Goal: Task Accomplishment & Management: Use online tool/utility

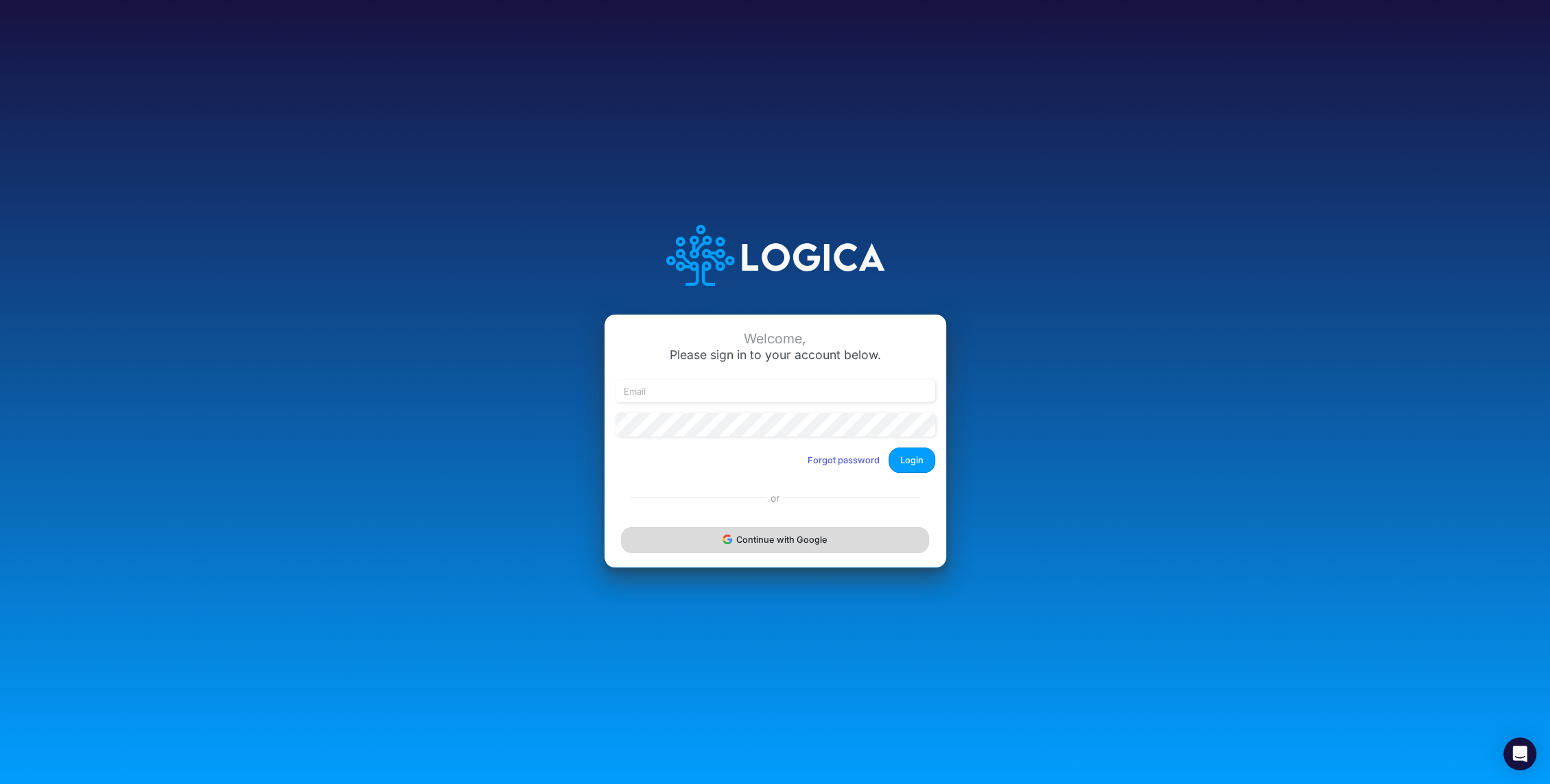
click at [793, 547] on button "Continue with Google" at bounding box center [774, 540] width 307 height 25
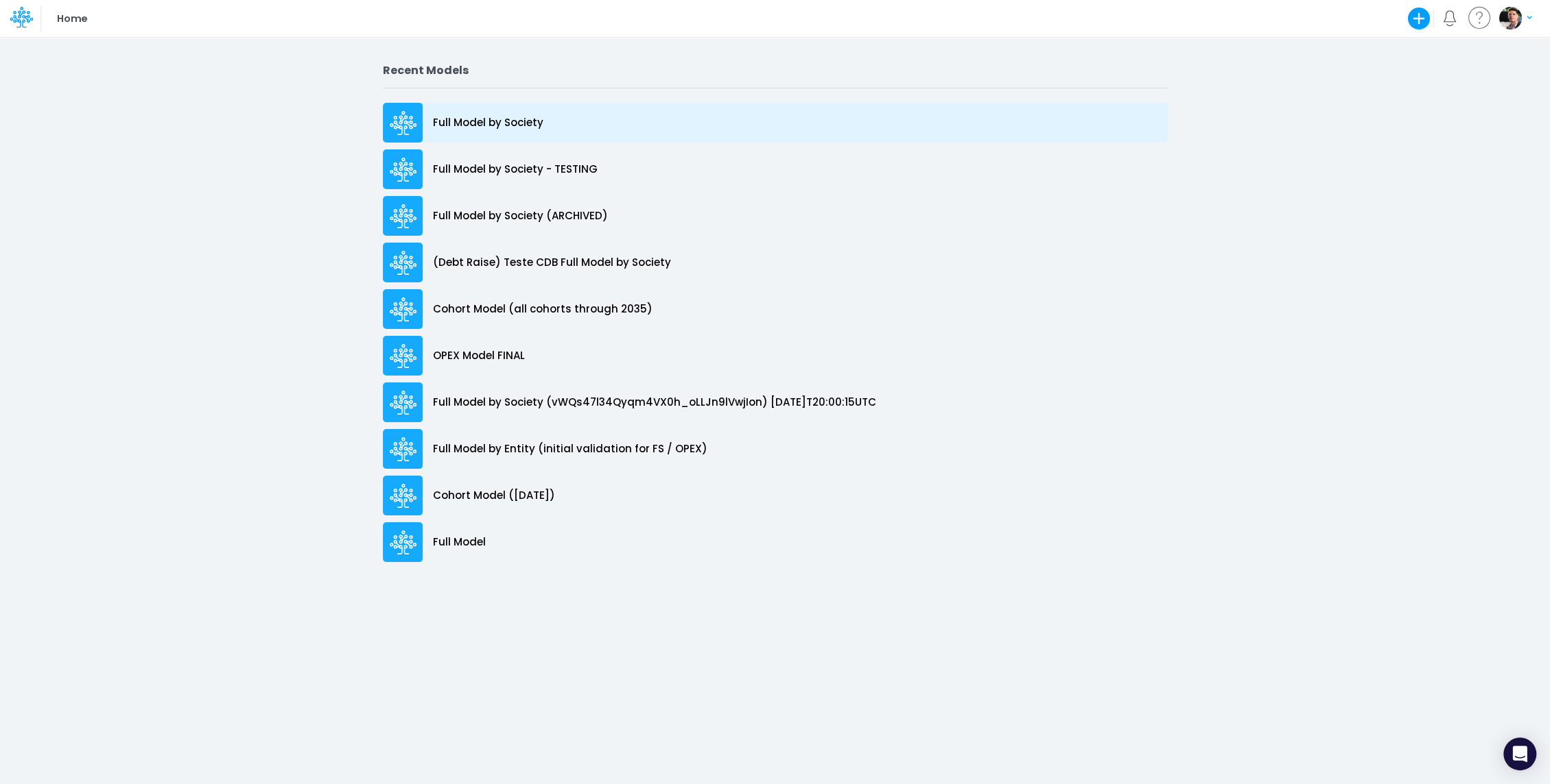
click at [488, 112] on div "Full Model by Society" at bounding box center [775, 122] width 784 height 40
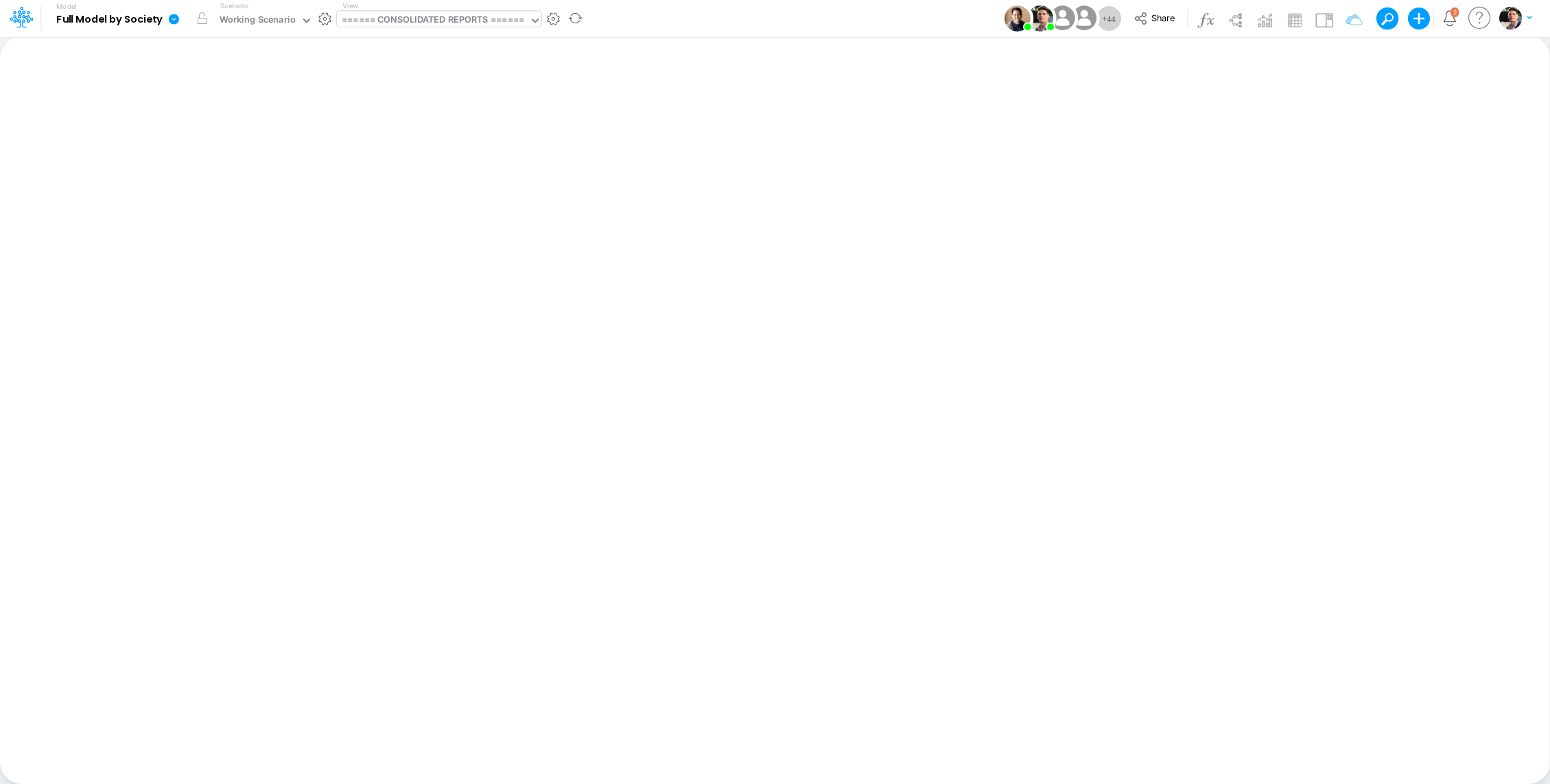
click at [454, 22] on div "====== CONSOLIDATED REPORTS ======" at bounding box center [433, 21] width 183 height 16
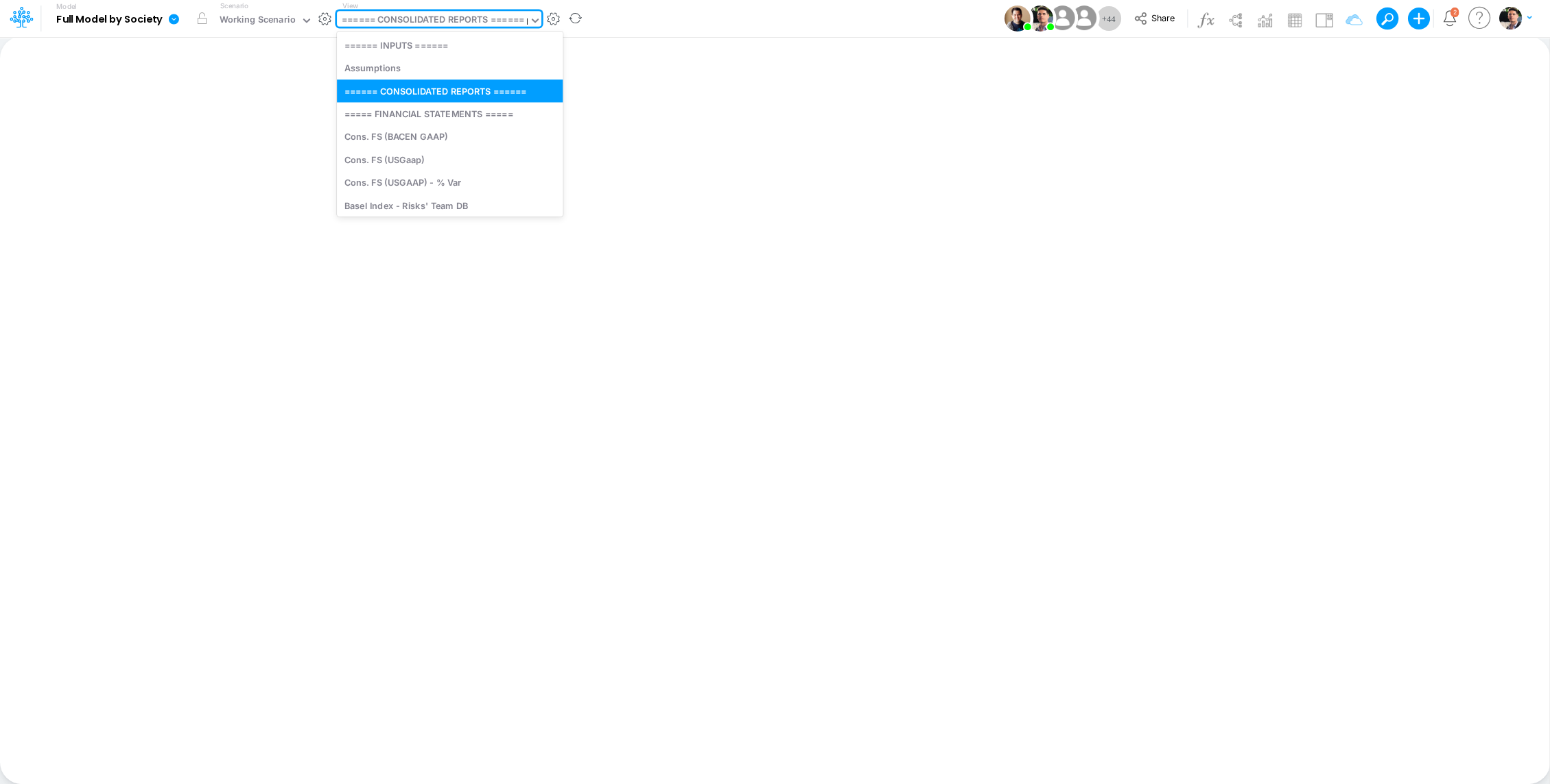
type input "bs"
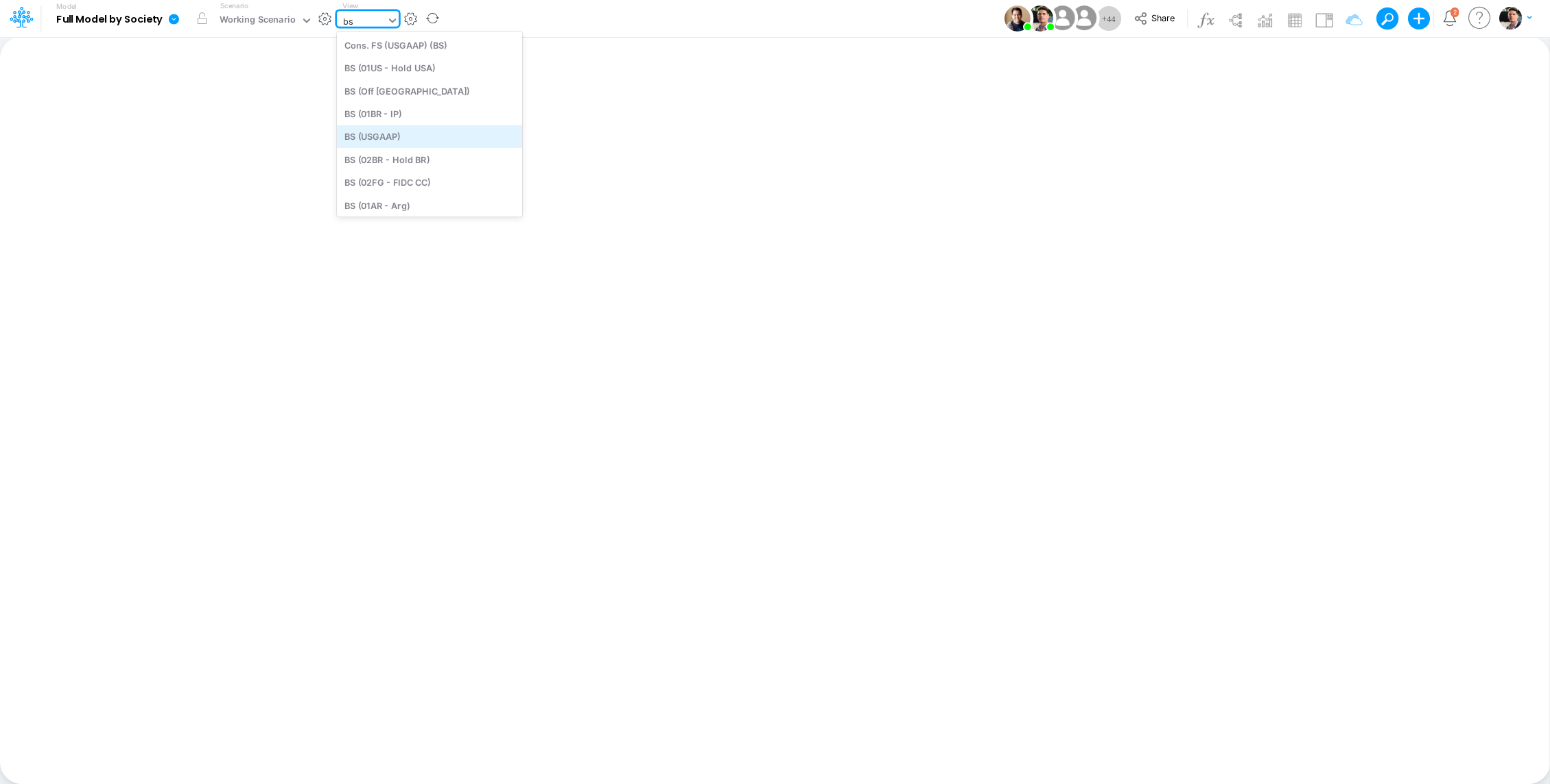
click at [402, 138] on div "BS (USGAAP)" at bounding box center [429, 136] width 185 height 22
type input "BS (USGAAP) - Detailed"
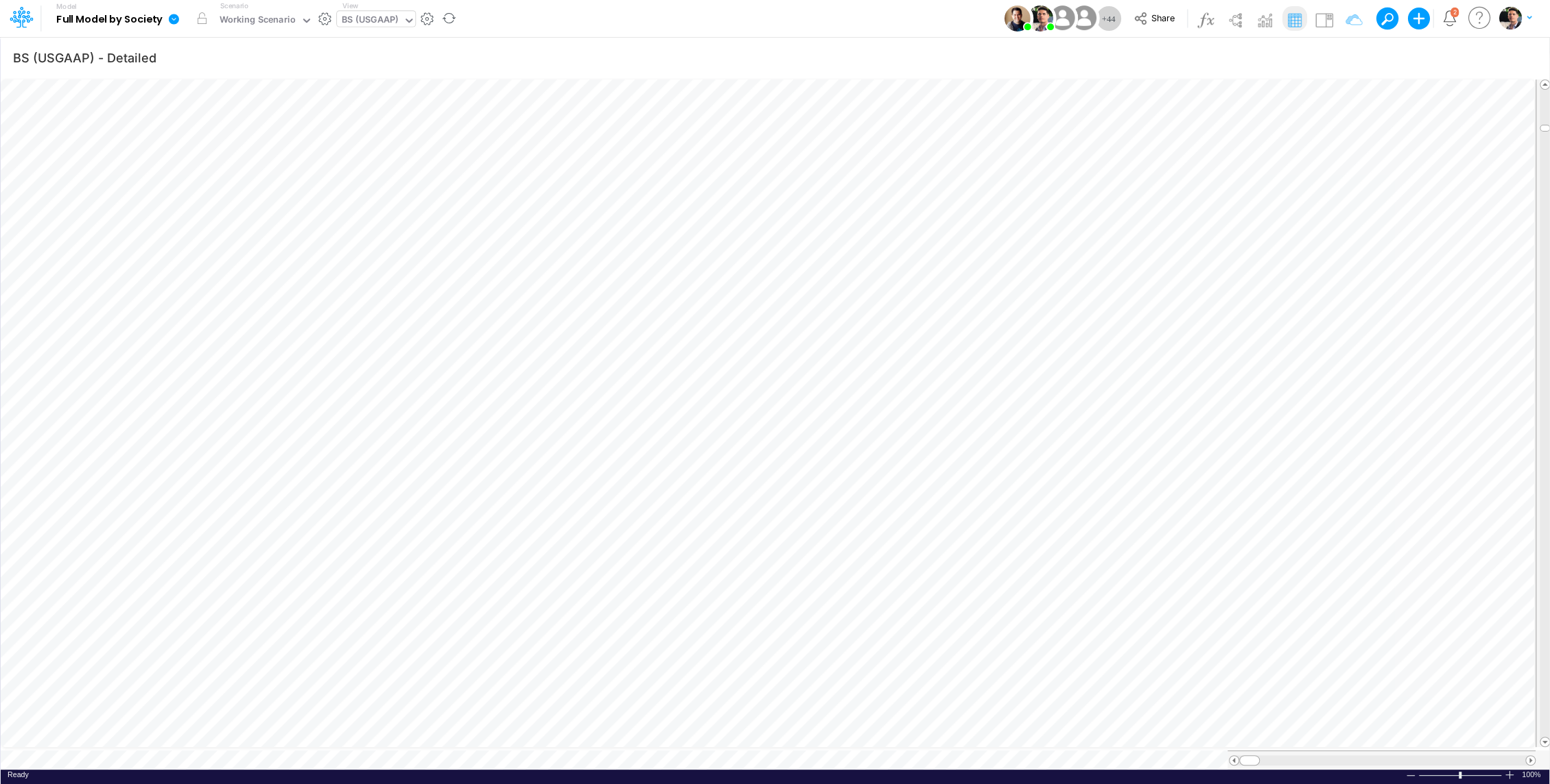
scroll to position [7, 1]
click at [374, 21] on div "BS (USGAAP)" at bounding box center [370, 21] width 57 height 16
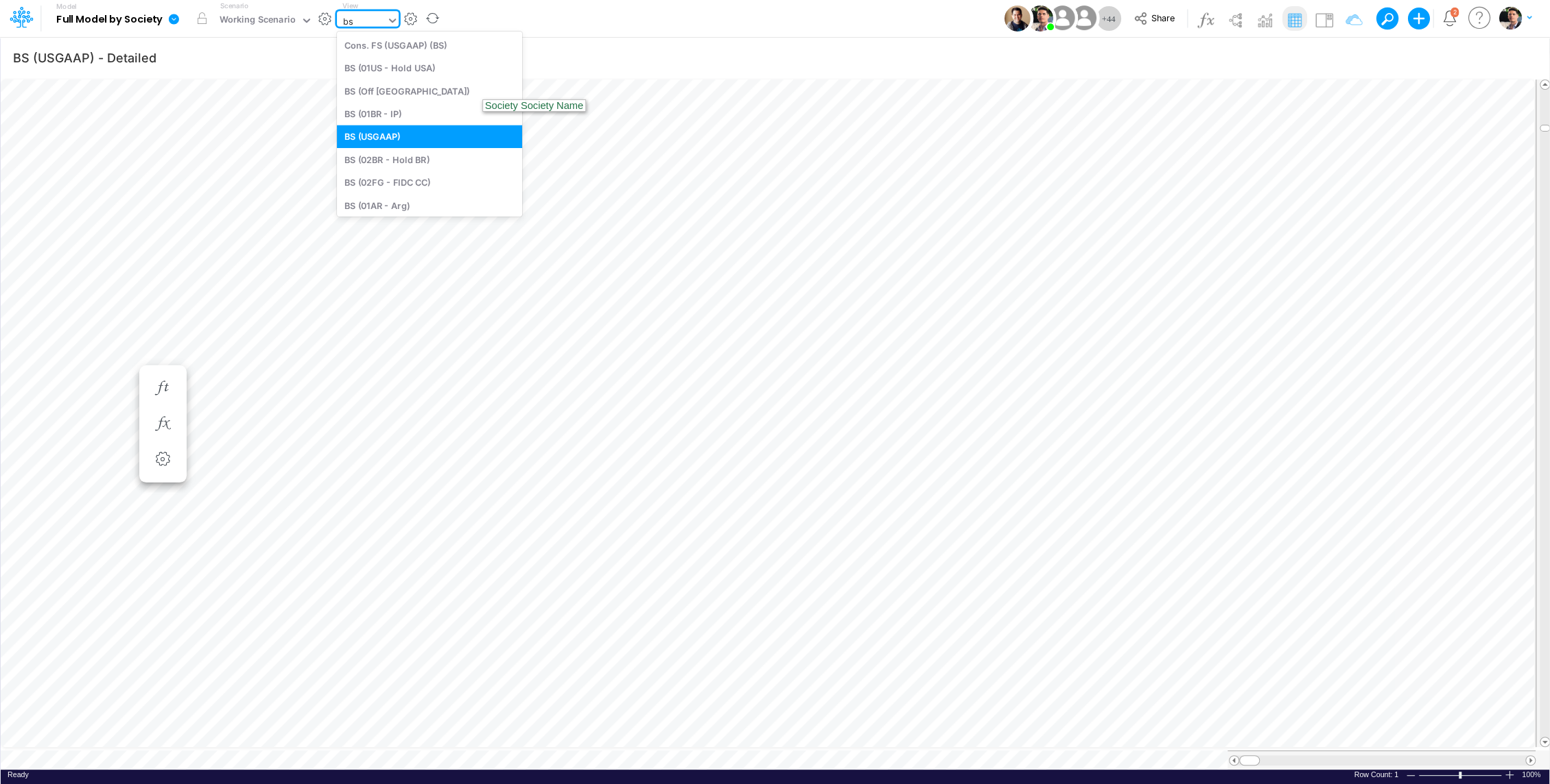
type input "b"
type input "debt"
click at [403, 112] on div "Debt Schedules - VD" at bounding box center [429, 113] width 185 height 22
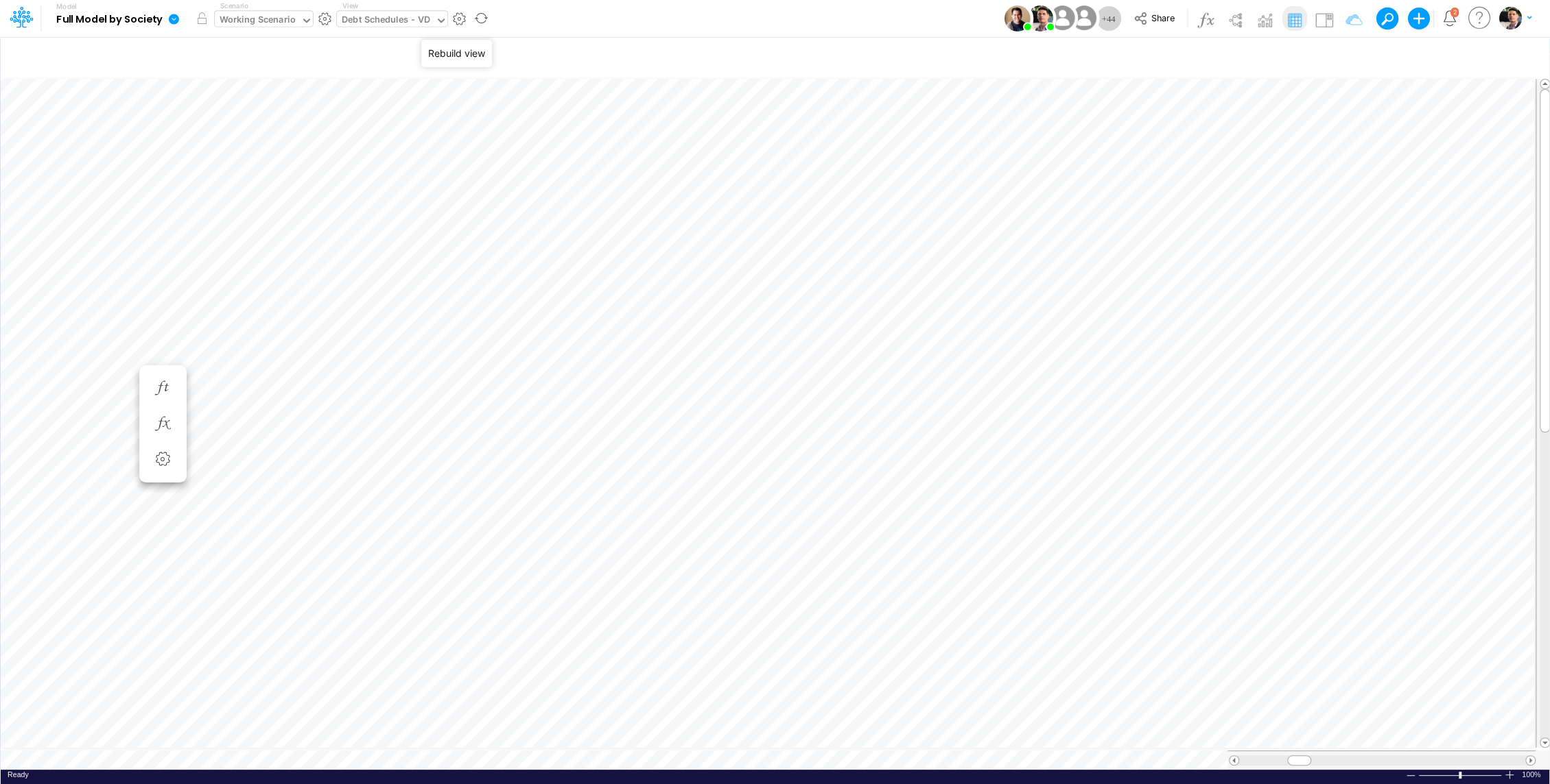
click at [277, 21] on div "Working Scenario" at bounding box center [257, 21] width 76 height 16
type input "bud"
click at [283, 68] on div "Budget 2025 - 10 years" at bounding box center [272, 68] width 99 height 13
type input "BS (USGAAP) - Detailed"
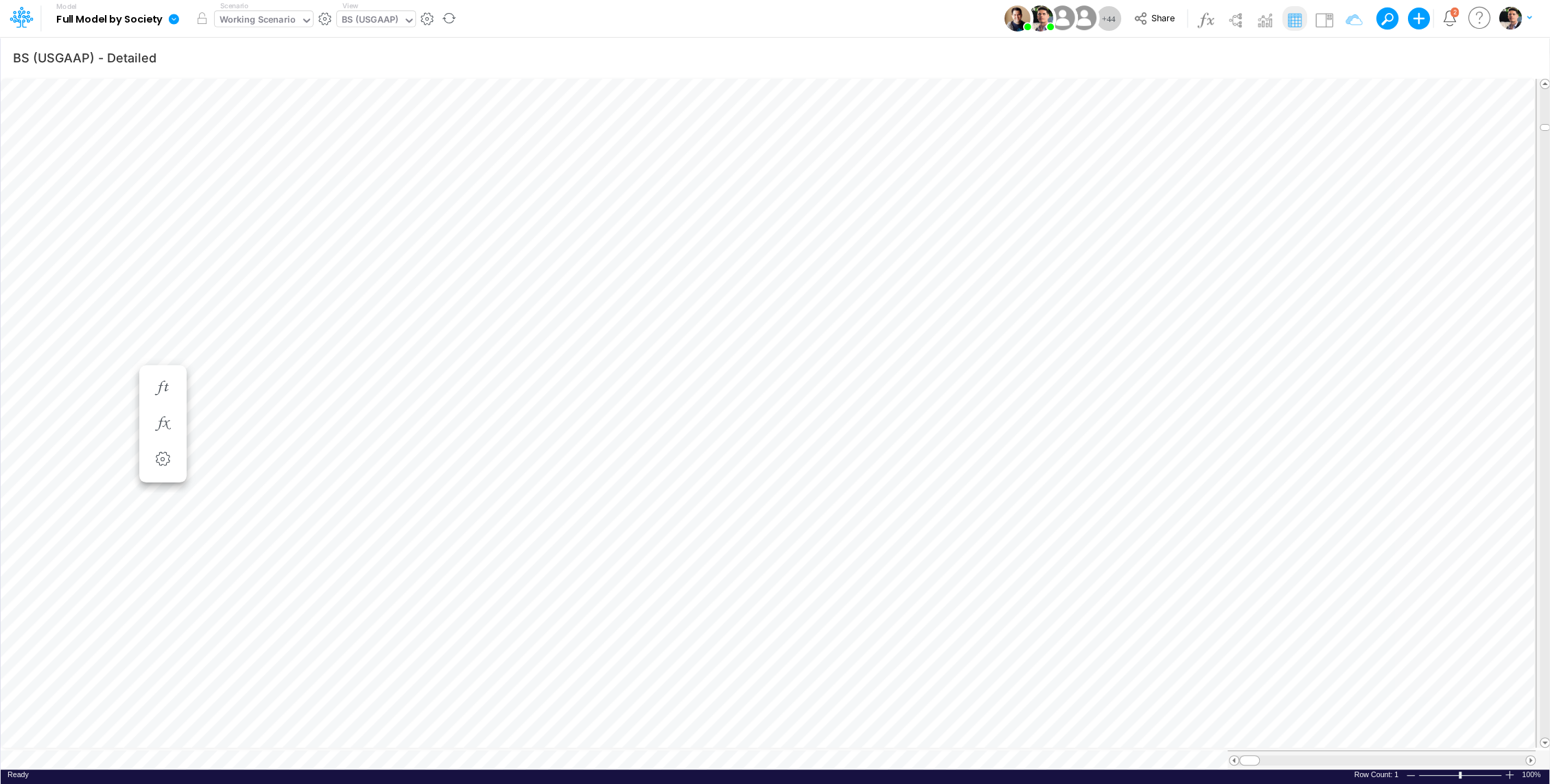
click at [275, 19] on div "Working Scenario" at bounding box center [257, 21] width 76 height 16
type input "bud"
click at [295, 68] on div "Budget 2025 - 10 years" at bounding box center [272, 68] width 99 height 13
click at [407, 753] on div "Paste Cut Copy AutoFill Ready 100% Row Count: 1" at bounding box center [775, 423] width 1549 height 693
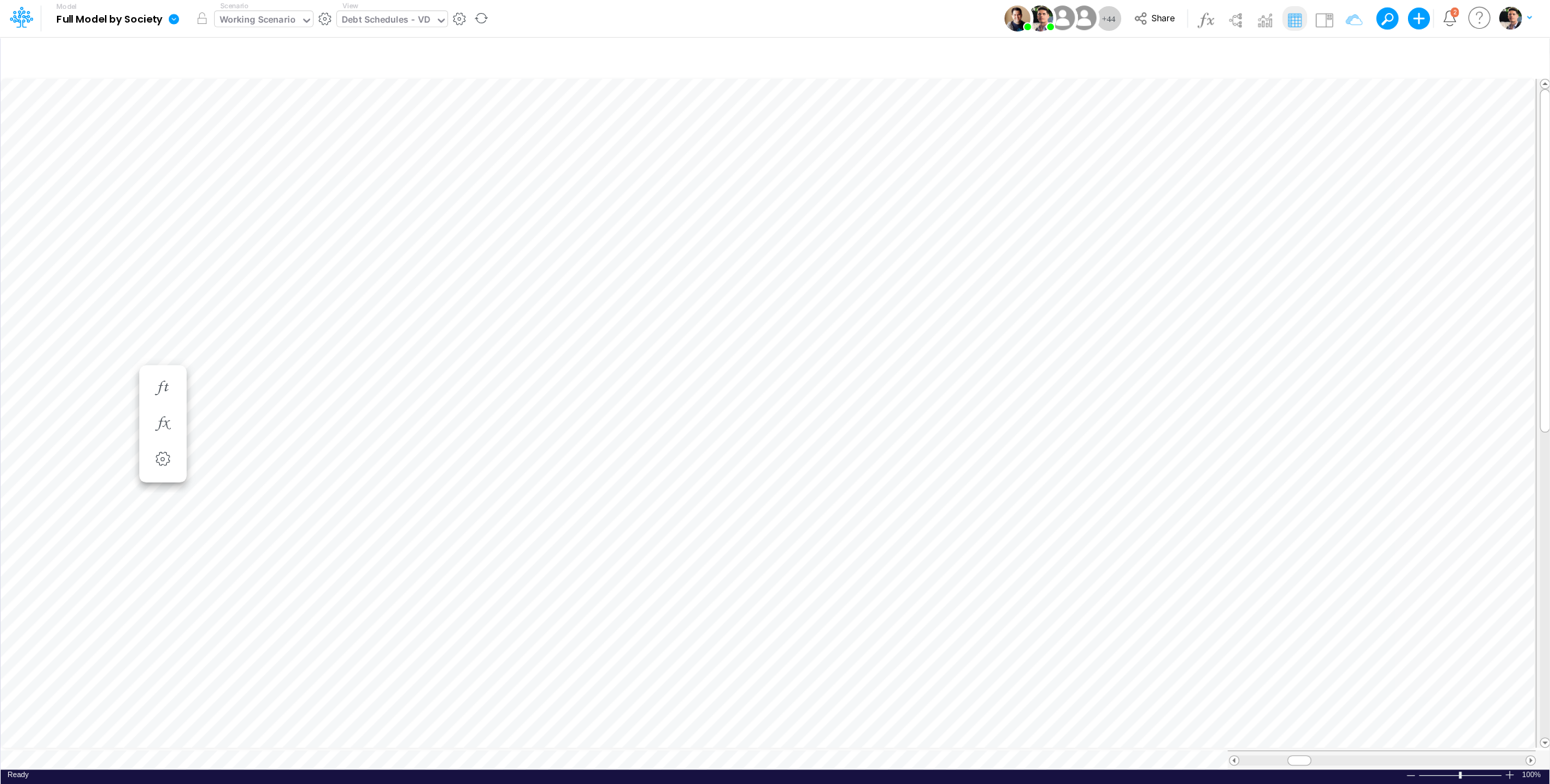
click at [265, 24] on div "Working Scenario" at bounding box center [257, 21] width 76 height 16
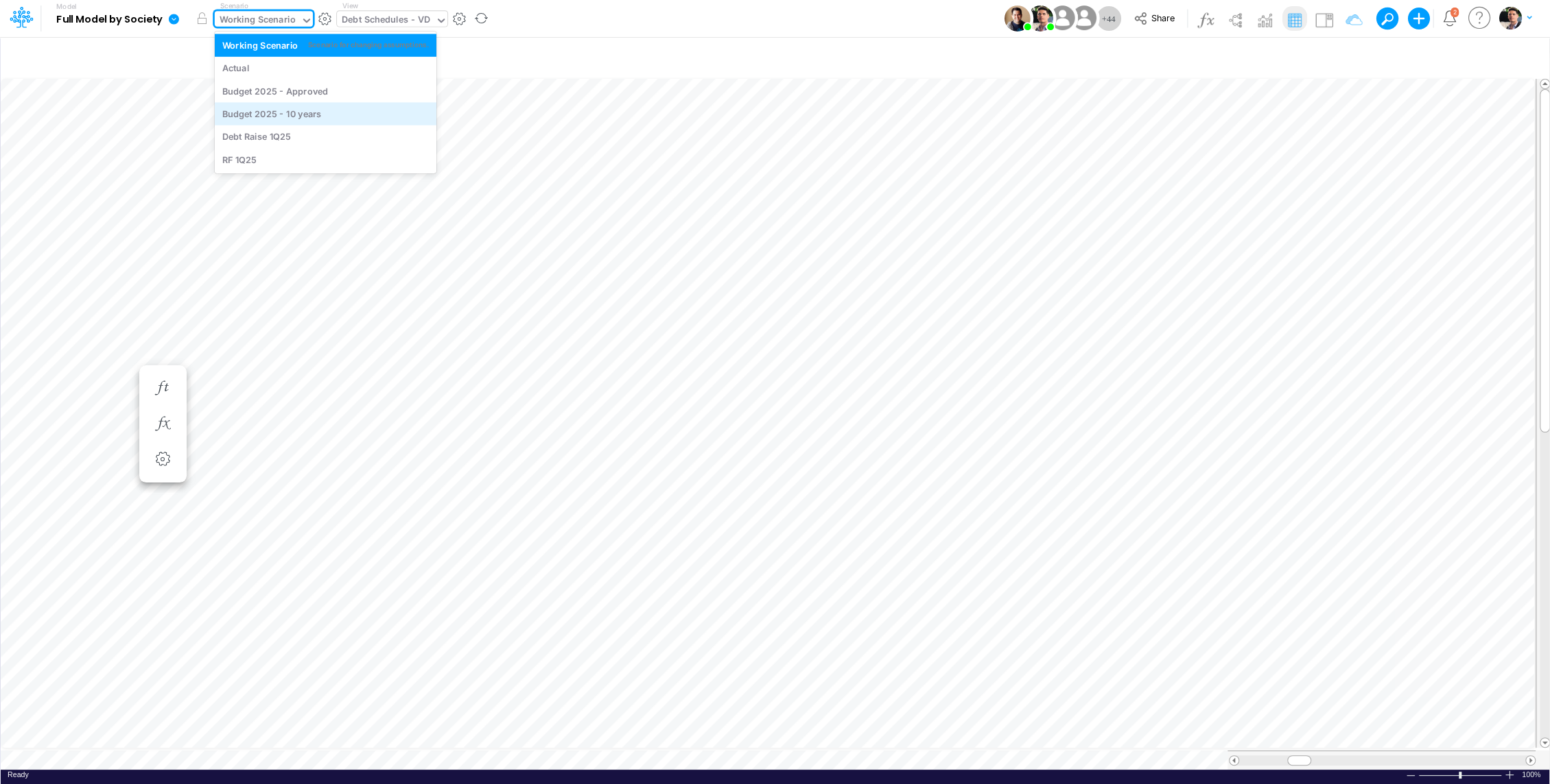
click at [279, 113] on div "Budget 2025 - 10 years" at bounding box center [272, 114] width 99 height 13
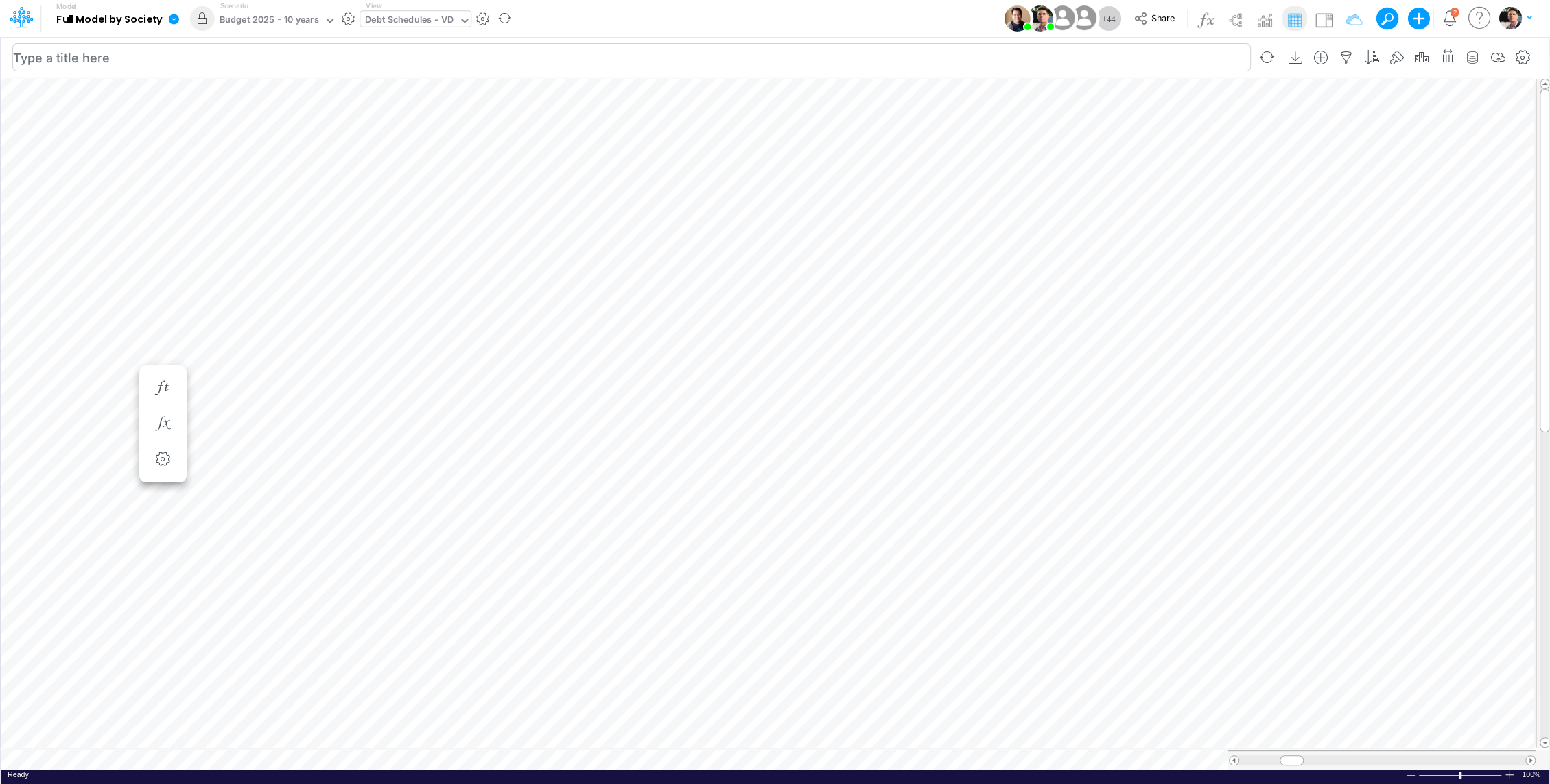
scroll to position [7, 1]
click at [313, 751] on div "Paste Cut Copy AutoFill 5817517.854 Ready 100% Sum: null Max: null Min: null Nu…" at bounding box center [775, 423] width 1549 height 693
type input "BS (USGAAP) - Detailed"
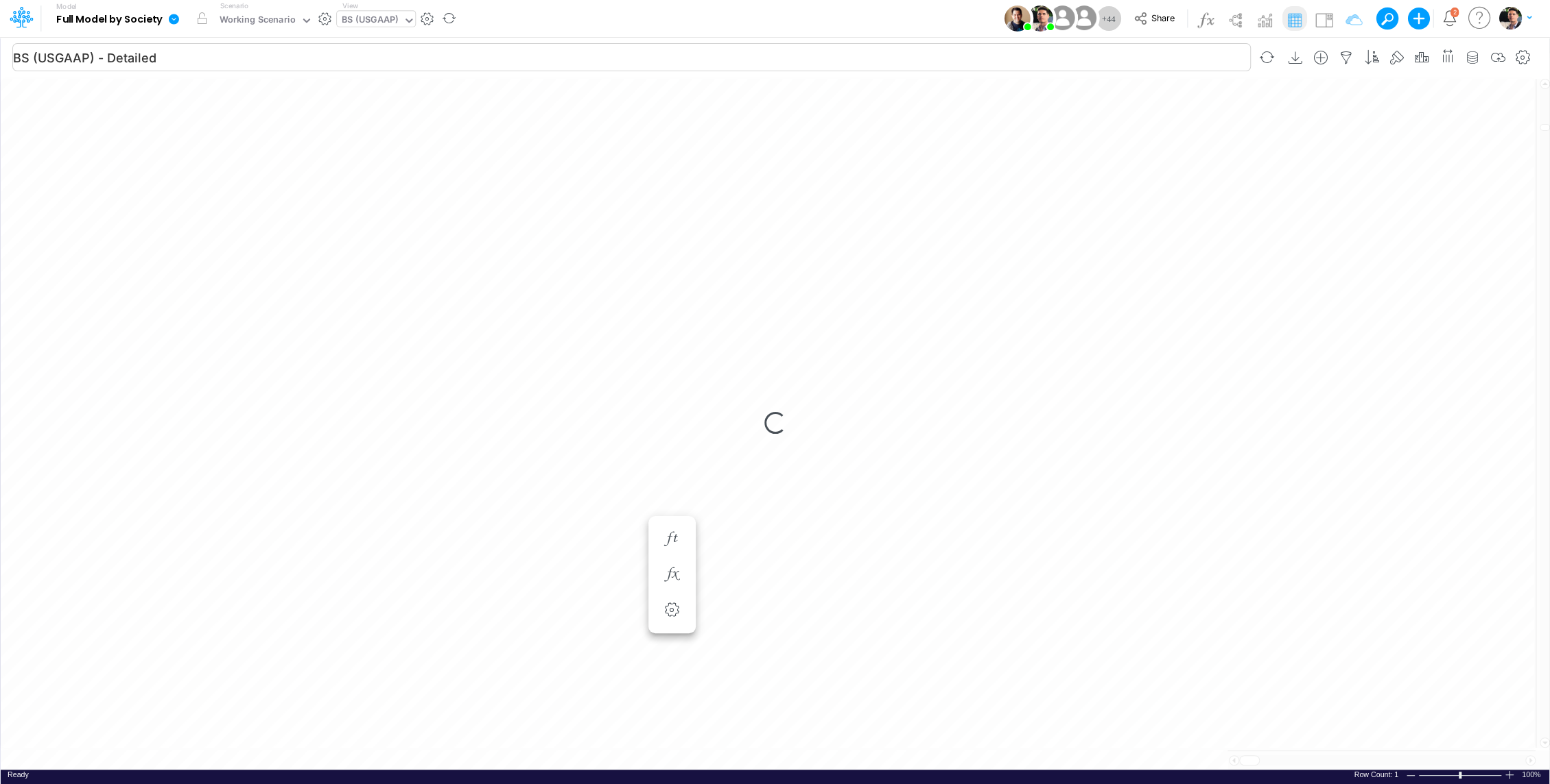
scroll to position [7, 0]
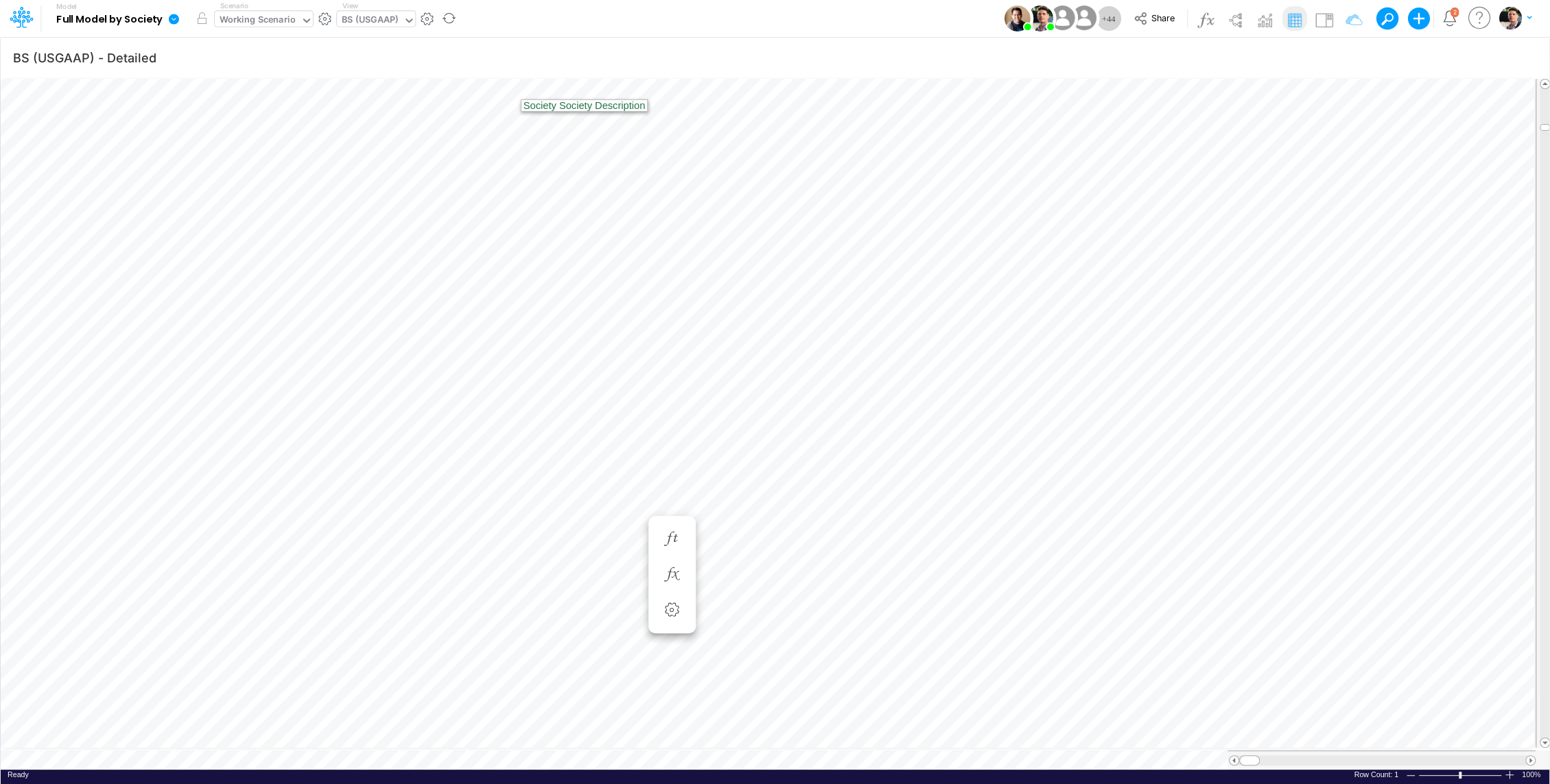
click at [258, 17] on div "Working Scenario" at bounding box center [257, 21] width 76 height 16
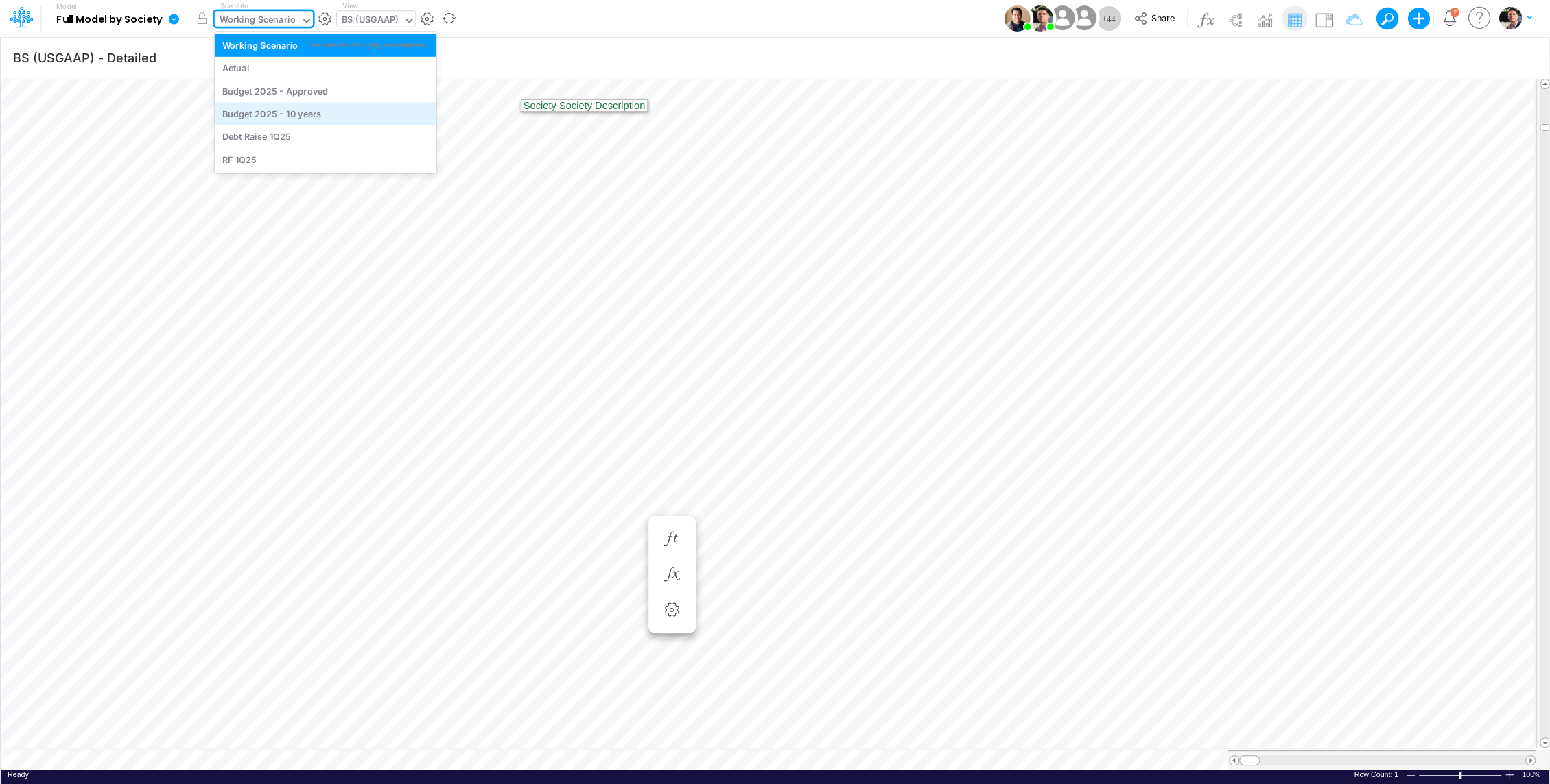
click at [286, 110] on div "Budget 2025 - 10 years" at bounding box center [272, 114] width 99 height 13
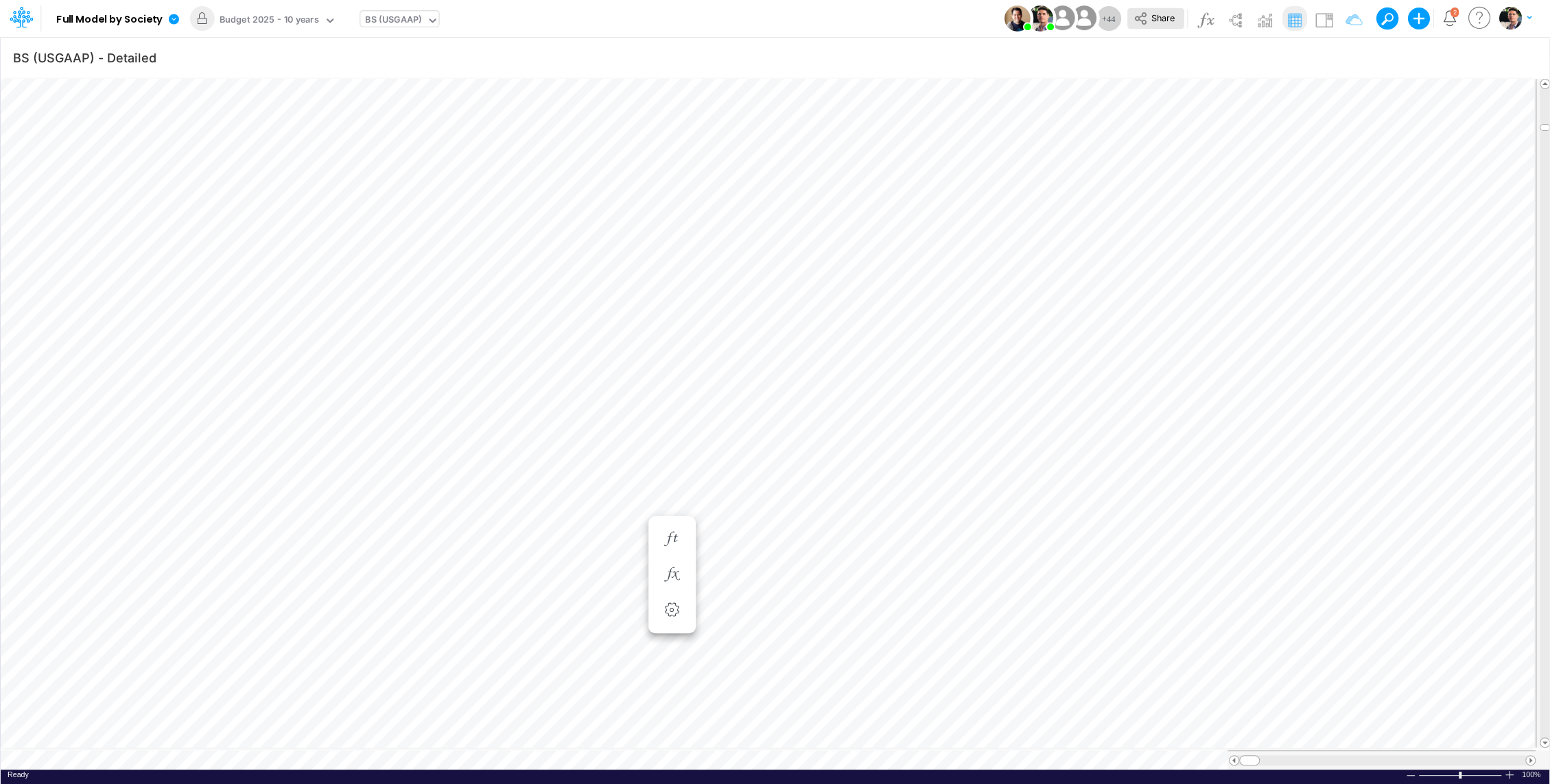
scroll to position [7, 1]
click at [791, 425] on icon "button" at bounding box center [790, 424] width 20 height 14
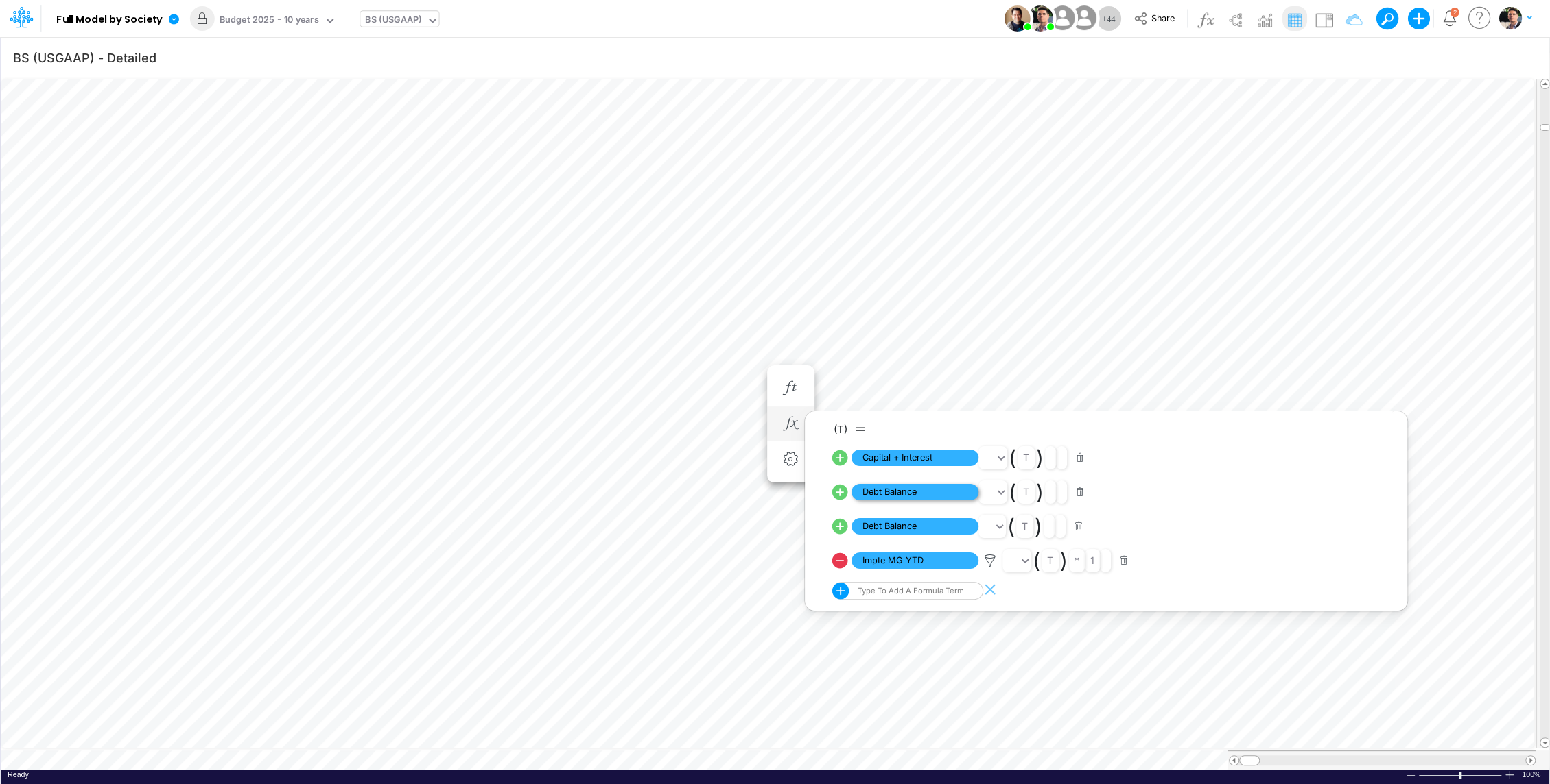
click at [910, 488] on span "Debt Balance" at bounding box center [914, 493] width 127 height 17
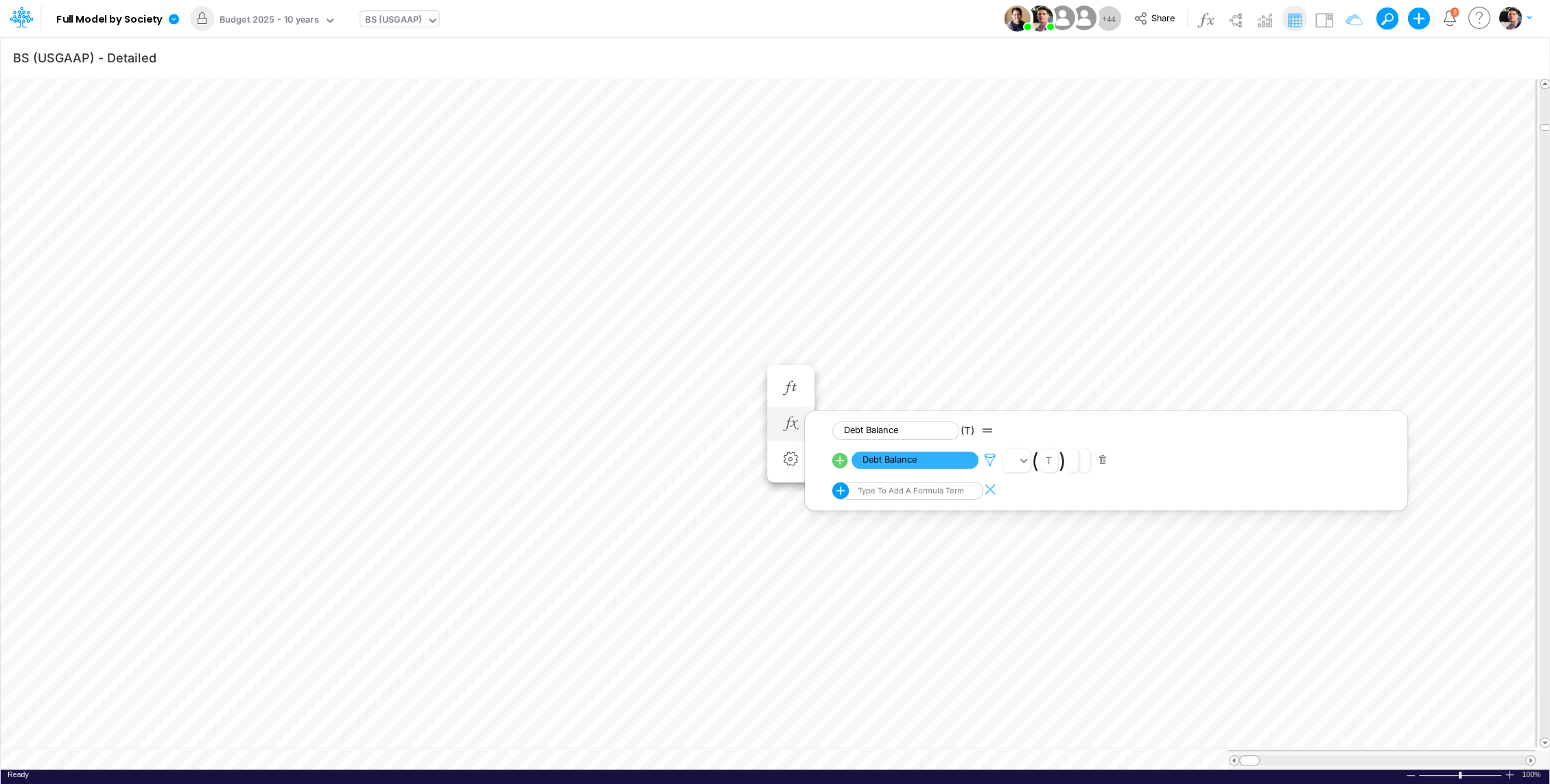
click at [989, 456] on icon at bounding box center [990, 460] width 20 height 14
click at [817, 299] on div at bounding box center [775, 395] width 1550 height 777
click at [800, 425] on button "button" at bounding box center [790, 425] width 25 height 28
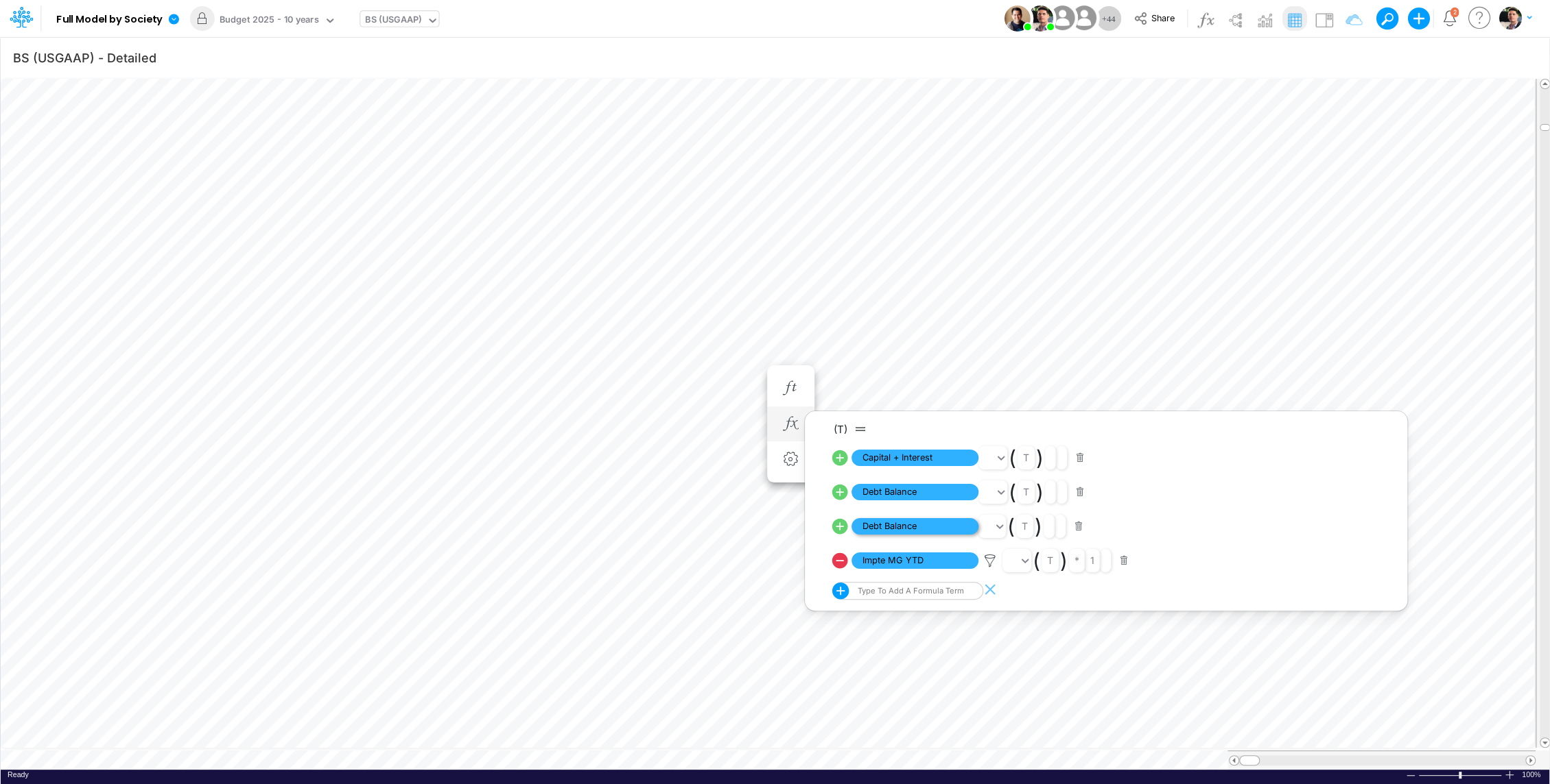
click at [923, 531] on span "Debt Balance" at bounding box center [914, 527] width 127 height 17
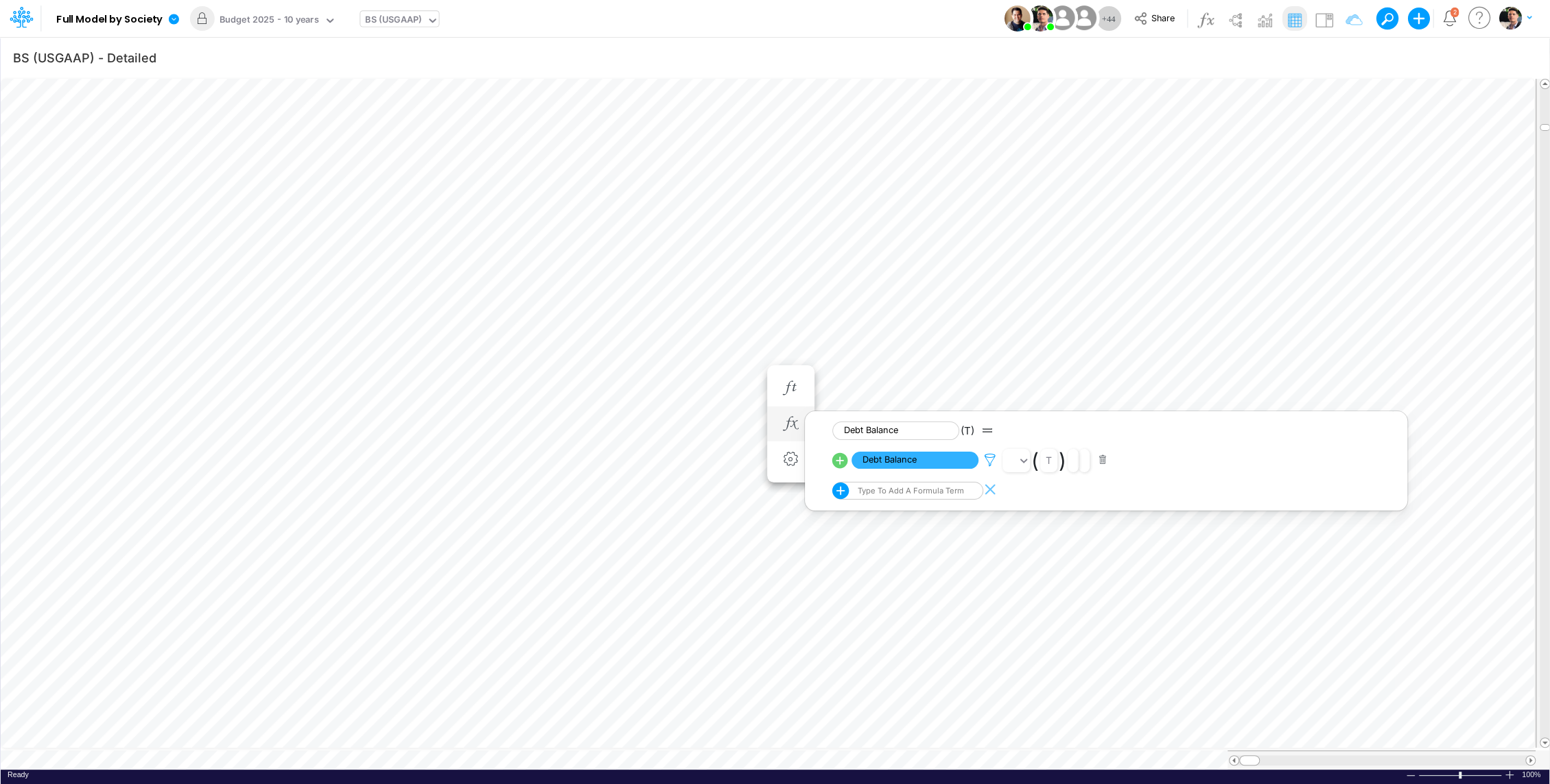
click at [986, 464] on icon at bounding box center [990, 460] width 20 height 14
click at [746, 329] on div at bounding box center [775, 395] width 1550 height 777
click at [797, 427] on icon "button" at bounding box center [790, 424] width 20 height 14
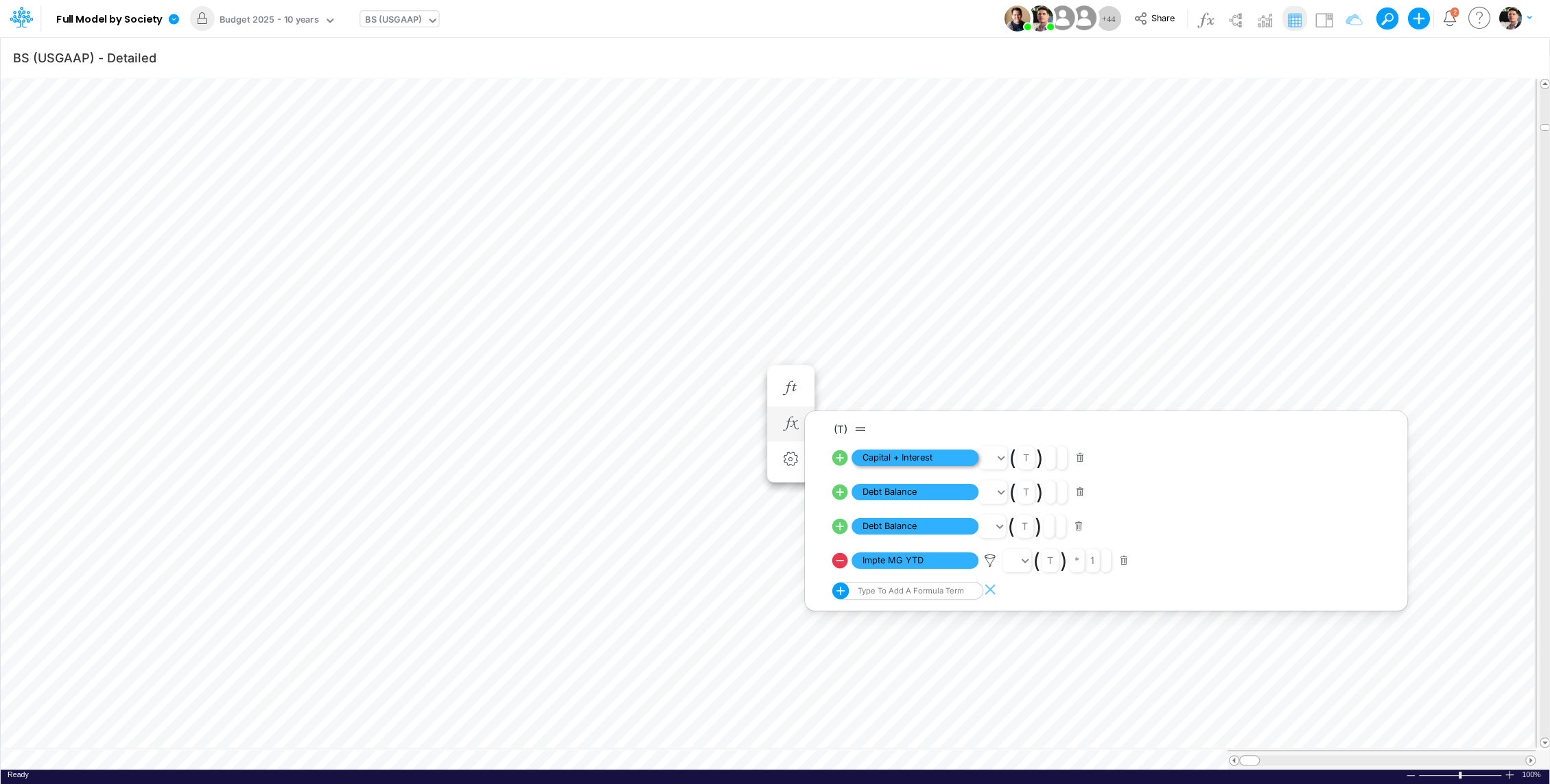
click at [929, 456] on span "Capital + Interest" at bounding box center [914, 459] width 127 height 17
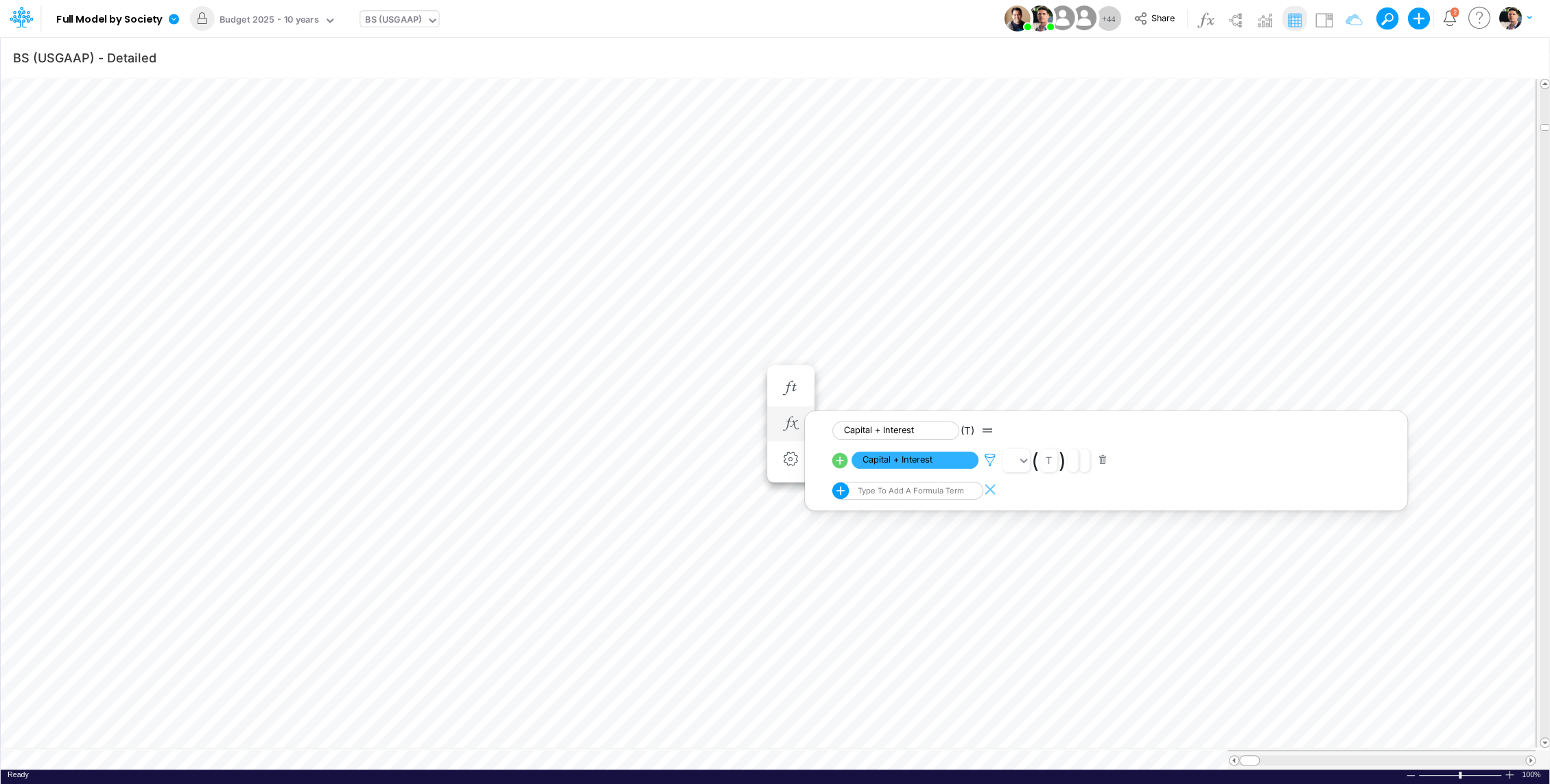
click at [983, 457] on icon at bounding box center [990, 460] width 20 height 14
click at [932, 456] on div at bounding box center [775, 395] width 1550 height 777
click at [912, 462] on span "Capital + Interest" at bounding box center [914, 461] width 127 height 17
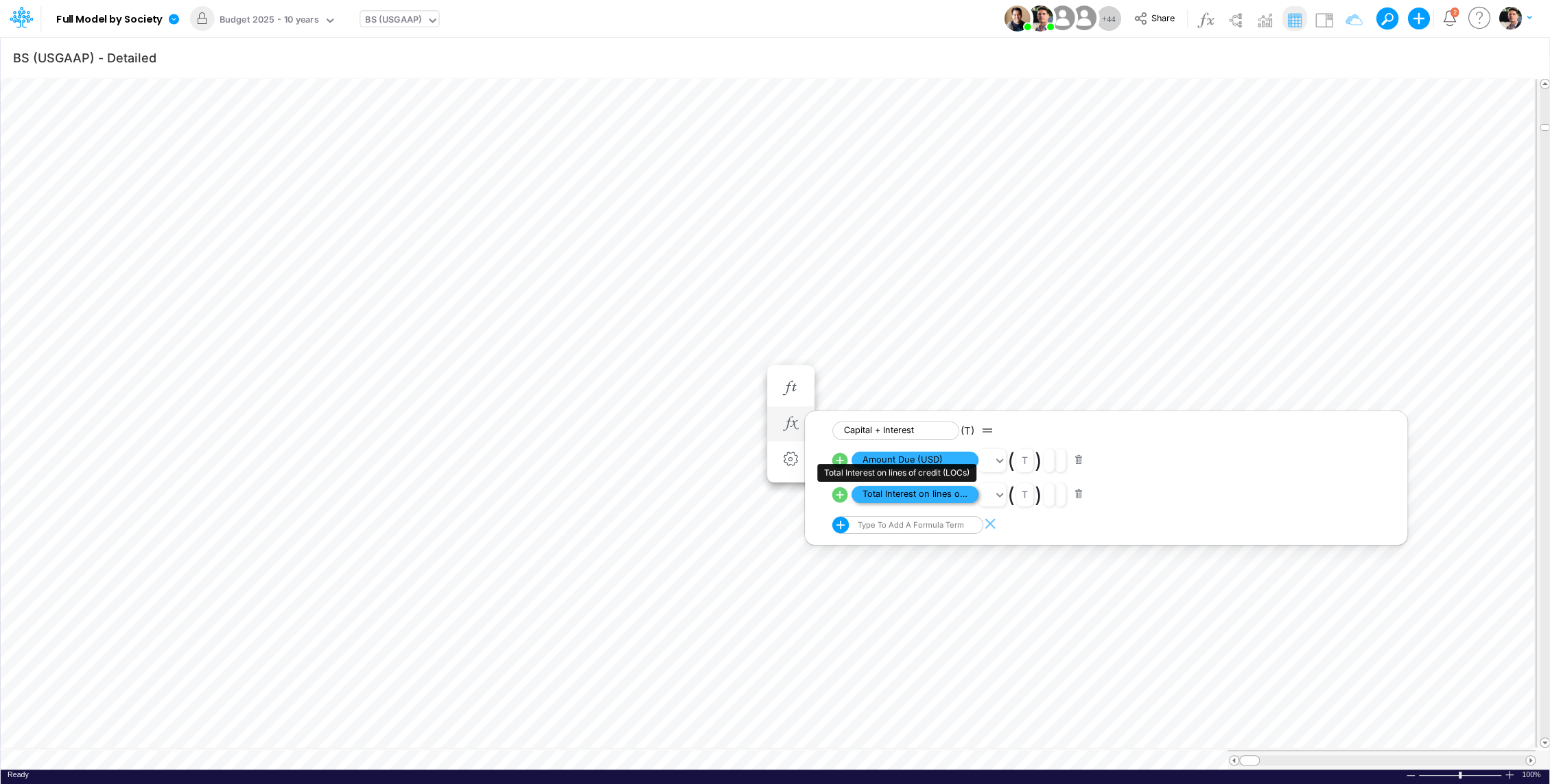
click at [937, 494] on span "Total Interest on lines of credit (LOCs)" at bounding box center [914, 495] width 127 height 17
click at [411, 750] on div "Paste Cut Copy AutoFill 4474340.79 Ready 100% Sum: null Max: null Min: null Num…" at bounding box center [775, 423] width 1549 height 693
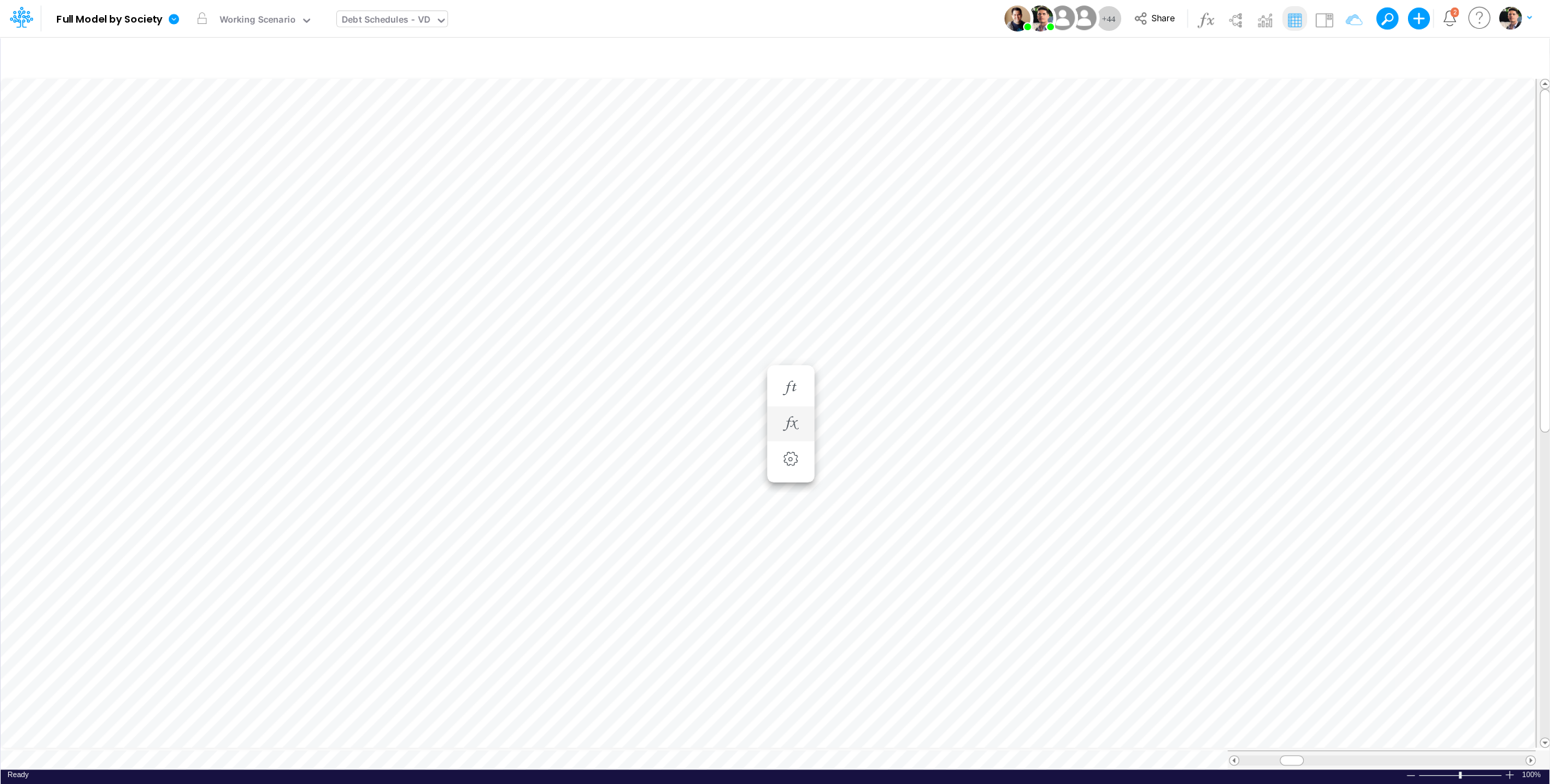
scroll to position [7, 1]
click at [1329, 17] on img at bounding box center [1323, 20] width 22 height 22
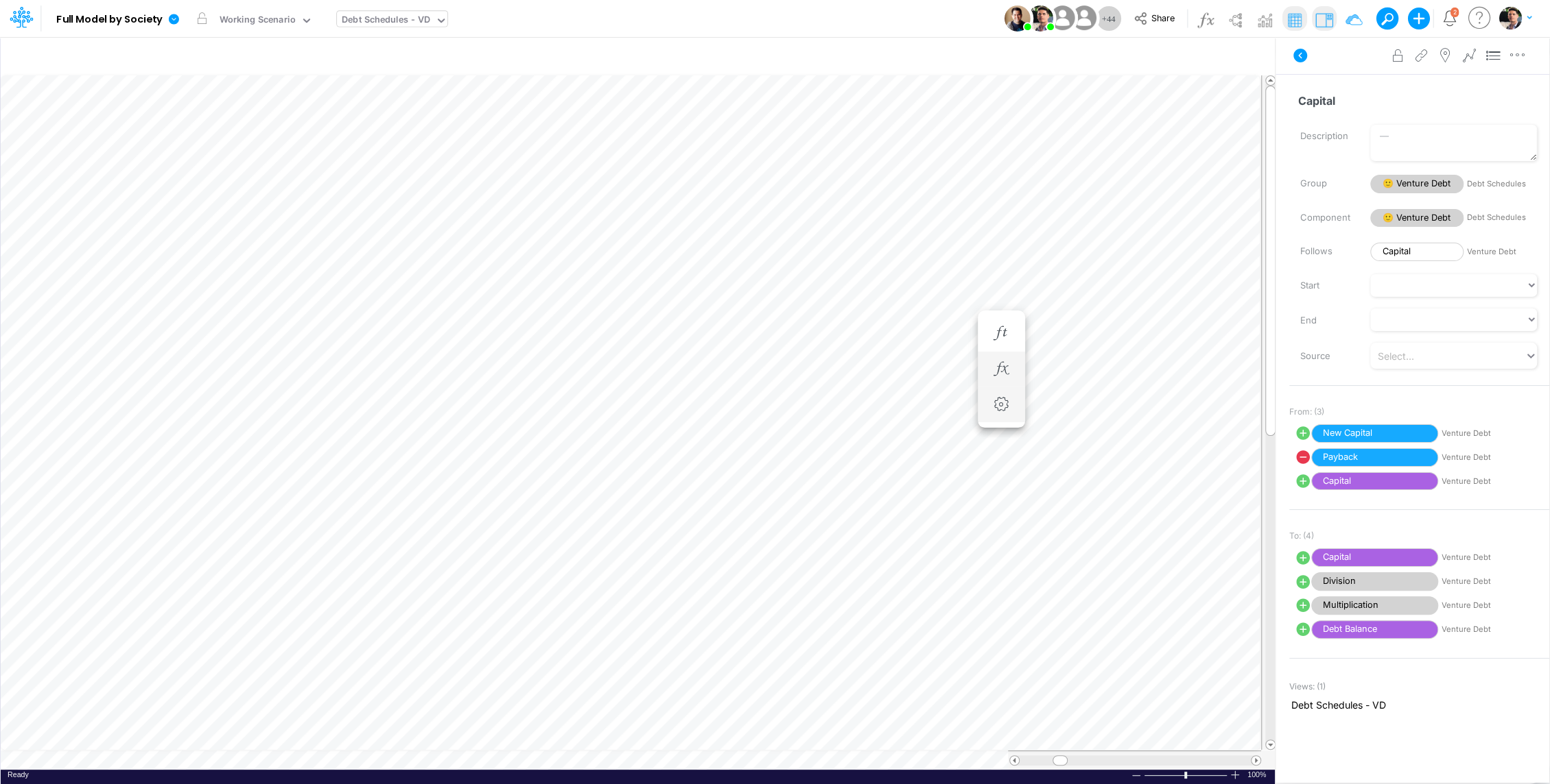
scroll to position [7, 1]
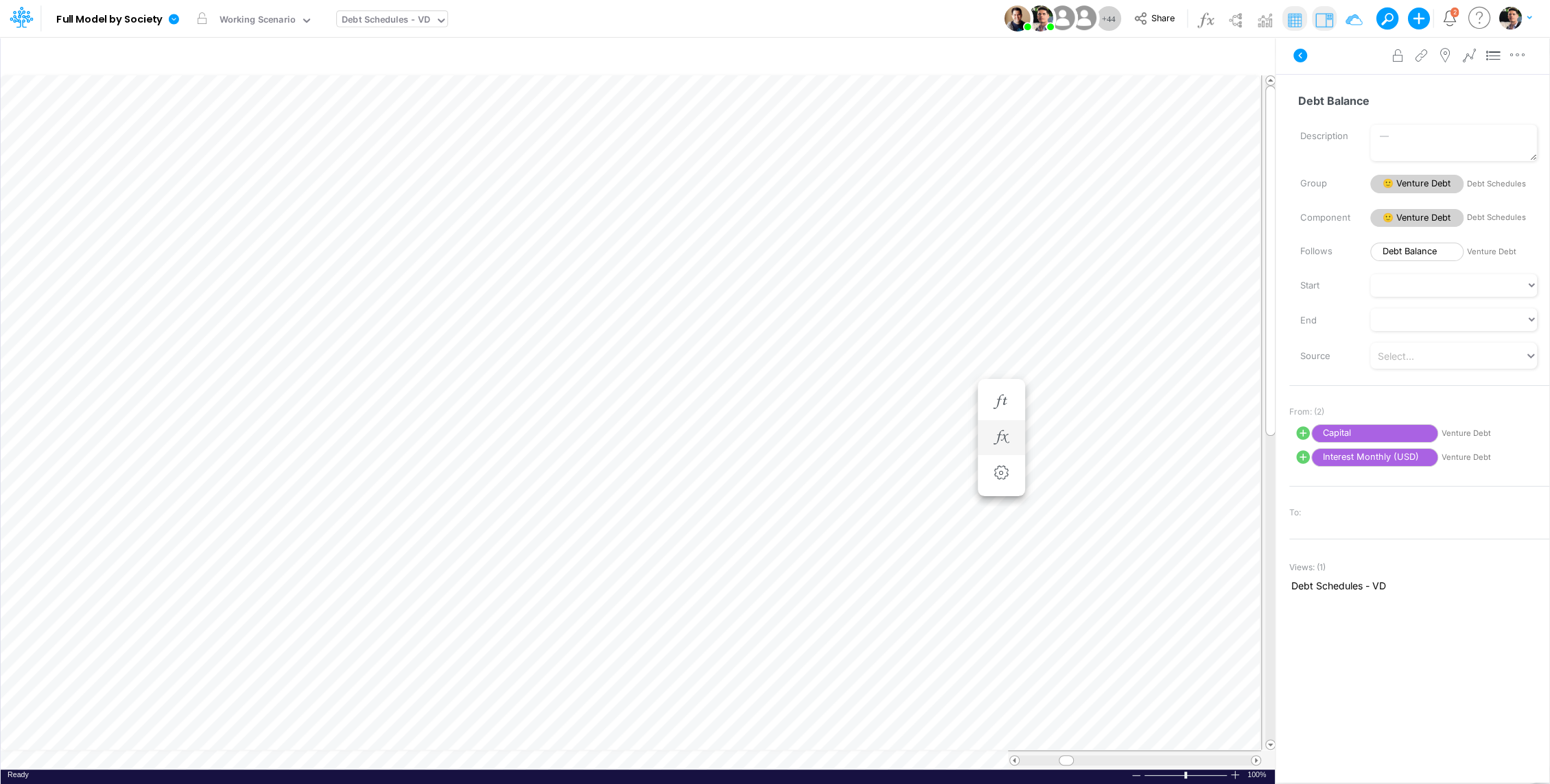
click at [315, 755] on div "Paste Cut Copy AutoFill 5711467 Ready 100% Sum: null Max: null Min: null Numeri…" at bounding box center [637, 422] width 1274 height 695
type input "BS (USGAAP) - Detailed"
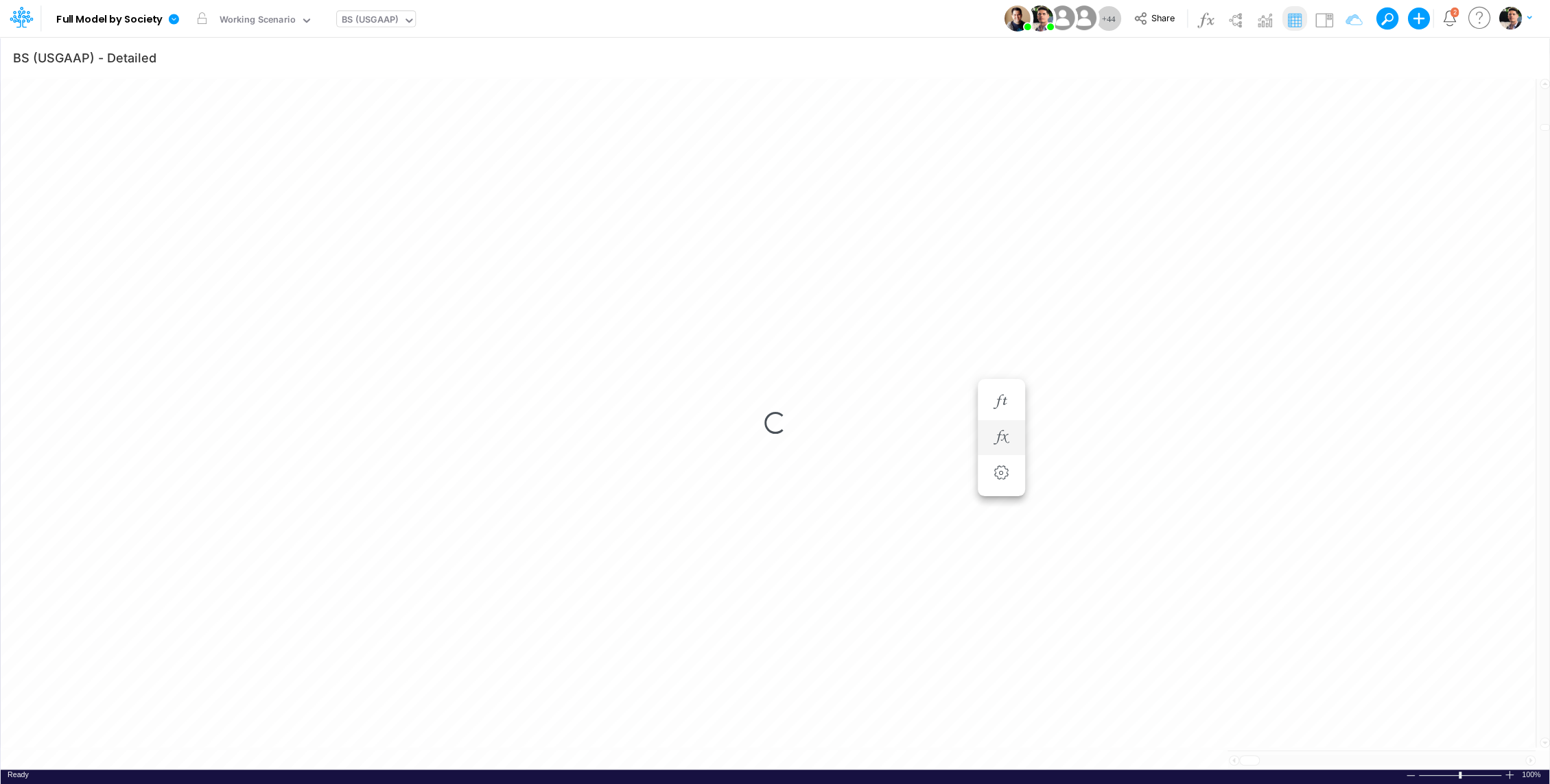
scroll to position [7, 1]
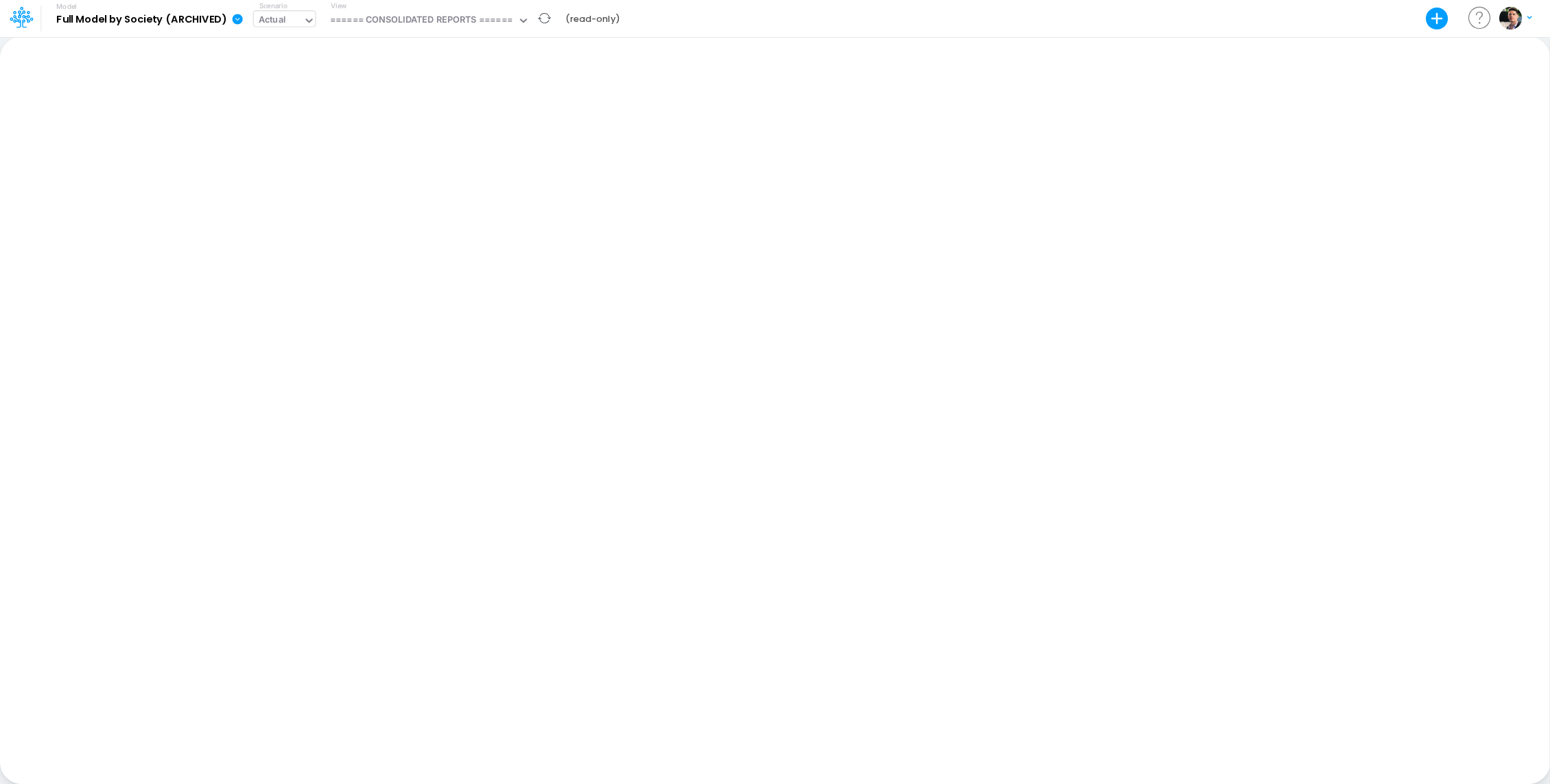
click at [289, 17] on div "Actual" at bounding box center [278, 21] width 49 height 20
click at [298, 67] on div "2025 Budget - Soft BR" at bounding box center [308, 68] width 95 height 13
click at [543, 26] on div "====== CONSOLIDATED REPORTS ======" at bounding box center [476, 21] width 183 height 16
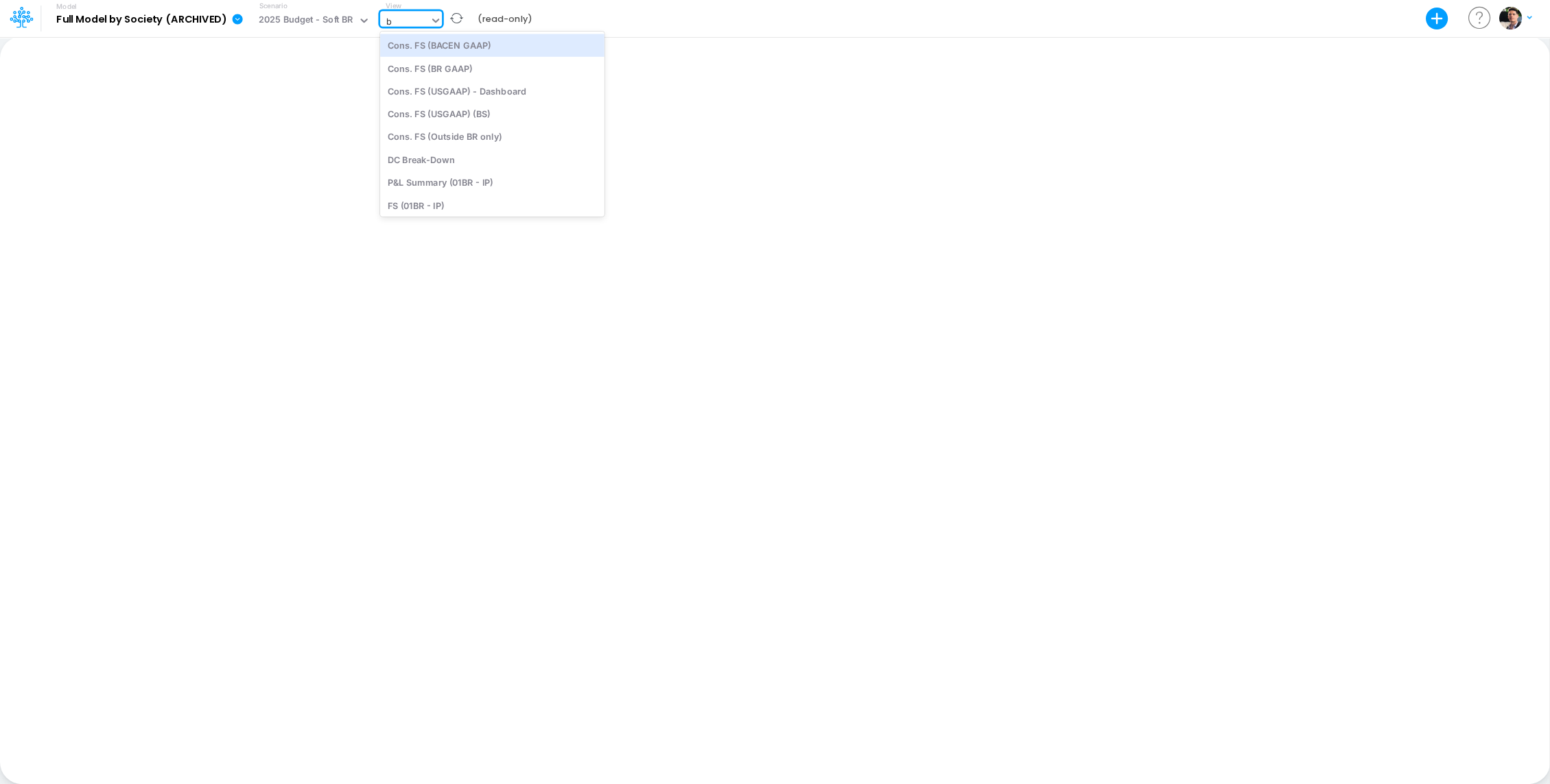
type input "bs"
click at [475, 114] on div "BS (02BR - Hold BR)" at bounding box center [472, 109] width 185 height 22
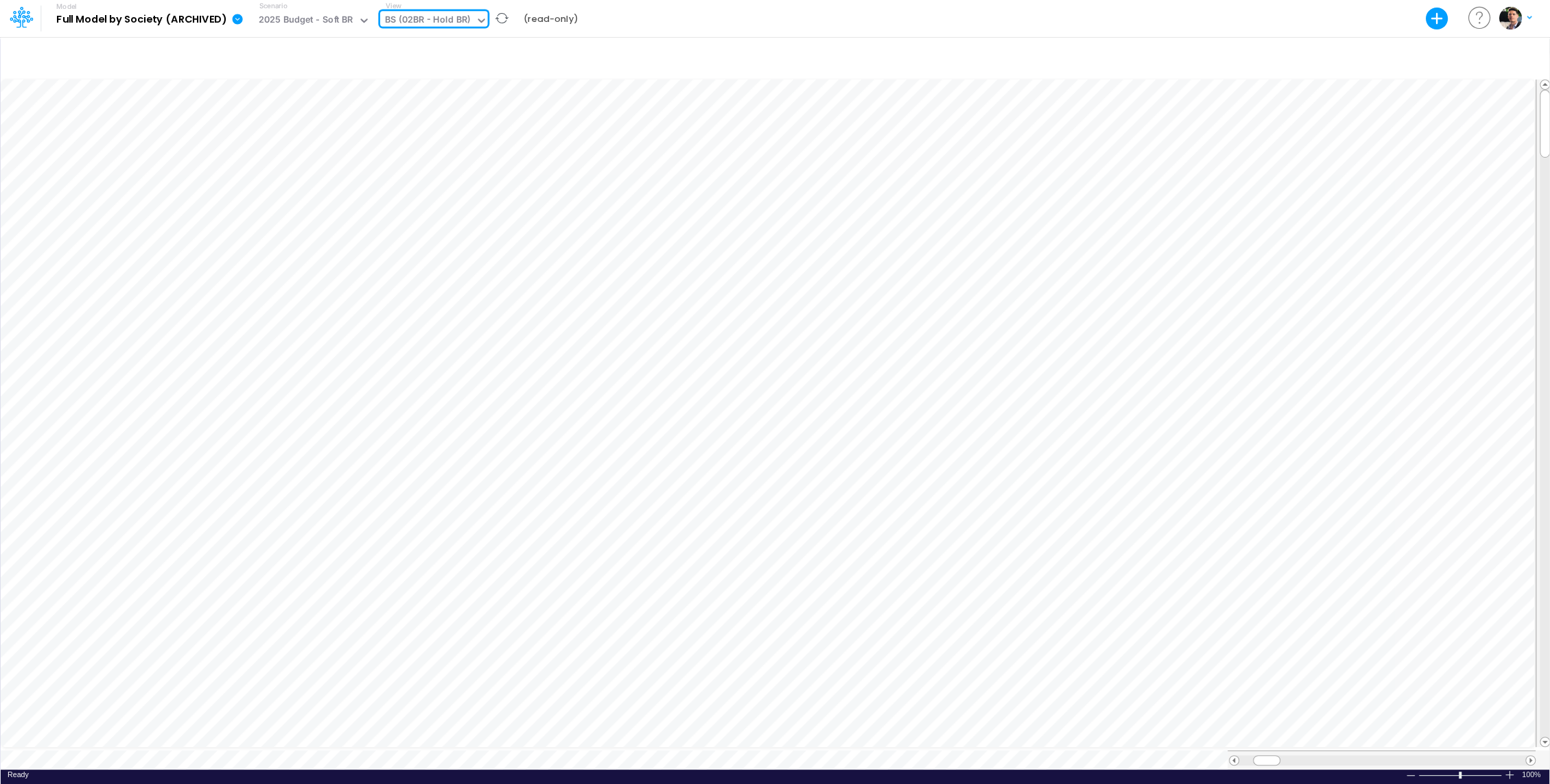
click at [434, 16] on div "BS (02BR - Hold BR)" at bounding box center [427, 21] width 85 height 16
type input "deb"
click at [453, 113] on div "Debt Schedules - VD" at bounding box center [472, 113] width 185 height 22
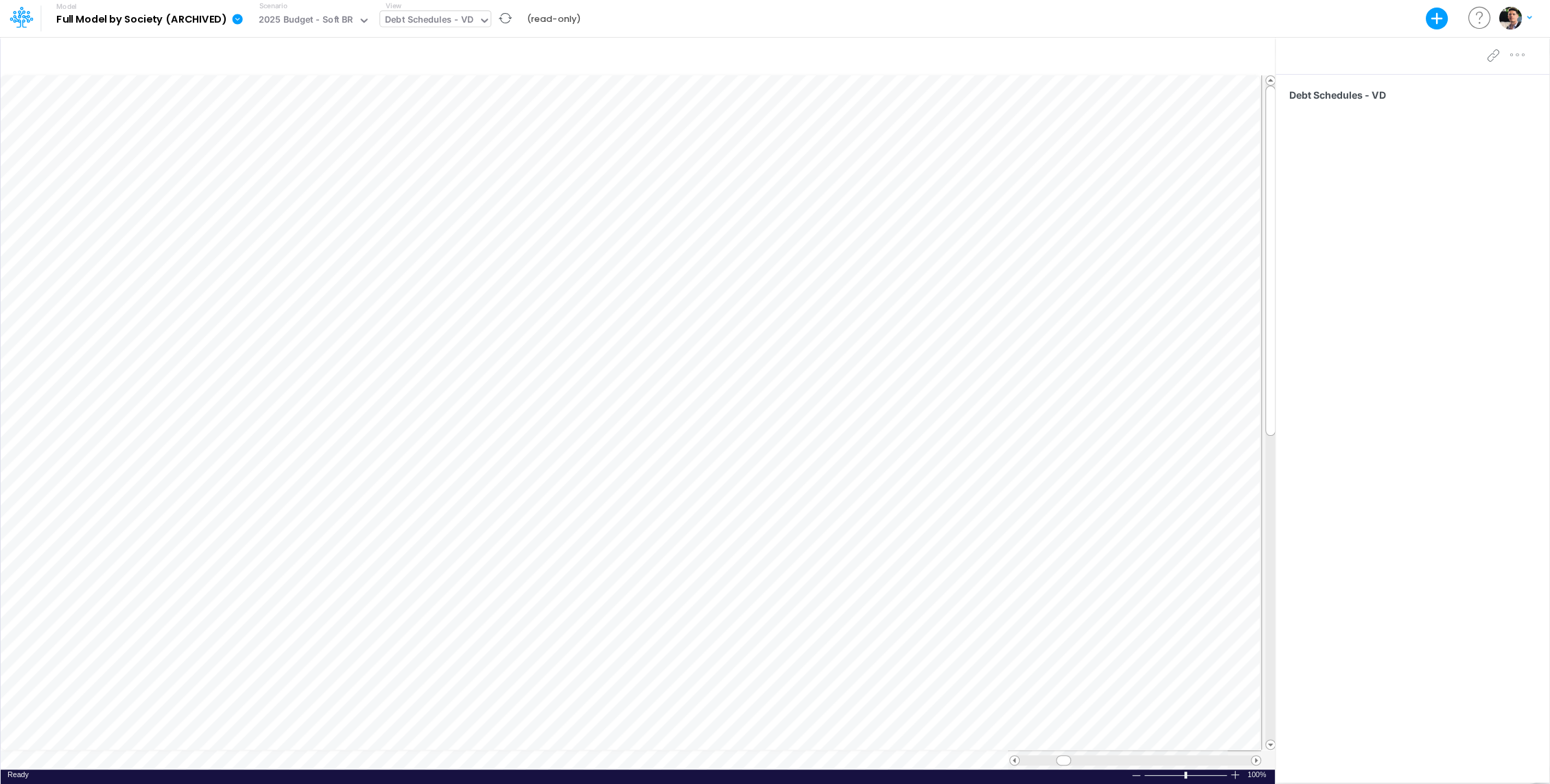
scroll to position [7, 0]
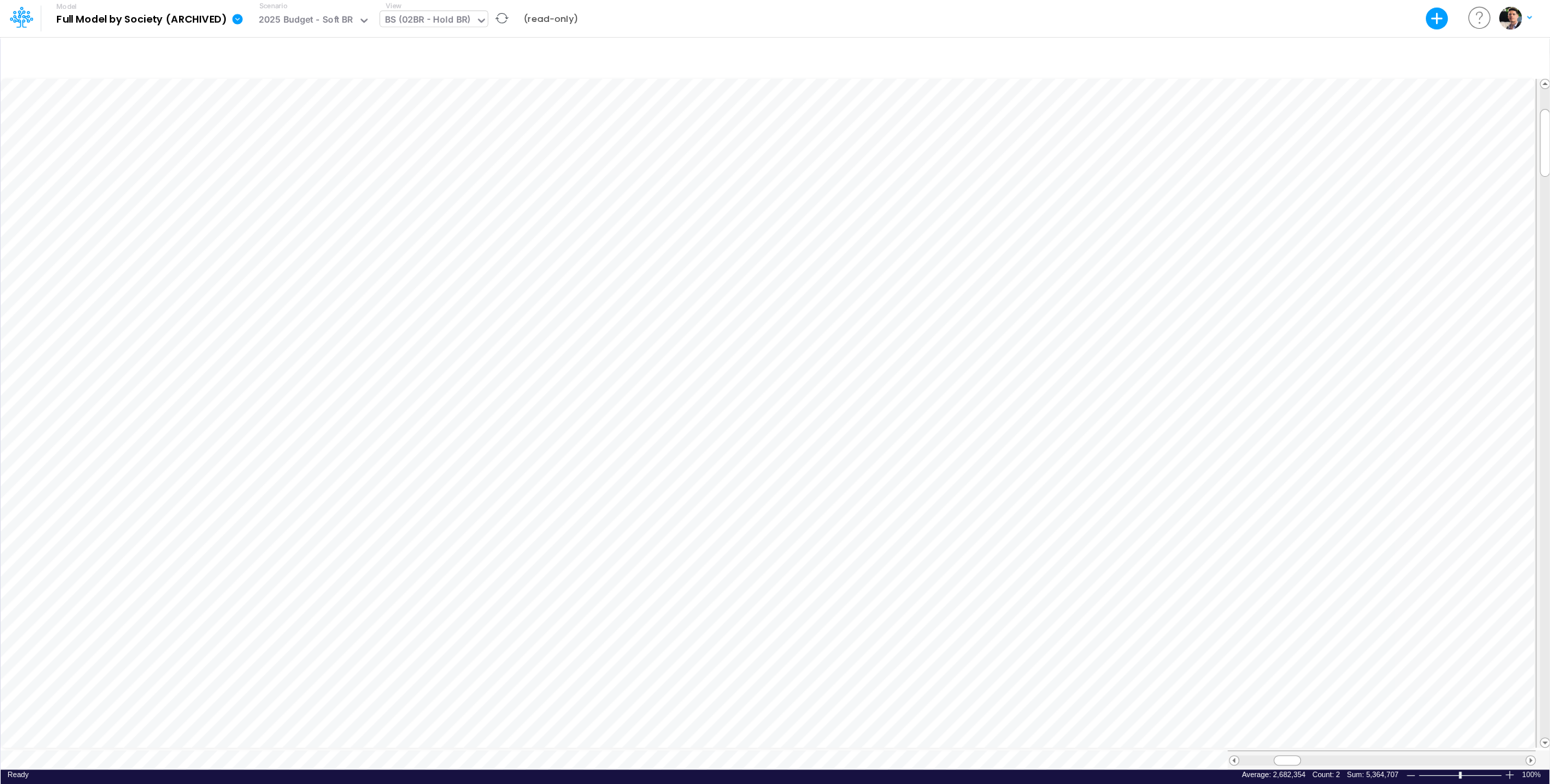
scroll to position [7, 1]
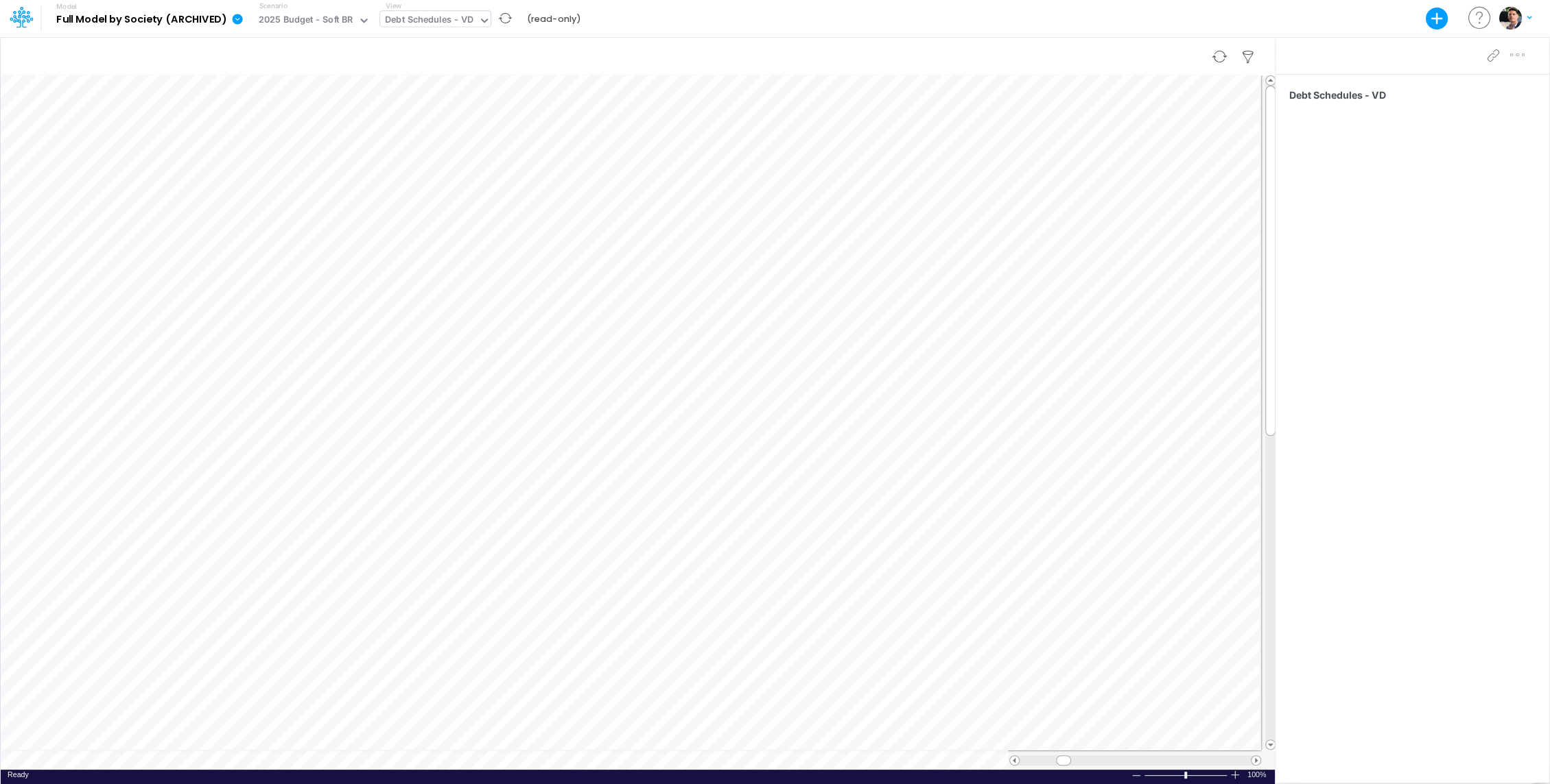
scroll to position [7, 1]
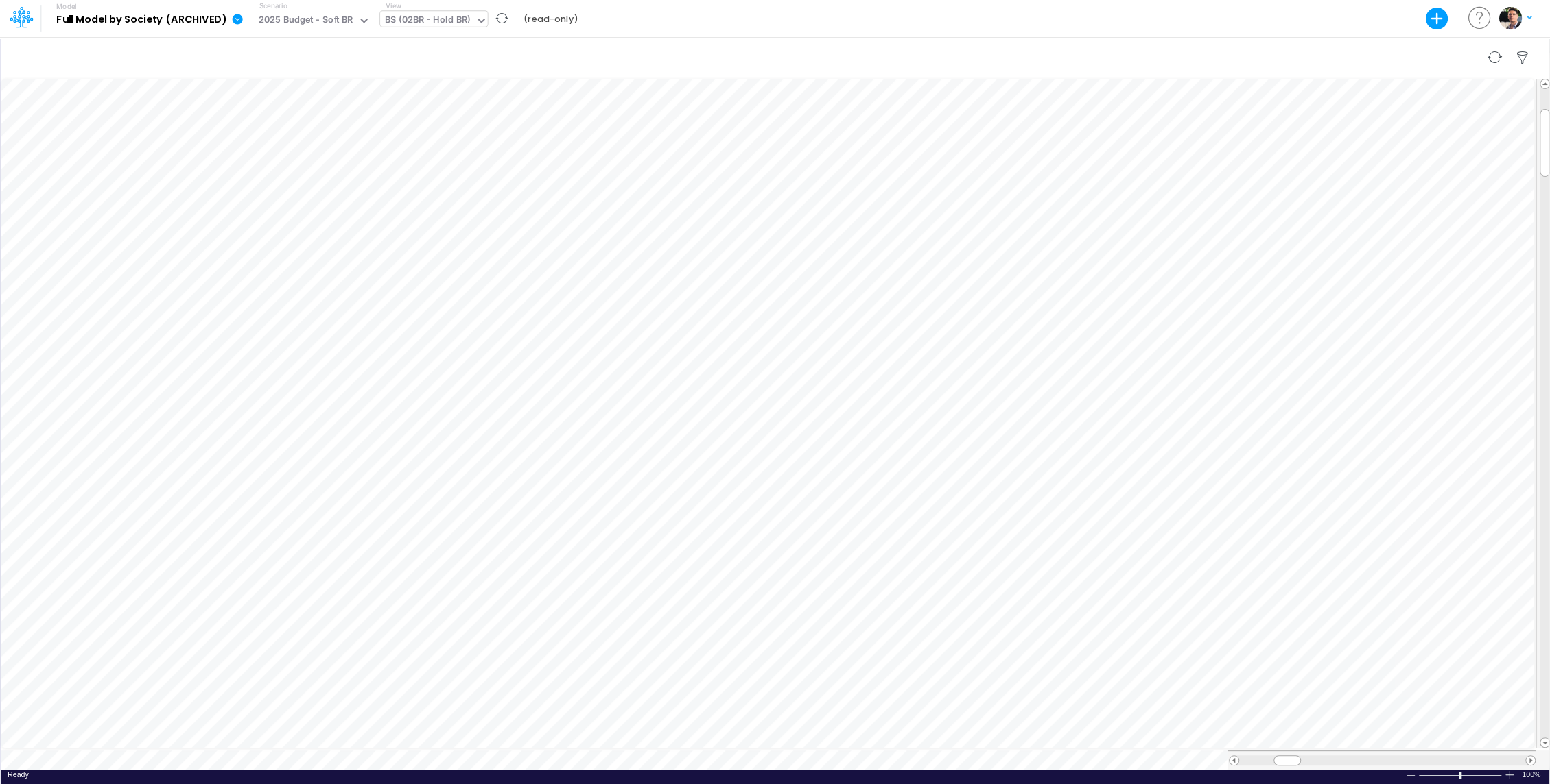
scroll to position [7, 1]
click at [410, 22] on div "BS (02BR - Hold BR)" at bounding box center [427, 21] width 85 height 16
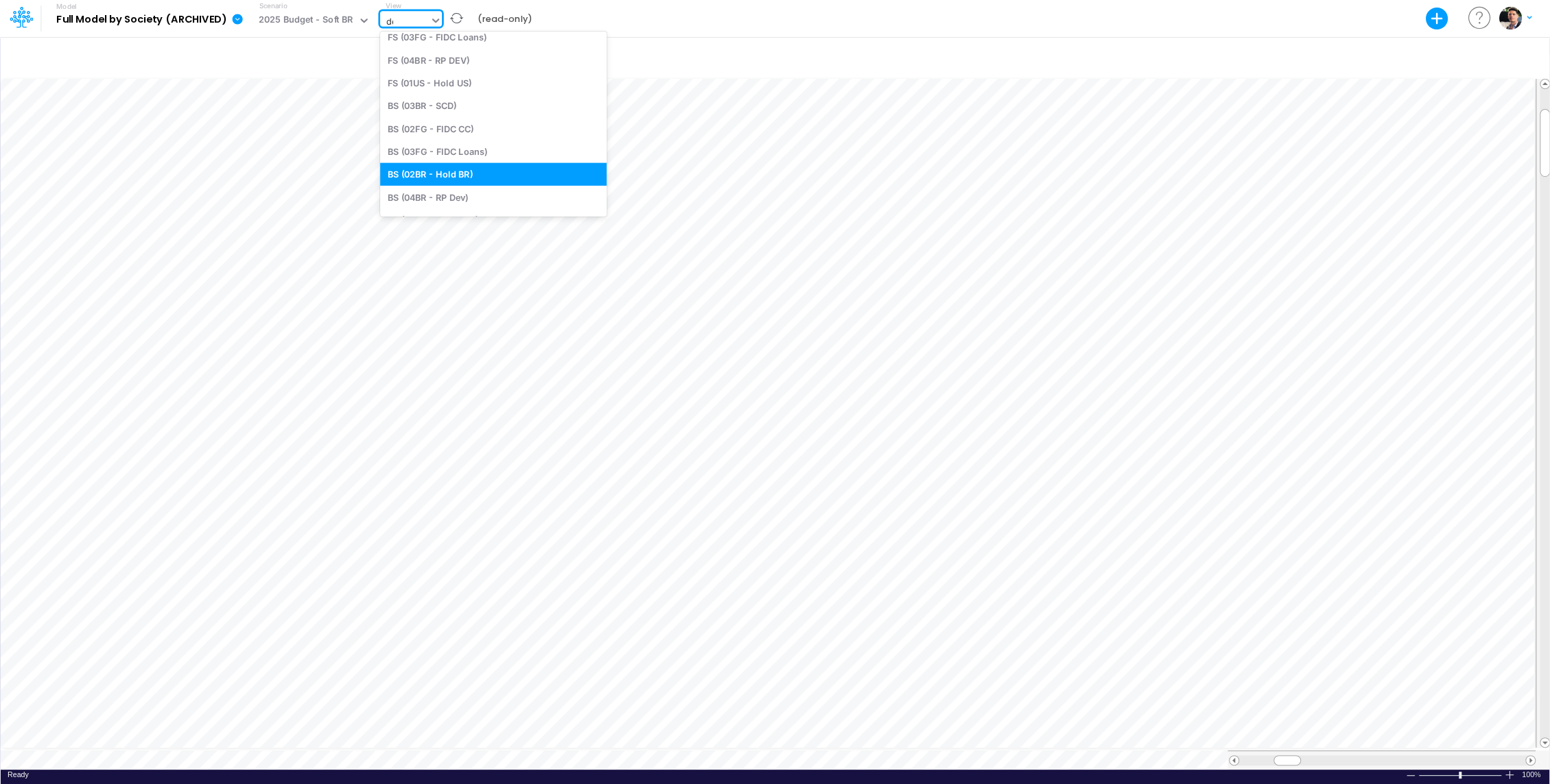
type input "deb"
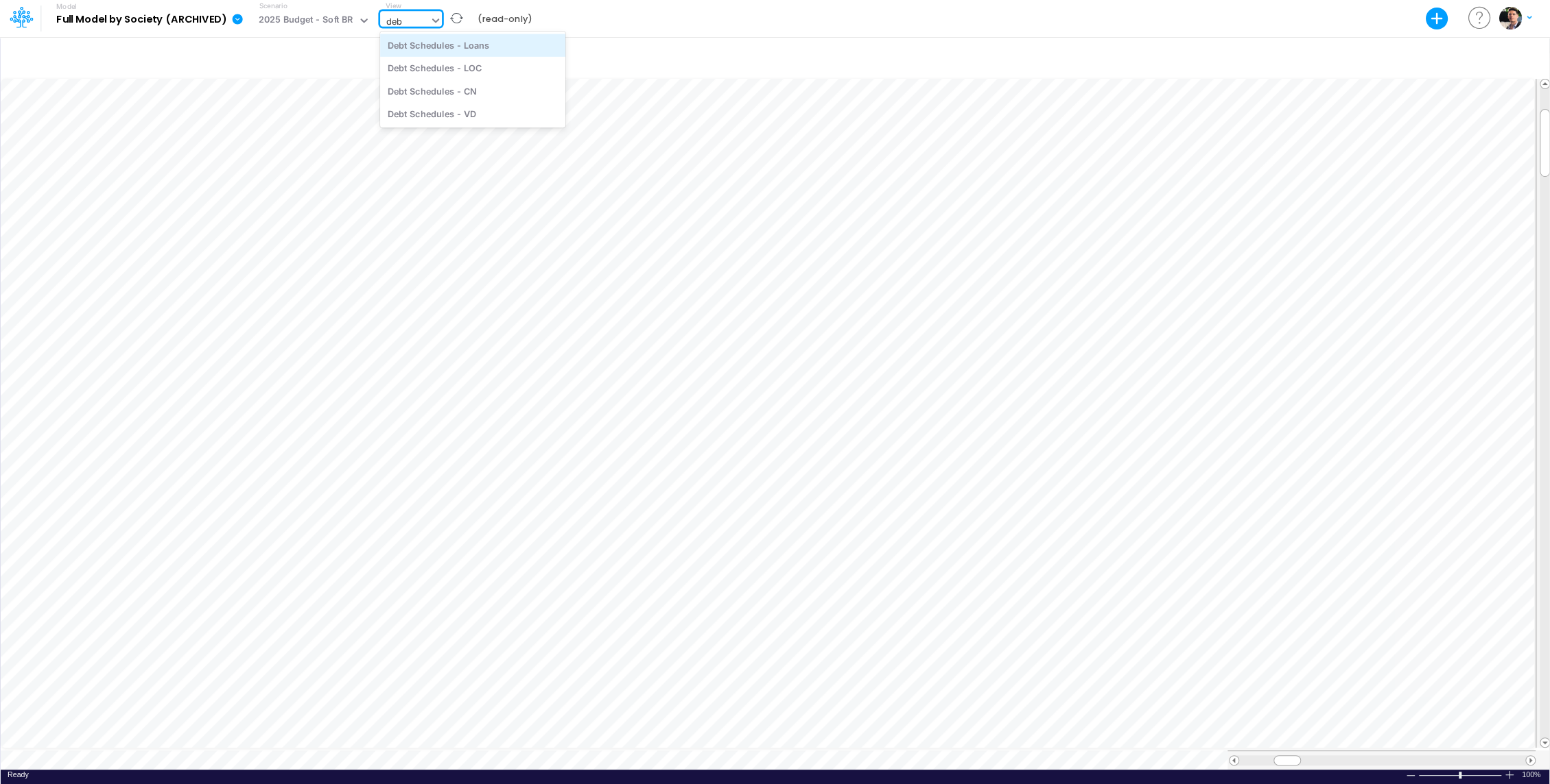
click at [460, 54] on div "Debt Schedules - Loans" at bounding box center [472, 44] width 185 height 22
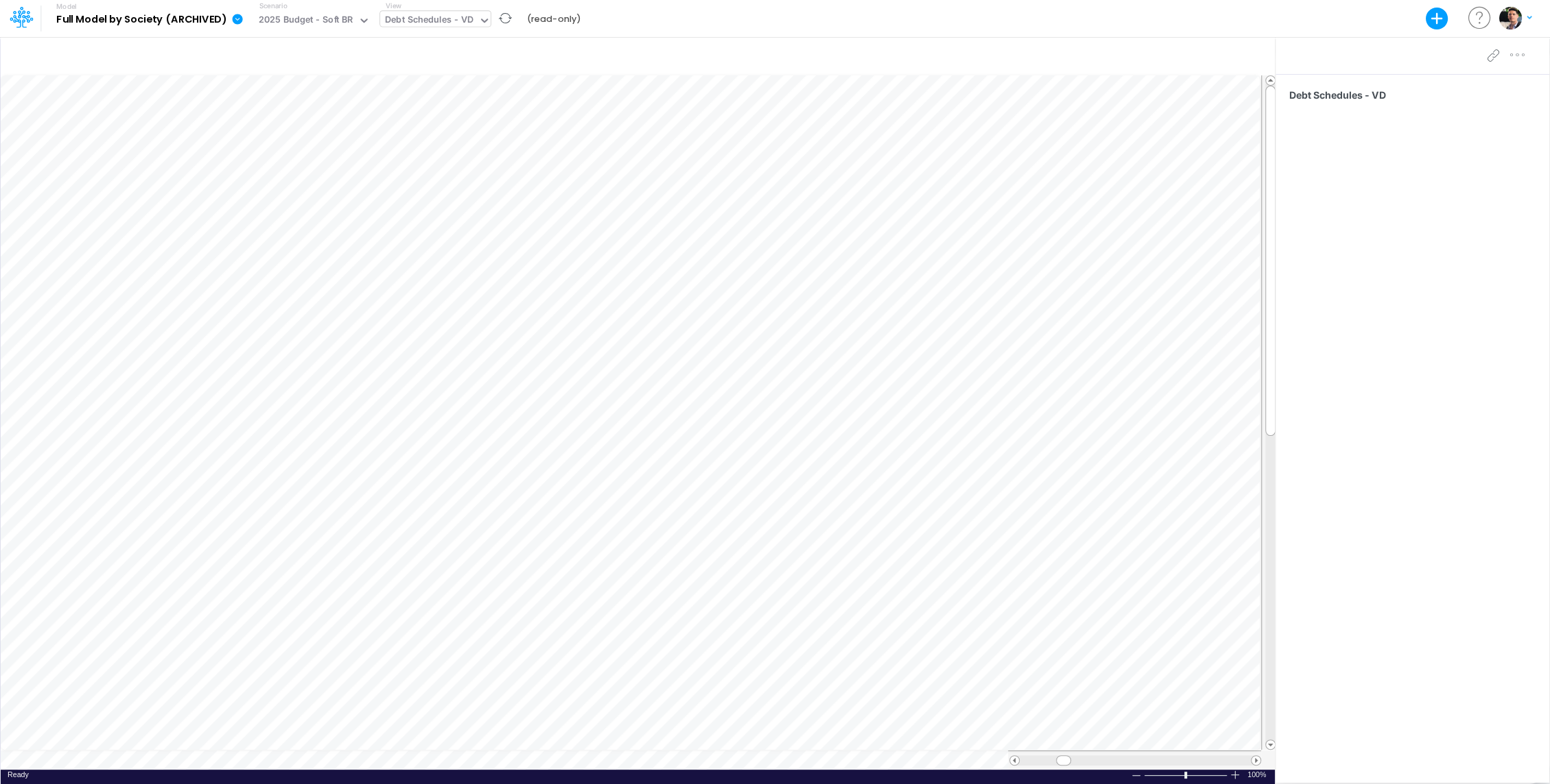
scroll to position [7, 1]
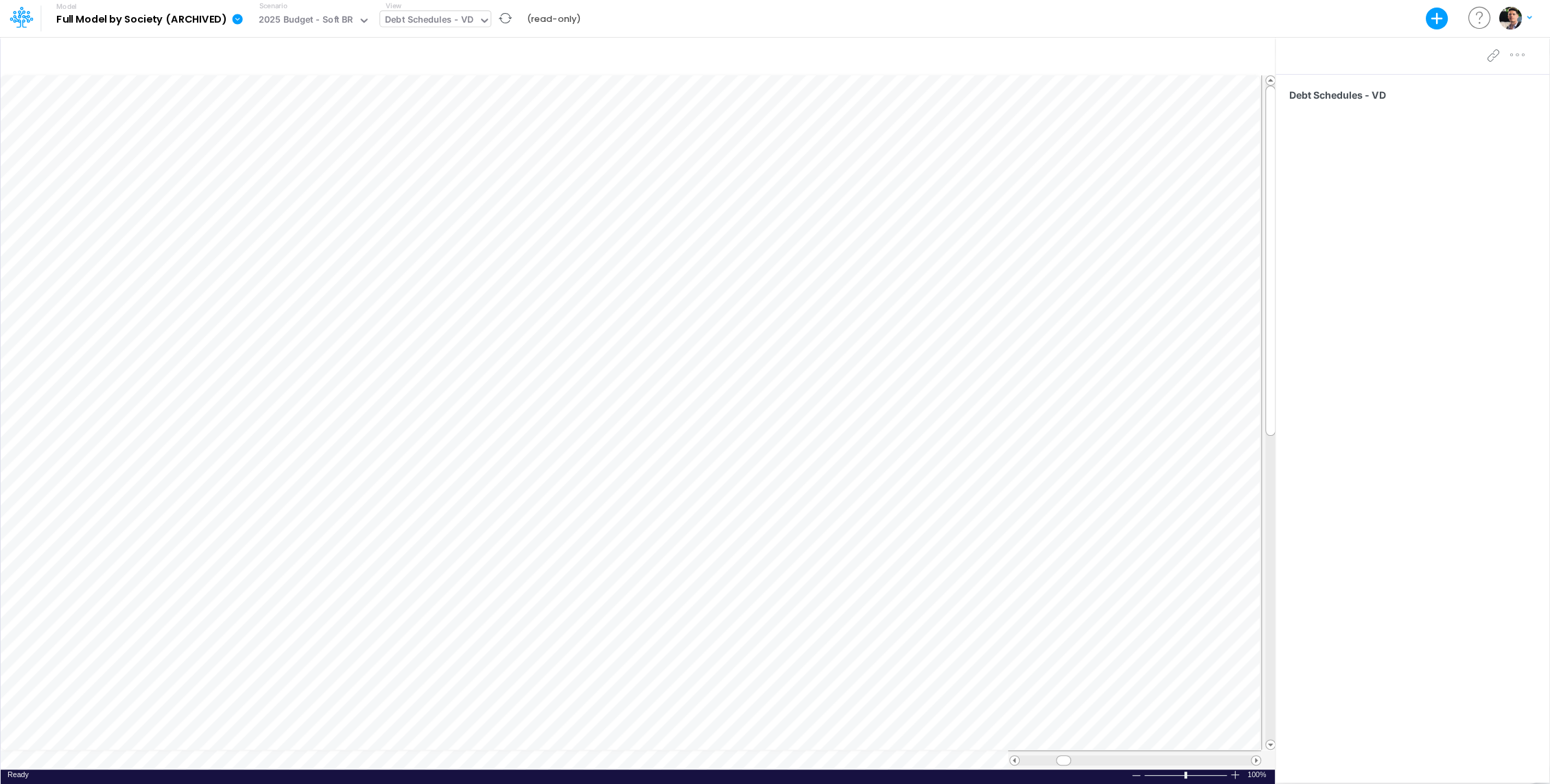
scroll to position [7, 1]
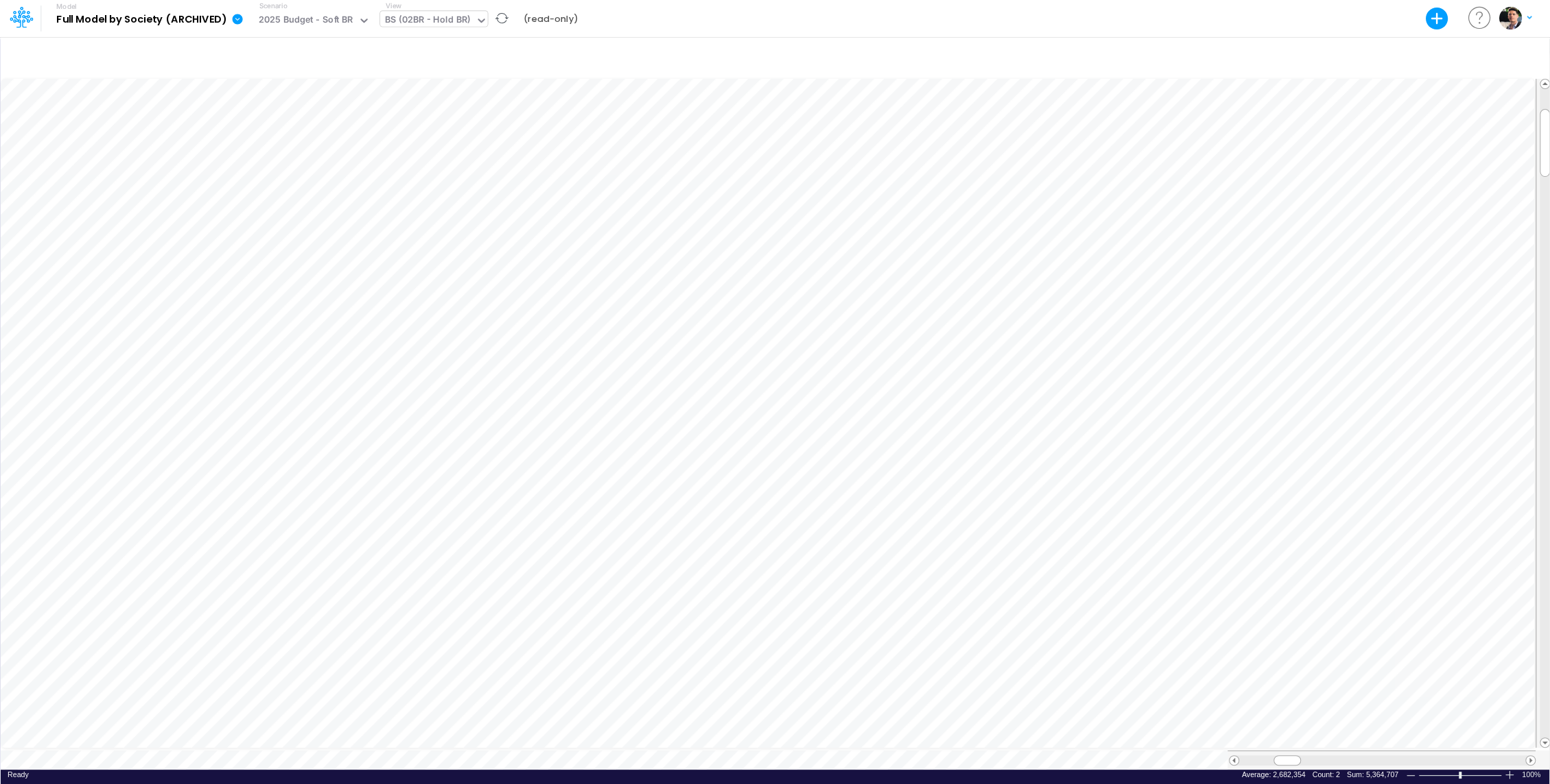
scroll to position [7, 1]
click at [397, 19] on div "BS (02BR - Hold BR)" at bounding box center [427, 21] width 85 height 16
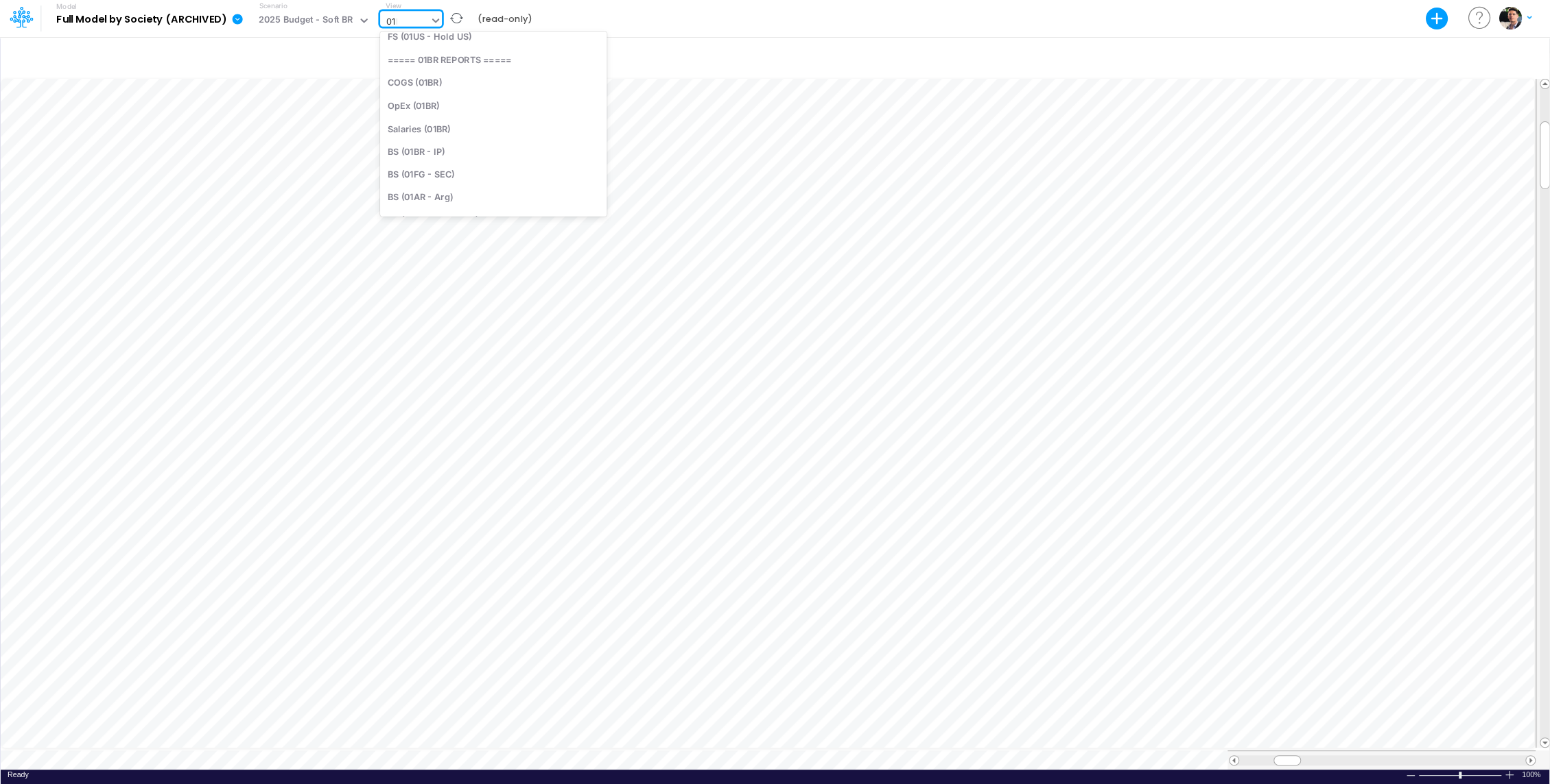
type input "01br"
click at [435, 142] on div "BS (01BR - IP)" at bounding box center [472, 138] width 185 height 22
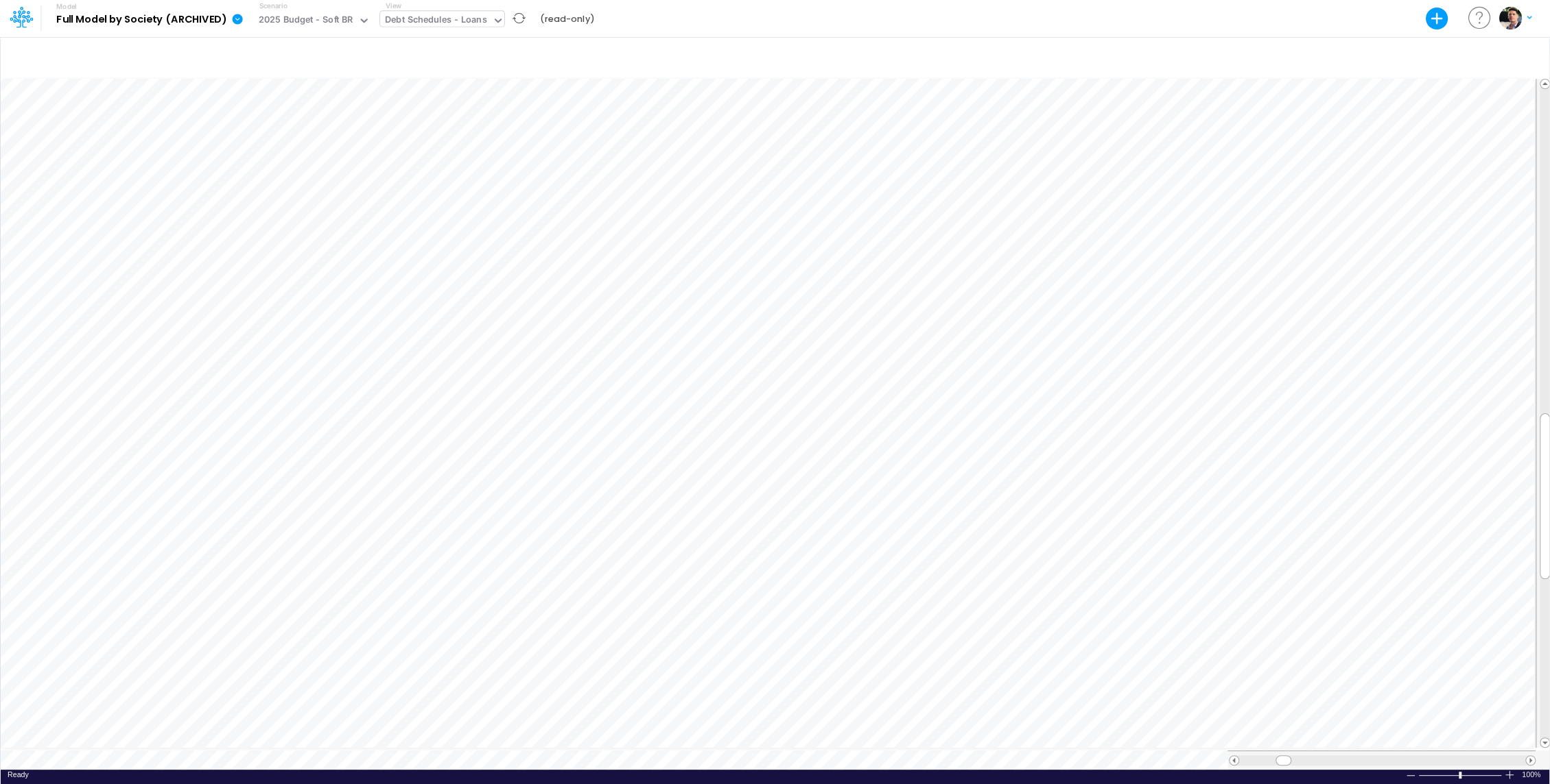
scroll to position [7, 0]
click at [1530, 55] on icon "button" at bounding box center [1522, 58] width 20 height 14
click at [1314, 138] on button "button" at bounding box center [1314, 145] width 27 height 22
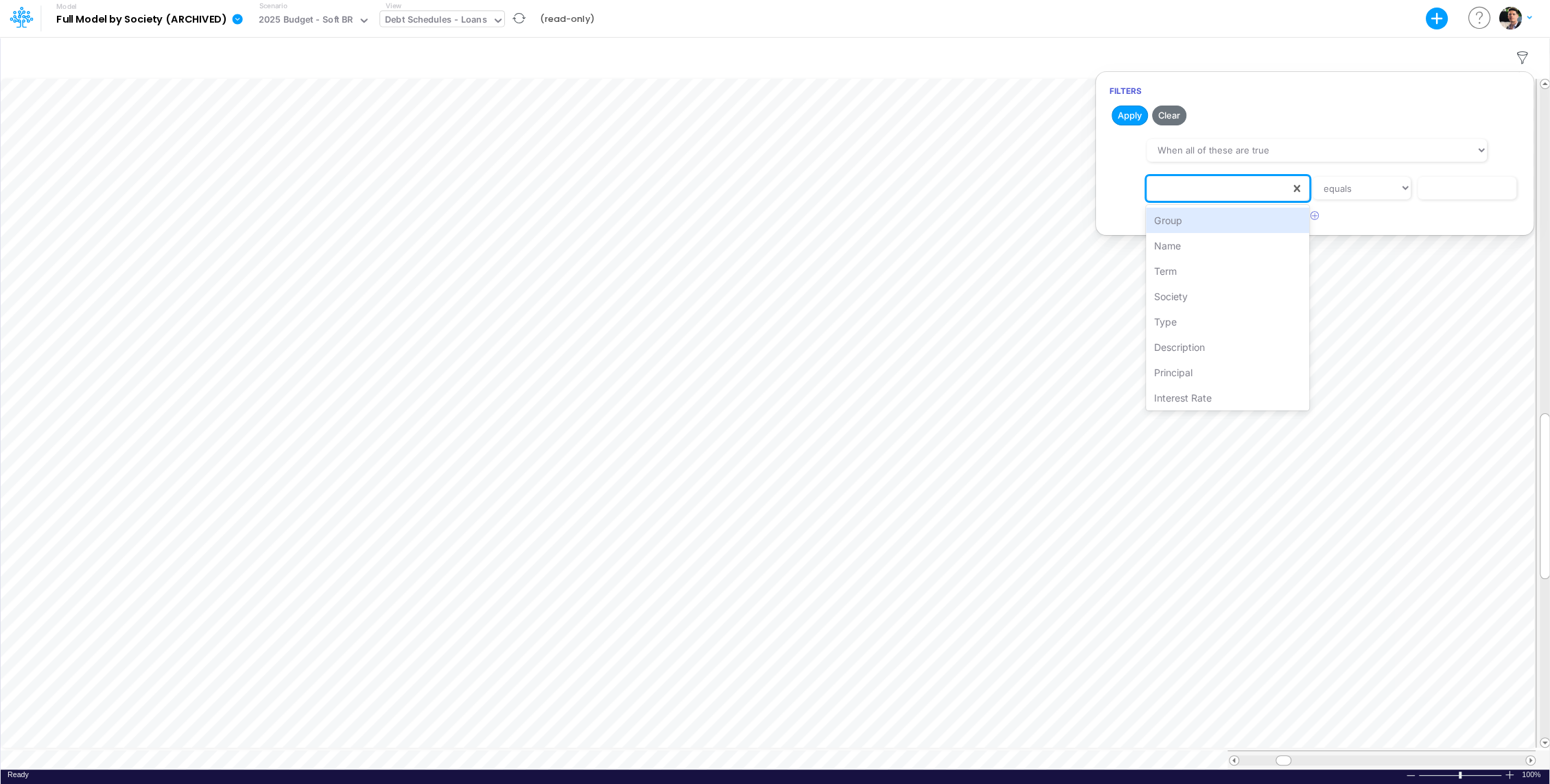
click at [1190, 195] on div at bounding box center [1218, 188] width 144 height 23
type input "d"
type input "so"
click at [1447, 187] on input "text" at bounding box center [1467, 188] width 99 height 23
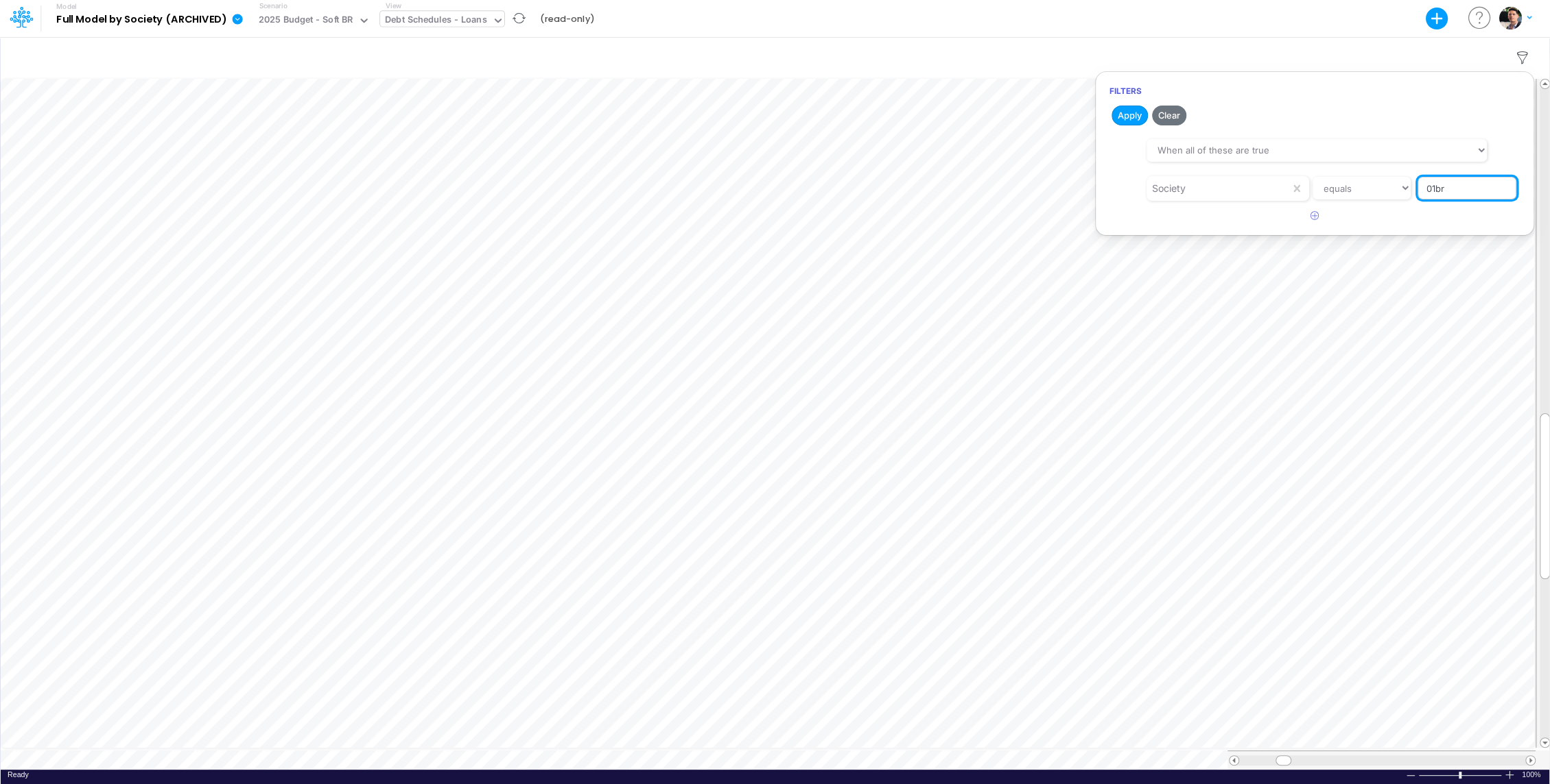
type input "01BR"
click at [1122, 112] on button "Apply" at bounding box center [1130, 115] width 36 height 20
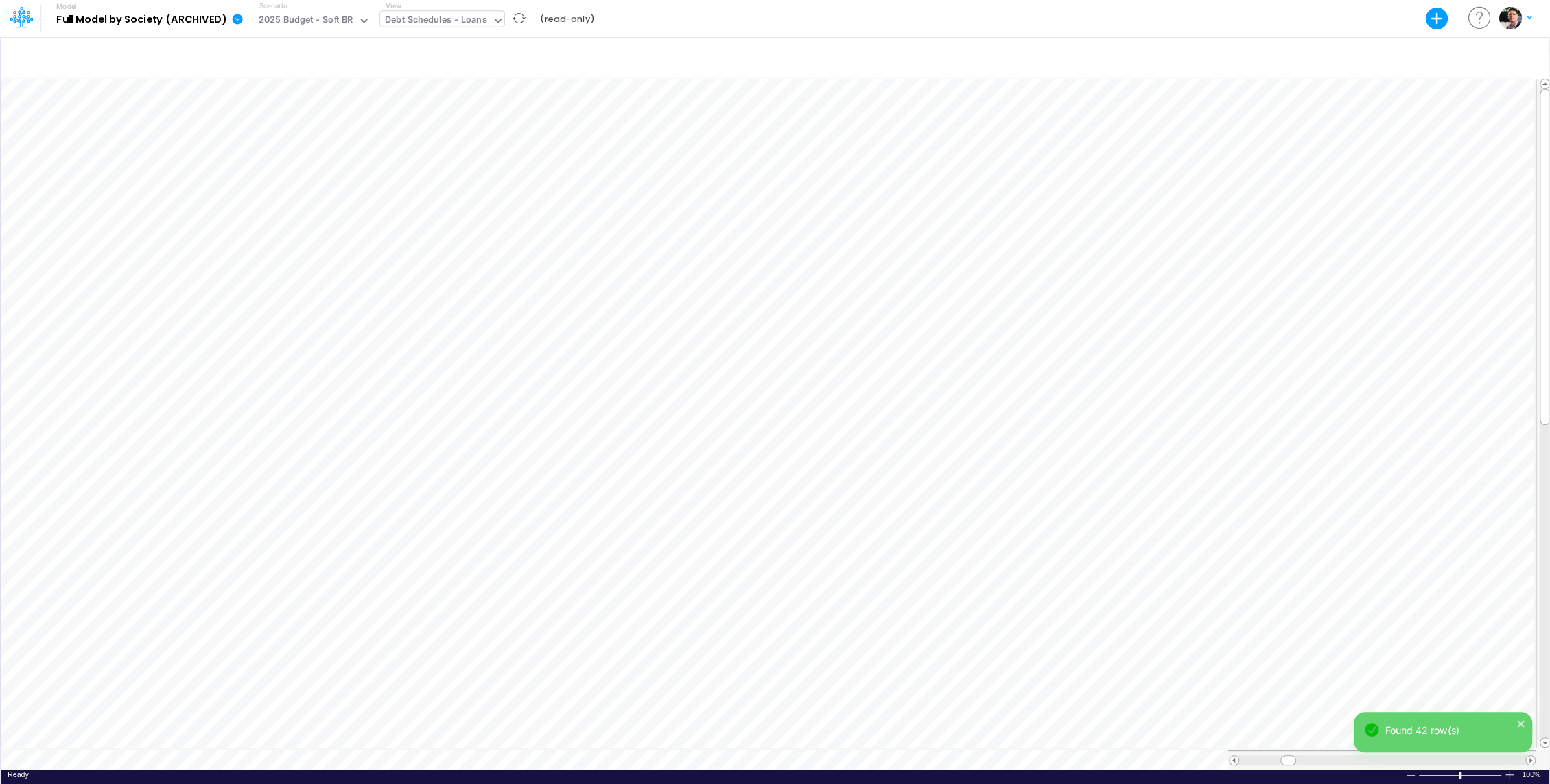
scroll to position [7, 1]
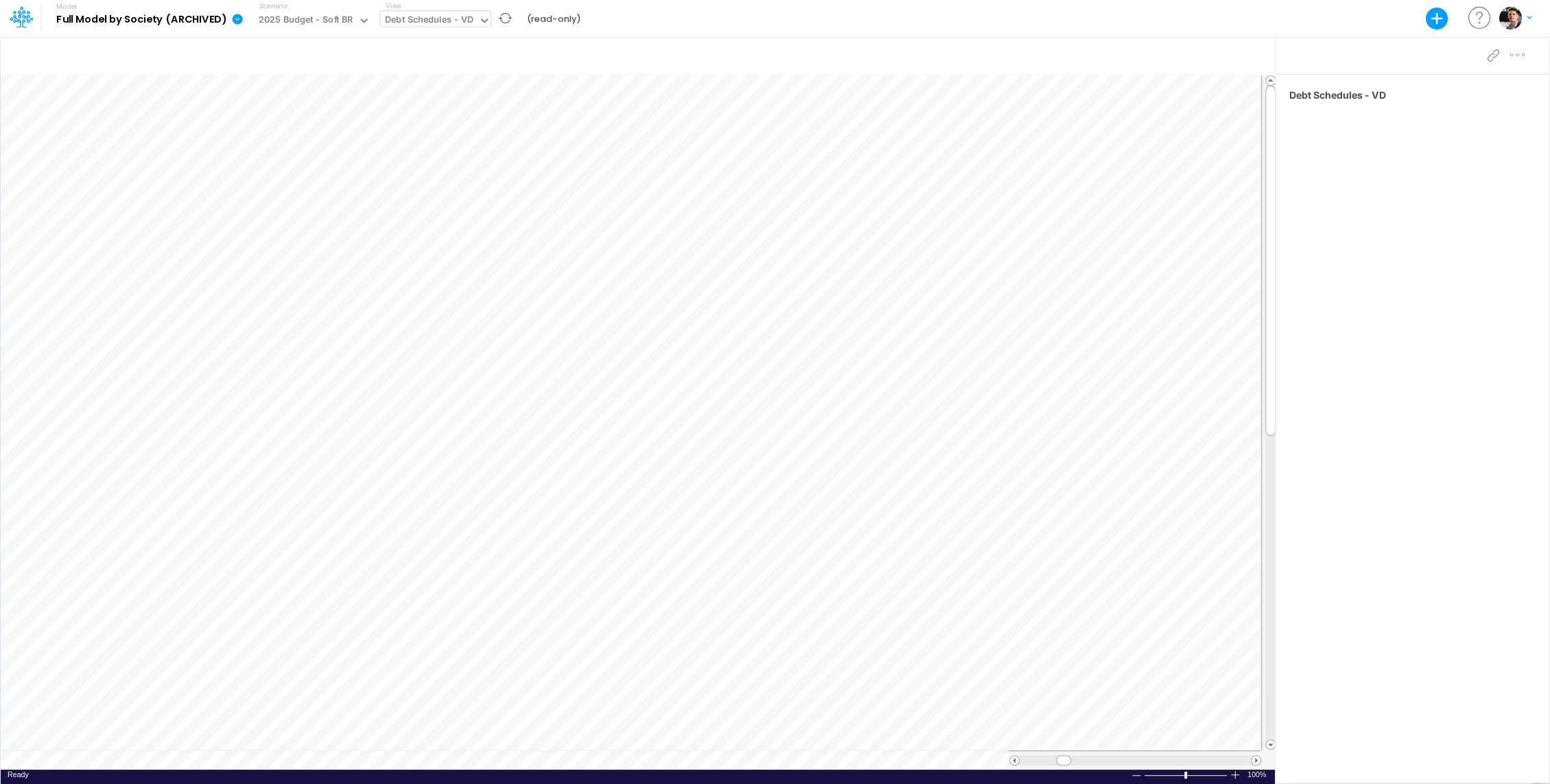
scroll to position [7, 1]
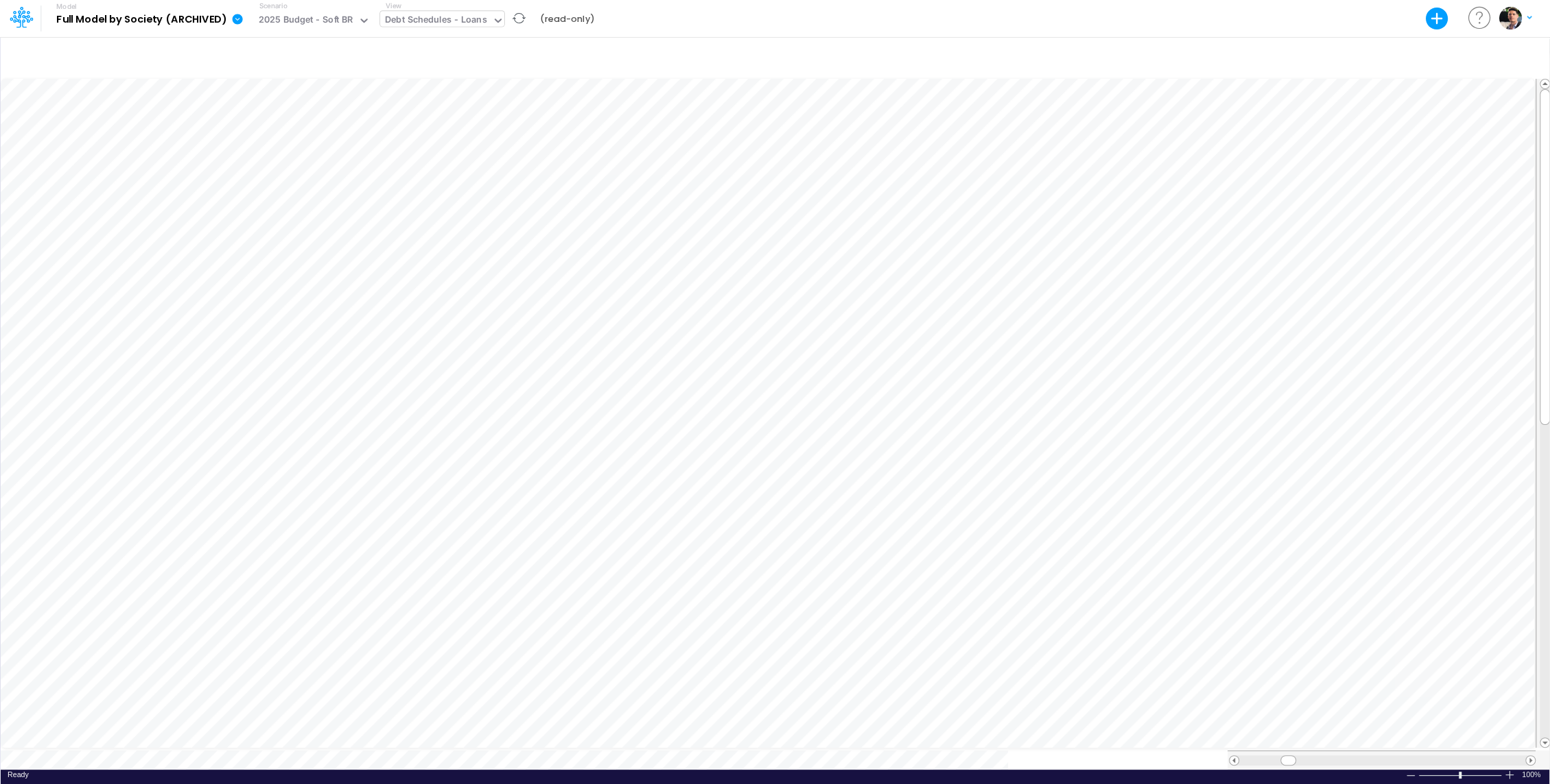
scroll to position [7, 1]
click at [408, 749] on table at bounding box center [776, 423] width 1550 height 693
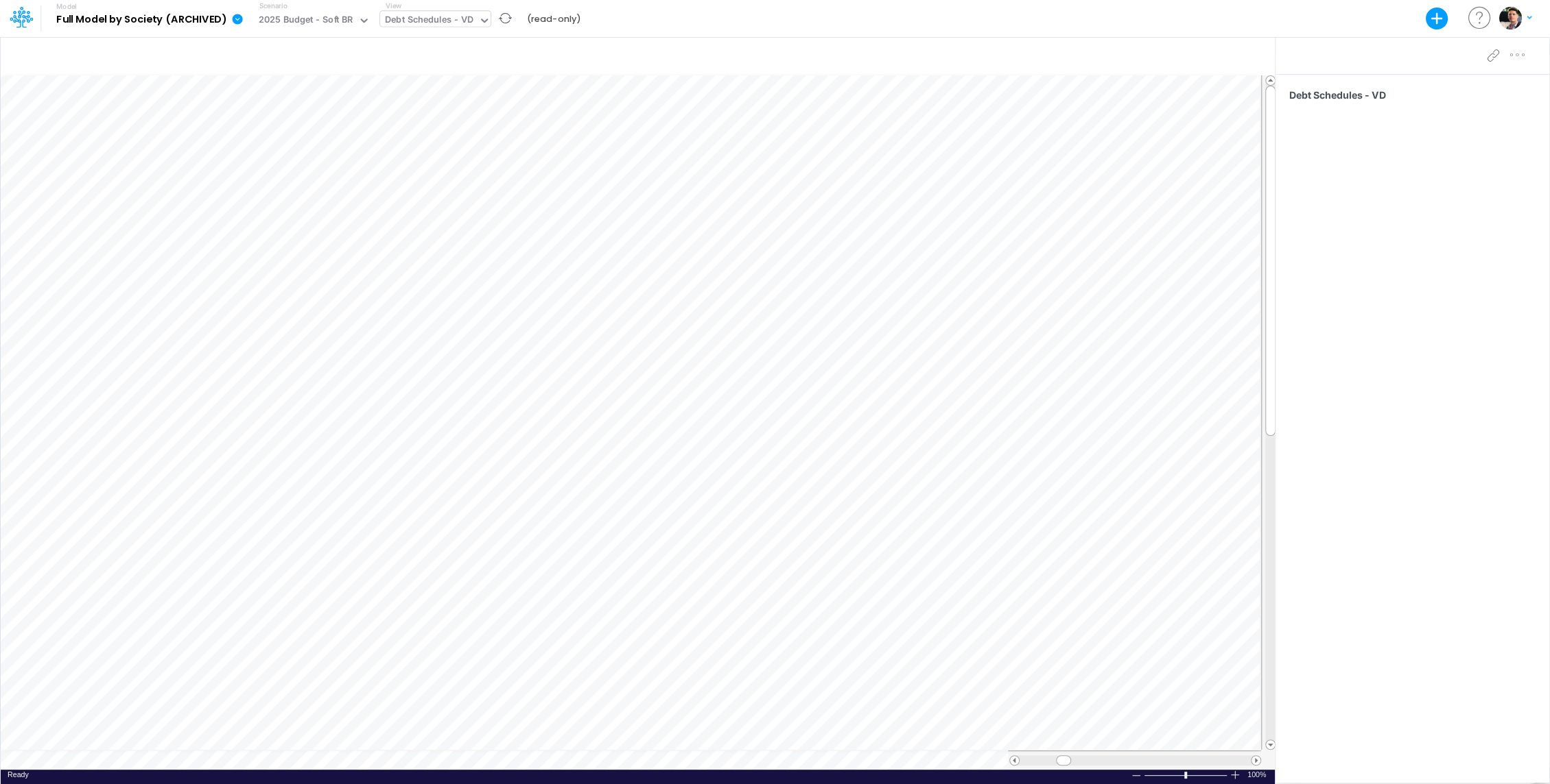
scroll to position [7, 1]
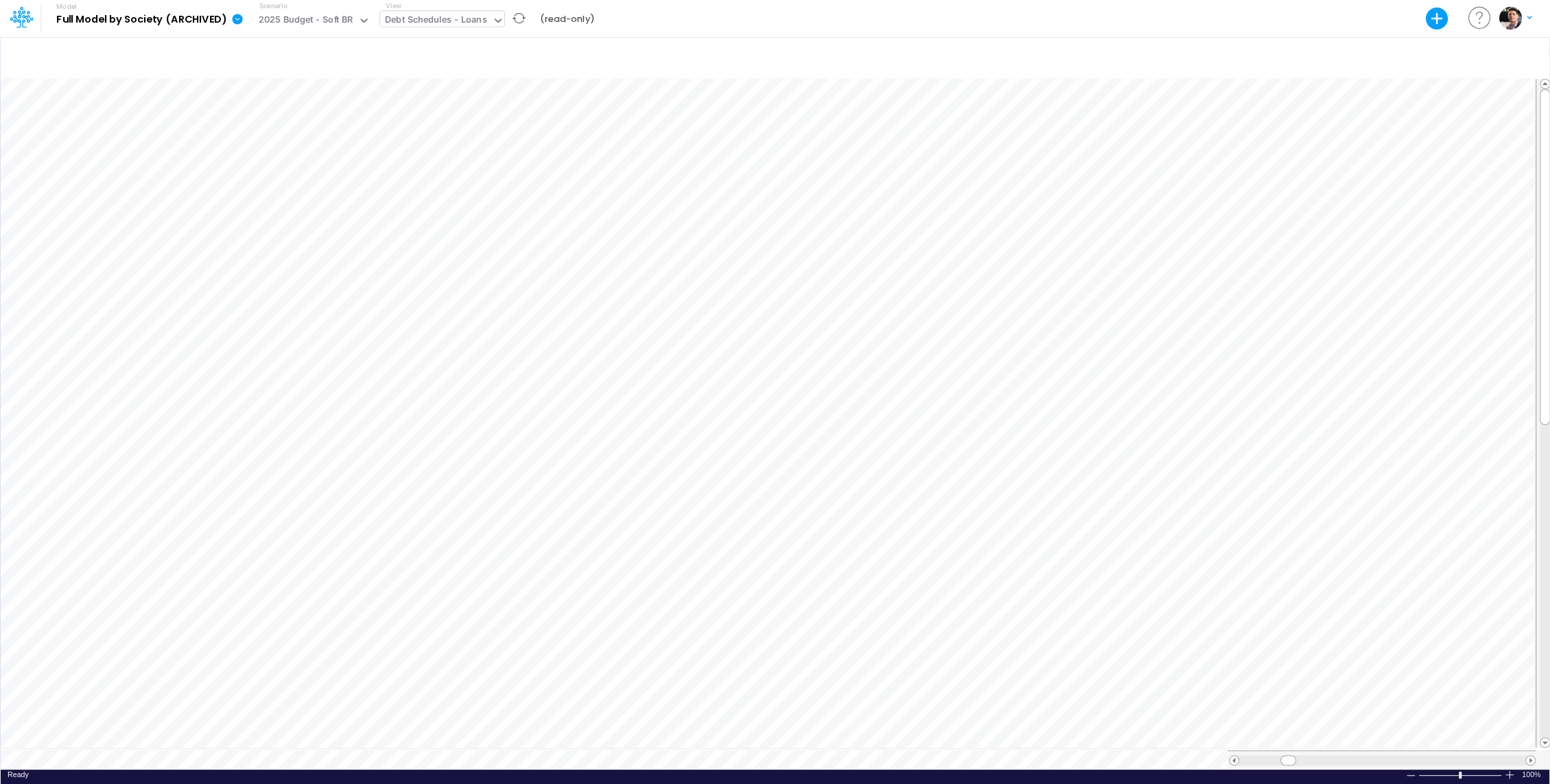
scroll to position [7, 1]
click at [427, 21] on div "BS (01BR - IP)" at bounding box center [413, 21] width 57 height 16
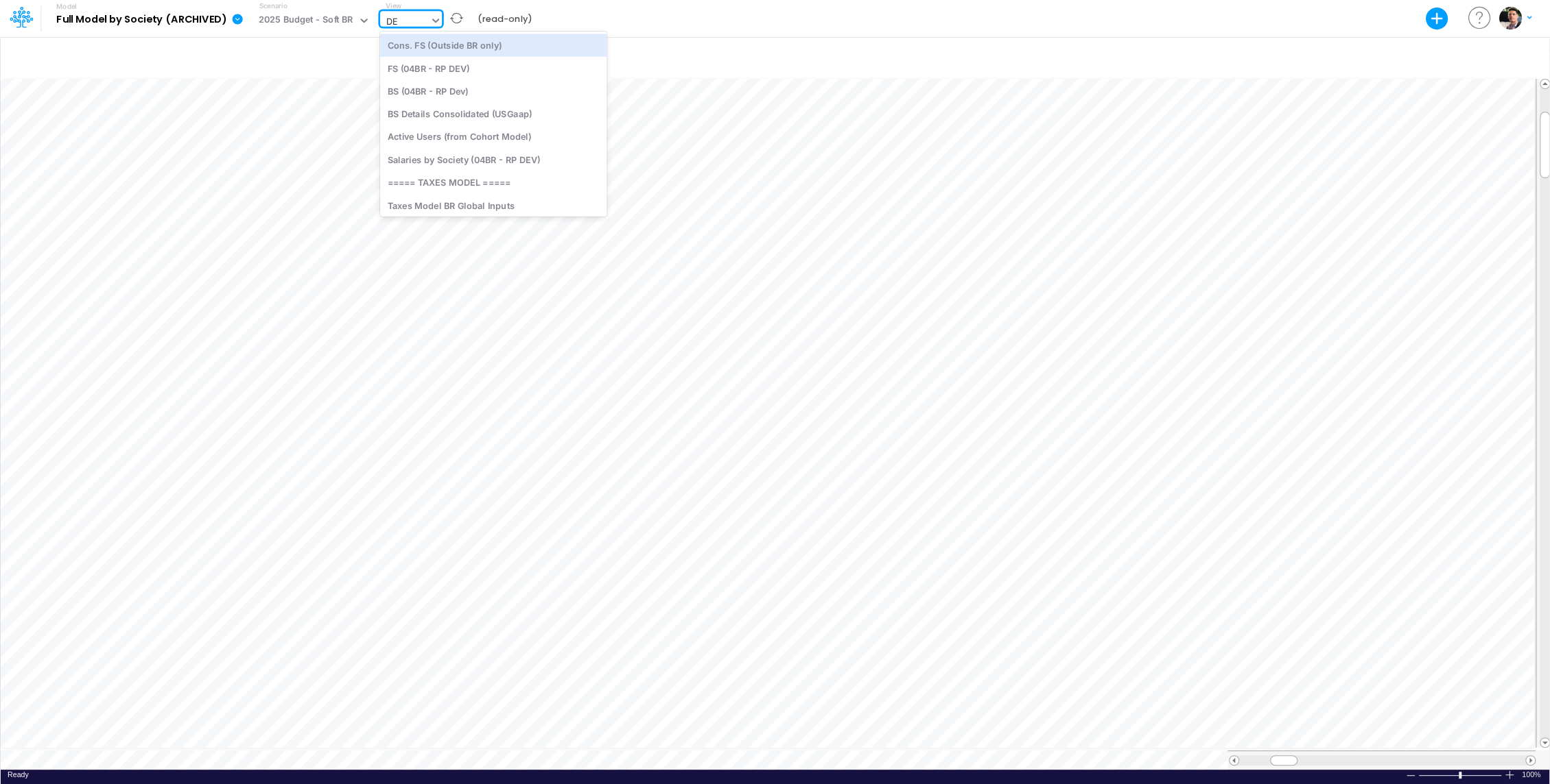
type input "DEB"
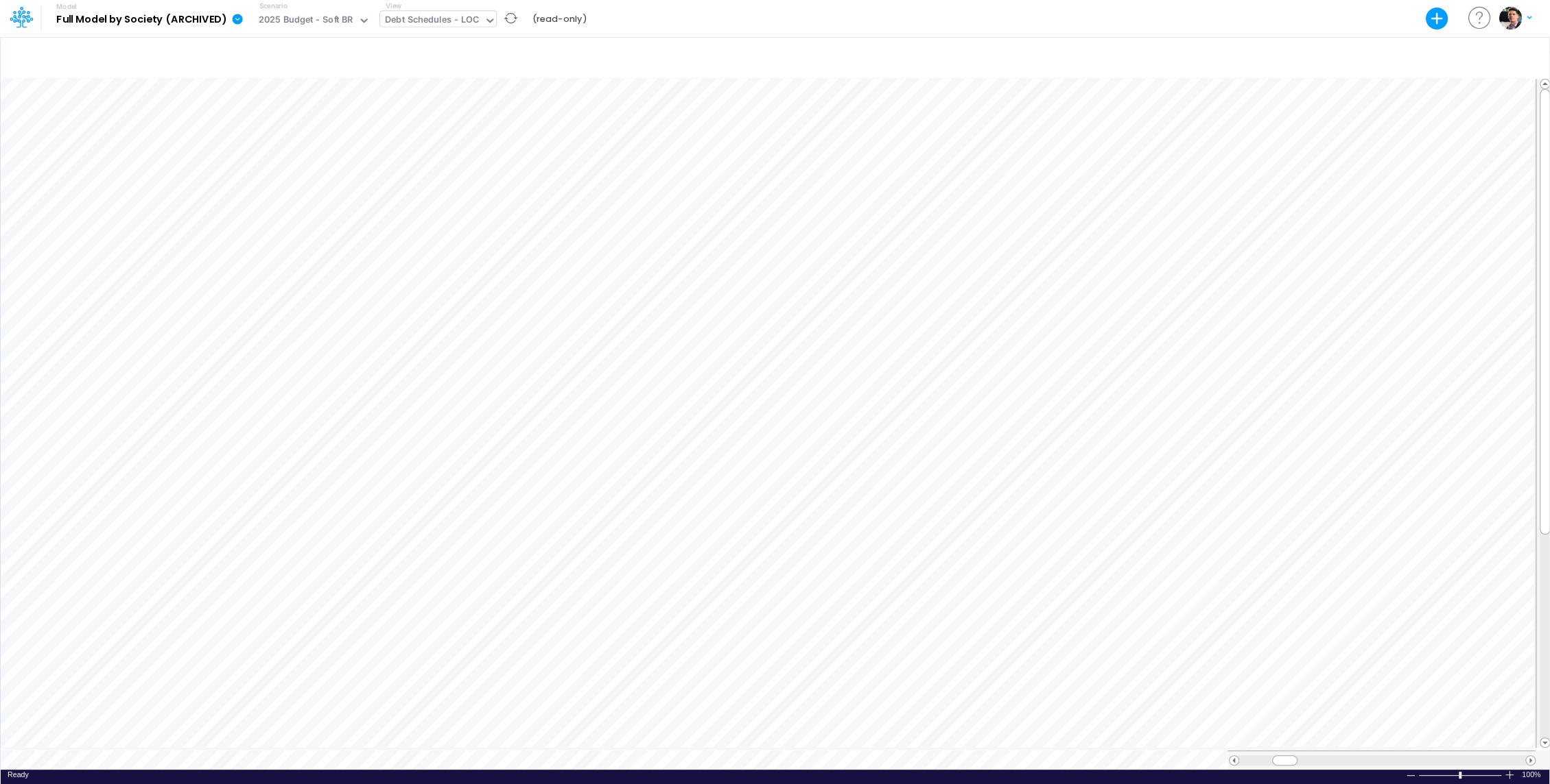
scroll to position [7, 1]
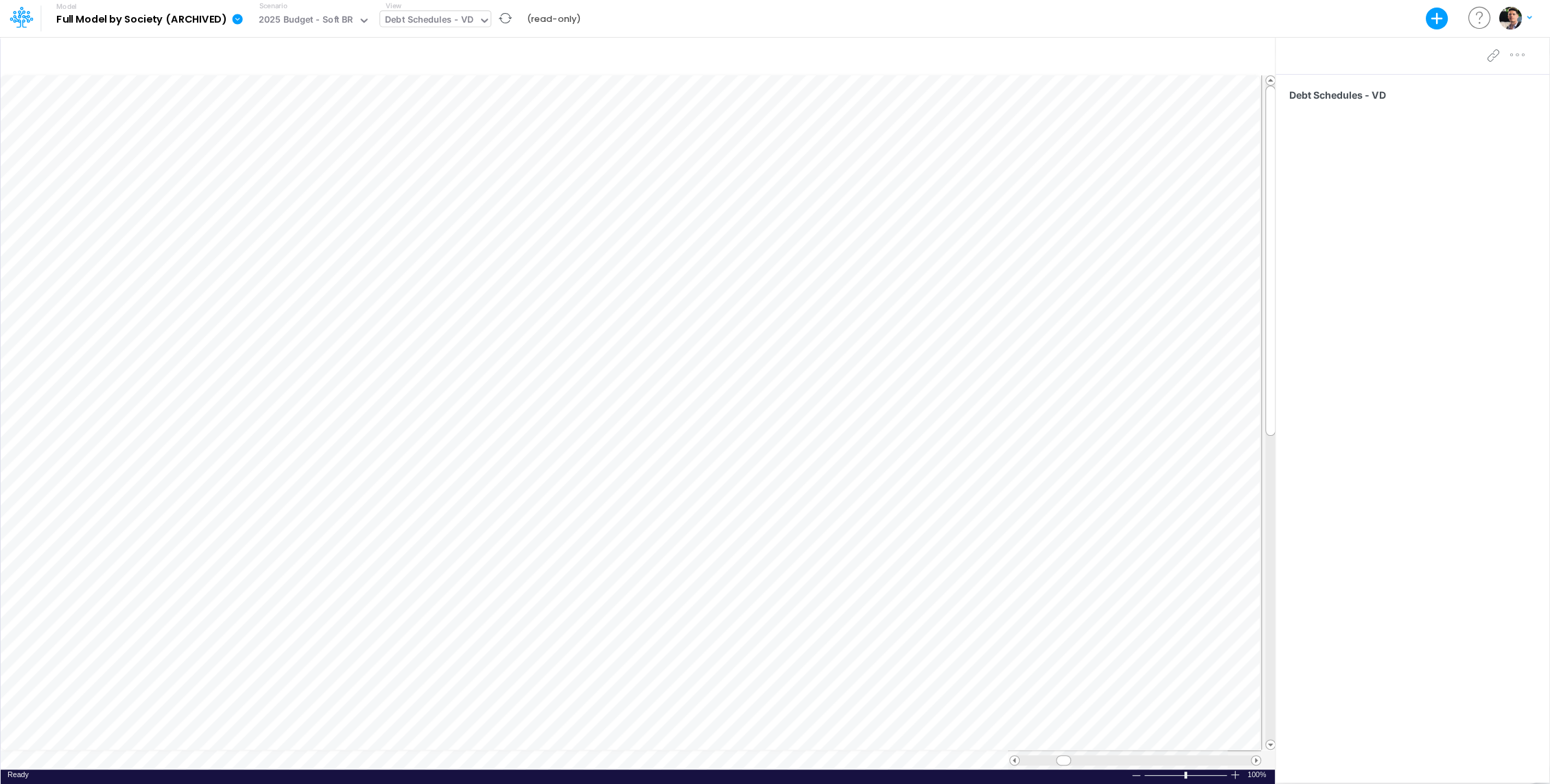
scroll to position [7, 1]
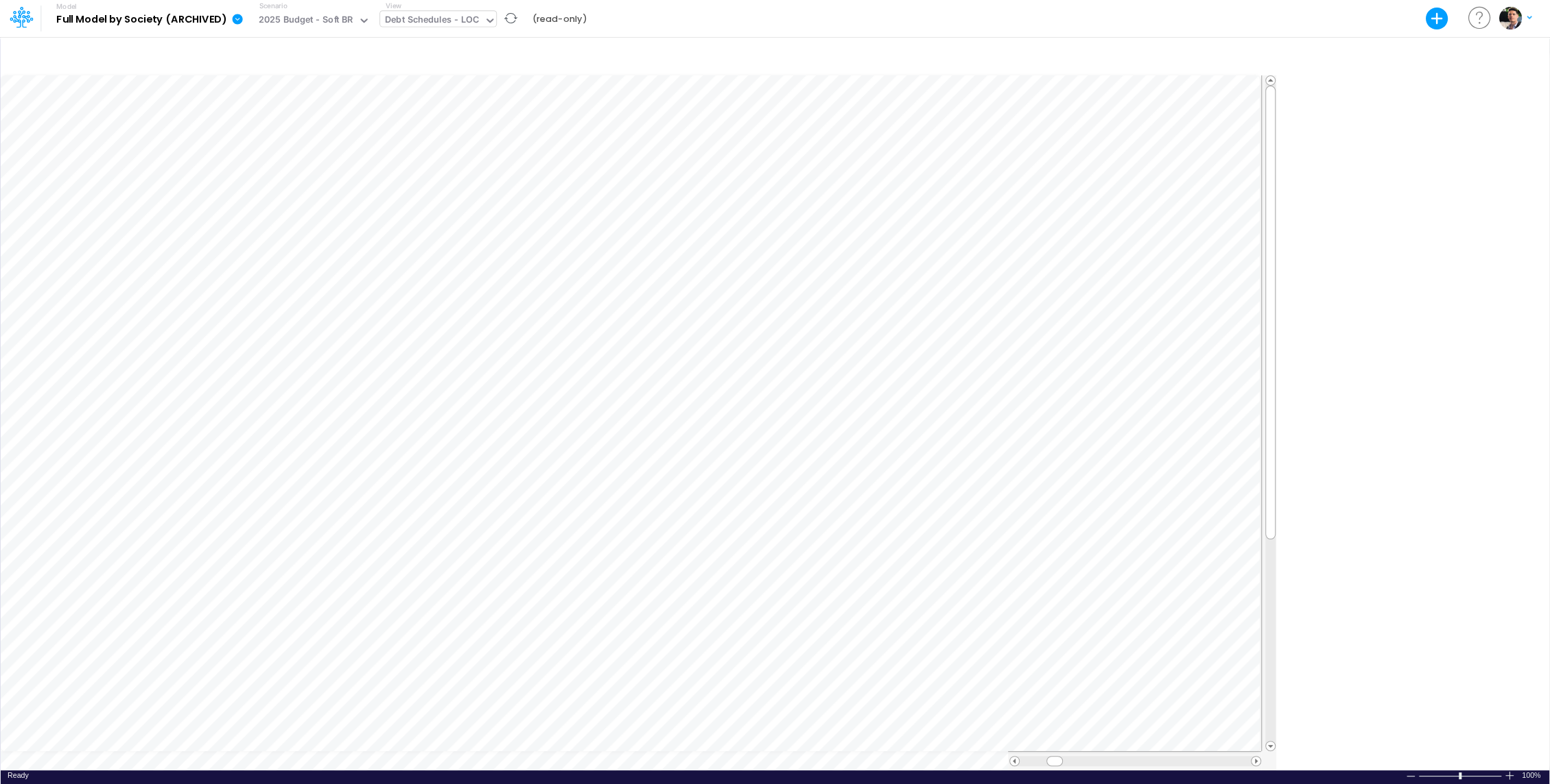
scroll to position [7, 1]
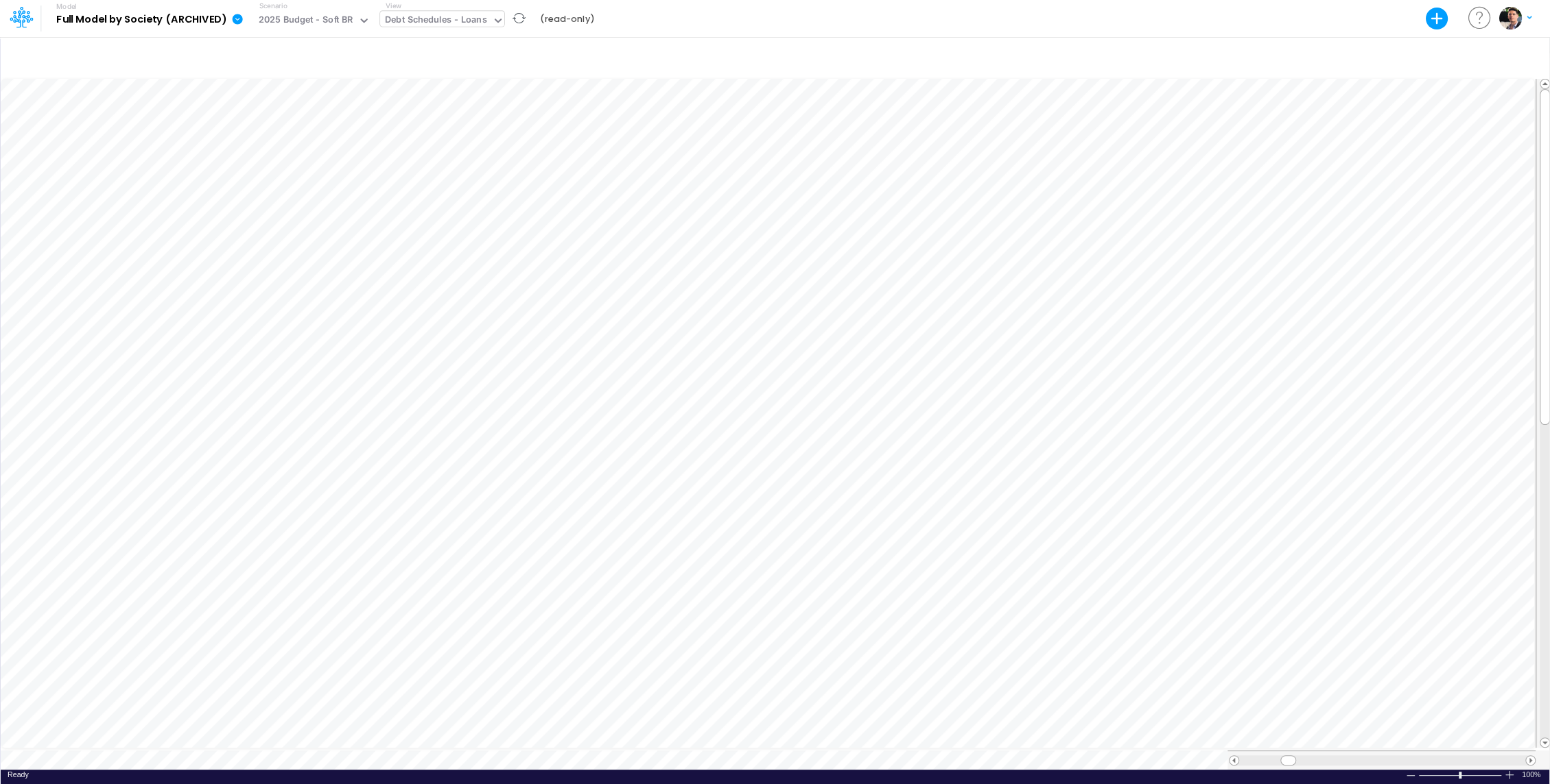
scroll to position [7, 1]
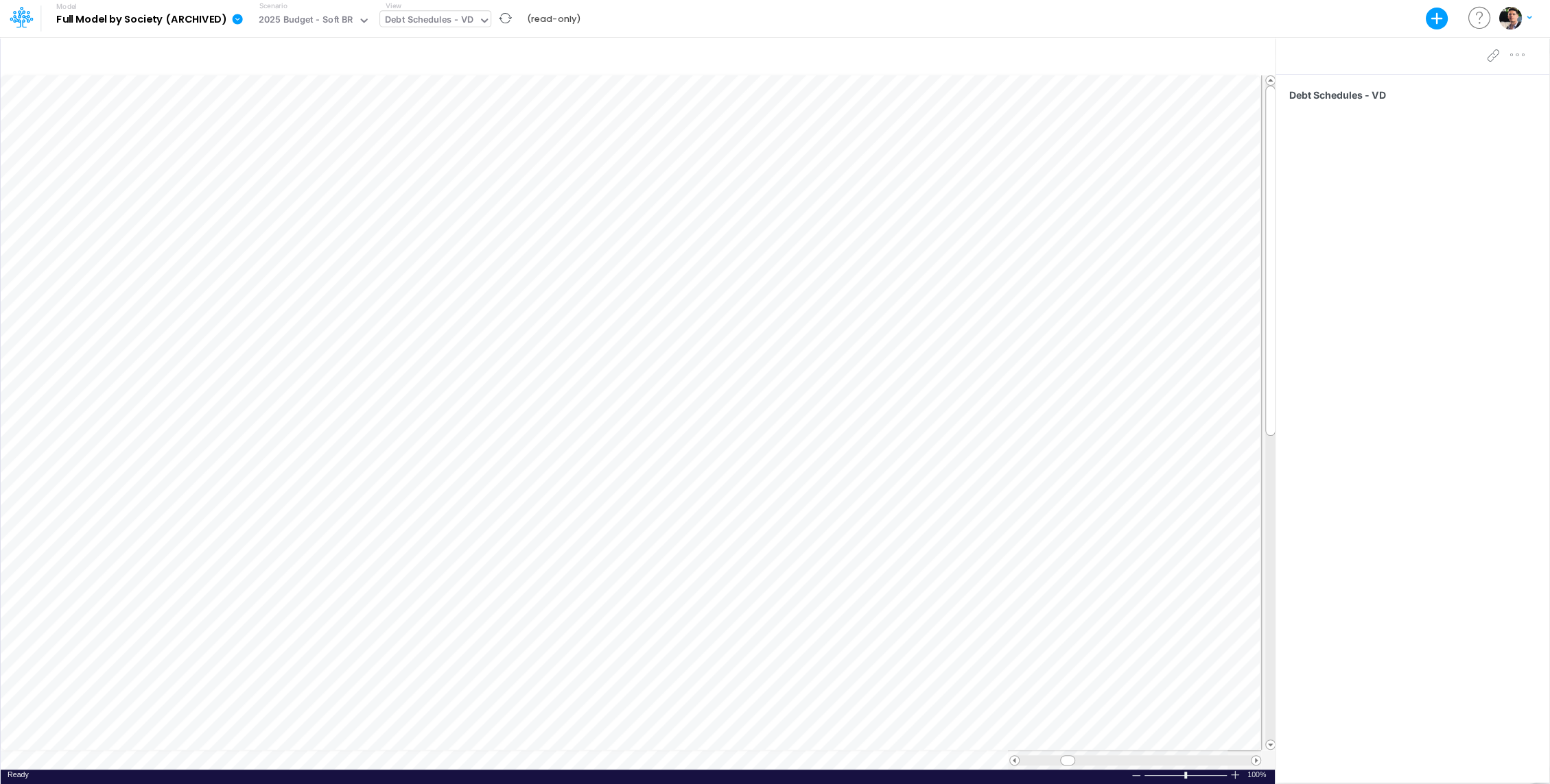
scroll to position [7, 1]
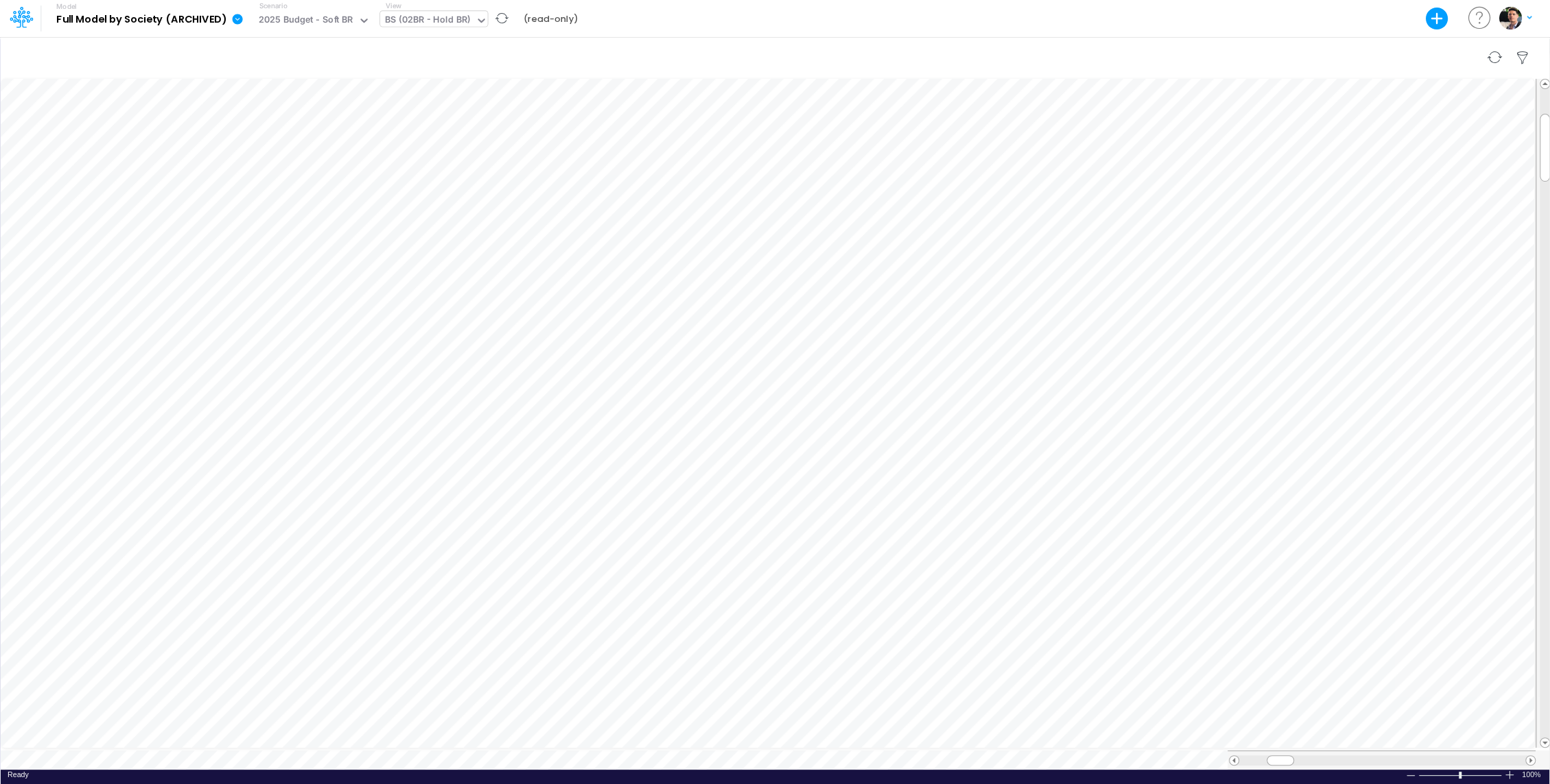
scroll to position [7, 1]
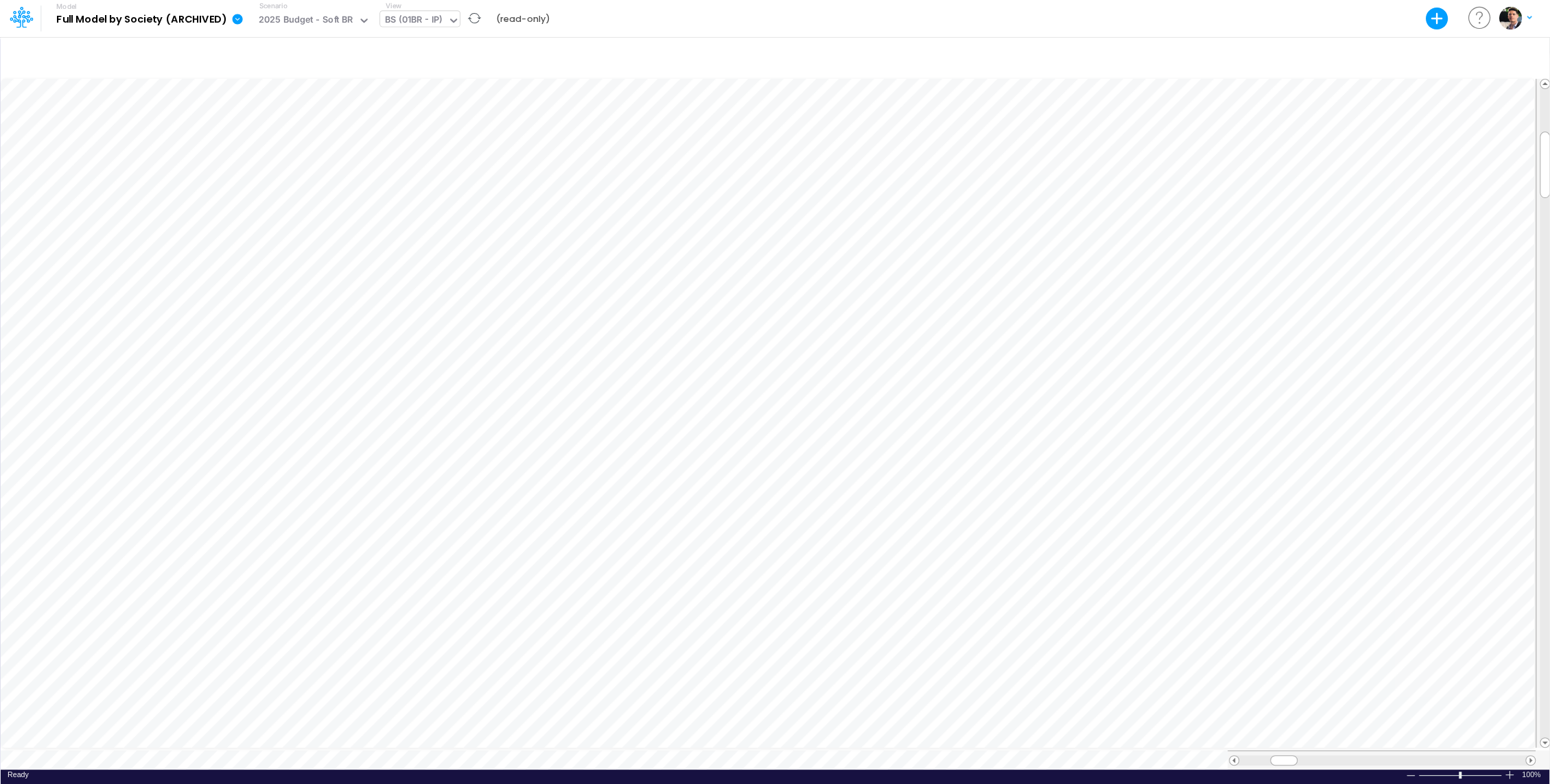
click at [418, 25] on div "BS (01BR - IP)" at bounding box center [413, 21] width 57 height 16
type input "belo"
click at [429, 24] on div "BS (01BR - IP)" at bounding box center [413, 21] width 57 height 16
type input "belo"
click at [447, 120] on div "Below EBITDA (02BR)" at bounding box center [472, 113] width 185 height 22
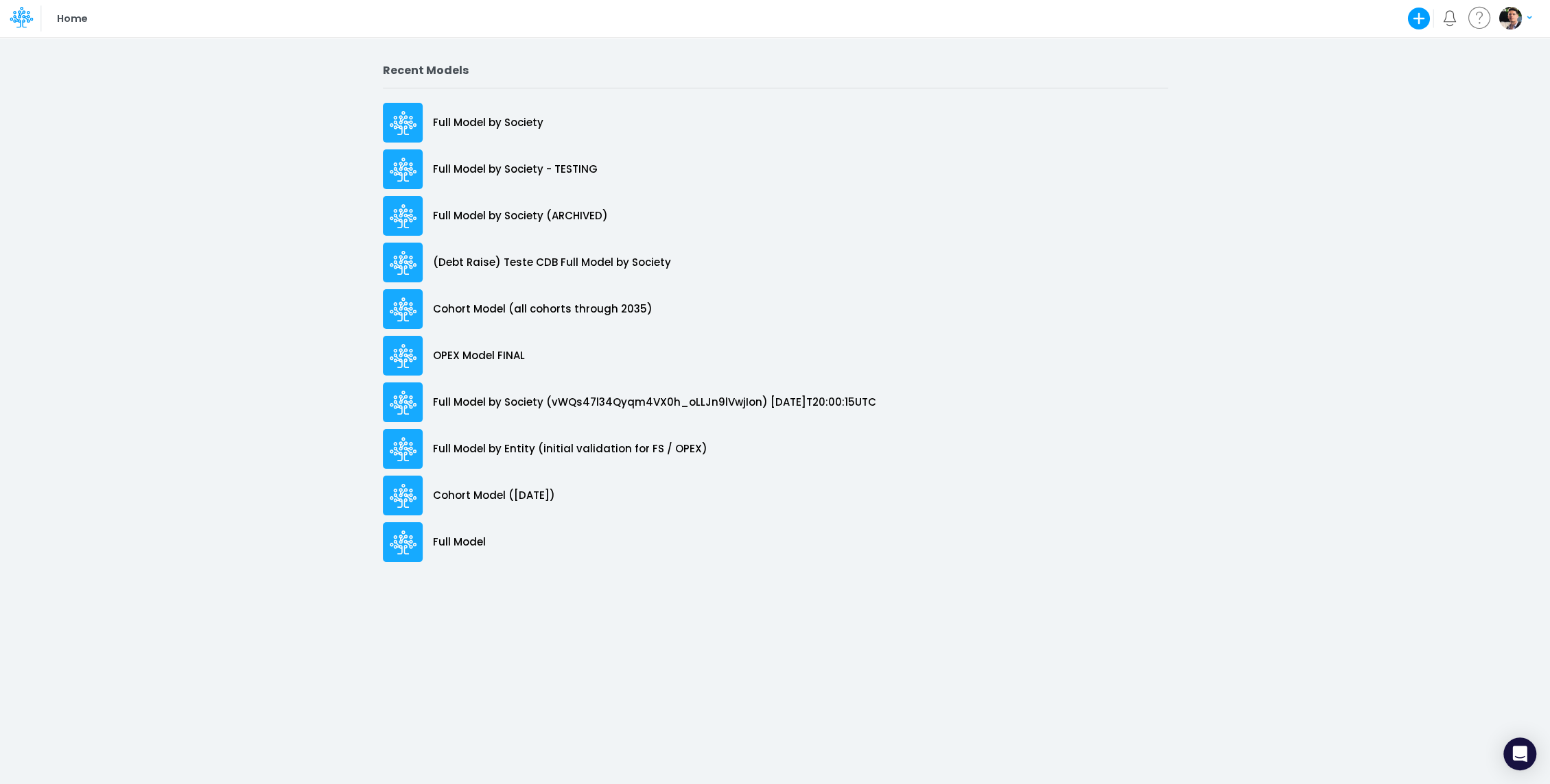
click at [500, 129] on p "Full Model by Society" at bounding box center [488, 123] width 110 height 16
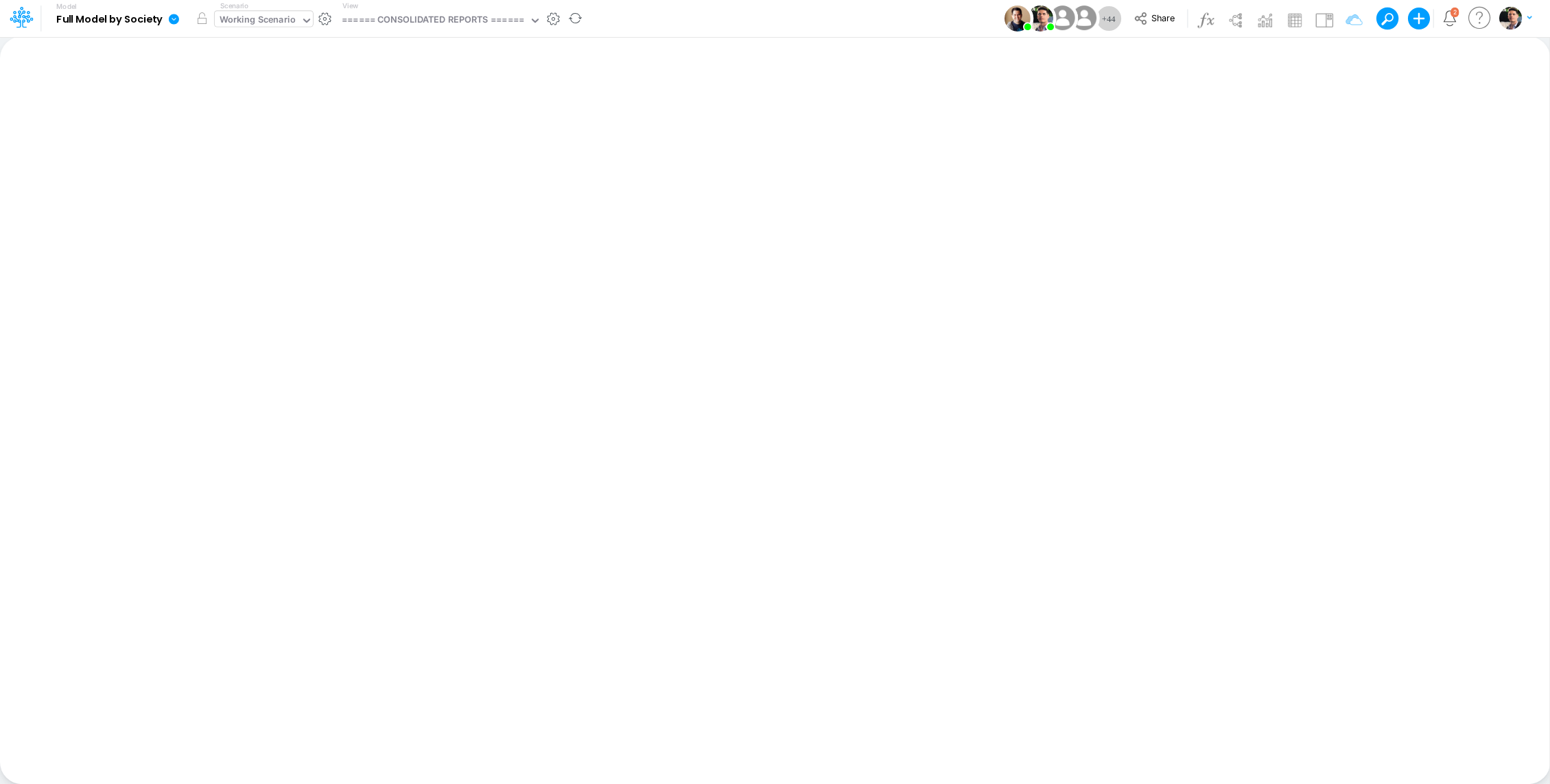
click at [277, 20] on div "Working Scenario" at bounding box center [257, 21] width 76 height 16
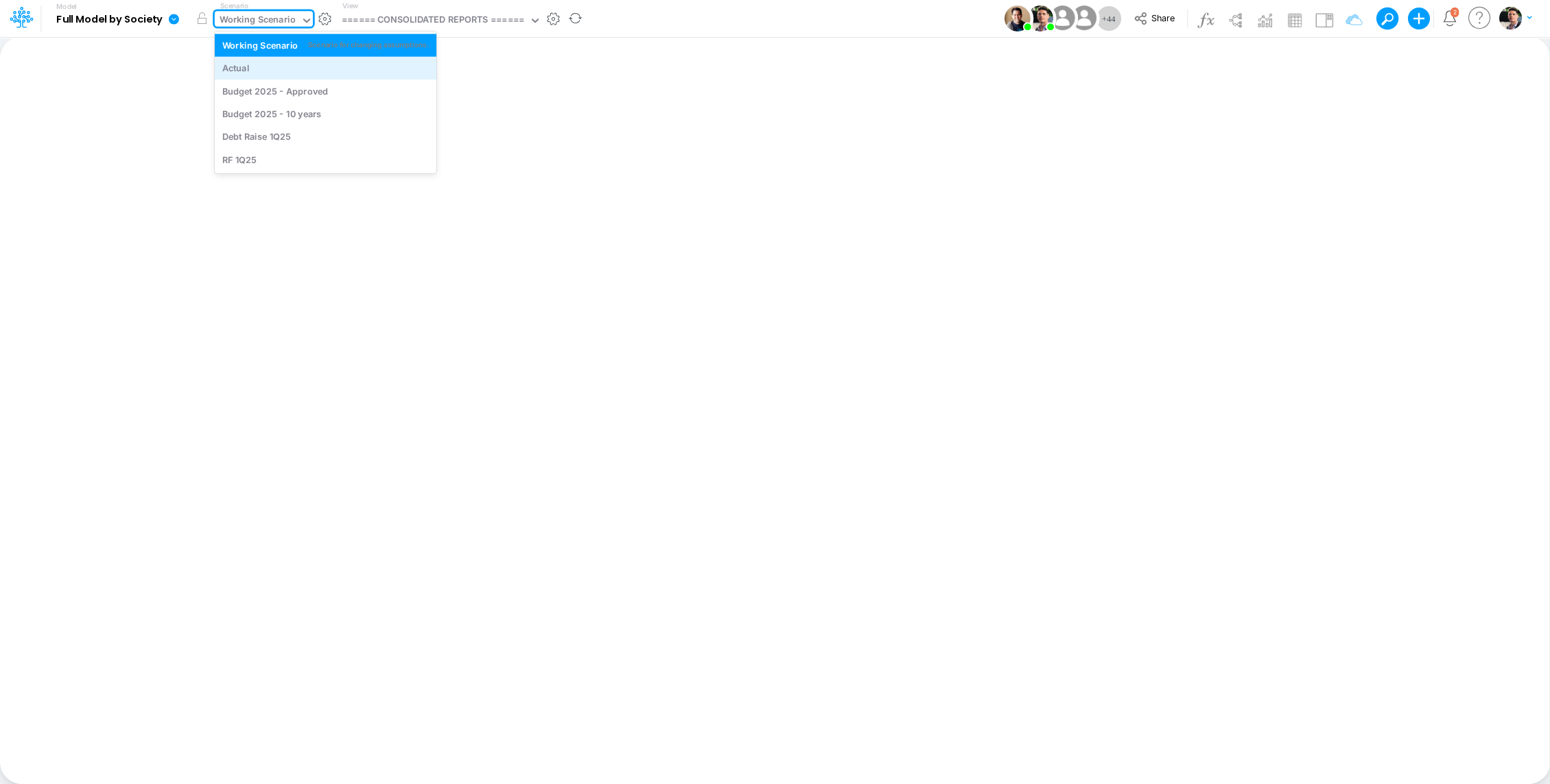
click at [259, 72] on div "Actual" at bounding box center [326, 68] width 207 height 13
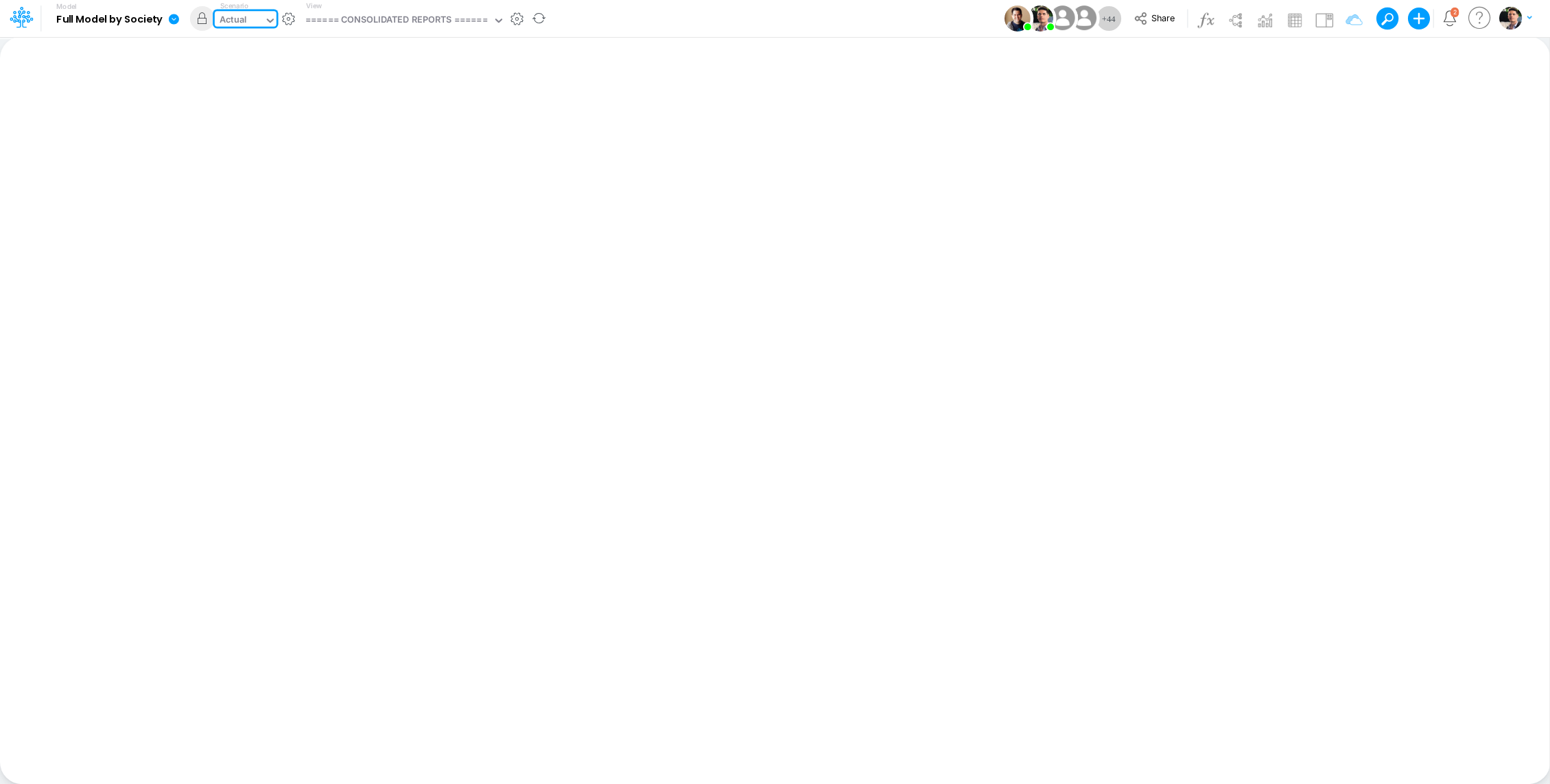
click at [251, 12] on div "Actual" at bounding box center [239, 21] width 49 height 20
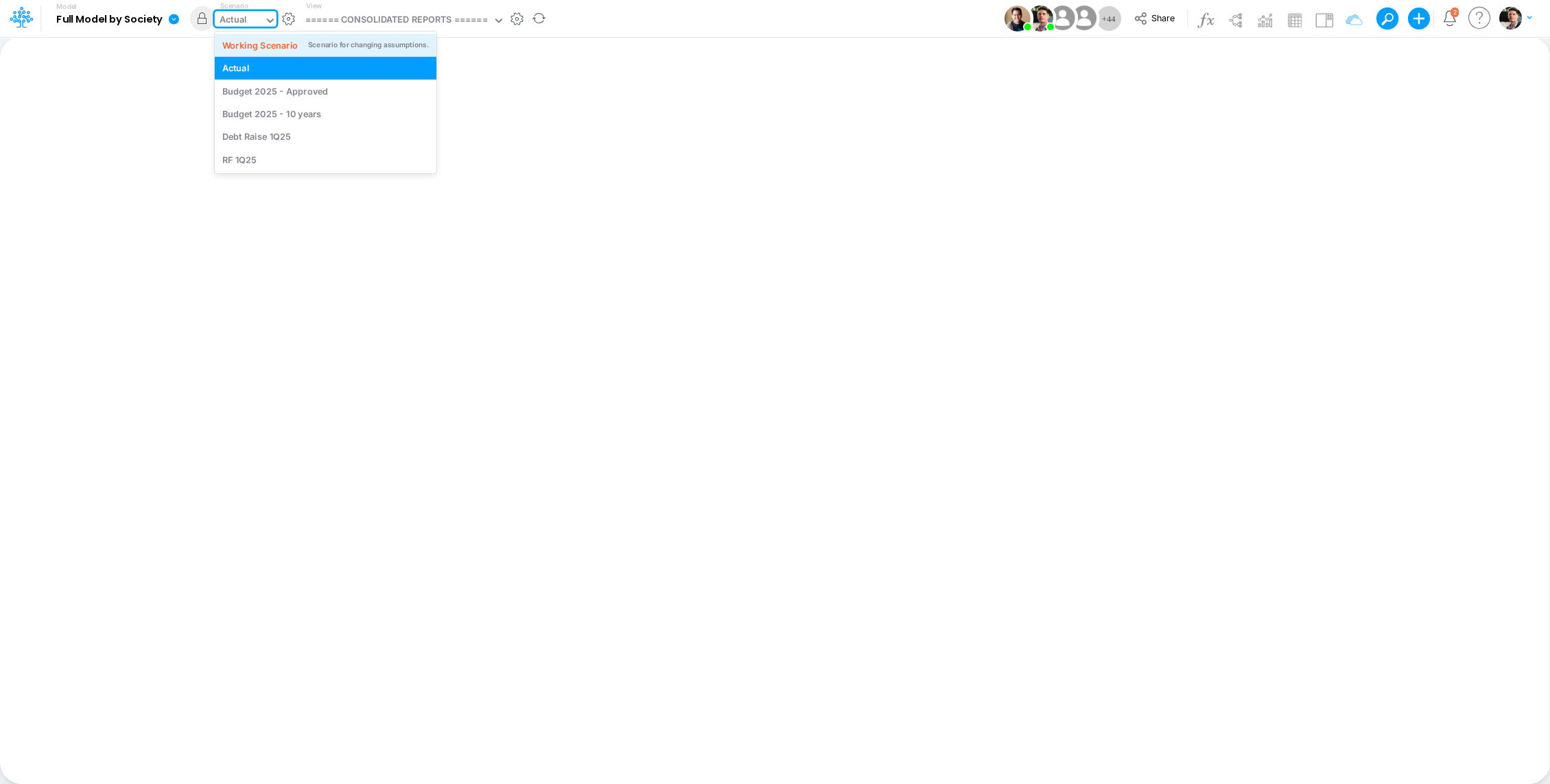
click at [248, 51] on div "Working Scenario" at bounding box center [260, 45] width 76 height 13
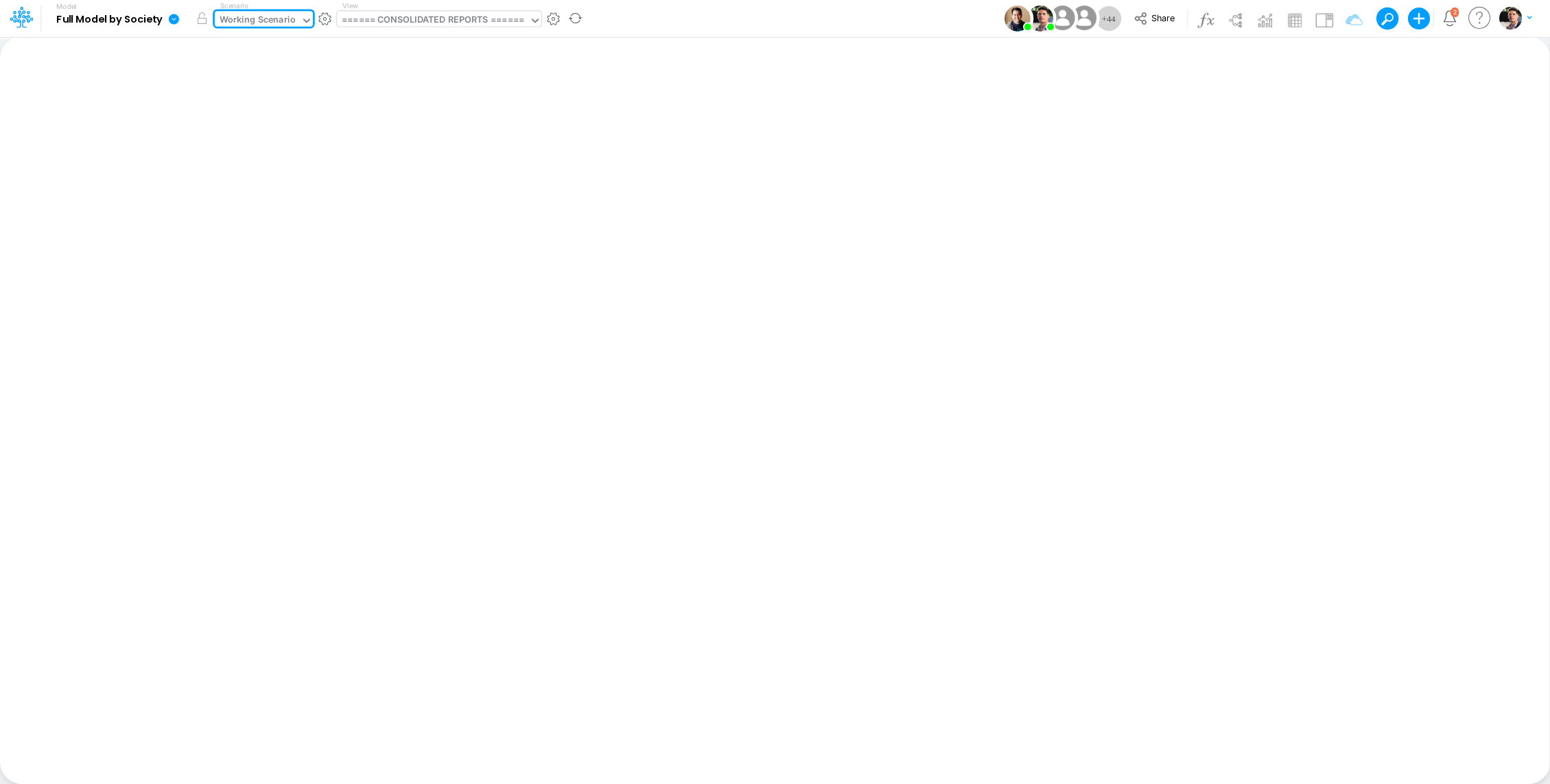
click at [411, 21] on div "====== CONSOLIDATED REPORTS ======" at bounding box center [433, 21] width 183 height 16
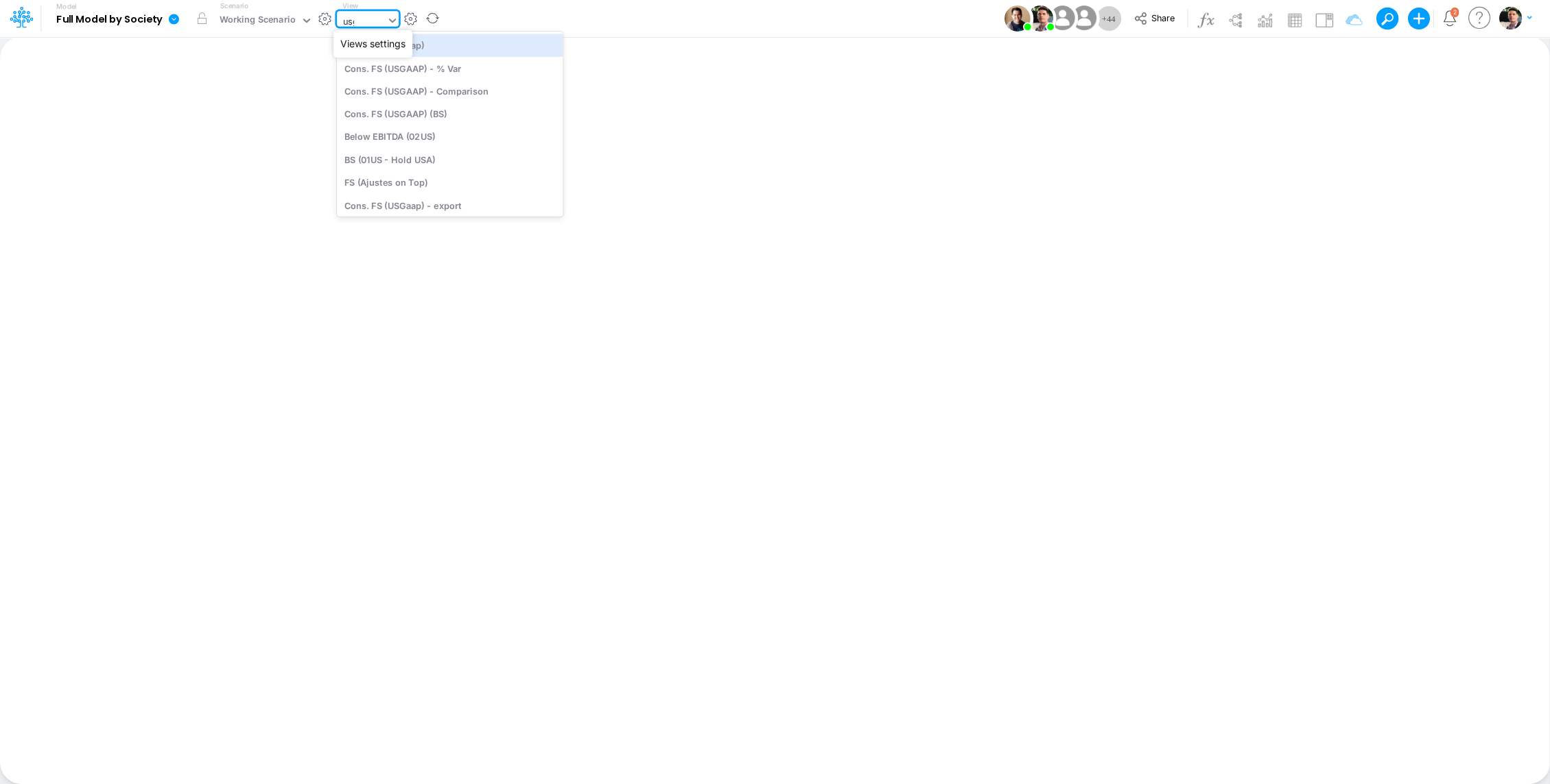
type input "usga"
click at [413, 45] on div "Cons. FS (USGaap)" at bounding box center [436, 44] width 199 height 22
type input "Consolidated FS - USGAAP"
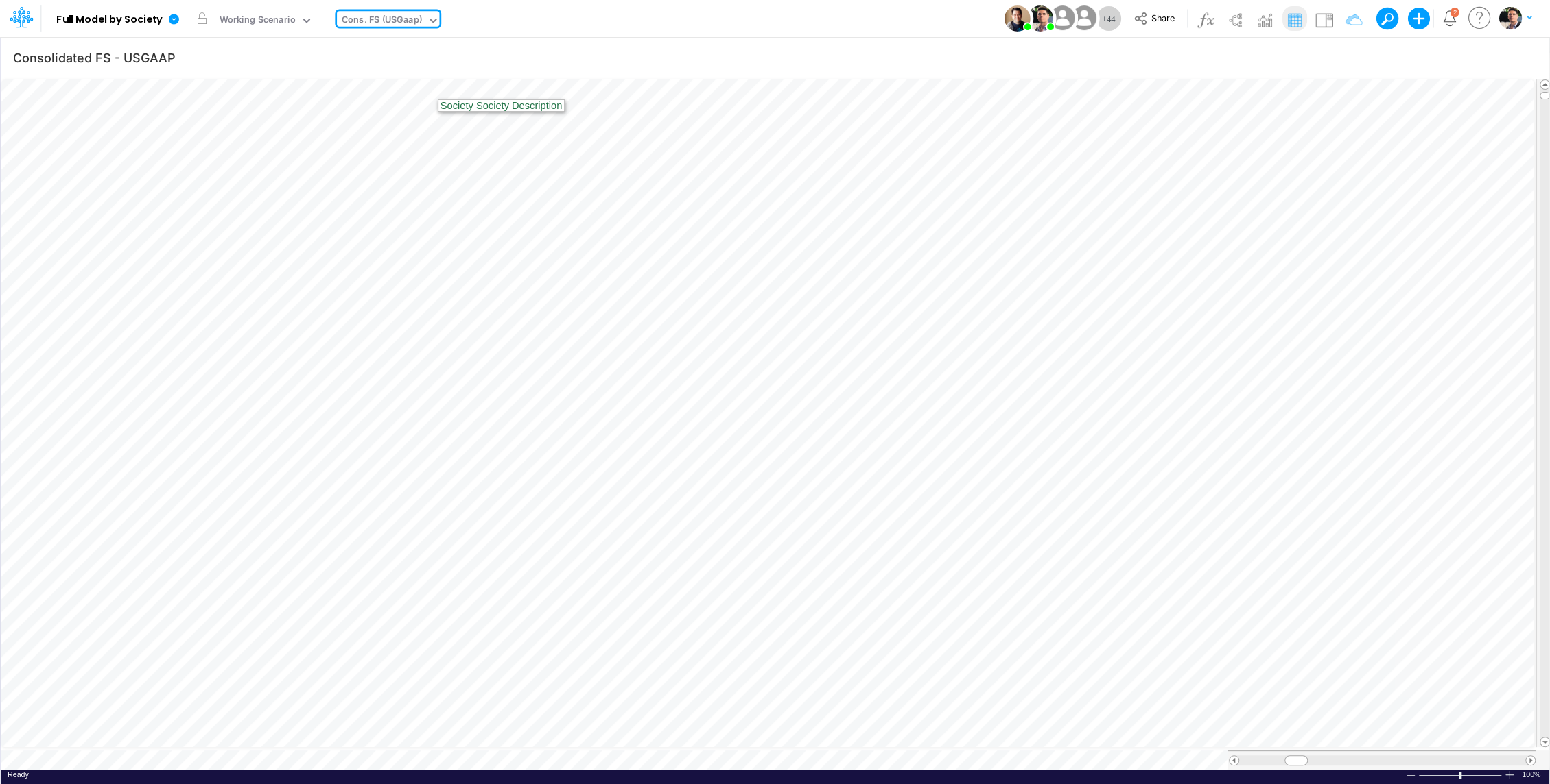
click at [400, 19] on div "Cons. FS (USGaap)" at bounding box center [381, 21] width 80 height 16
type input "usga"
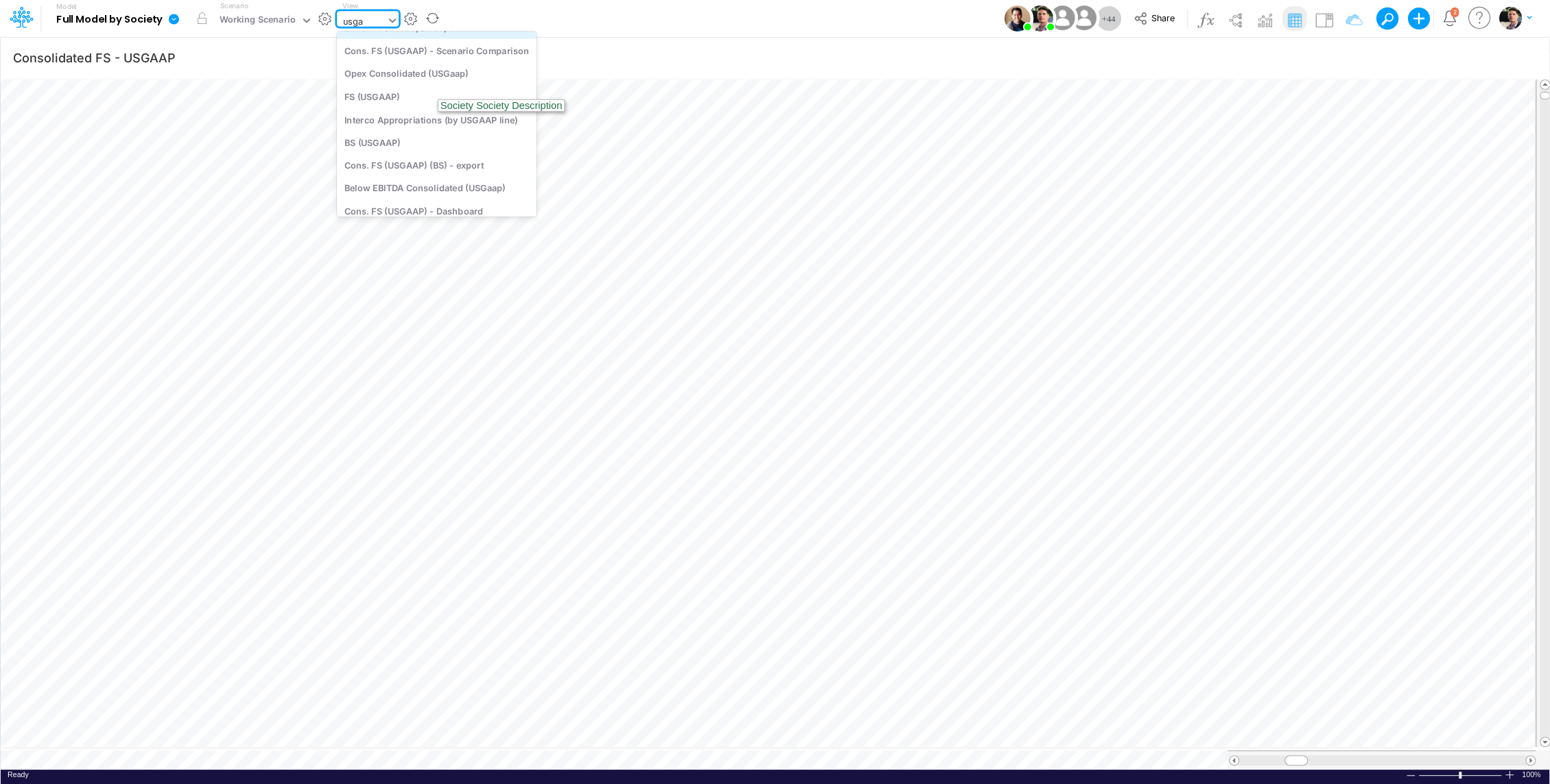
scroll to position [122, 0]
click at [355, 142] on div "BS (USGAAP)" at bounding box center [436, 141] width 199 height 22
type input "BS (USGAAP) - Detailed"
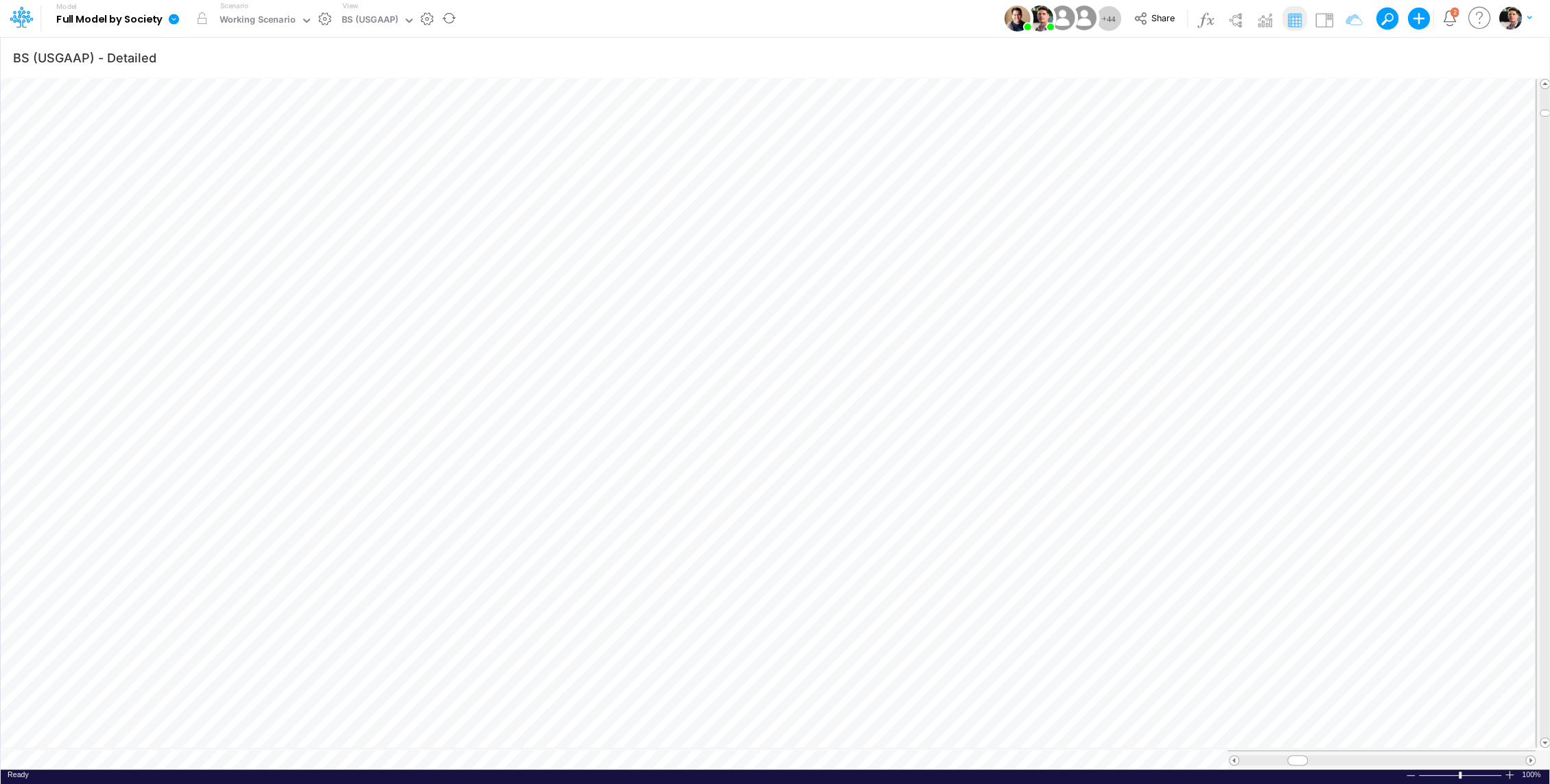
scroll to position [7, 1]
click at [249, 15] on div "Working Scenario" at bounding box center [257, 21] width 76 height 16
click at [269, 19] on div "Working Scenario" at bounding box center [257, 21] width 76 height 16
type input "d"
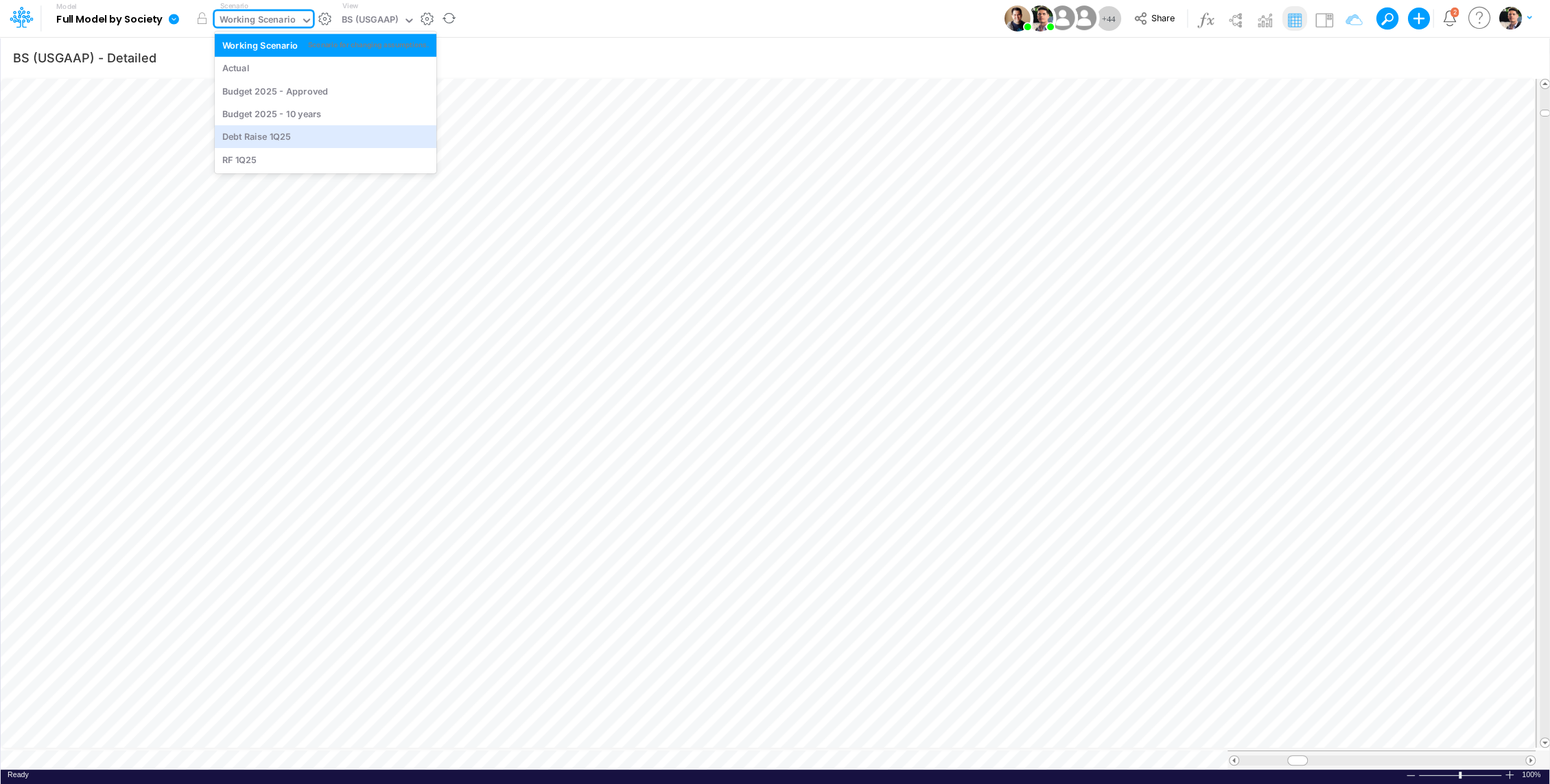
click at [372, 21] on div "BS (USGAAP)" at bounding box center [370, 21] width 57 height 16
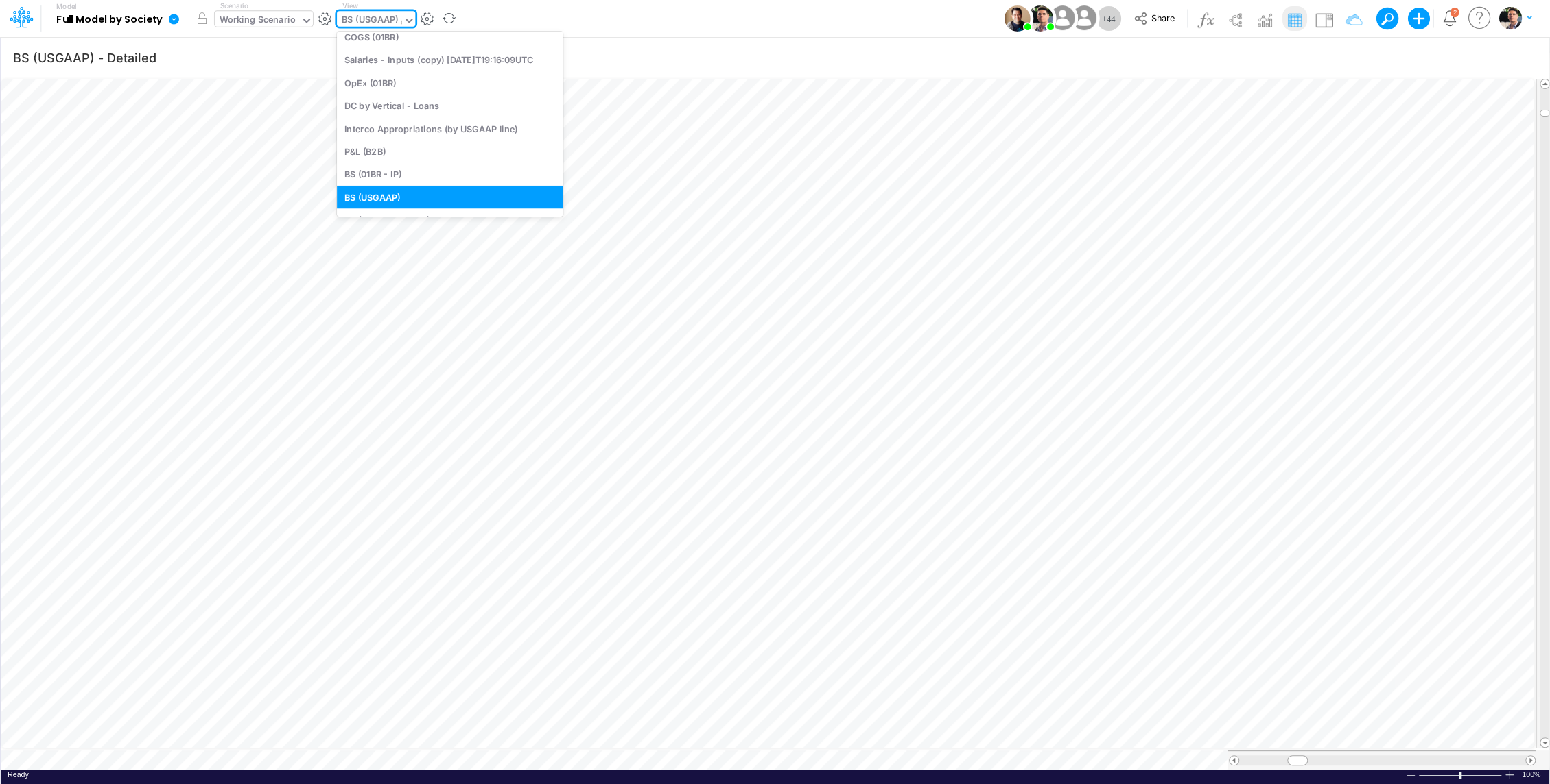
scroll to position [187, 0]
type input "deb"
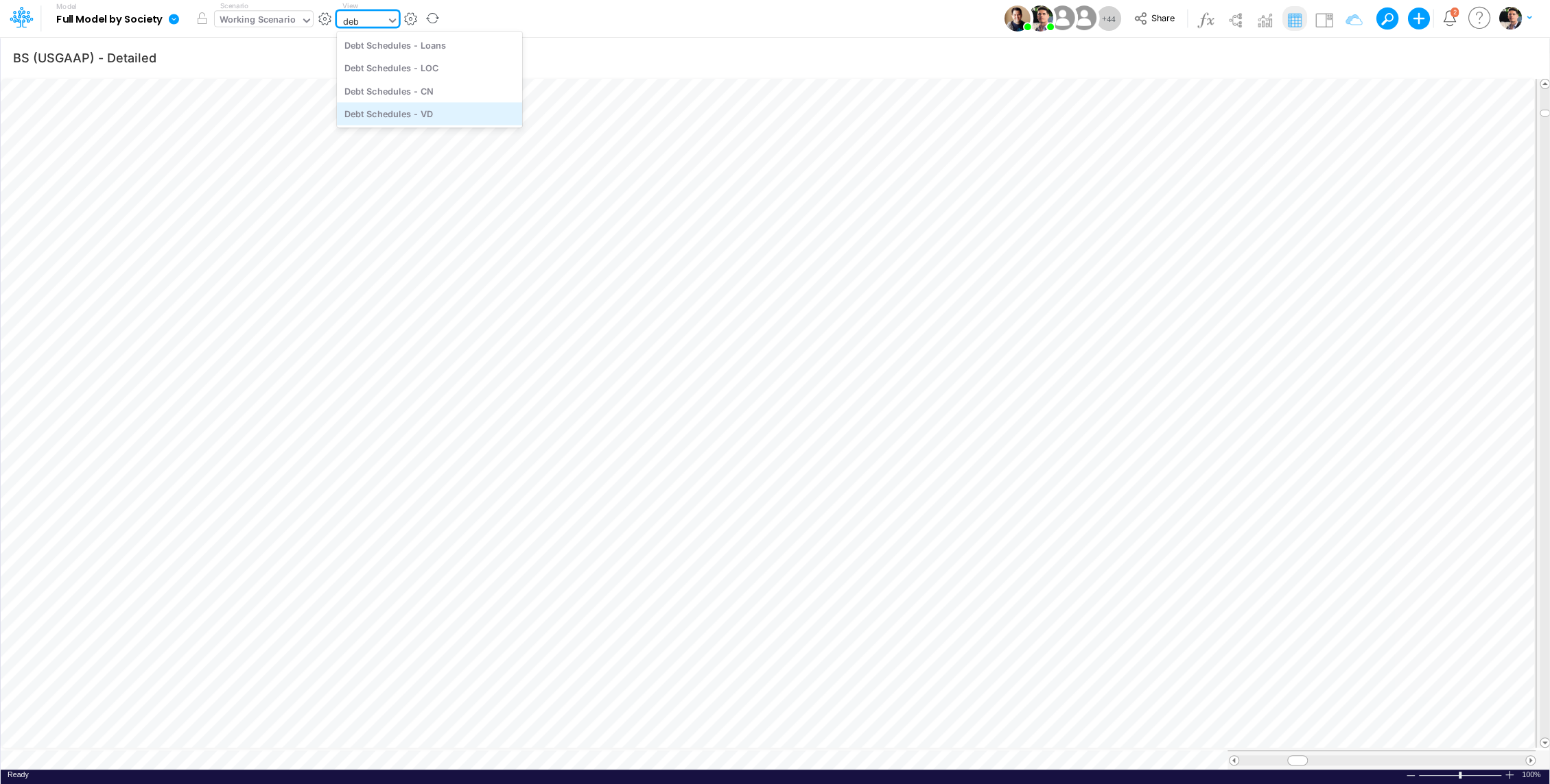
click at [414, 116] on div "Debt Schedules - VD" at bounding box center [429, 113] width 185 height 22
type input "BS (USGAAP) - Detailed"
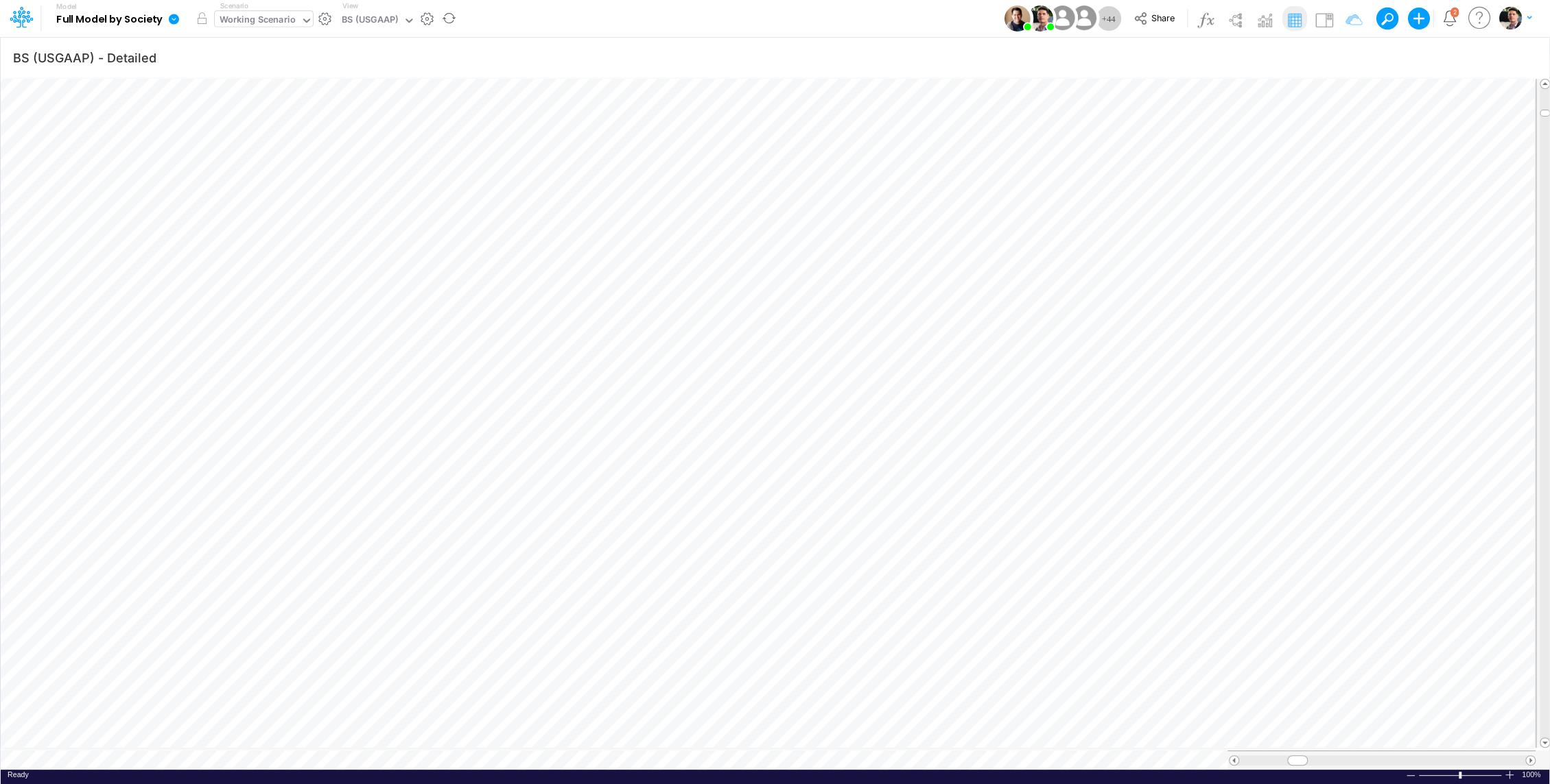
scroll to position [7, 1]
type input "BS (USGAAP) - Detailed"
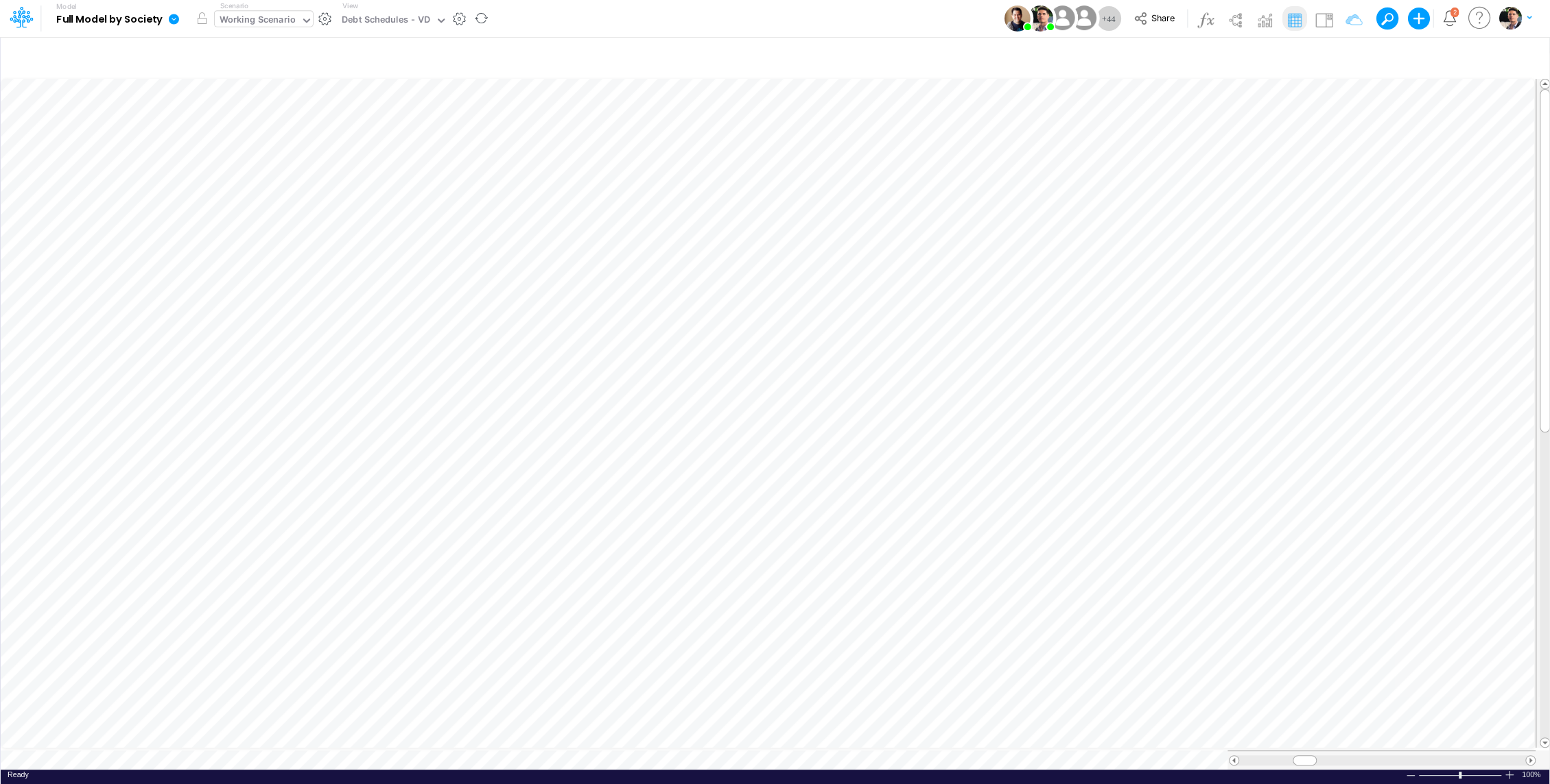
type input "BS (USGAAP) - Detailed"
click at [958, 367] on icon "button" at bounding box center [955, 370] width 20 height 14
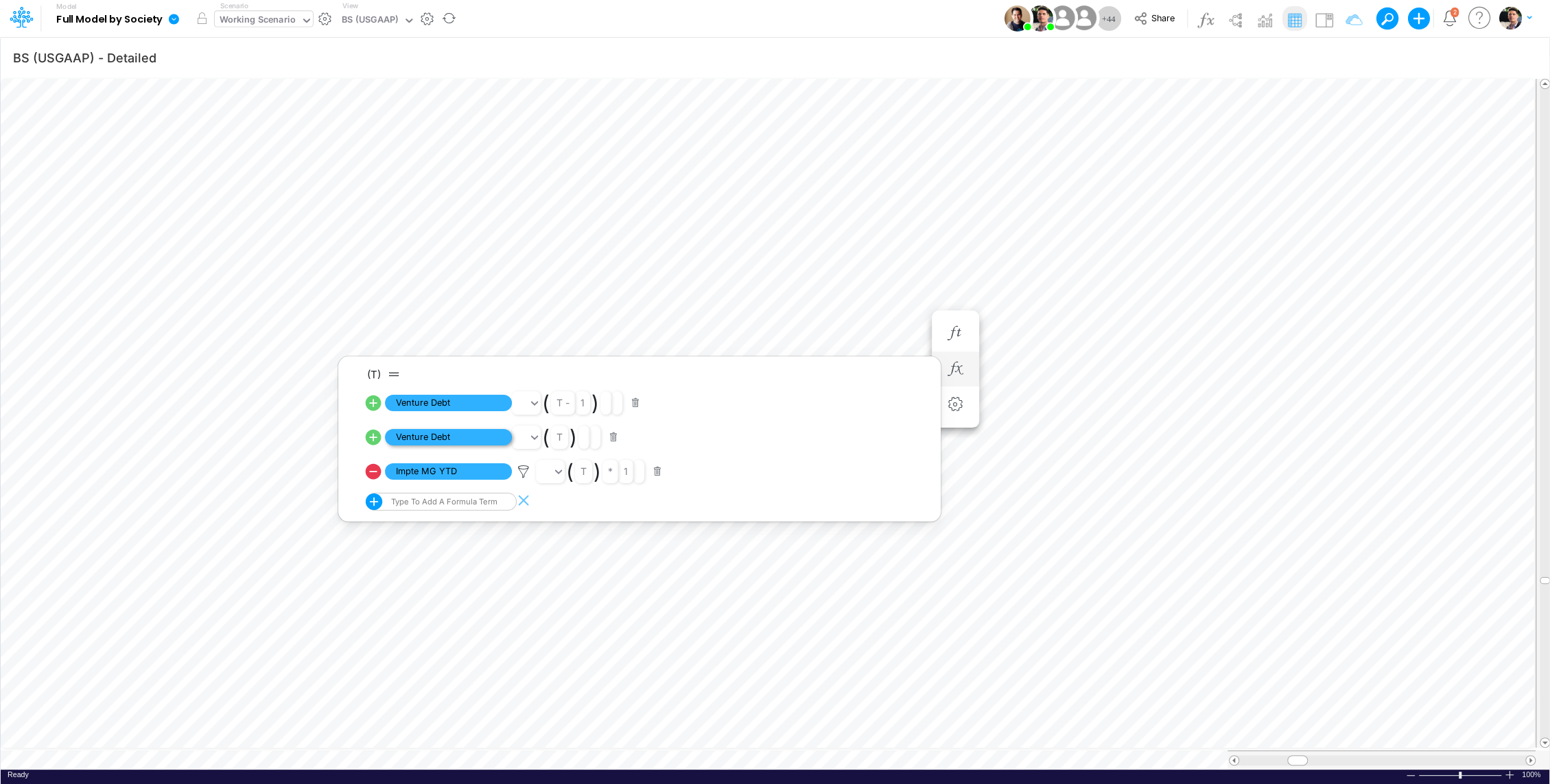
click at [445, 434] on span "Venture Debt" at bounding box center [448, 438] width 127 height 17
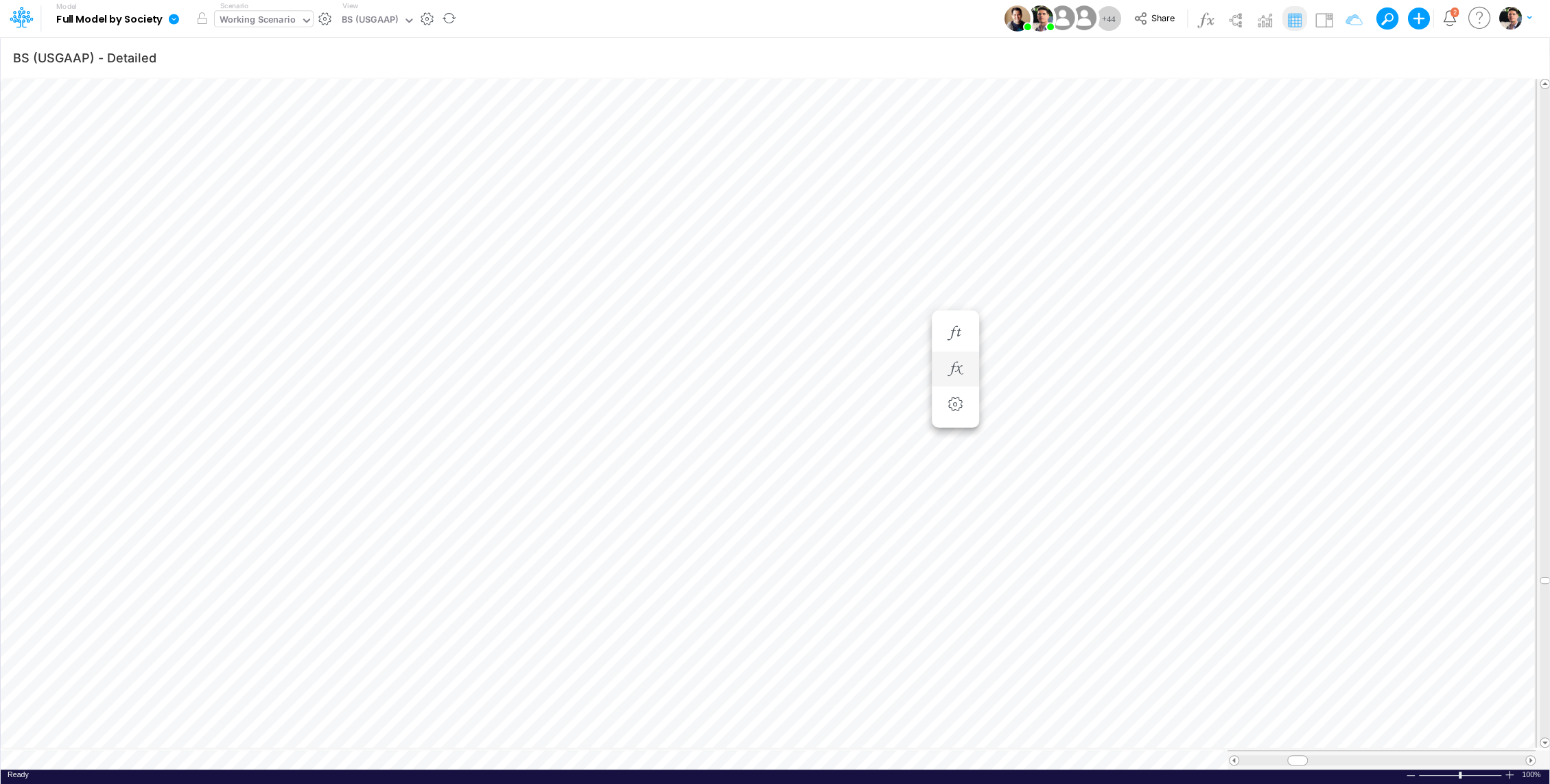
scroll to position [7, 1]
click at [376, 20] on div "BS (USGAAP)" at bounding box center [370, 21] width 57 height 16
type input "0"
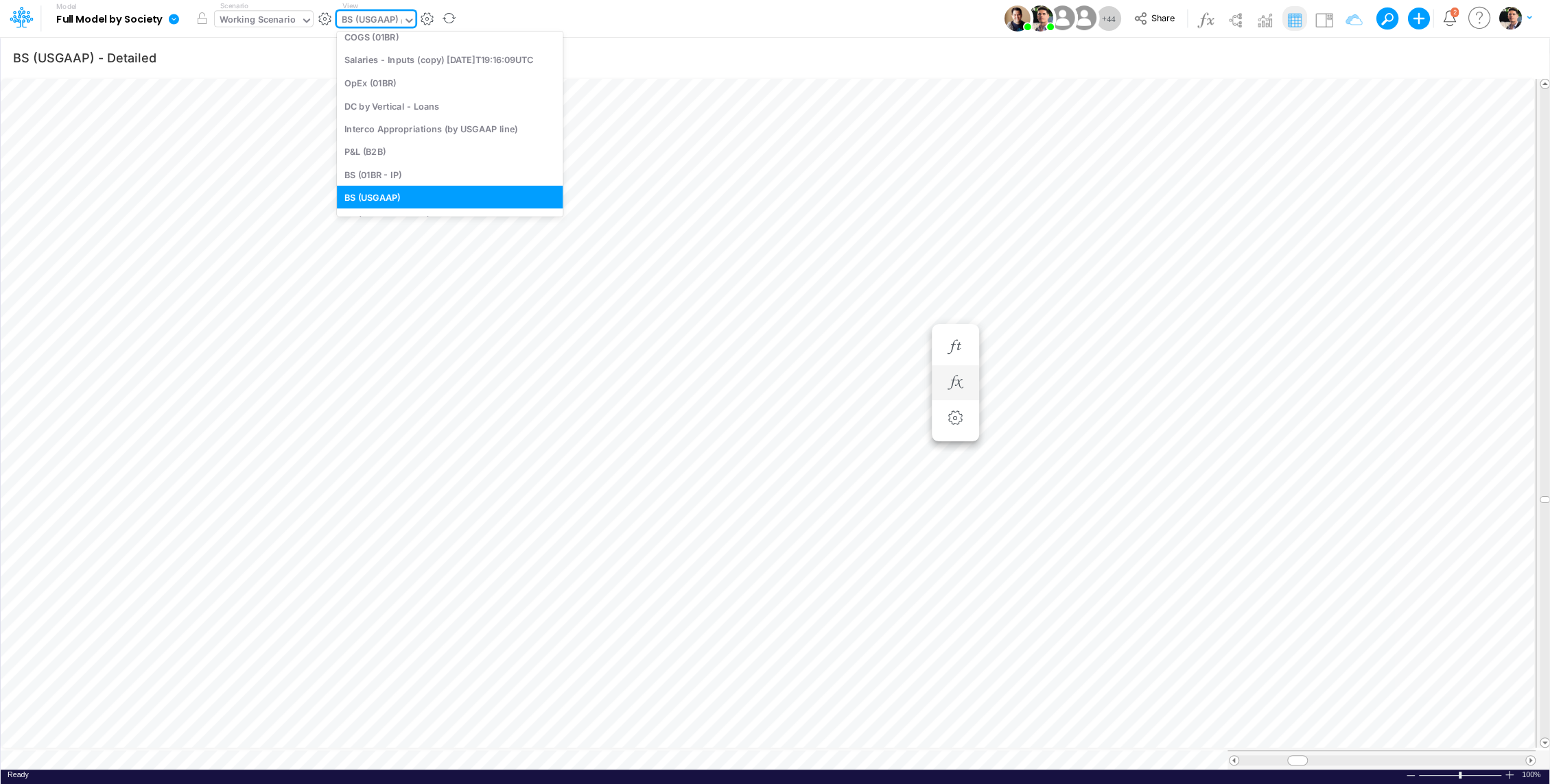
scroll to position [110, 0]
type input "02BR"
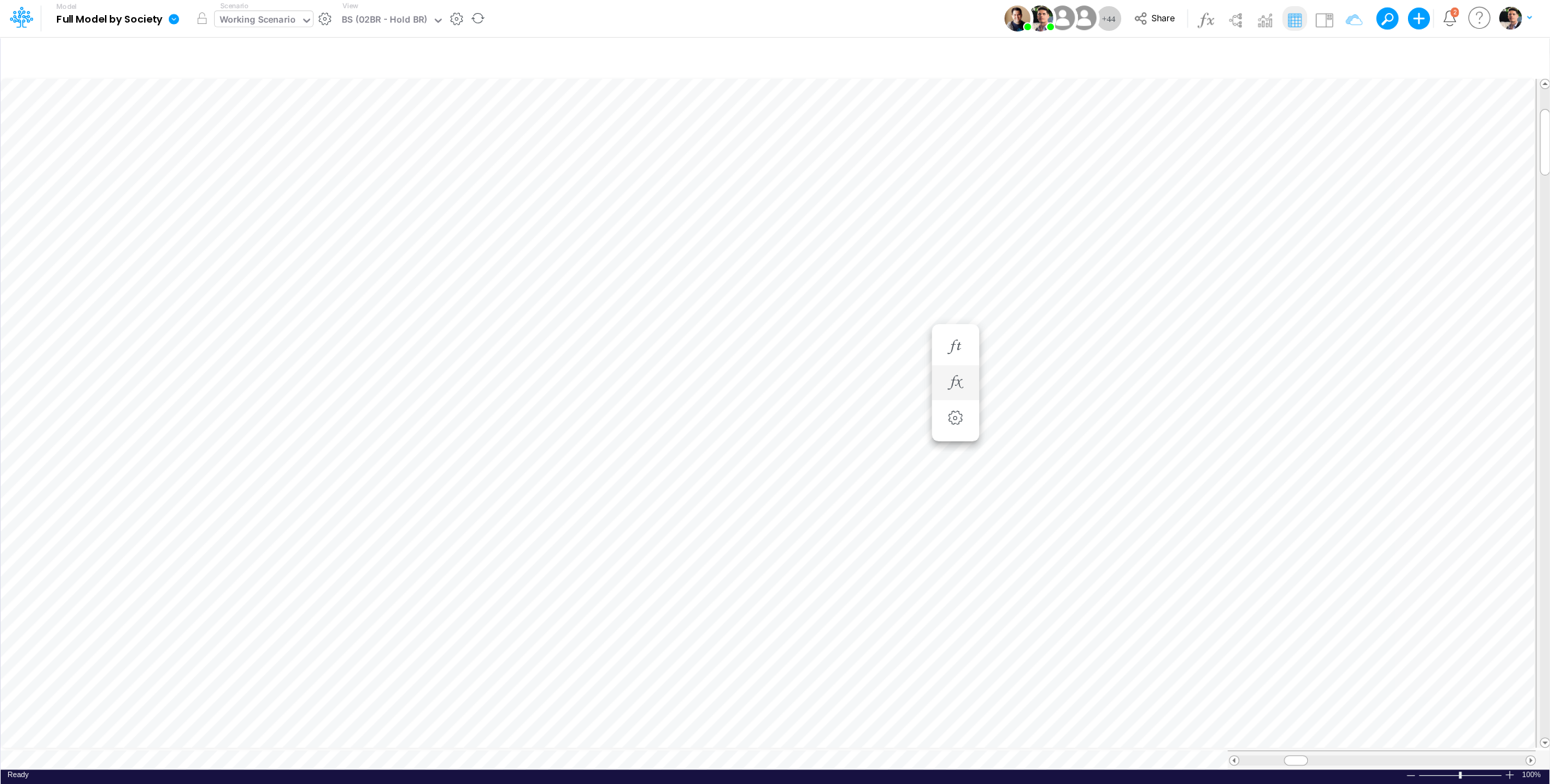
scroll to position [7, 1]
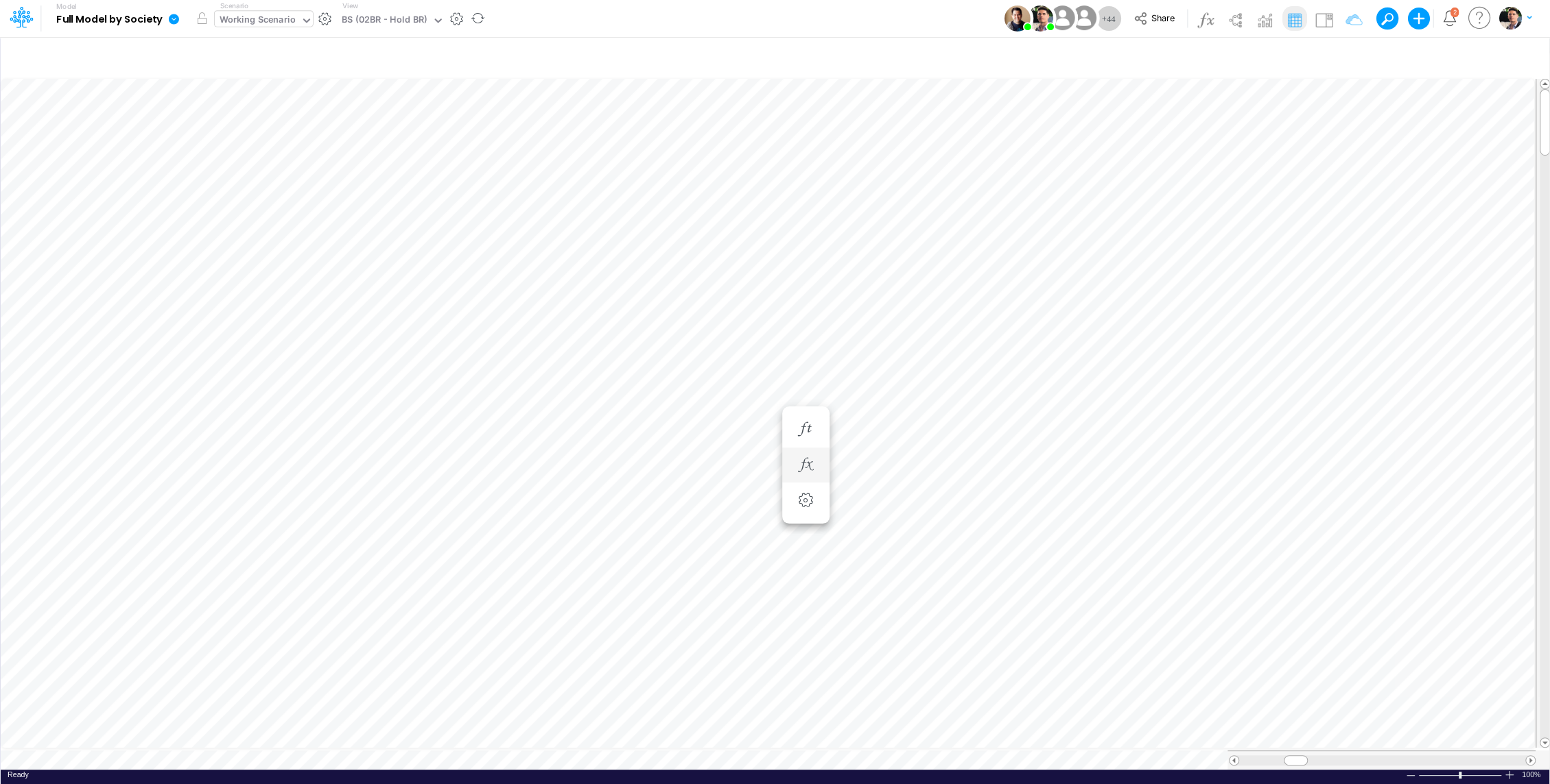
click at [395, 21] on div "BS (02BR - Hold BR)" at bounding box center [384, 21] width 85 height 16
type input "01BR"
click at [423, 83] on div "BS (01BR - IP)" at bounding box center [429, 82] width 185 height 22
type input "BS (01BR - IP)"
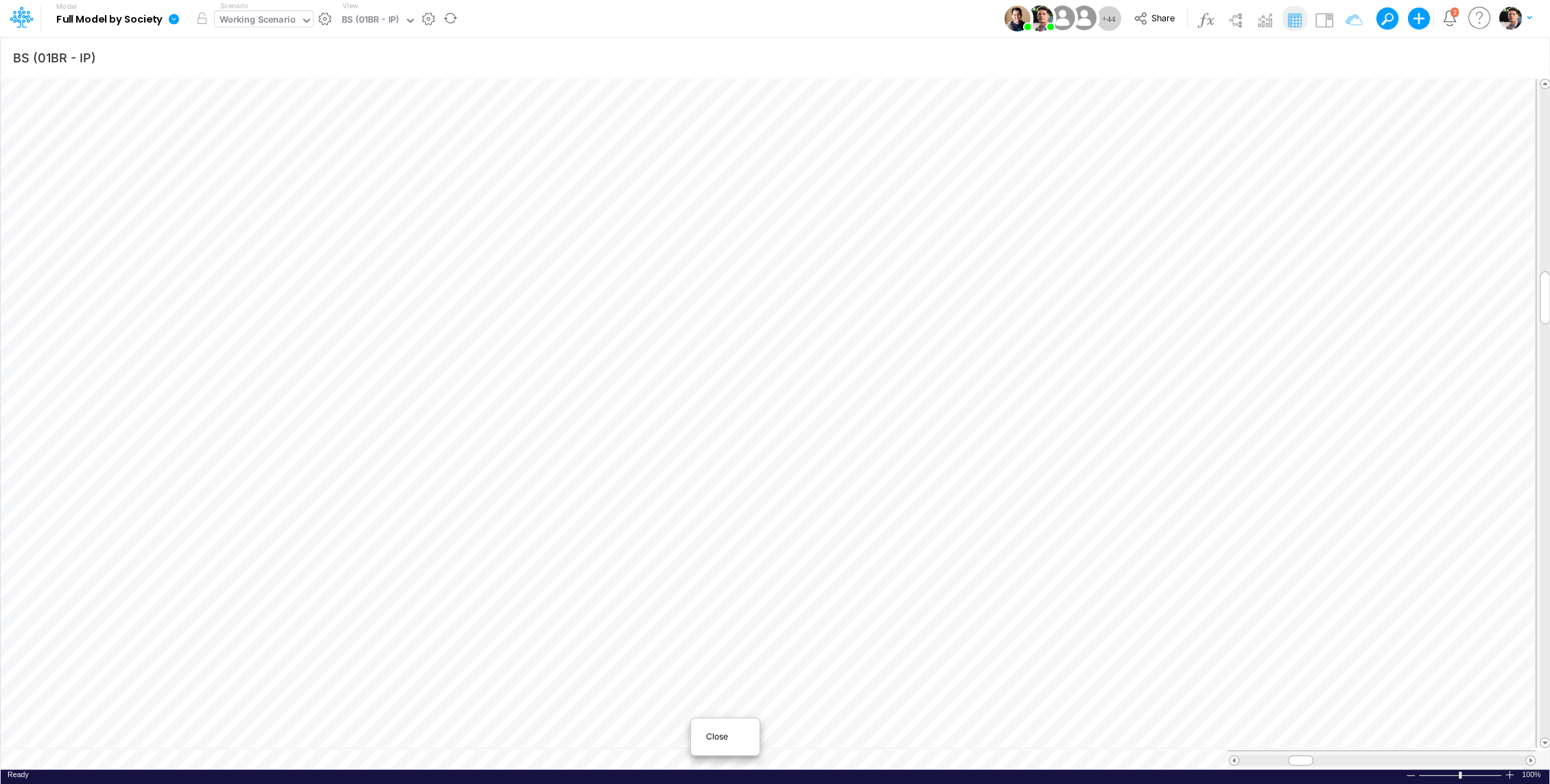
scroll to position [7, 0]
click at [710, 743] on div "Close" at bounding box center [725, 737] width 69 height 26
click at [371, 22] on div "BS (02BR - Hold BR)" at bounding box center [384, 21] width 85 height 16
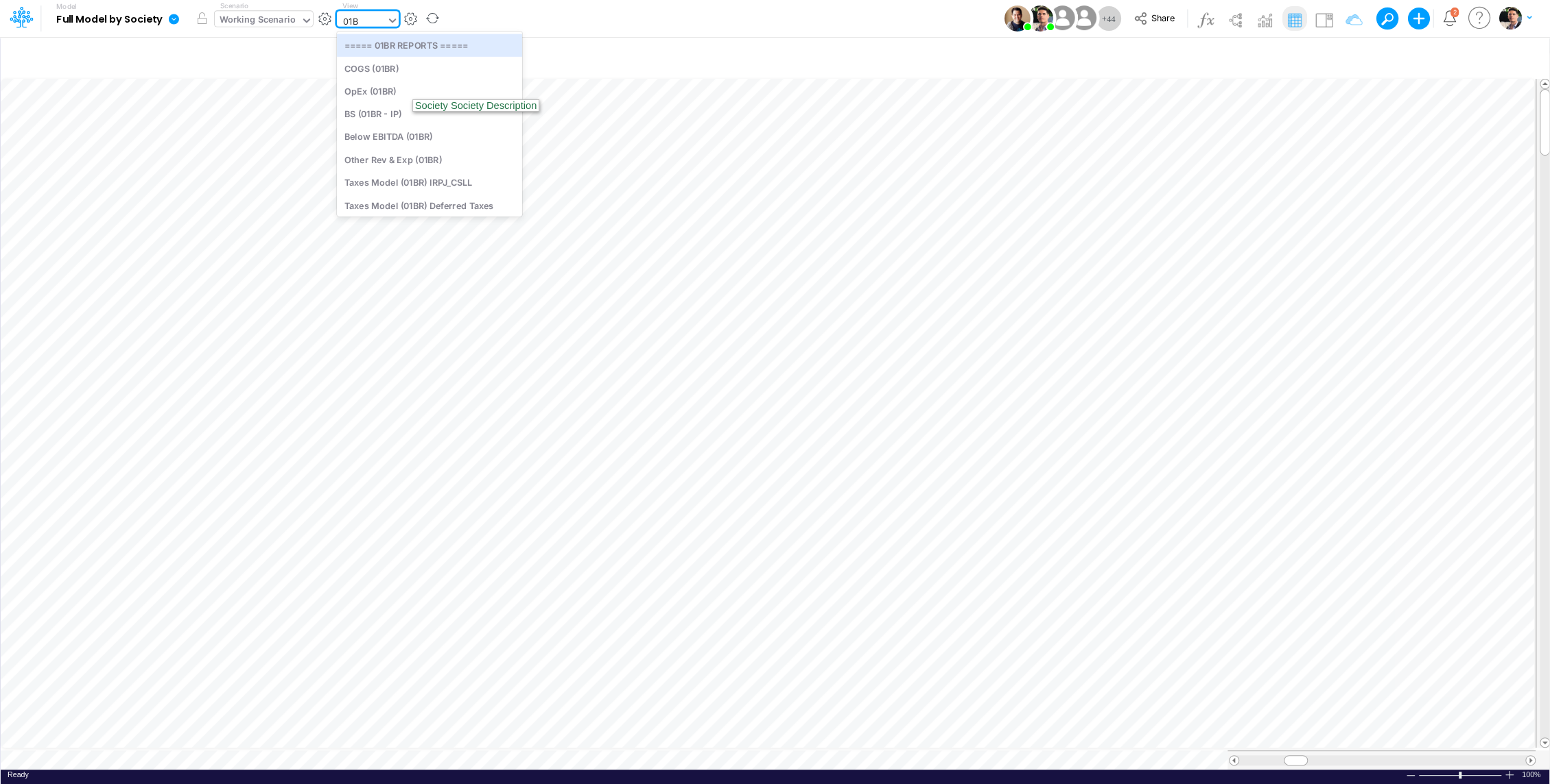
type input "01BR"
click at [398, 115] on div "BS (01BR - IP)" at bounding box center [429, 113] width 185 height 22
type input "BS (01BR - IP)"
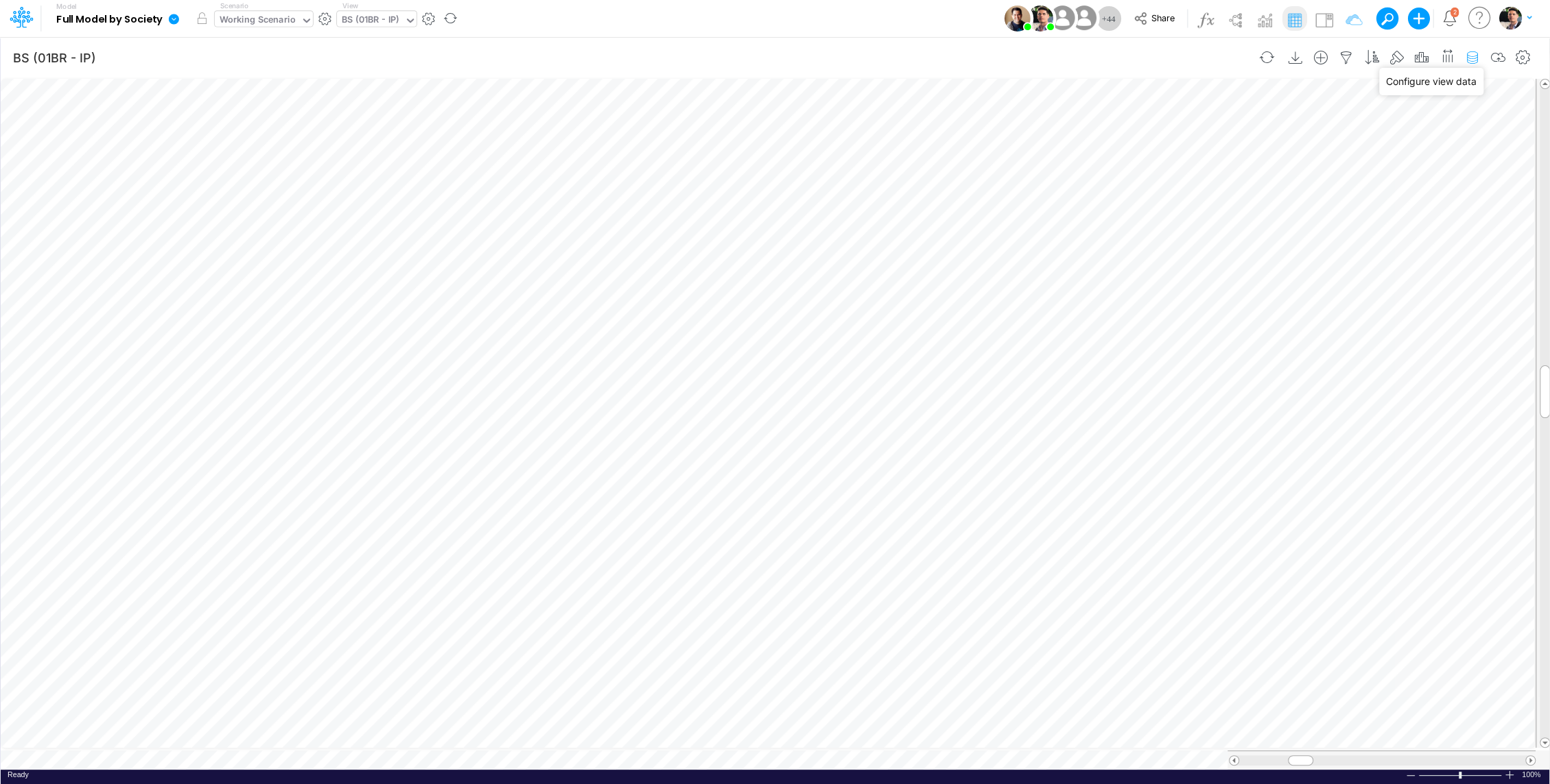
click at [1477, 59] on icon "button" at bounding box center [1472, 58] width 20 height 14
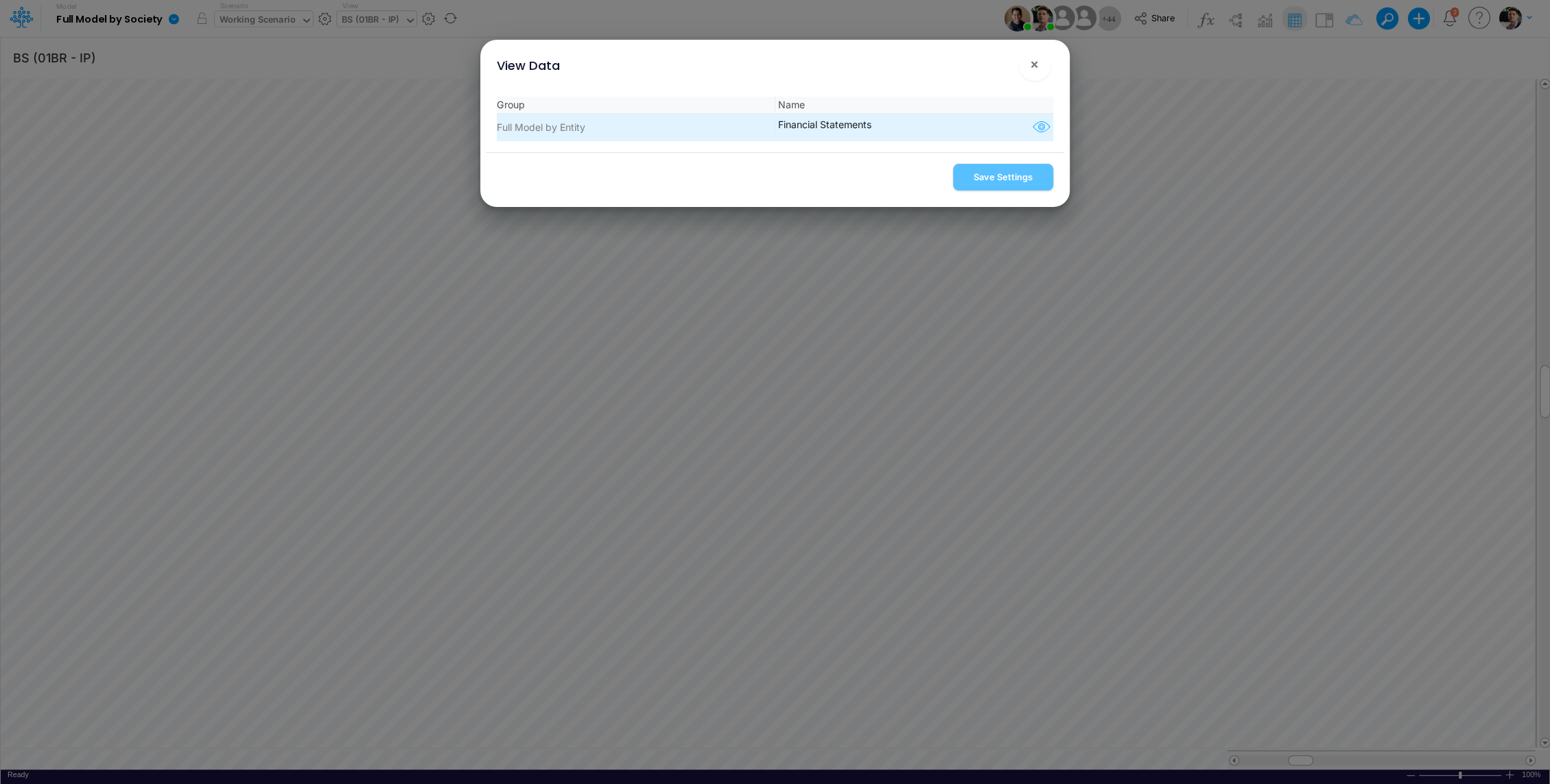
click at [1038, 121] on icon "button" at bounding box center [1040, 128] width 20 height 18
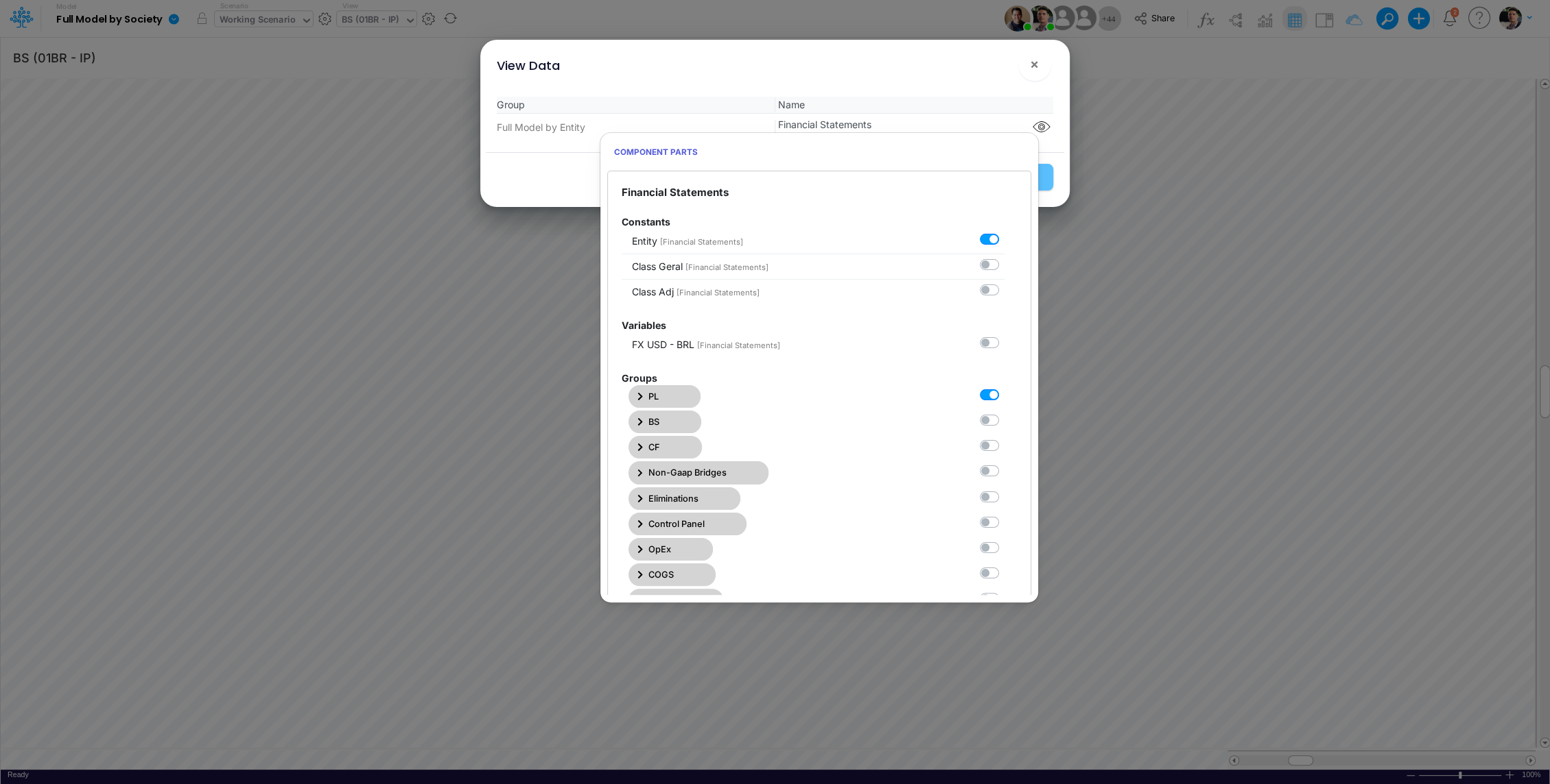
click at [1004, 414] on label at bounding box center [1004, 414] width 0 height 0
click at [1004, 419] on Statements1 "checkbox" at bounding box center [1008, 418] width 9 height 9
checkbox Statements1 "true"
checkbox input "true"
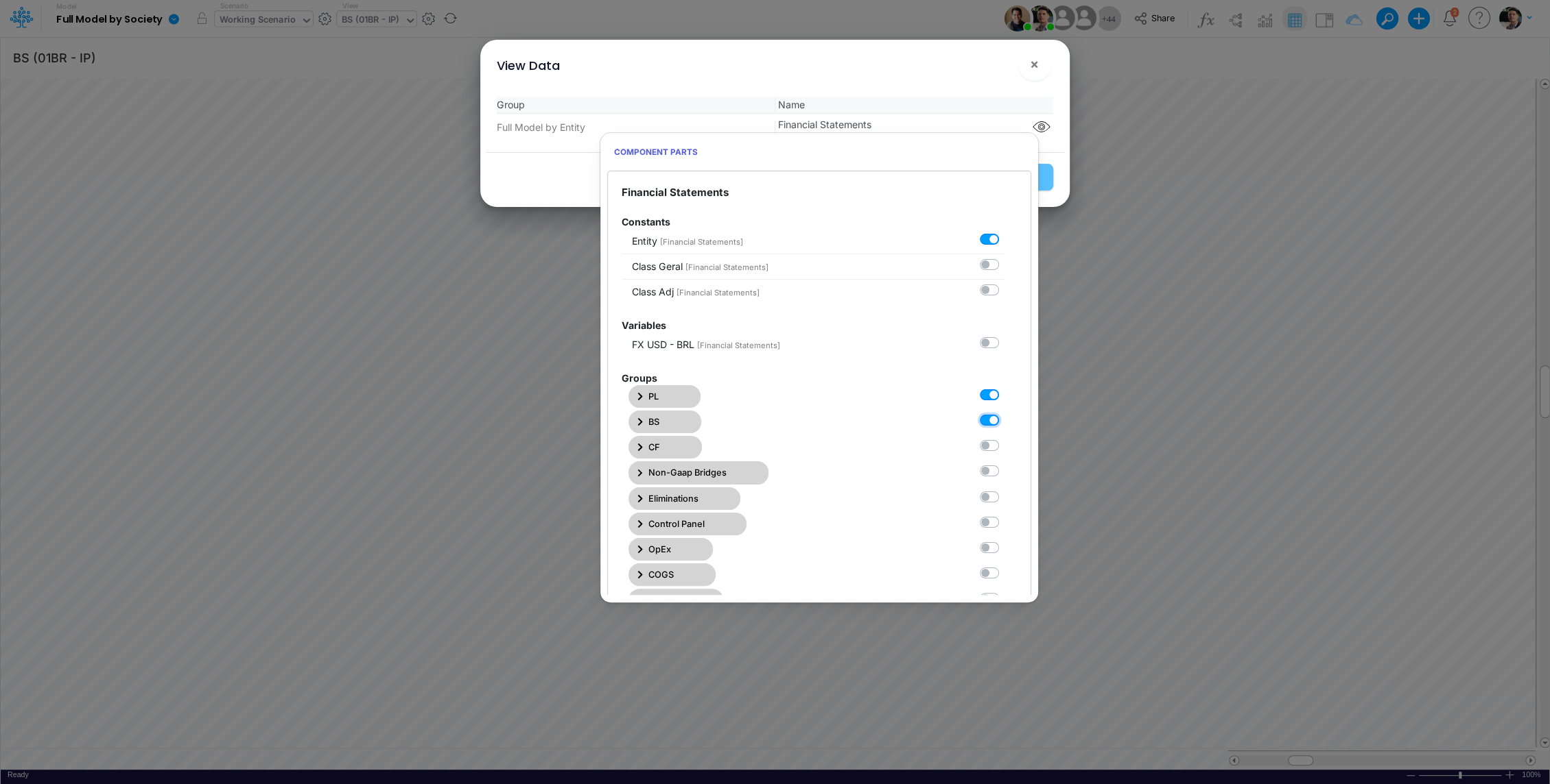
checkbox input "true"
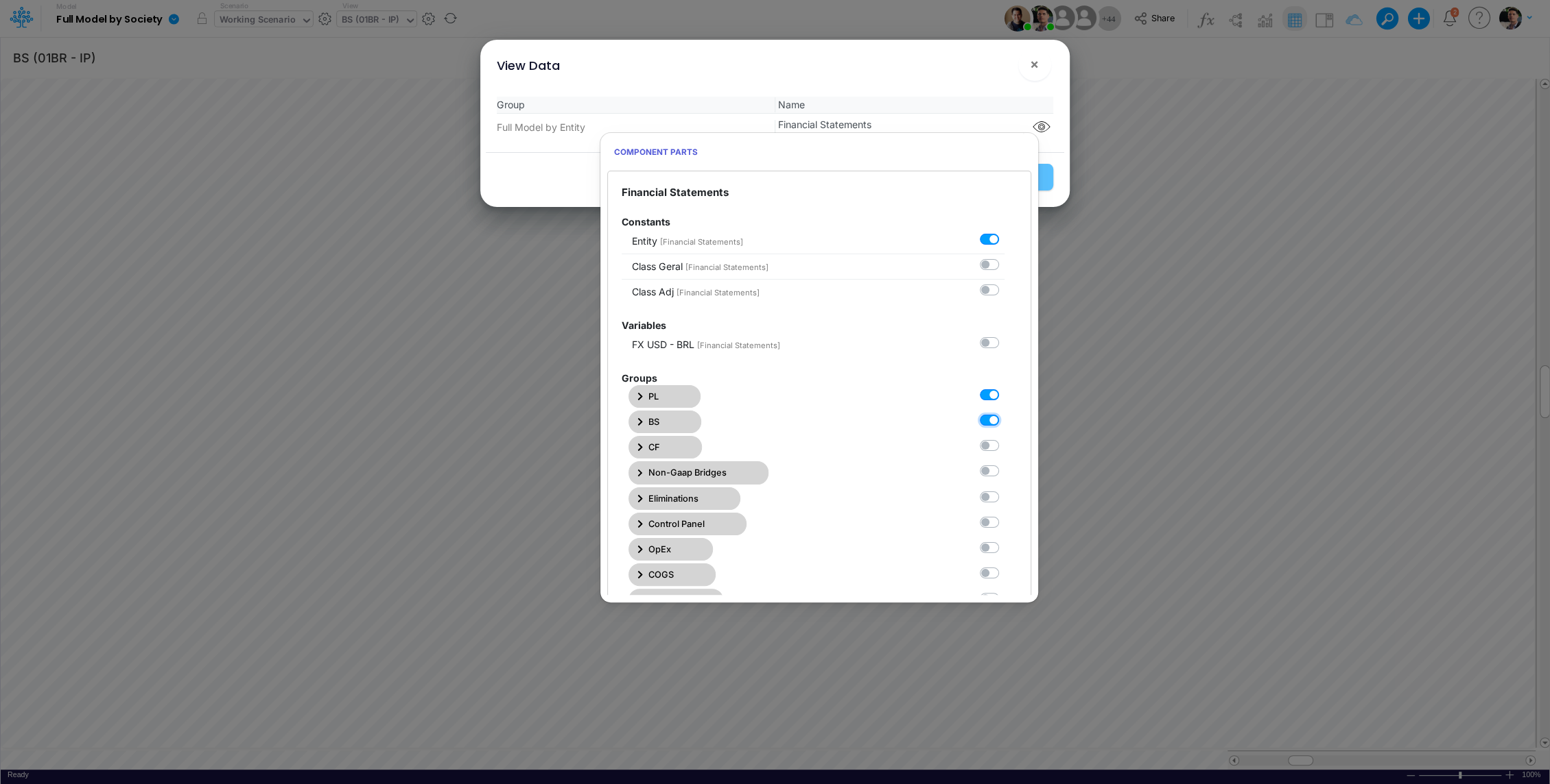
checkbox input "true"
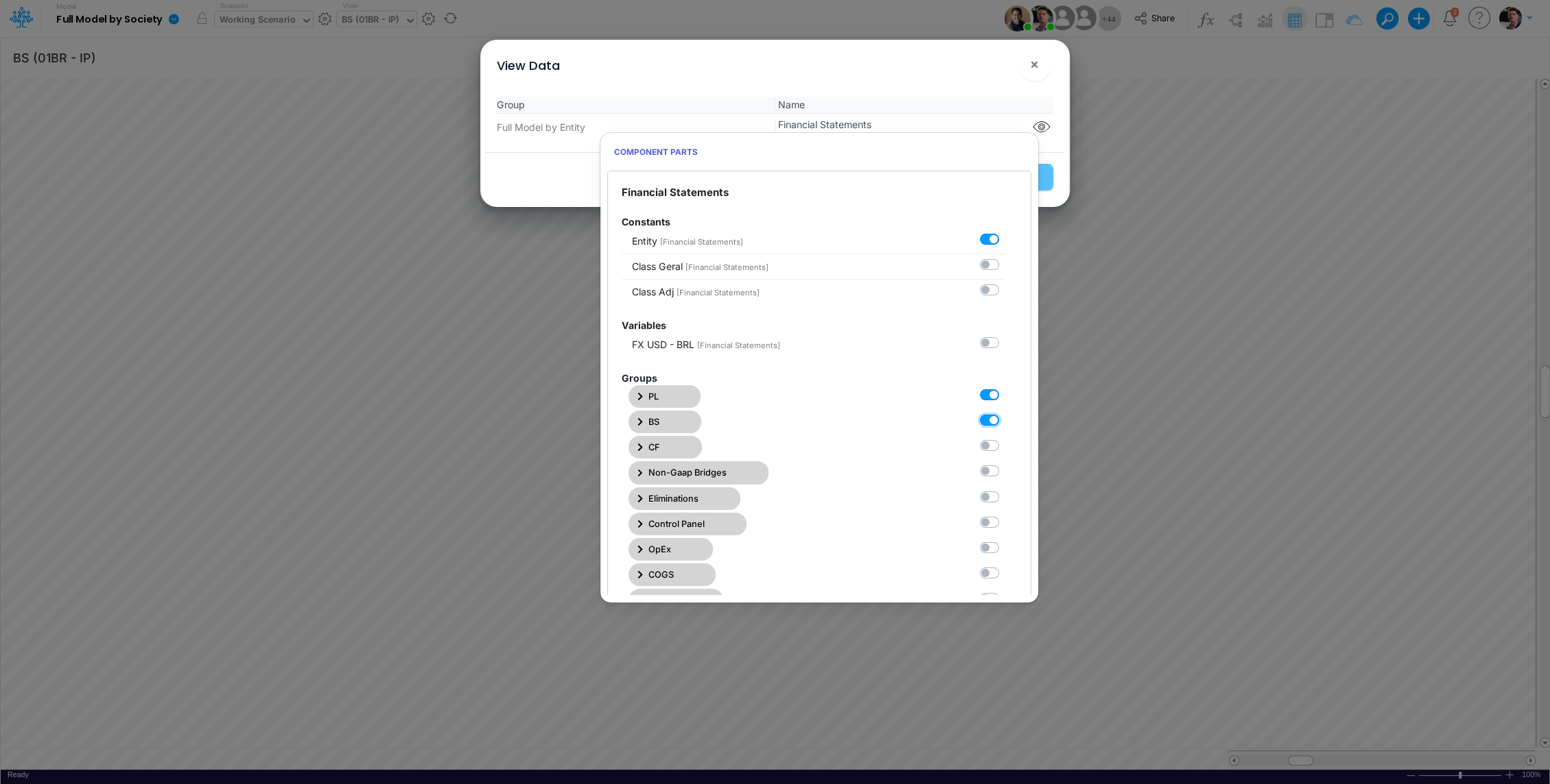
checkbox input "true"
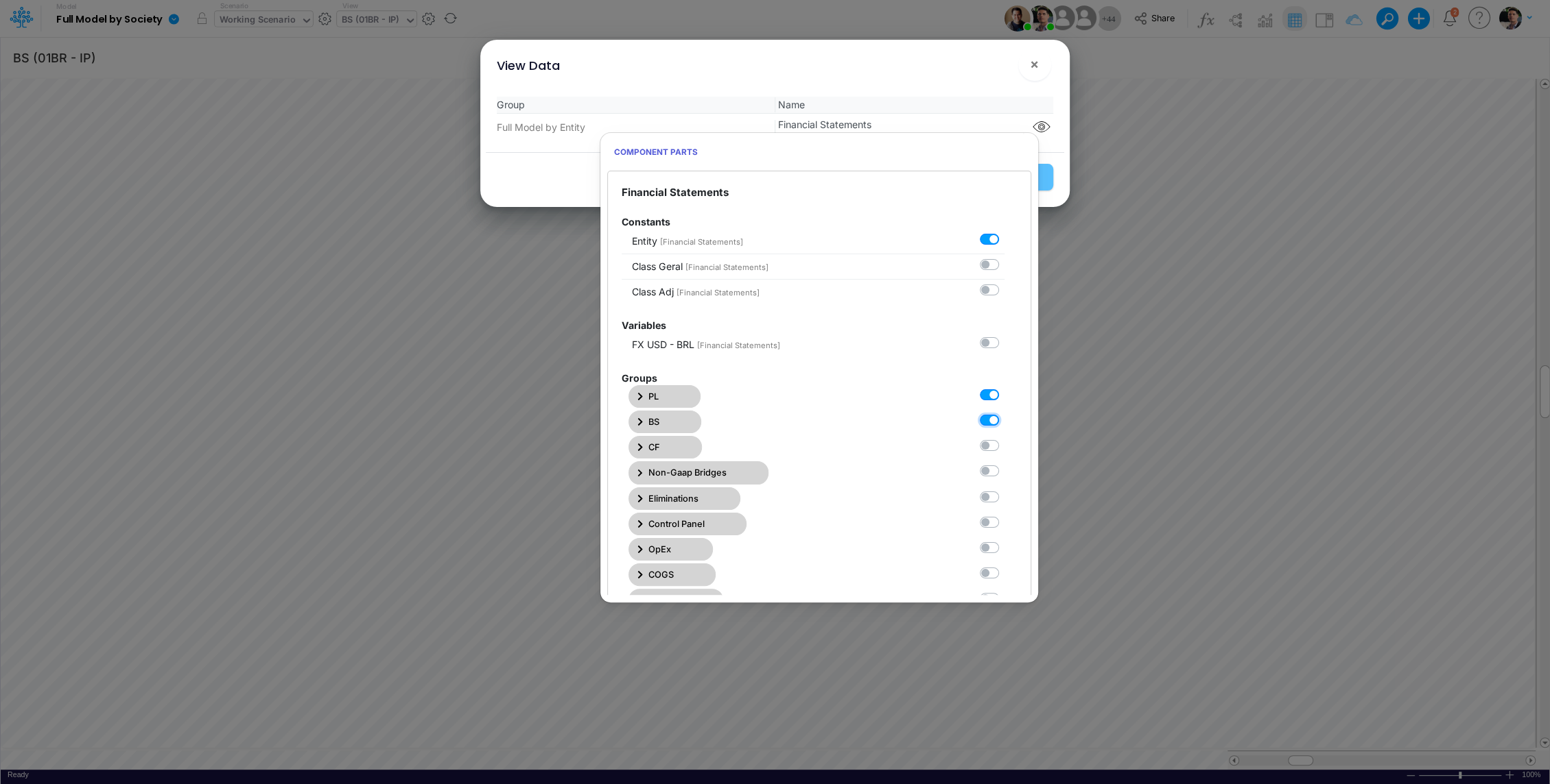
checkbox input "true"
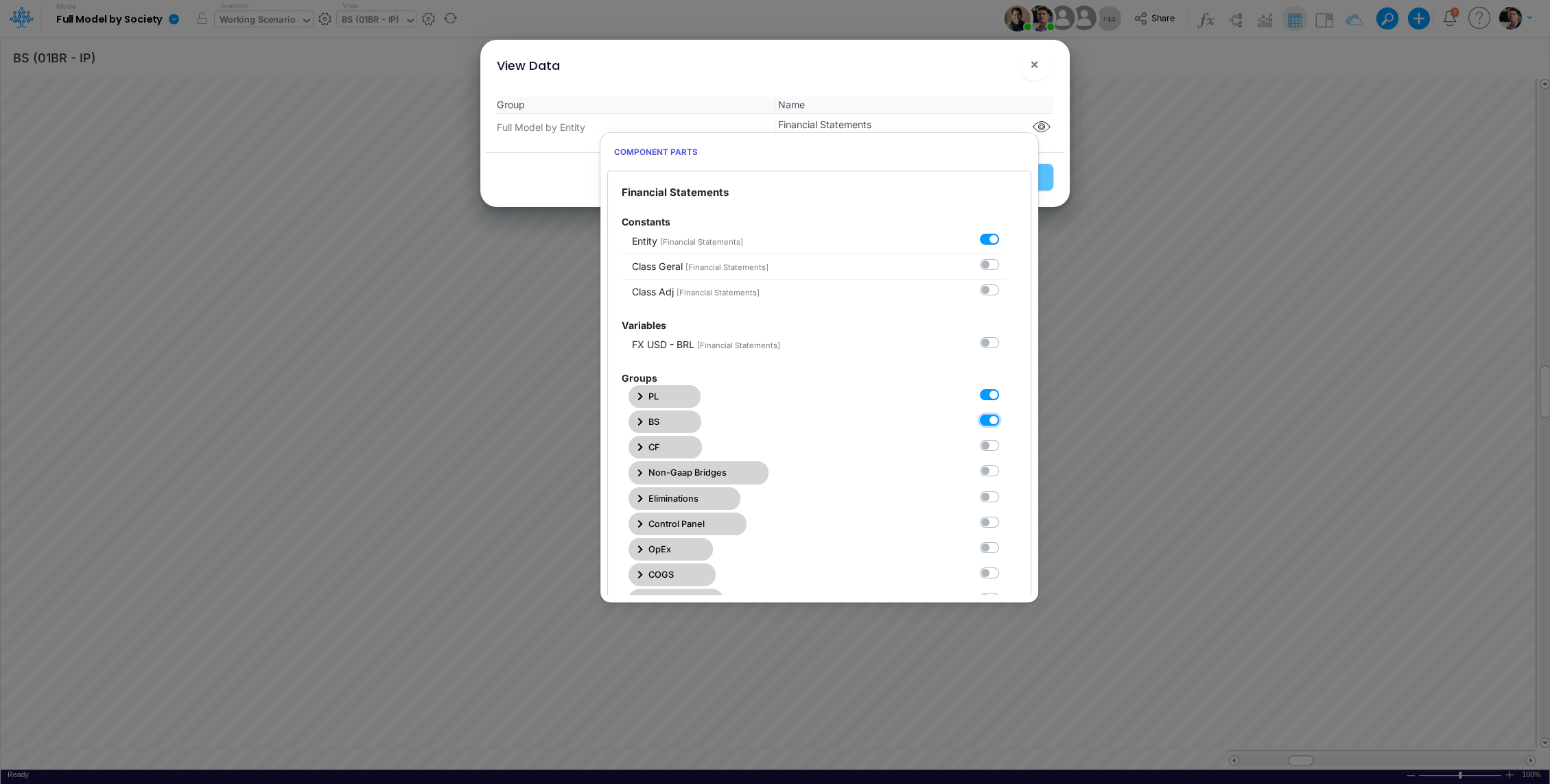
checkbox input "true"
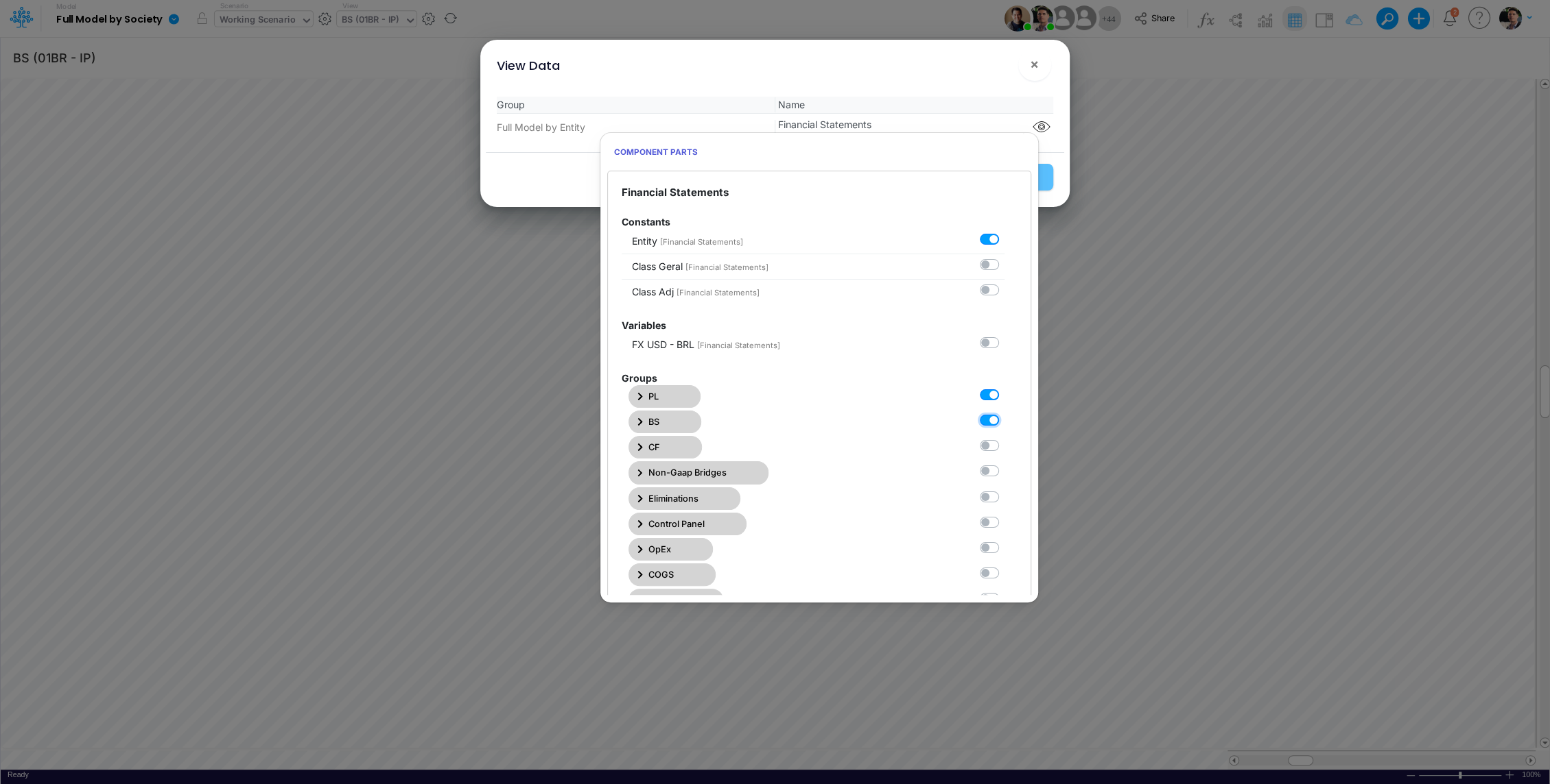
checkbox input "true"
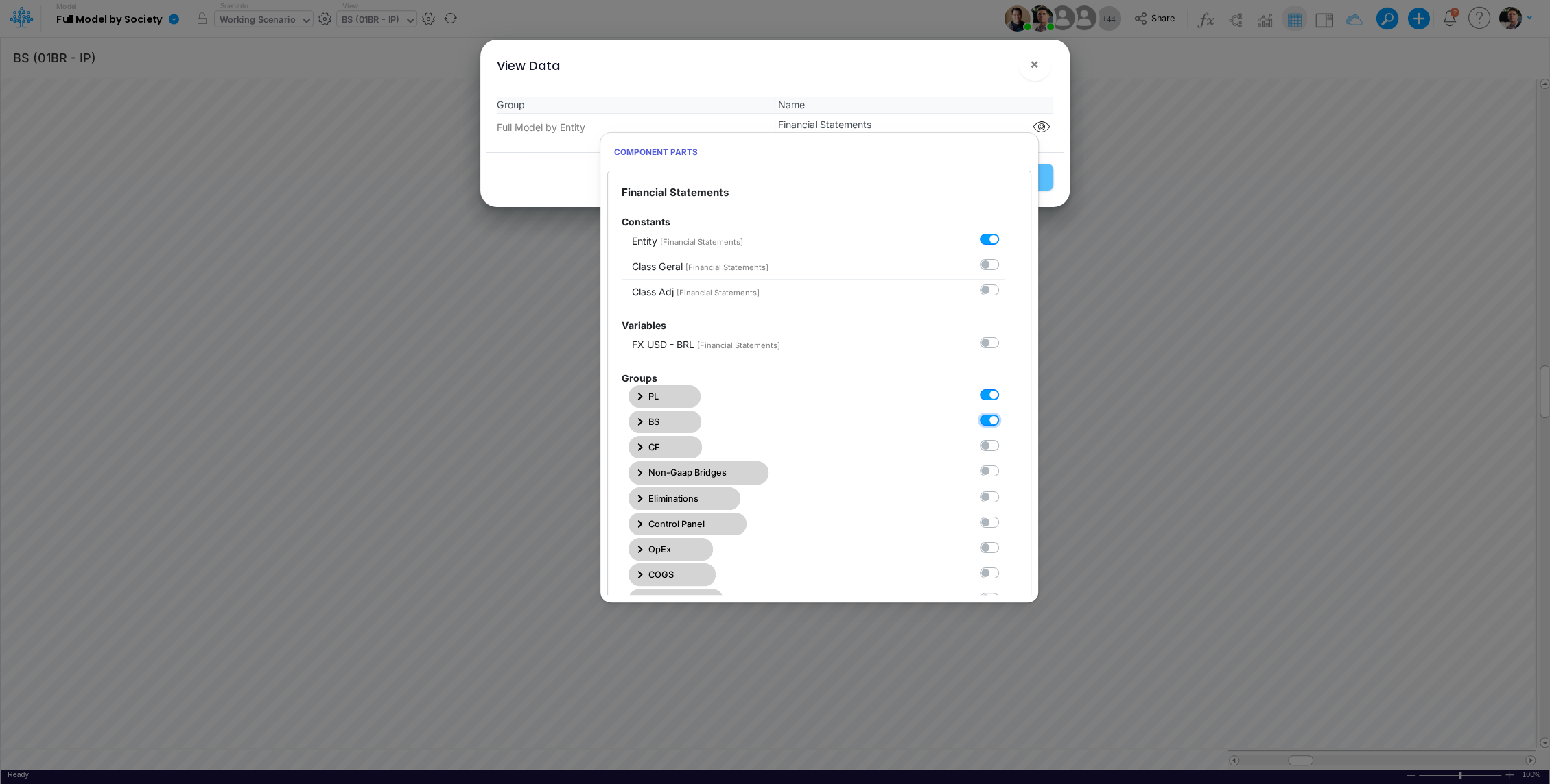
checkbox input "true"
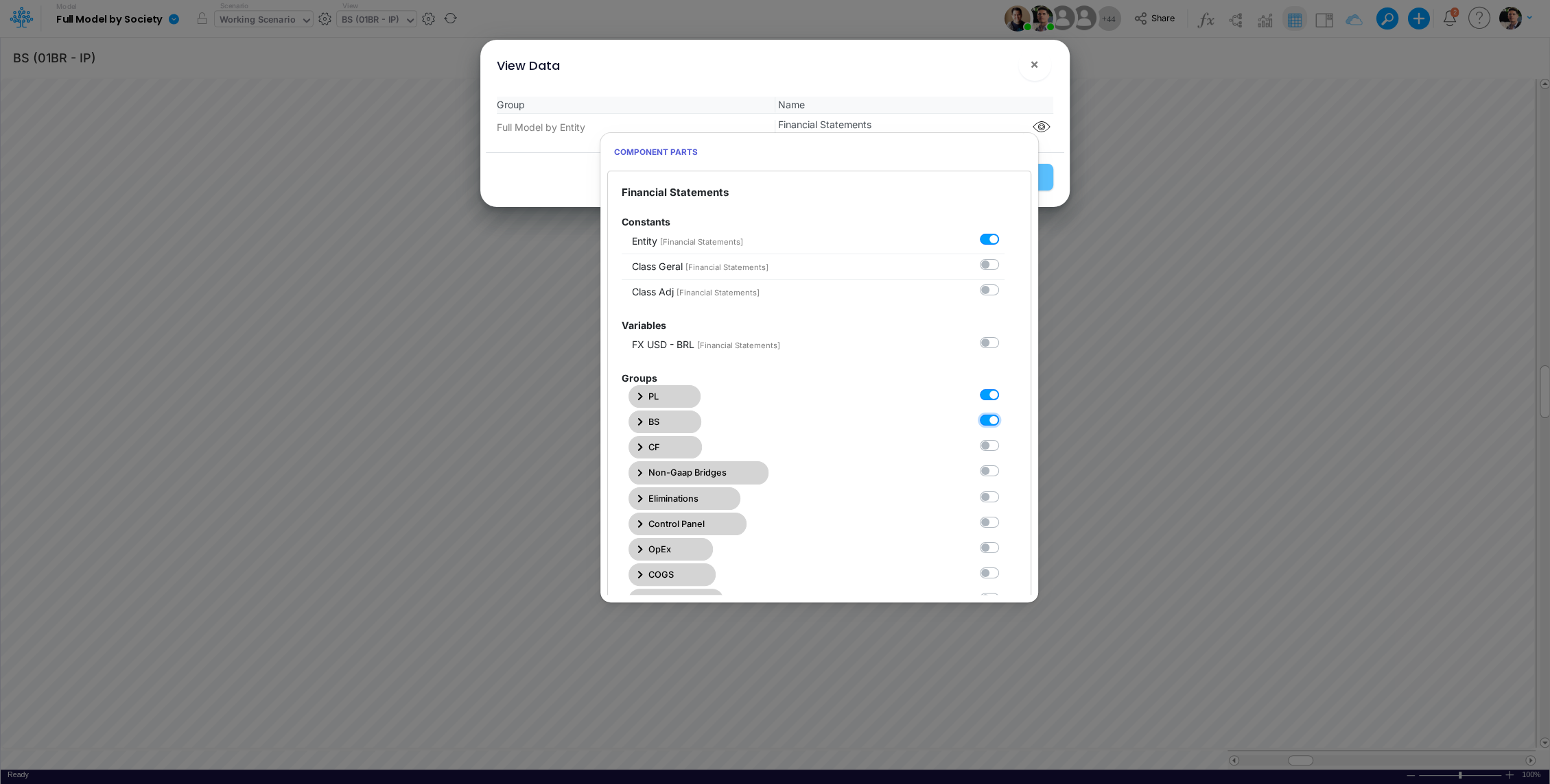
checkbox input "true"
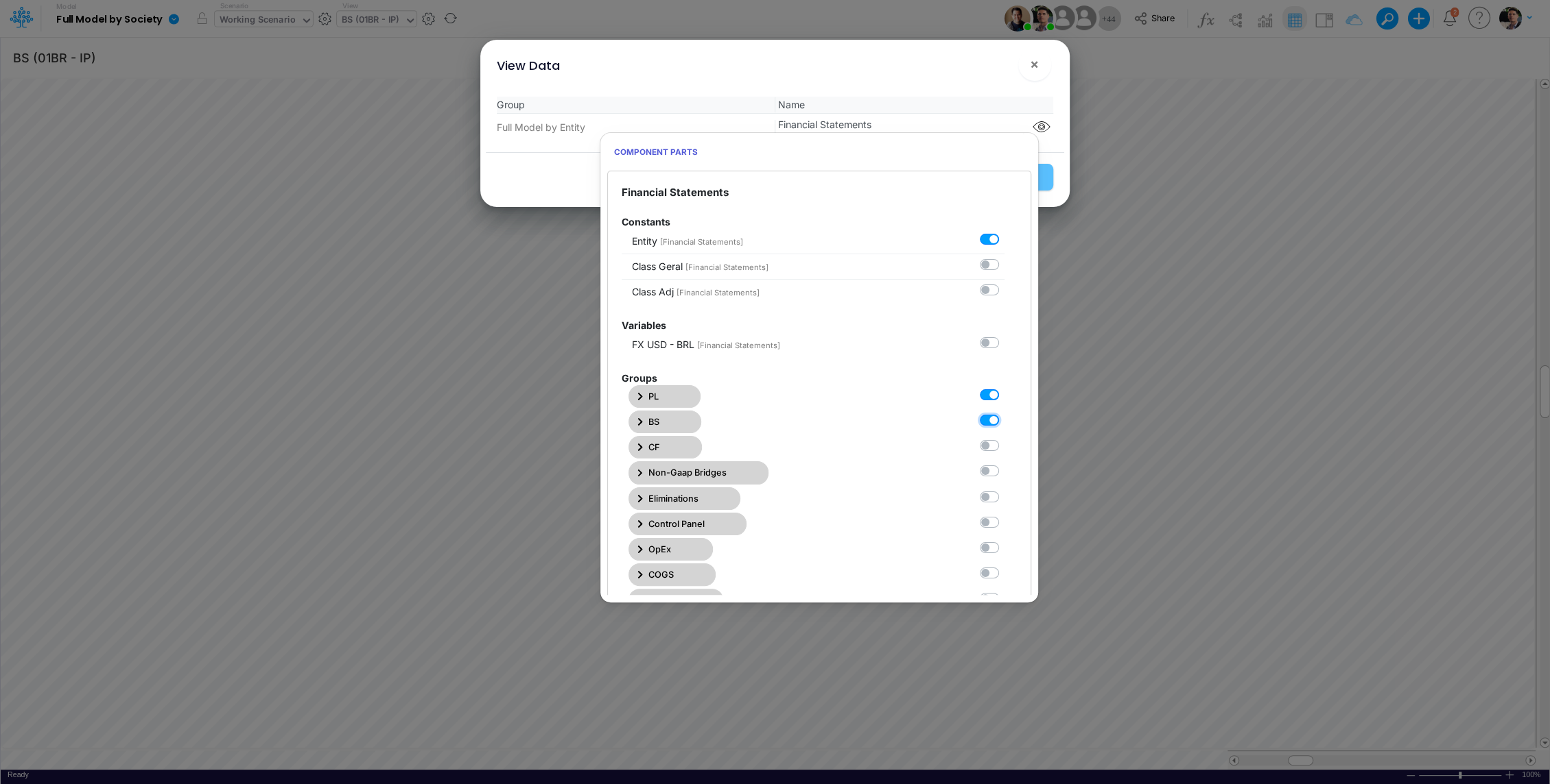
checkbox input "true"
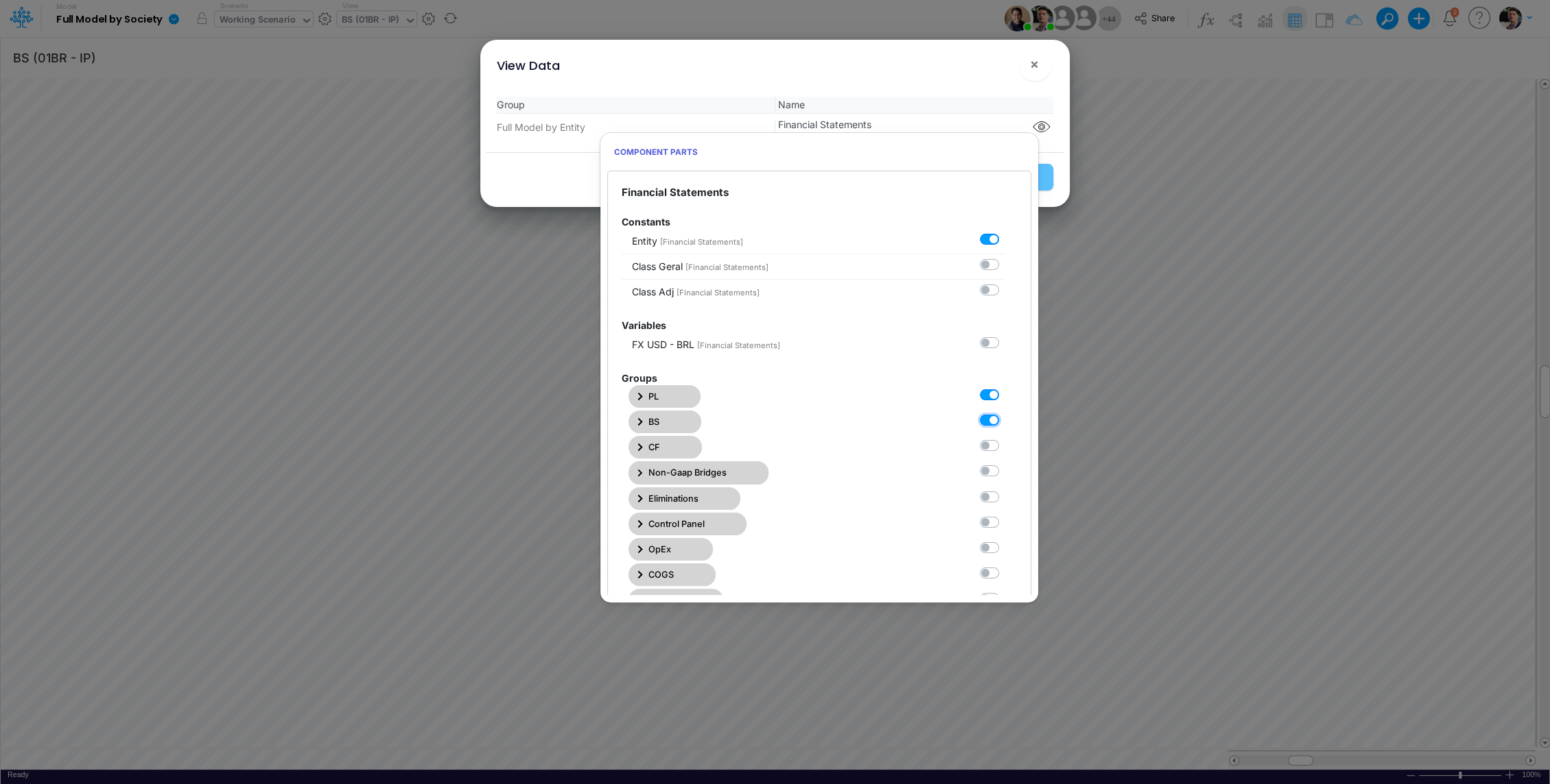
checkbox input "true"
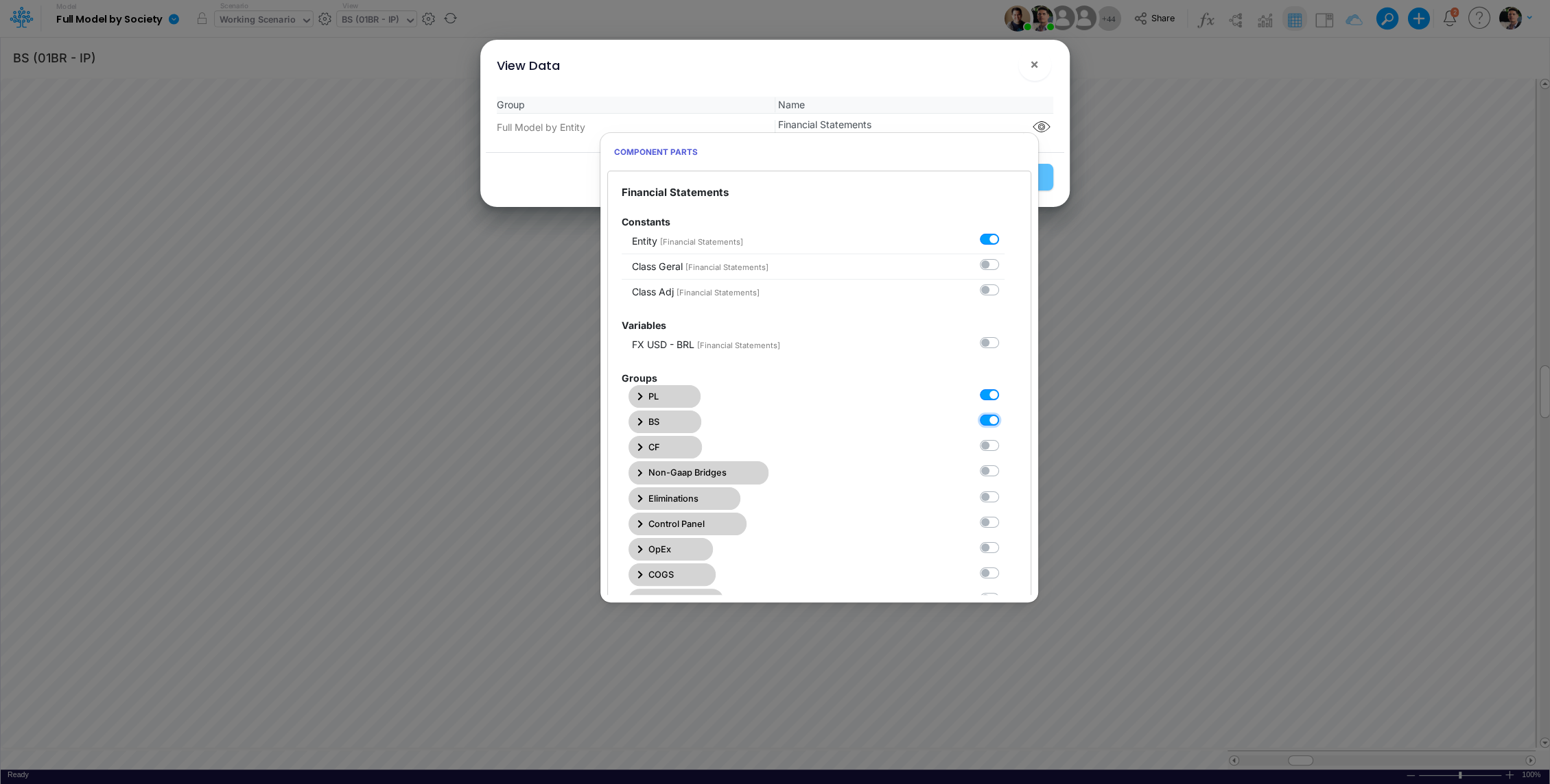
checkbox input "true"
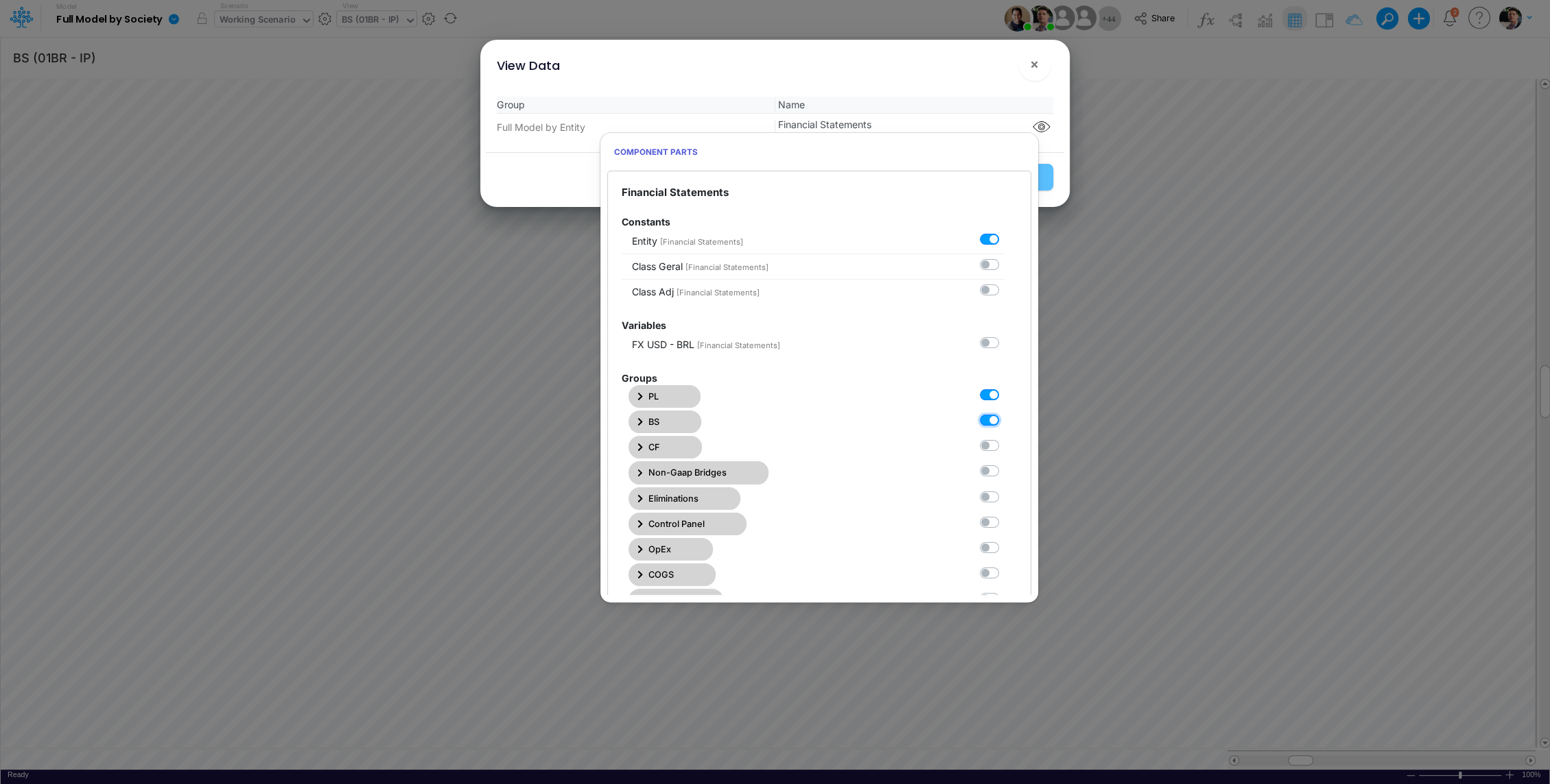
checkbox input "true"
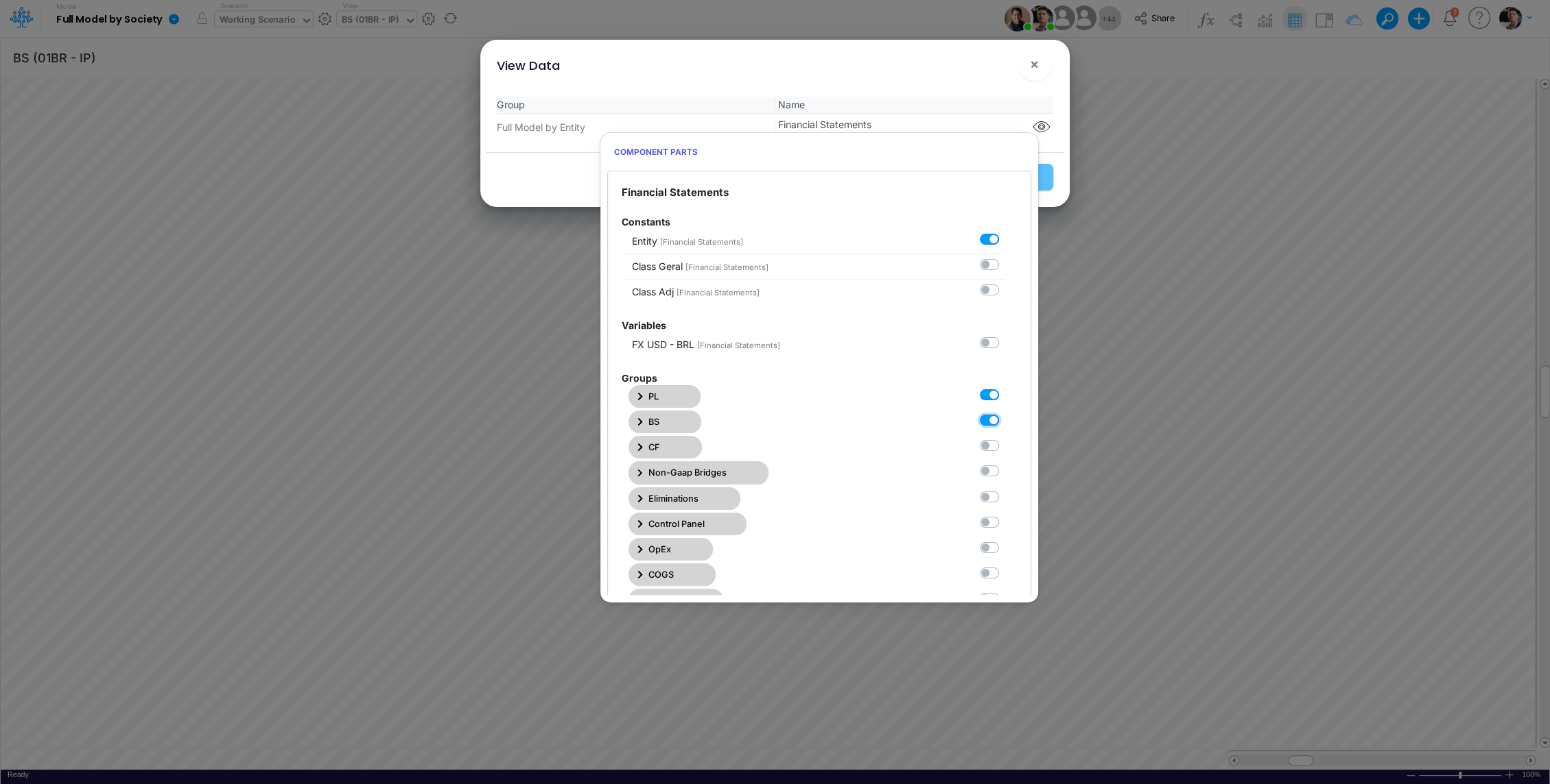
checkbox input "true"
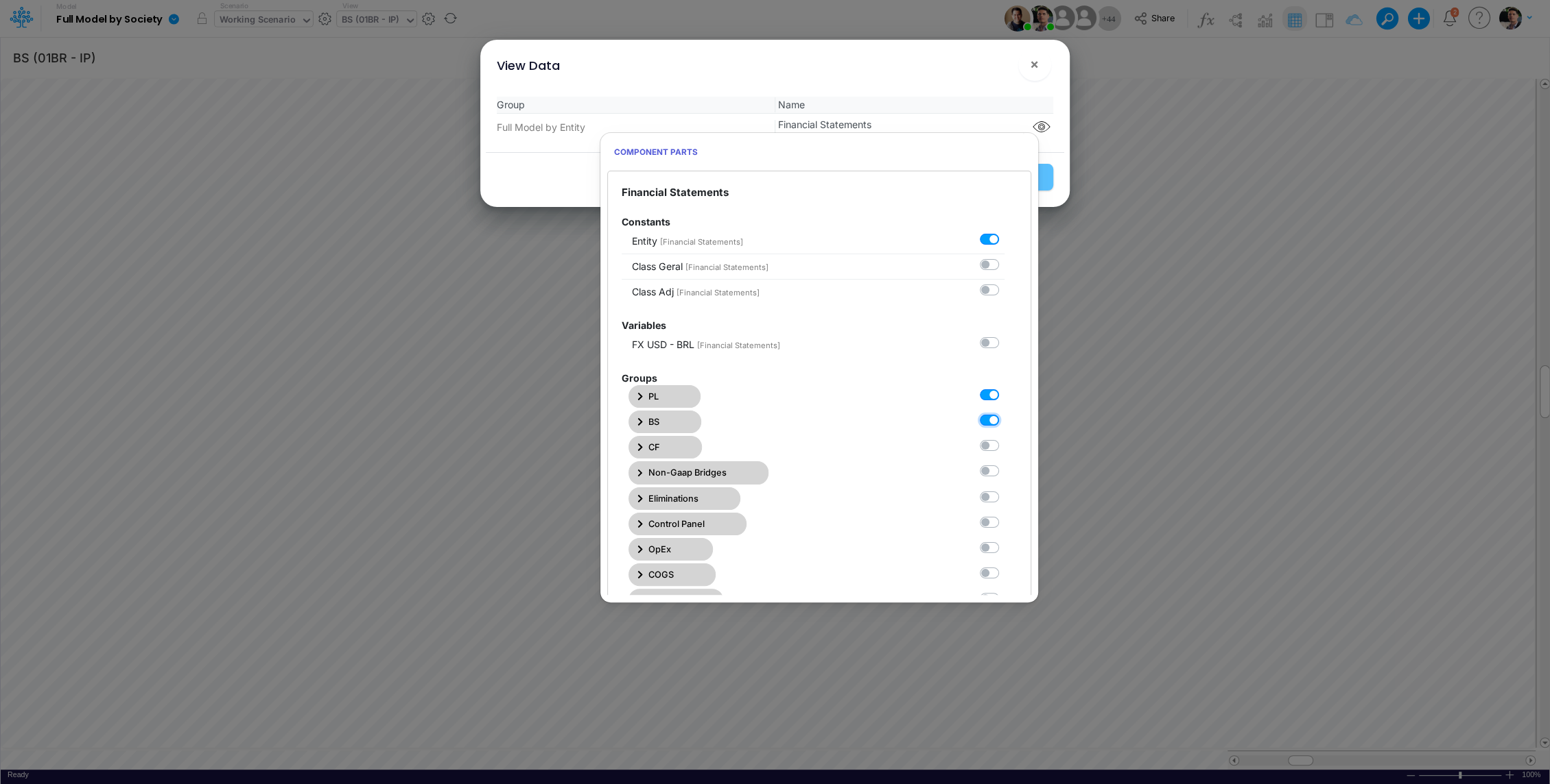
checkbox input "true"
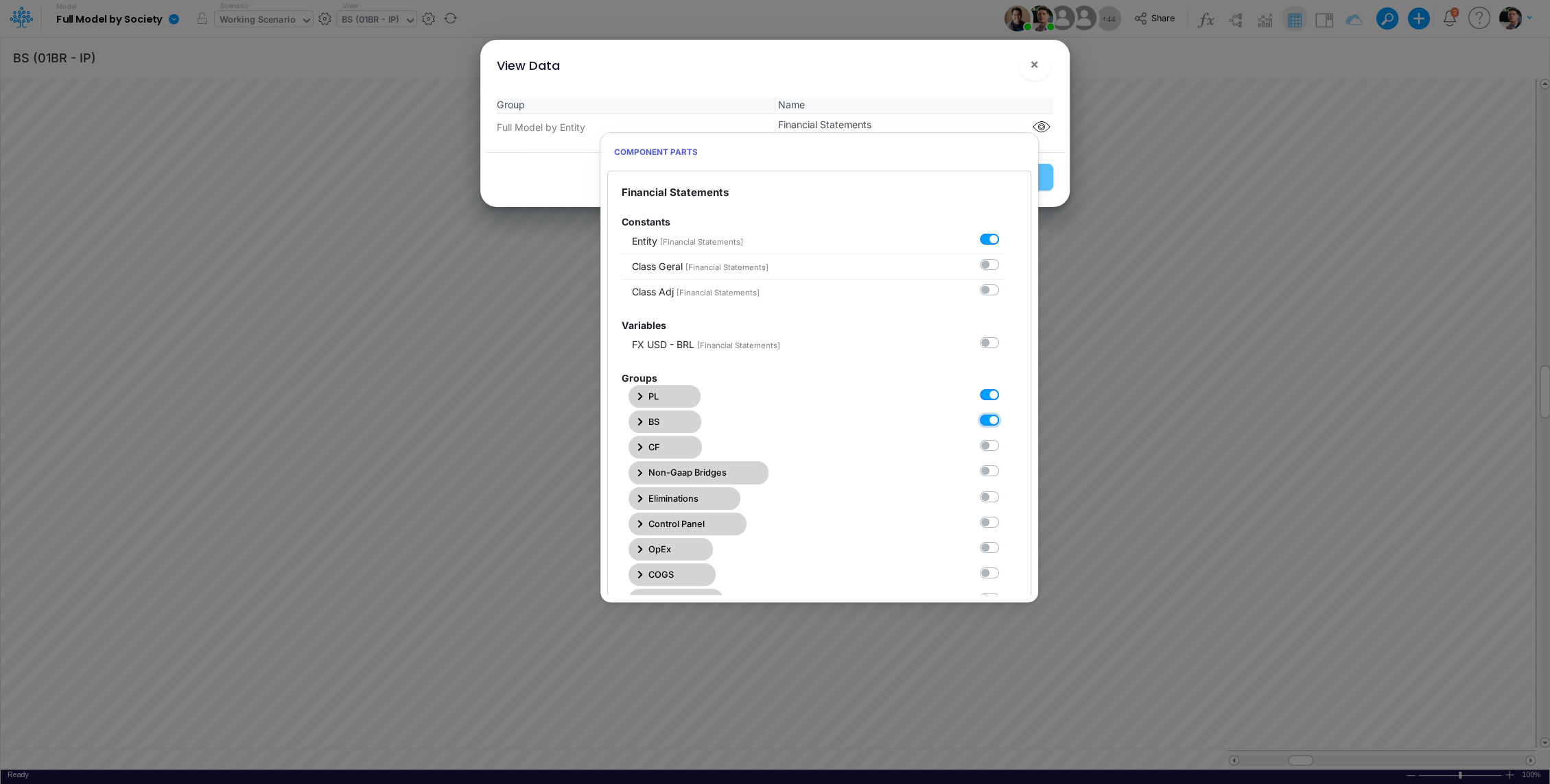
checkbox input "true"
click at [1004, 388] on label at bounding box center [1004, 388] width 0 height 0
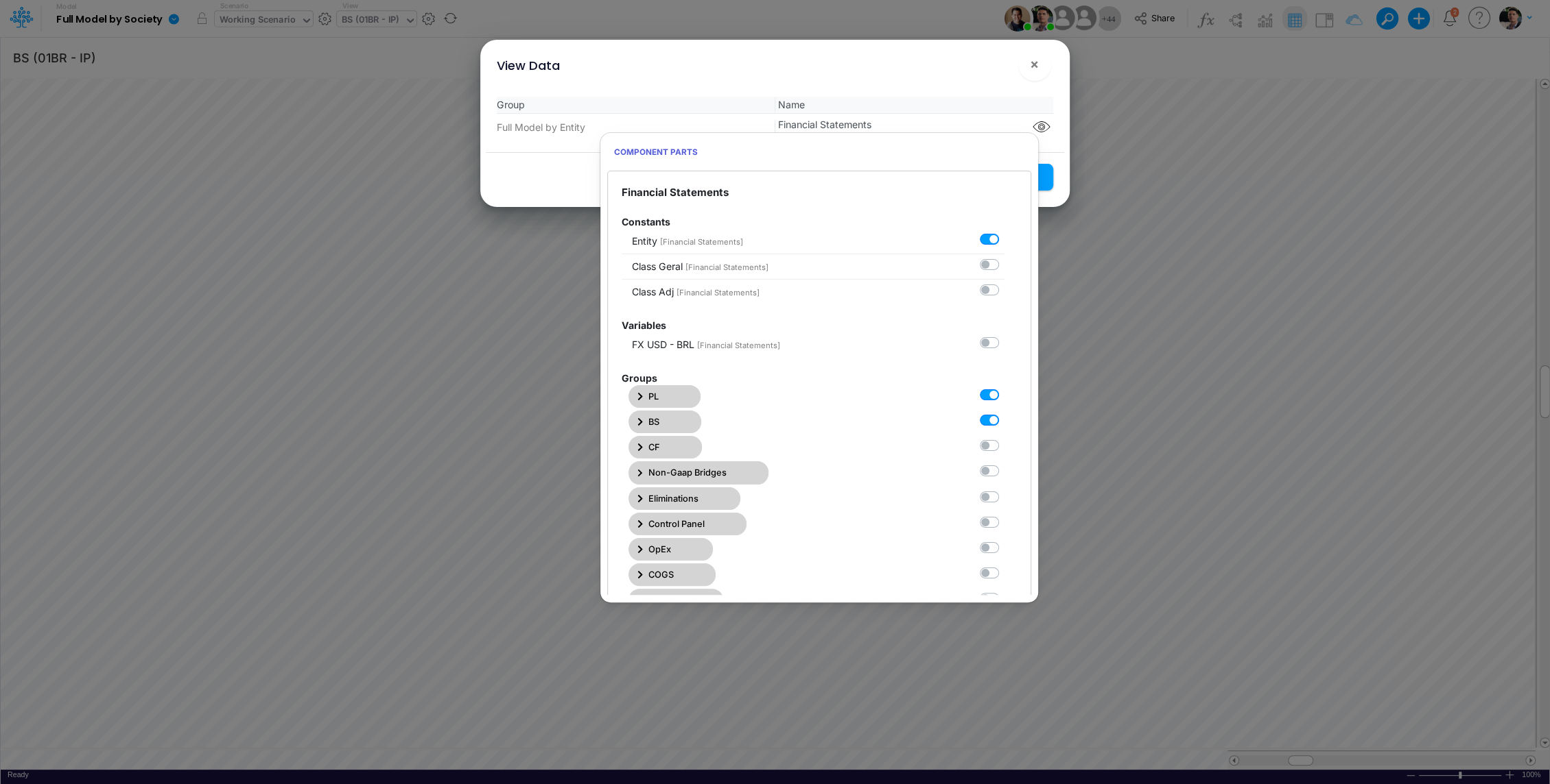
click at [1004, 396] on Statements0 "checkbox" at bounding box center [1008, 392] width 9 height 9
checkbox Statements0 "false"
click at [637, 417] on icon "button" at bounding box center [640, 422] width 6 height 9
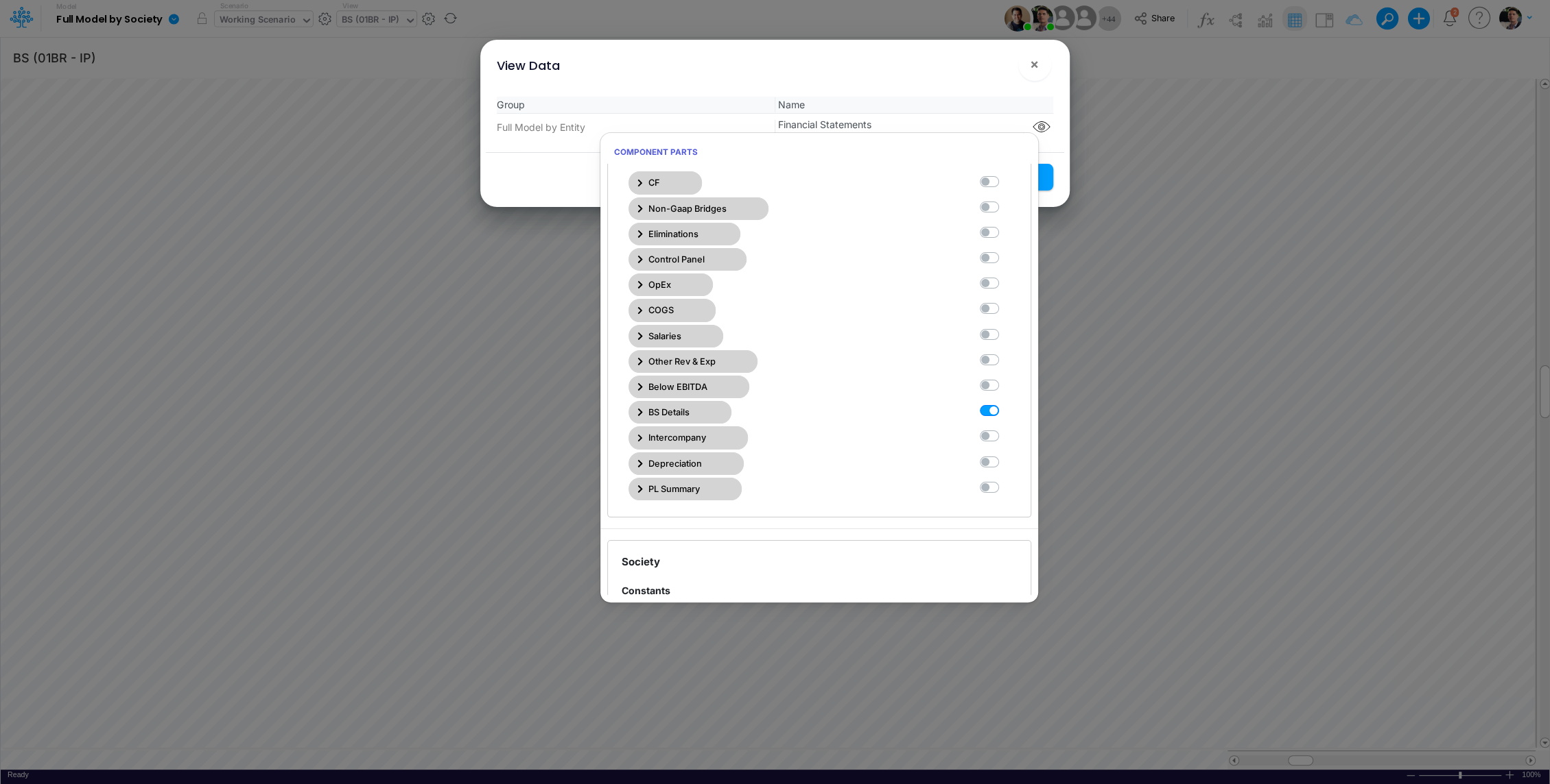
scroll to position [2519, 0]
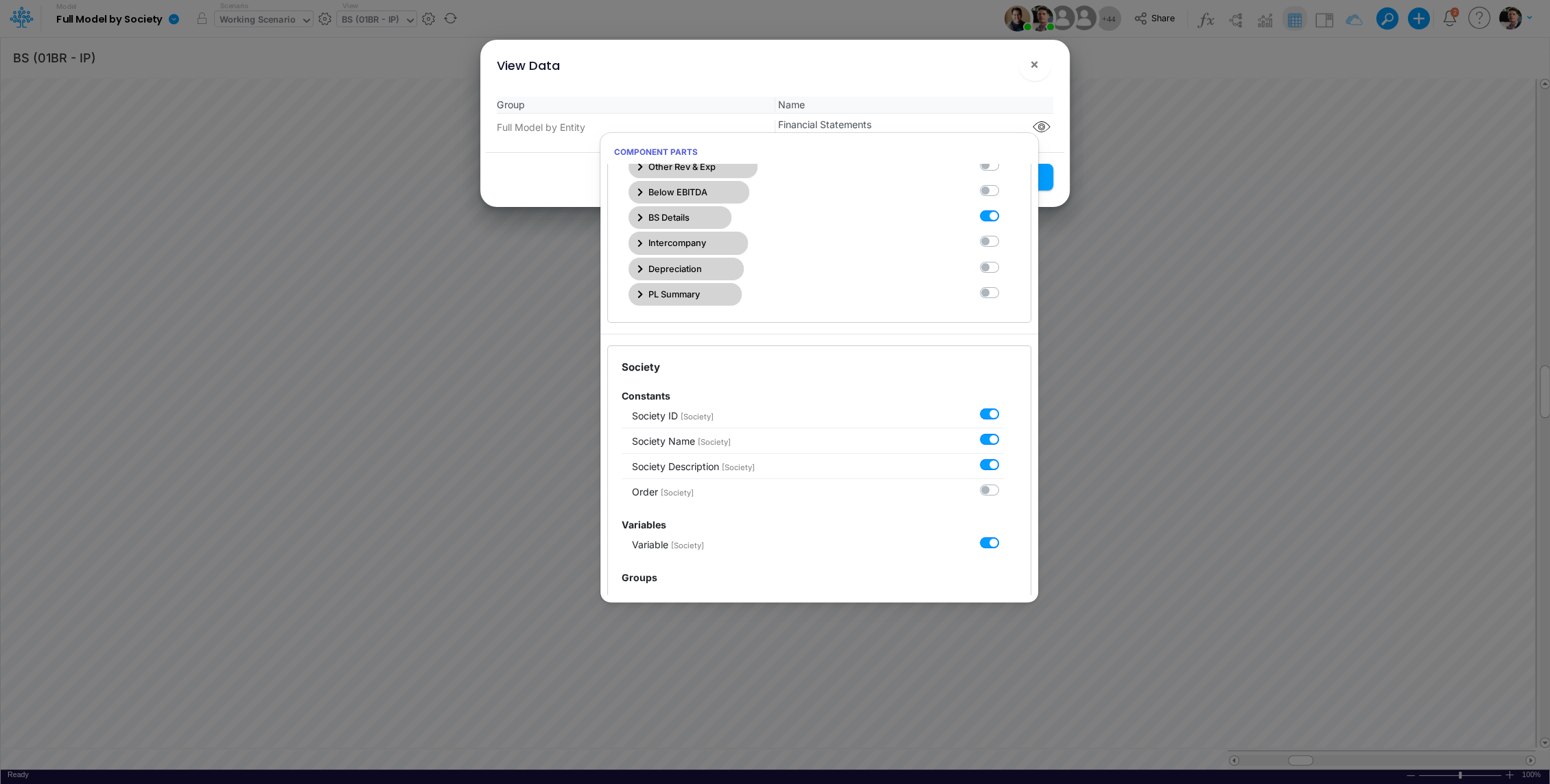
click at [1004, 209] on label at bounding box center [1004, 209] width 0 height 0
click at [1004, 209] on Statements11 "checkbox" at bounding box center [1008, 214] width 9 height 9
click at [1004, 209] on label at bounding box center [1004, 209] width 0 height 0
click at [1004, 209] on Statements11 "checkbox" at bounding box center [1008, 214] width 9 height 9
checkbox Statements11 "true"
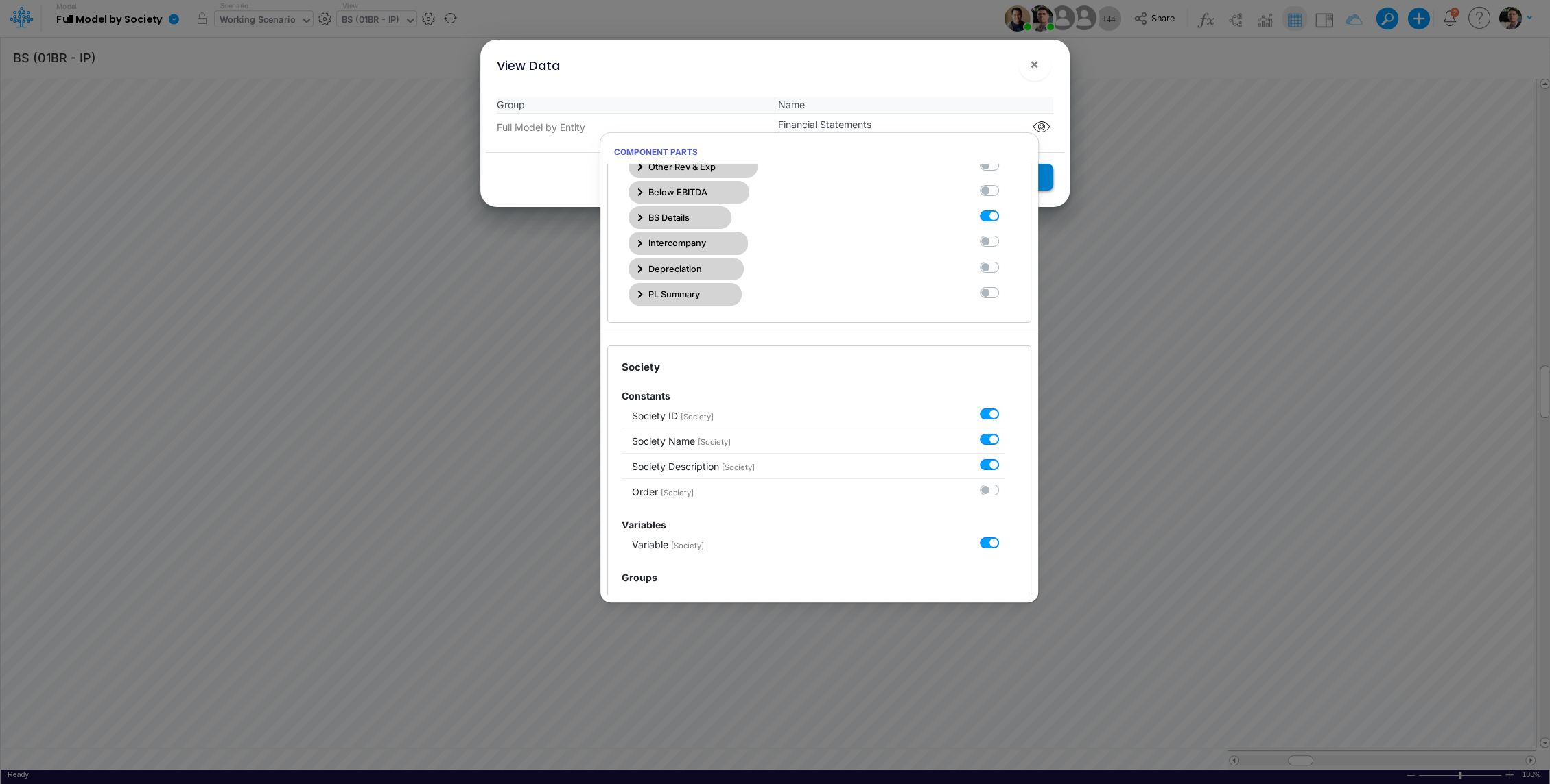
click at [1045, 180] on button "Save Settings" at bounding box center [1003, 177] width 100 height 27
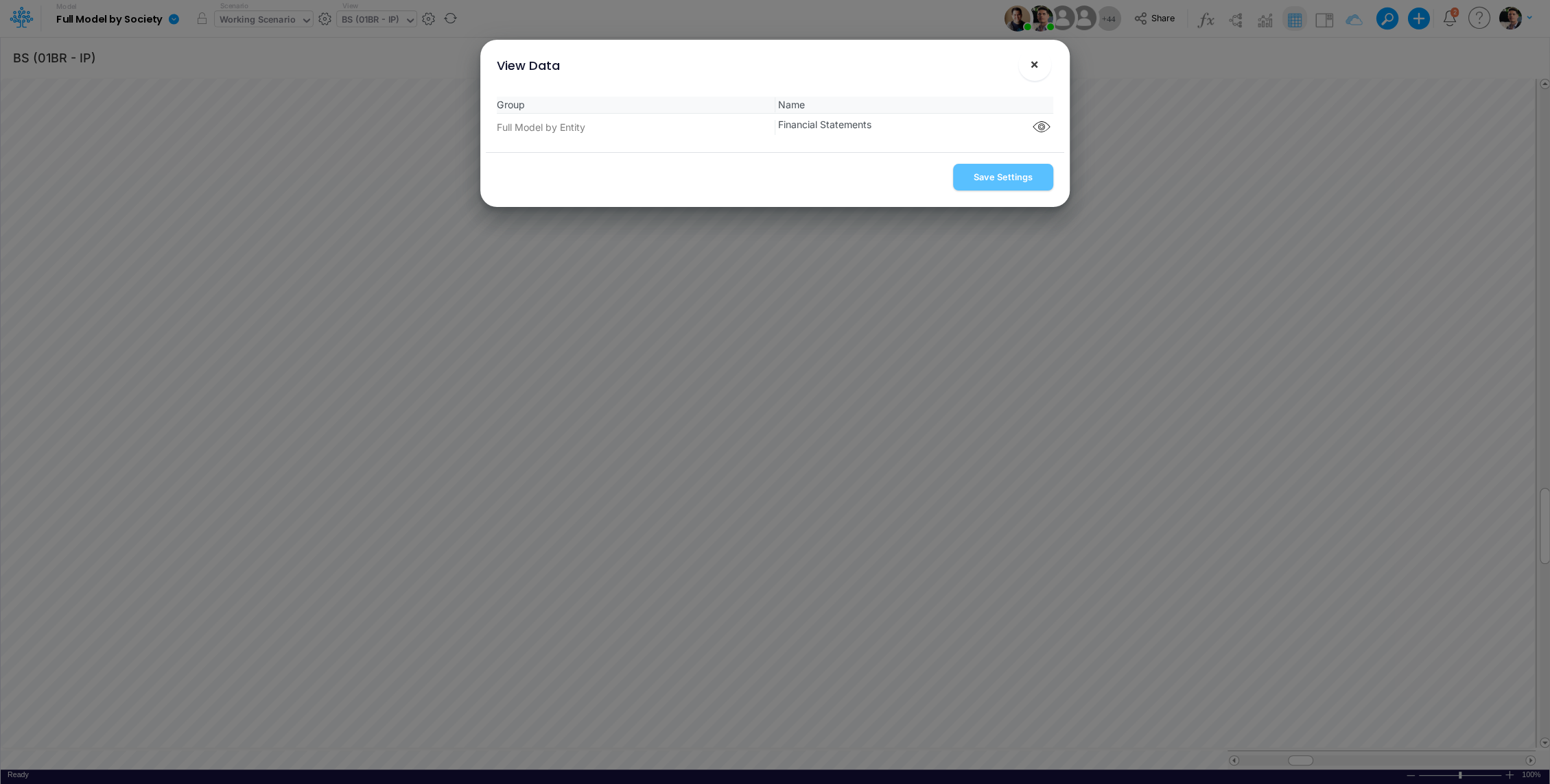
click at [1040, 67] on button "×" at bounding box center [1034, 64] width 33 height 33
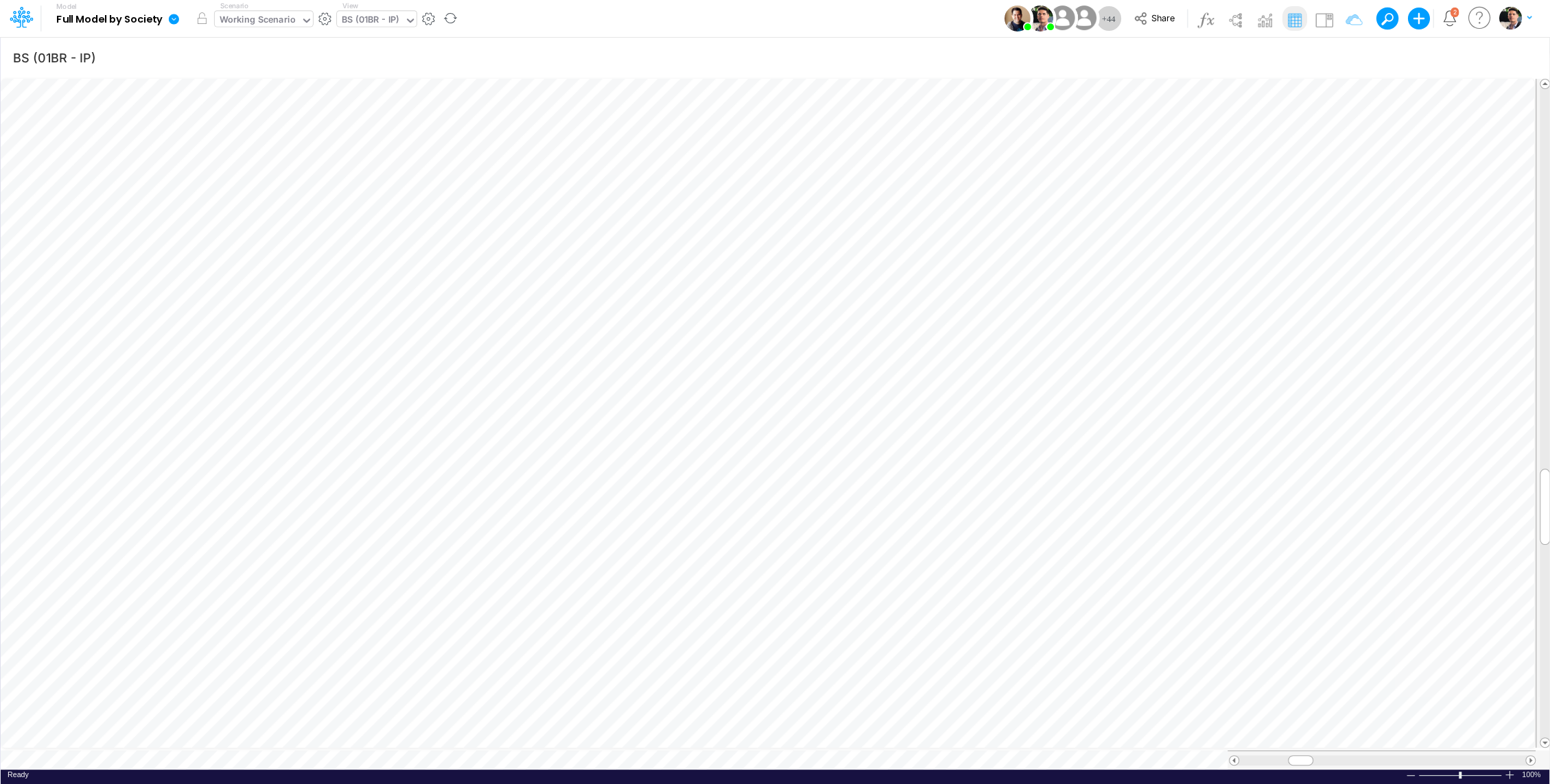
type input "Consolidated FS - USGAAP"
click at [401, 20] on div "Cons. FS (USGaap)" at bounding box center [381, 21] width 80 height 16
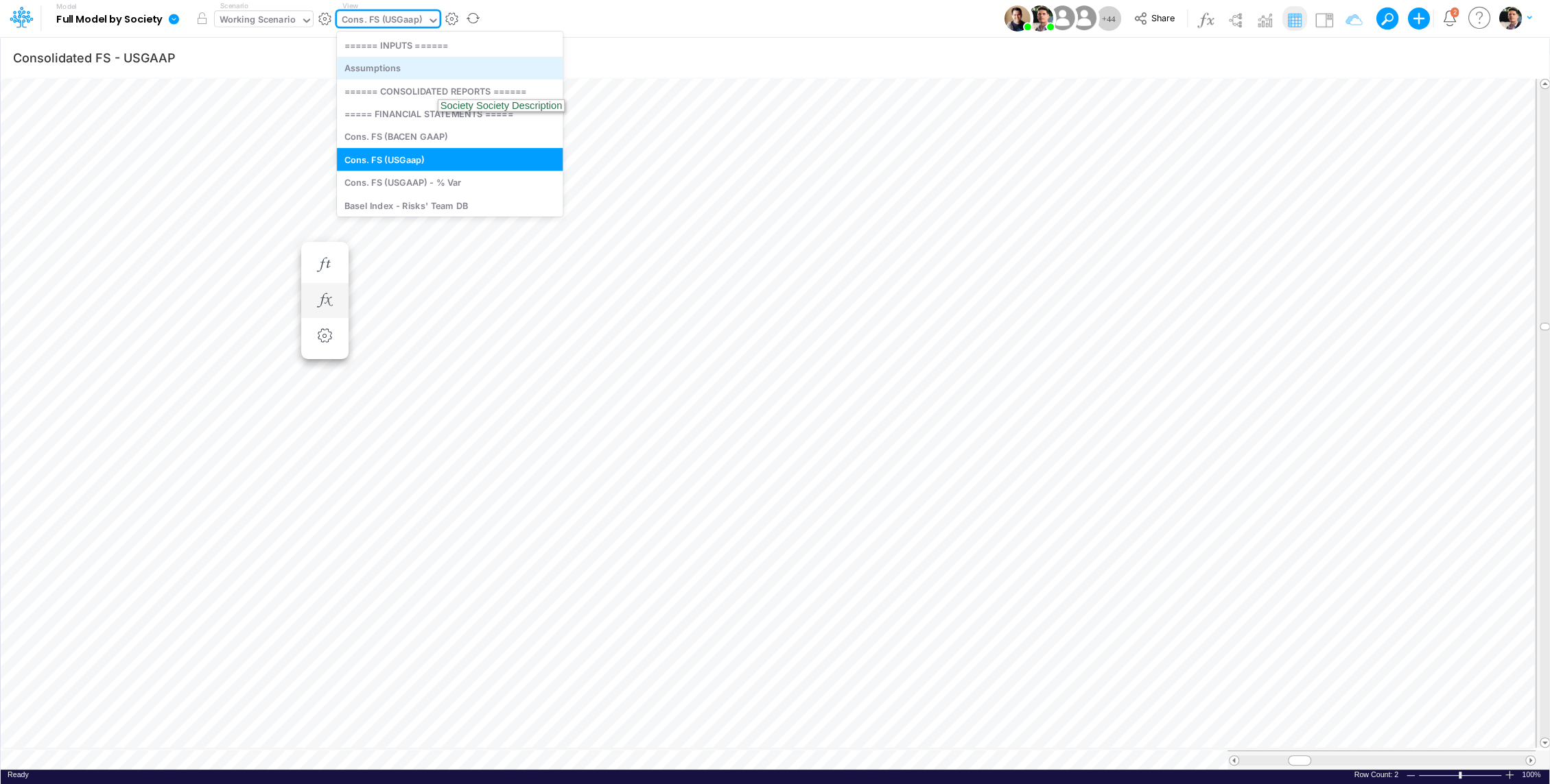
click at [405, 73] on div "Assumptions" at bounding box center [449, 68] width 225 height 22
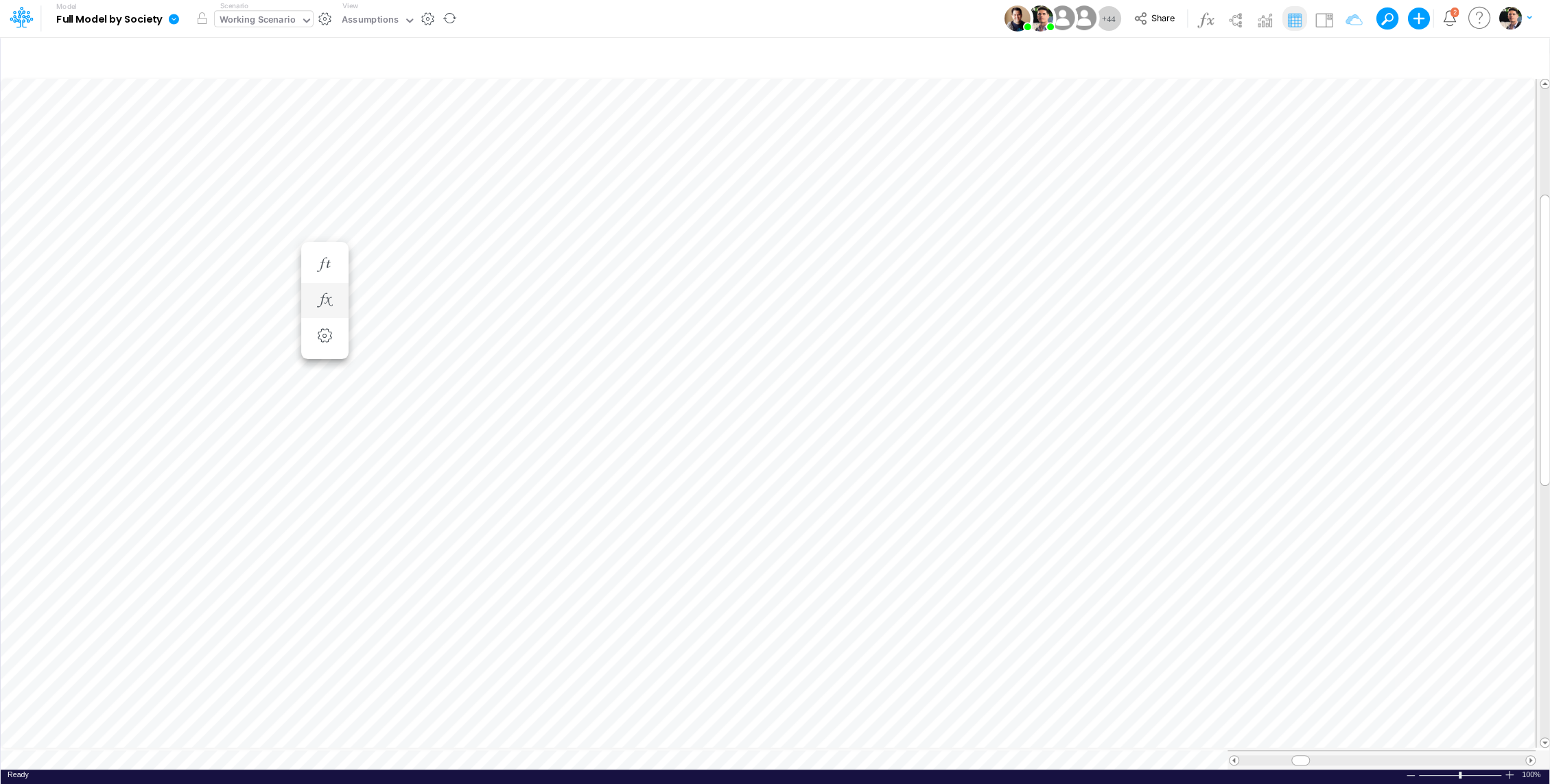
scroll to position [7, 1]
type input "Consolidated FS - USGAAP"
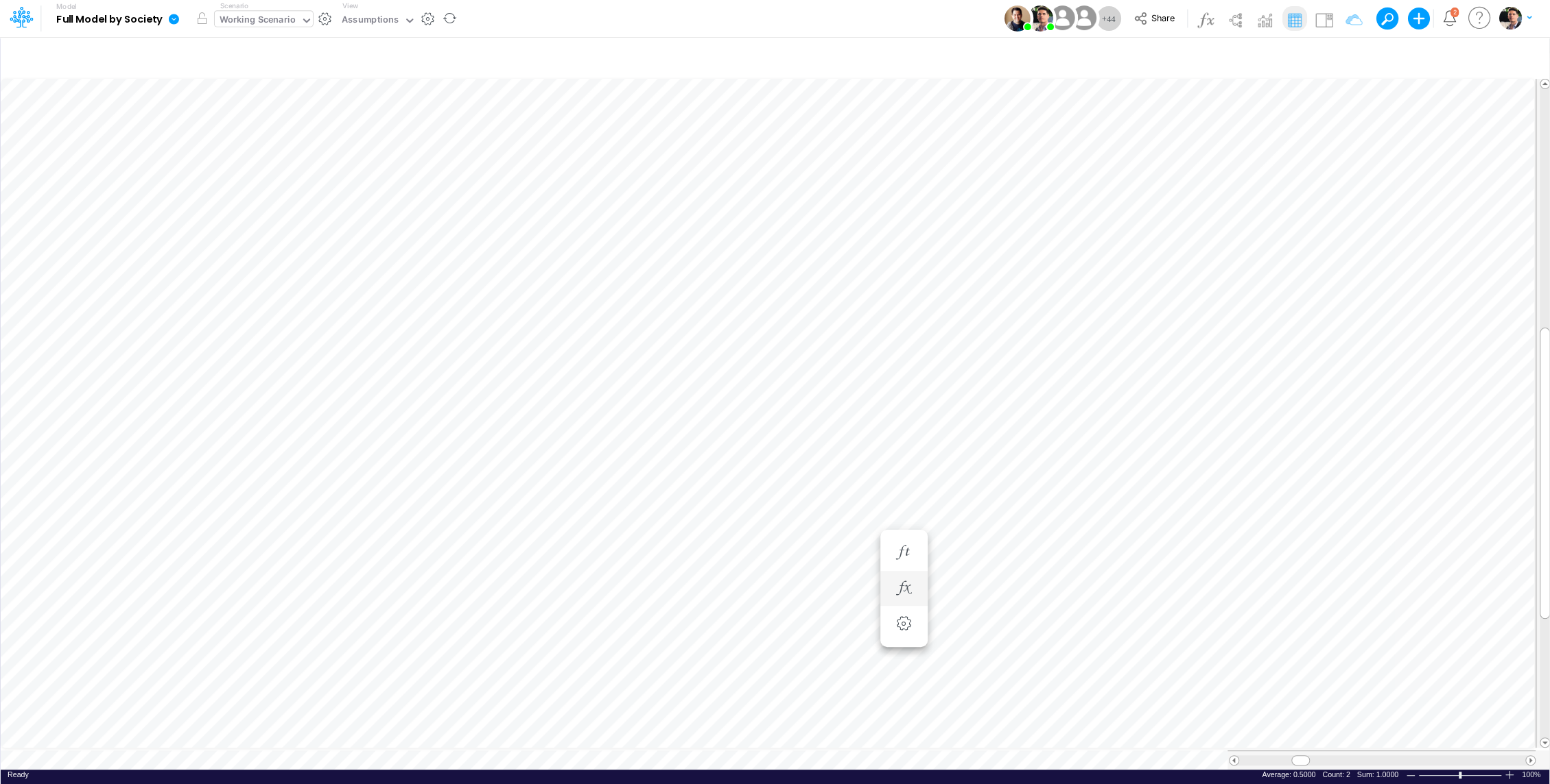
type input "BS (01BR - IP)"
click at [904, 588] on icon "button" at bounding box center [903, 588] width 20 height 14
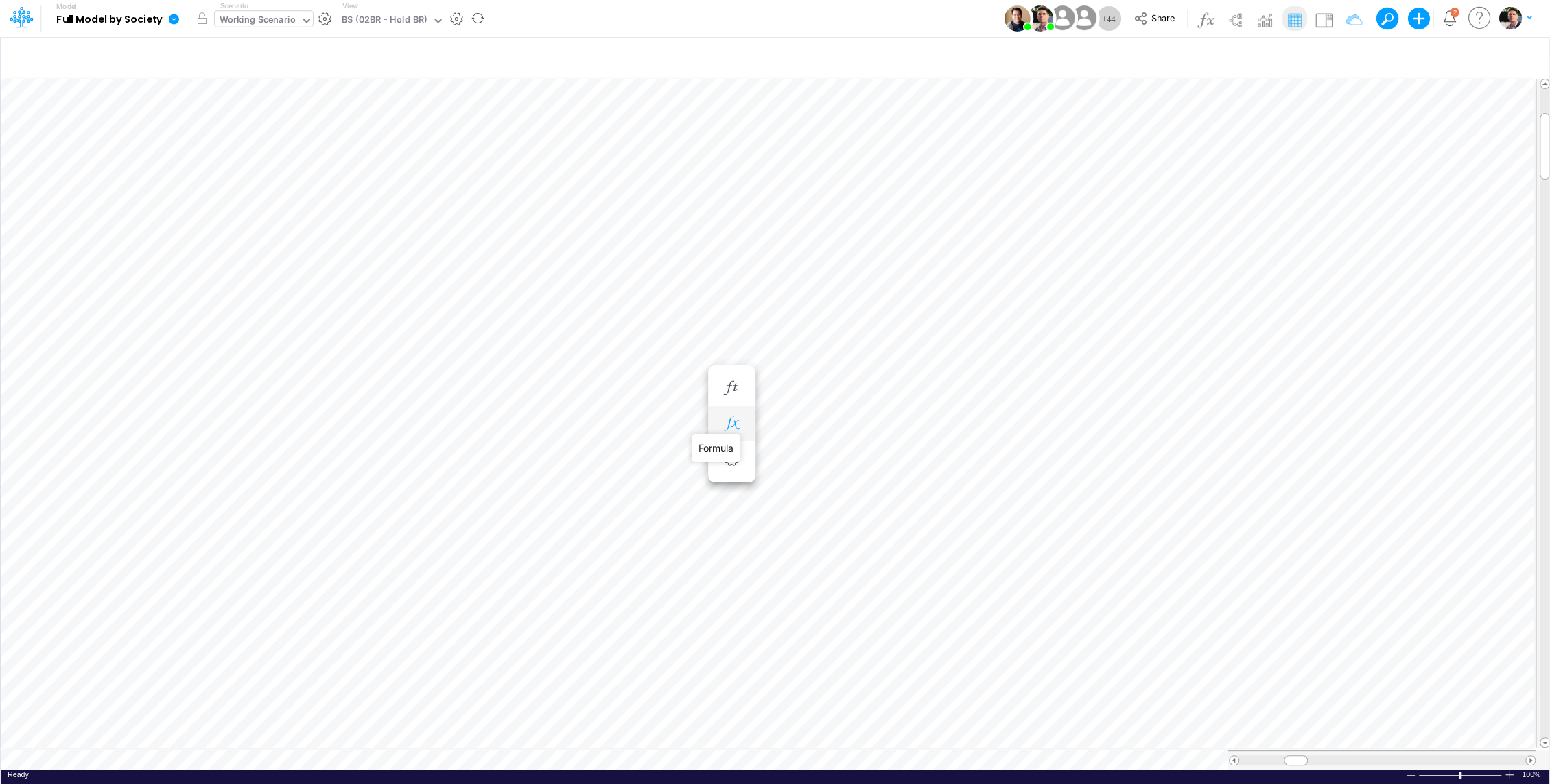
click at [734, 428] on icon "button" at bounding box center [731, 424] width 20 height 14
click at [736, 502] on icon "button" at bounding box center [731, 498] width 20 height 14
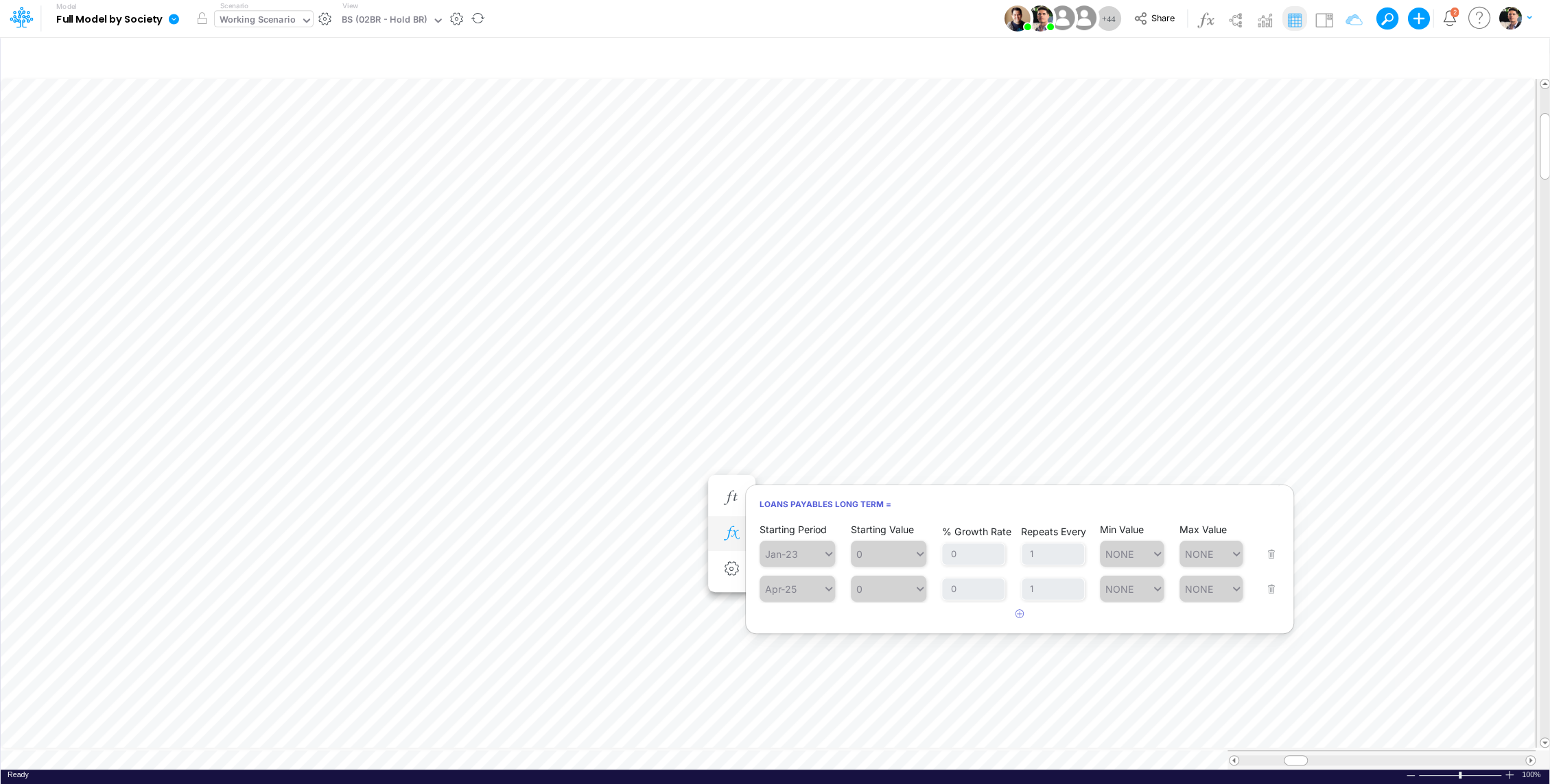
click at [735, 542] on button "button" at bounding box center [732, 534] width 25 height 28
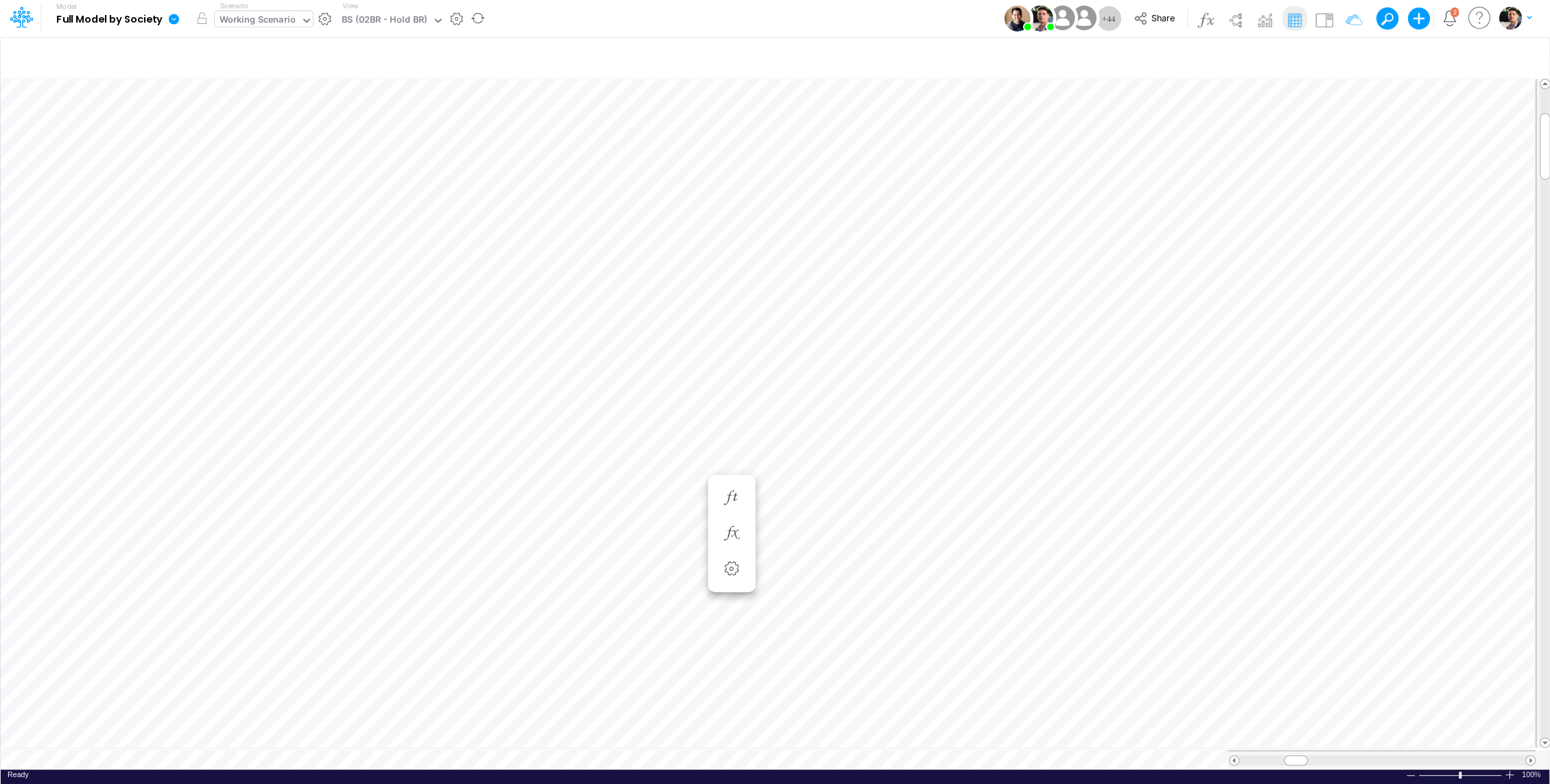
scroll to position [7, 1]
click at [735, 414] on button "button" at bounding box center [732, 425] width 25 height 28
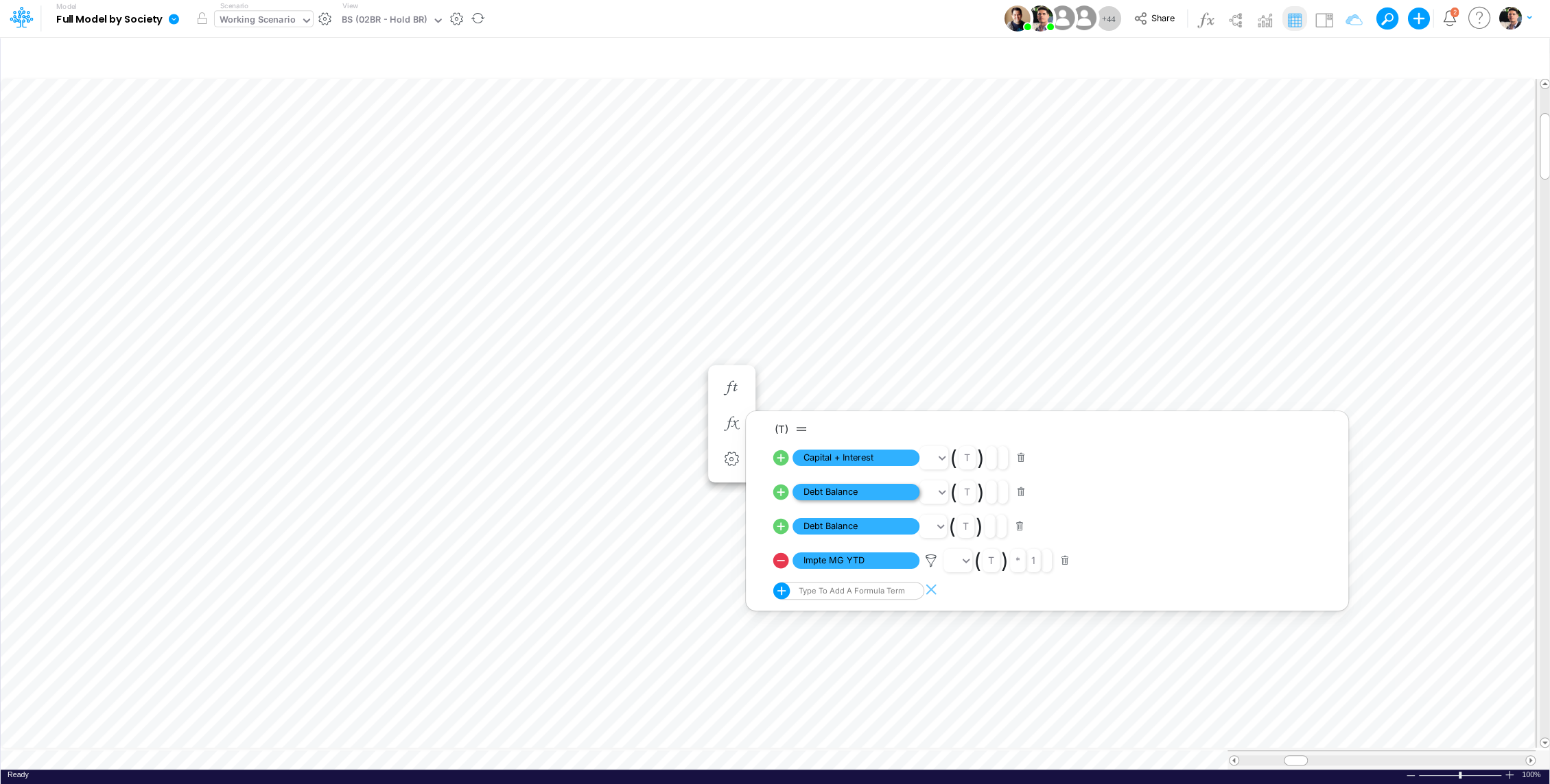
click at [841, 488] on span "Debt Balance" at bounding box center [855, 493] width 127 height 17
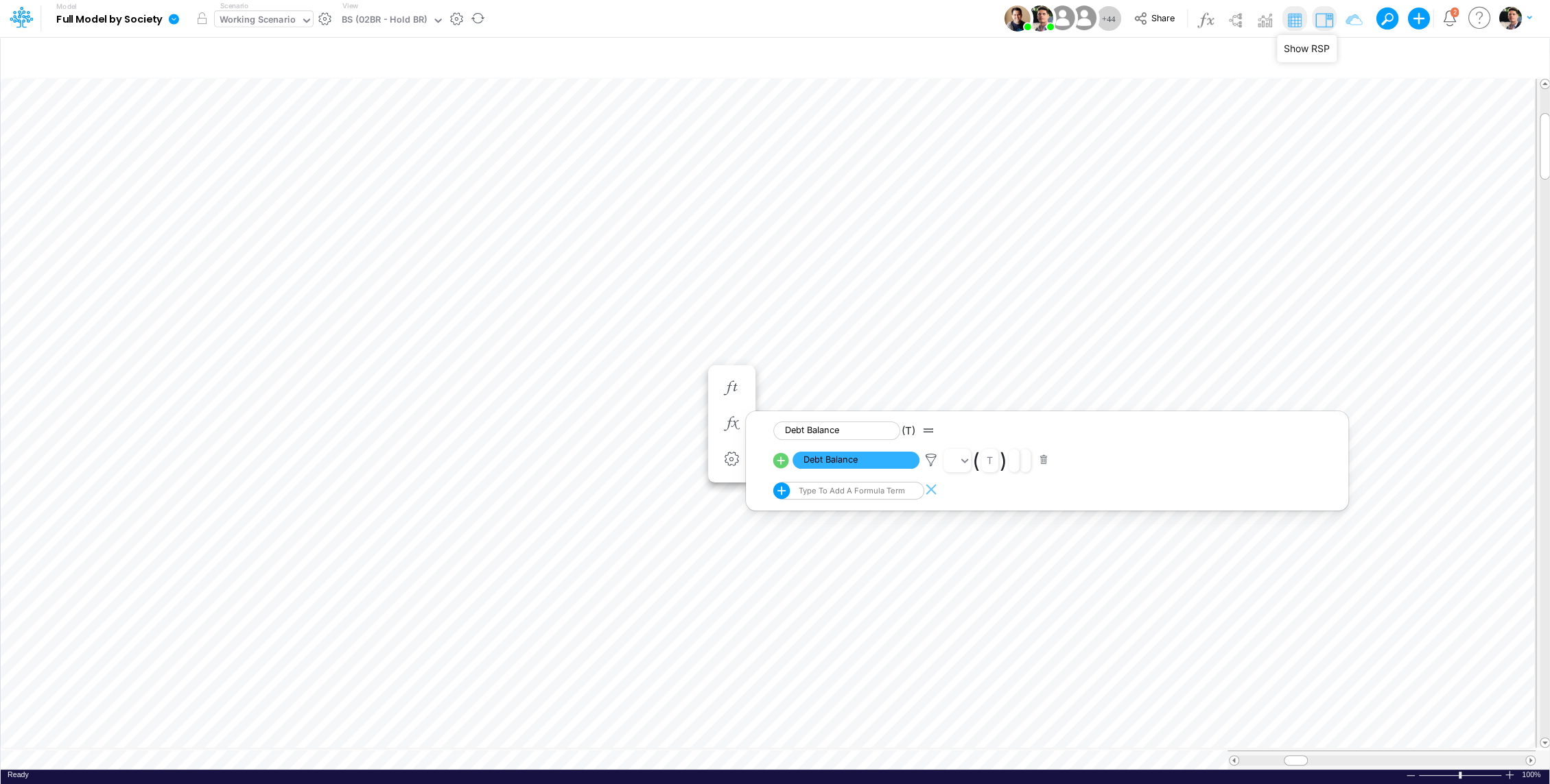
click at [1321, 19] on img at bounding box center [1323, 20] width 22 height 22
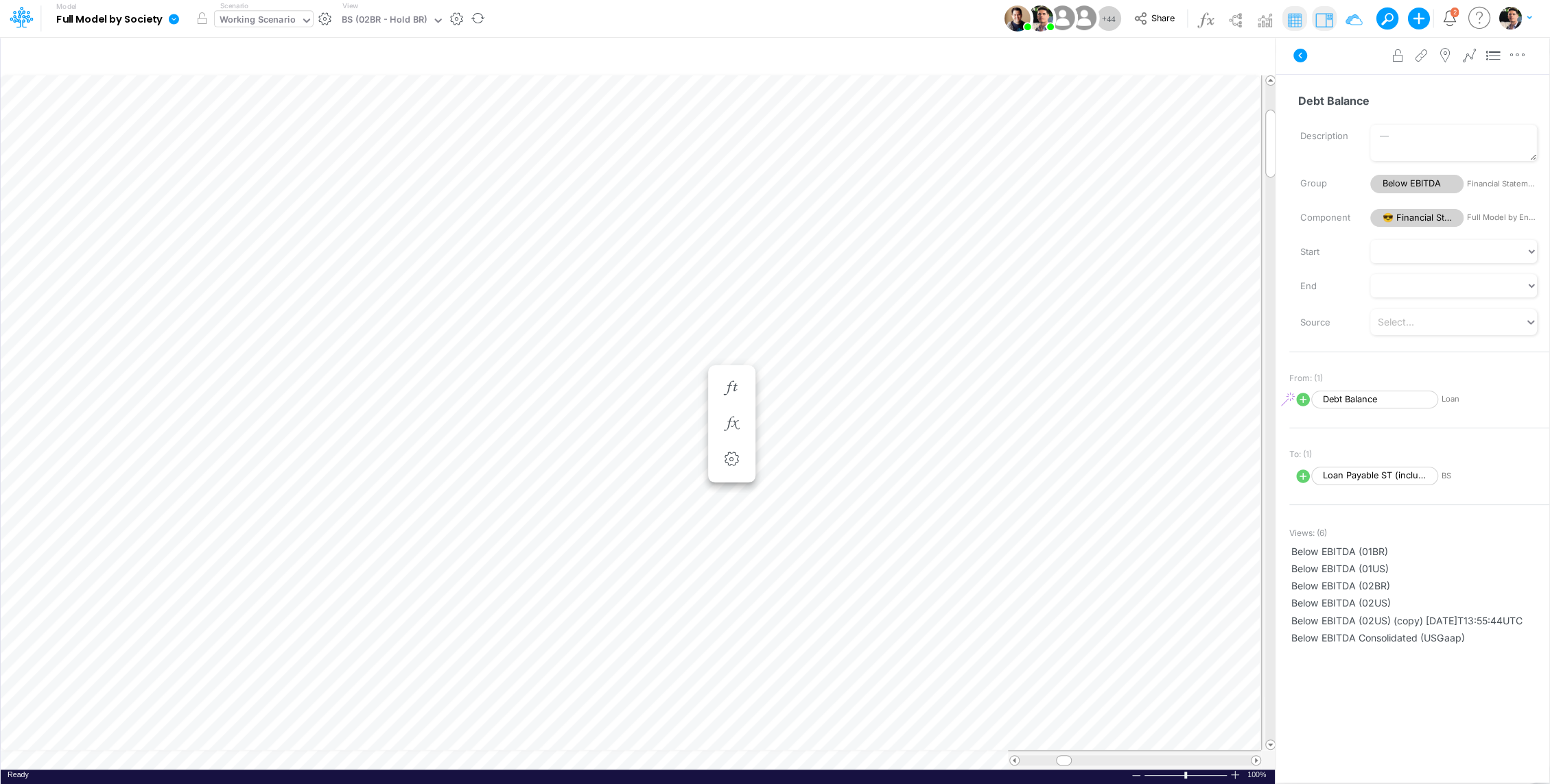
scroll to position [7, 1]
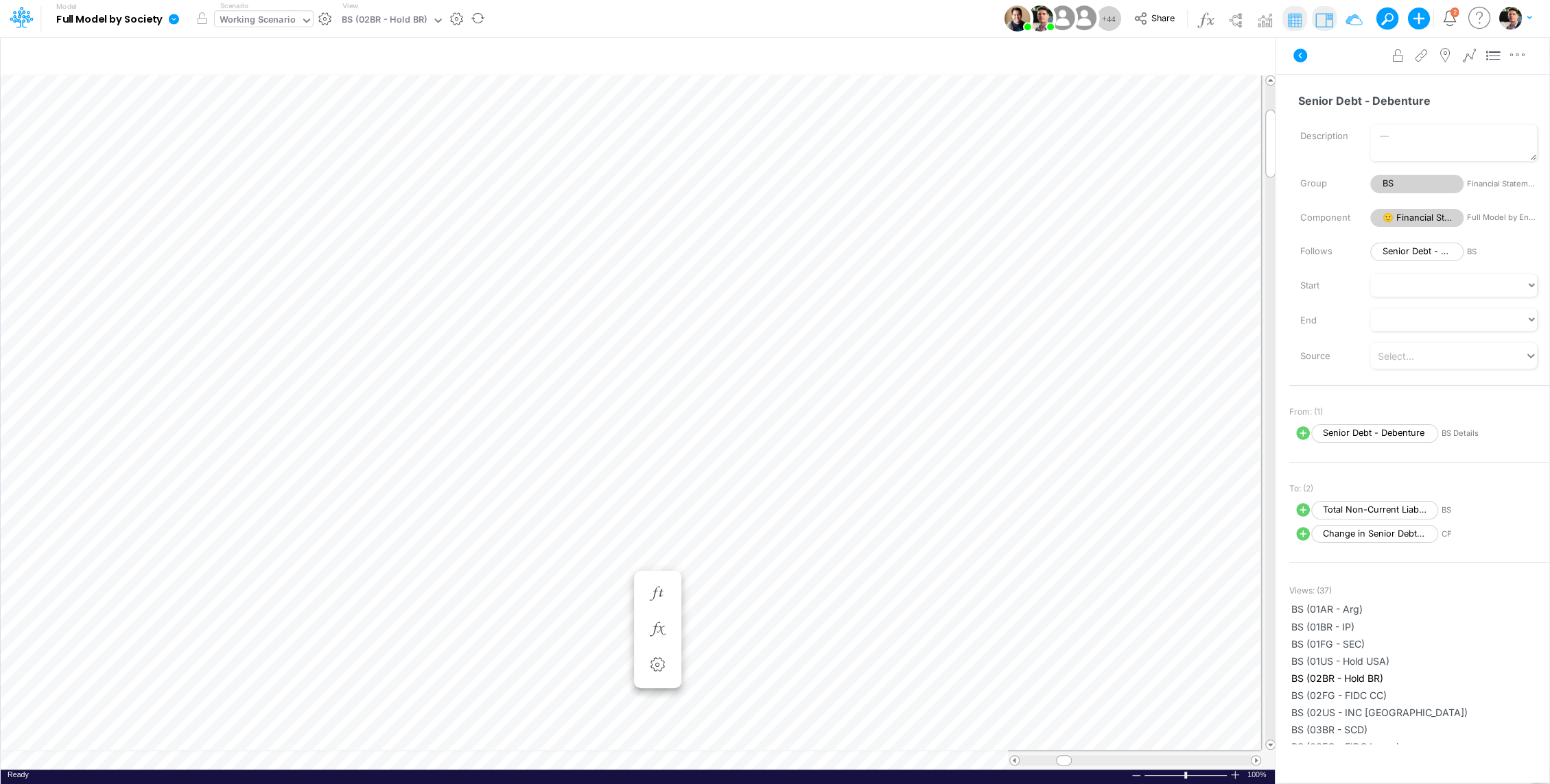
scroll to position [7, 1]
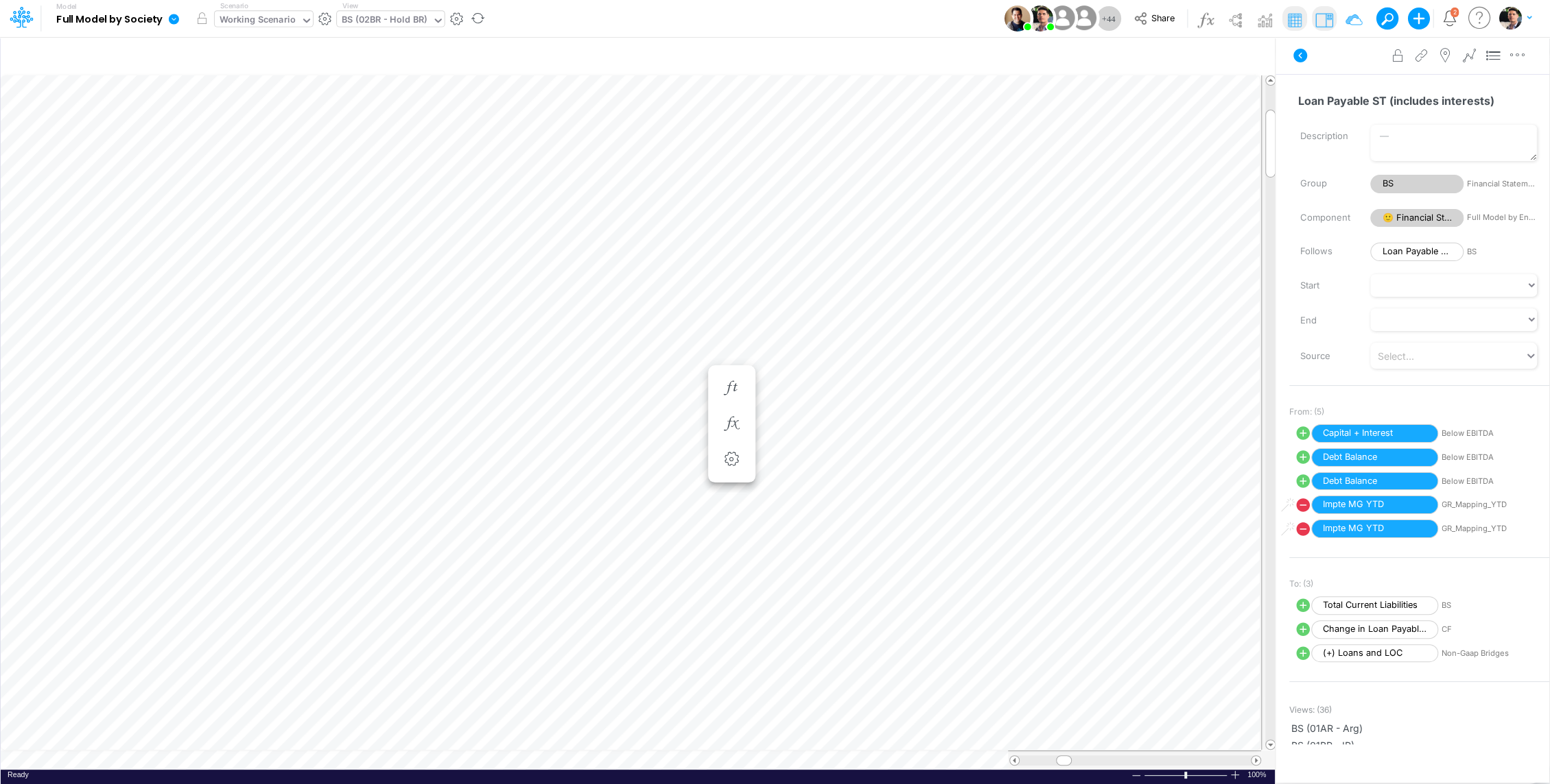
click at [390, 19] on div "BS (02BR - Hold BR)" at bounding box center [384, 21] width 85 height 16
type input "bel"
click at [436, 95] on div "Below EBITDA (01BR)" at bounding box center [449, 91] width 225 height 22
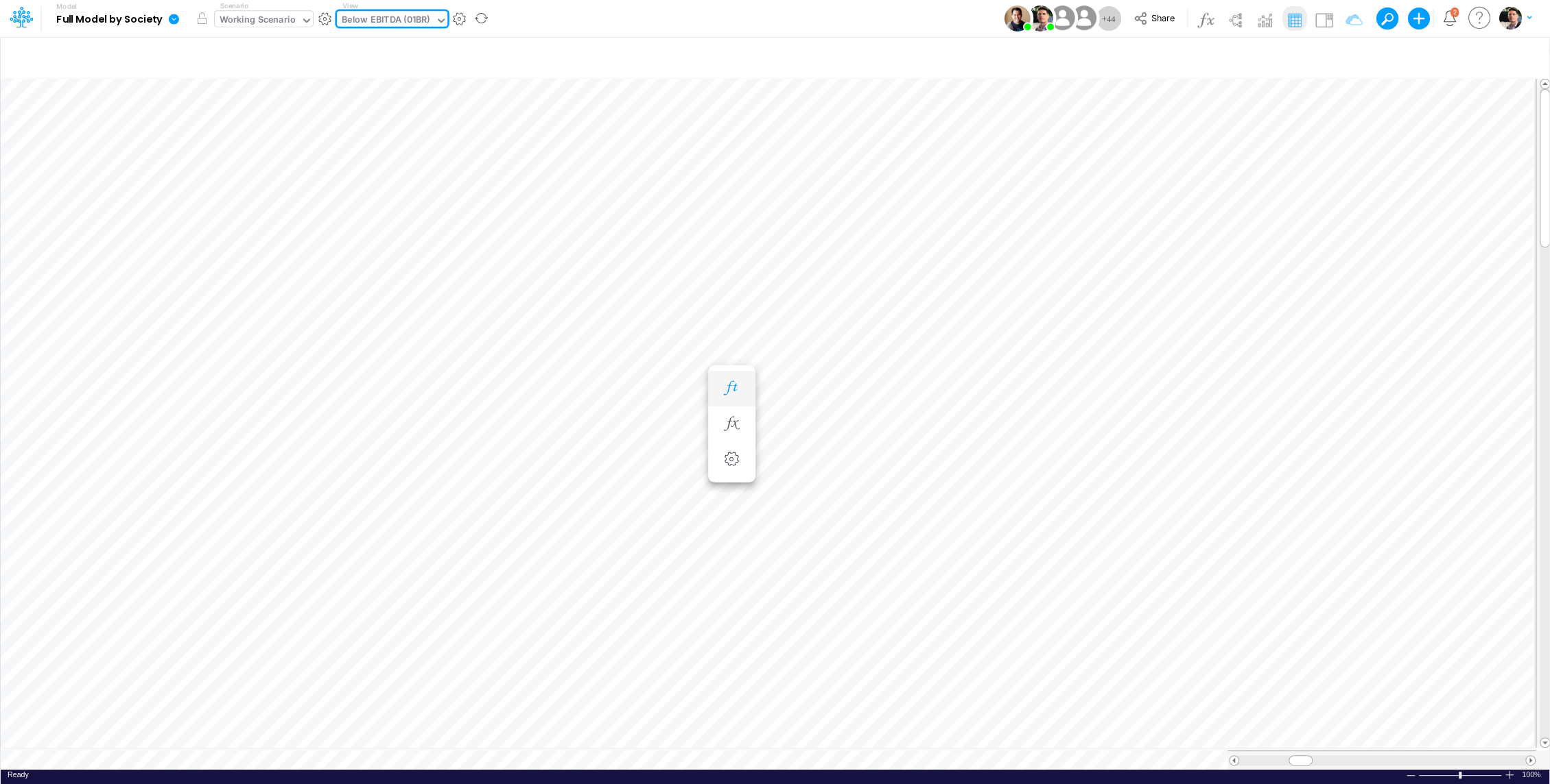
scroll to position [0, 1]
click at [1353, 57] on icon "button" at bounding box center [1345, 58] width 20 height 14
select select "tableSearchOR"
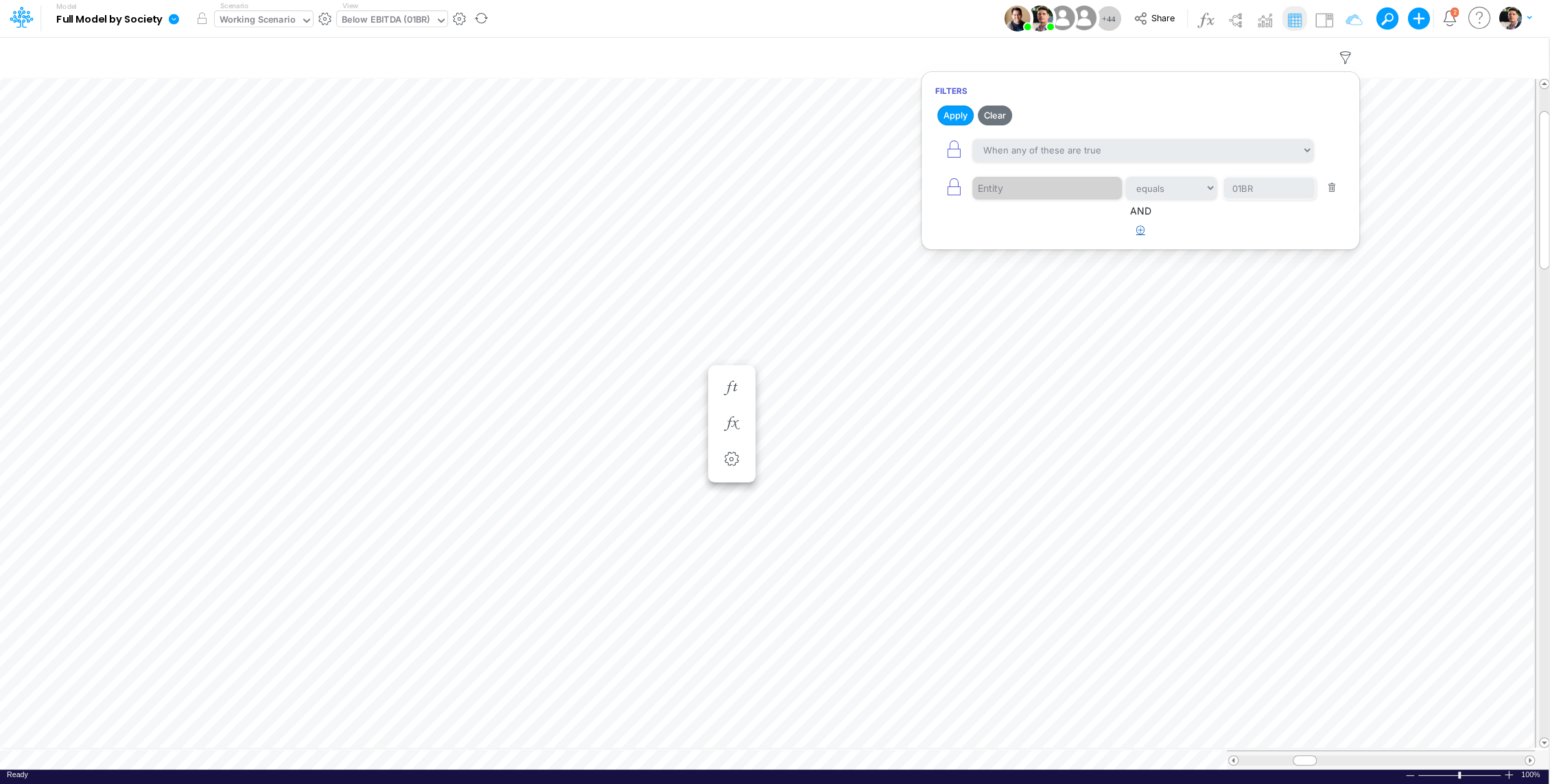
click at [1140, 233] on button "button" at bounding box center [1140, 230] width 27 height 22
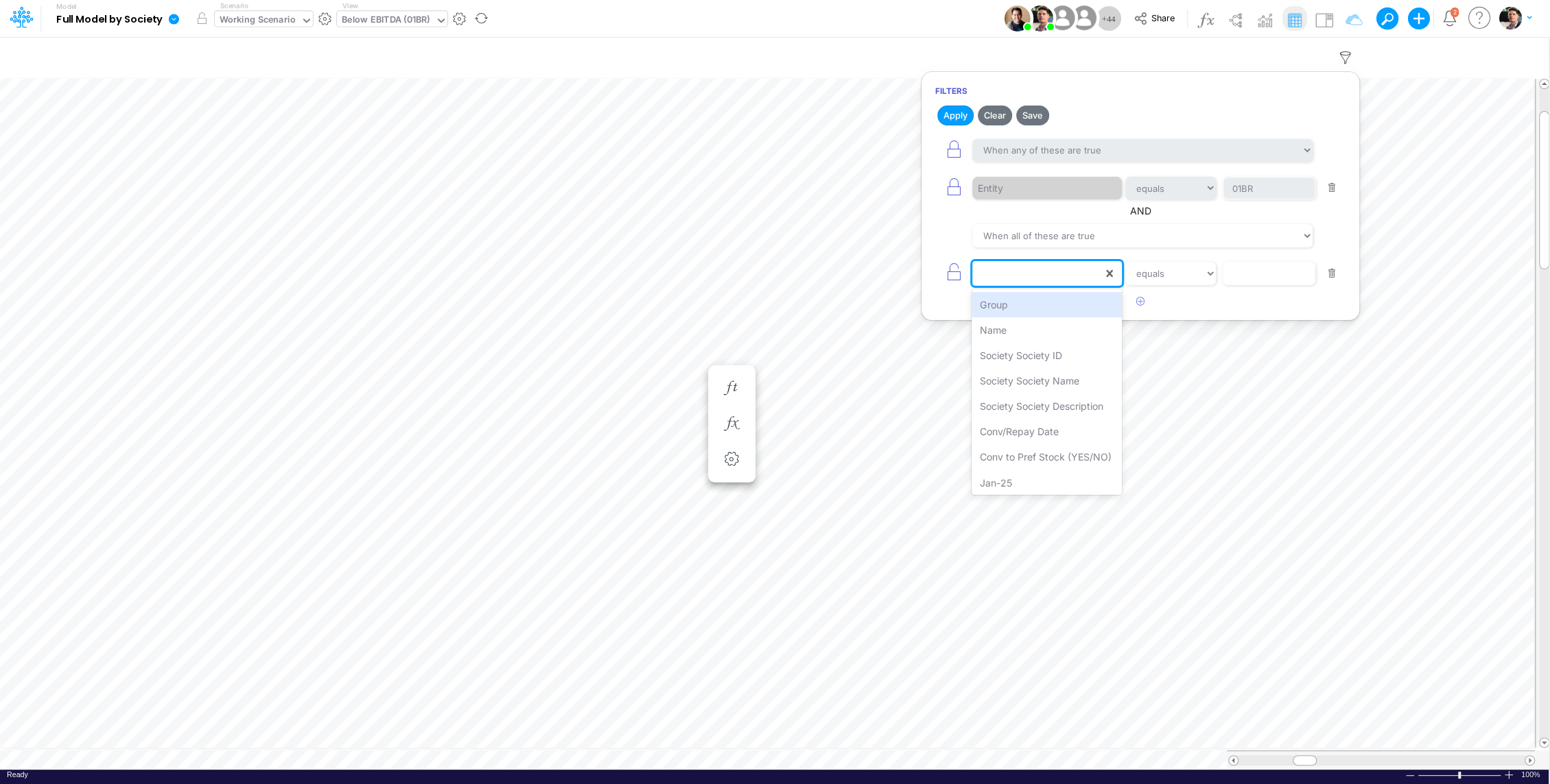
click at [1037, 274] on div at bounding box center [1037, 273] width 130 height 23
click at [950, 187] on icon "button" at bounding box center [953, 187] width 19 height 19
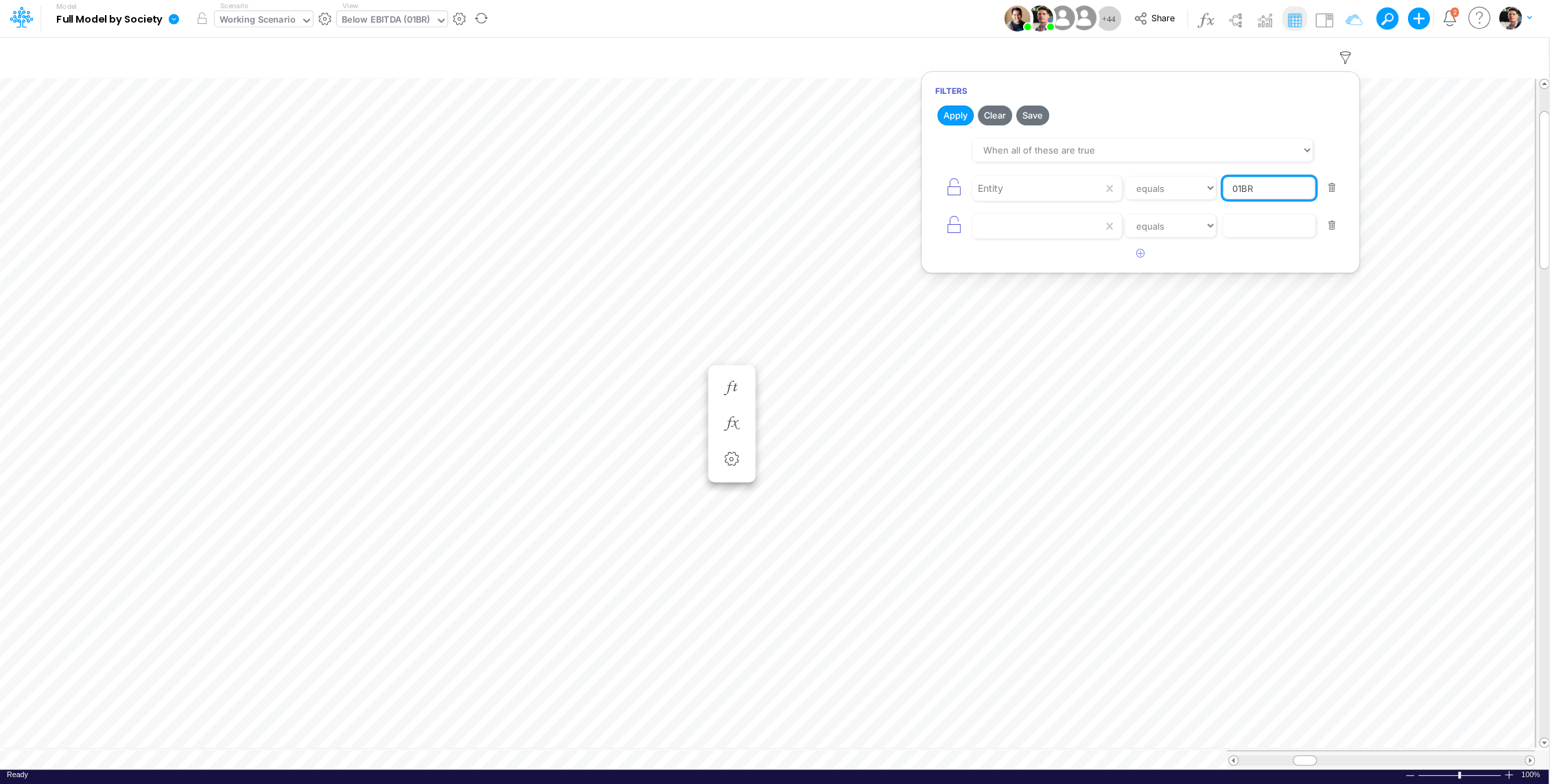
click at [1256, 190] on input "01BR" at bounding box center [1269, 188] width 93 height 23
type input "02BR"
click at [1330, 223] on button "button" at bounding box center [1332, 226] width 27 height 19
click at [951, 107] on button "Apply" at bounding box center [956, 115] width 36 height 20
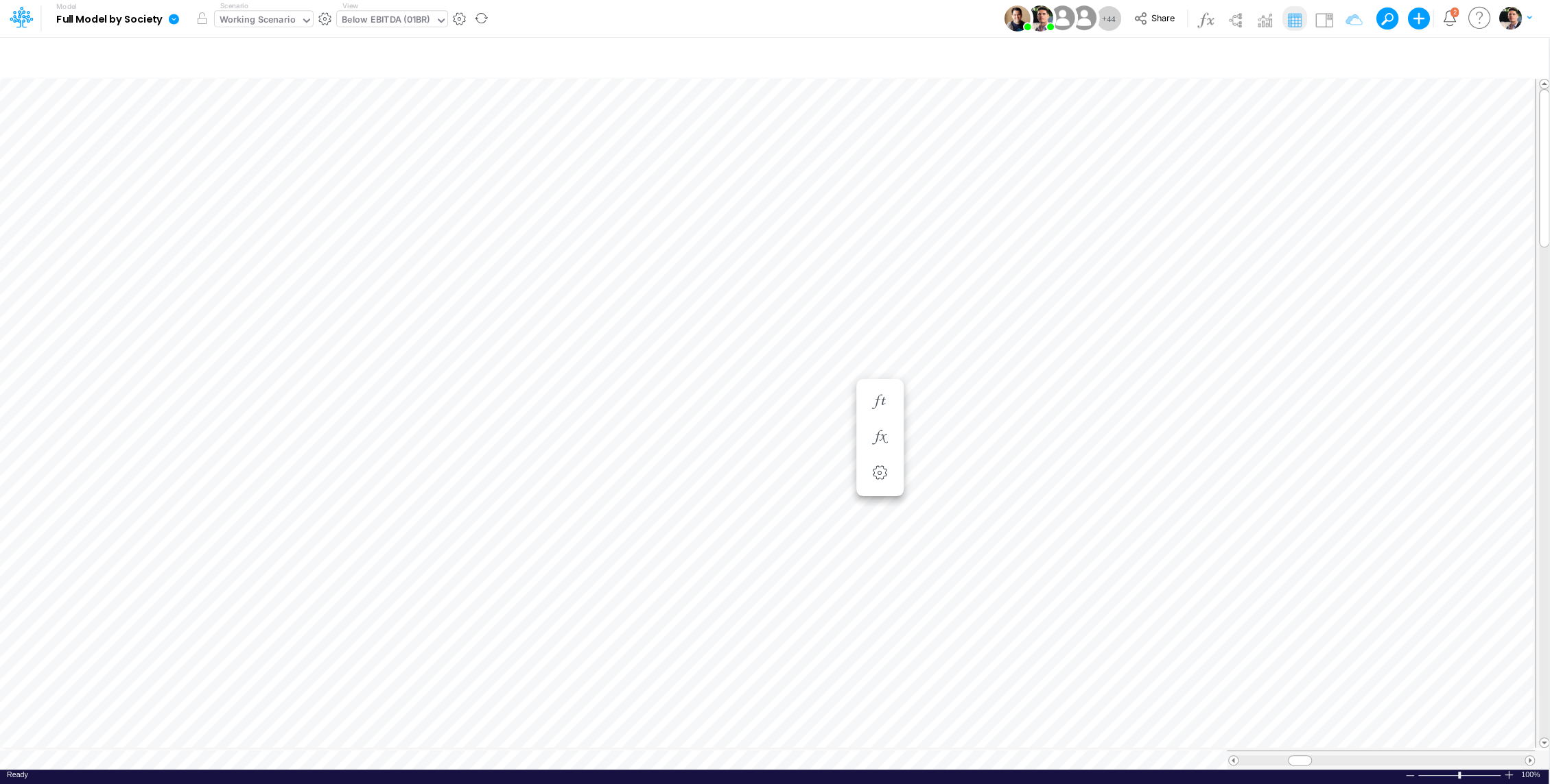
type input "BS (01BR - IP)"
click at [902, 439] on li at bounding box center [879, 438] width 47 height 36
click at [886, 452] on li at bounding box center [879, 438] width 47 height 36
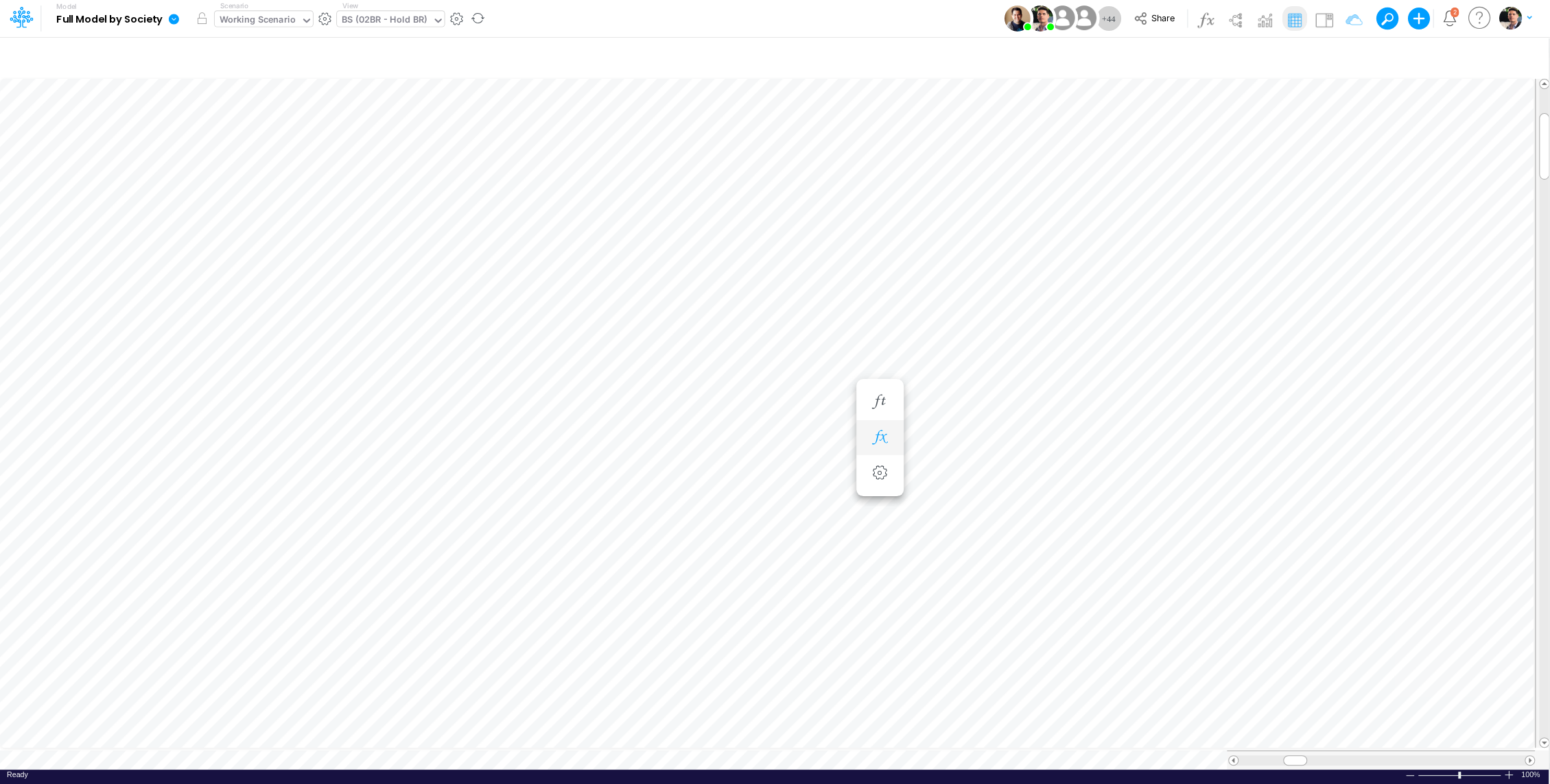
click at [877, 426] on button "button" at bounding box center [879, 438] width 25 height 28
click at [880, 401] on icon "button" at bounding box center [879, 402] width 20 height 14
click at [879, 443] on button "button" at bounding box center [879, 438] width 25 height 28
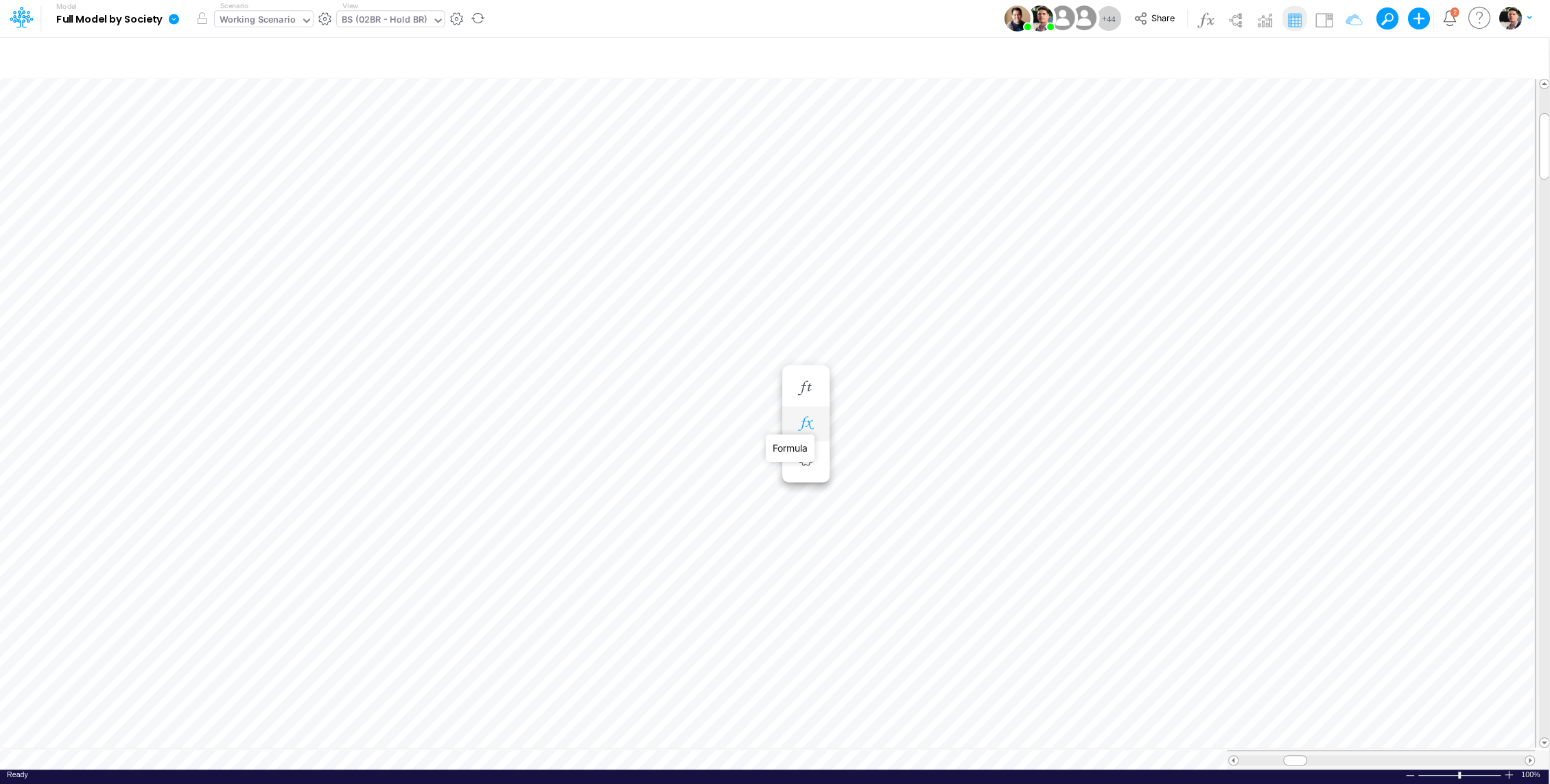
click at [806, 420] on icon "button" at bounding box center [805, 424] width 20 height 14
click at [1346, 57] on icon "button" at bounding box center [1345, 58] width 20 height 14
click at [1273, 191] on input "02BR" at bounding box center [1269, 188] width 93 height 23
click at [1218, 188] on div "Entity equals not equal starts with ends with contains 02BR" at bounding box center [1140, 188] width 410 height 31
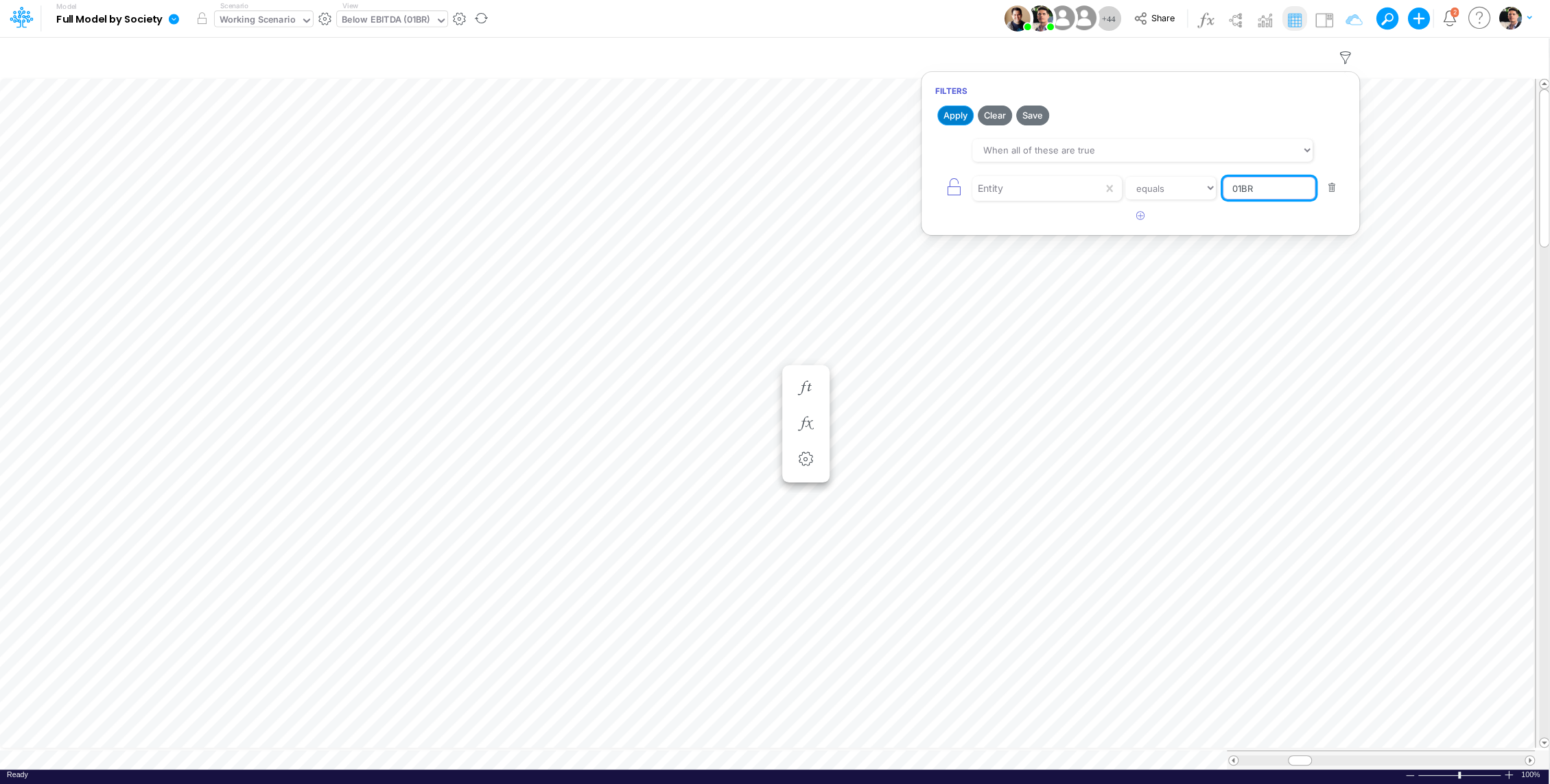
type input "01BR"
click at [962, 123] on button "Apply" at bounding box center [956, 115] width 36 height 20
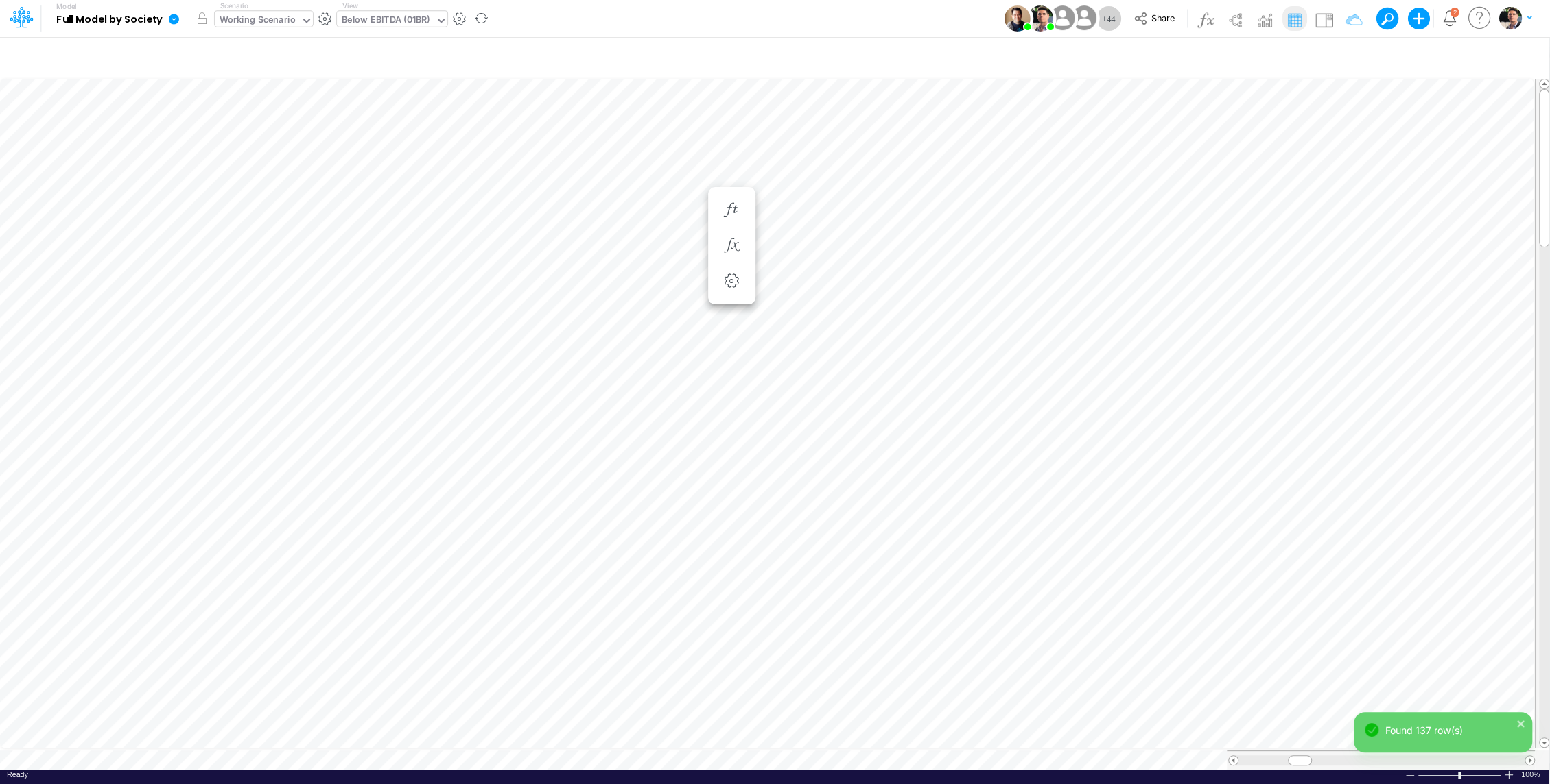
click at [684, 770] on div "Ready 100% Sum: null Max: null Min: null Numerical Count: null Count: null Aver…" at bounding box center [774, 779] width 1549 height 17
type input "BS (01BR - IP)"
click at [393, 10] on div "View BS (01BR - IP)" at bounding box center [377, 18] width 80 height 36
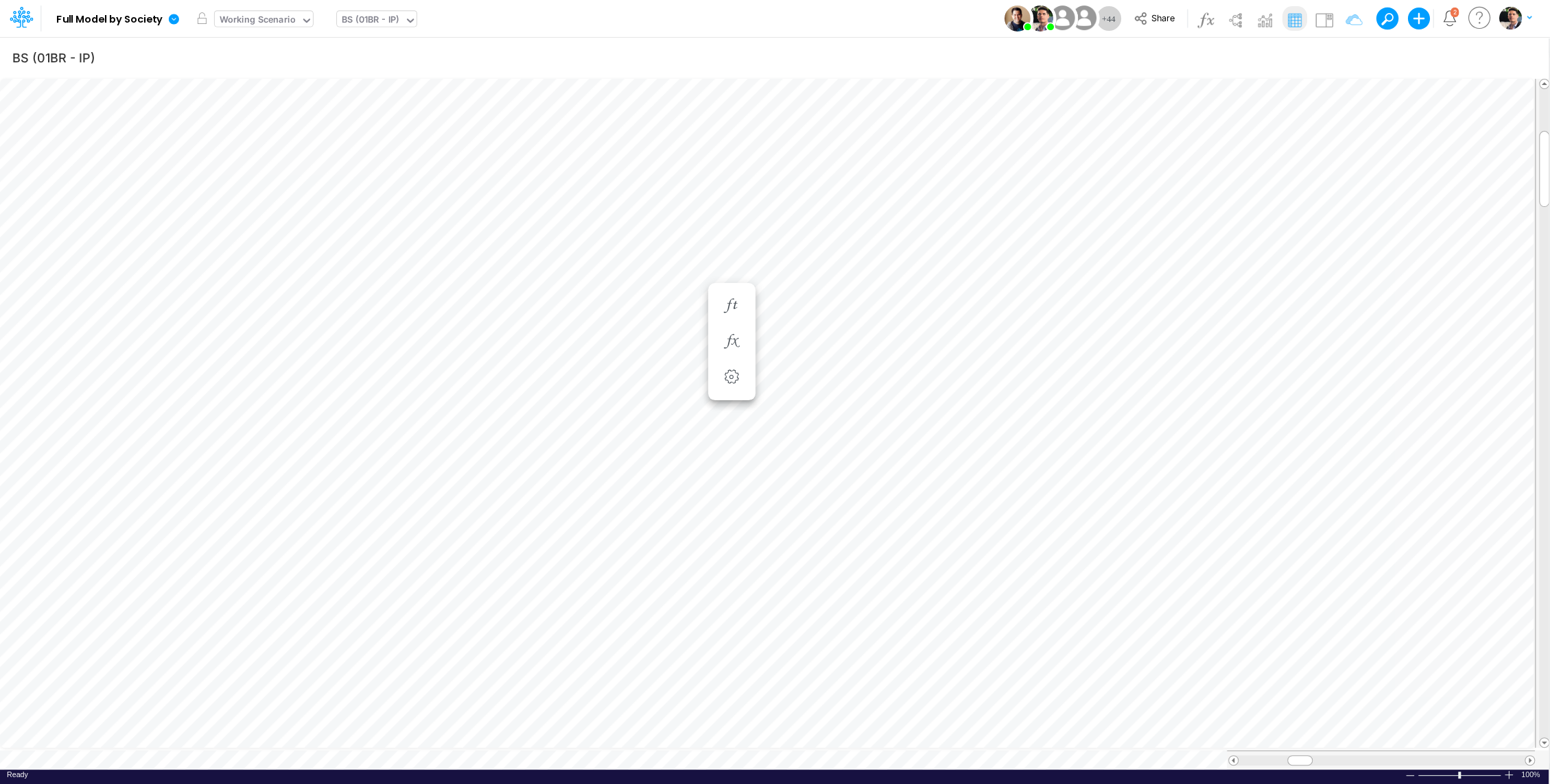
click at [387, 20] on div "BS (01BR - IP)" at bounding box center [370, 21] width 57 height 16
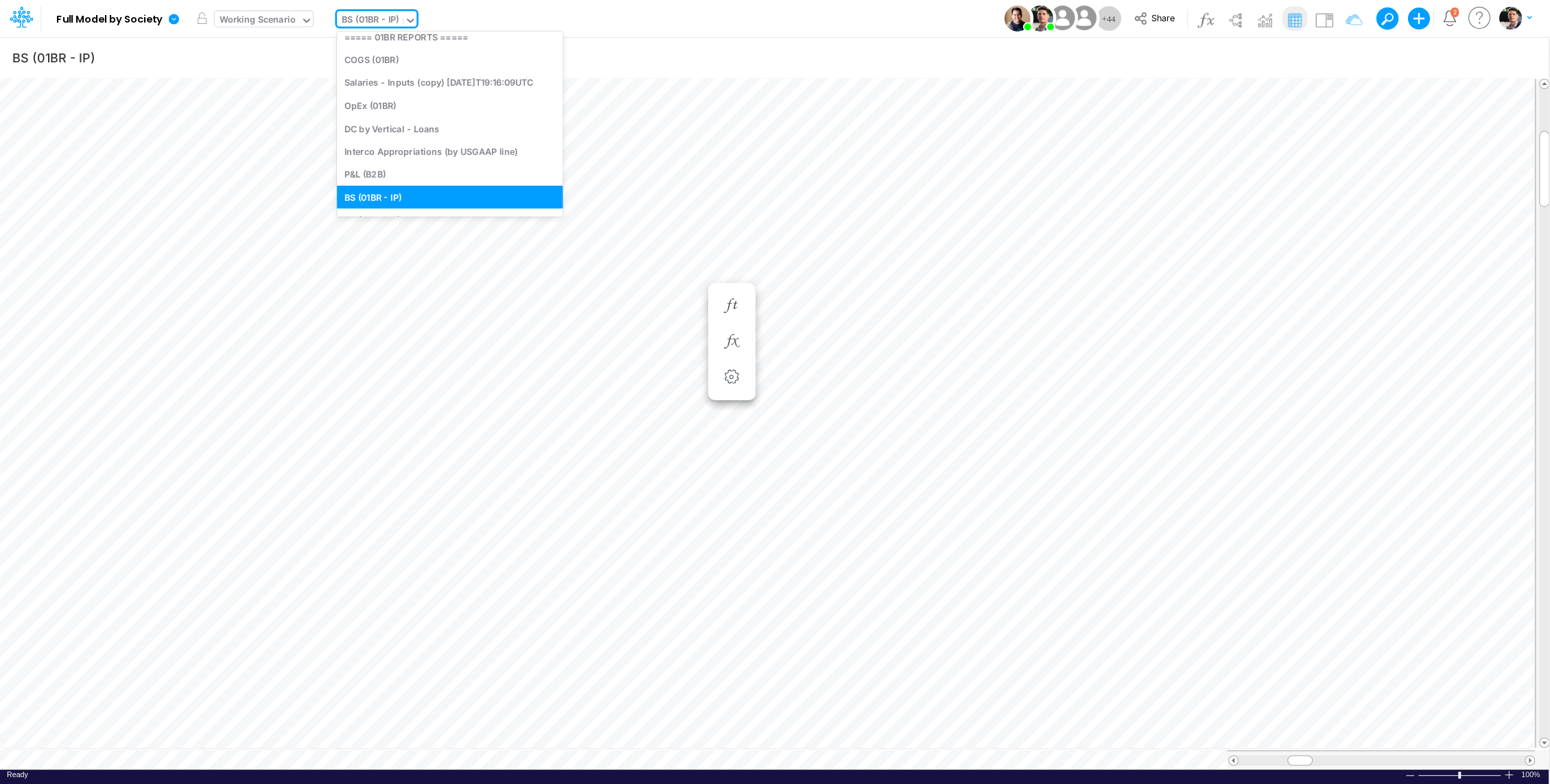
scroll to position [0, 0]
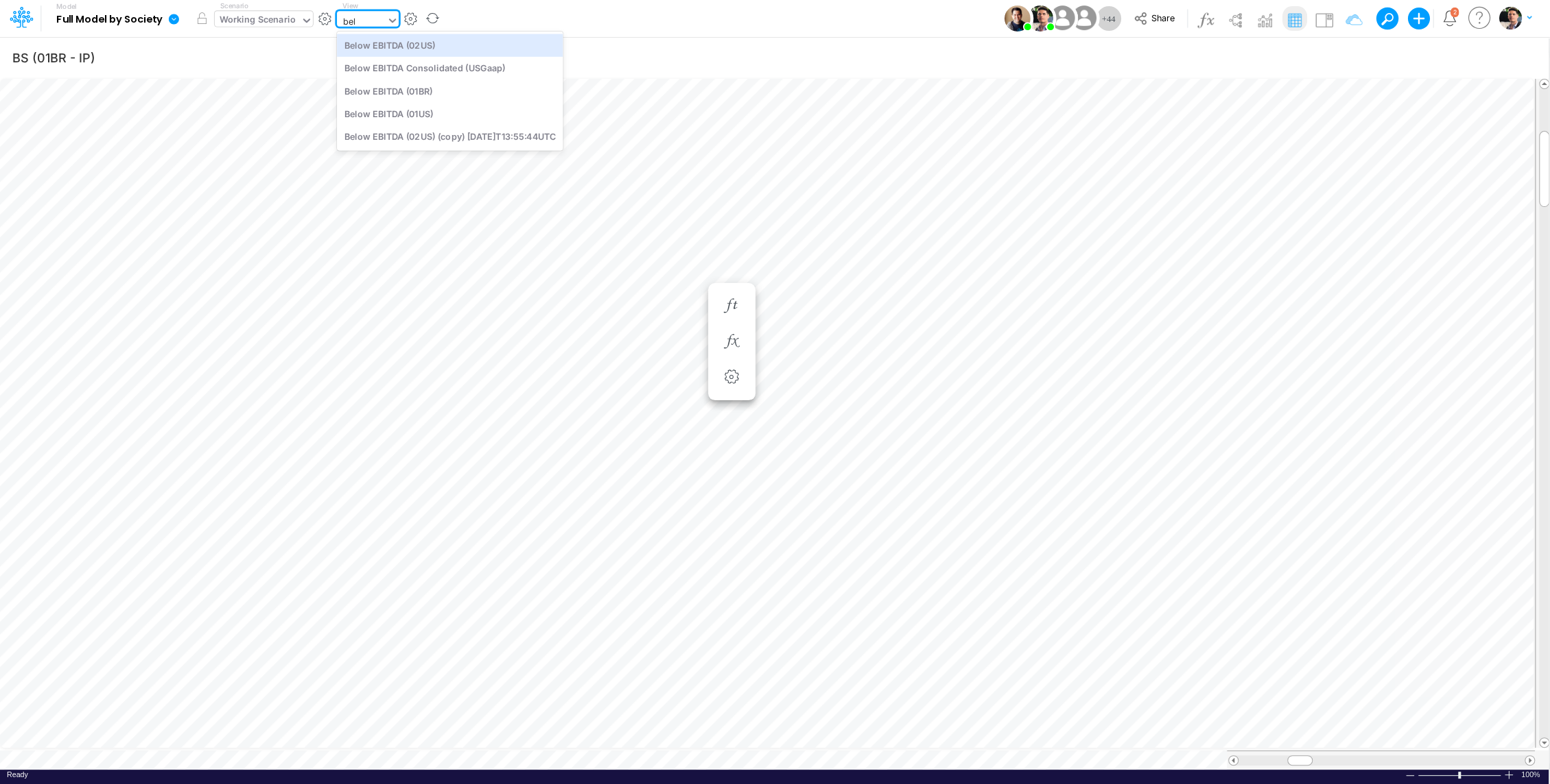
type input "bel"
click at [386, 22] on div "bel" at bounding box center [368, 19] width 62 height 16
click at [421, 15] on button "button" at bounding box center [428, 19] width 14 height 14
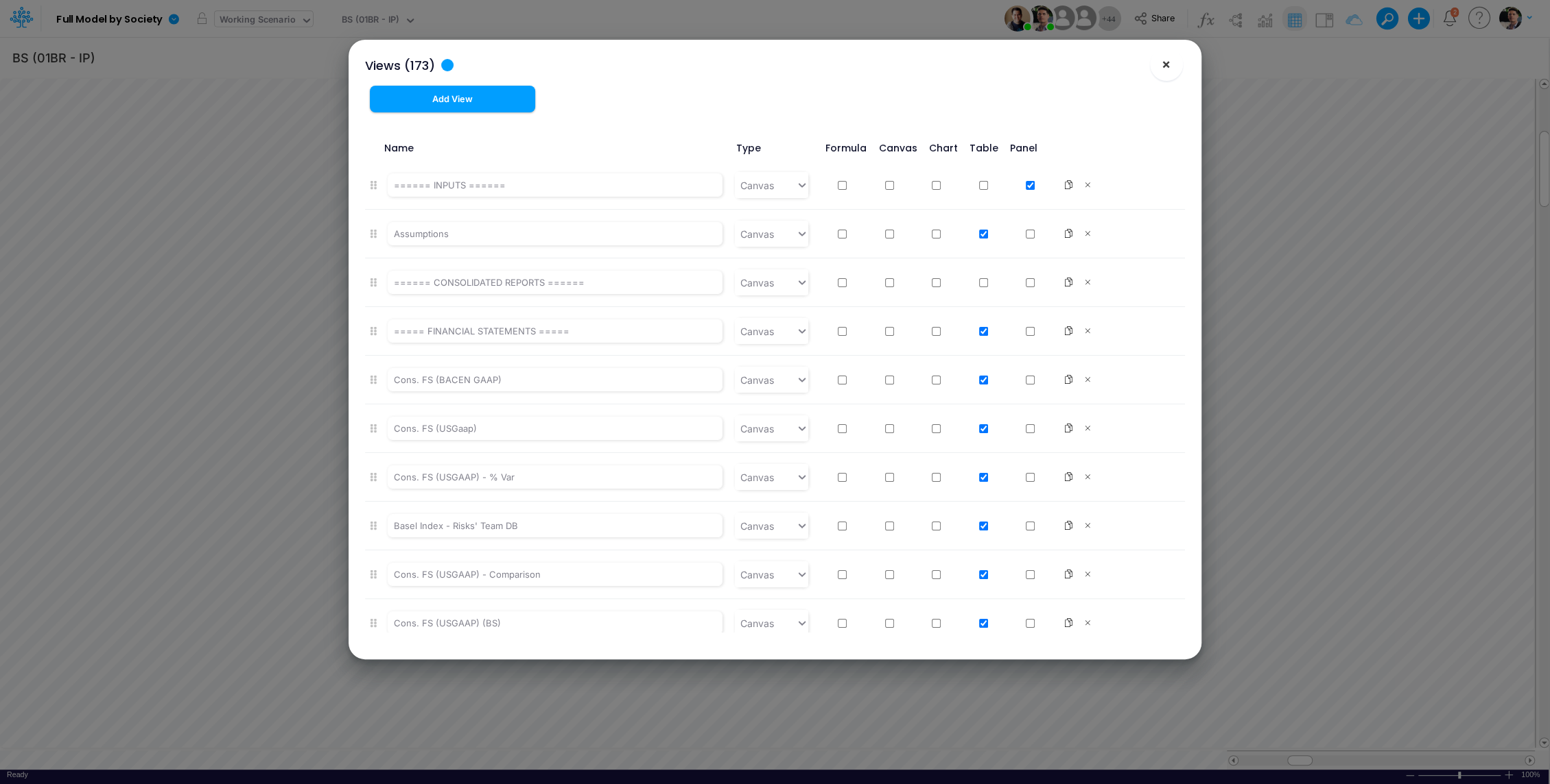
click at [1153, 70] on button "×" at bounding box center [1166, 64] width 33 height 33
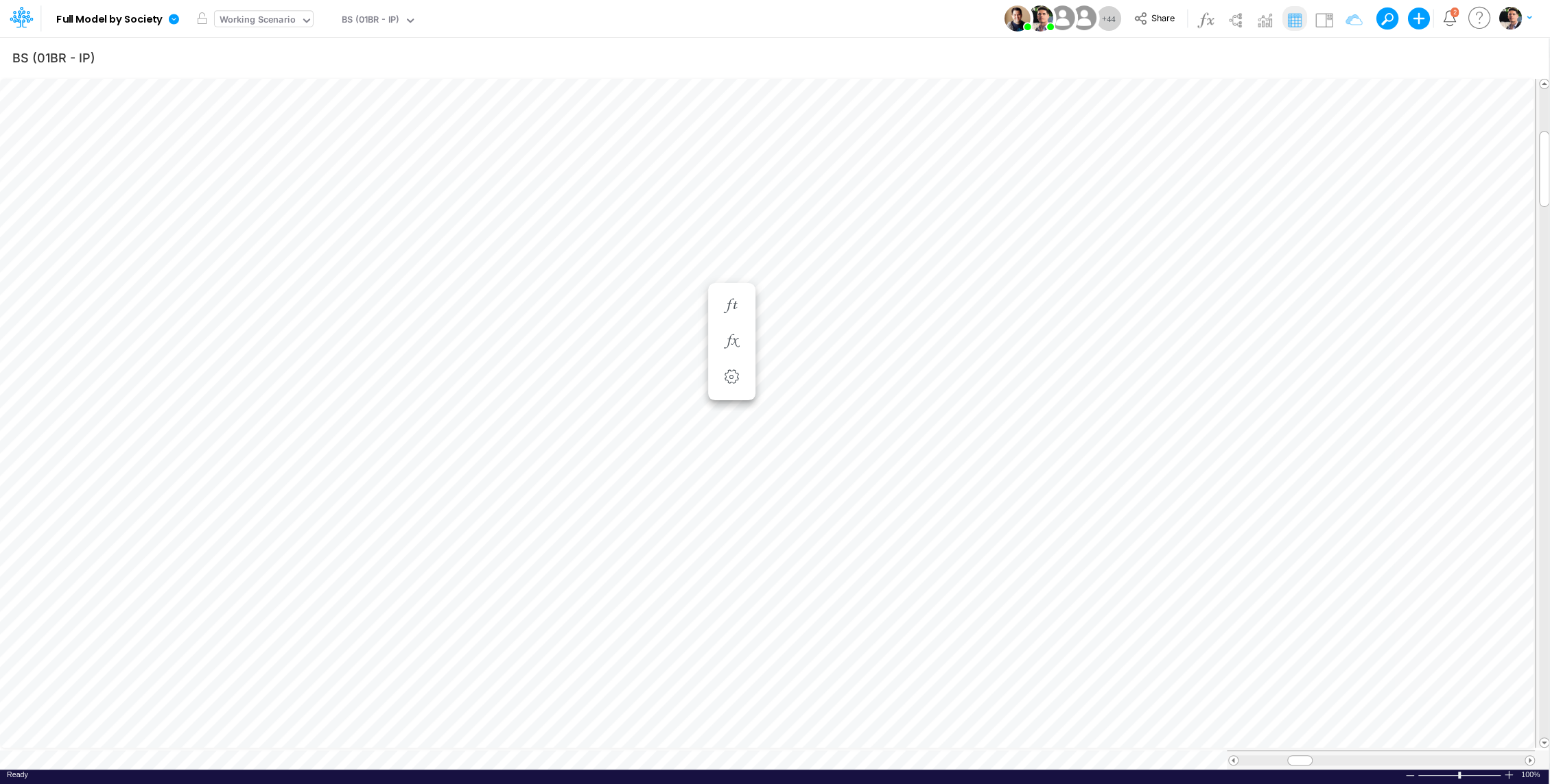
click at [376, 18] on div "BS (01BR - IP)" at bounding box center [370, 21] width 57 height 16
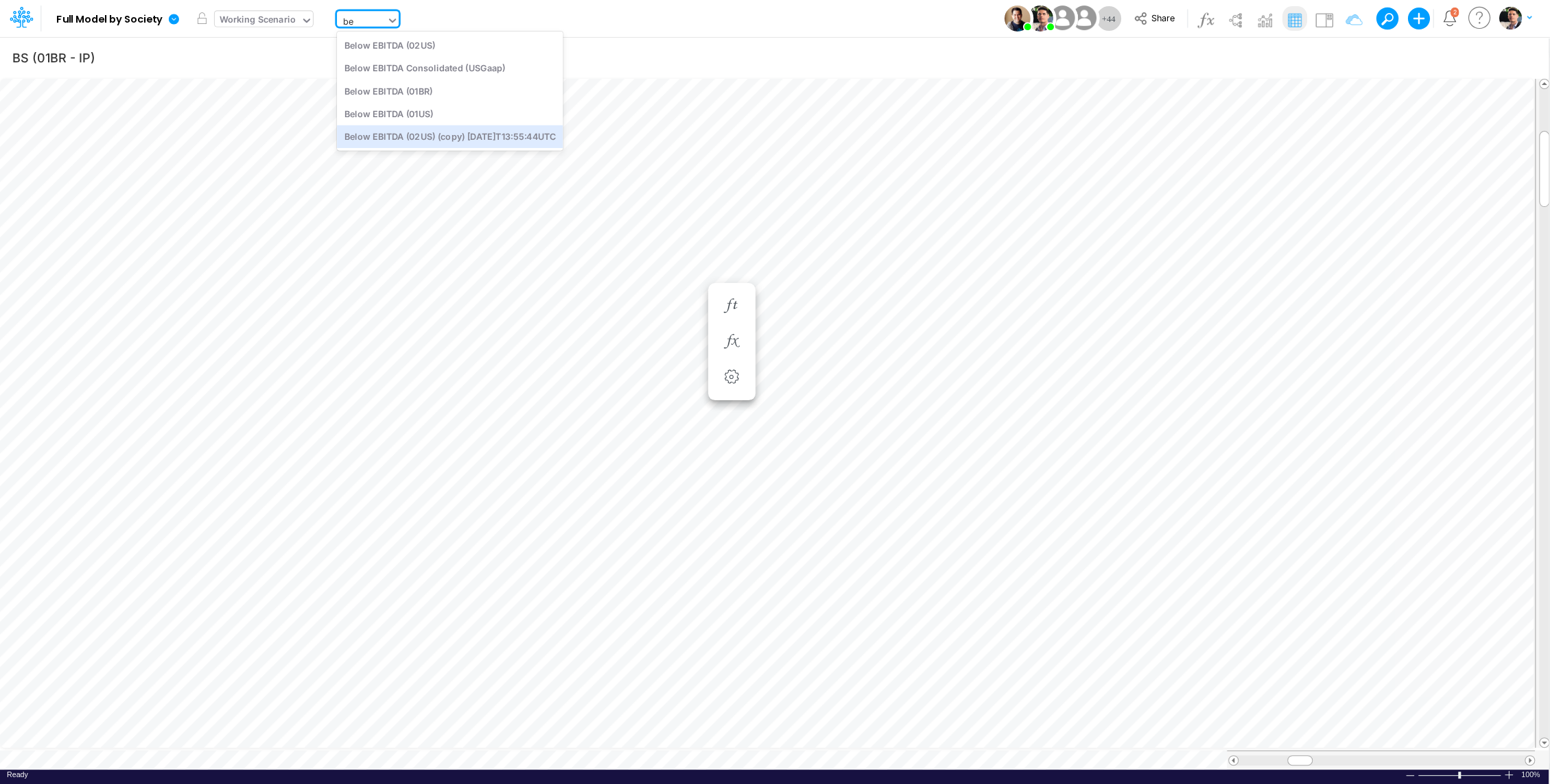
type input "be"
click at [260, 17] on div "Working Scenario" at bounding box center [257, 21] width 76 height 16
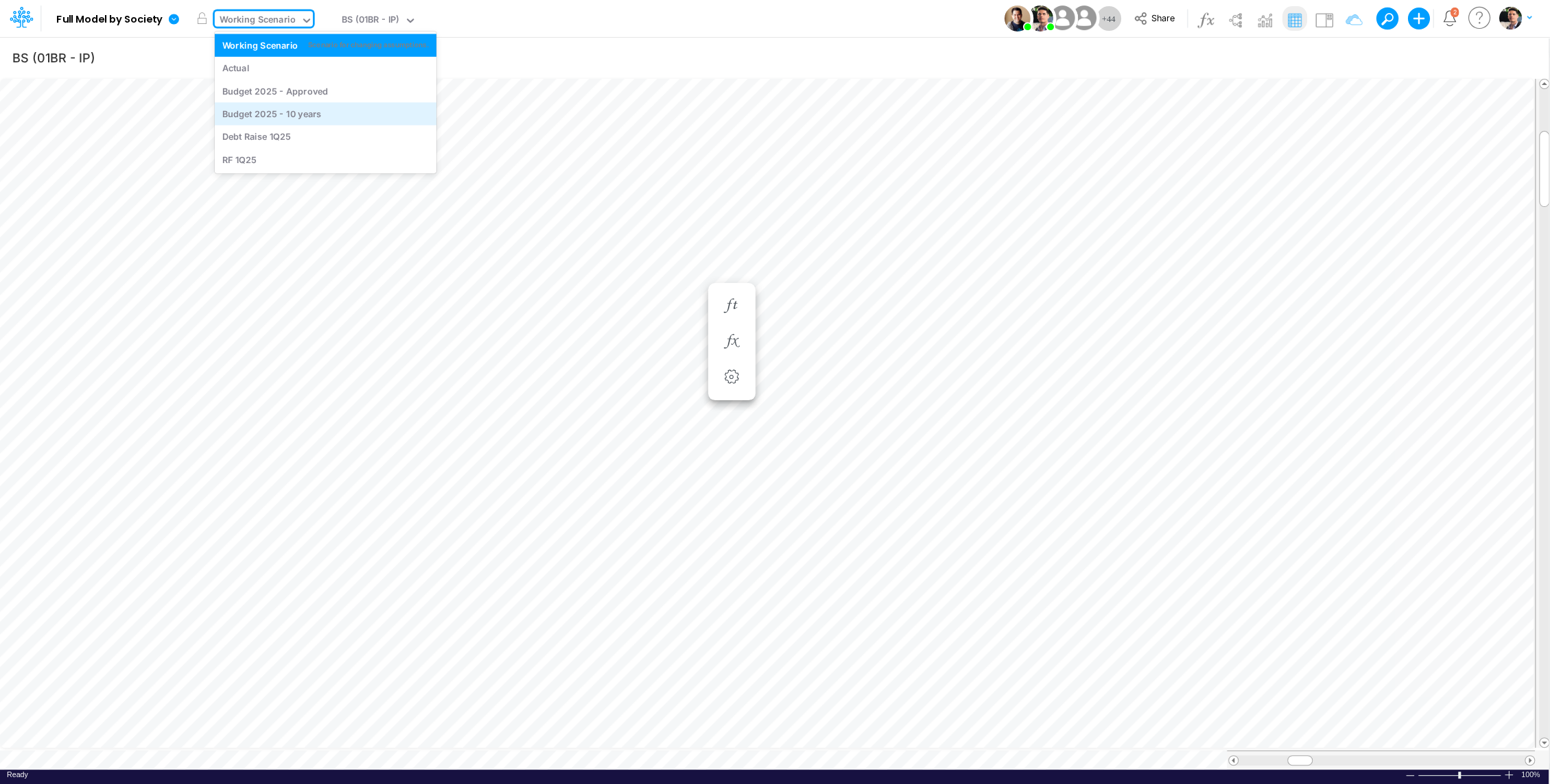
click at [295, 111] on div "Budget 2025 - 10 years" at bounding box center [272, 114] width 99 height 13
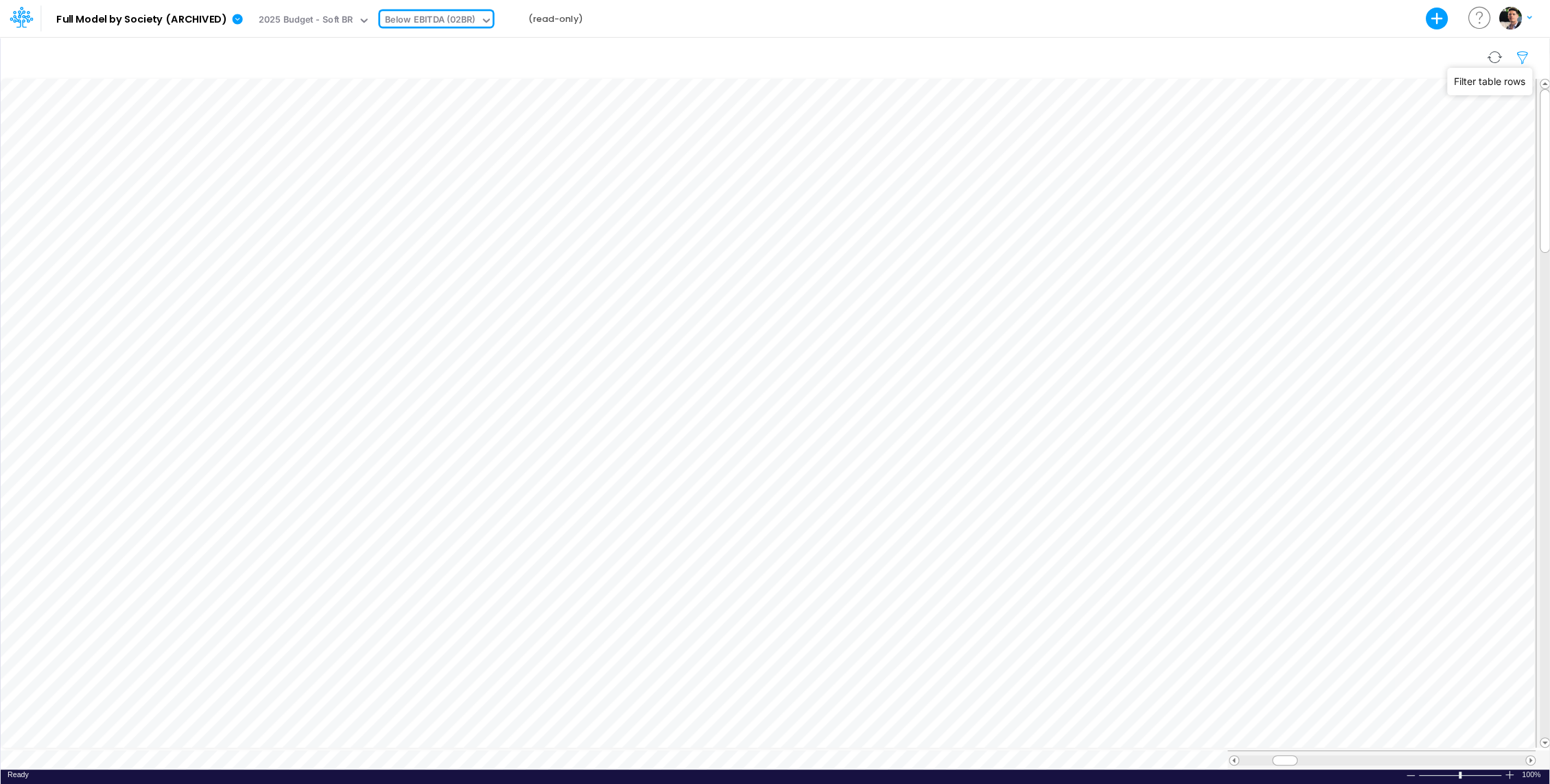
click at [1522, 59] on icon "button" at bounding box center [1522, 58] width 20 height 14
click at [1466, 189] on input "02BR" at bounding box center [1467, 188] width 99 height 23
type input "01BR"
click at [1121, 107] on button "Apply" at bounding box center [1130, 115] width 36 height 20
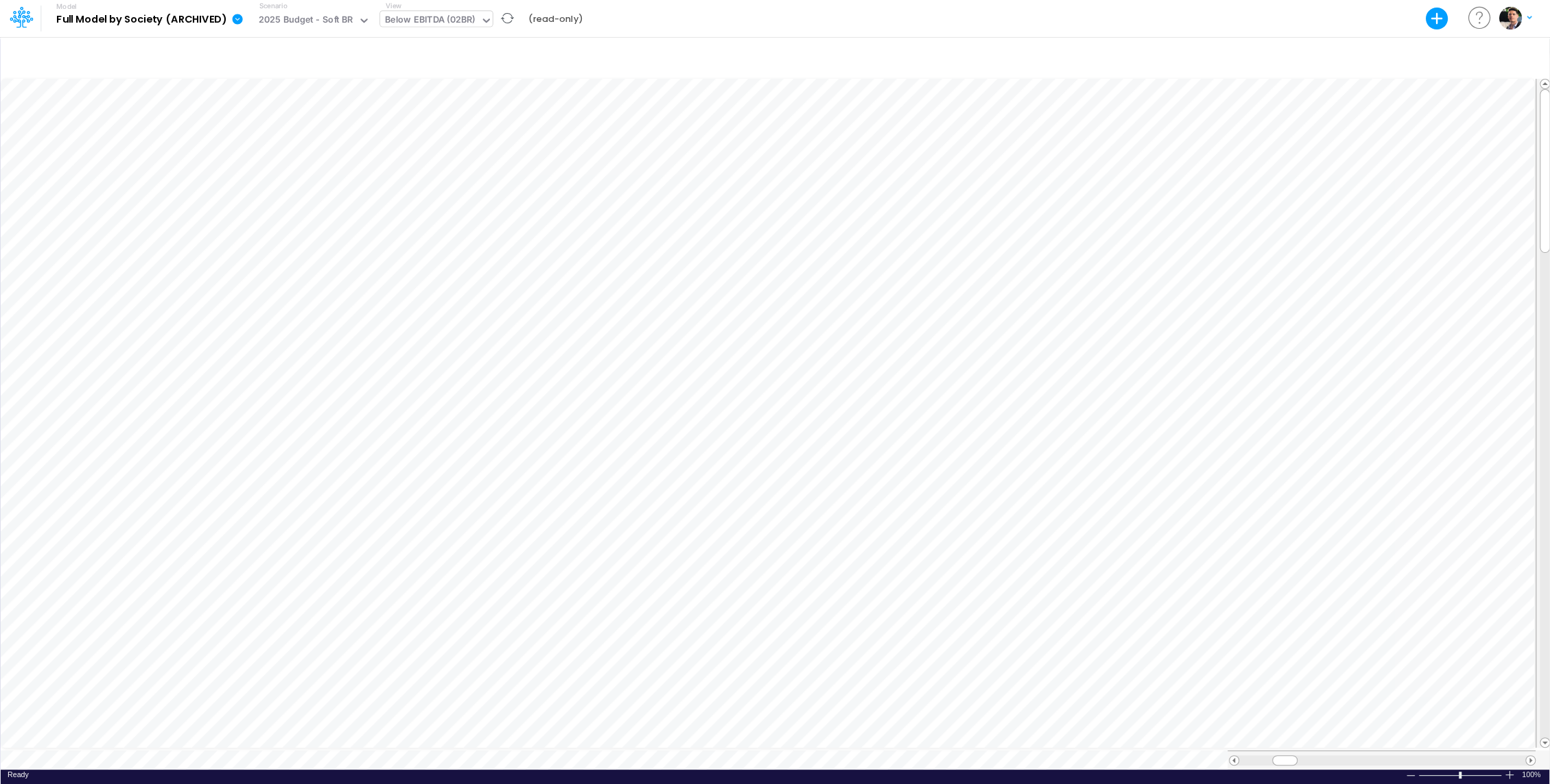
click at [471, 19] on div "Below EBITDA (02BR)" at bounding box center [430, 21] width 90 height 16
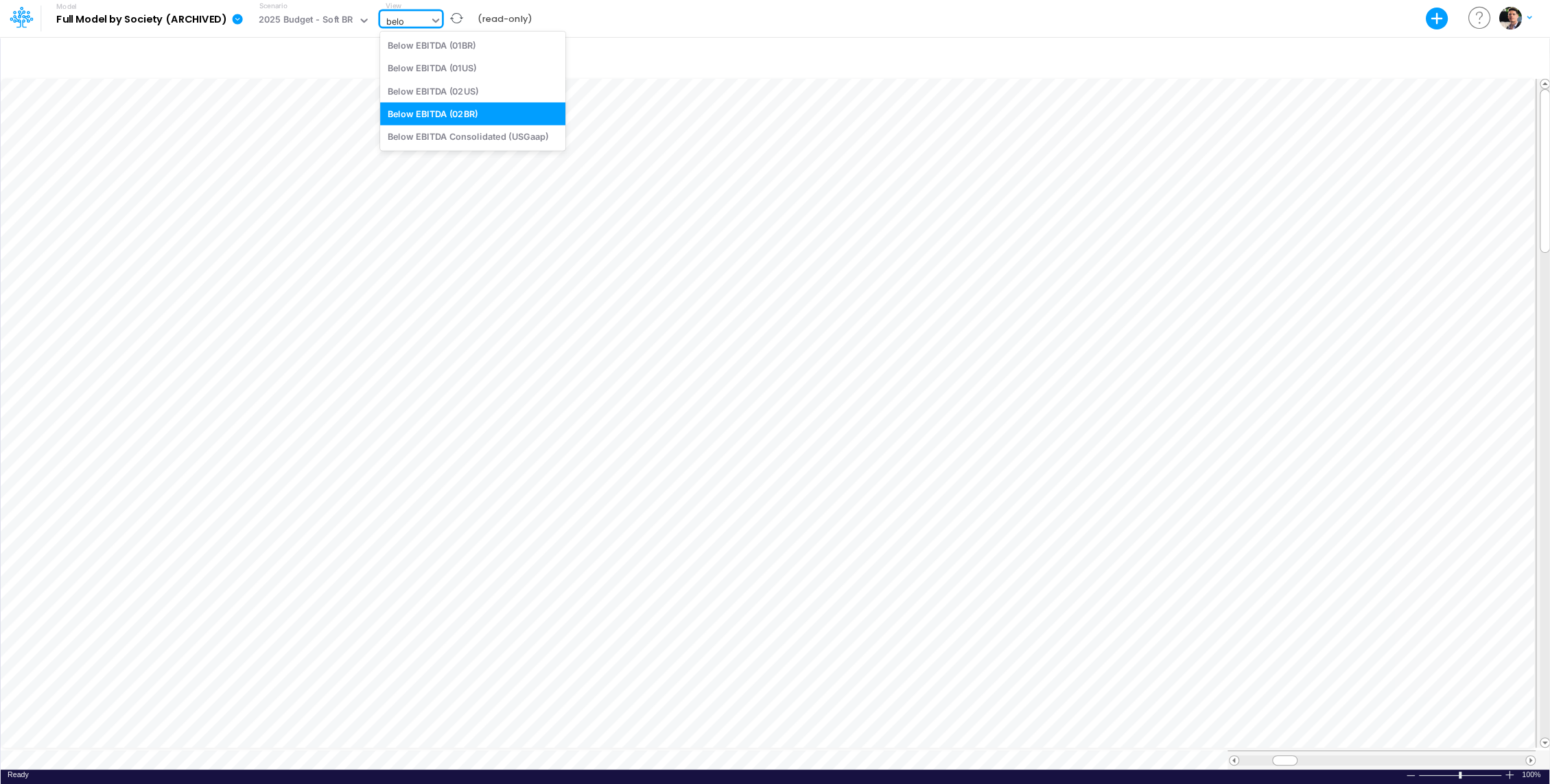
type input "belo"
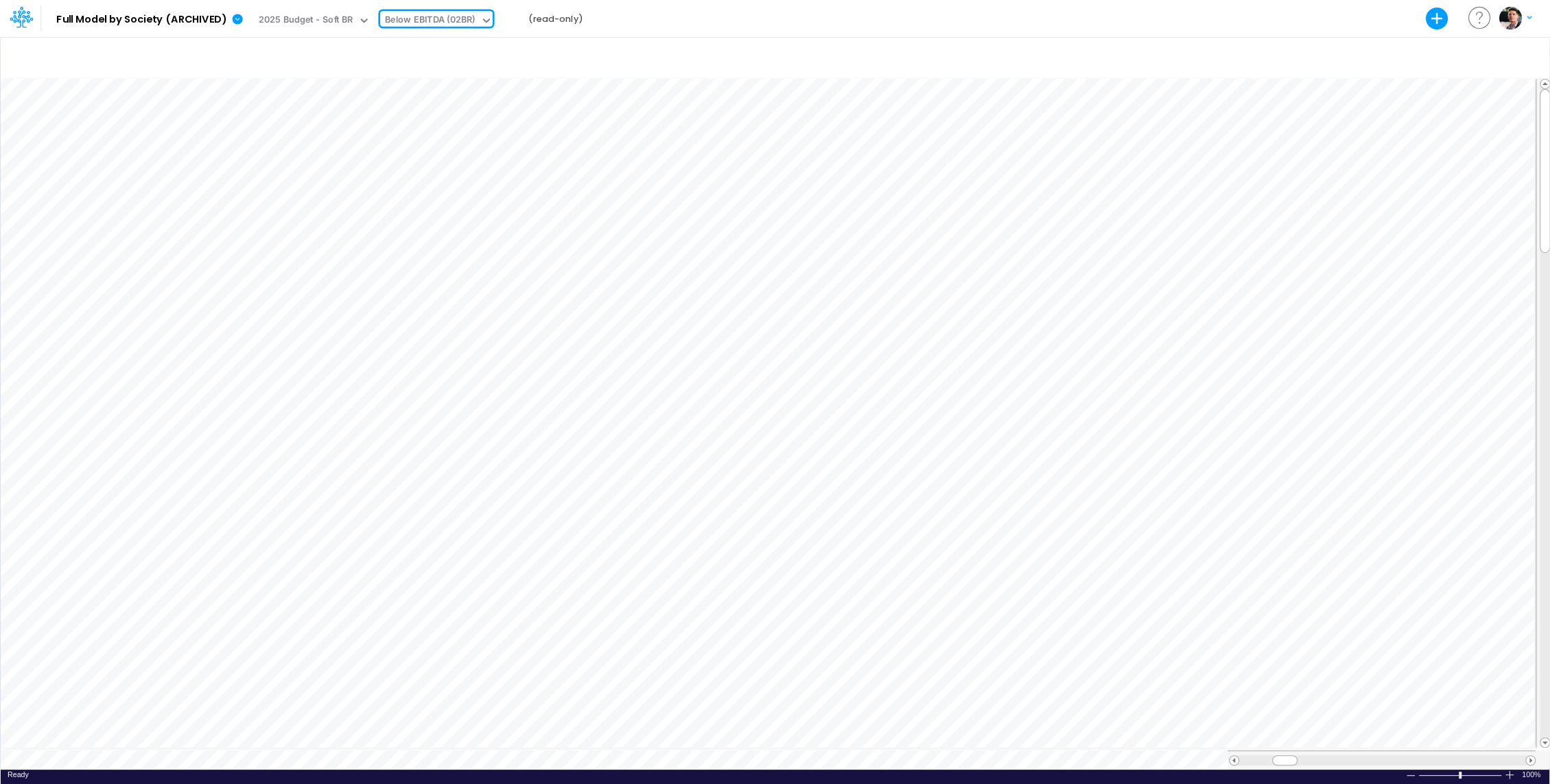
click at [482, 21] on icon at bounding box center [486, 20] width 12 height 12
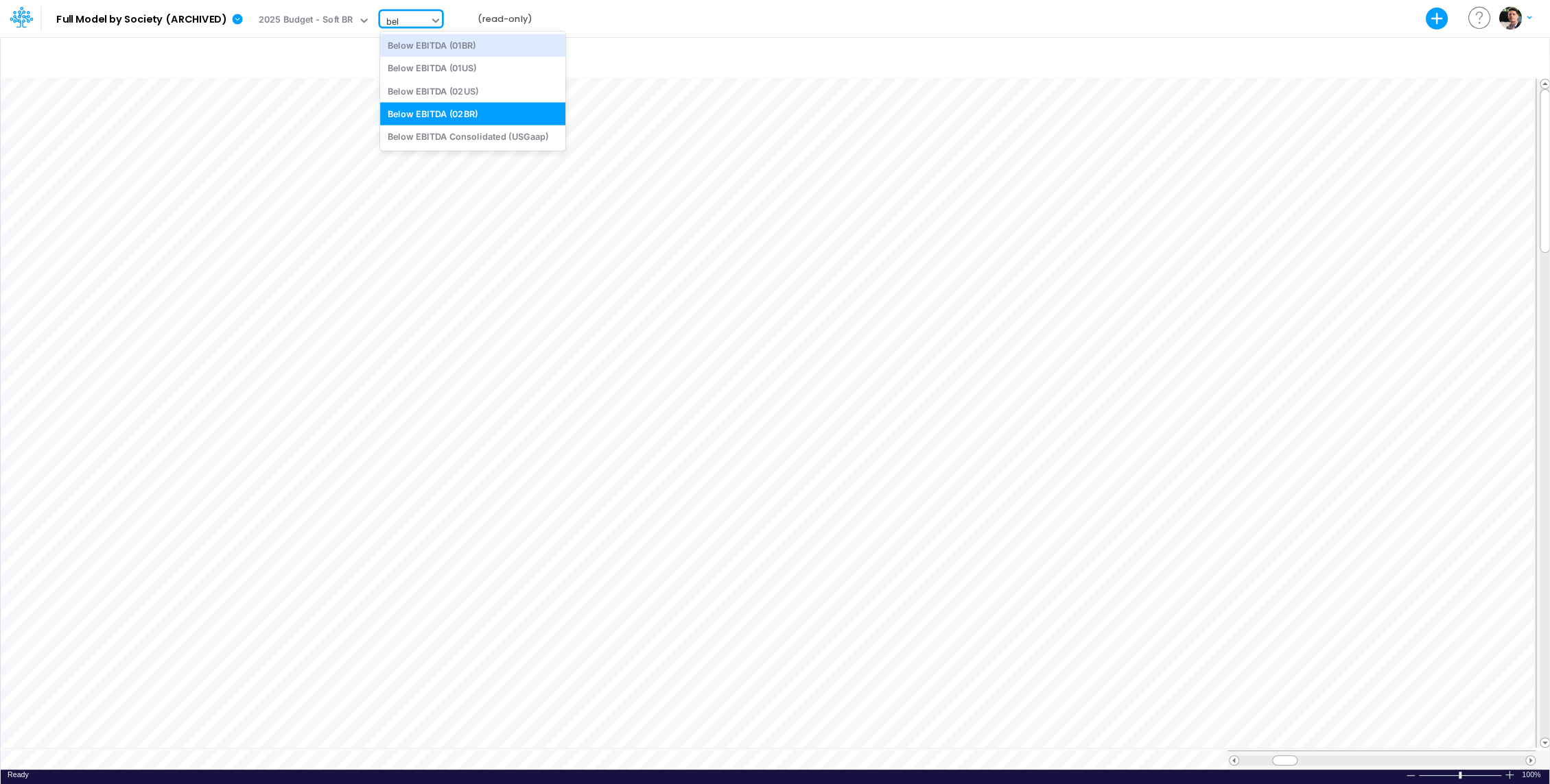
type input "bel"
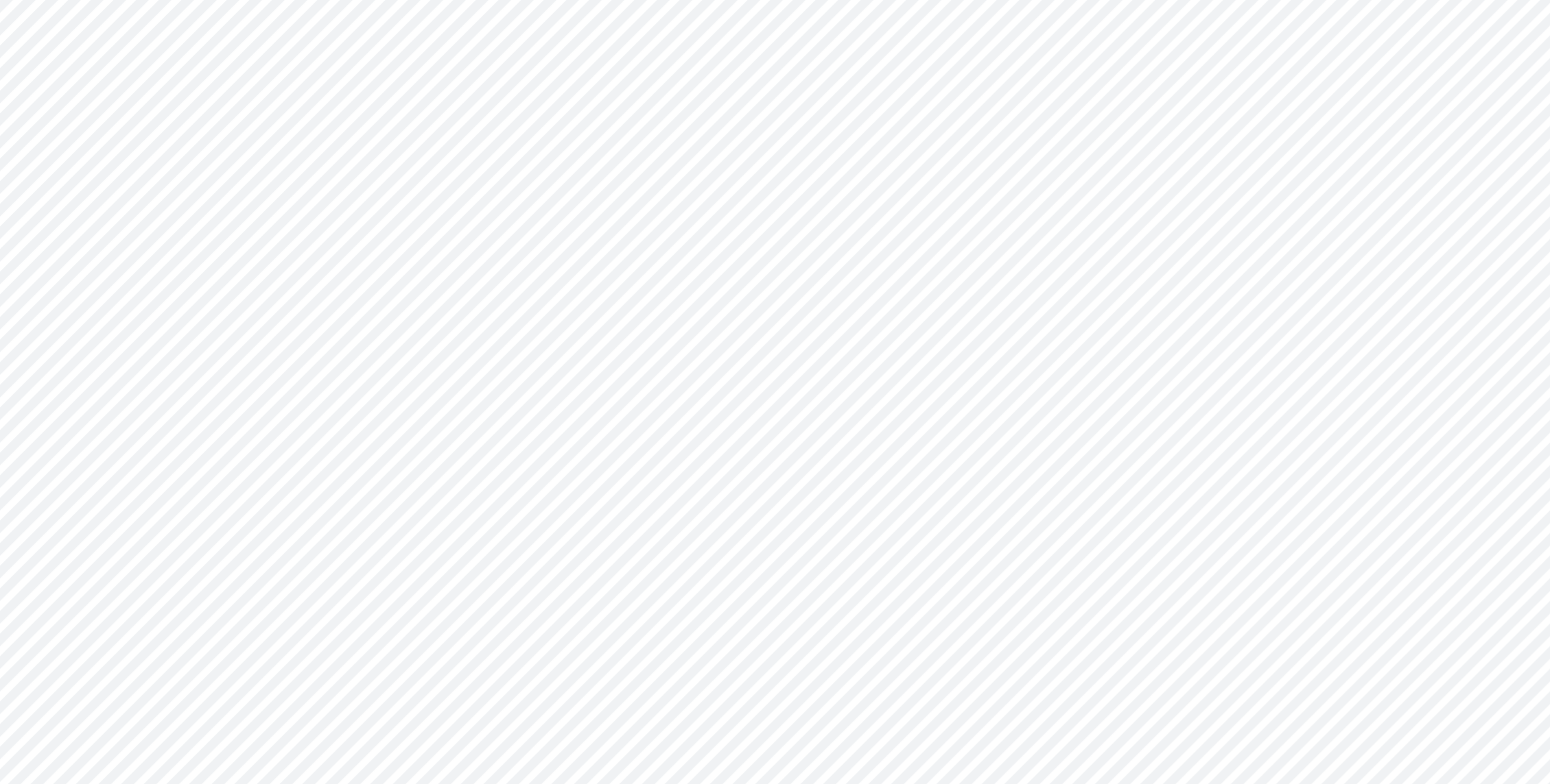
type input "BS (01BR - IP)"
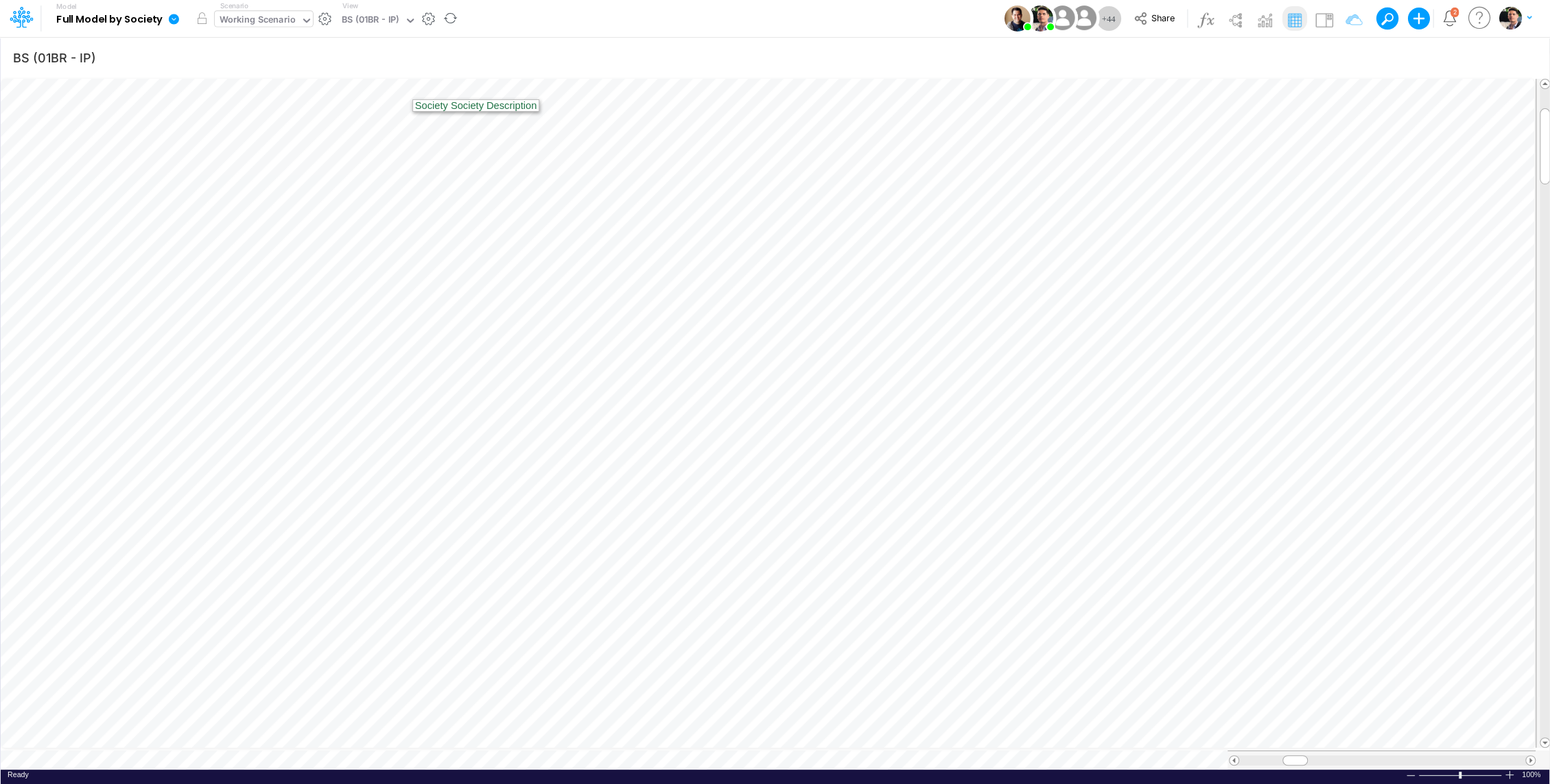
click at [283, 22] on div "Working Scenario" at bounding box center [257, 21] width 76 height 16
click at [365, 17] on div "BS (01BR - IP)" at bounding box center [370, 21] width 57 height 16
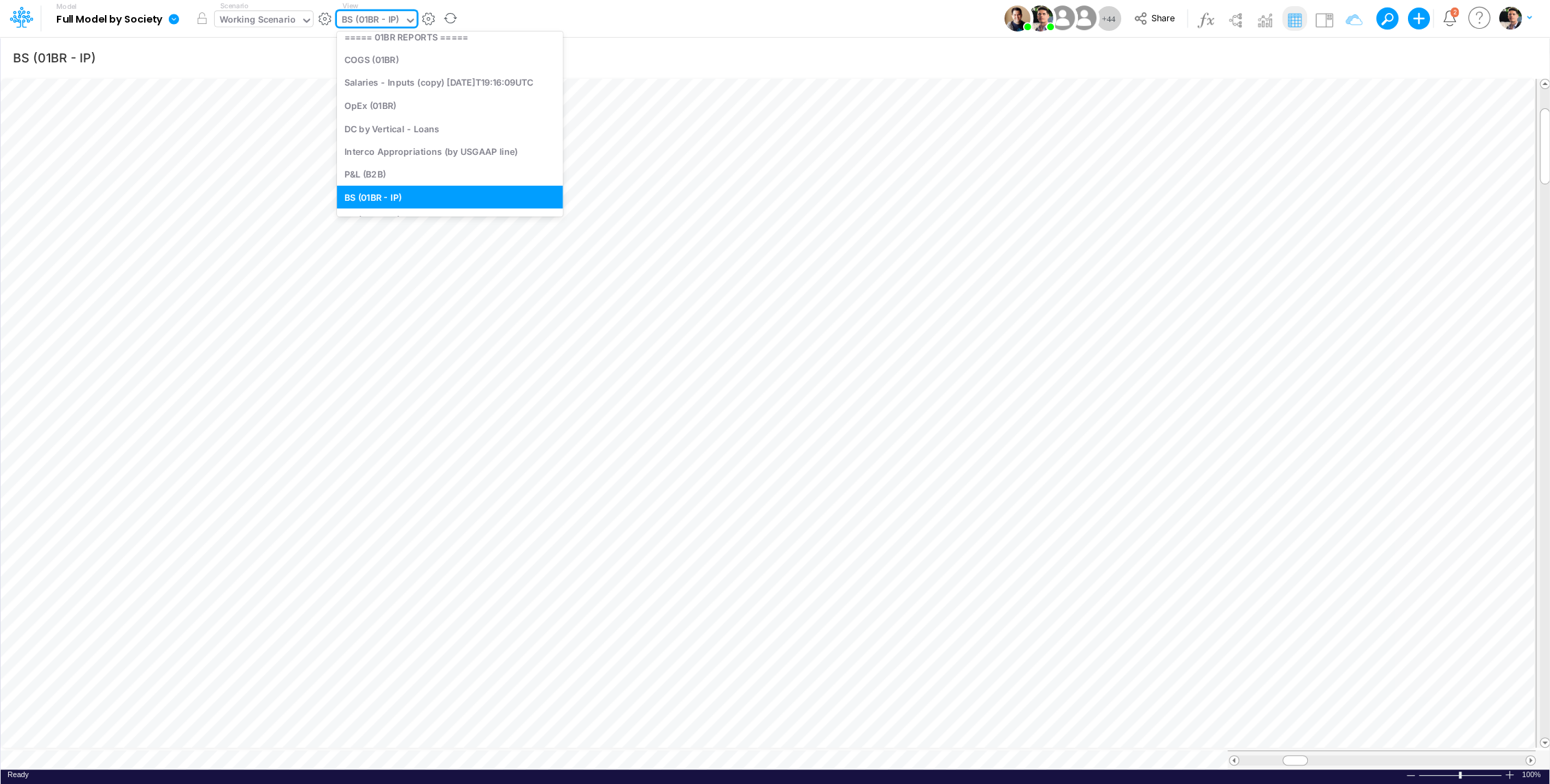
click at [289, 20] on div "Working Scenario" at bounding box center [257, 21] width 76 height 16
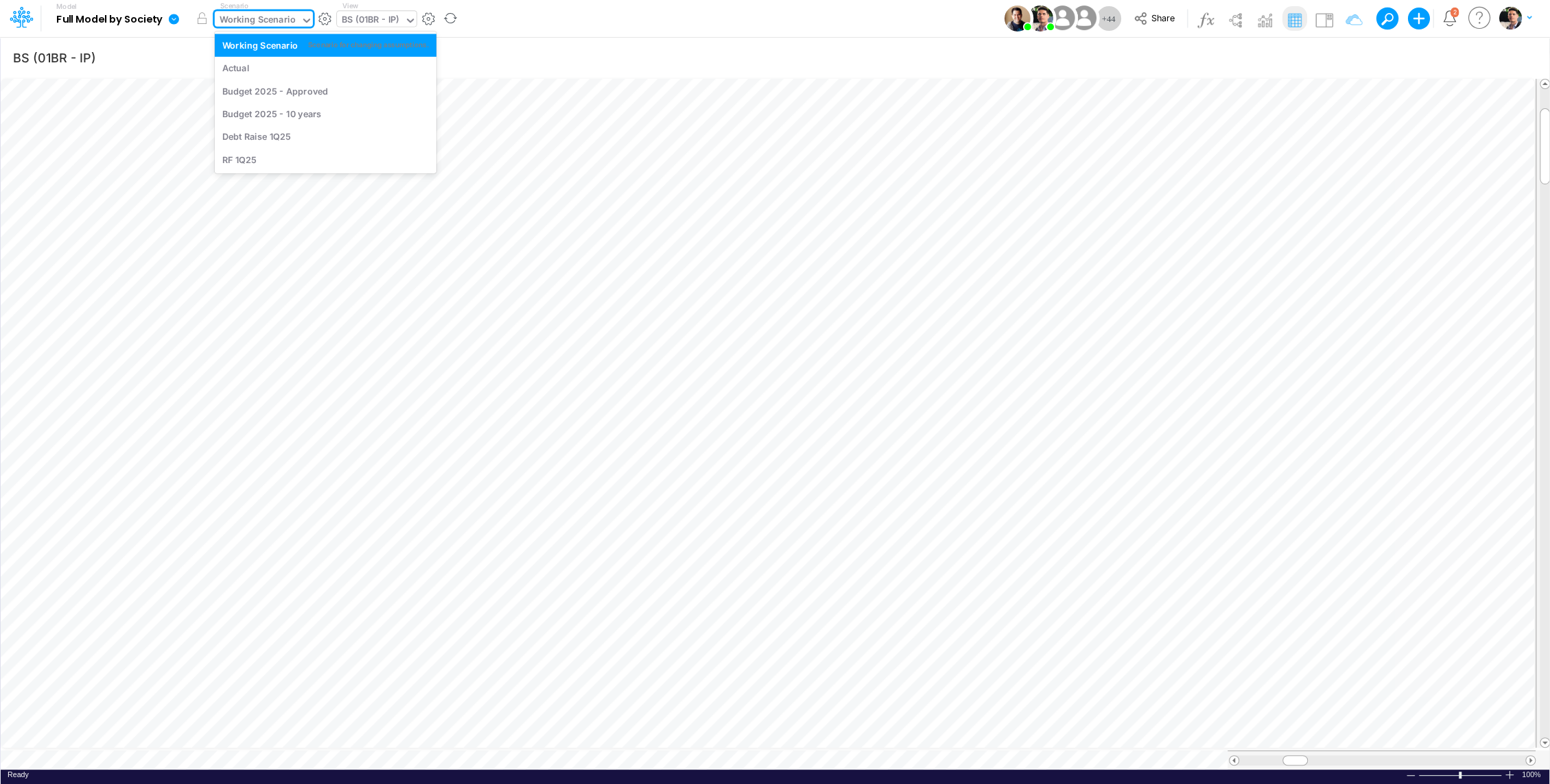
click at [384, 21] on div "BS (01BR - IP)" at bounding box center [370, 21] width 57 height 16
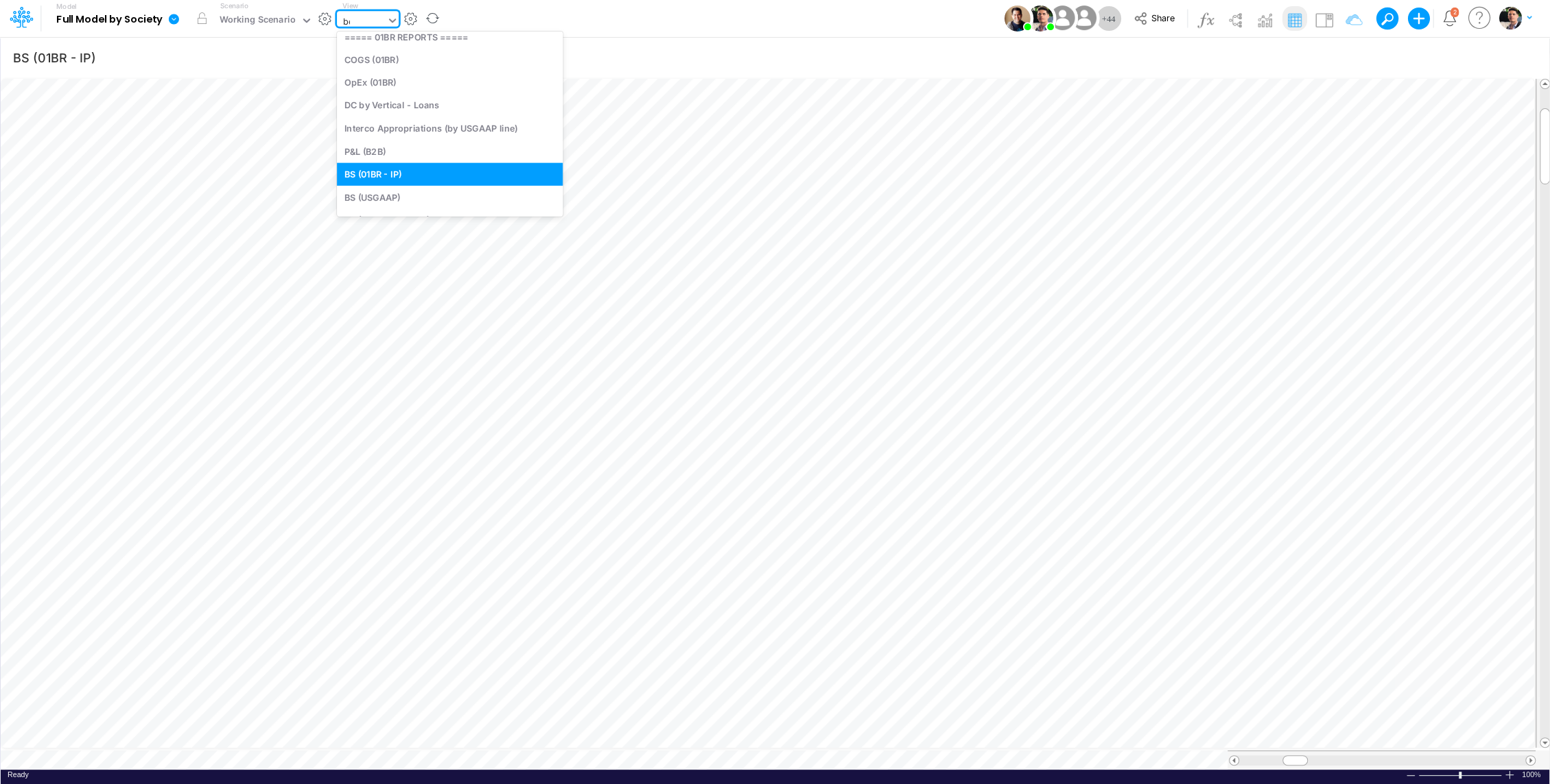
scroll to position [0, 0]
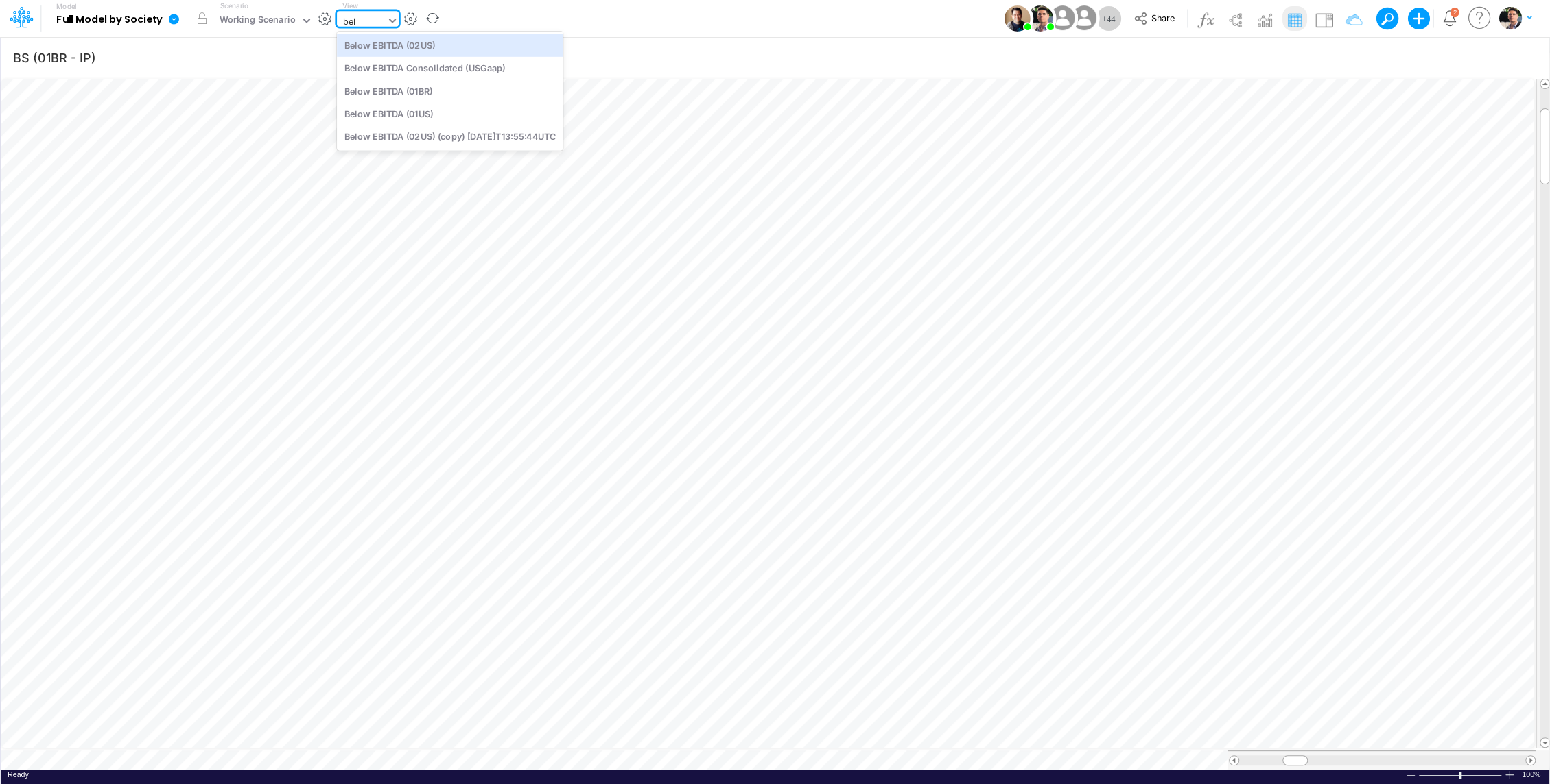
type input "belo"
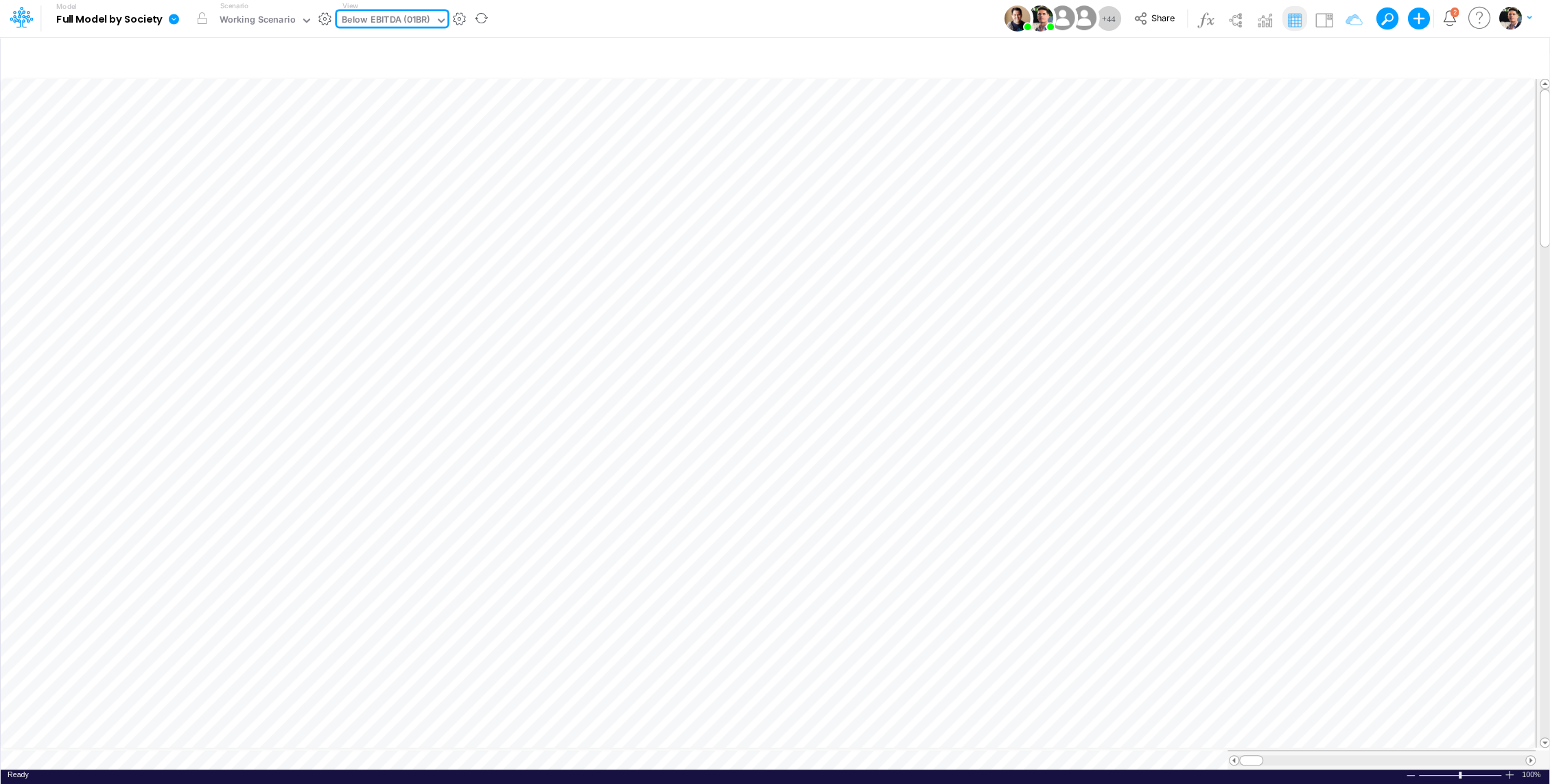
type input "BS (01BR - IP)"
click at [954, 478] on icon "button" at bounding box center [953, 485] width 20 height 14
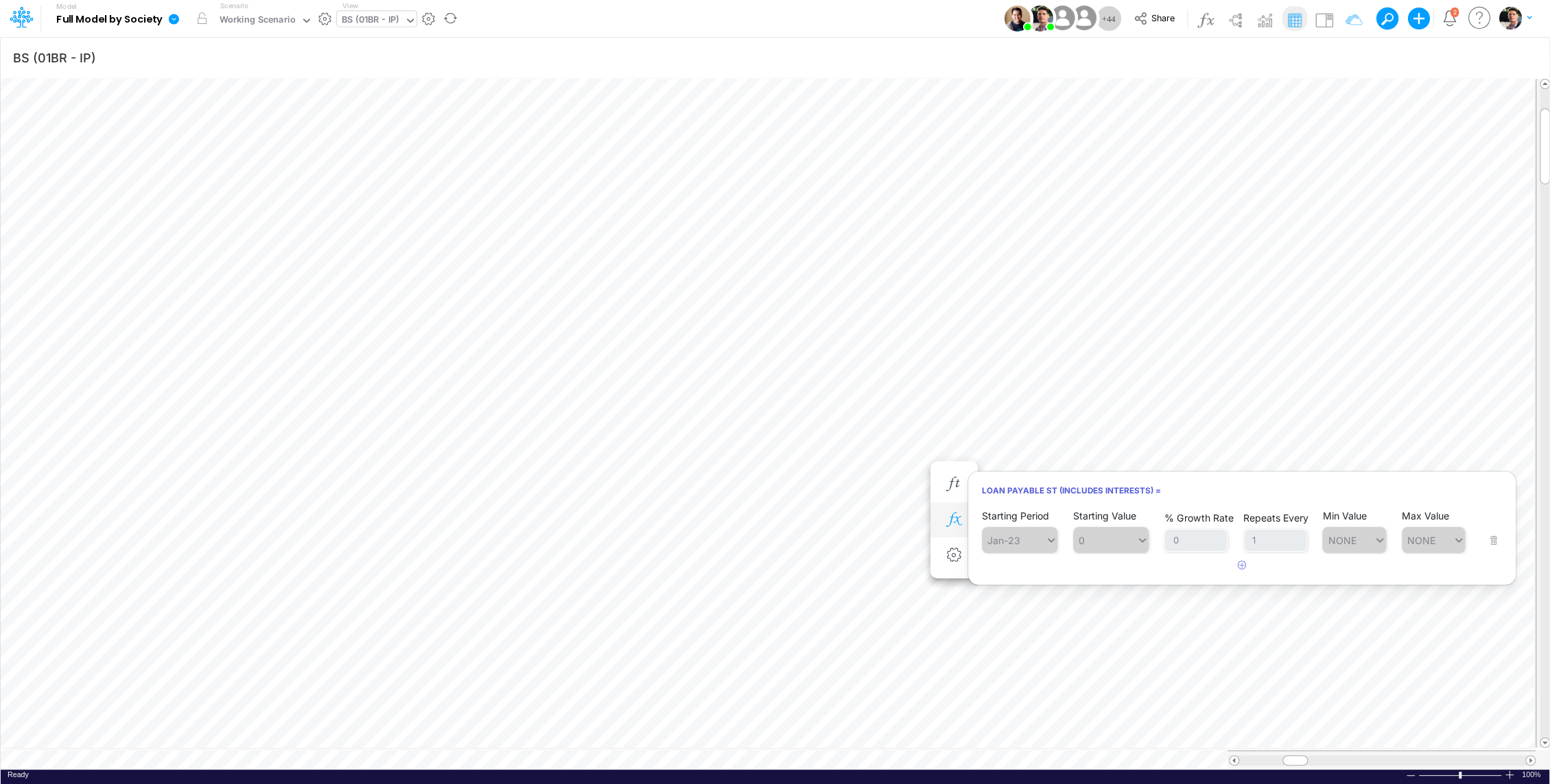
click at [956, 514] on icon "button" at bounding box center [953, 520] width 20 height 14
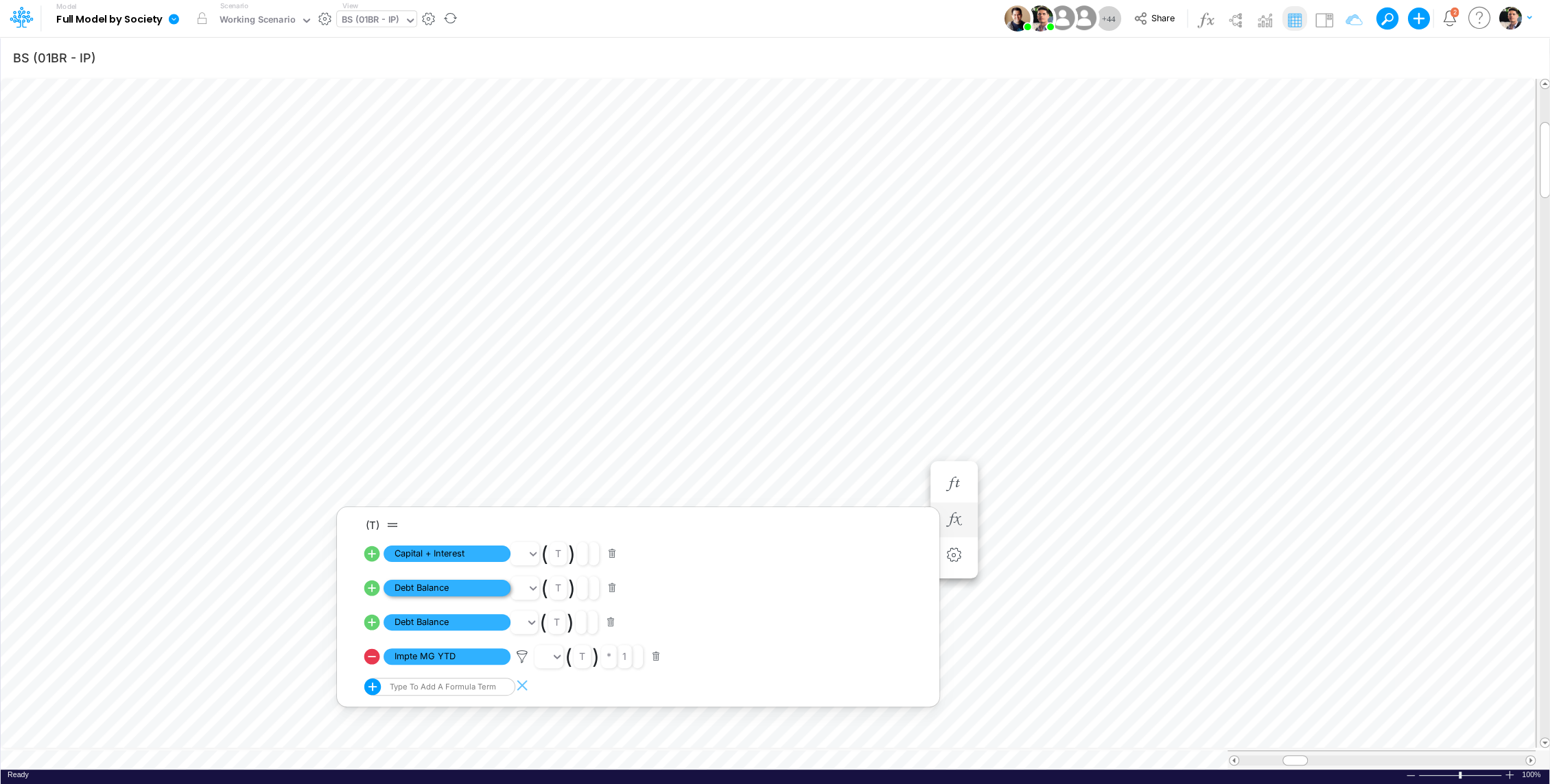
click at [441, 593] on span "Debt Balance" at bounding box center [447, 589] width 127 height 17
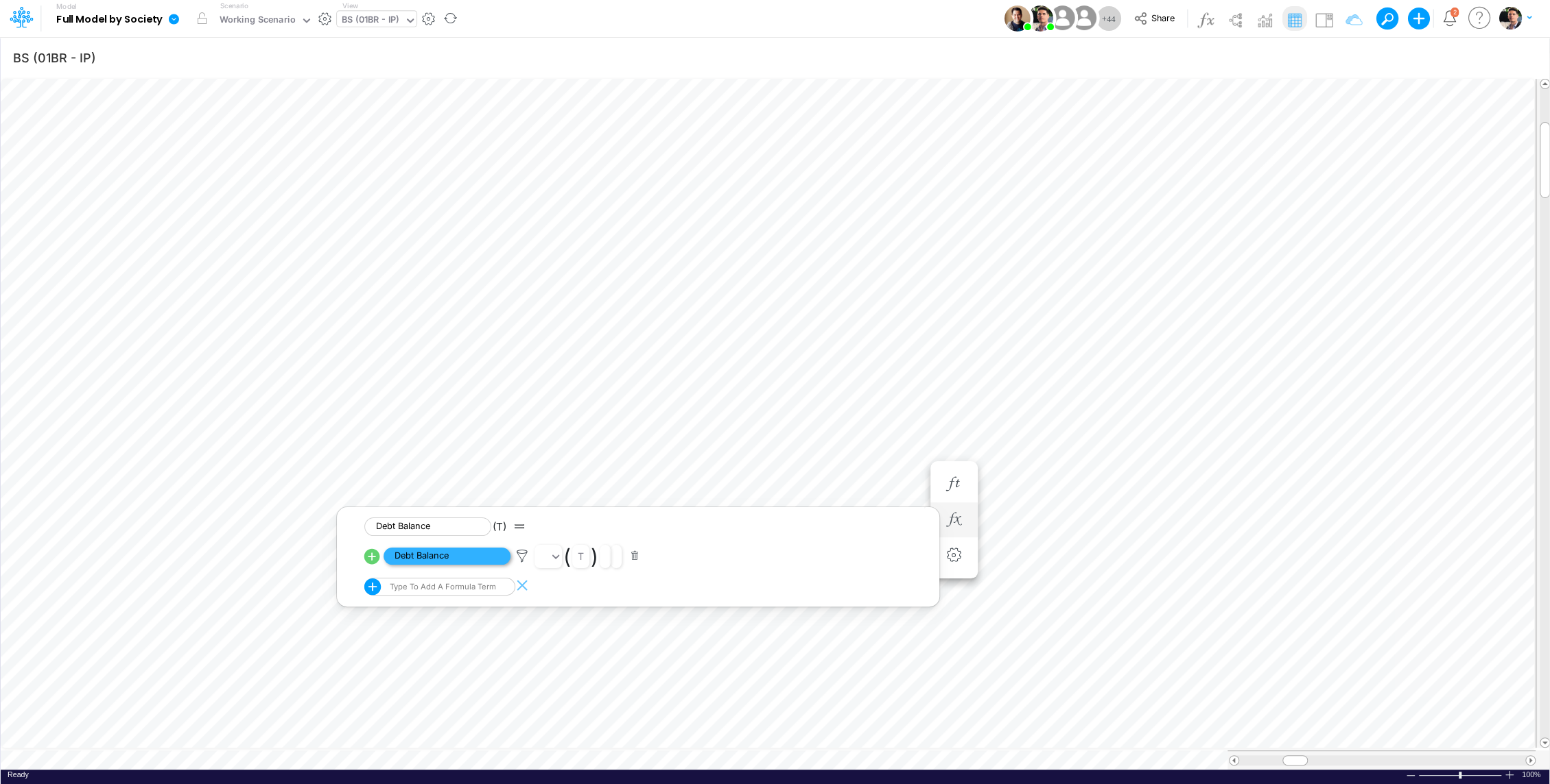
click at [461, 556] on span "Debt Balance" at bounding box center [447, 556] width 127 height 17
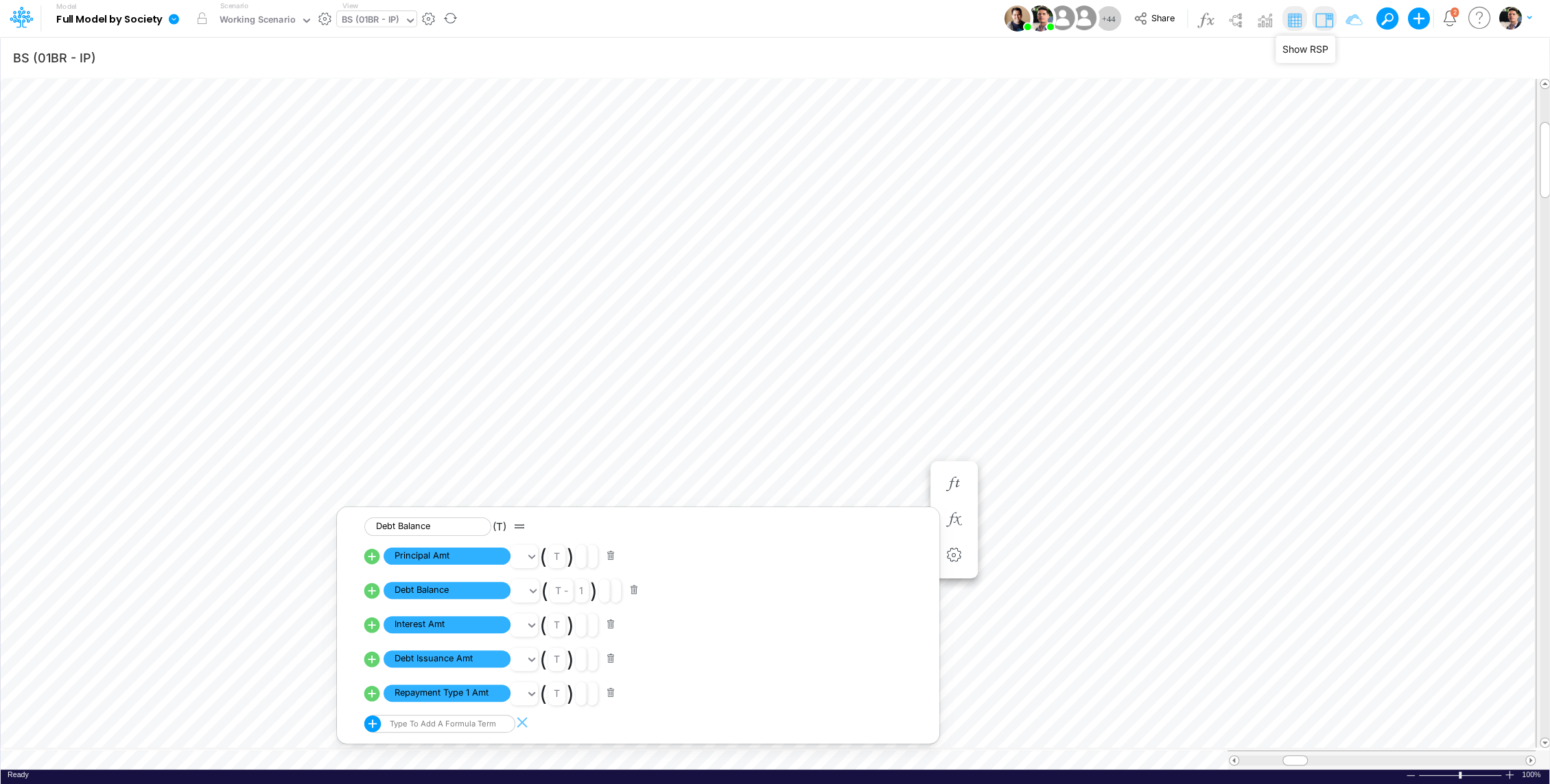
click at [1326, 19] on img at bounding box center [1323, 20] width 22 height 22
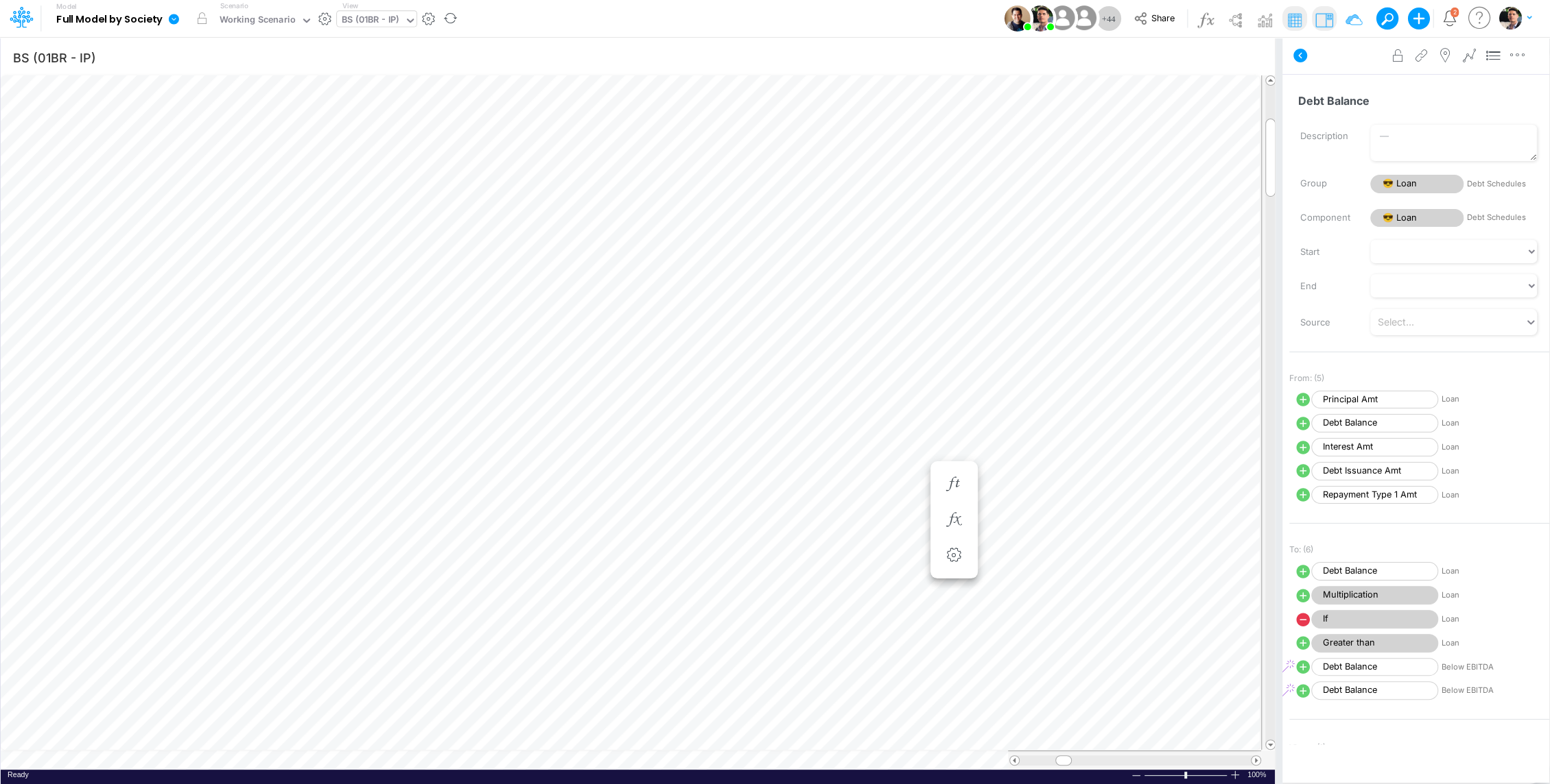
scroll to position [7, 1]
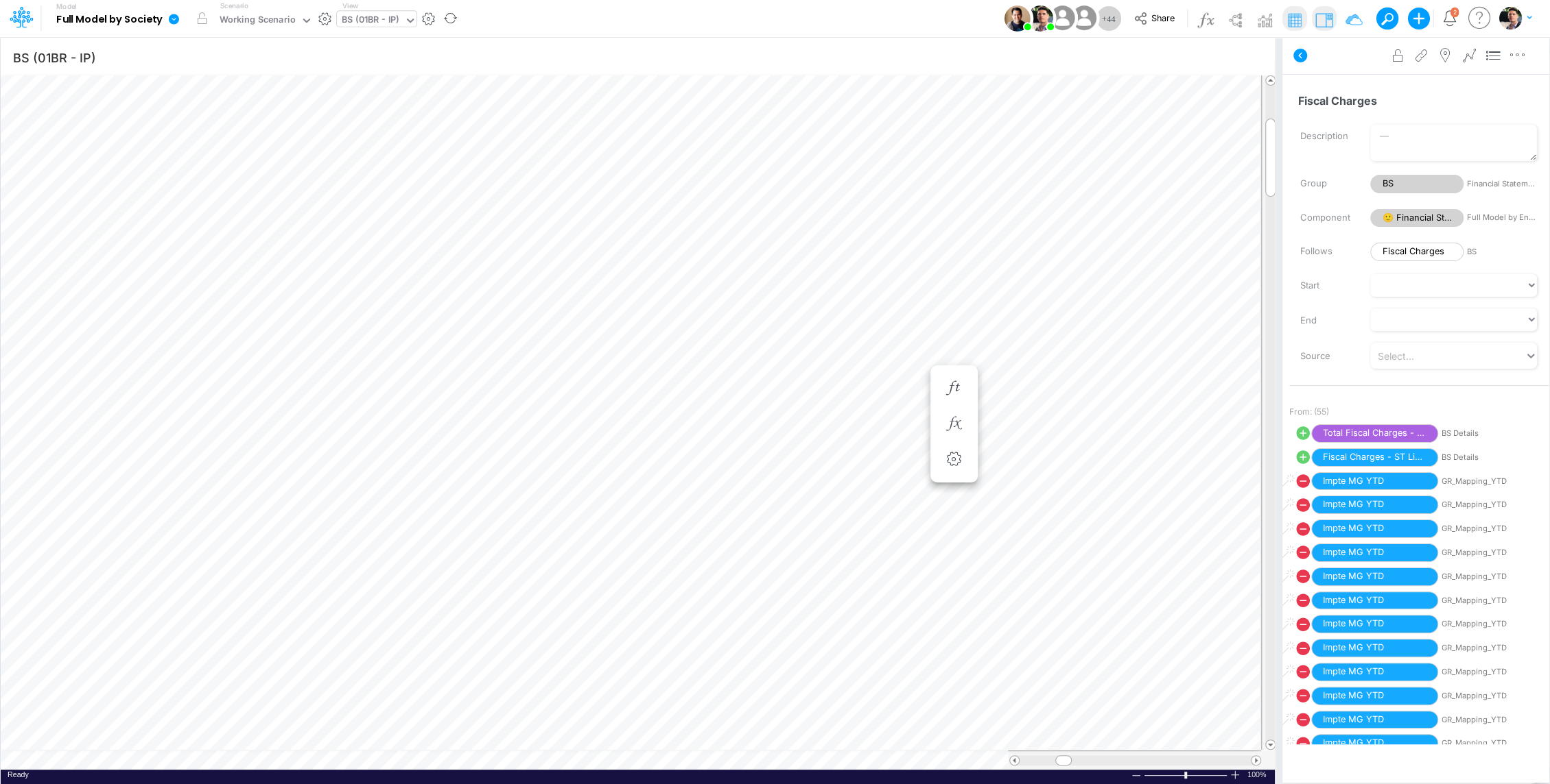
scroll to position [7, 1]
click at [950, 407] on icon "button" at bounding box center [953, 410] width 20 height 14
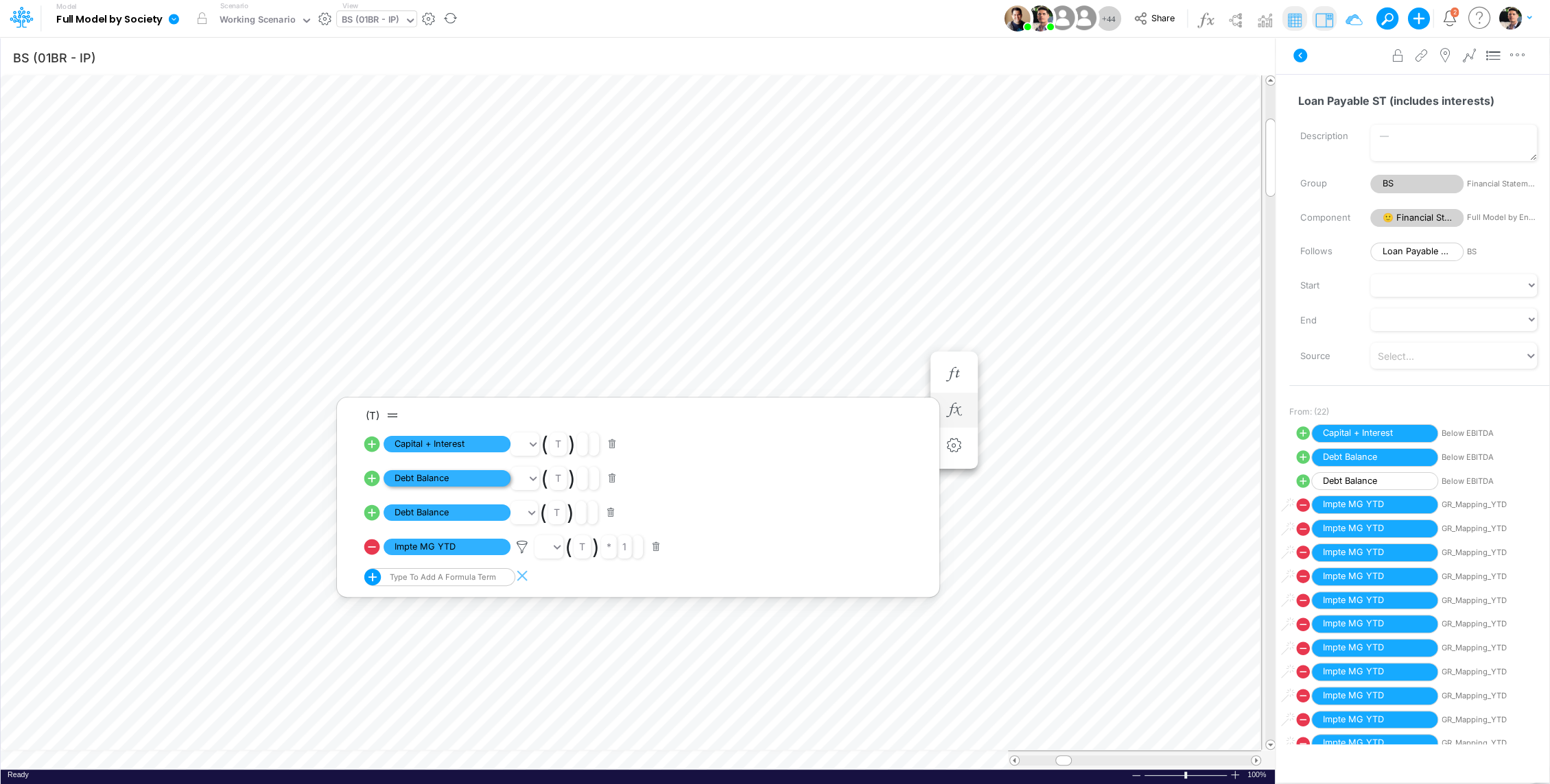
click at [479, 479] on span "Debt Balance" at bounding box center [447, 479] width 127 height 17
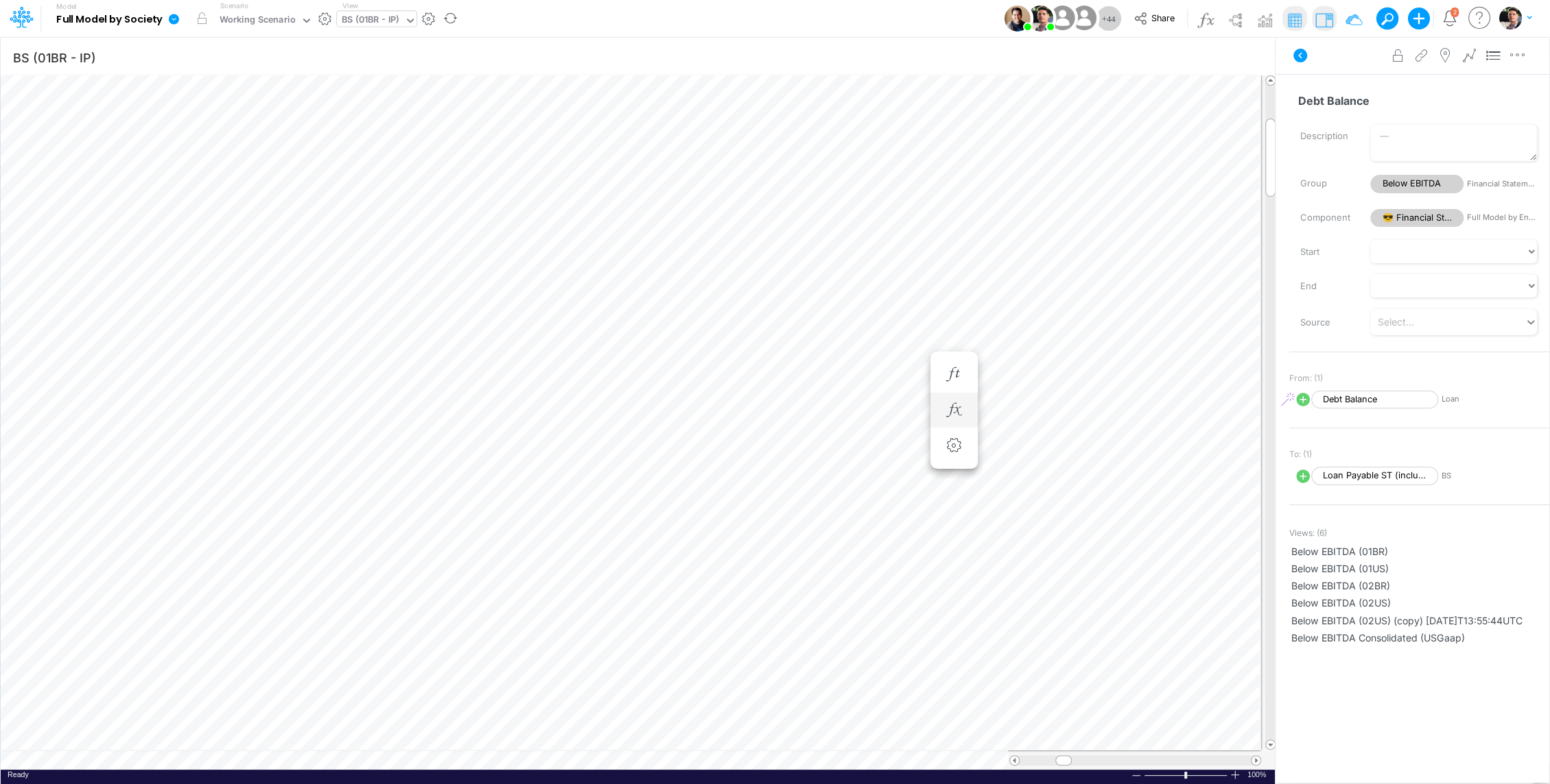
scroll to position [7, 1]
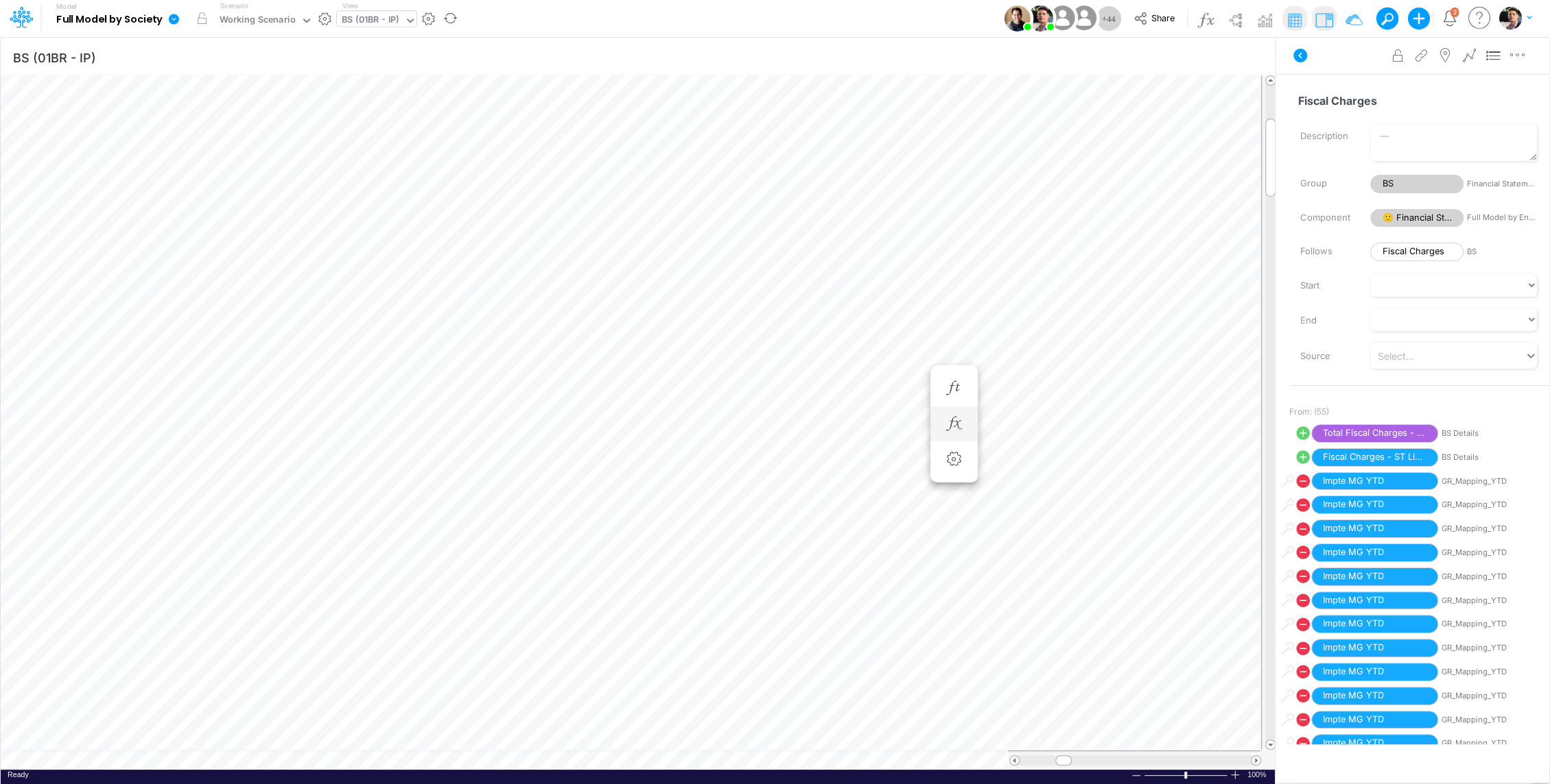
scroll to position [7, 1]
click at [952, 406] on icon "button" at bounding box center [953, 410] width 20 height 14
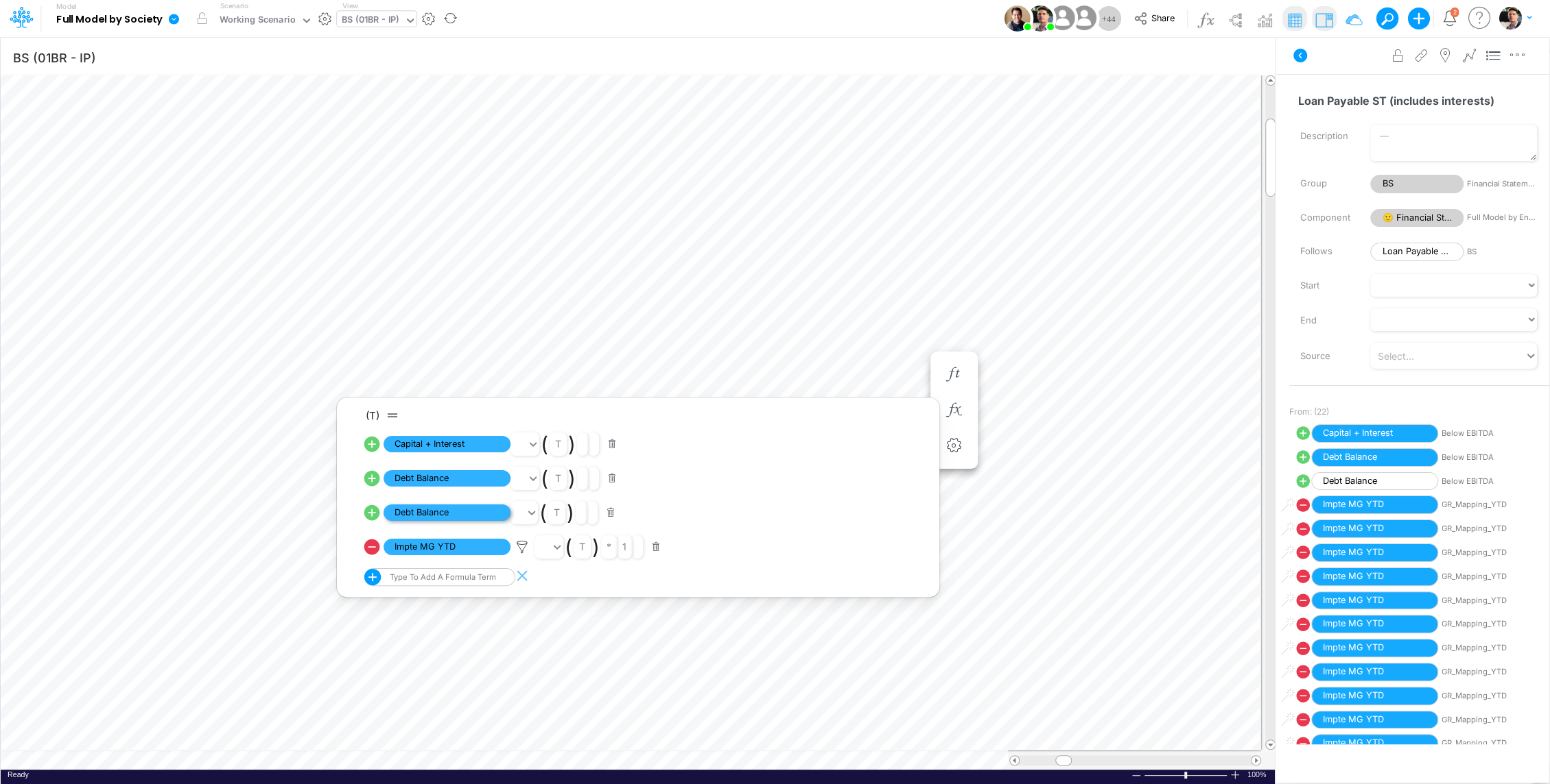
click at [465, 506] on span "Debt Balance" at bounding box center [447, 513] width 127 height 17
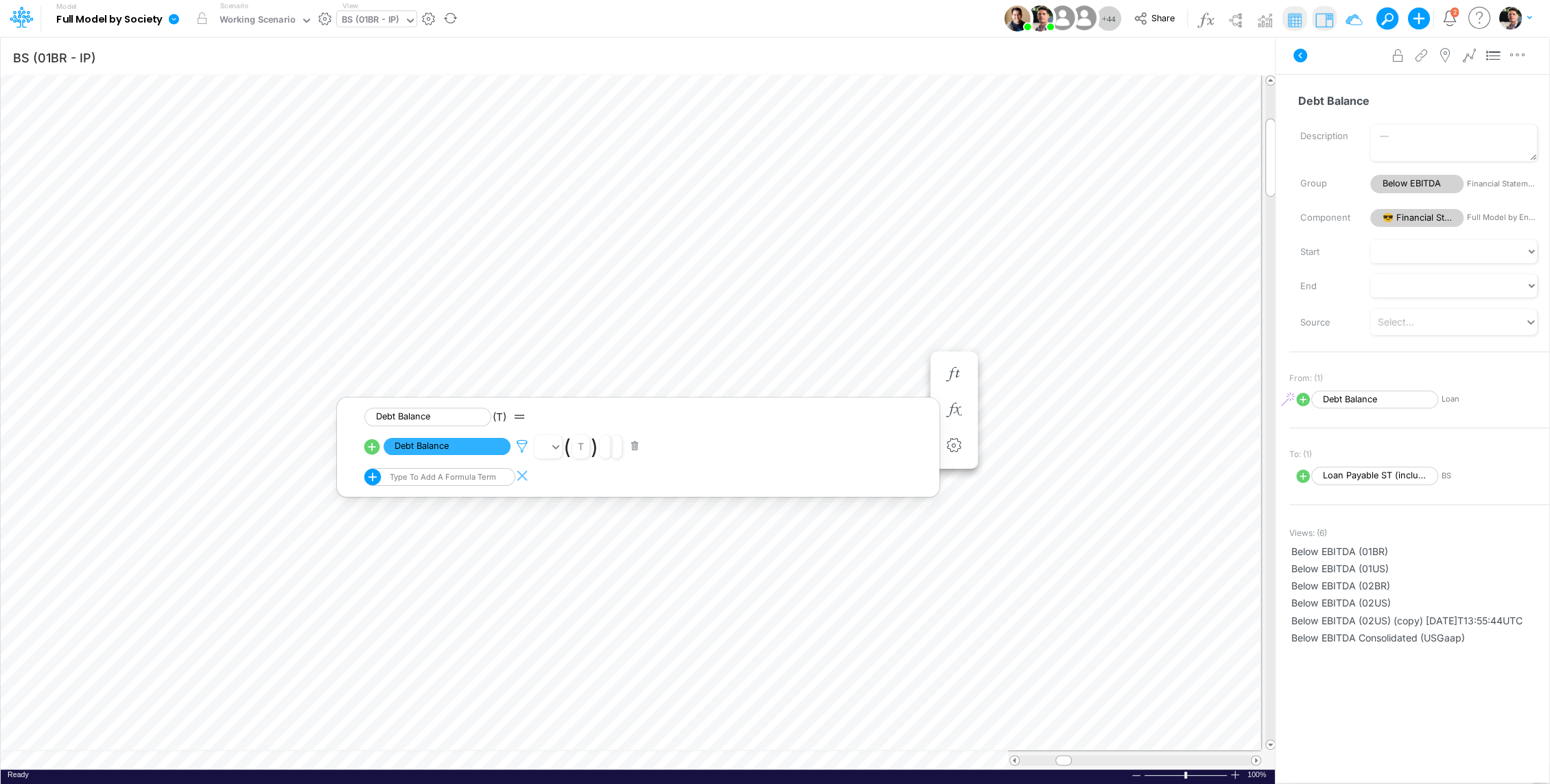
click at [524, 446] on icon at bounding box center [522, 447] width 20 height 14
click at [1089, 309] on div at bounding box center [775, 395] width 1550 height 777
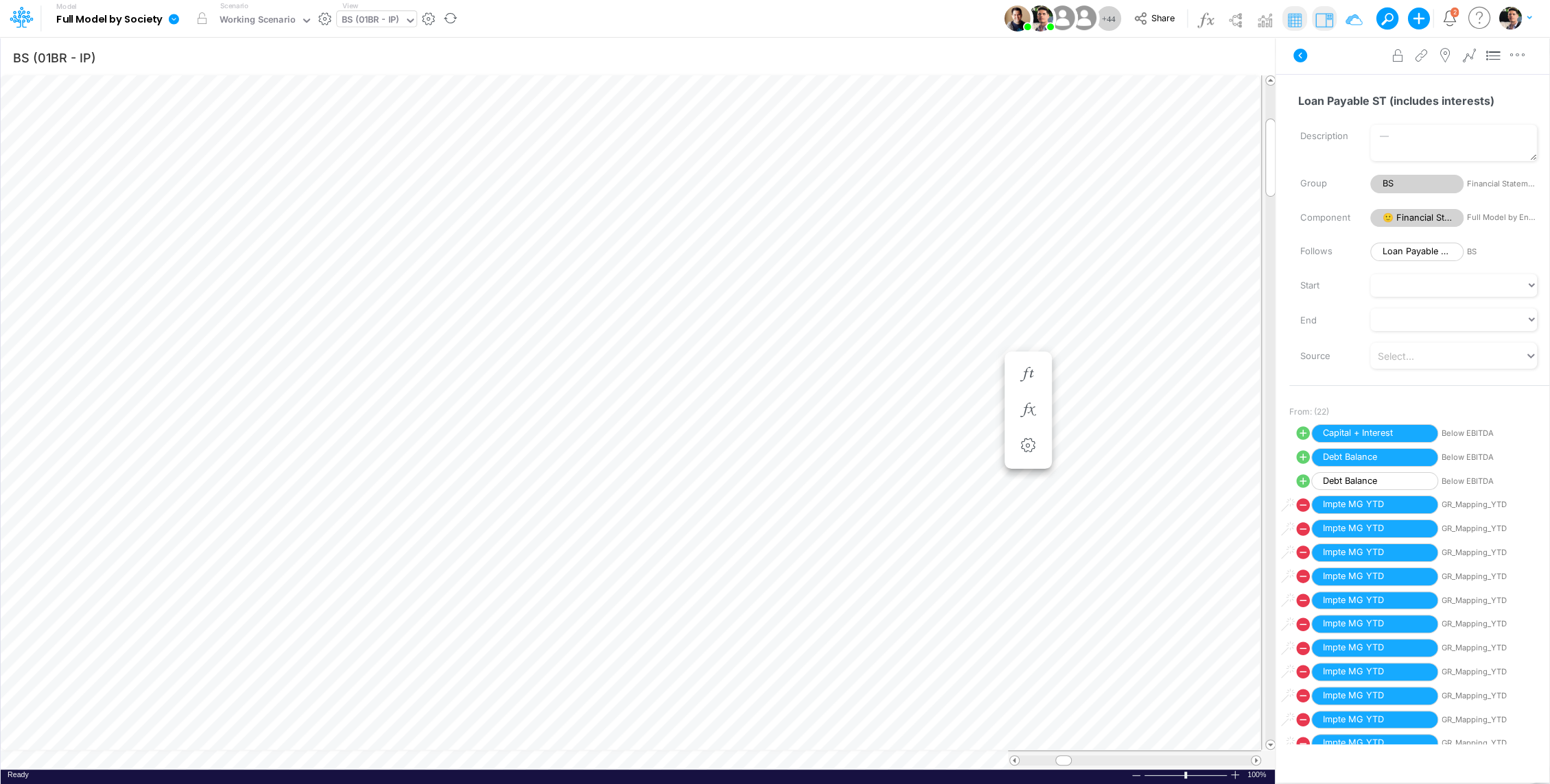
scroll to position [7, 1]
click at [950, 404] on icon "button" at bounding box center [953, 410] width 20 height 14
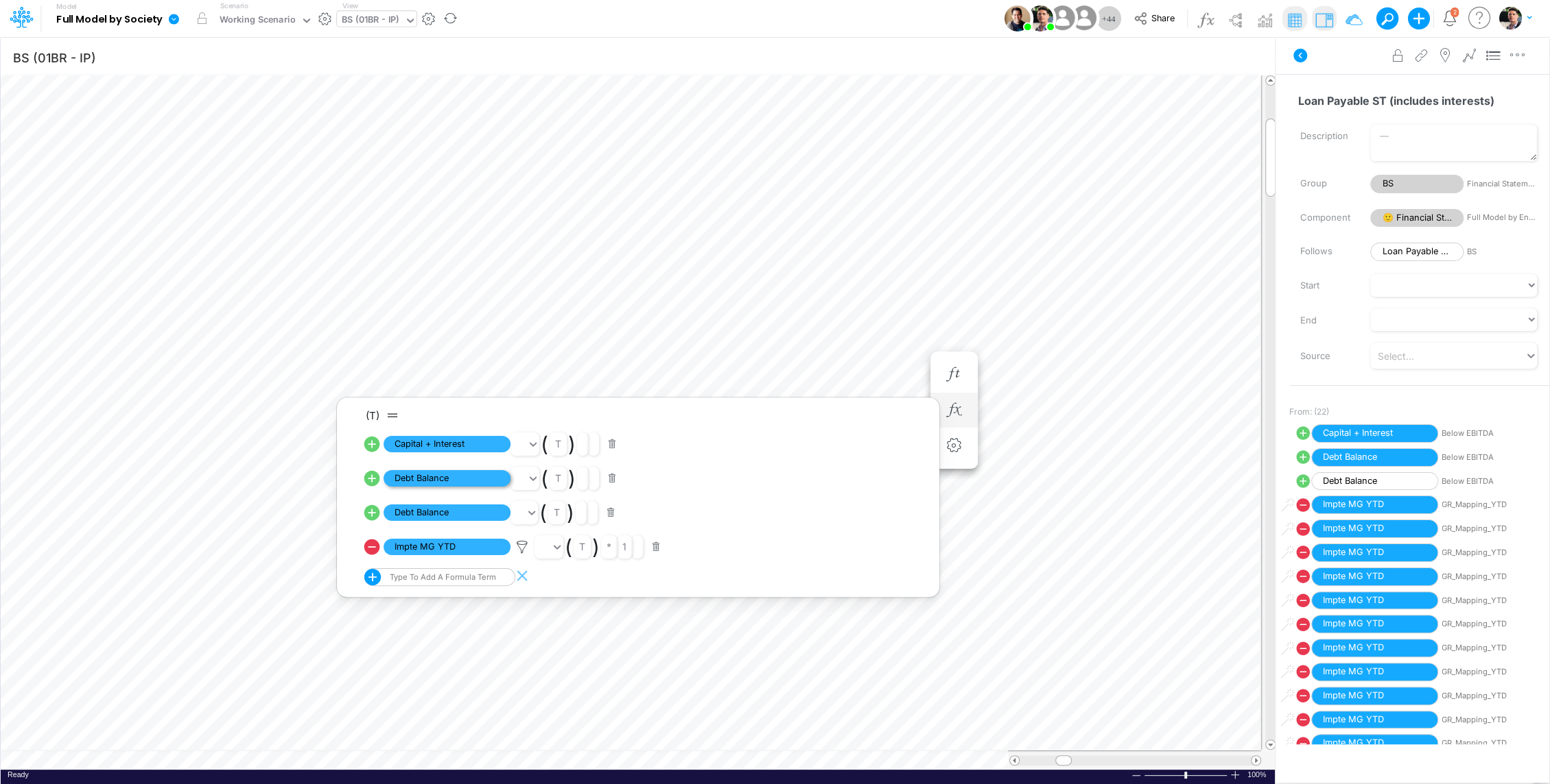
click at [468, 478] on span "Debt Balance" at bounding box center [447, 479] width 127 height 17
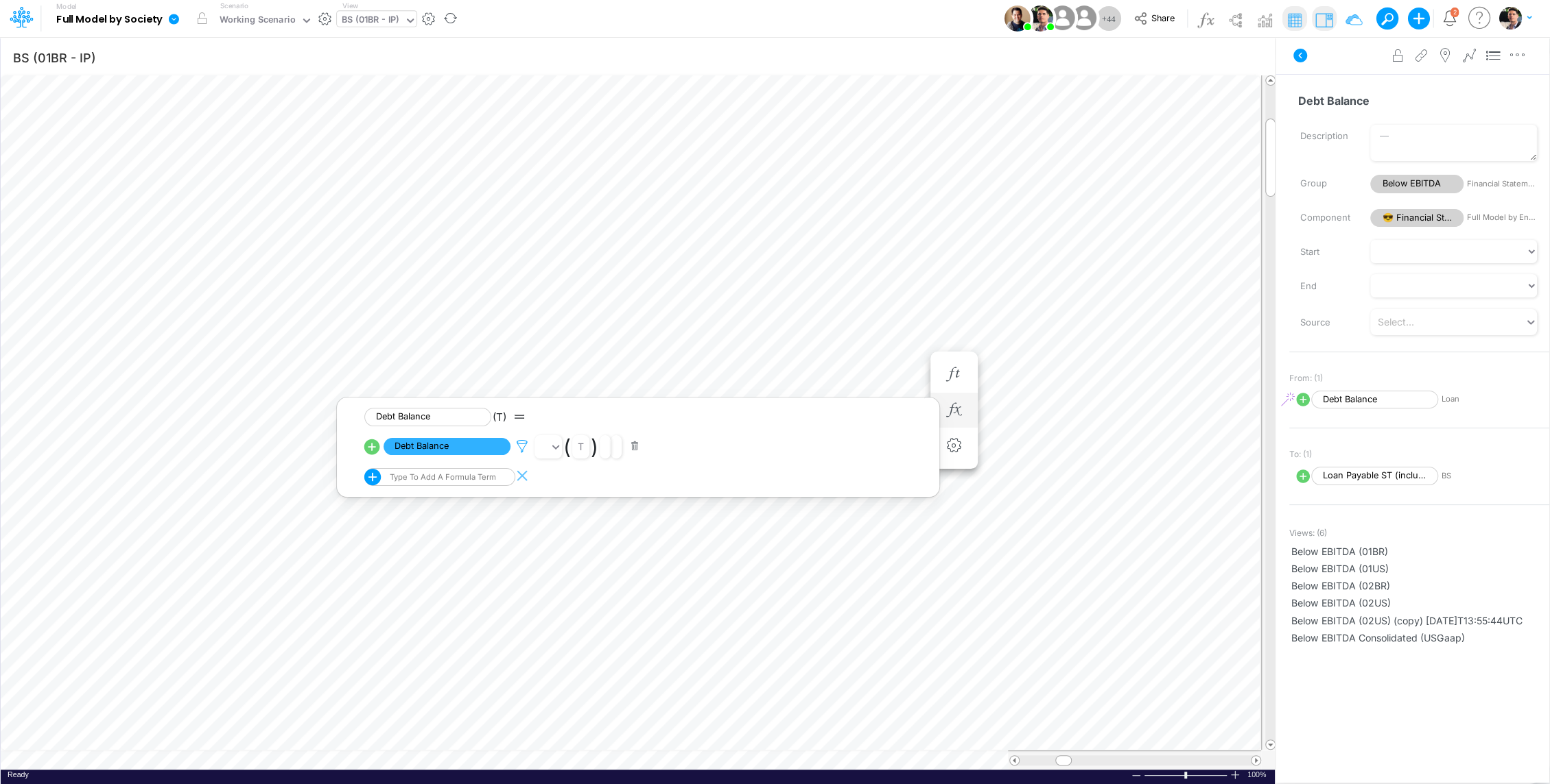
click at [519, 448] on icon at bounding box center [522, 447] width 20 height 14
click at [1071, 354] on div at bounding box center [775, 395] width 1550 height 777
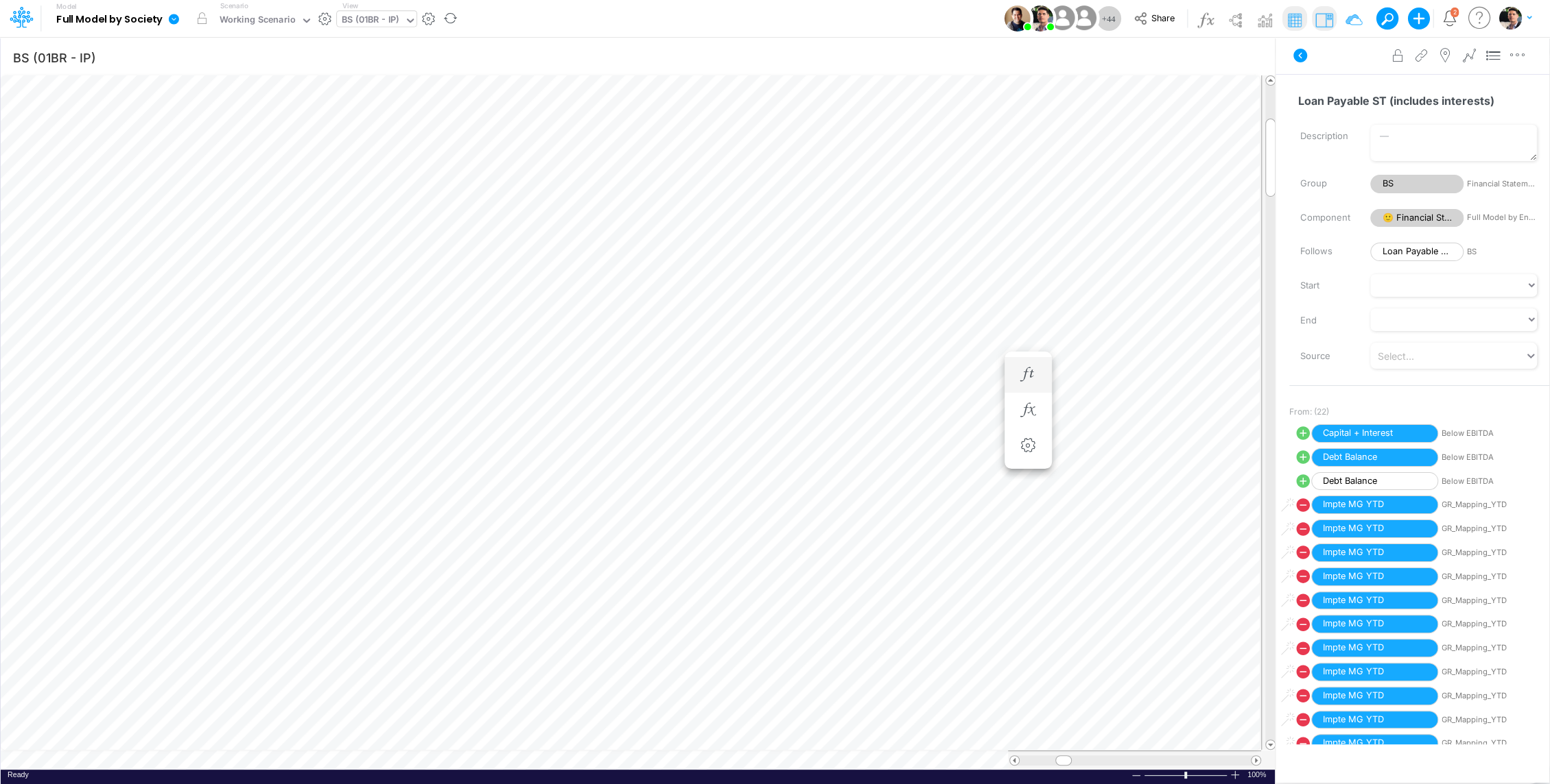
scroll to position [7, 1]
click at [954, 408] on icon "button" at bounding box center [953, 410] width 20 height 14
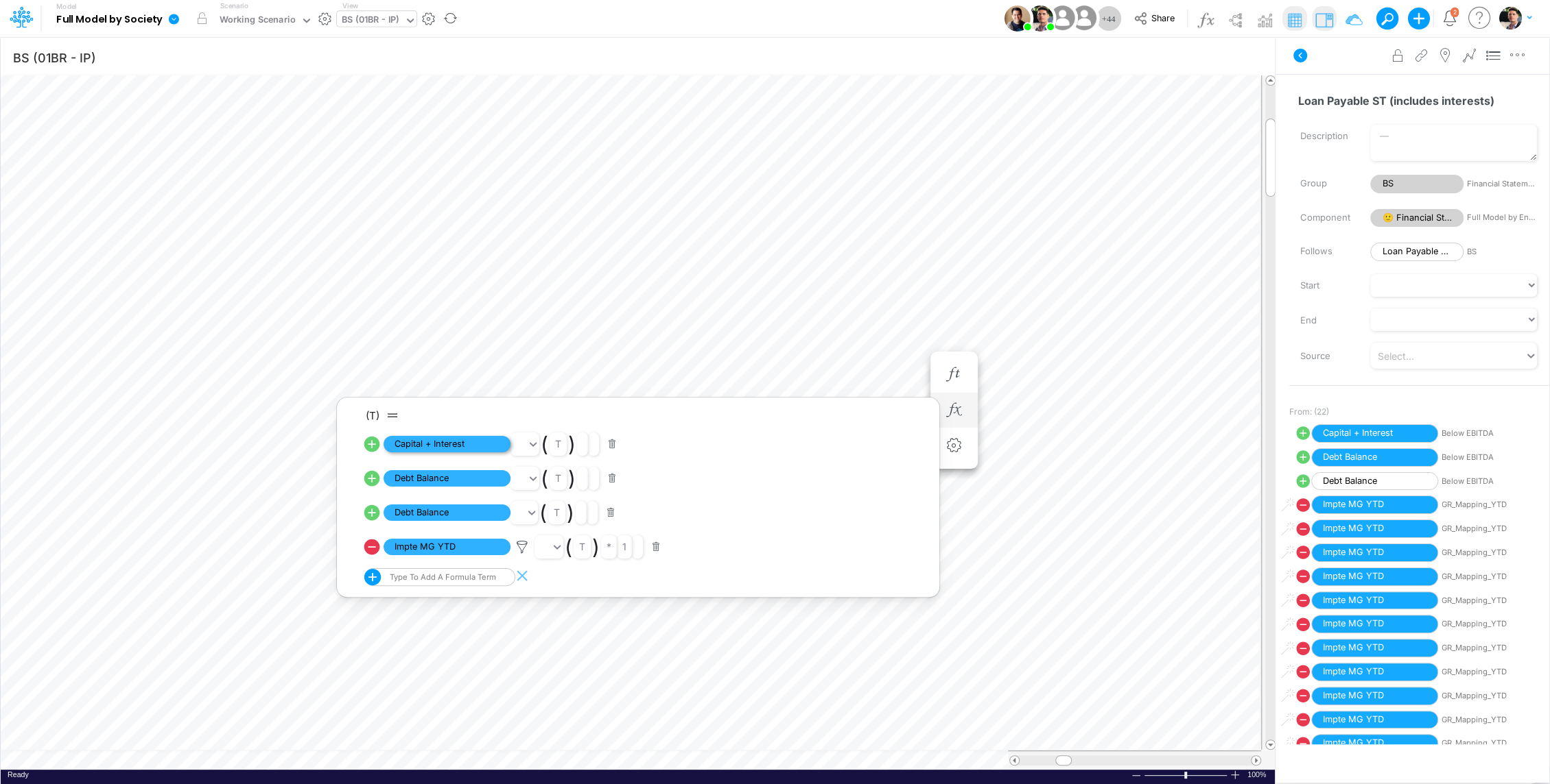
click at [473, 440] on span "Capital + Interest" at bounding box center [447, 445] width 127 height 17
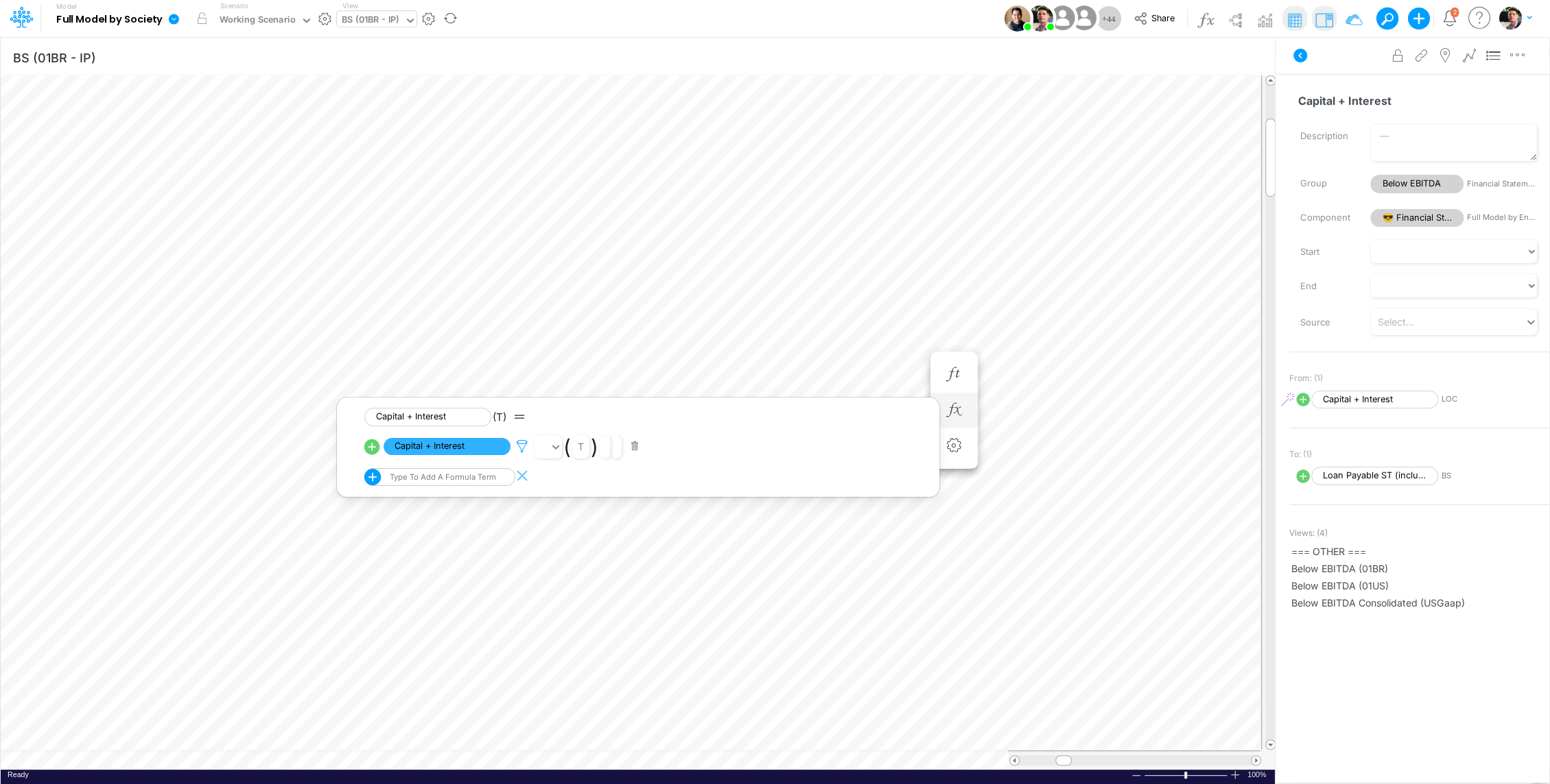
click at [525, 446] on icon at bounding box center [522, 447] width 20 height 14
click at [1040, 338] on div at bounding box center [775, 395] width 1550 height 777
click at [961, 403] on icon "button" at bounding box center [953, 410] width 20 height 14
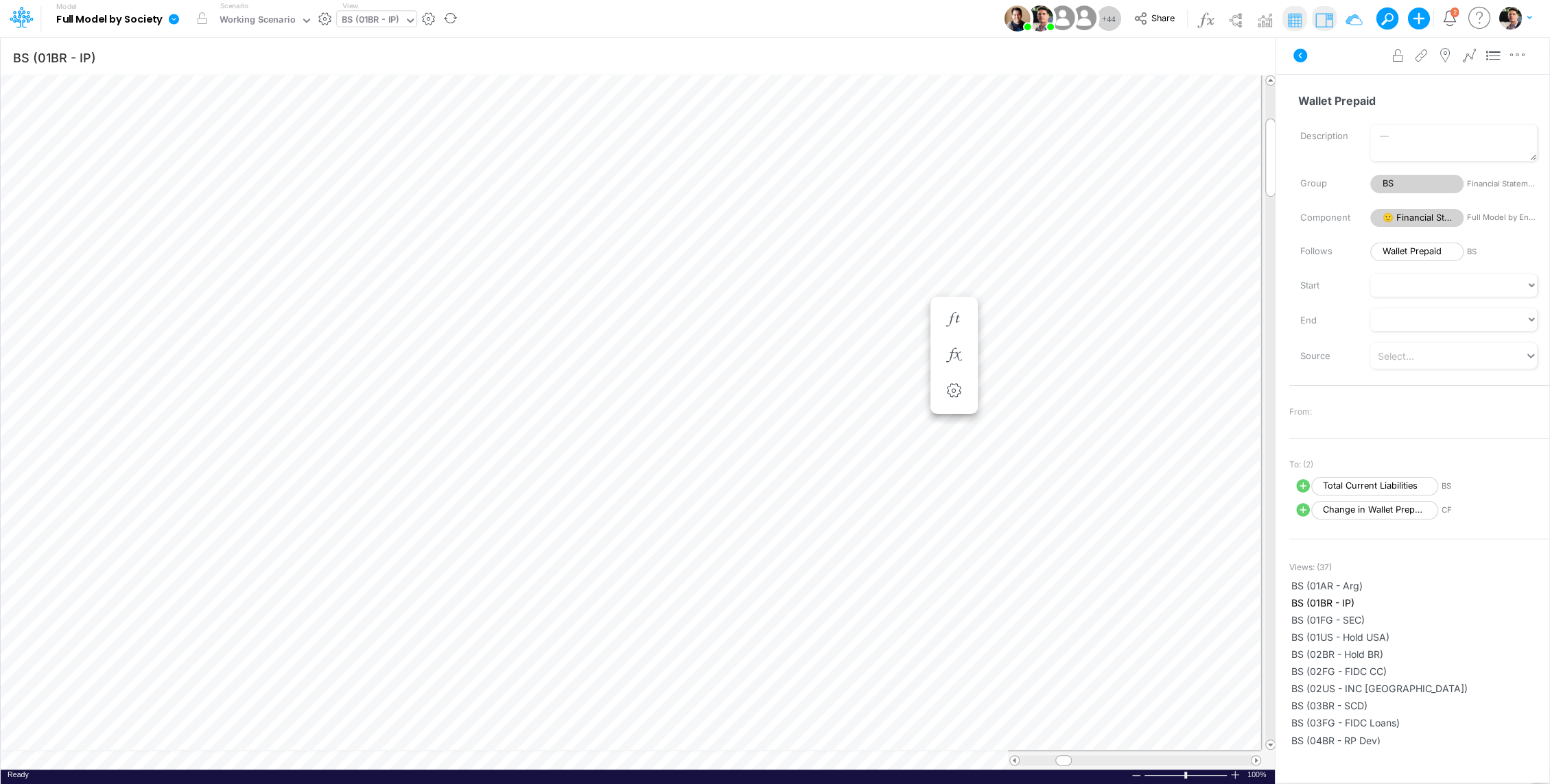
scroll to position [7, 1]
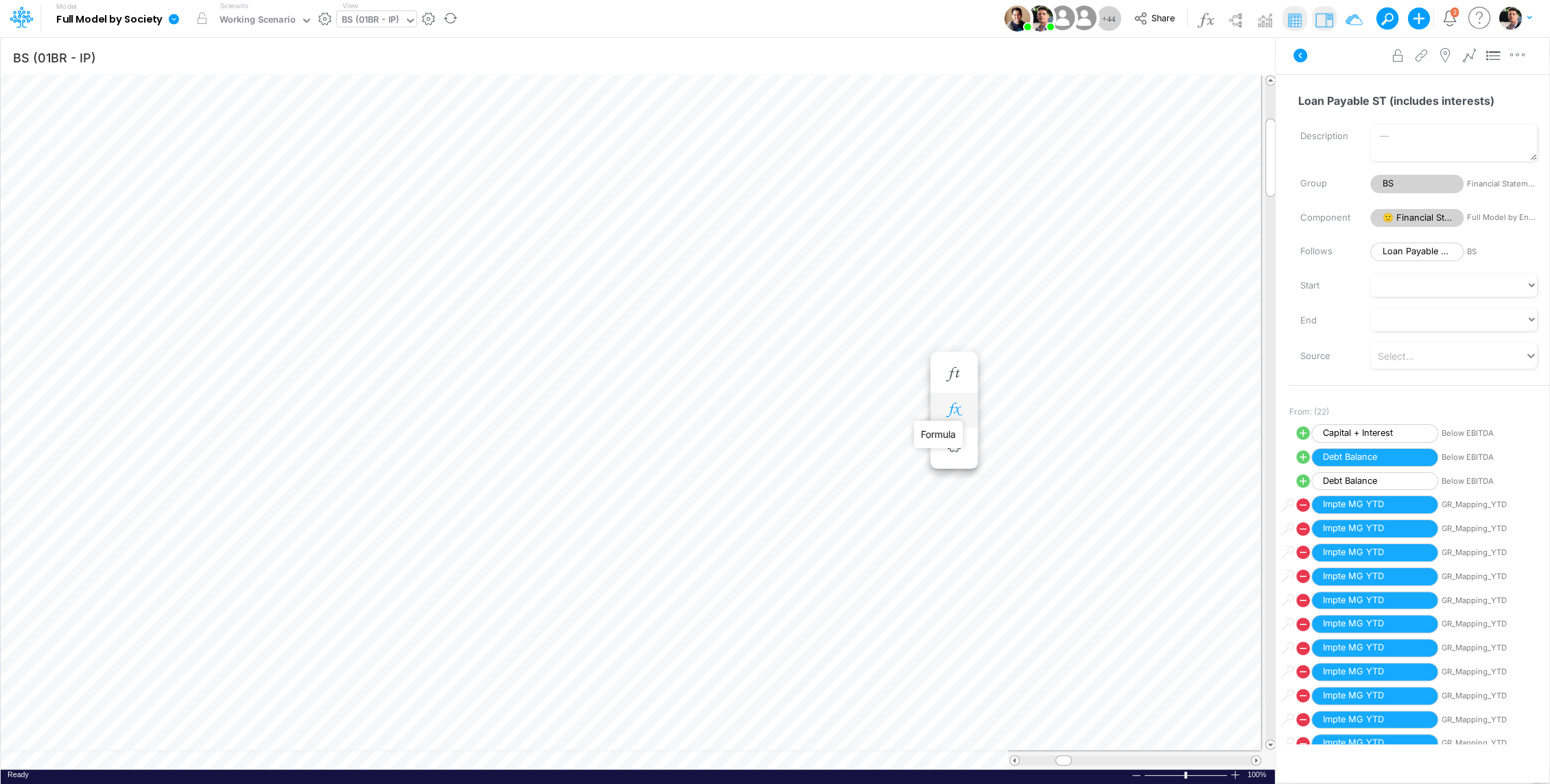
click at [945, 414] on icon "button" at bounding box center [953, 410] width 20 height 14
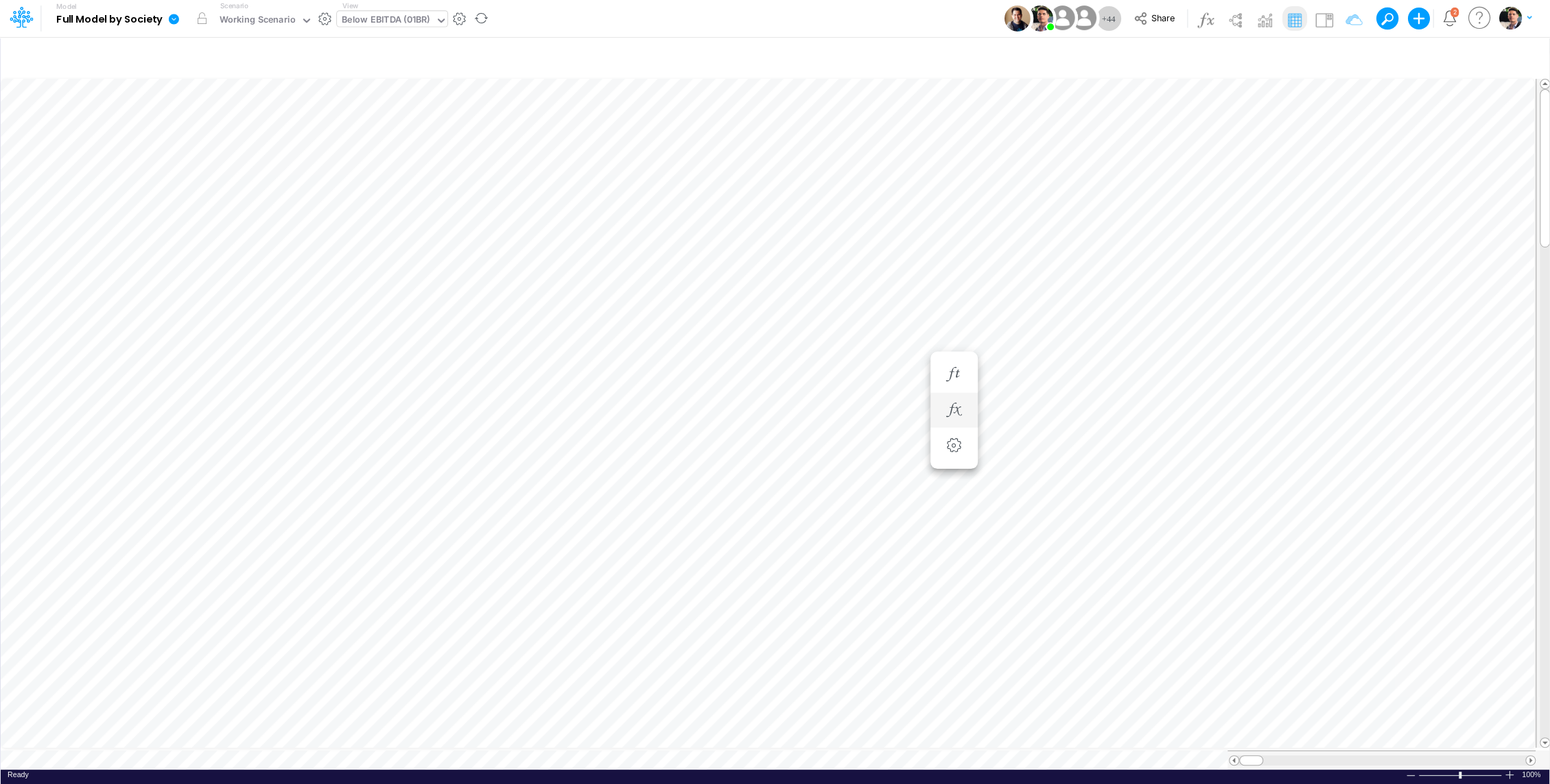
scroll to position [7, 0]
type input "BS (01BR - IP)"
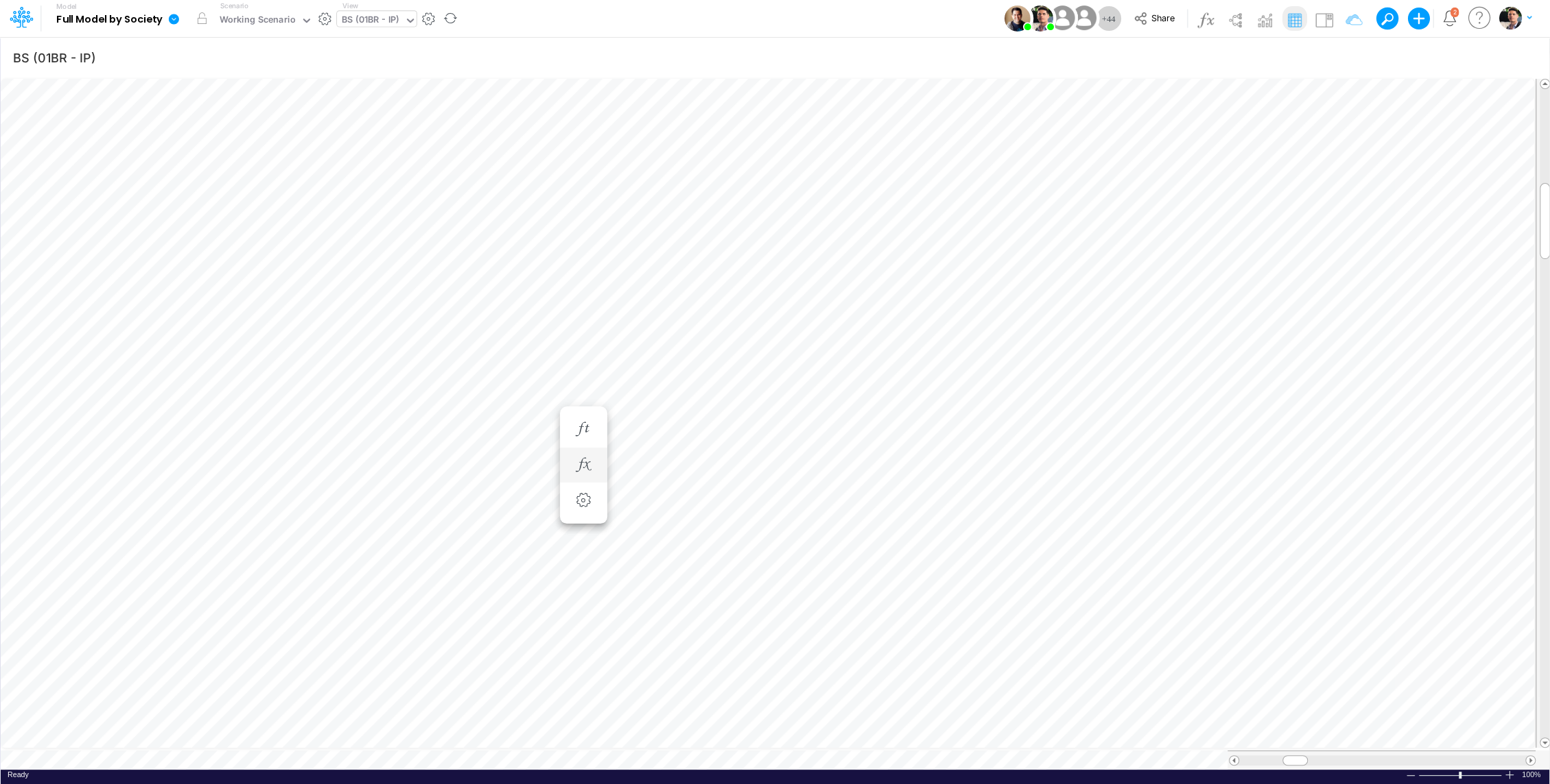
scroll to position [7, 1]
click at [370, 22] on div "BS (01BR - IP)" at bounding box center [370, 21] width 57 height 16
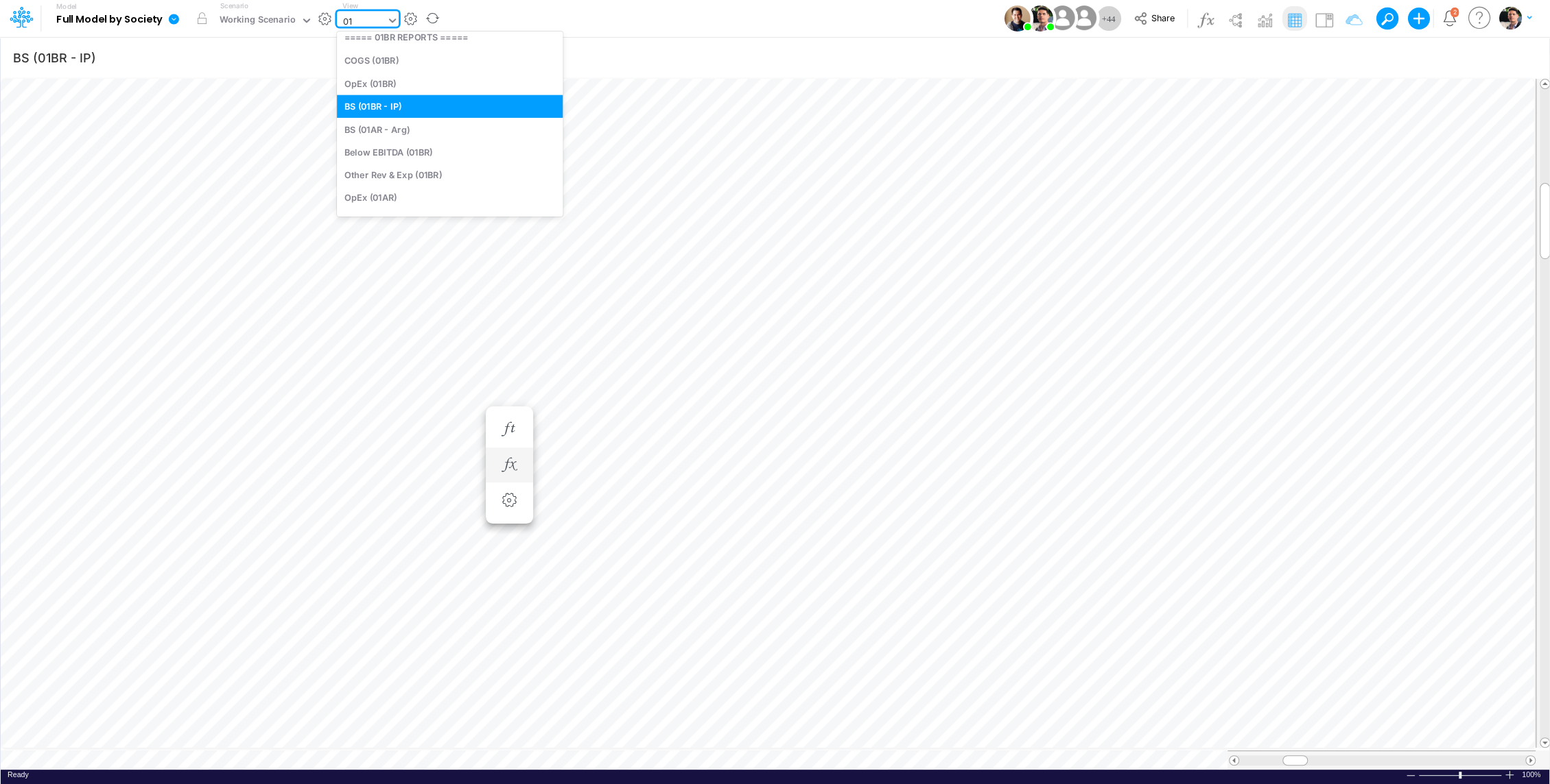
type input "0"
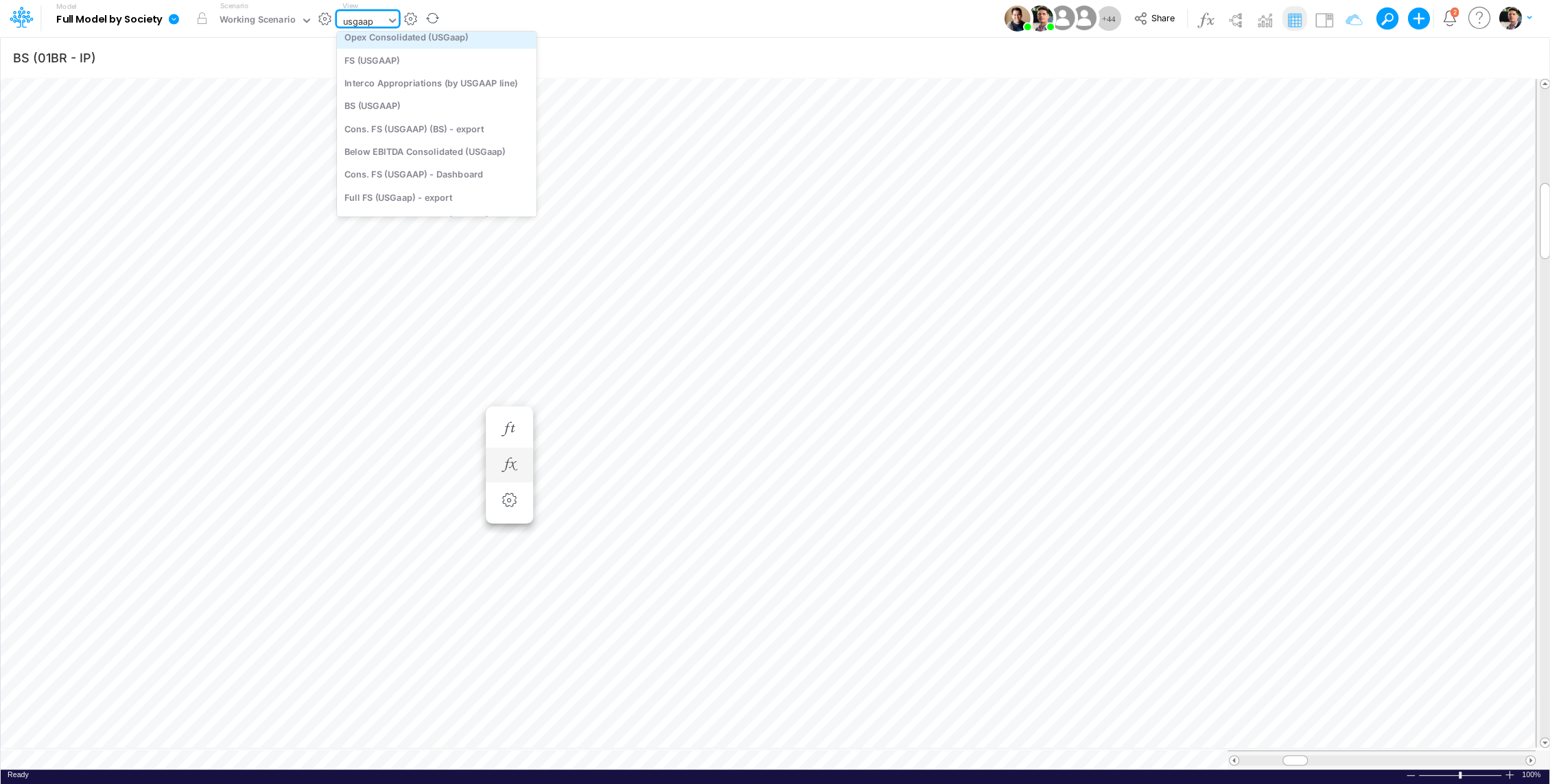
scroll to position [0, 0]
type input "usgaap"
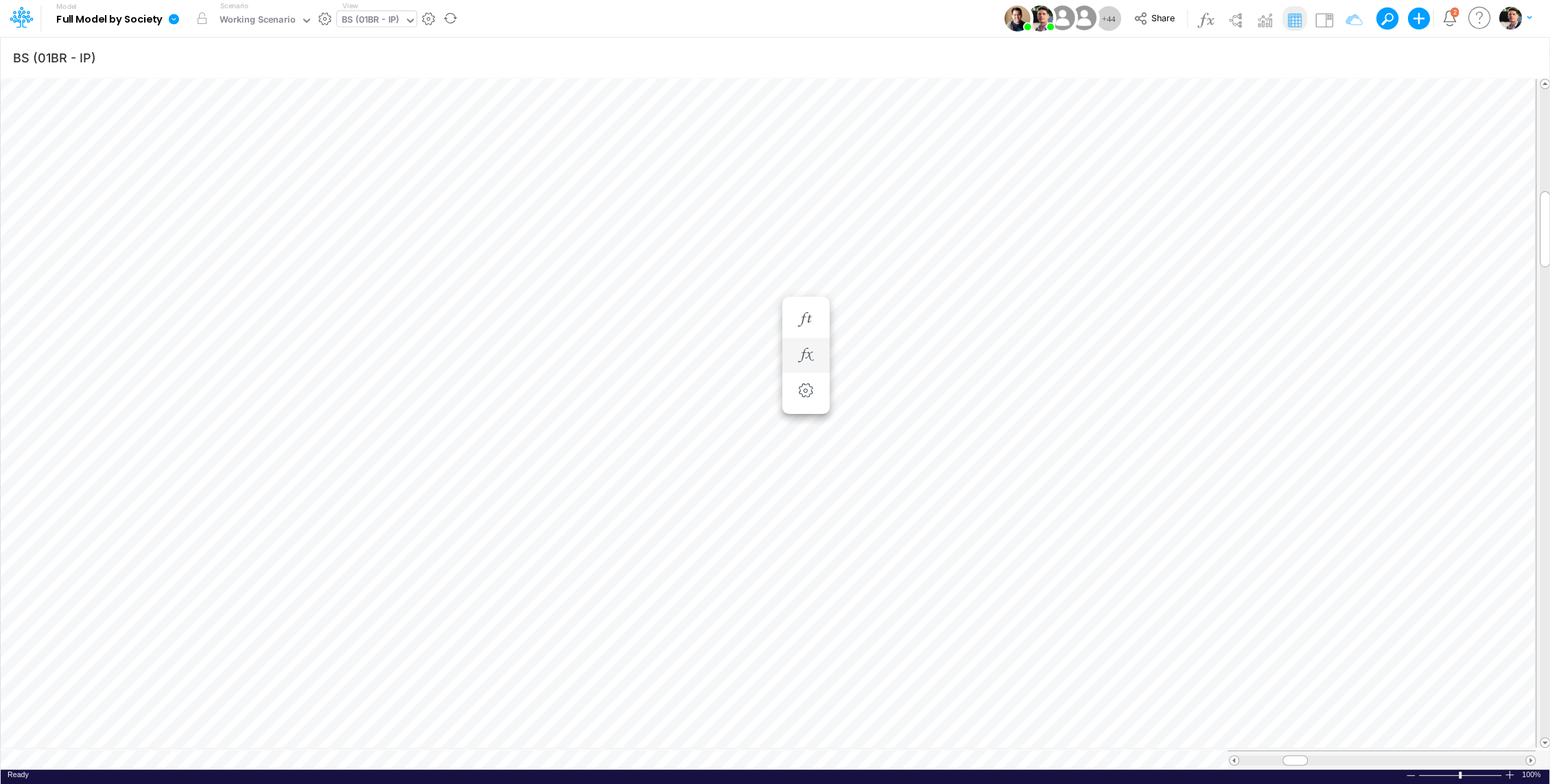
click at [387, 20] on div "BS (01BR - IP)" at bounding box center [370, 21] width 57 height 16
type input "usg"
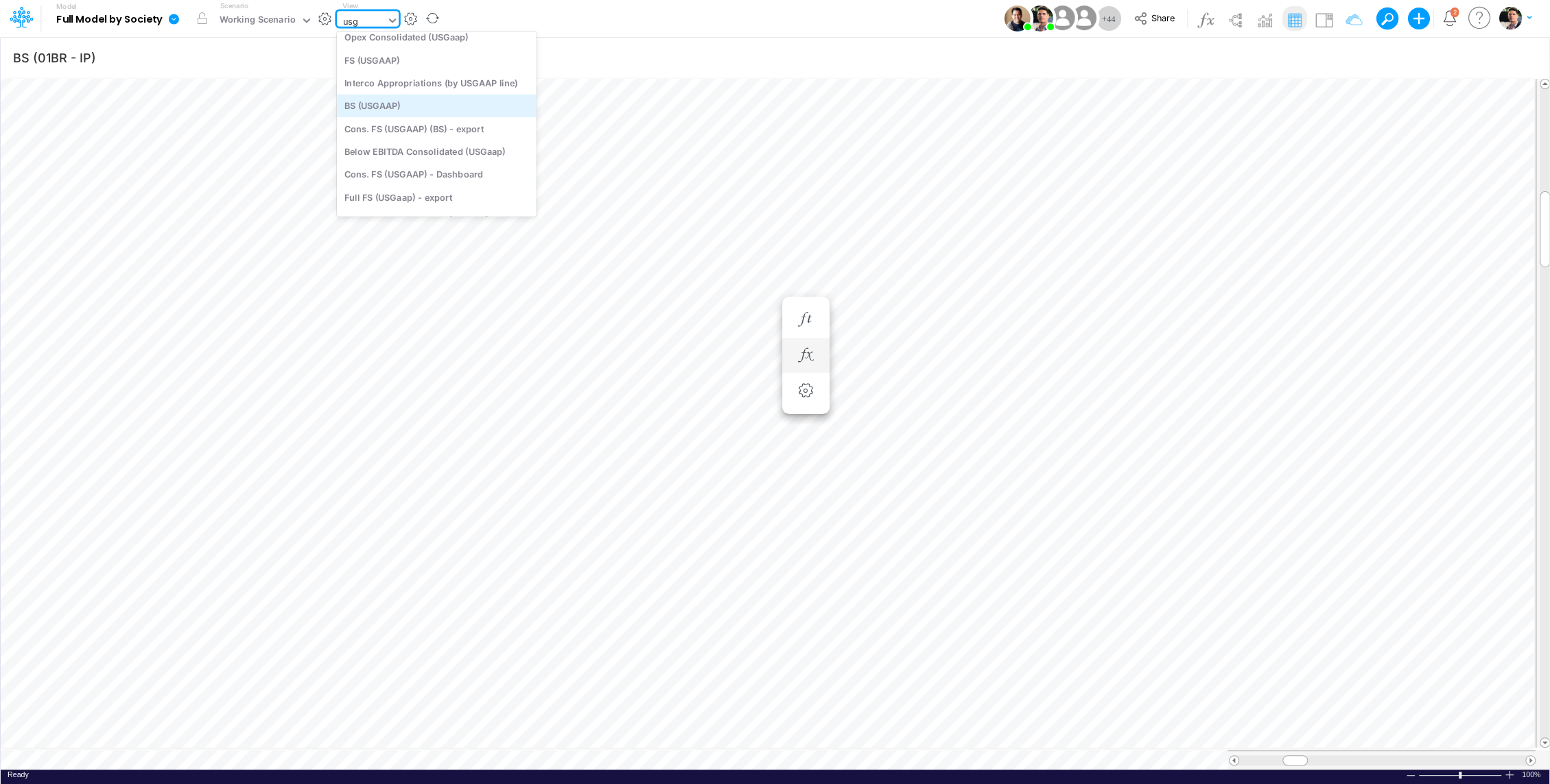
click at [381, 97] on div "BS (USGAAP)" at bounding box center [436, 105] width 199 height 22
type input "BS (USGAAP) - Detailed"
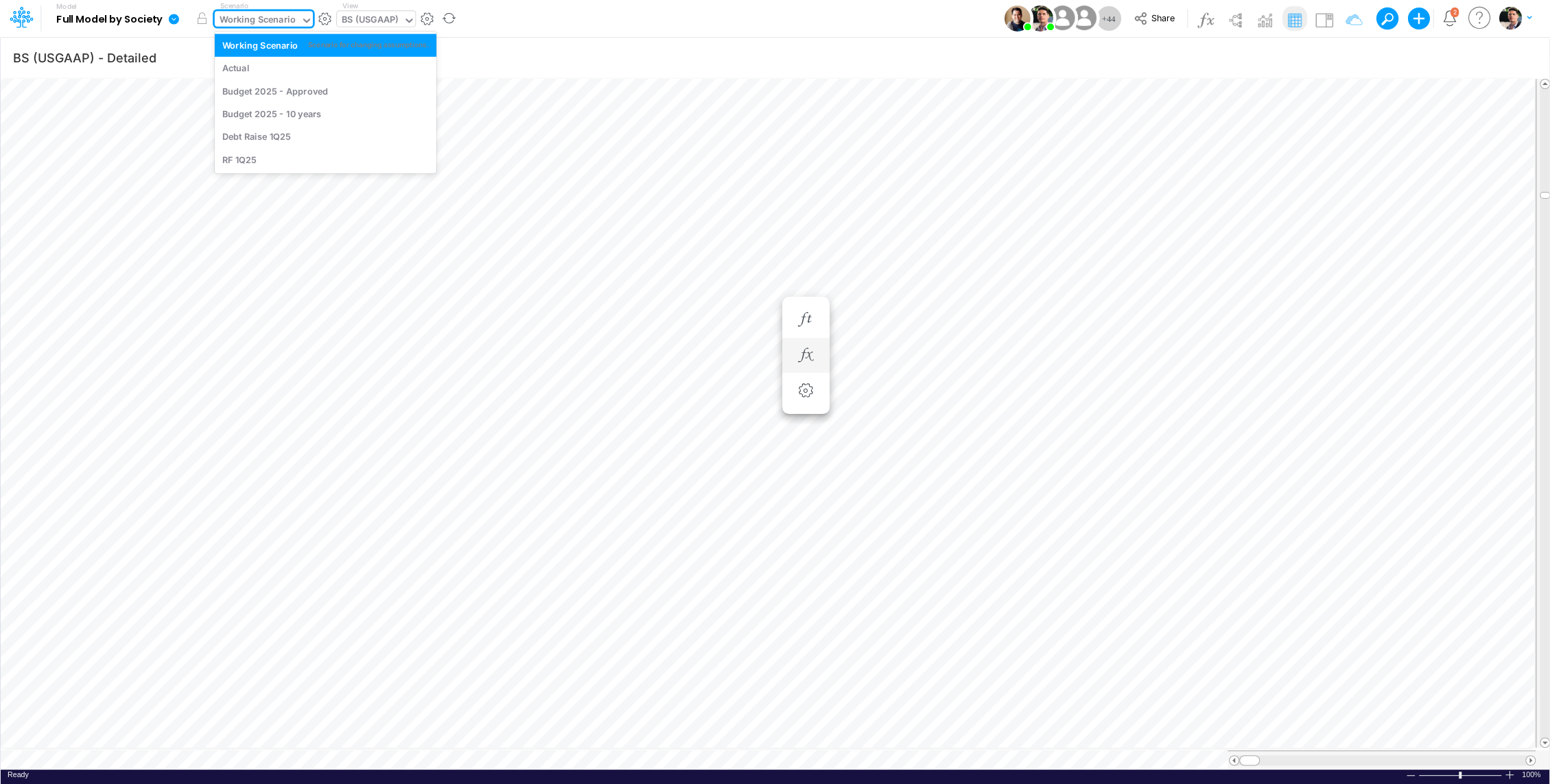
click at [269, 20] on div "Working Scenario" at bounding box center [257, 21] width 76 height 16
click at [259, 153] on div "RF 1Q25" at bounding box center [326, 159] width 207 height 13
type input "BS (01BR - IP)"
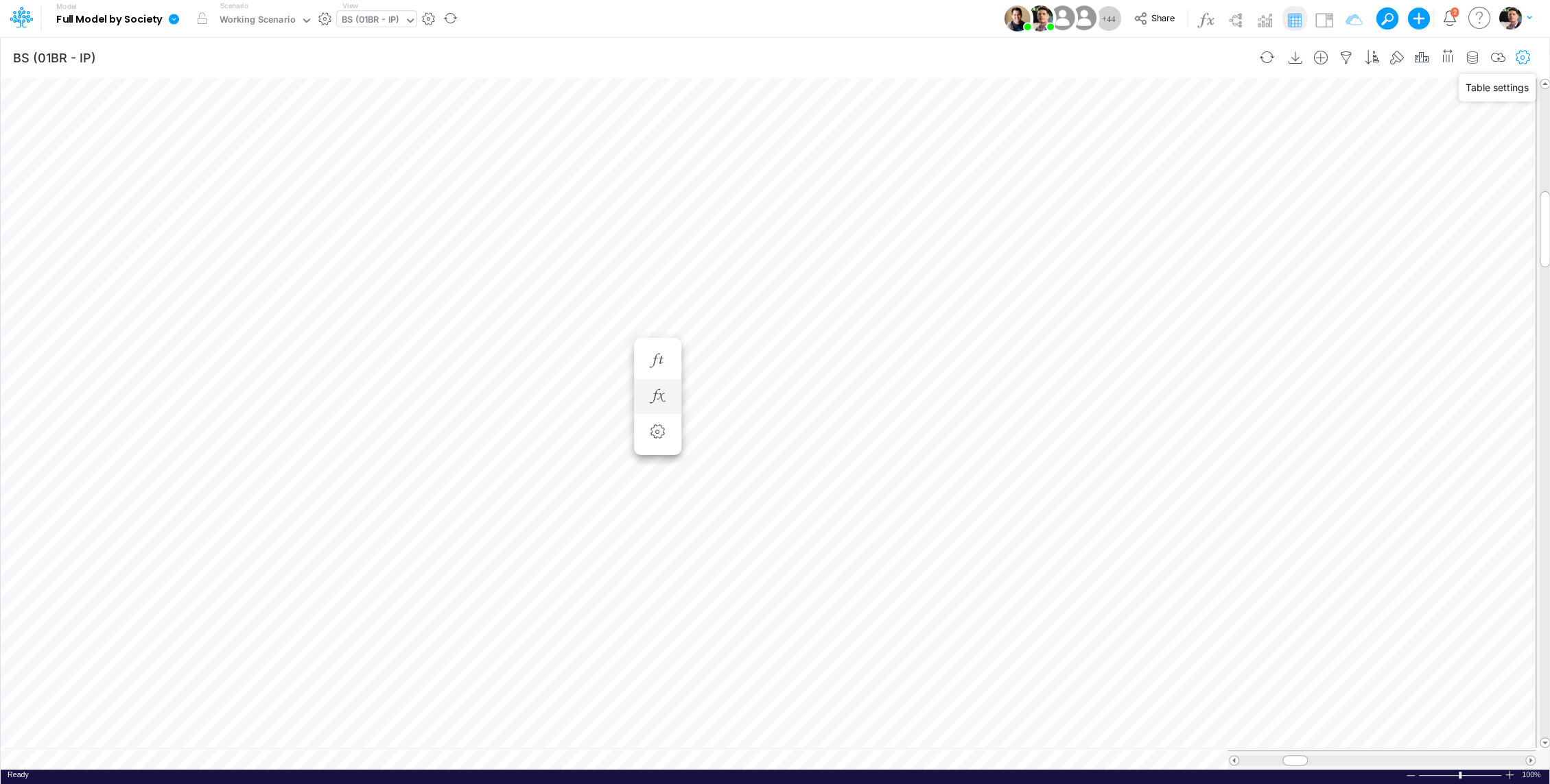
click at [1522, 55] on icon "button" at bounding box center [1522, 58] width 20 height 14
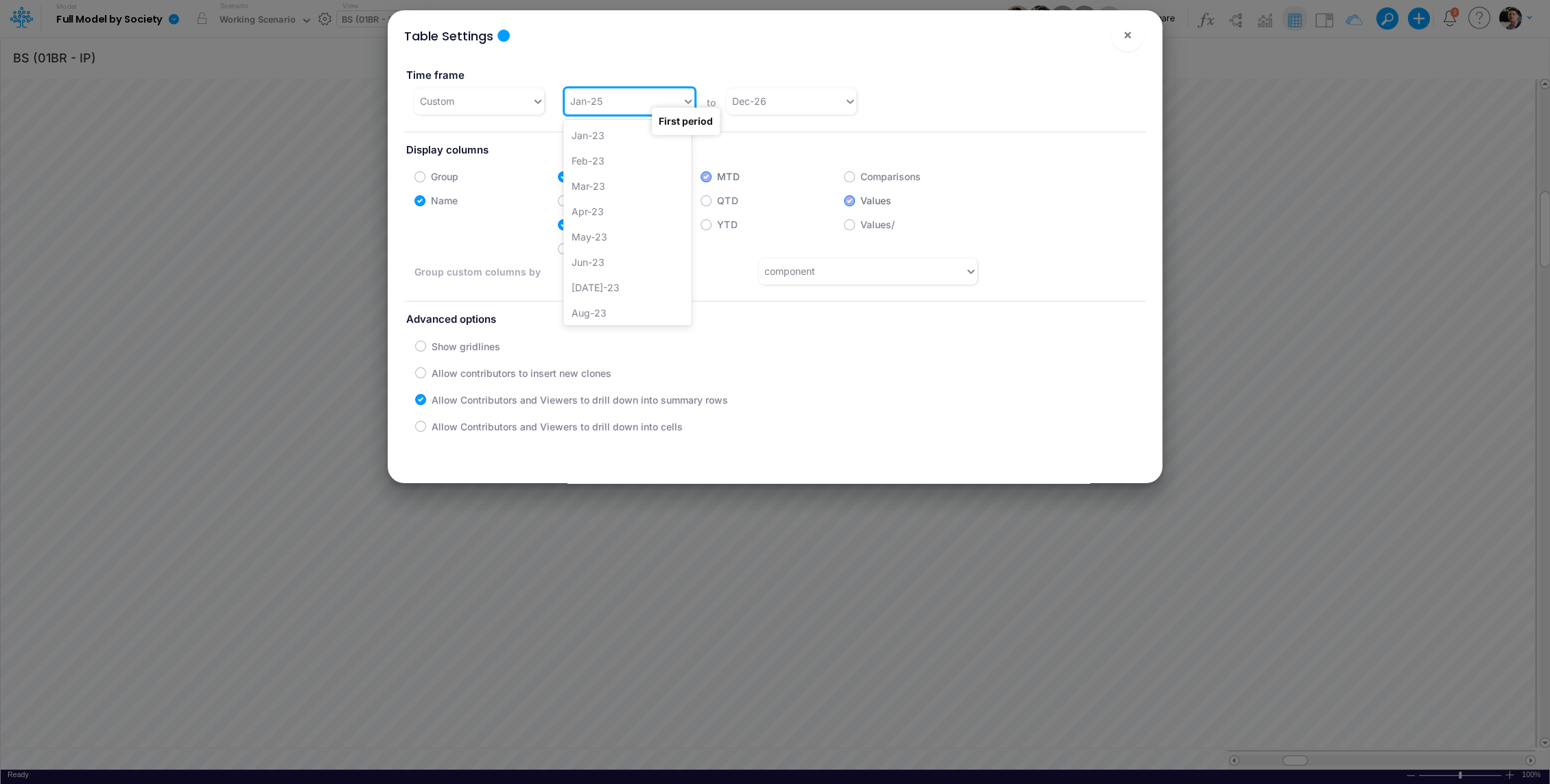
click at [625, 103] on div "Jan-25" at bounding box center [623, 101] width 117 height 22
click at [613, 143] on div "Jan-23" at bounding box center [627, 135] width 128 height 25
click at [1129, 40] on span "×" at bounding box center [1127, 34] width 9 height 17
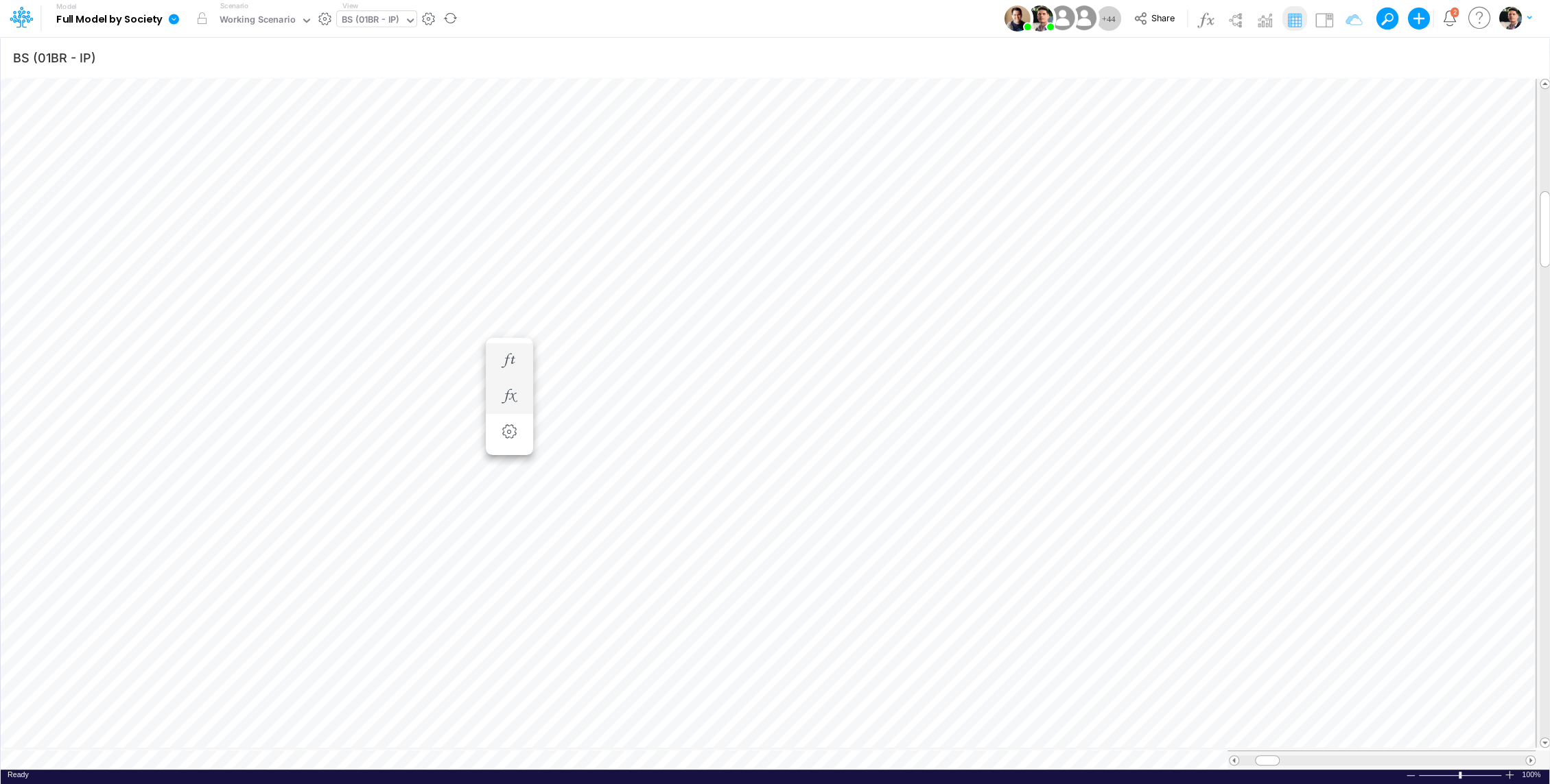
scroll to position [7, 1]
click at [295, 755] on div "Paste Cut Copy AutoFill -58356.78000000119 Ready 100% Sum: null Max: null Min: …" at bounding box center [775, 423] width 1549 height 693
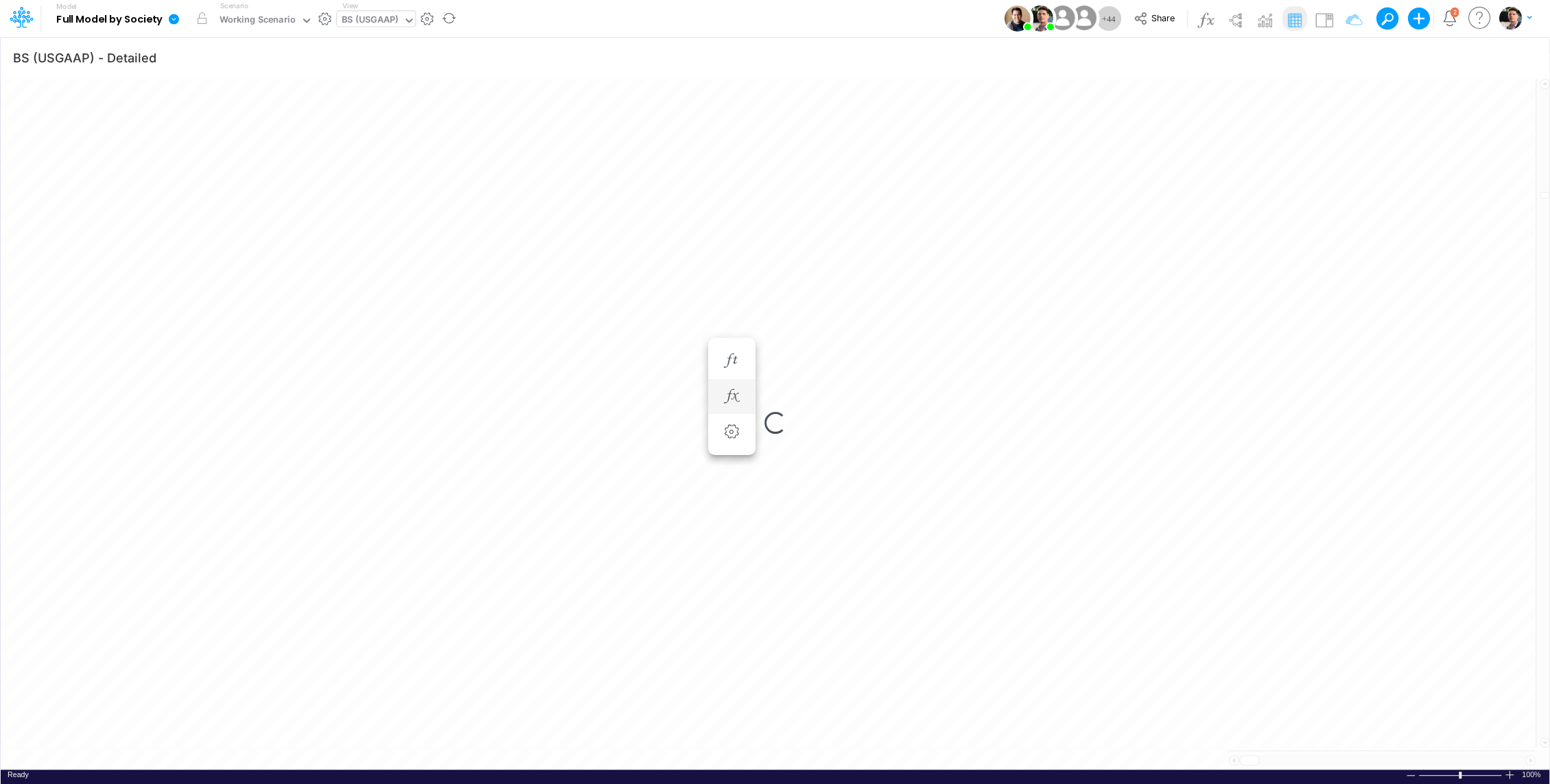
scroll to position [7, 0]
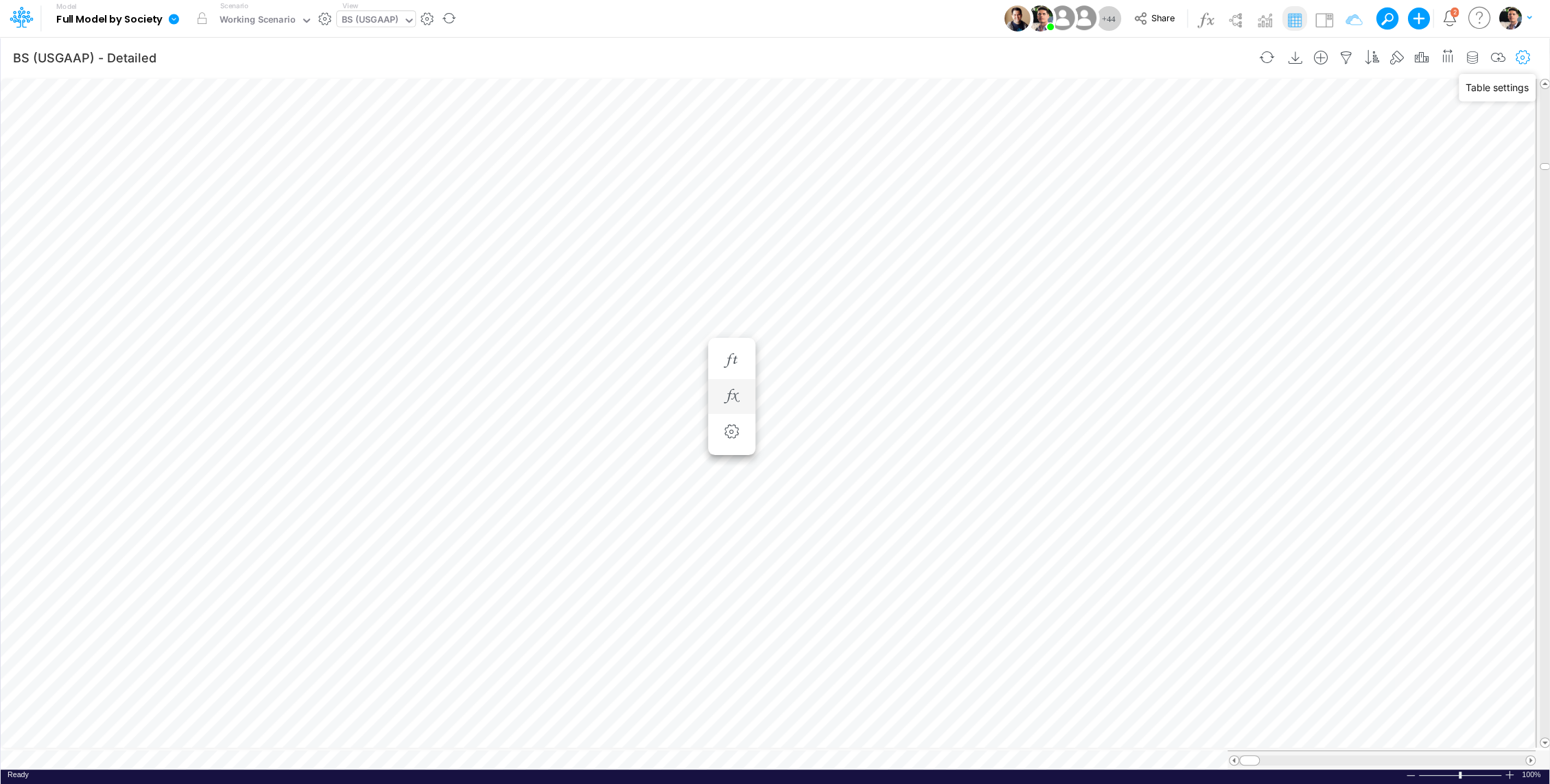
click at [1523, 54] on icon "button" at bounding box center [1522, 58] width 20 height 14
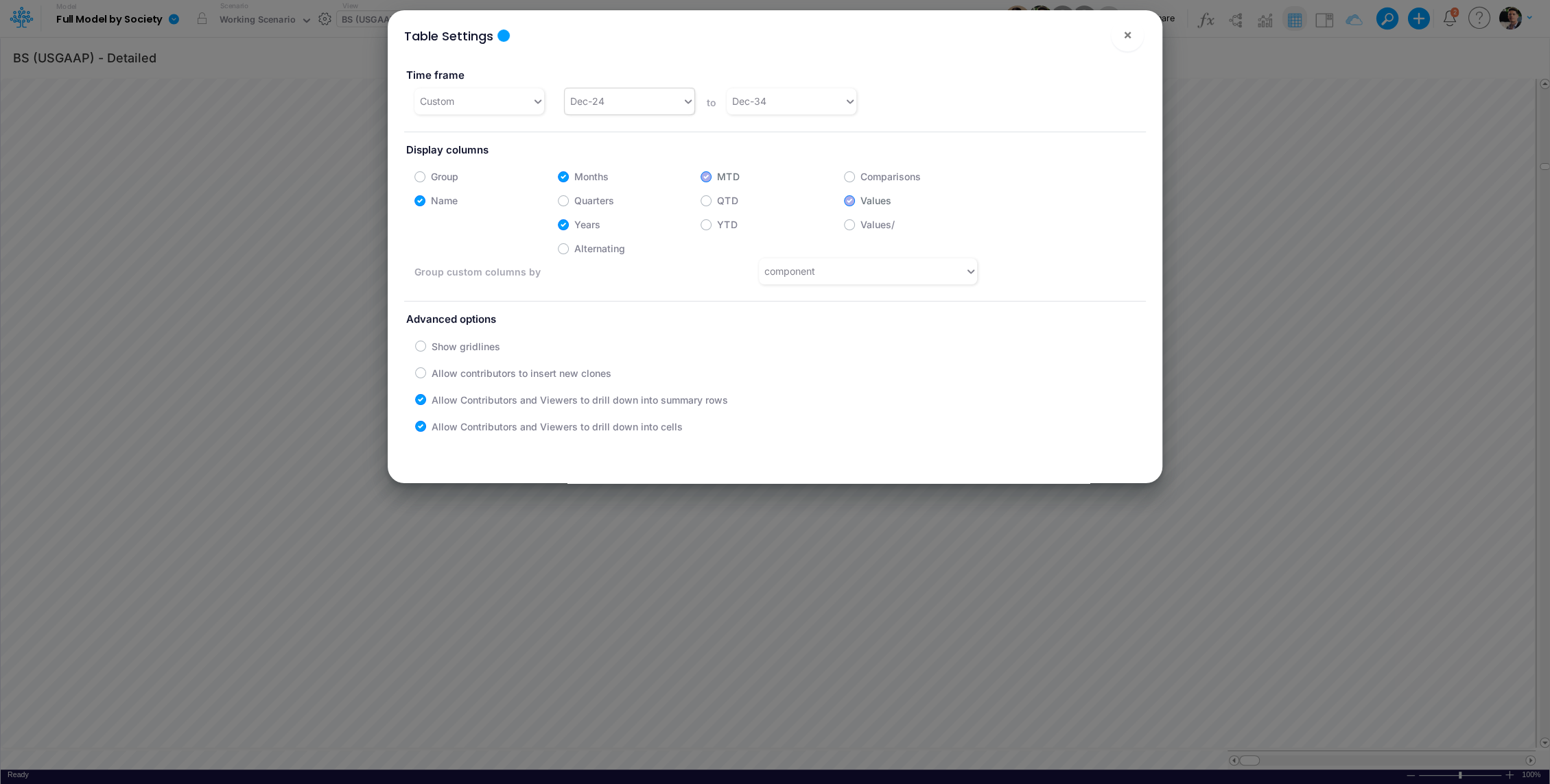
click at [635, 103] on div "Dec-24" at bounding box center [623, 101] width 117 height 22
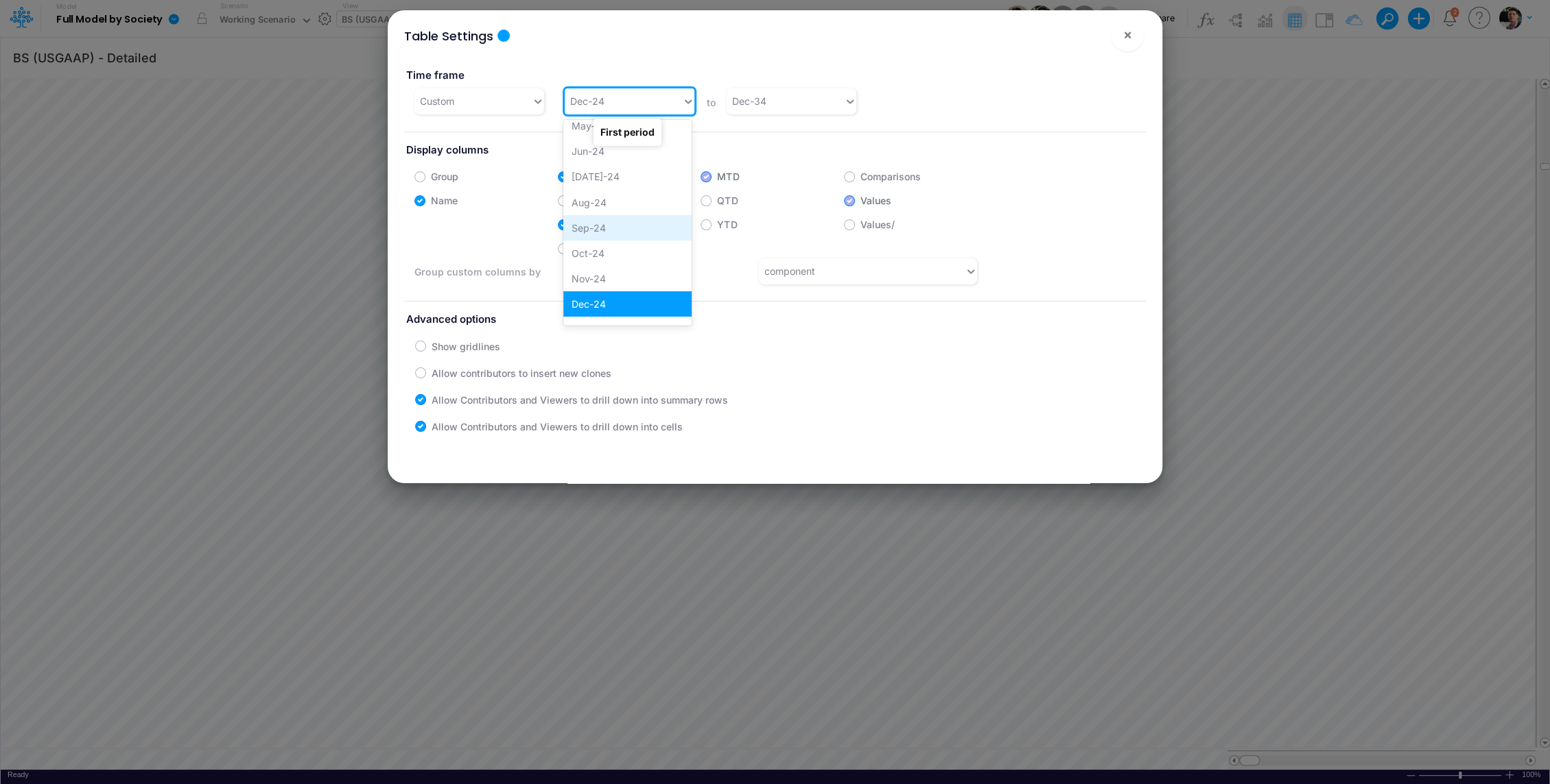
scroll to position [0, 0]
click at [568, 137] on div "Jan-23" at bounding box center [627, 135] width 128 height 25
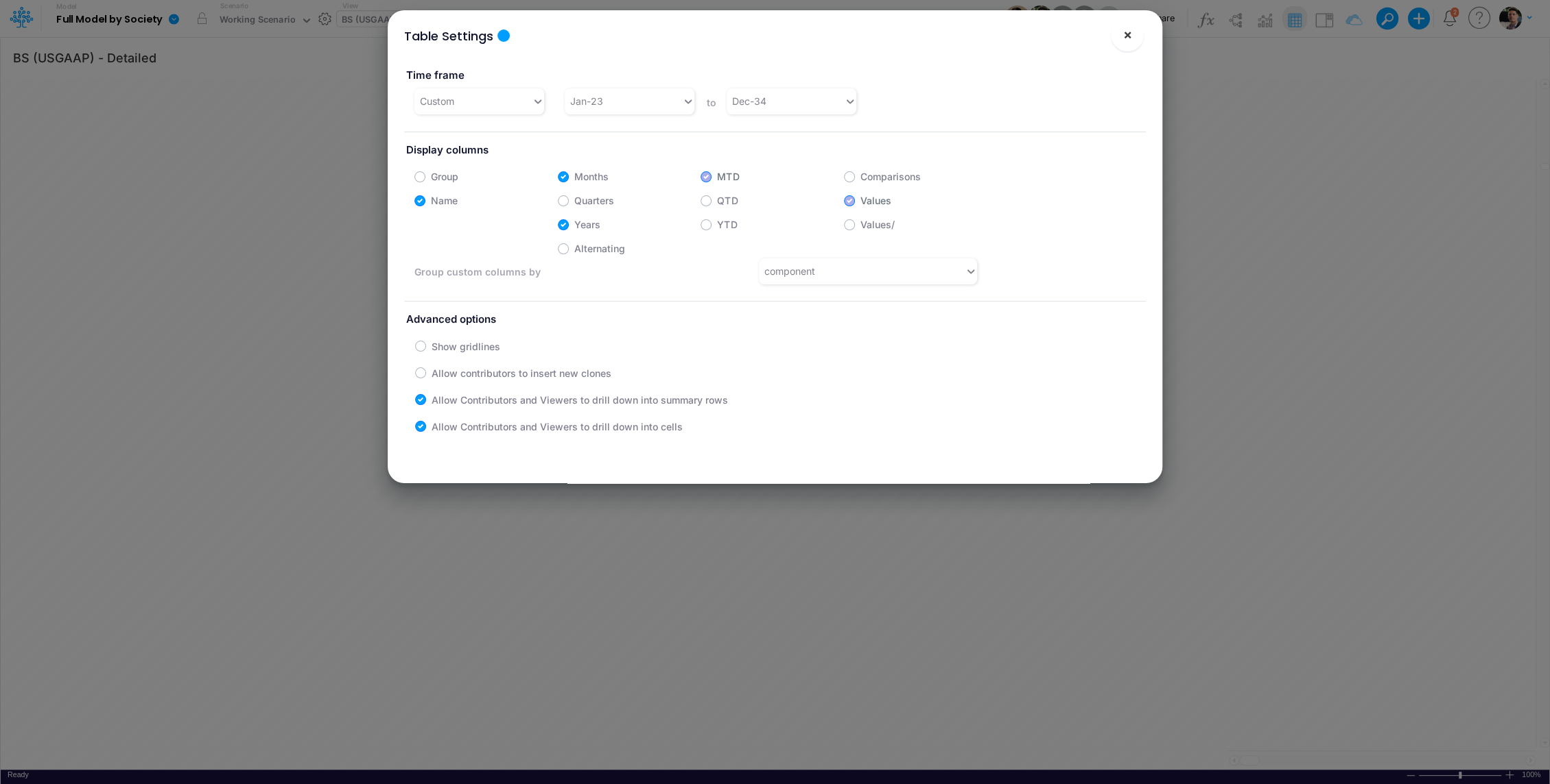
click at [1129, 49] on button "×" at bounding box center [1127, 35] width 33 height 33
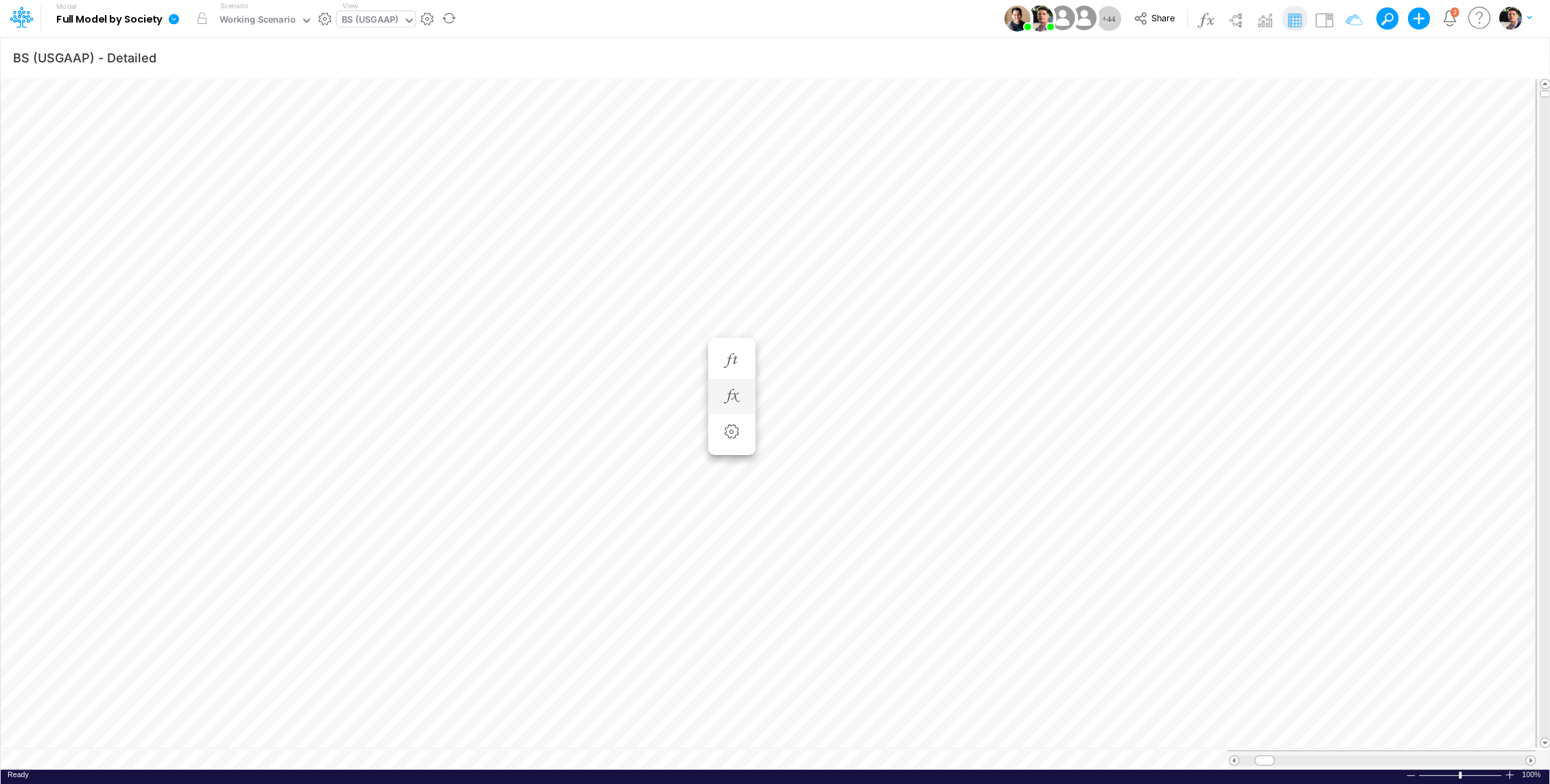
scroll to position [7, 1]
click at [955, 246] on icon "button" at bounding box center [955, 246] width 20 height 14
click at [964, 212] on icon "button" at bounding box center [955, 210] width 20 height 14
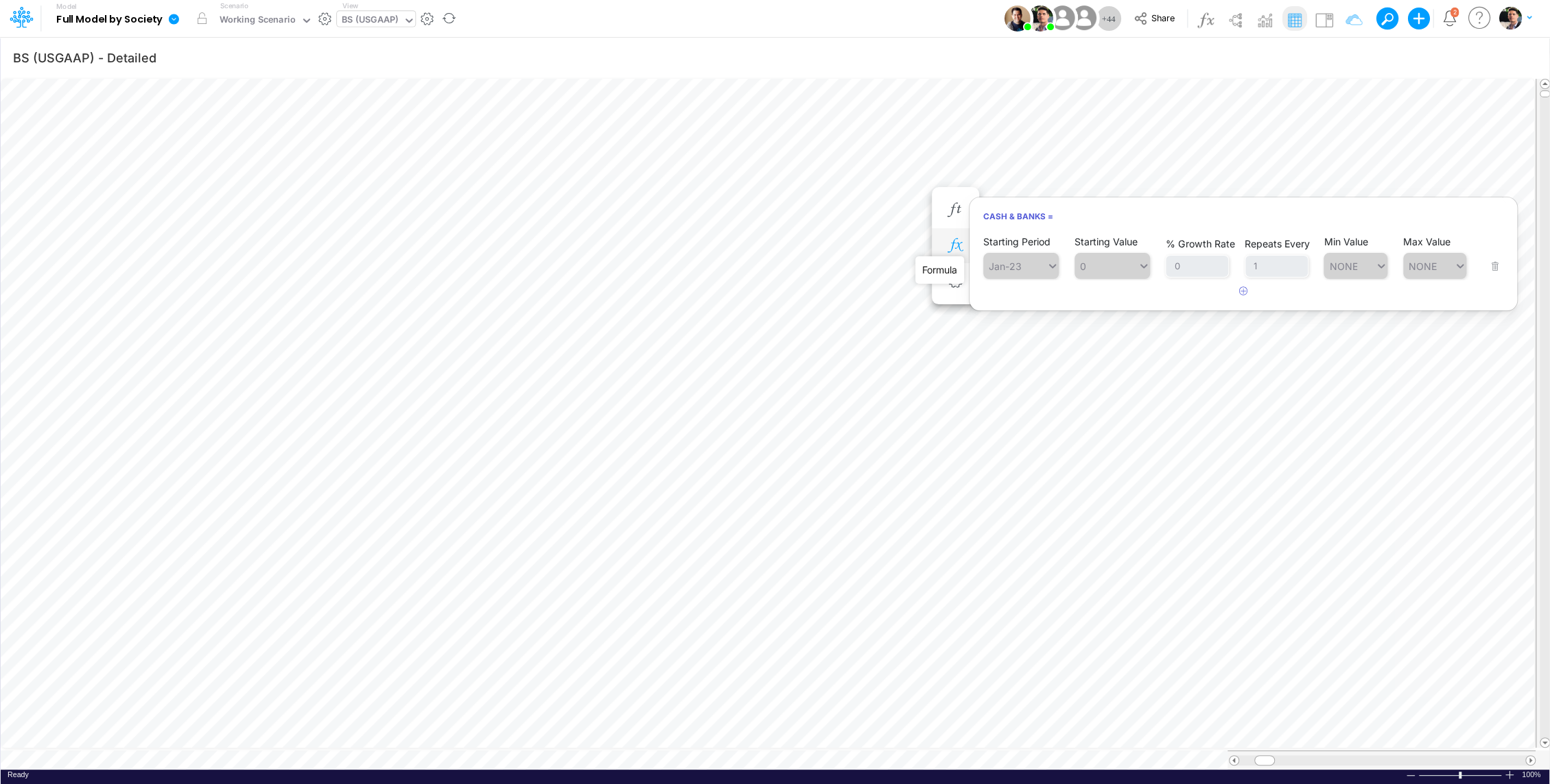
click at [960, 241] on icon "button" at bounding box center [955, 246] width 20 height 14
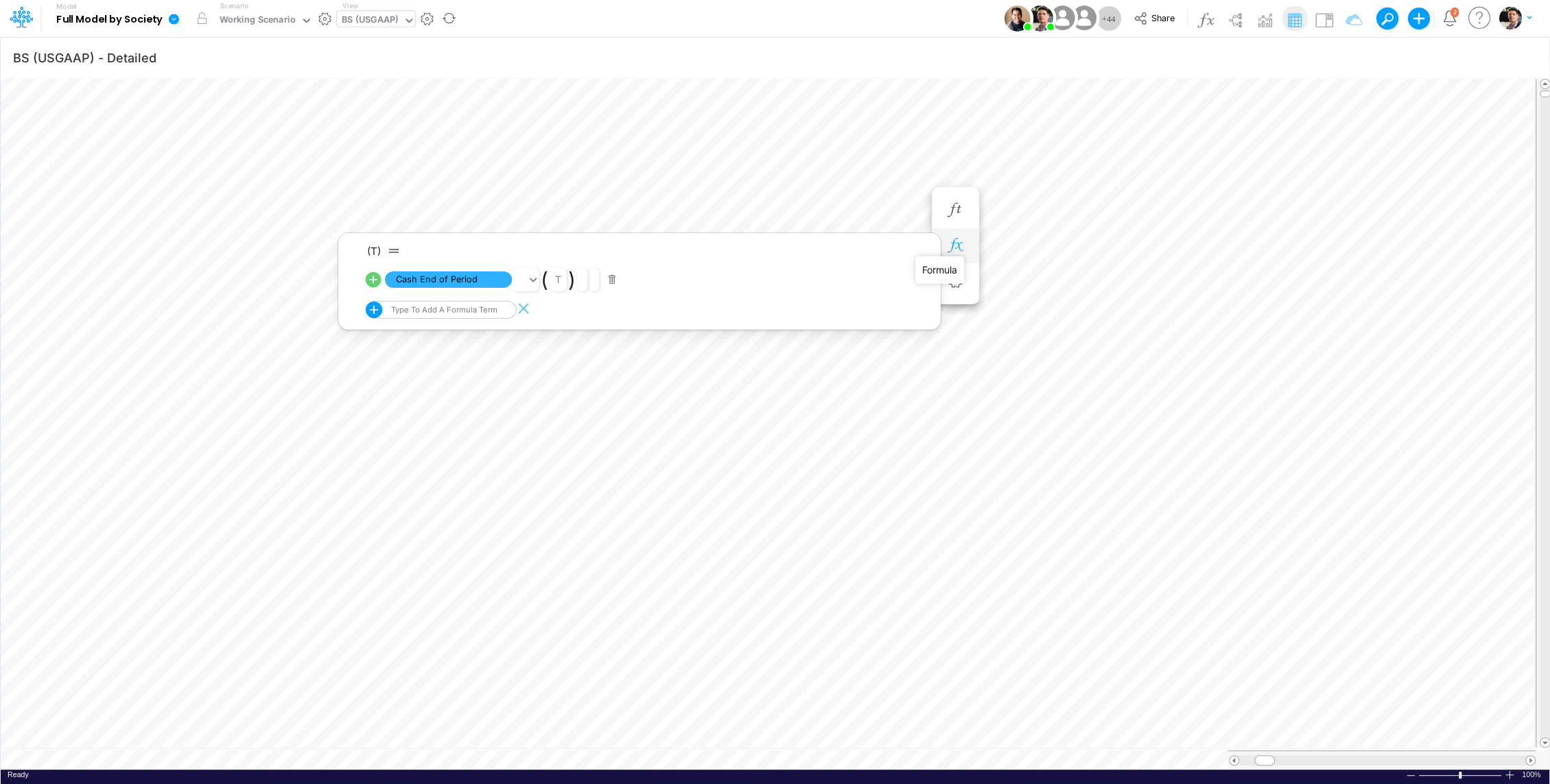
click at [960, 241] on icon "button" at bounding box center [955, 246] width 20 height 14
type input "BS (01BR - IP)"
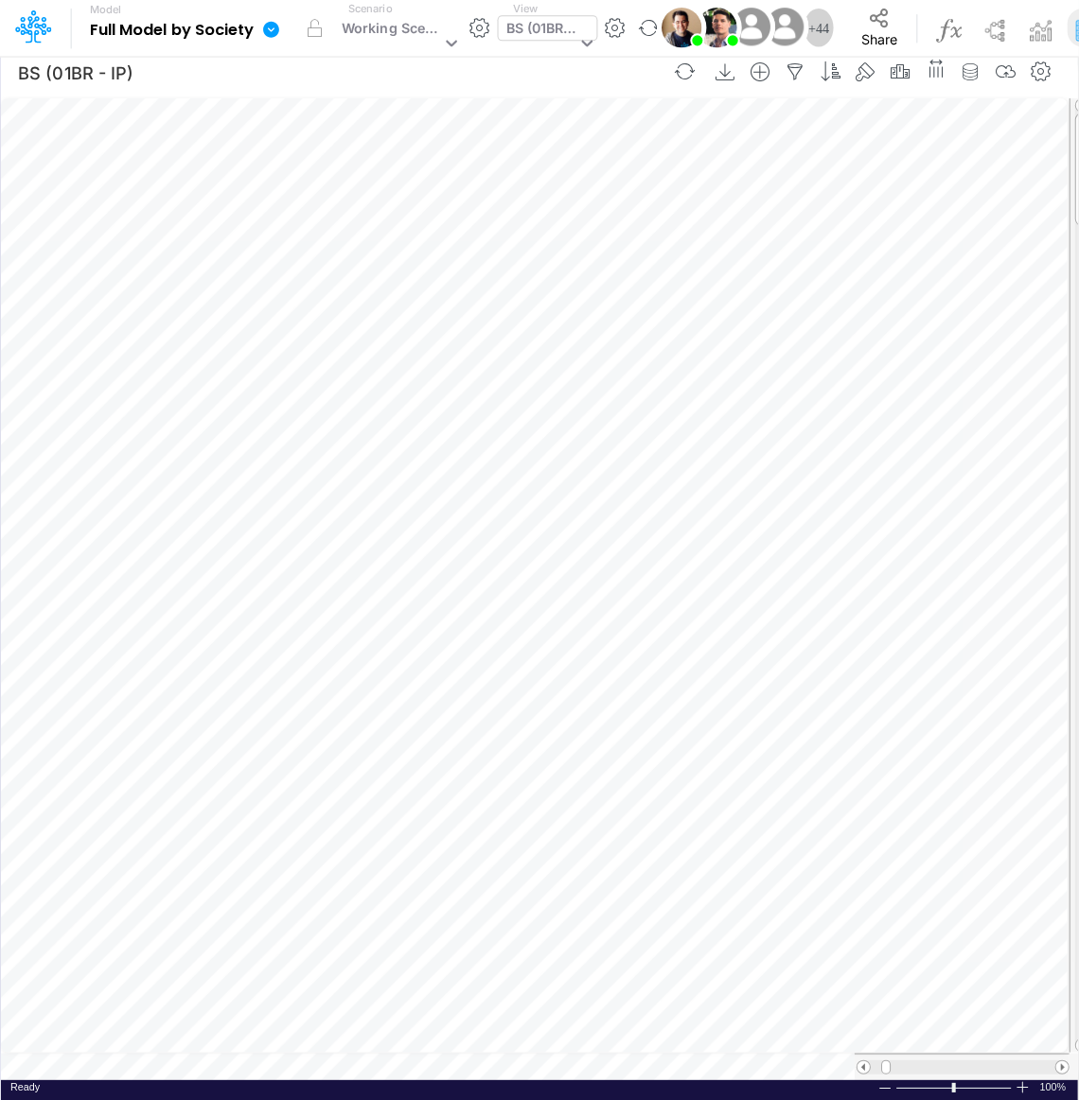
scroll to position [9, 2]
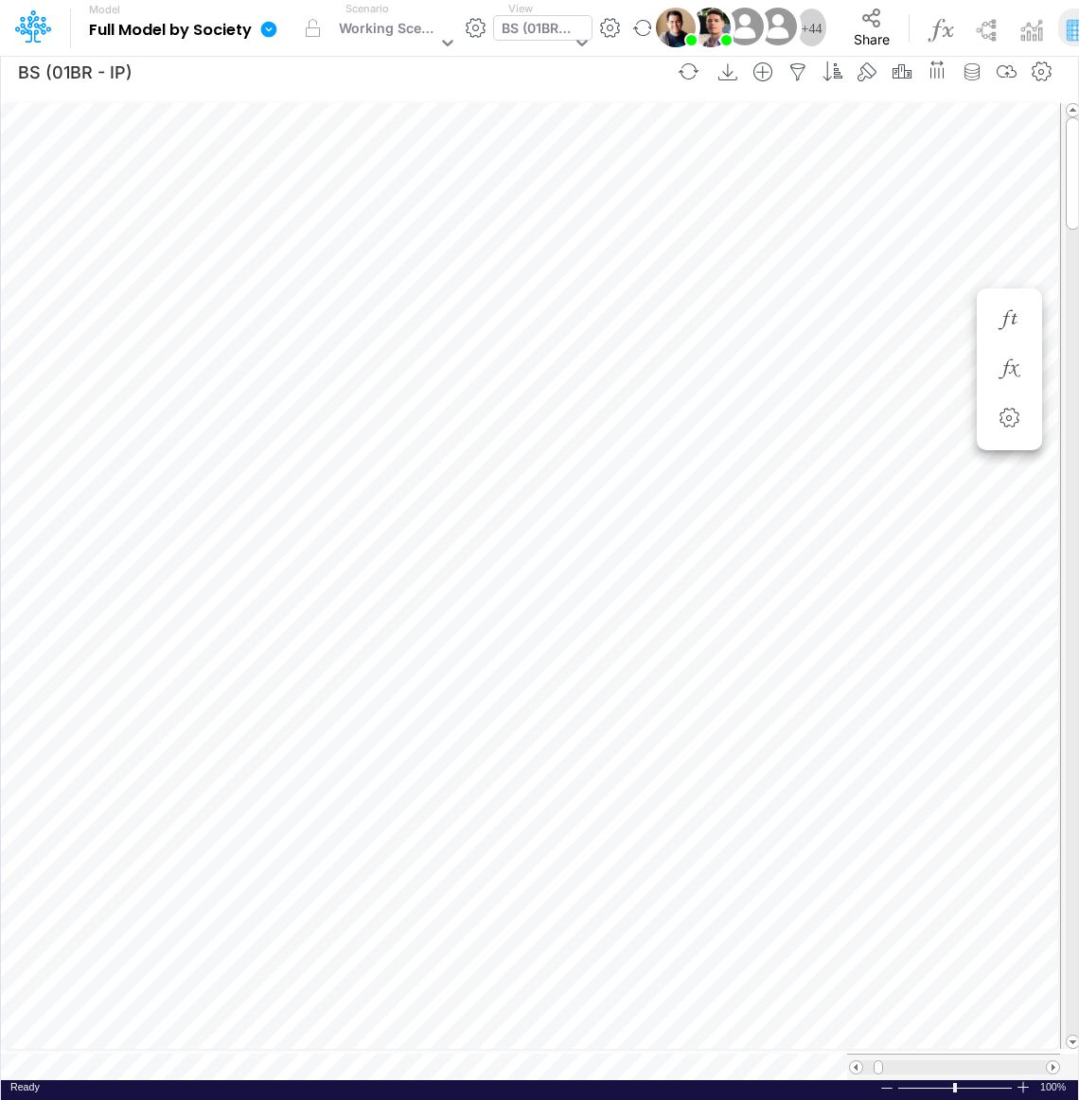
scroll to position [9, 2]
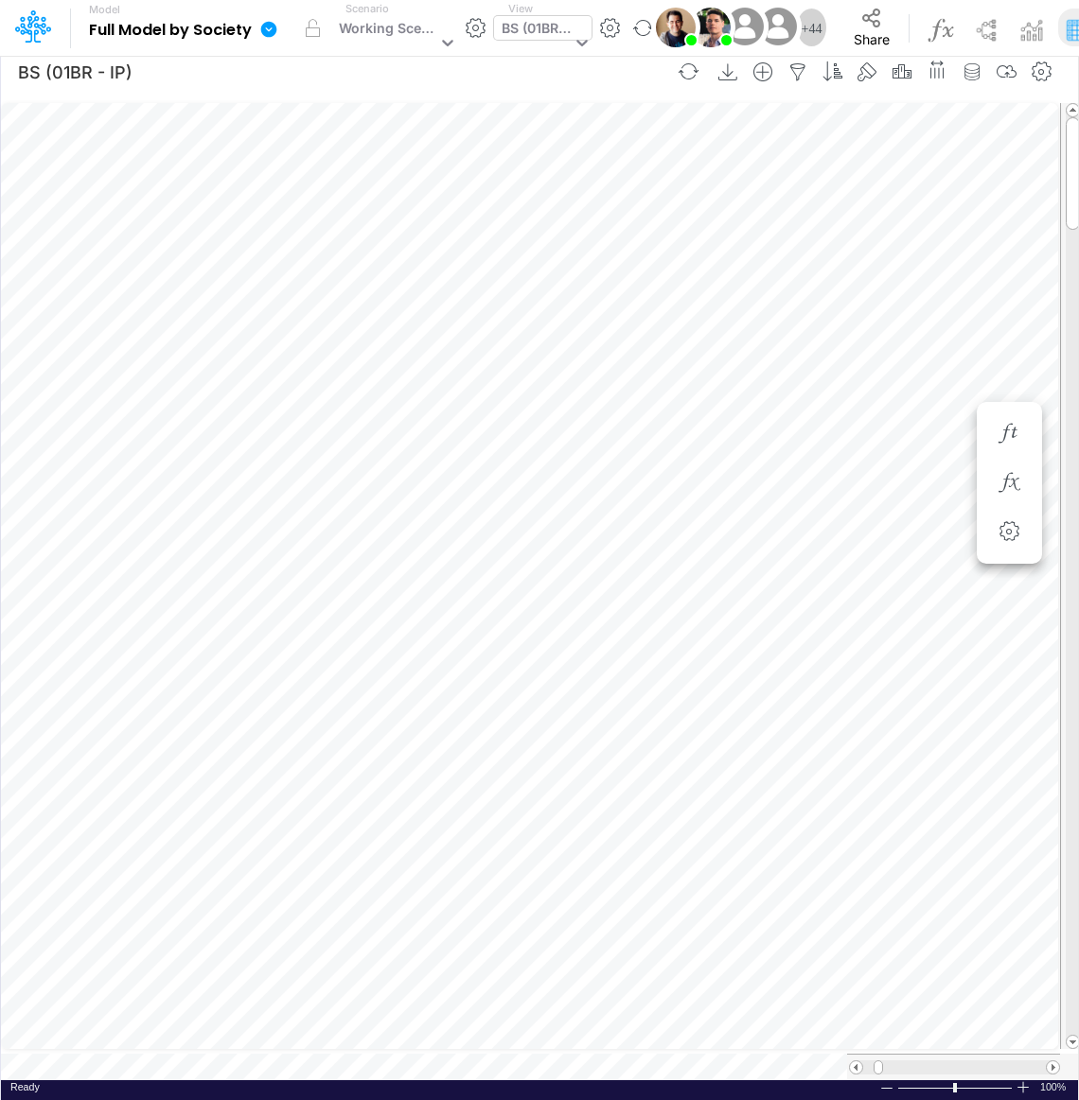
scroll to position [9, 2]
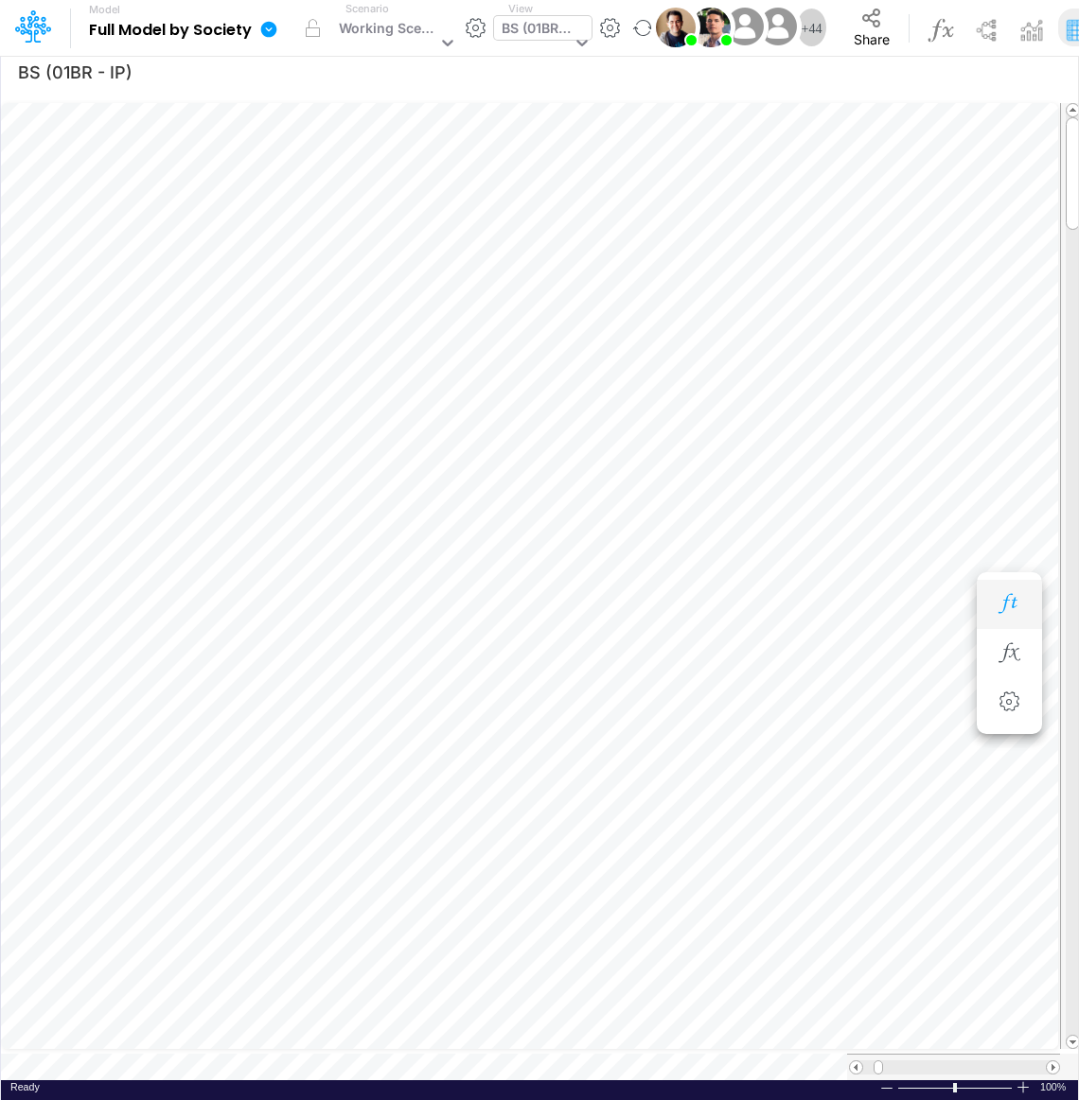
scroll to position [9, 2]
click at [1015, 532] on button "button" at bounding box center [1009, 521] width 35 height 38
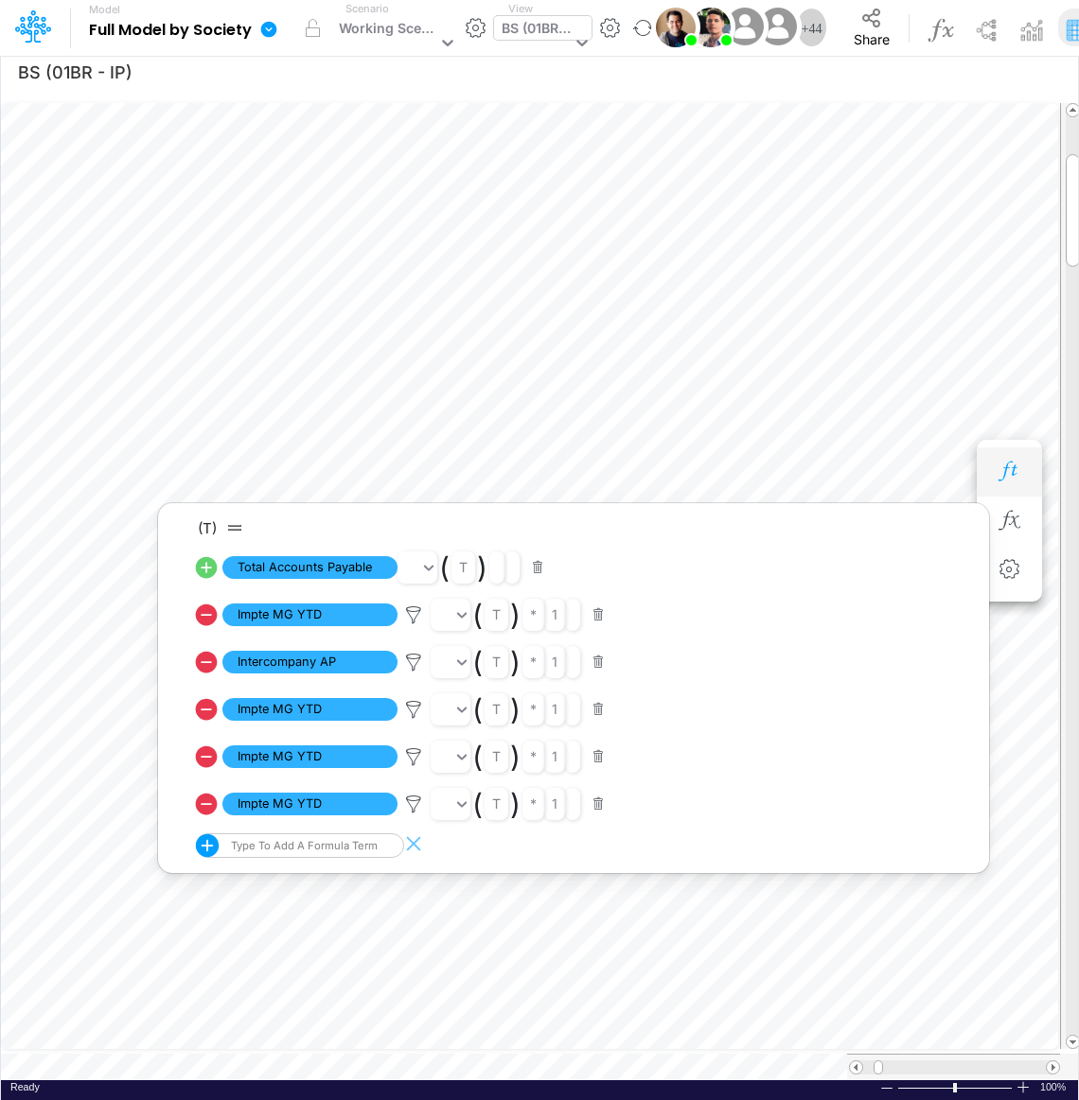
click at [1014, 486] on button "button" at bounding box center [1009, 472] width 35 height 38
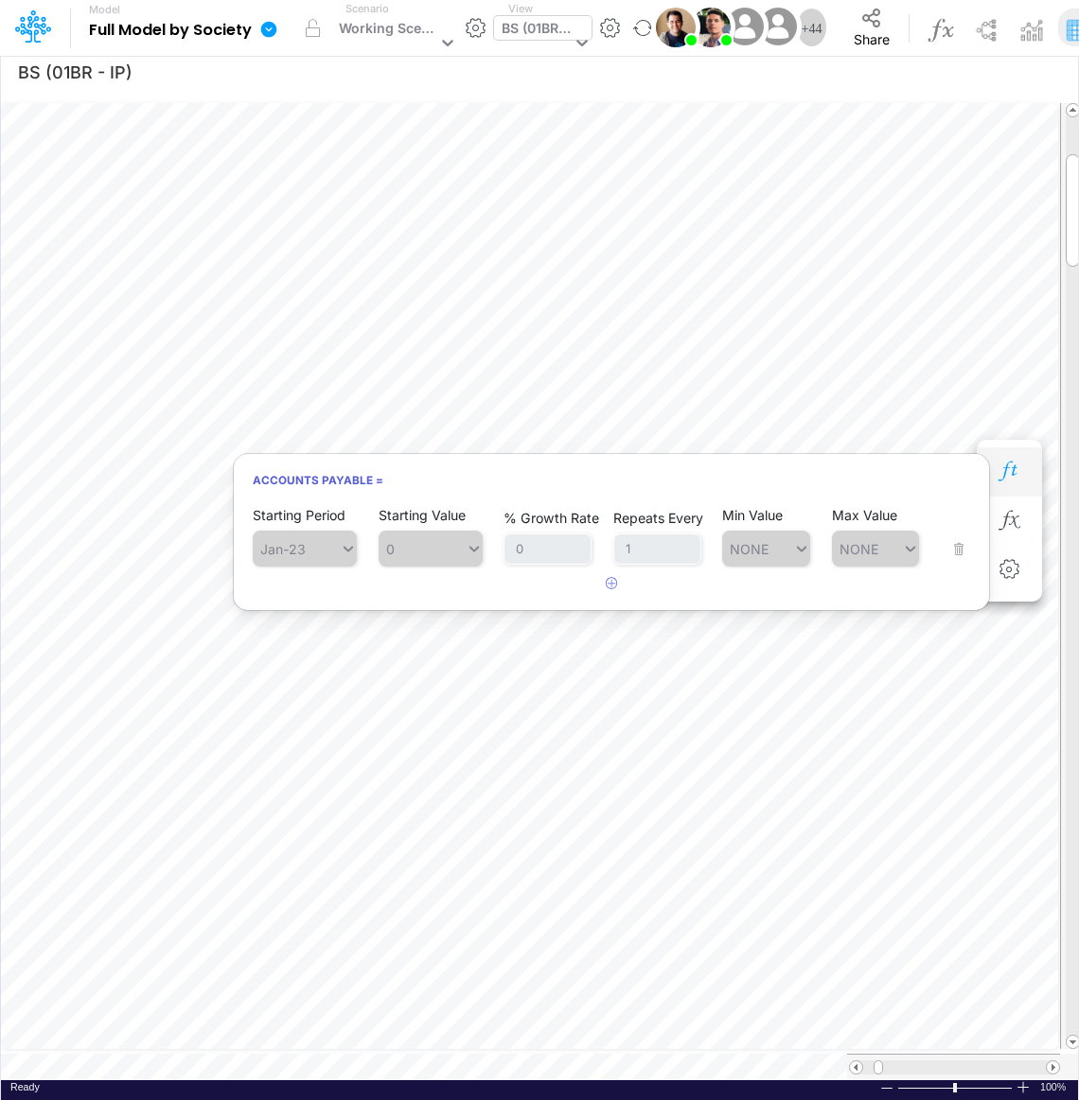
click at [1014, 486] on button "button" at bounding box center [1009, 472] width 35 height 38
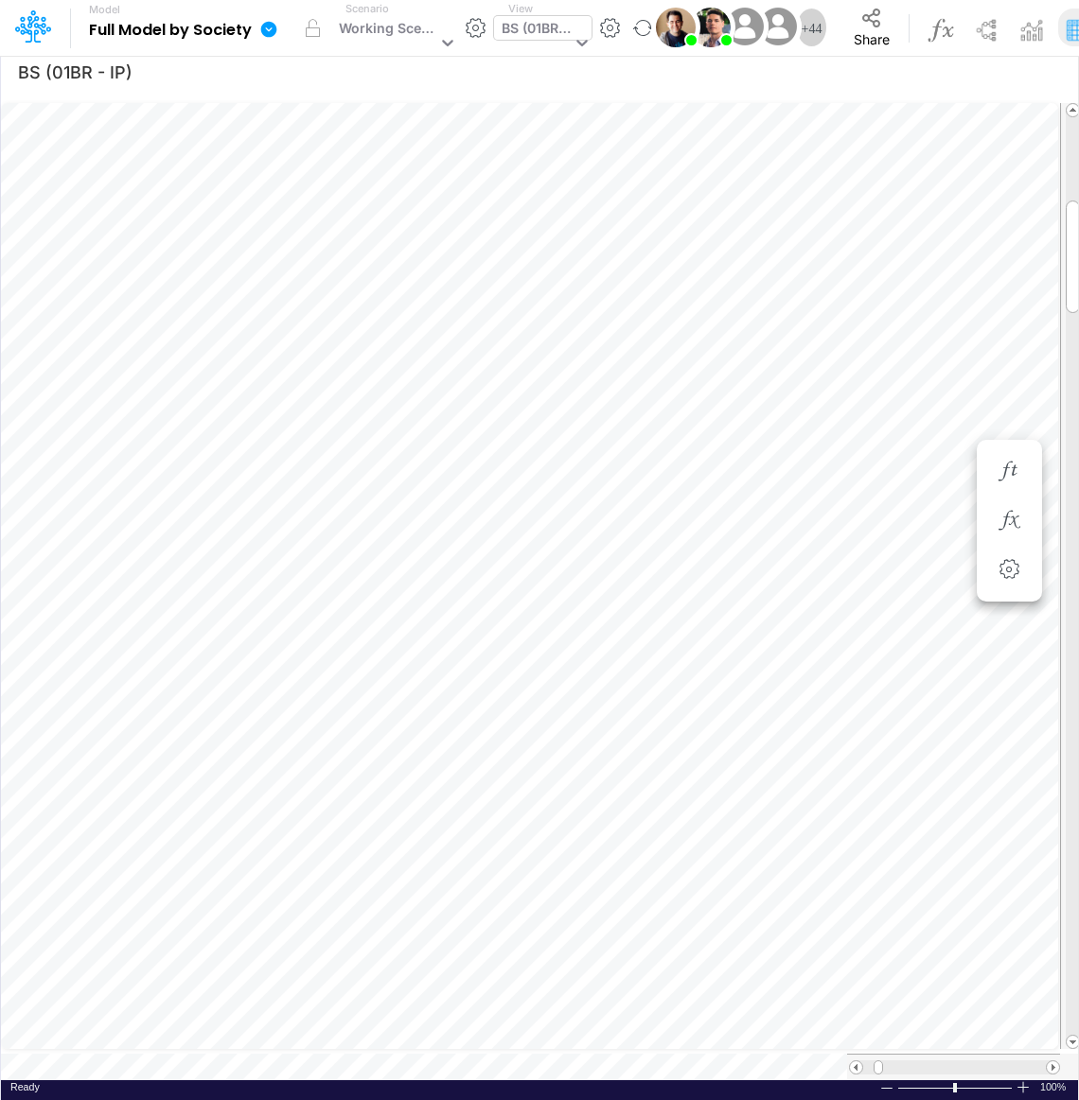
scroll to position [9, 2]
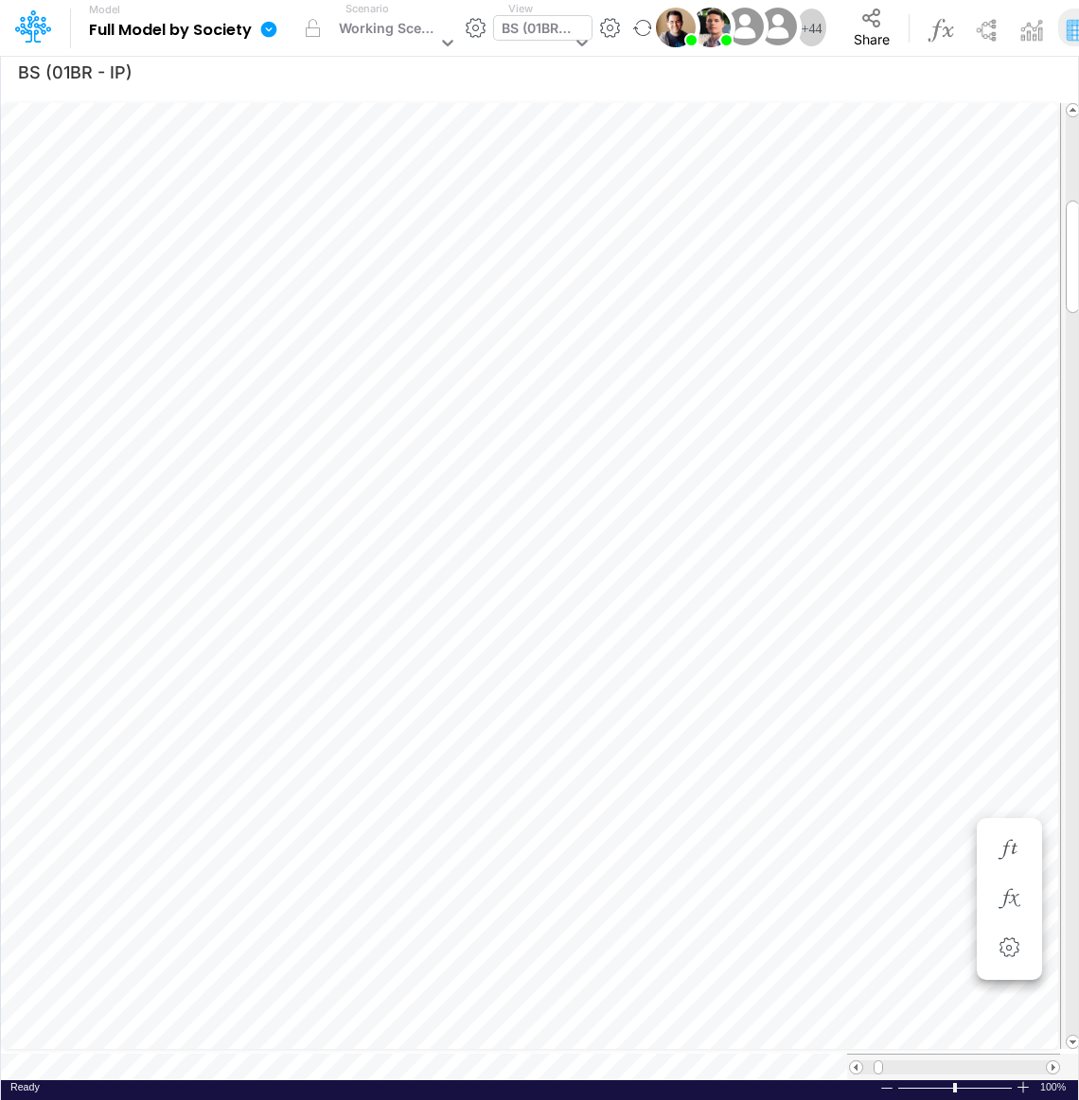
scroll to position [9, 2]
click at [1012, 843] on icon "button" at bounding box center [1008, 850] width 28 height 20
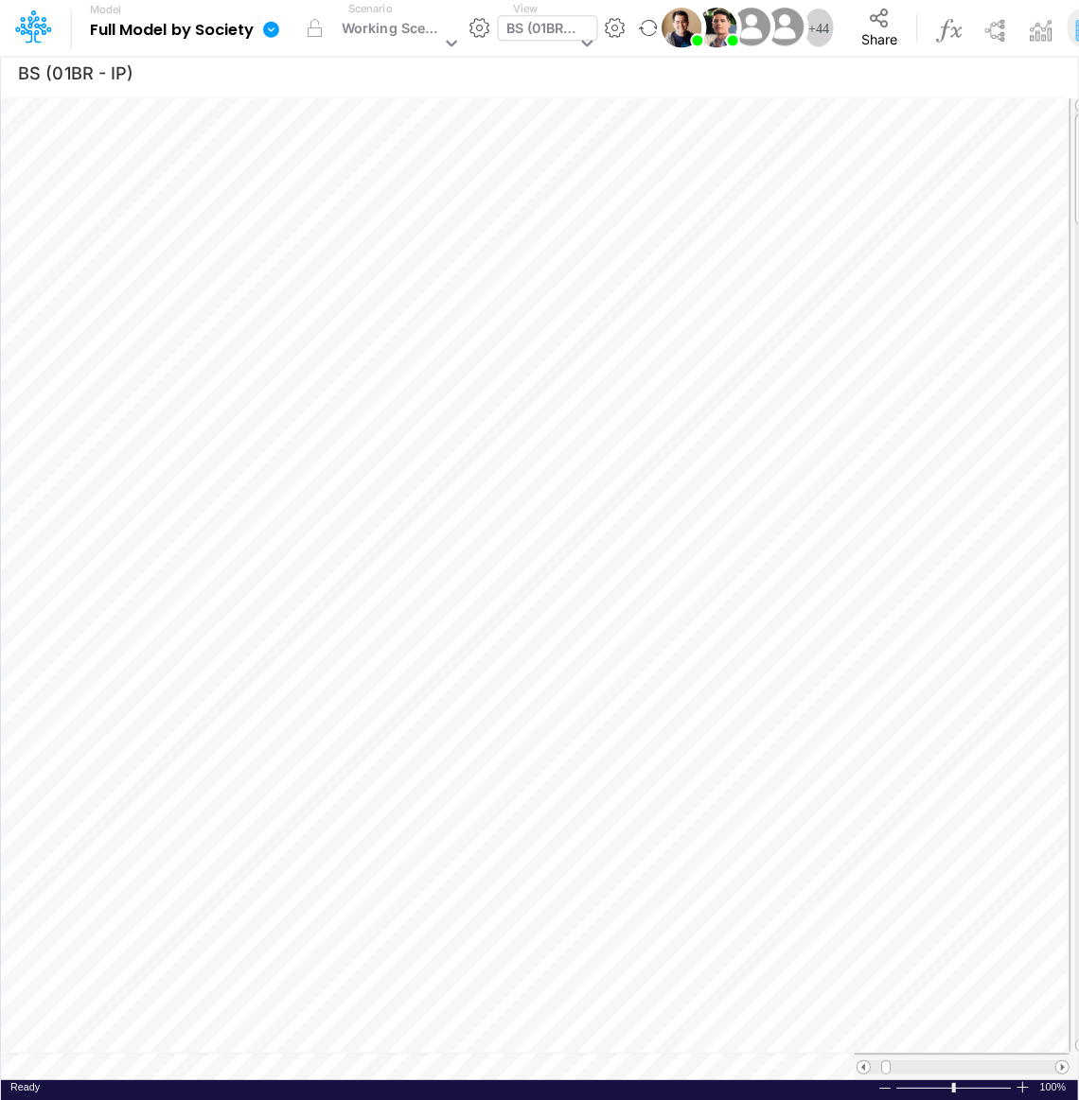
scroll to position [9, 2]
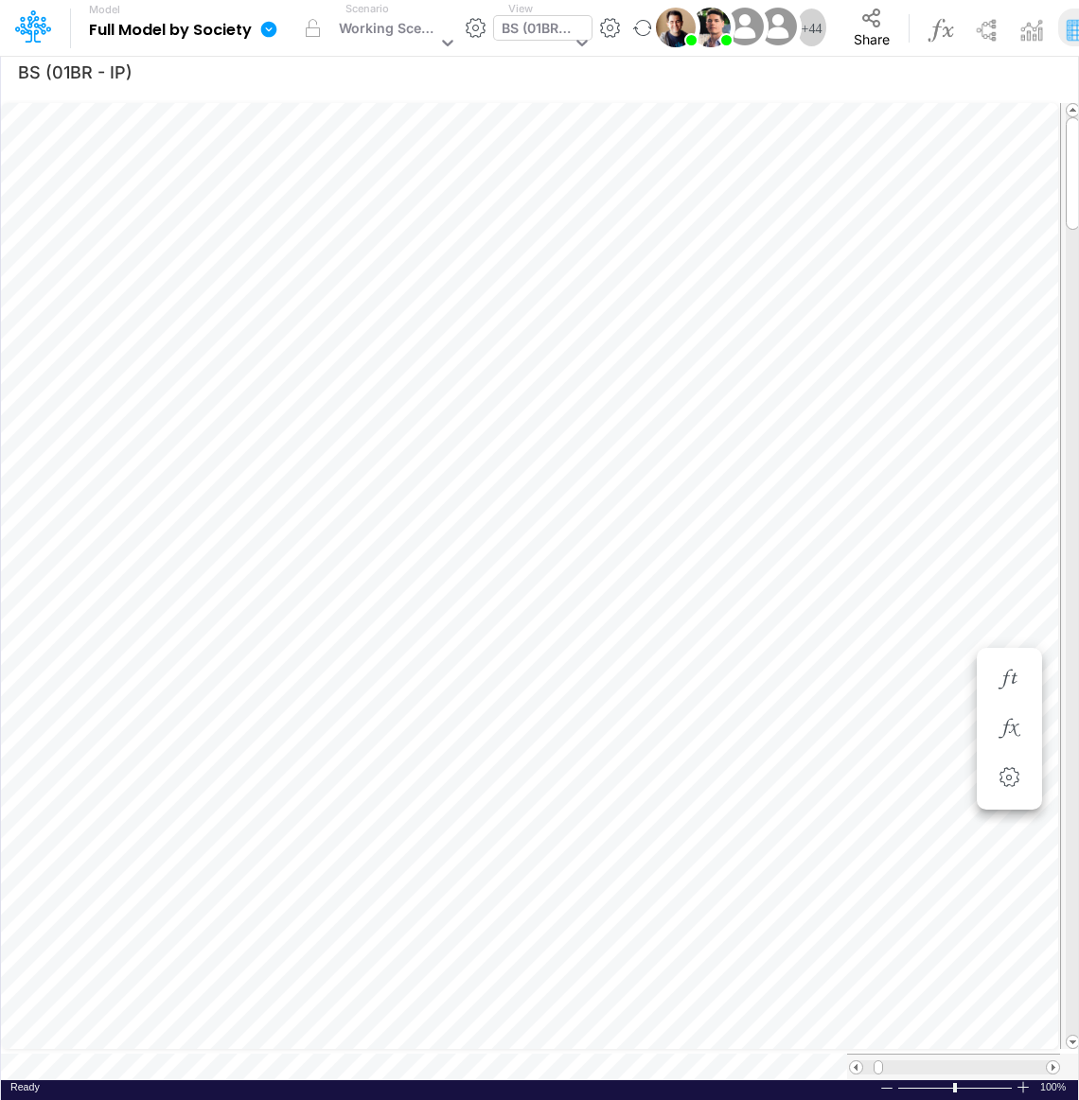
scroll to position [9, 2]
click at [384, 31] on div "Working Scenario" at bounding box center [387, 30] width 97 height 25
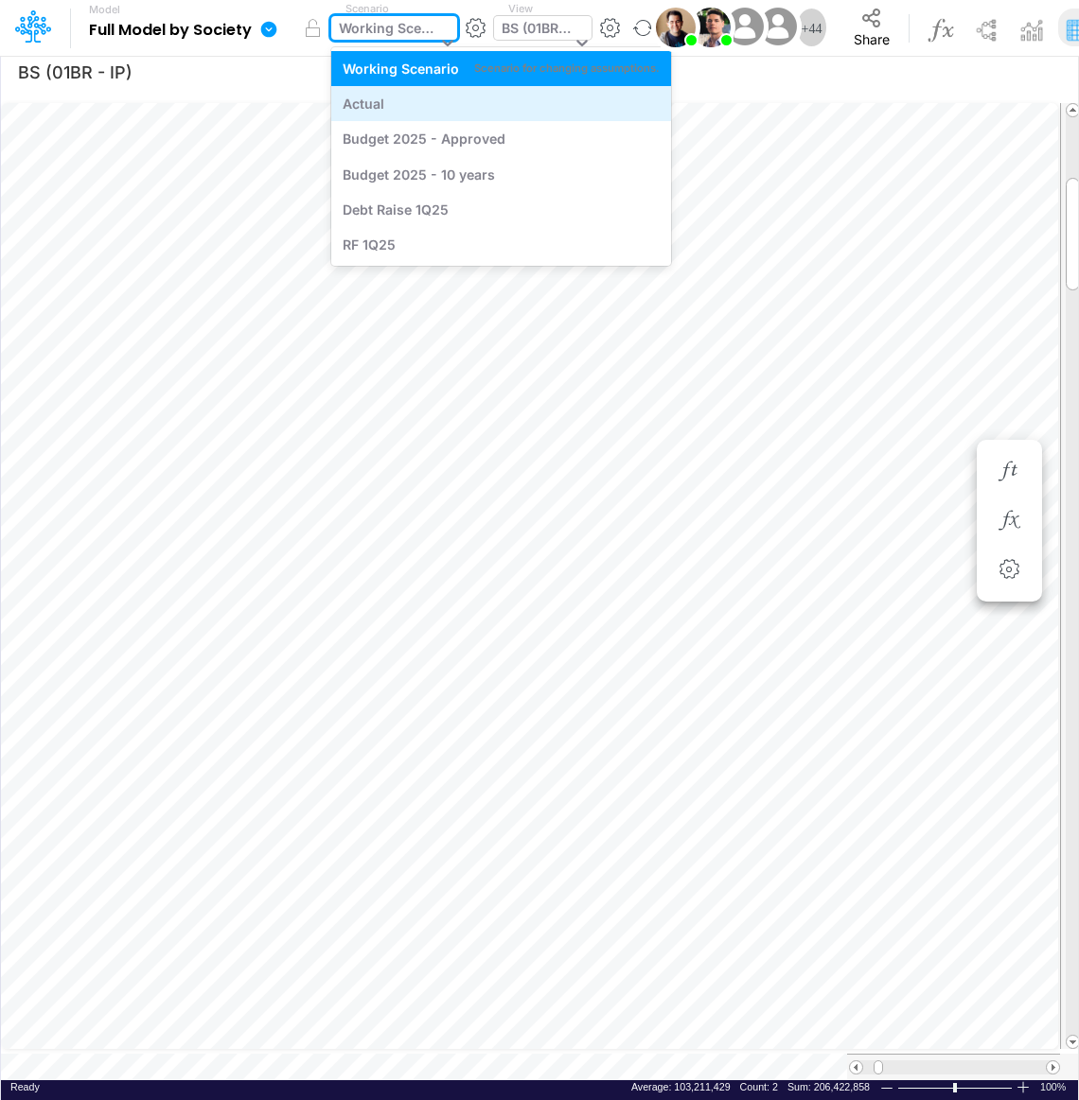
click at [361, 104] on div "Actual" at bounding box center [364, 104] width 42 height 20
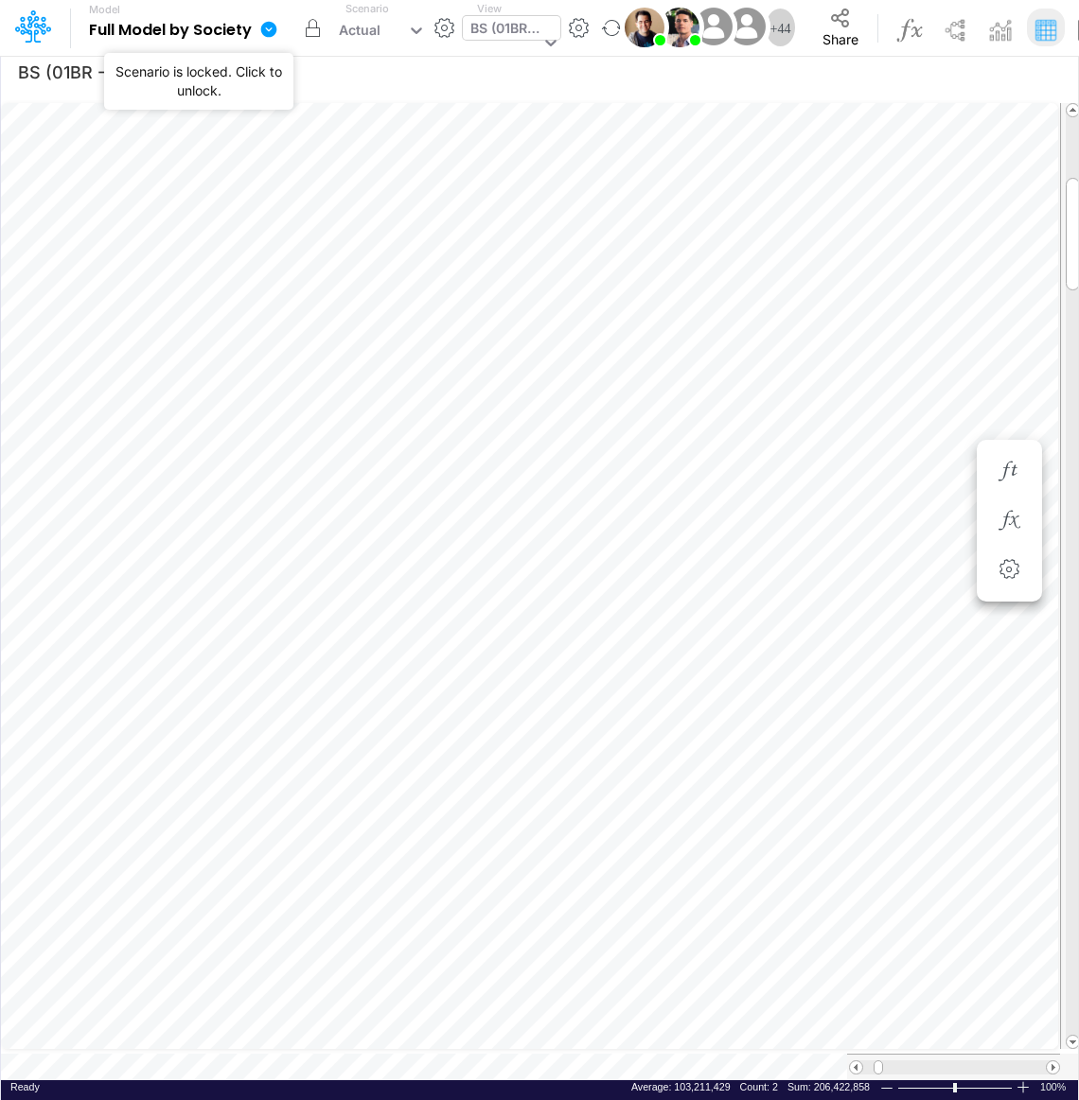
click at [315, 38] on button "button" at bounding box center [312, 28] width 38 height 38
click at [495, 20] on div "BS (01BR - IP)" at bounding box center [504, 30] width 69 height 25
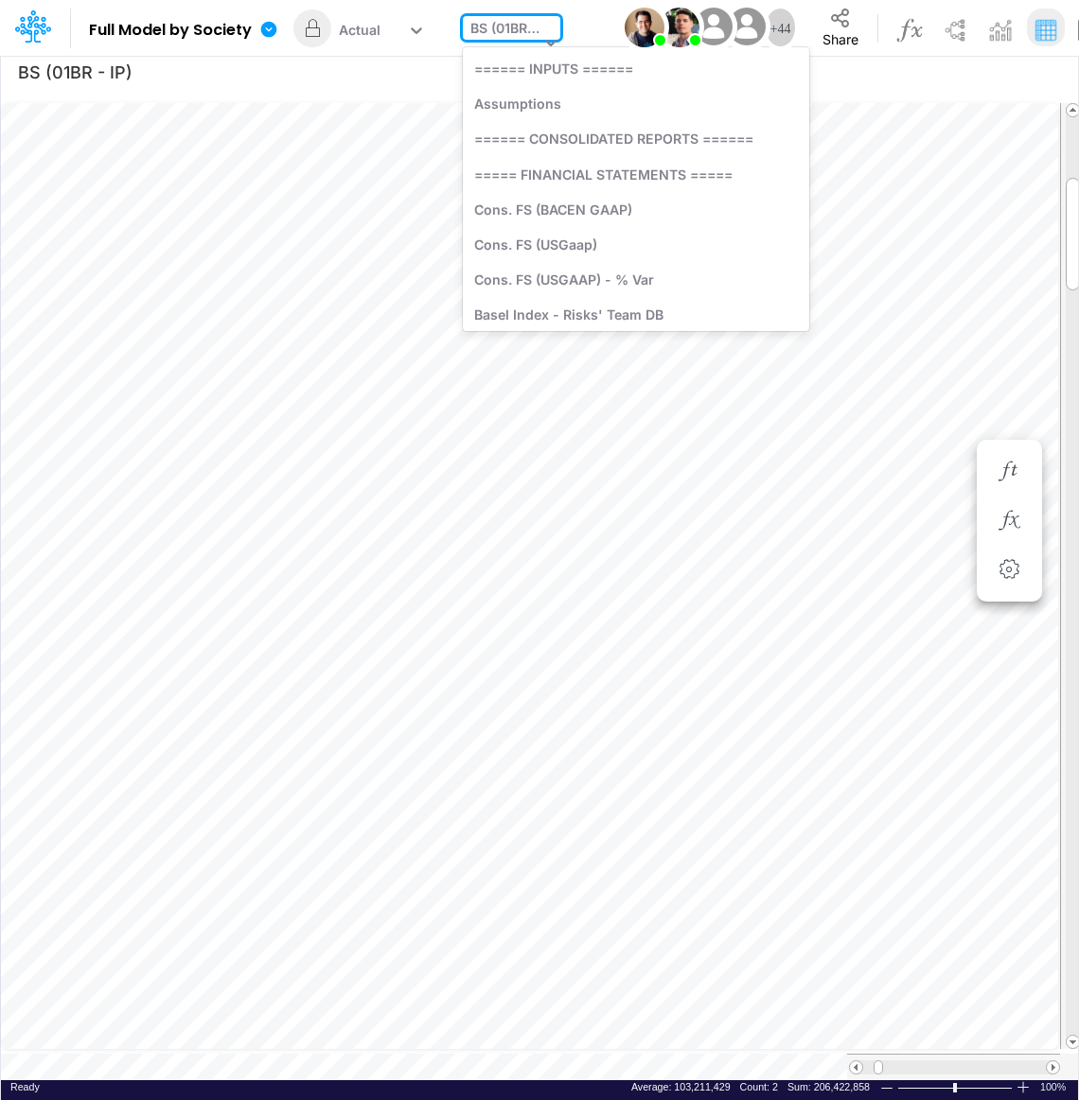
scroll to position [1136, 0]
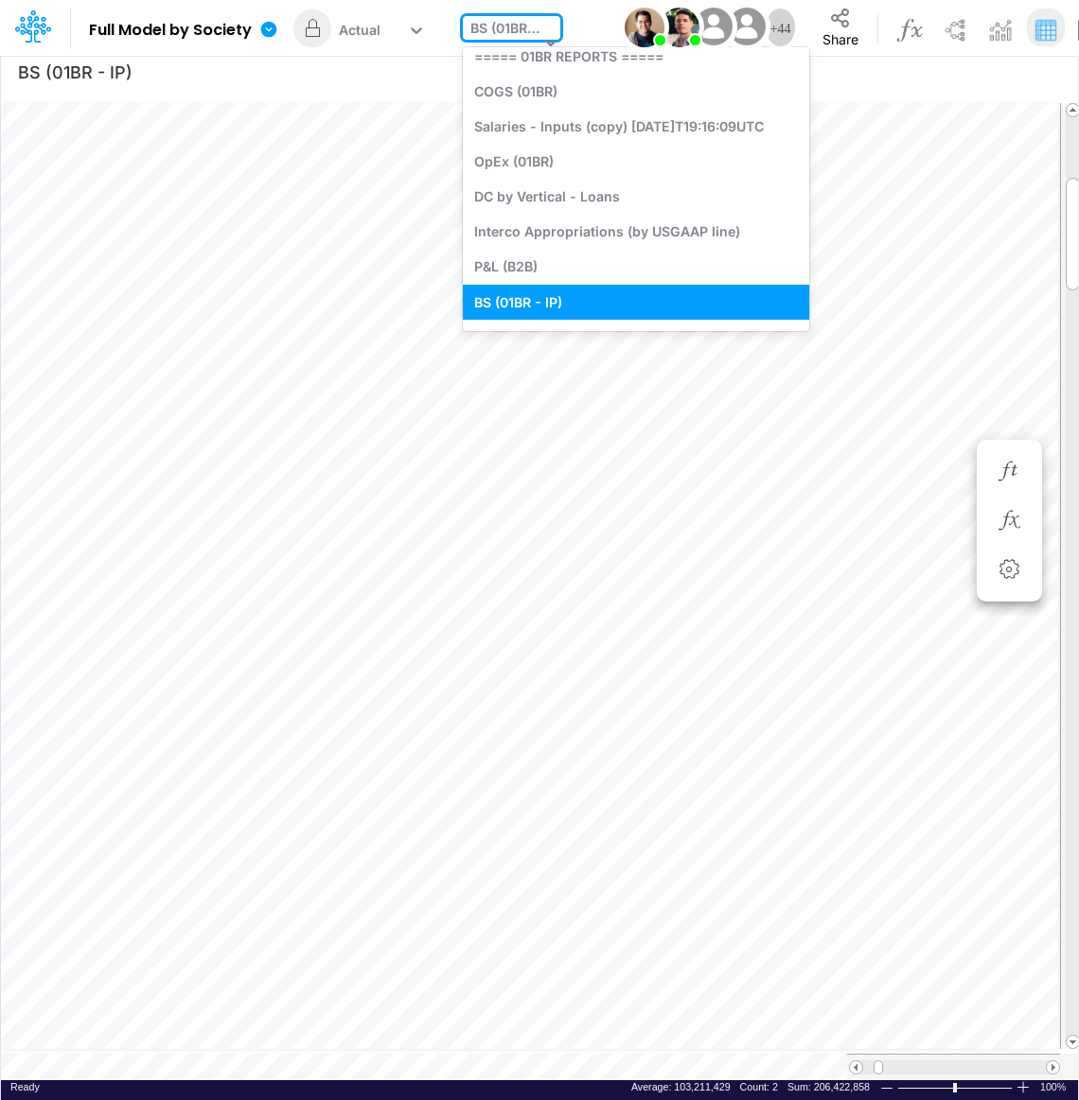
click at [495, 20] on div "BS (01BR - IP)" at bounding box center [504, 30] width 69 height 25
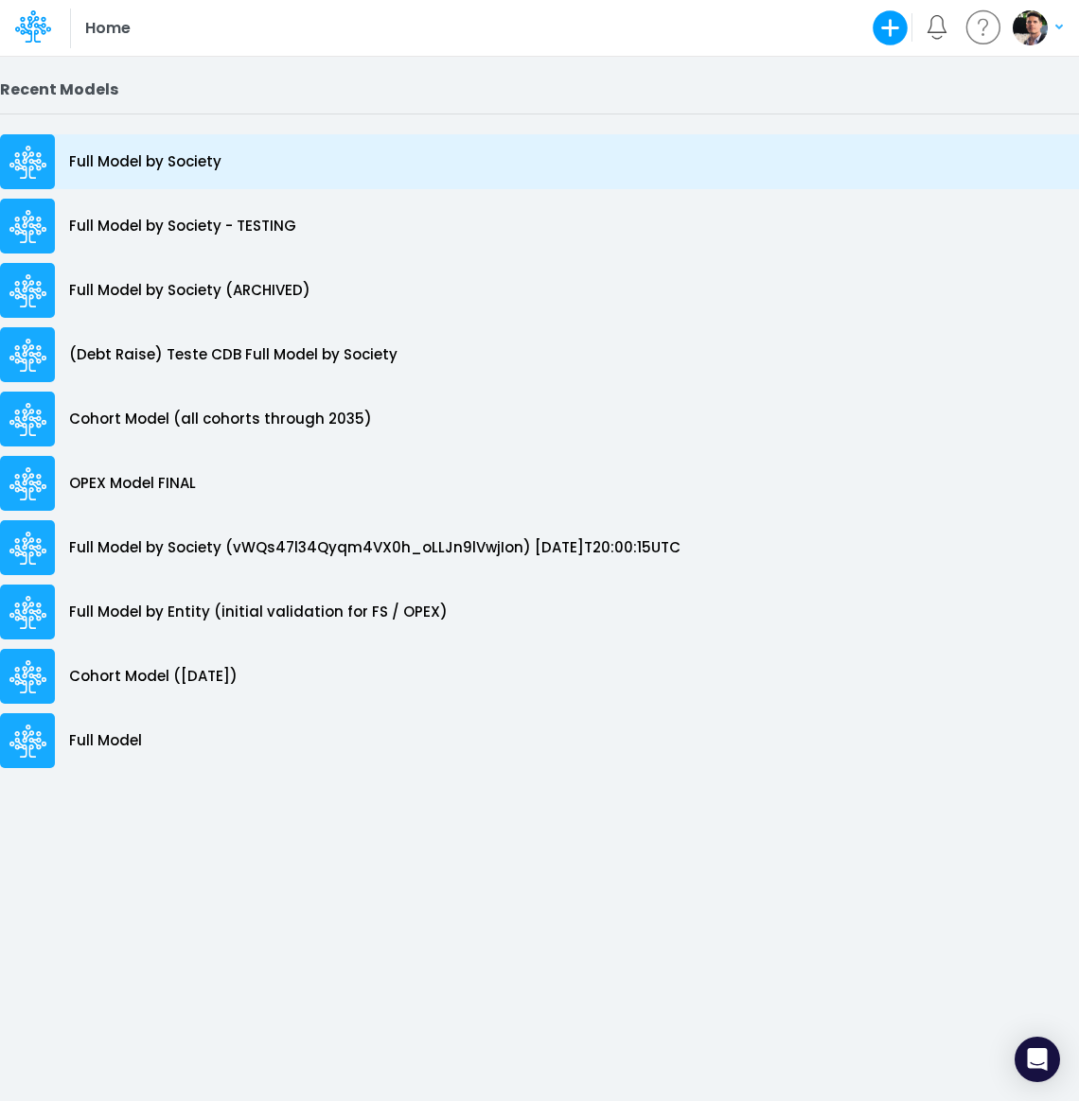
click at [150, 171] on p "Full Model by Society" at bounding box center [145, 162] width 152 height 22
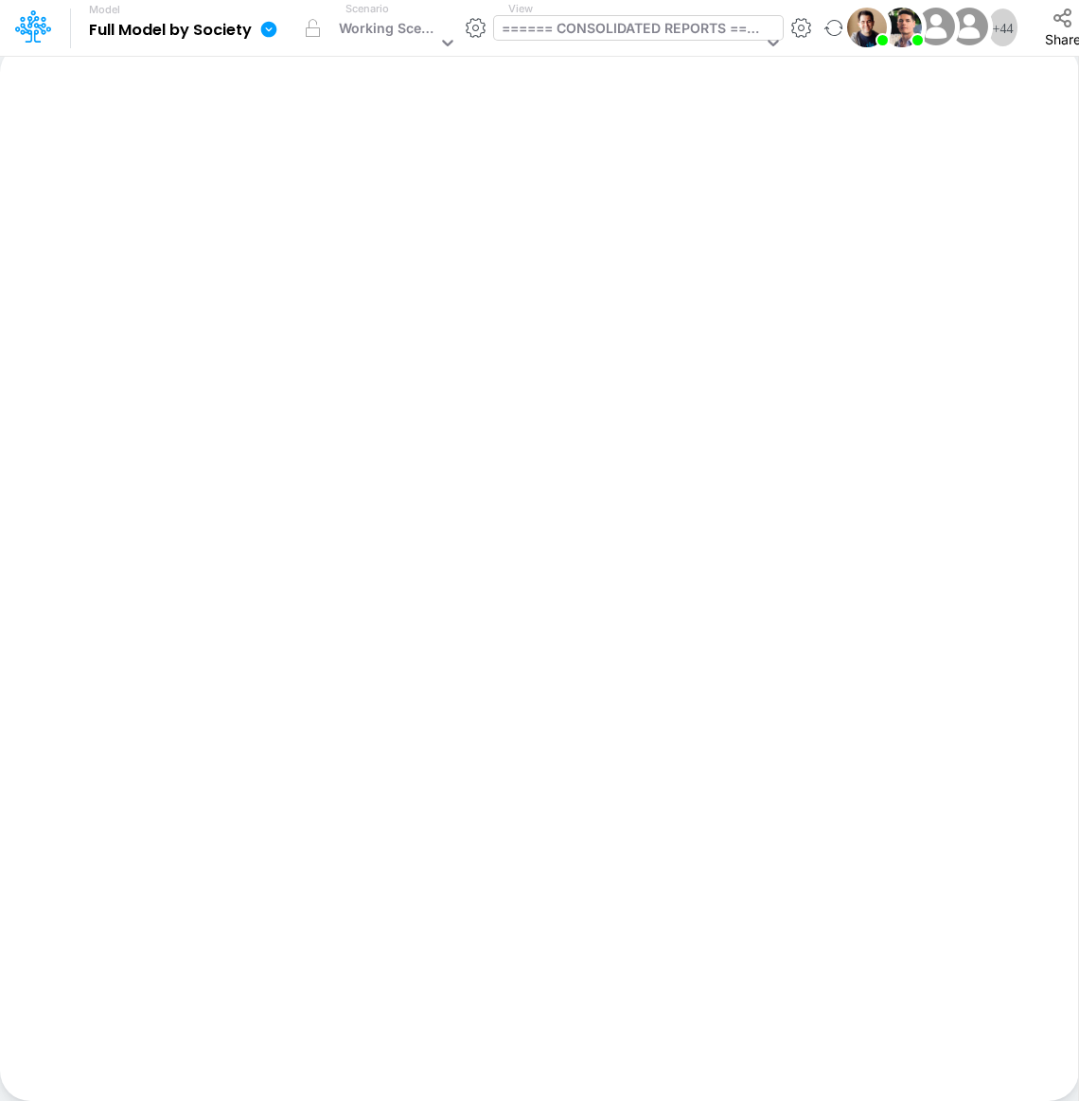
click at [567, 30] on div "====== CONSOLIDATED REPORTS ======" at bounding box center [631, 30] width 260 height 25
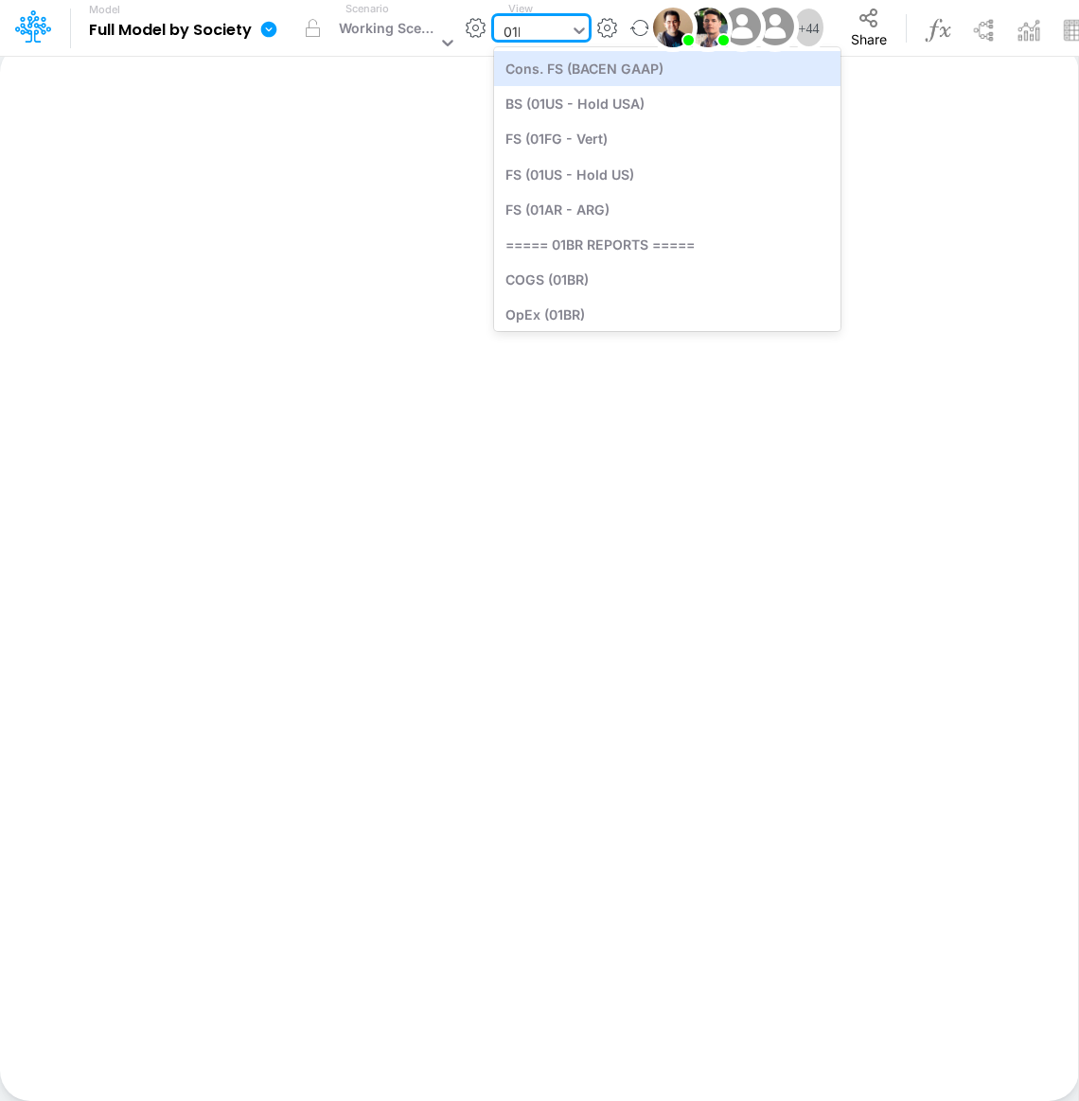
type input "01br"
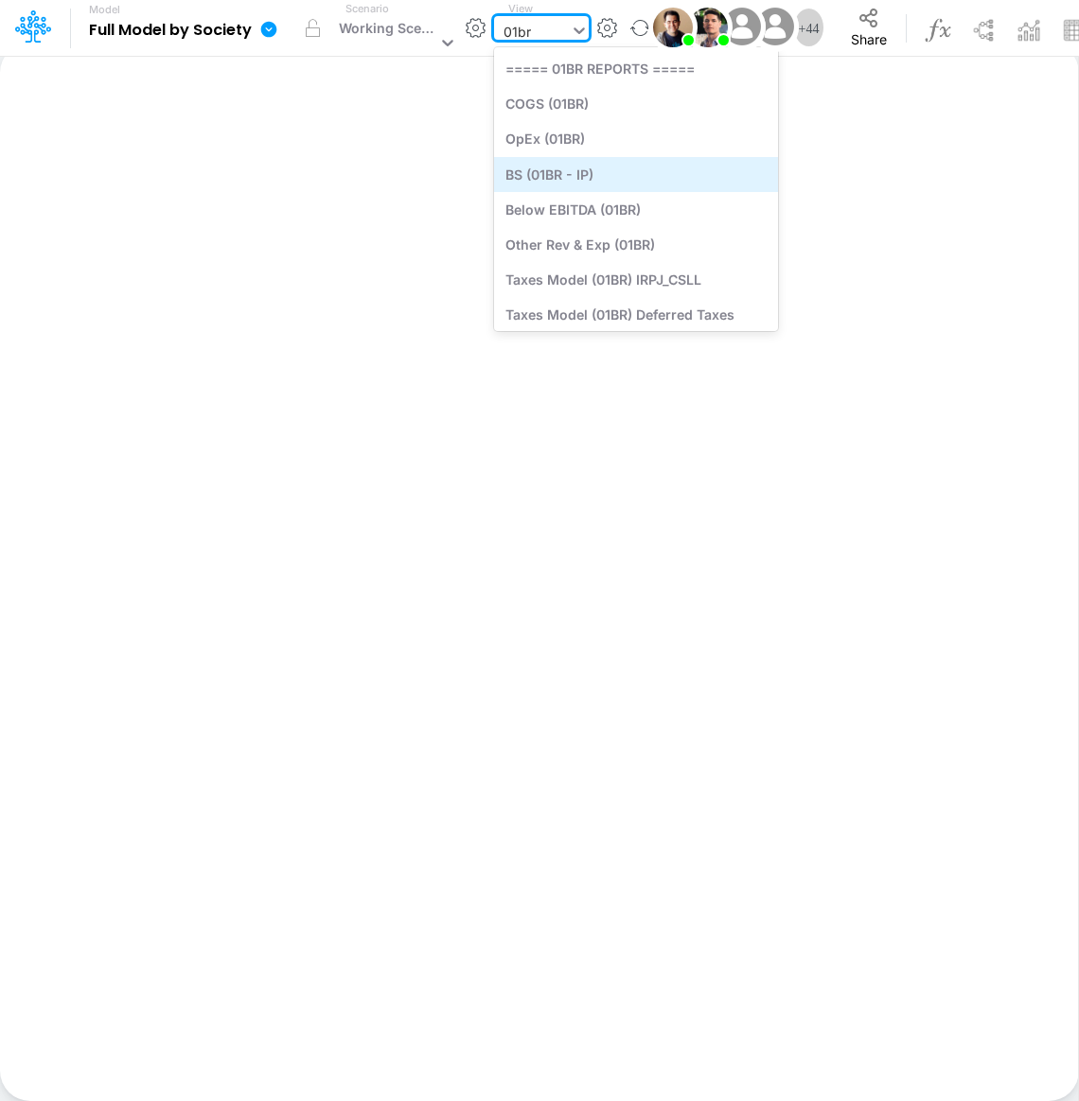
click at [541, 176] on div "BS (01BR - IP)" at bounding box center [636, 174] width 284 height 35
type input "BS (01BR - IP)"
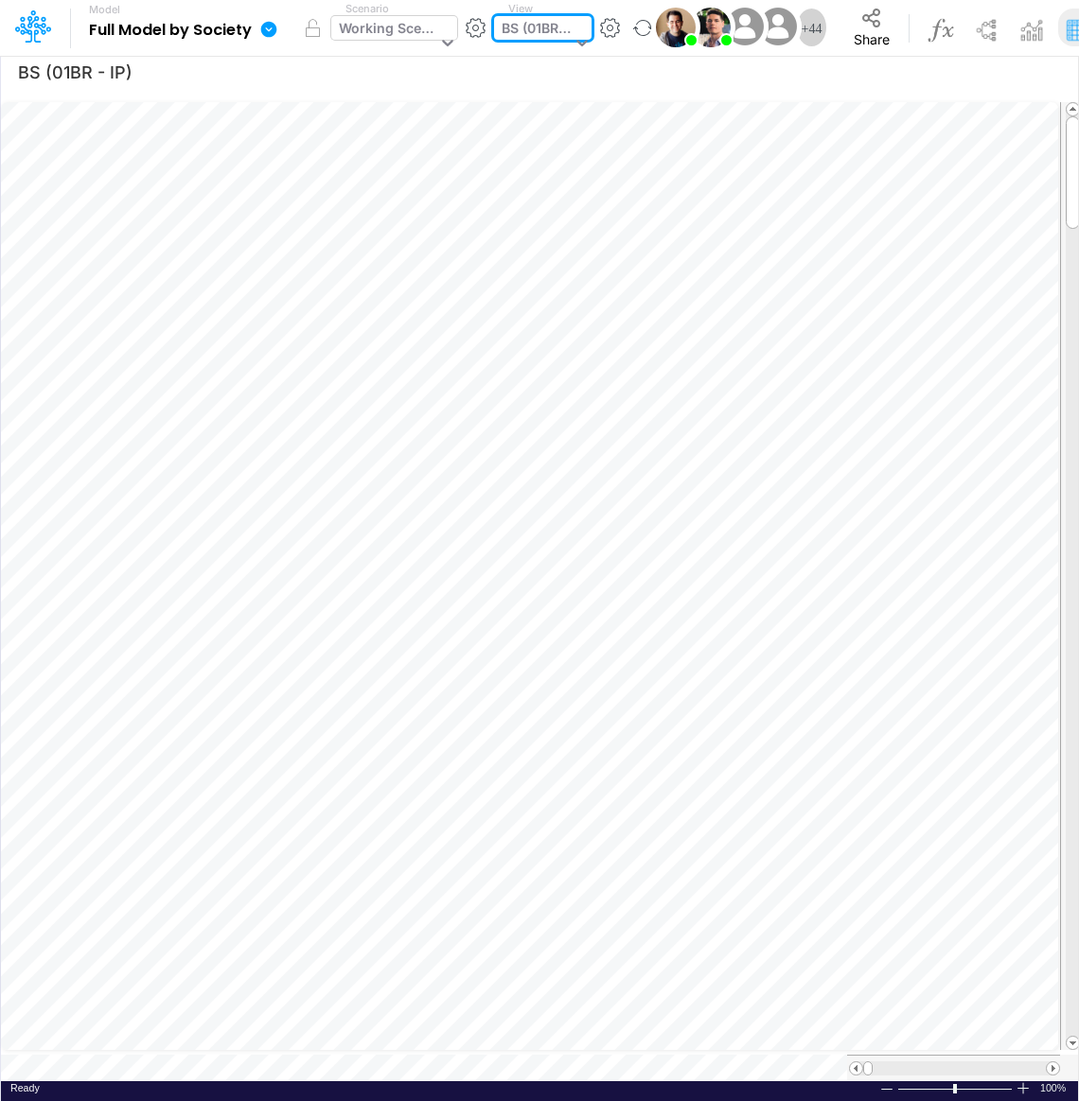
click at [385, 35] on div "Working Scenario" at bounding box center [387, 30] width 97 height 25
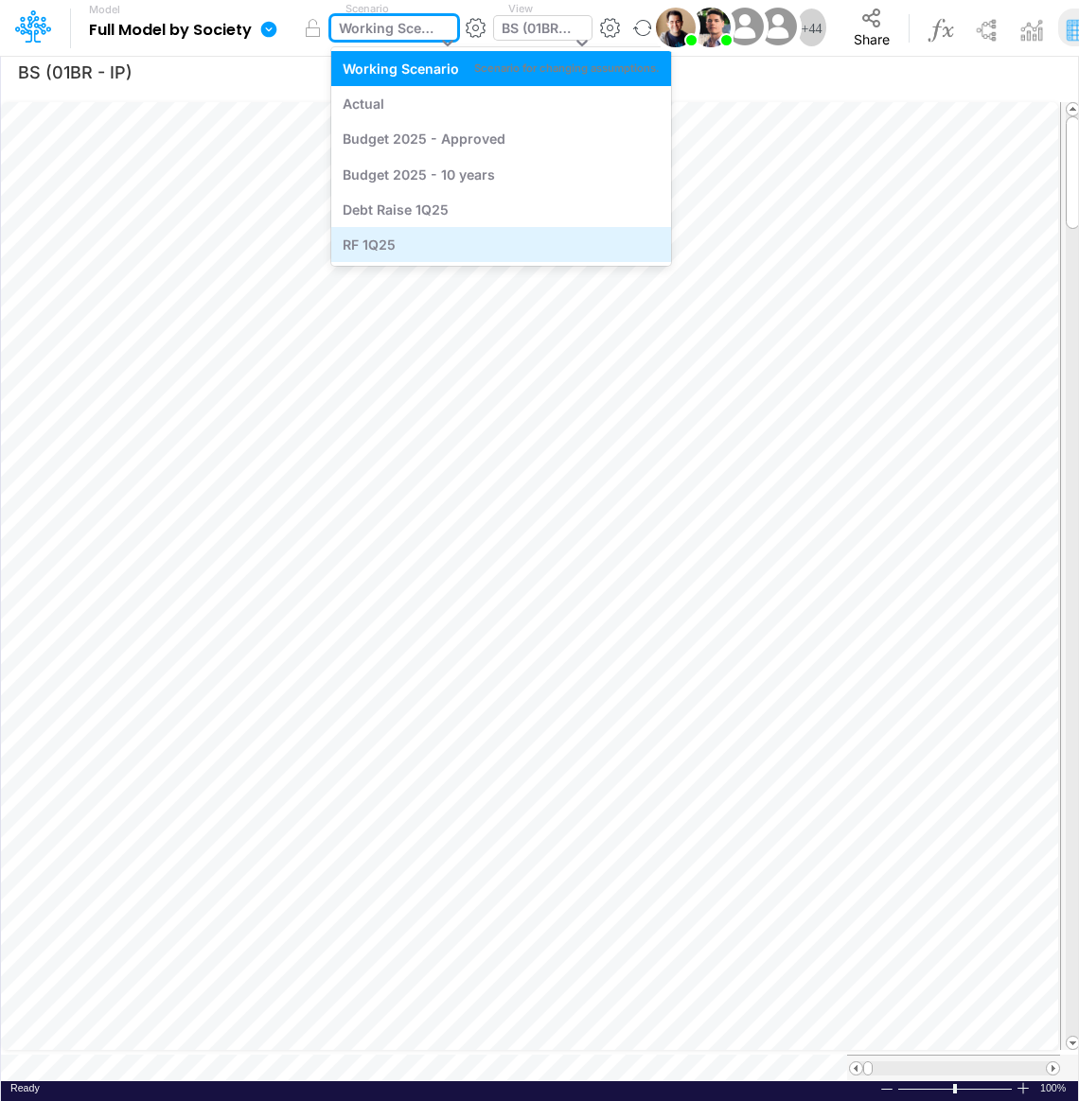
click at [411, 240] on div "RF 1Q25" at bounding box center [501, 245] width 317 height 20
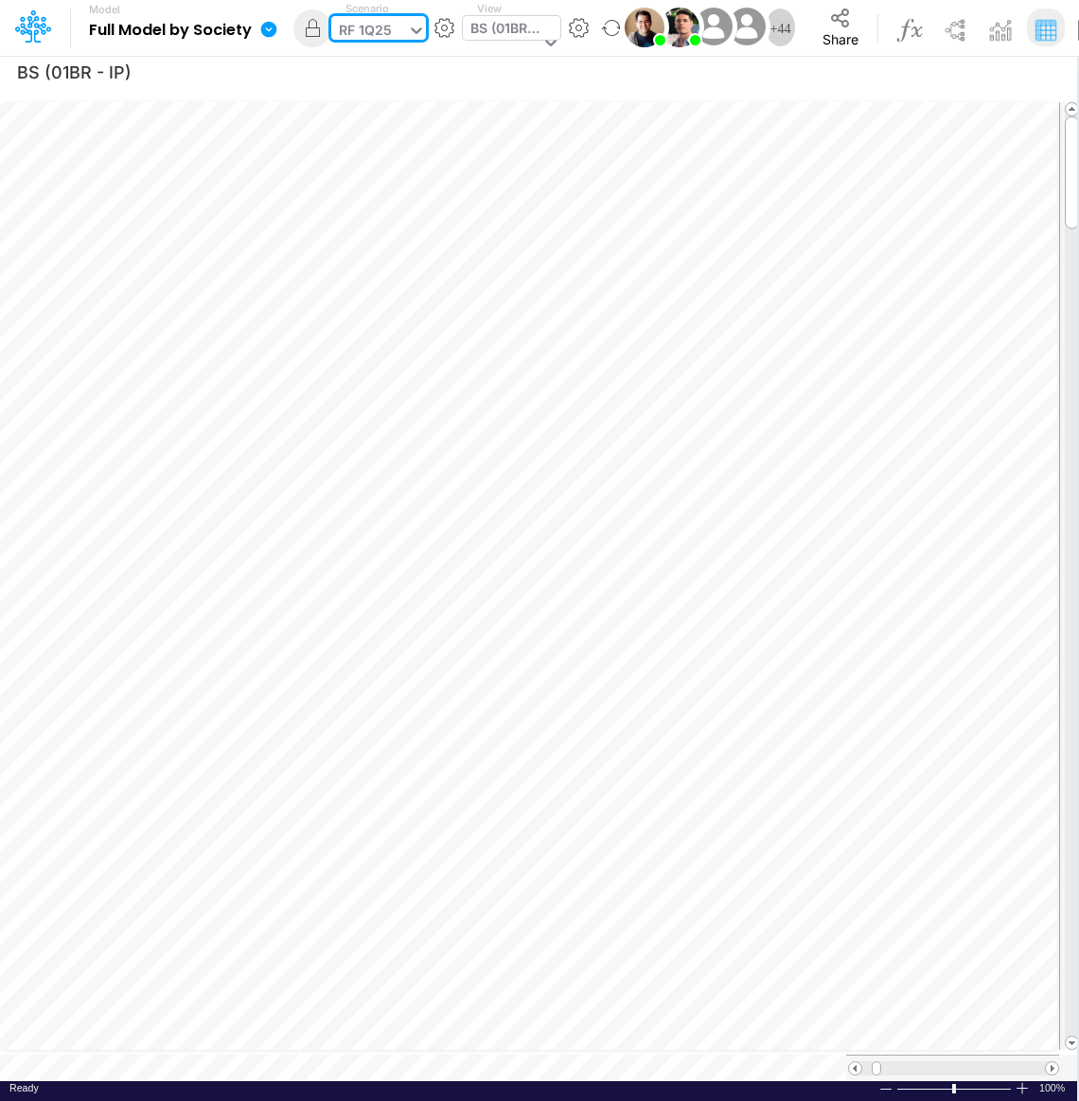
scroll to position [0, 2]
click at [482, 20] on div "BS (01BR - IP)" at bounding box center [504, 30] width 69 height 25
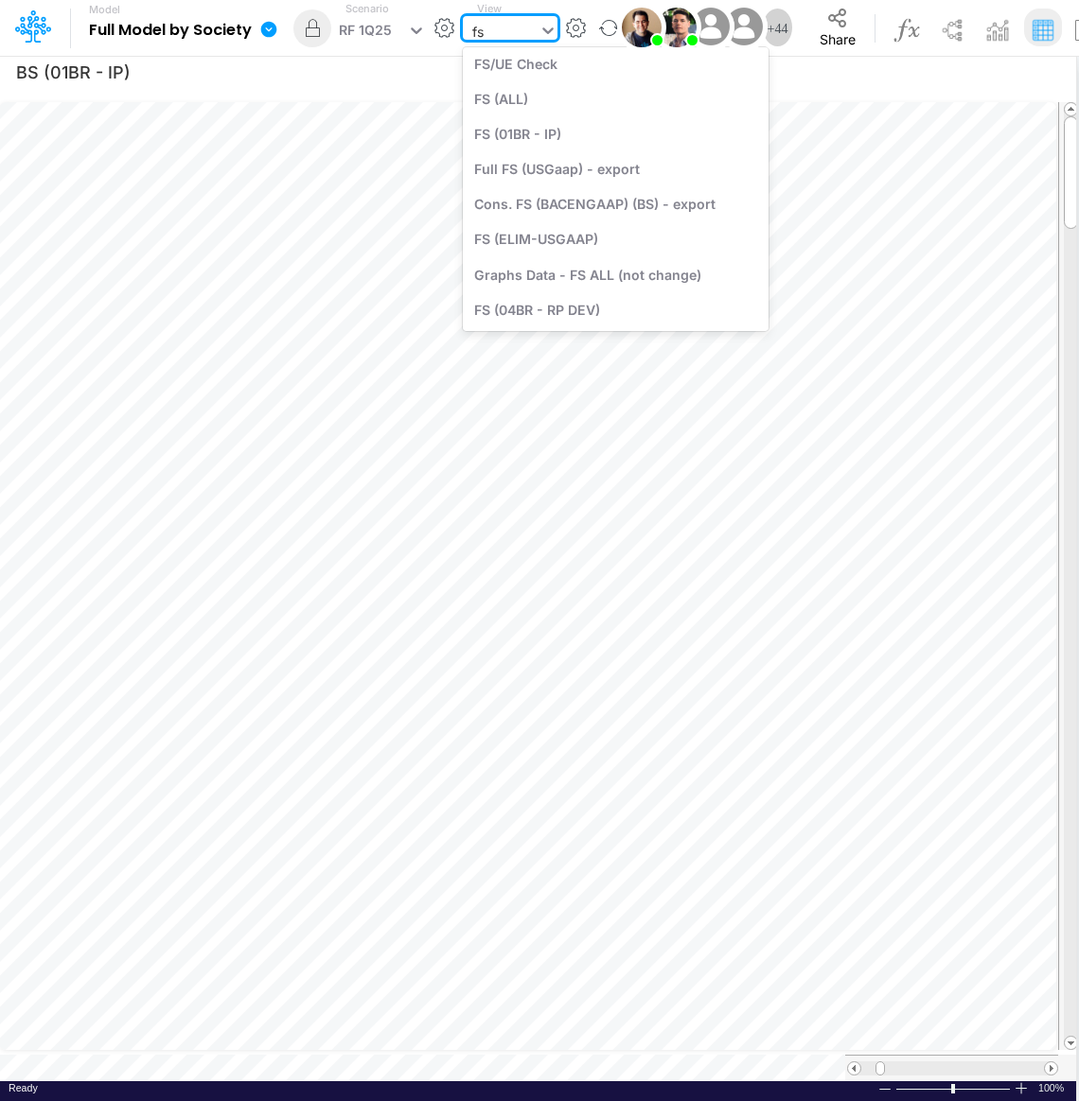
scroll to position [848, 0]
type input "fs"
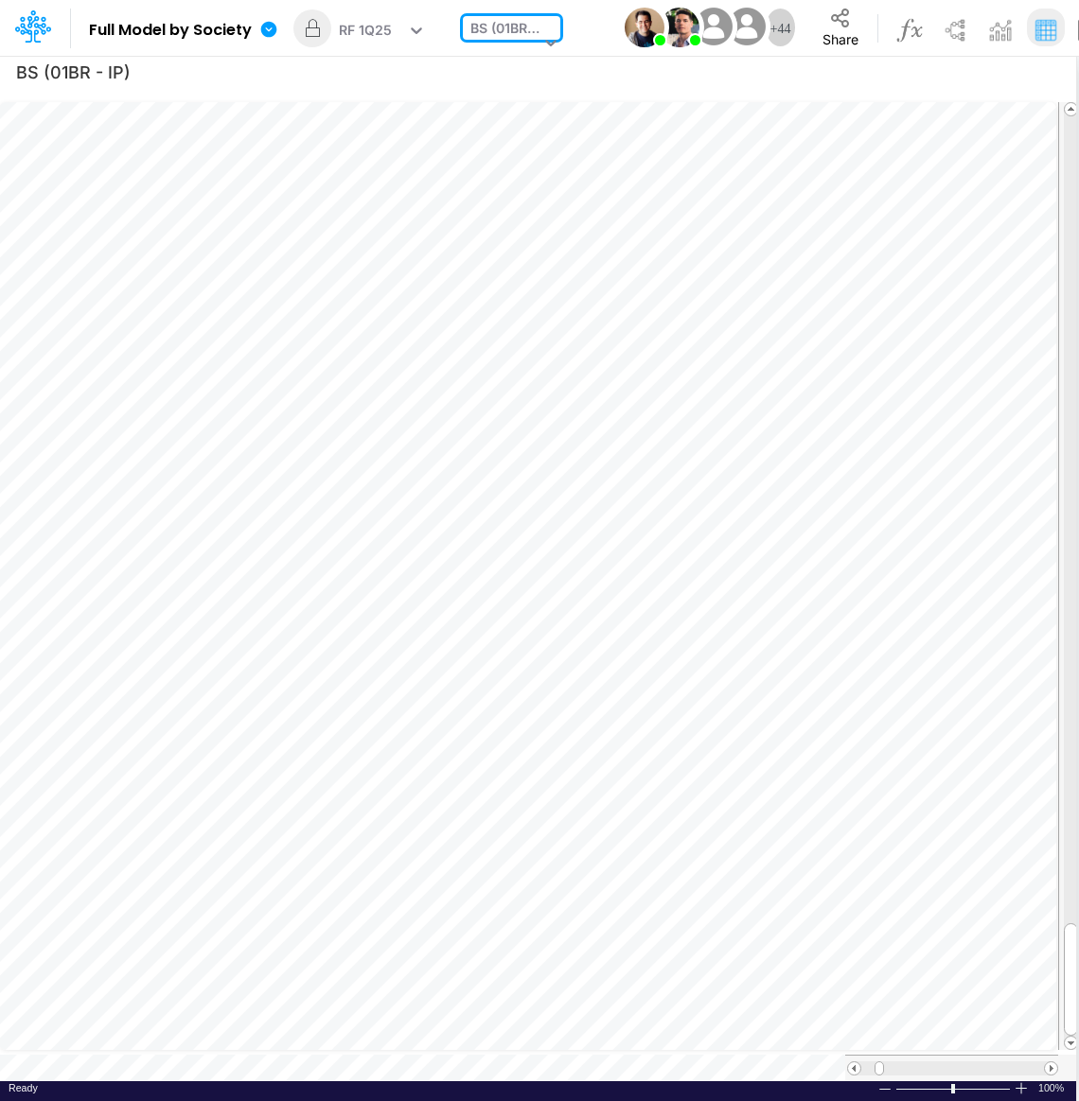
click at [478, 19] on div "BS (01BR - IP)" at bounding box center [504, 30] width 69 height 25
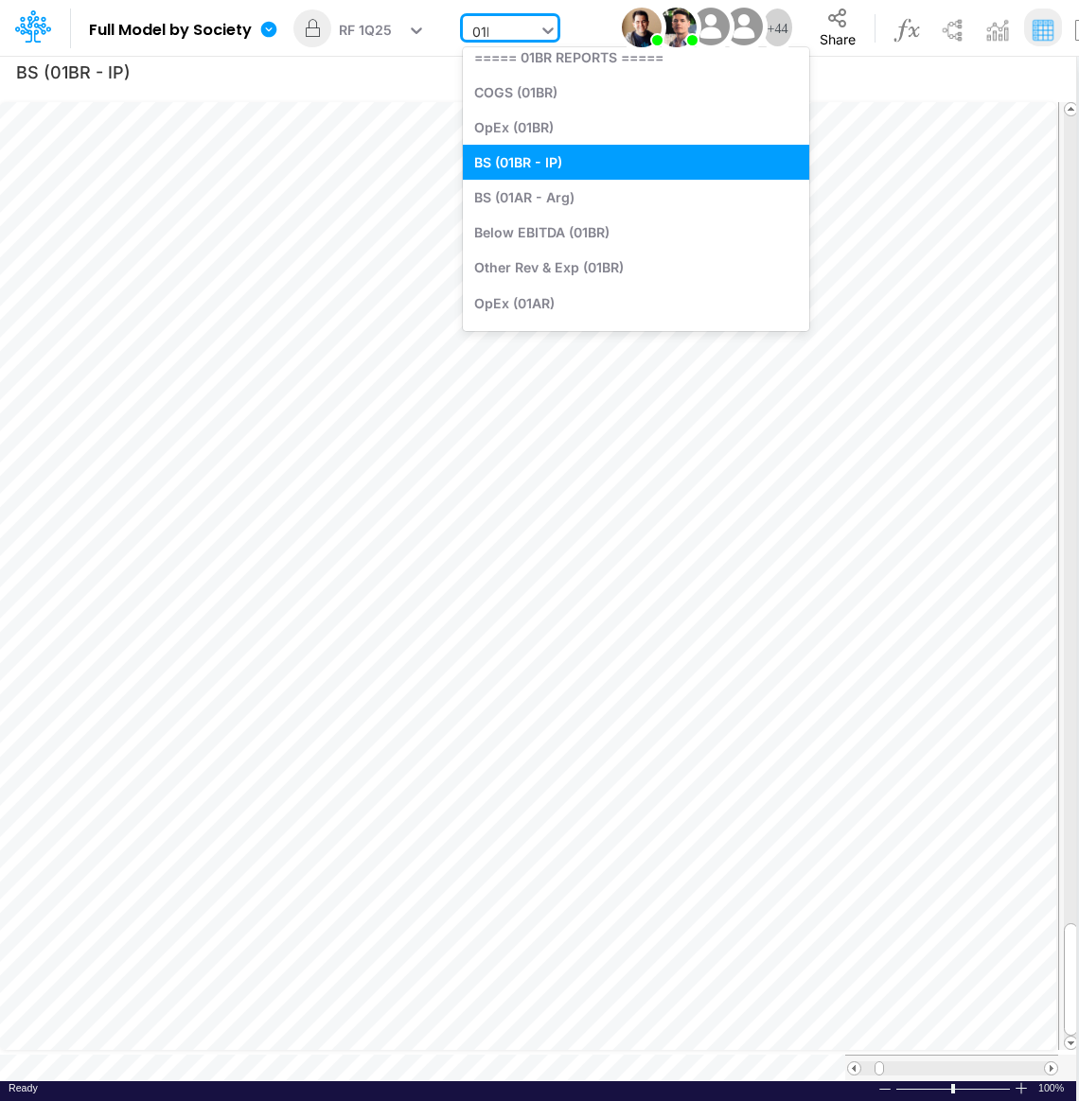
scroll to position [12, 0]
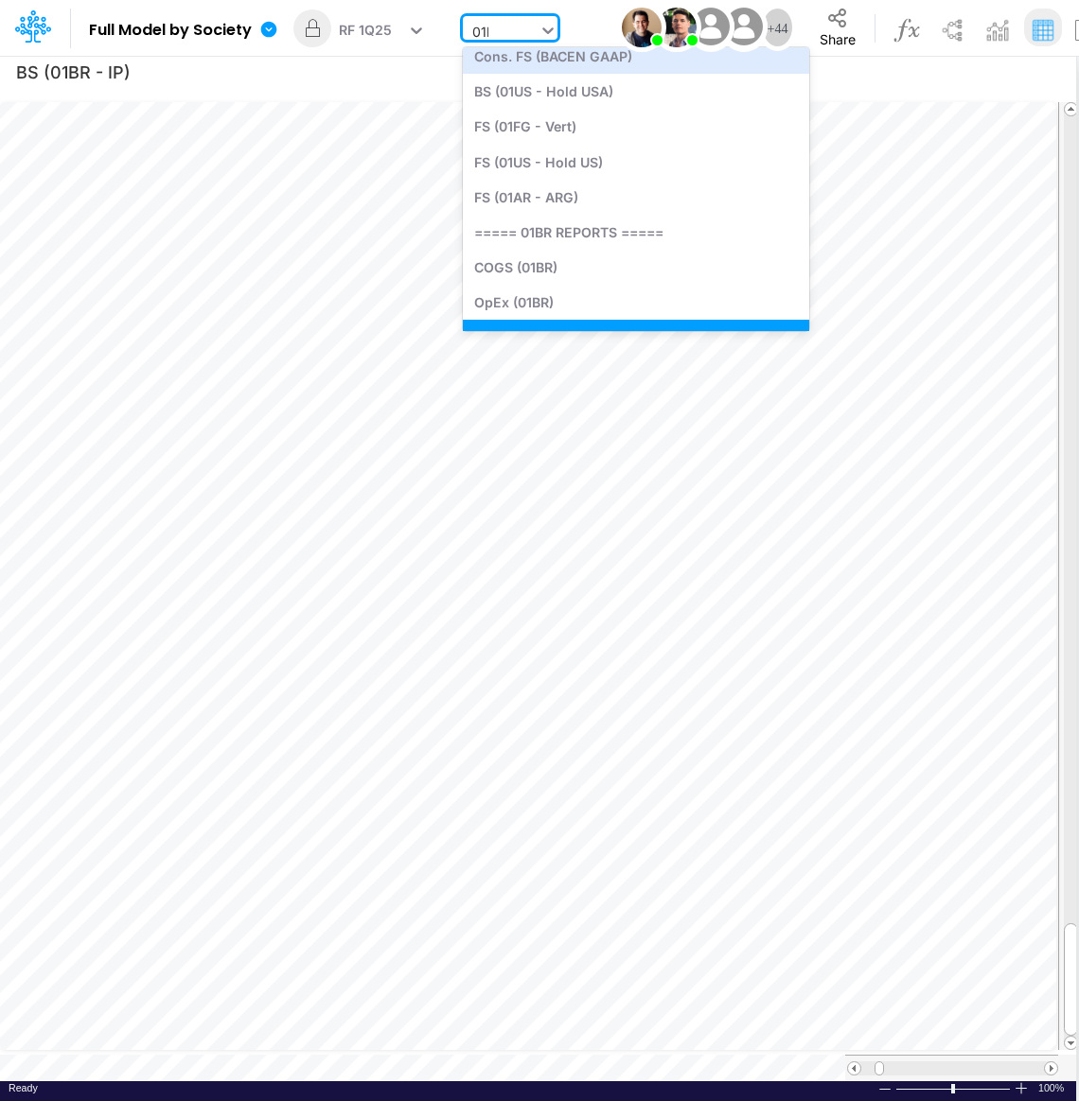
type input "01br"
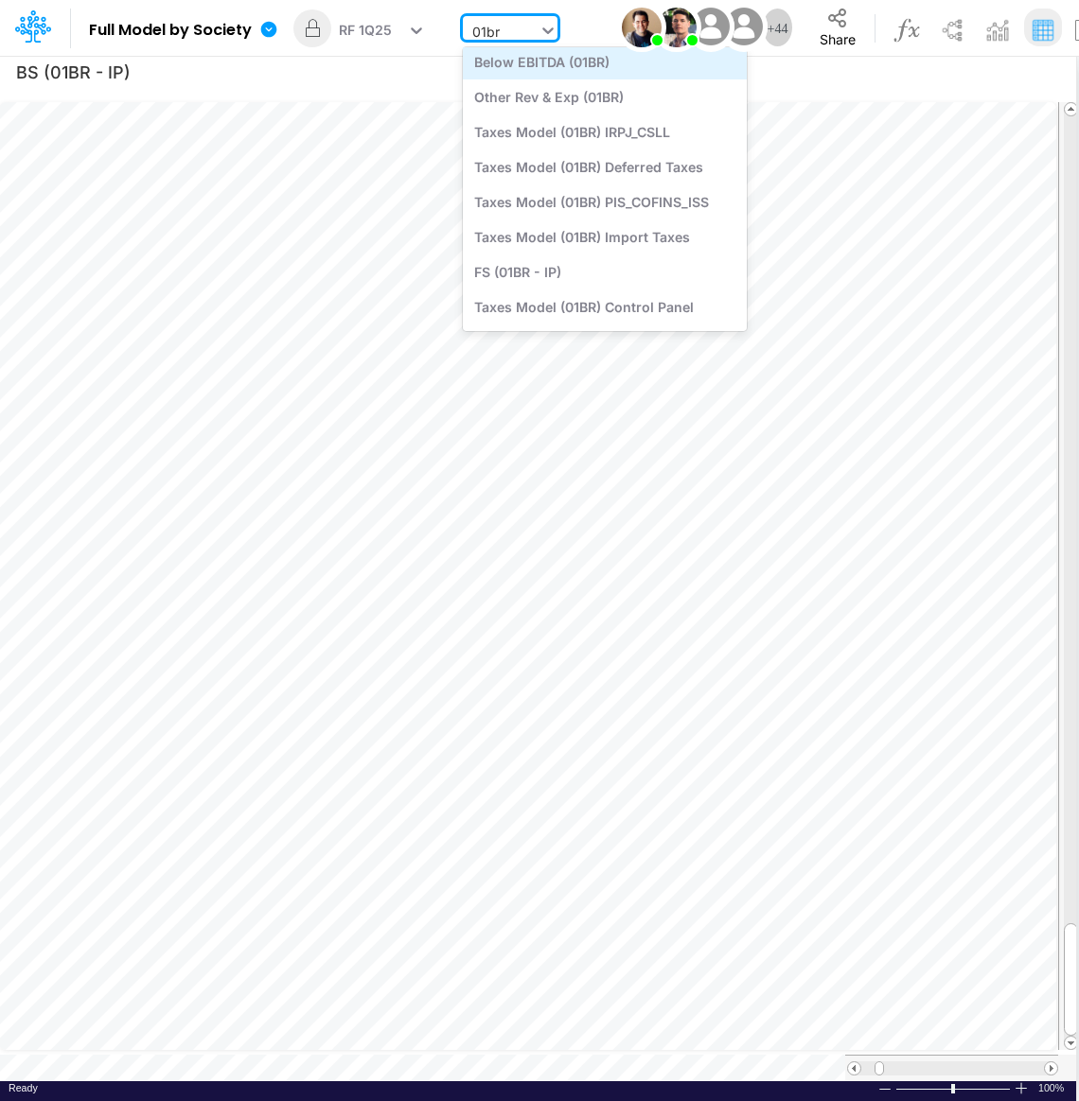
scroll to position [180, 0]
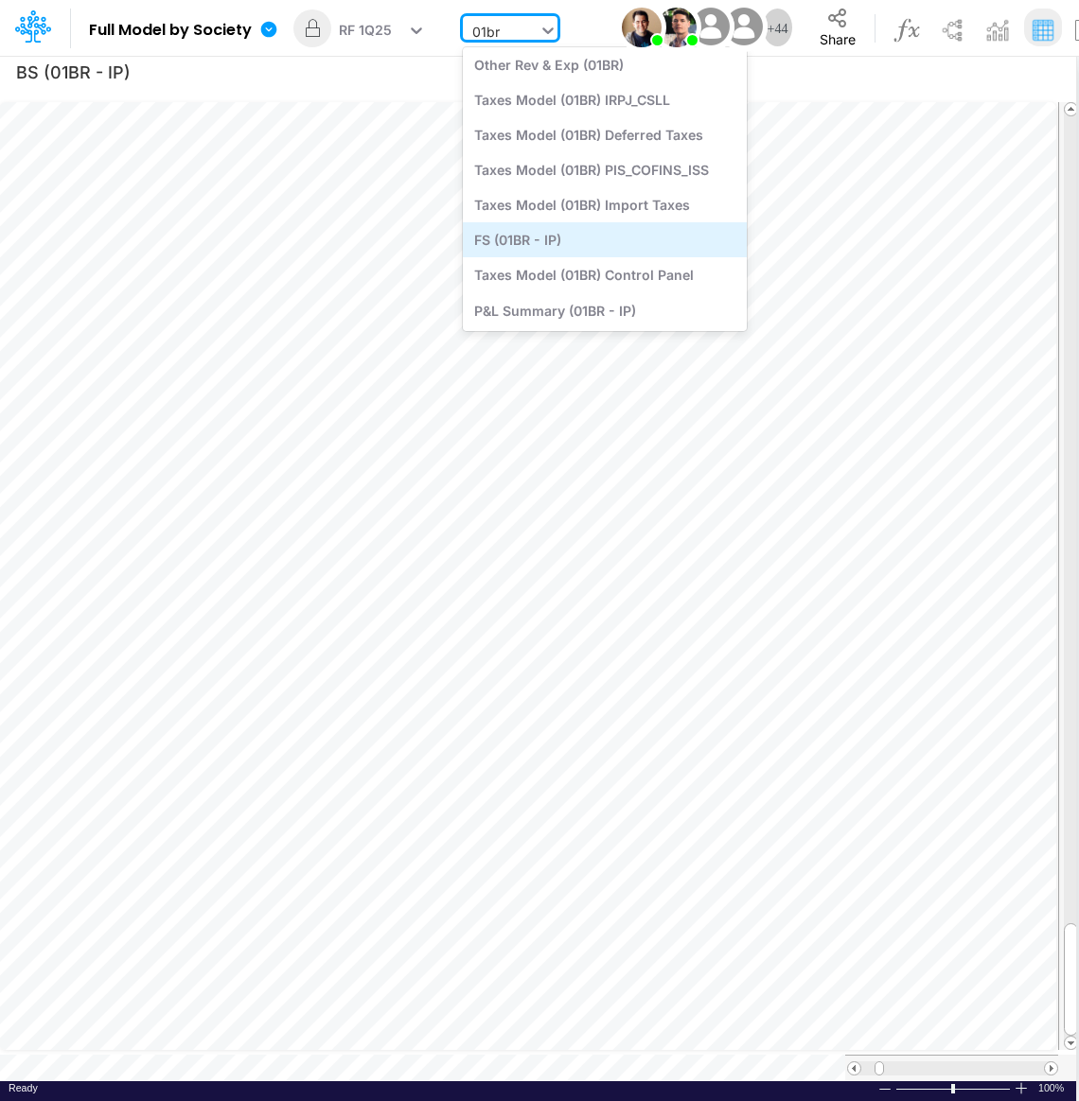
click at [519, 234] on div "FS (01BR - IP)" at bounding box center [605, 239] width 284 height 35
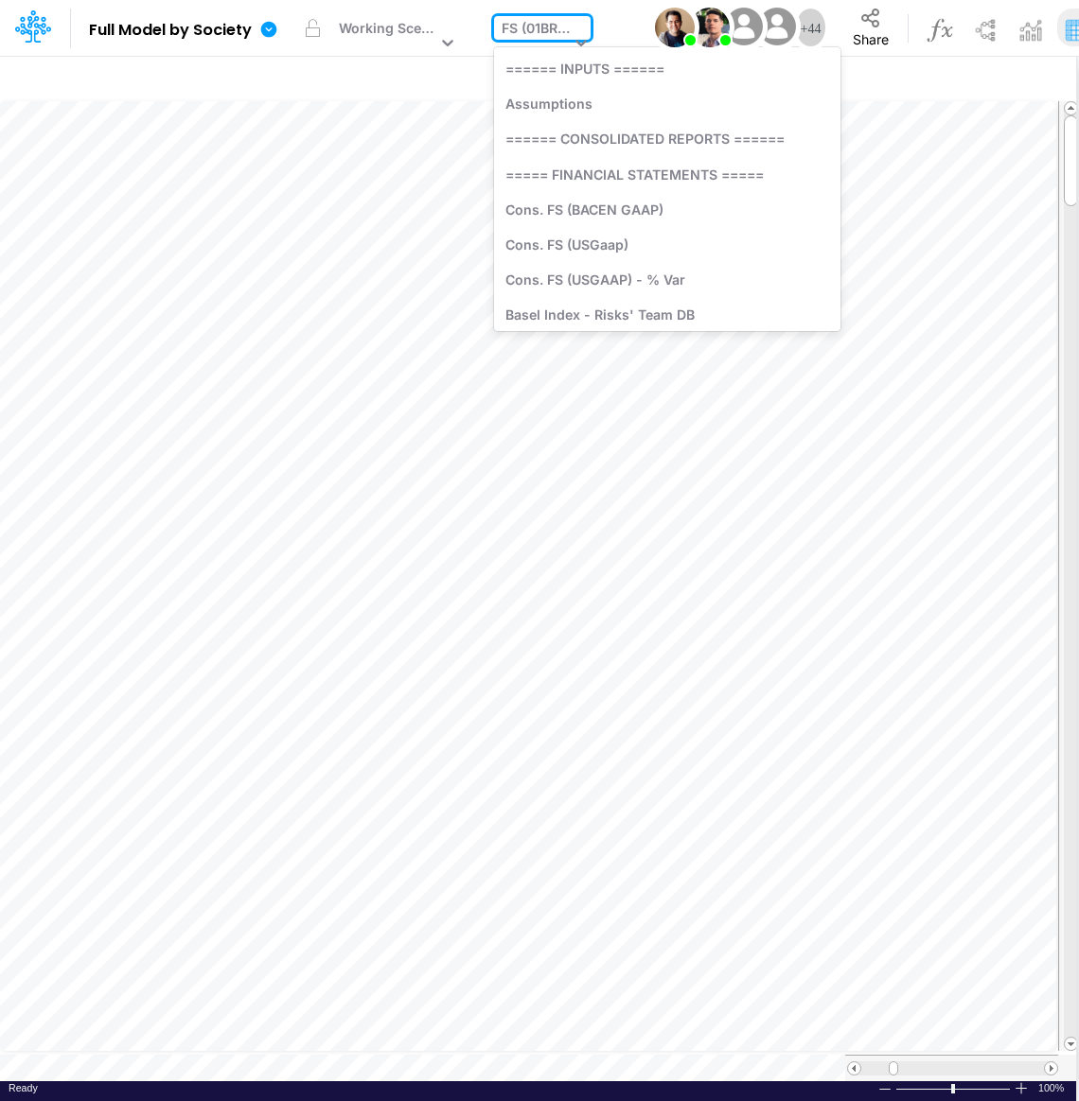
click at [563, 29] on div "FS (01BR - IP)" at bounding box center [535, 30] width 68 height 25
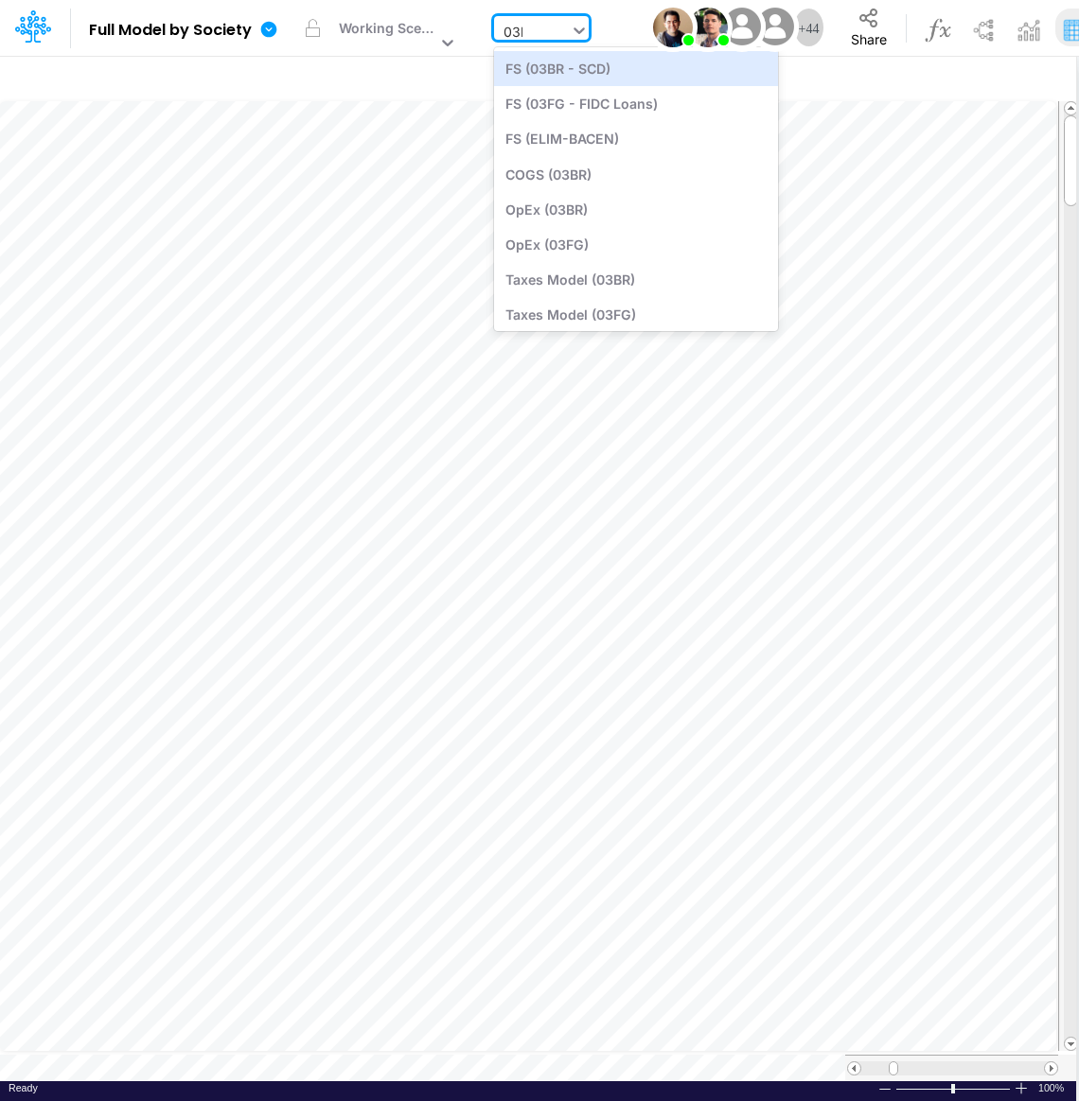
type input "03br"
click at [553, 71] on div "FS (03BR - SCD)" at bounding box center [636, 68] width 284 height 35
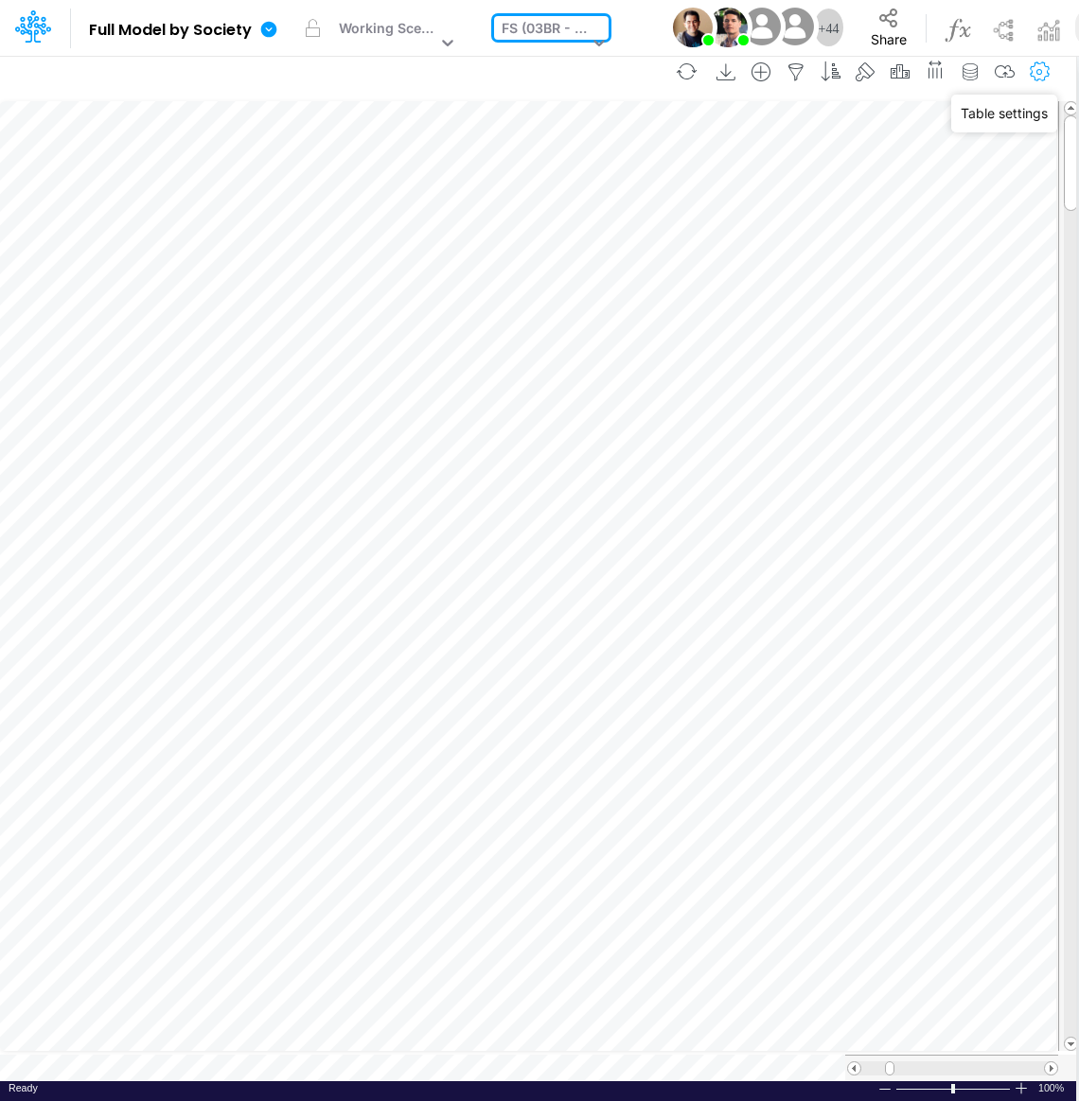
click at [1047, 79] on icon "button" at bounding box center [1040, 72] width 28 height 20
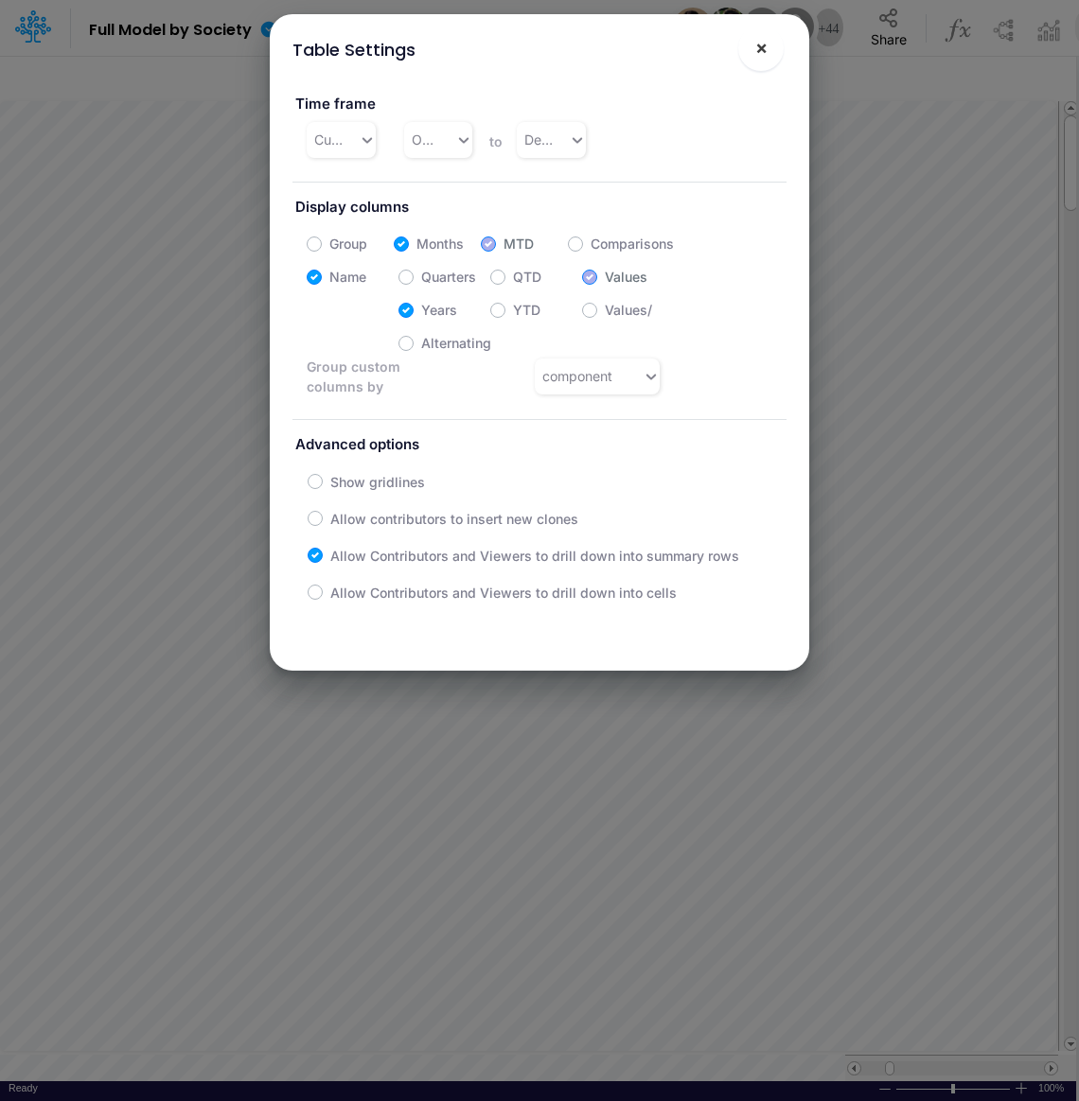
click at [760, 46] on span "×" at bounding box center [761, 47] width 12 height 23
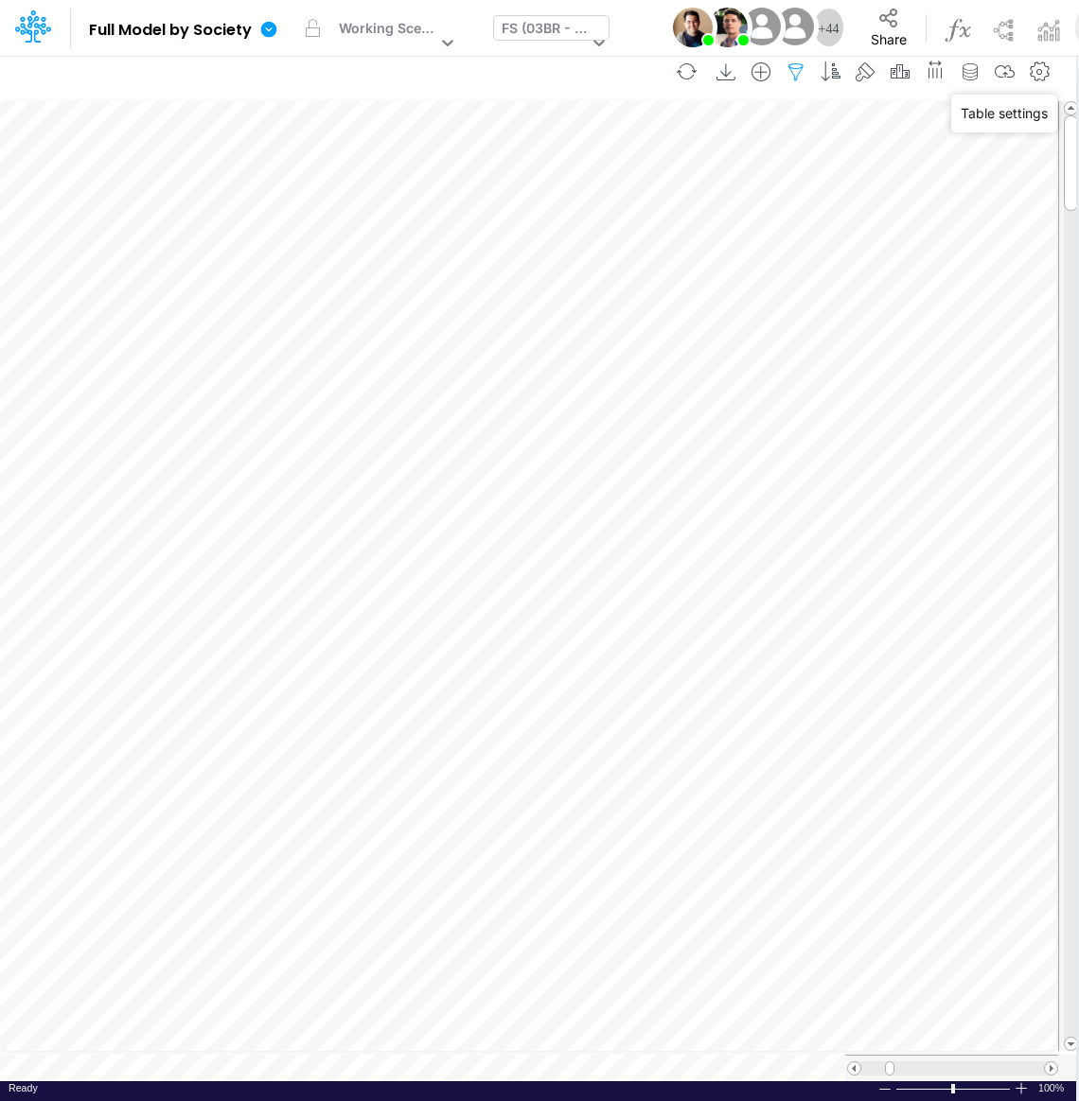
click at [801, 70] on icon "button" at bounding box center [796, 72] width 28 height 20
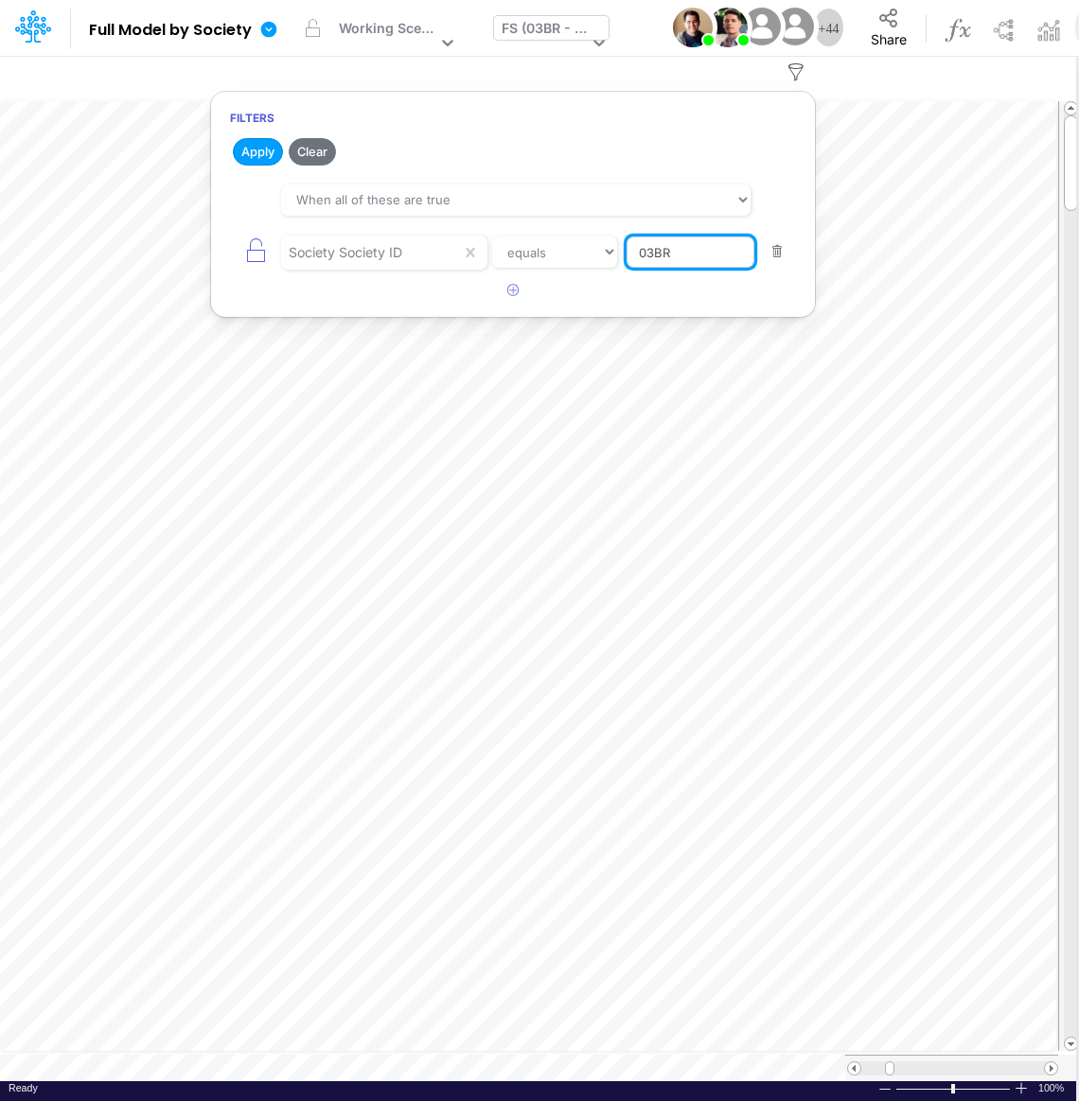
click at [669, 256] on input "03BR" at bounding box center [690, 253] width 128 height 32
type input "01BR"
click at [255, 156] on button "Apply" at bounding box center [258, 151] width 50 height 27
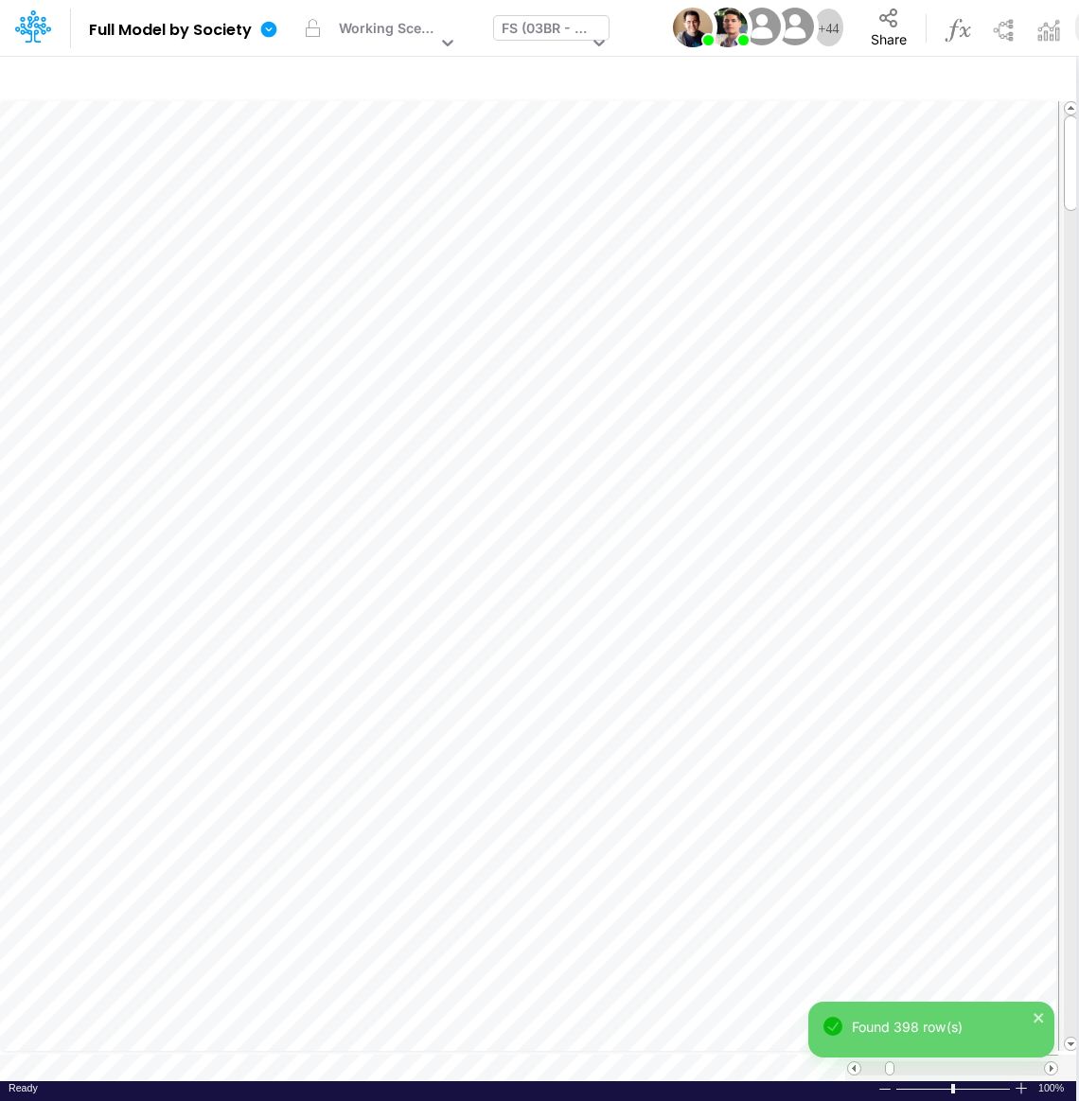
scroll to position [9, 2]
click at [1038, 75] on icon "button" at bounding box center [1040, 72] width 28 height 20
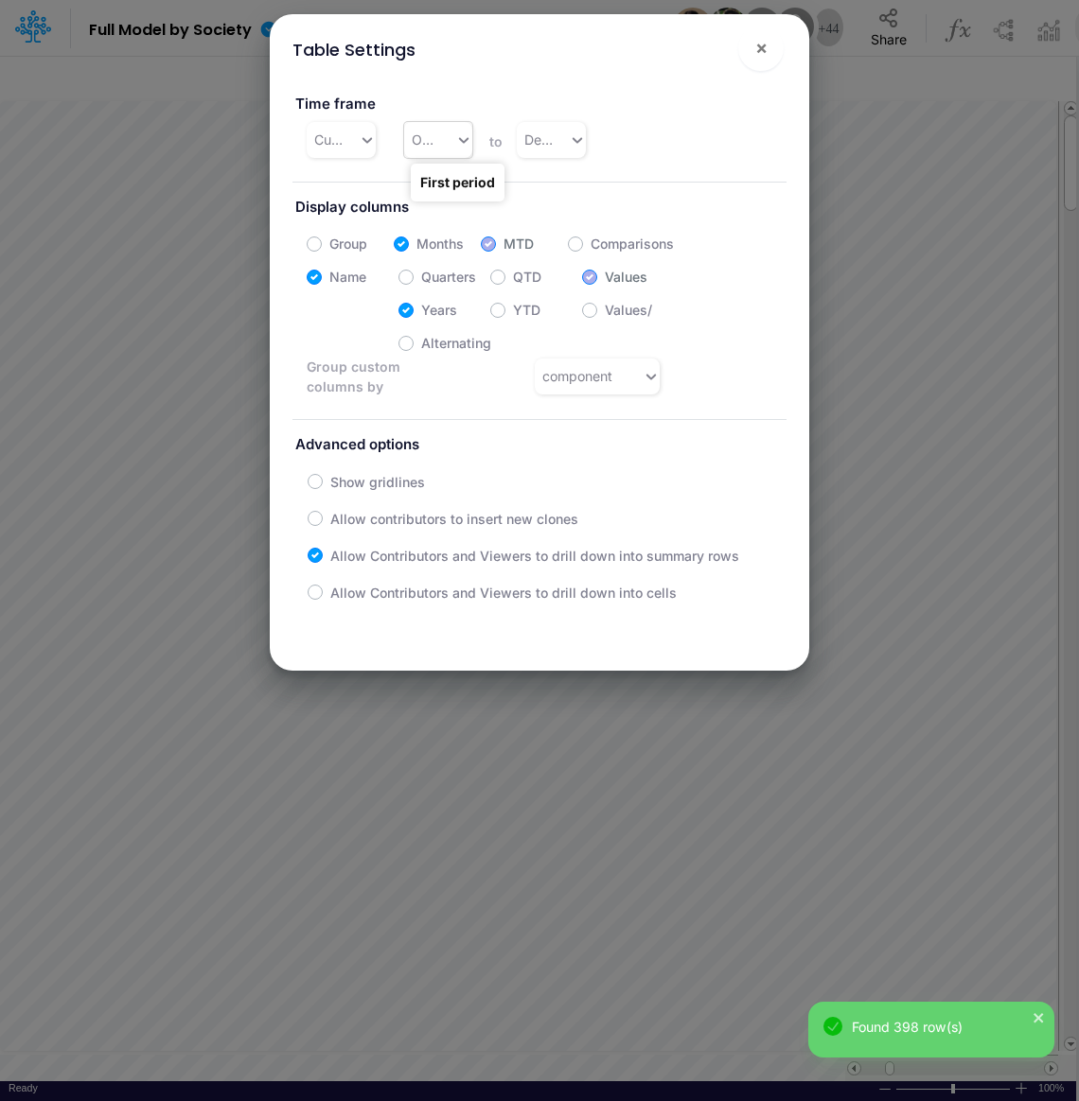
click at [448, 140] on div "Oct-24" at bounding box center [430, 139] width 52 height 31
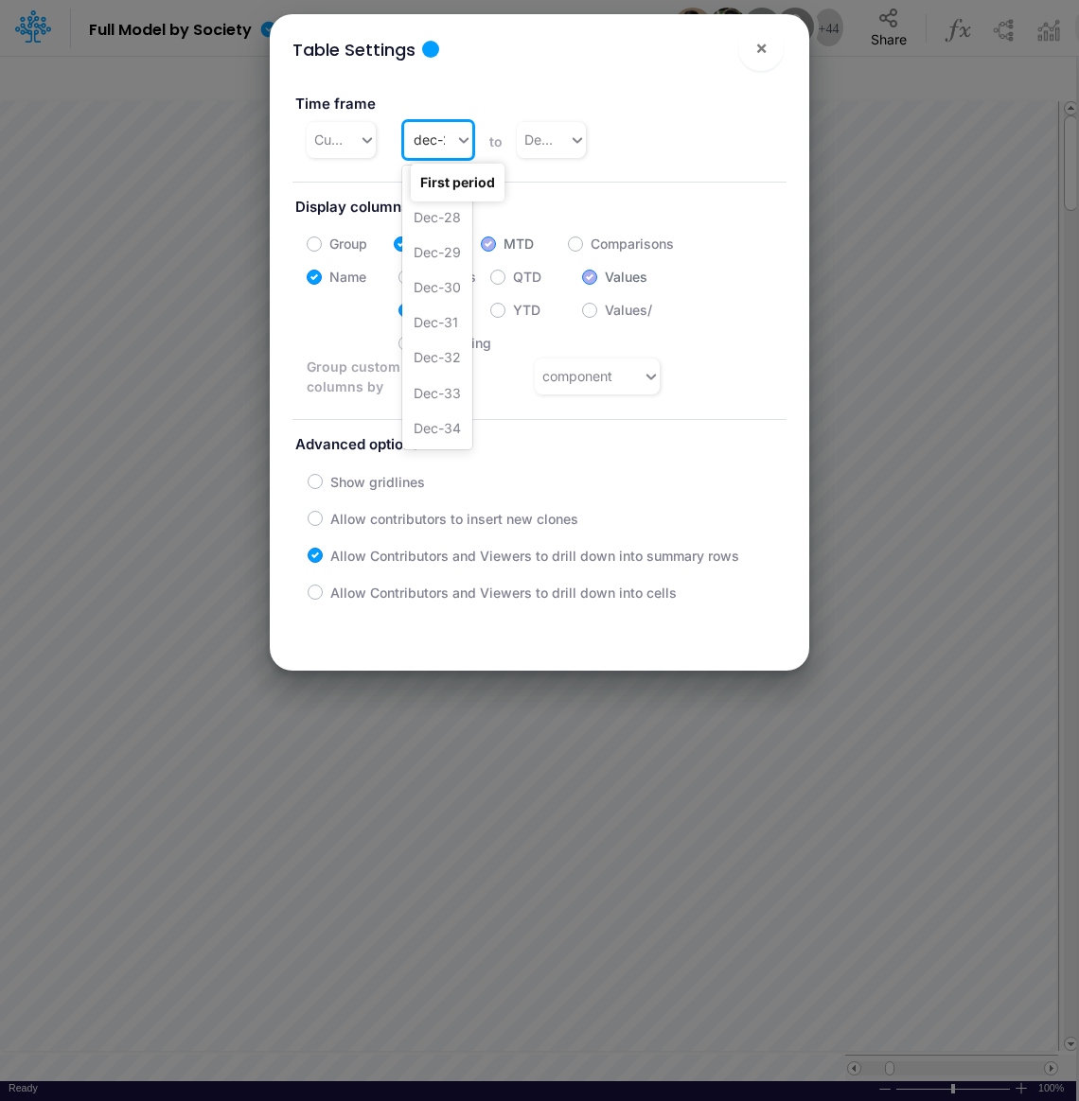
type input "dec-23"
click at [427, 188] on div "Dec-23" at bounding box center [437, 186] width 70 height 35
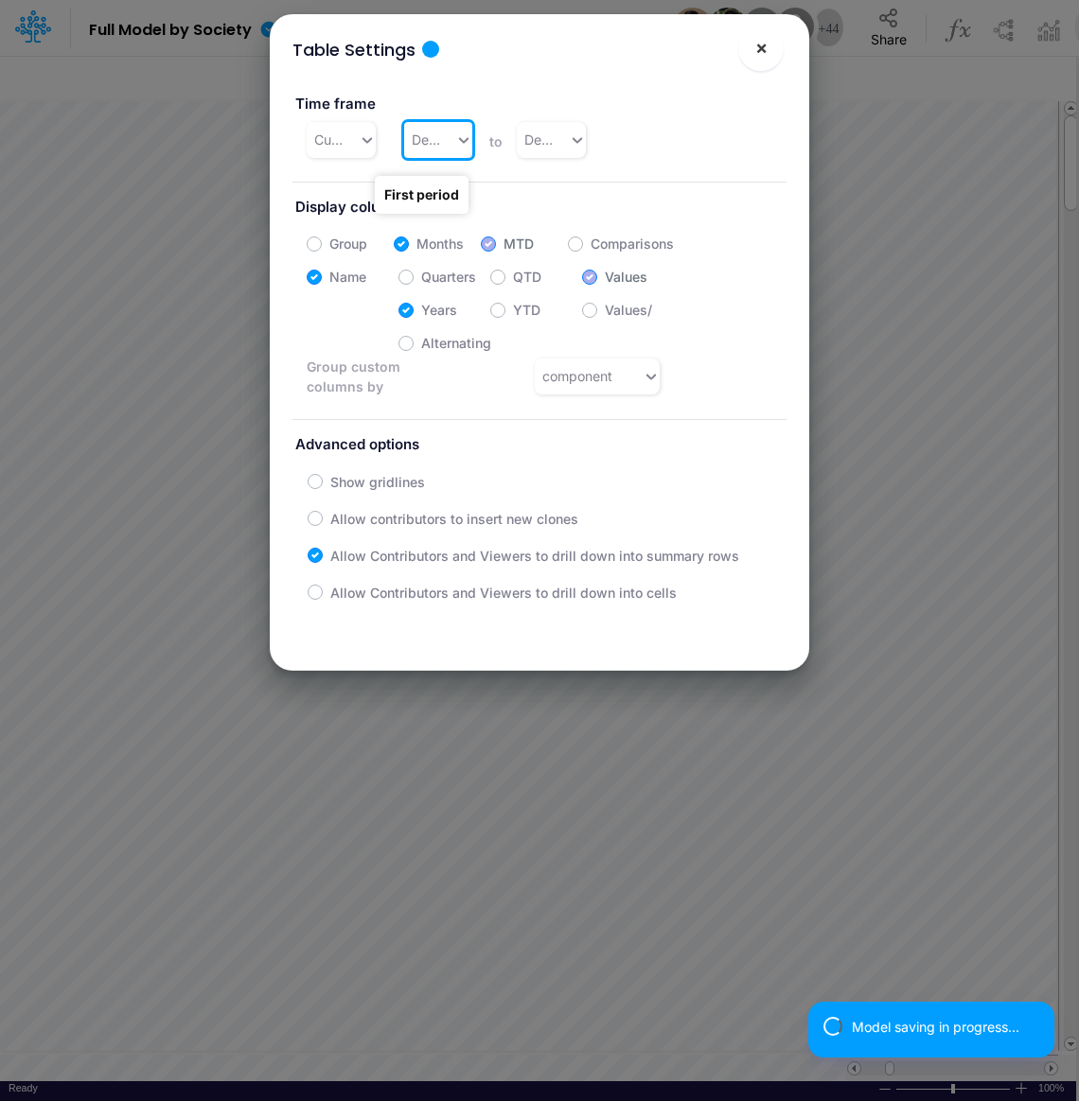
click at [766, 44] on button "×" at bounding box center [760, 48] width 45 height 45
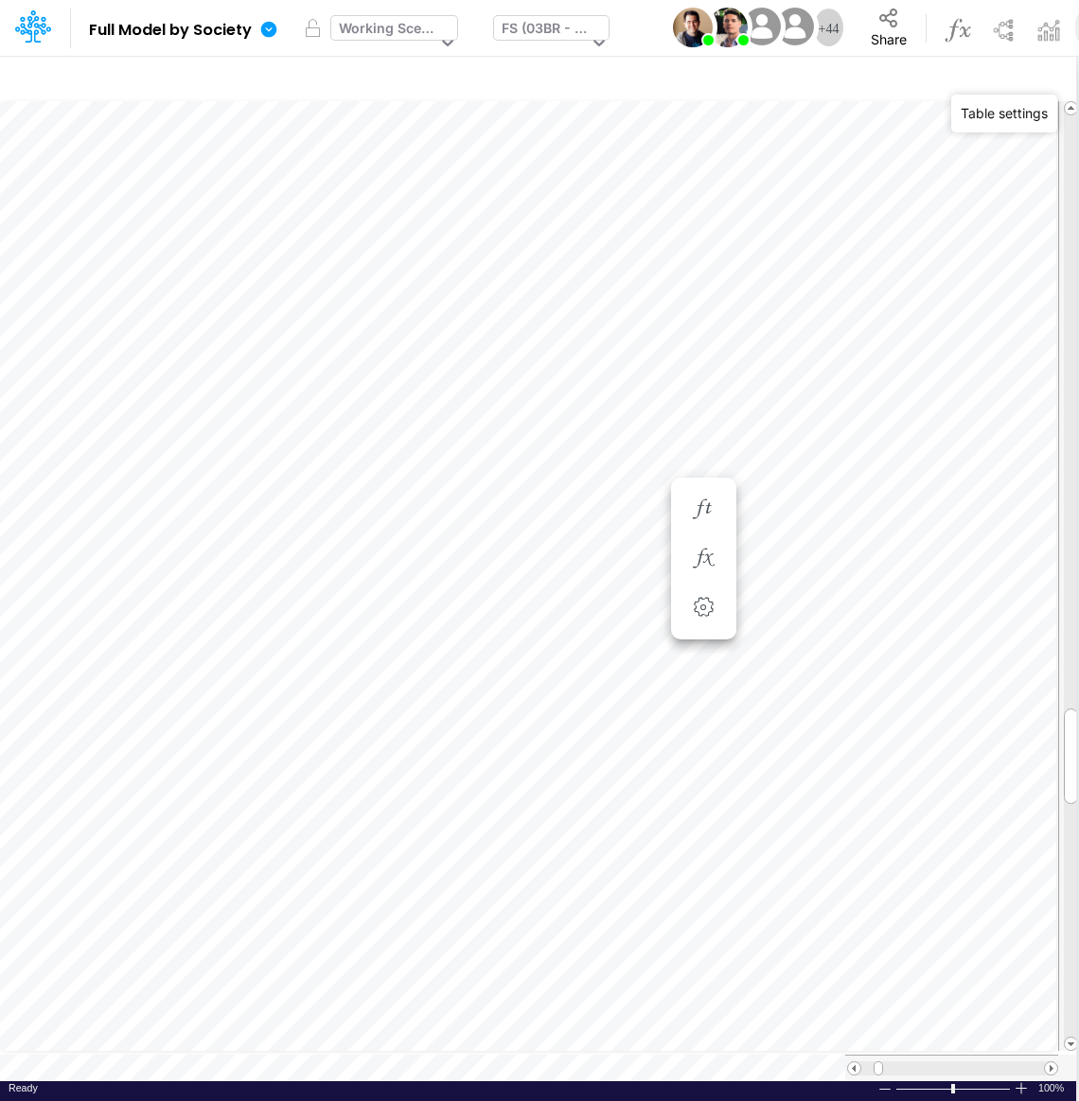
click at [389, 26] on div "Working Scenario" at bounding box center [387, 30] width 97 height 25
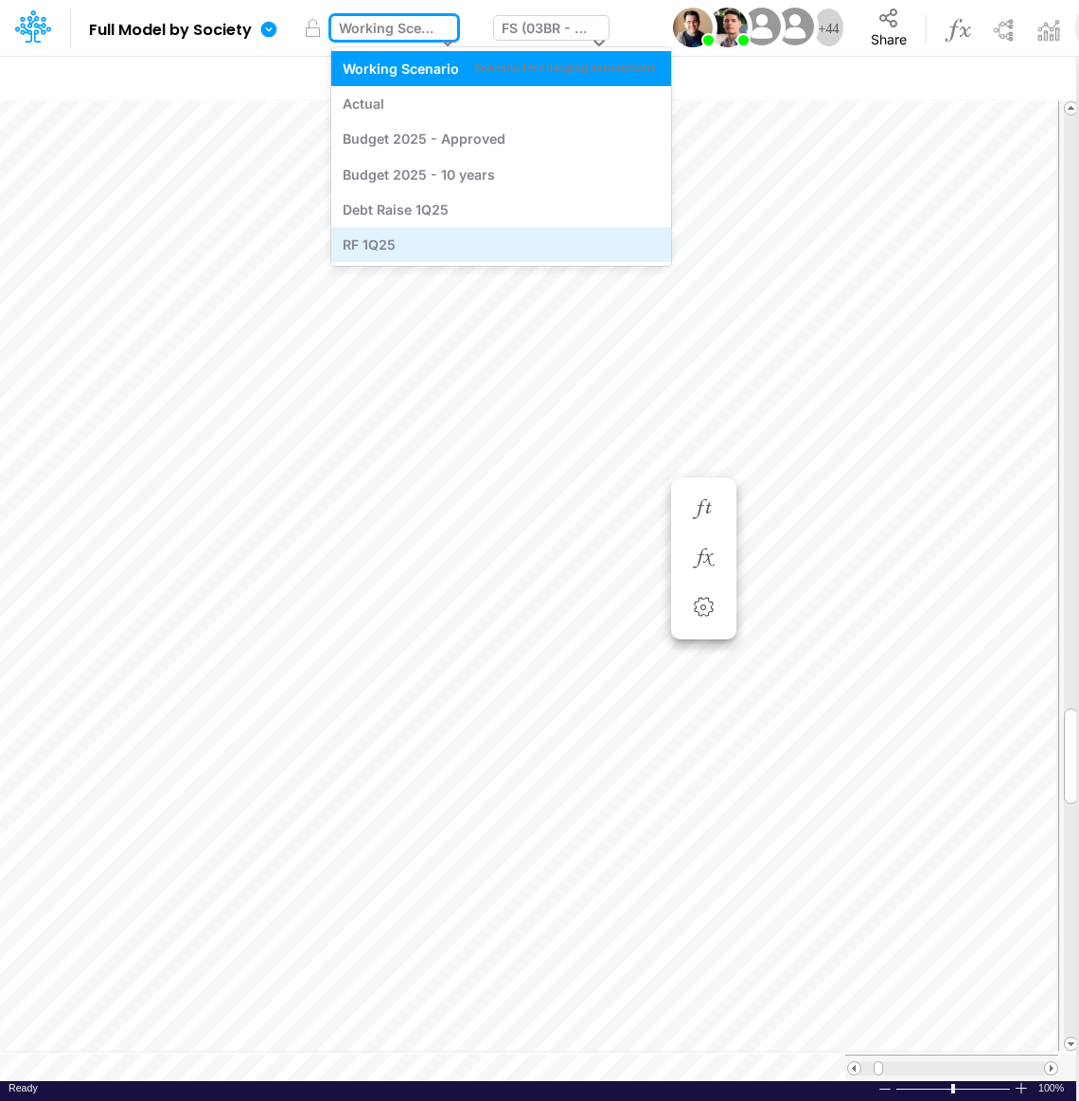
click at [399, 247] on div "RF 1Q25" at bounding box center [501, 245] width 317 height 20
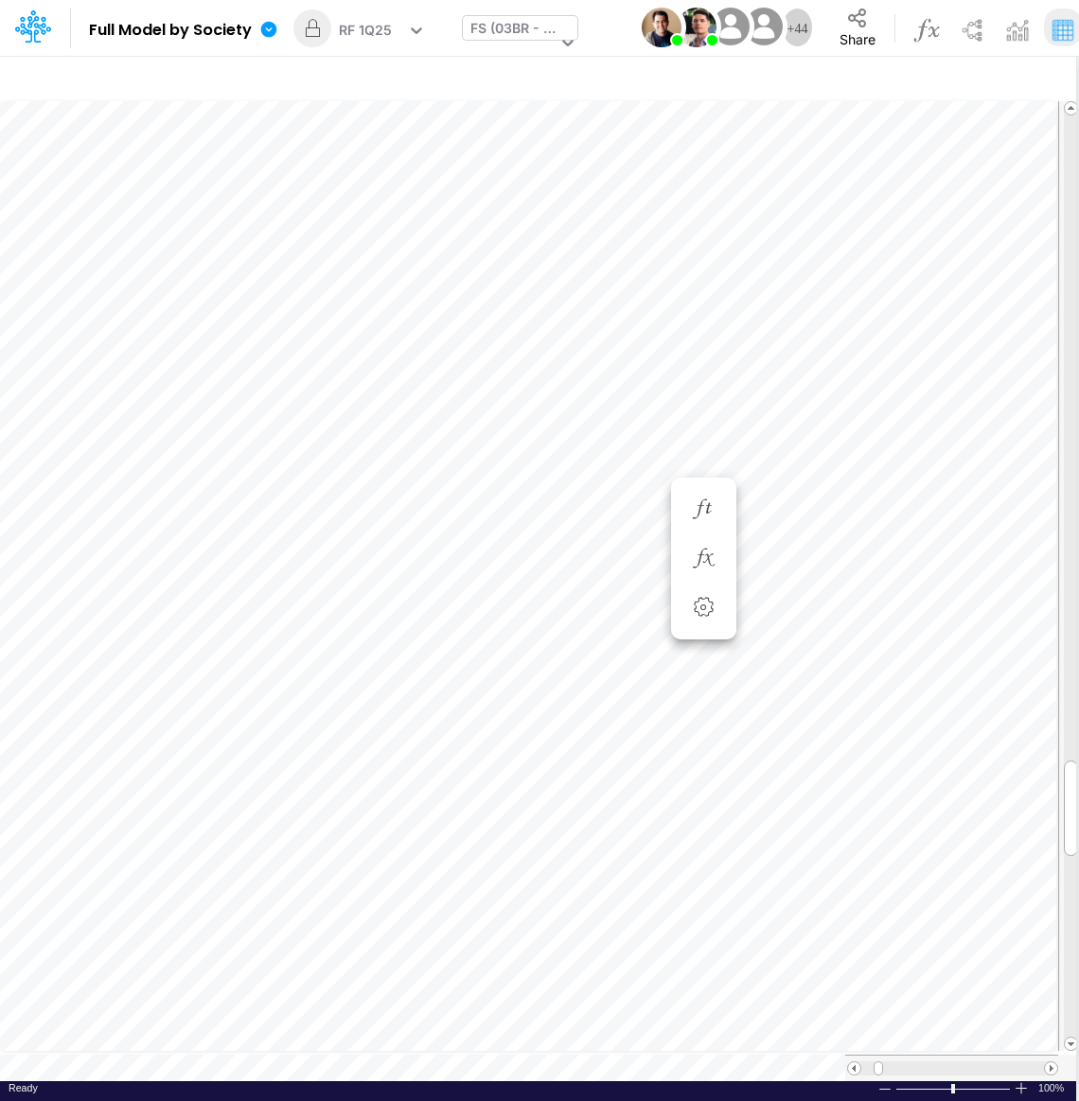
scroll to position [9, 2]
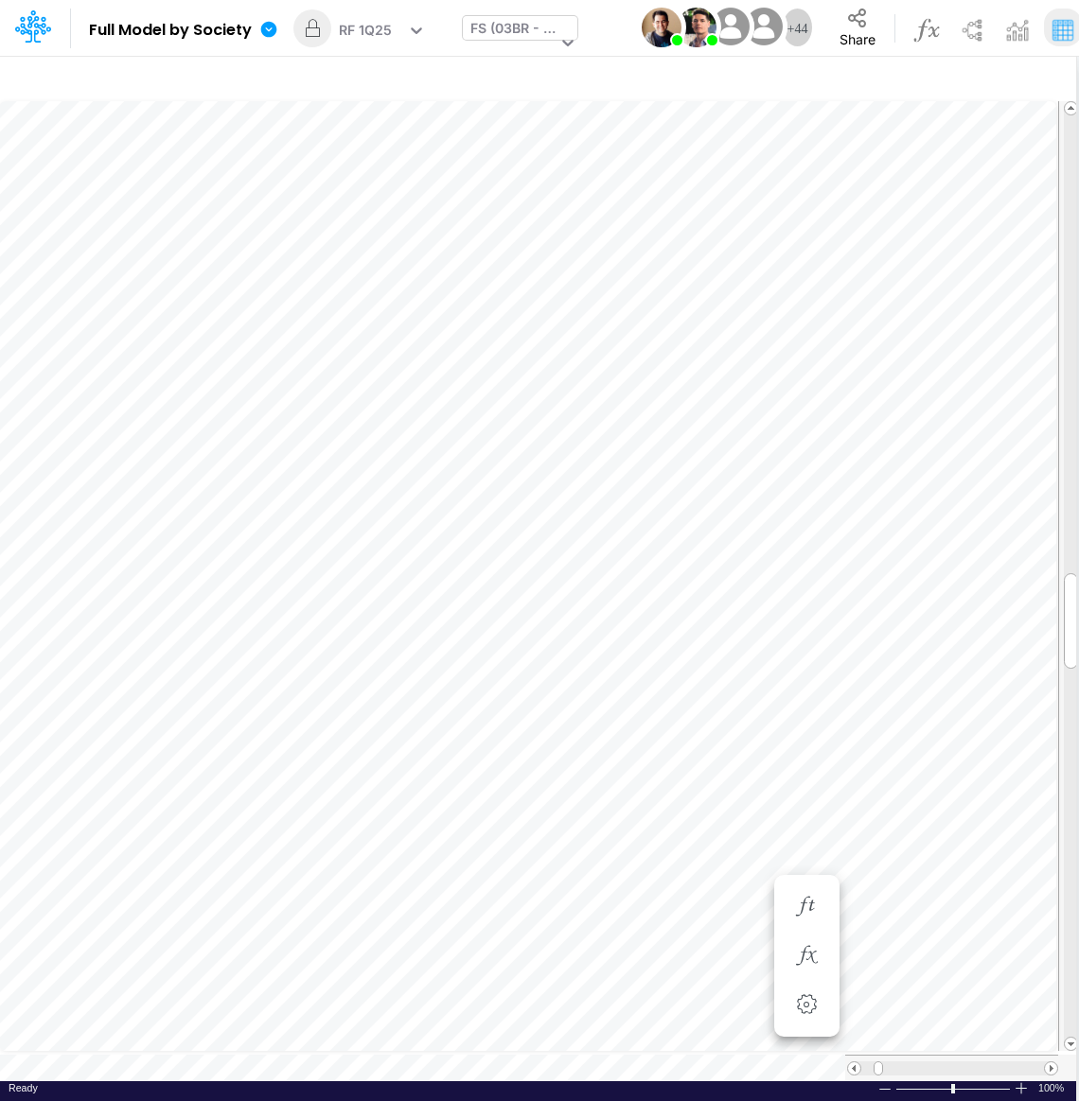
scroll to position [9, 2]
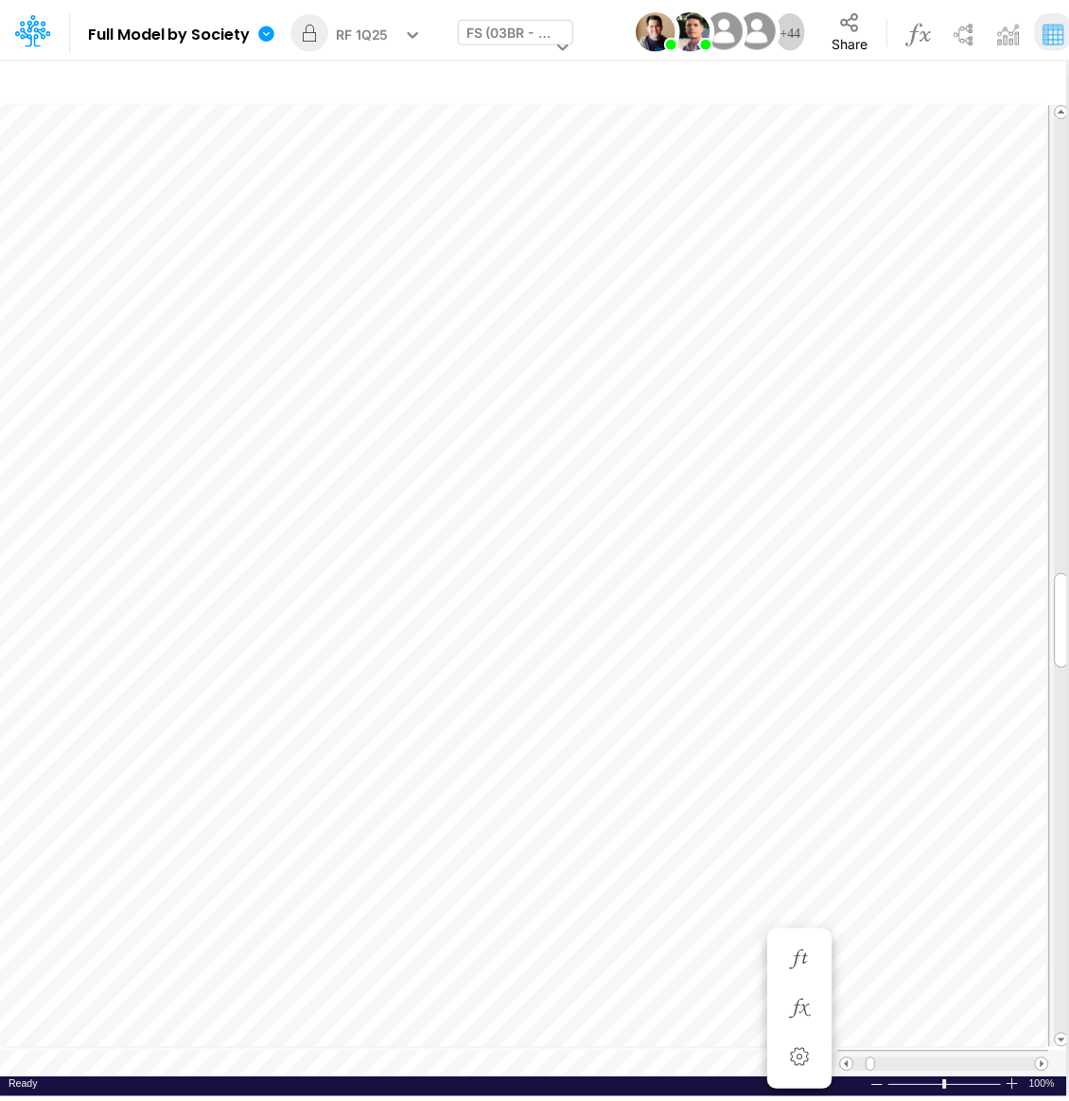
scroll to position [9, 2]
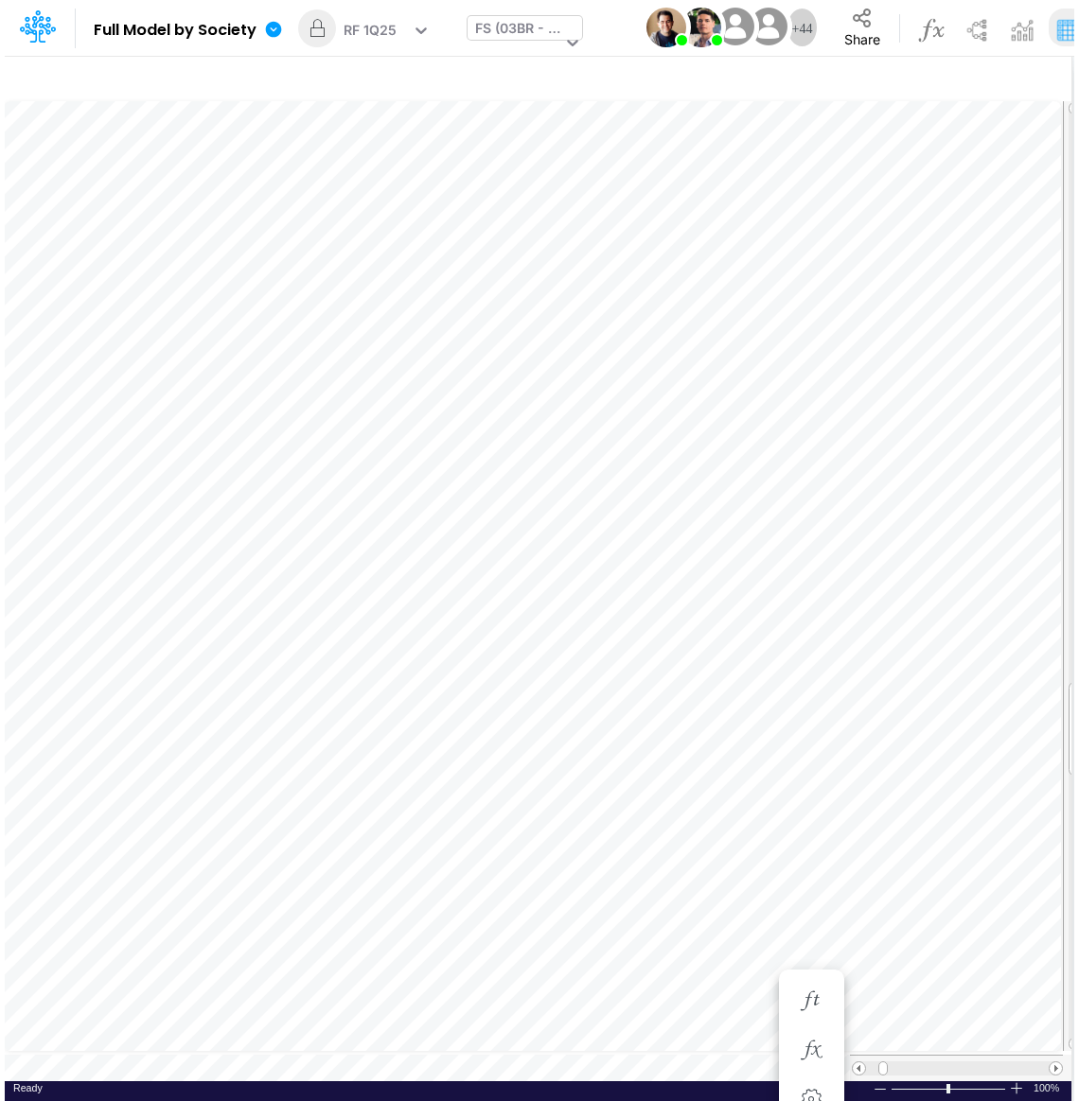
scroll to position [9, 2]
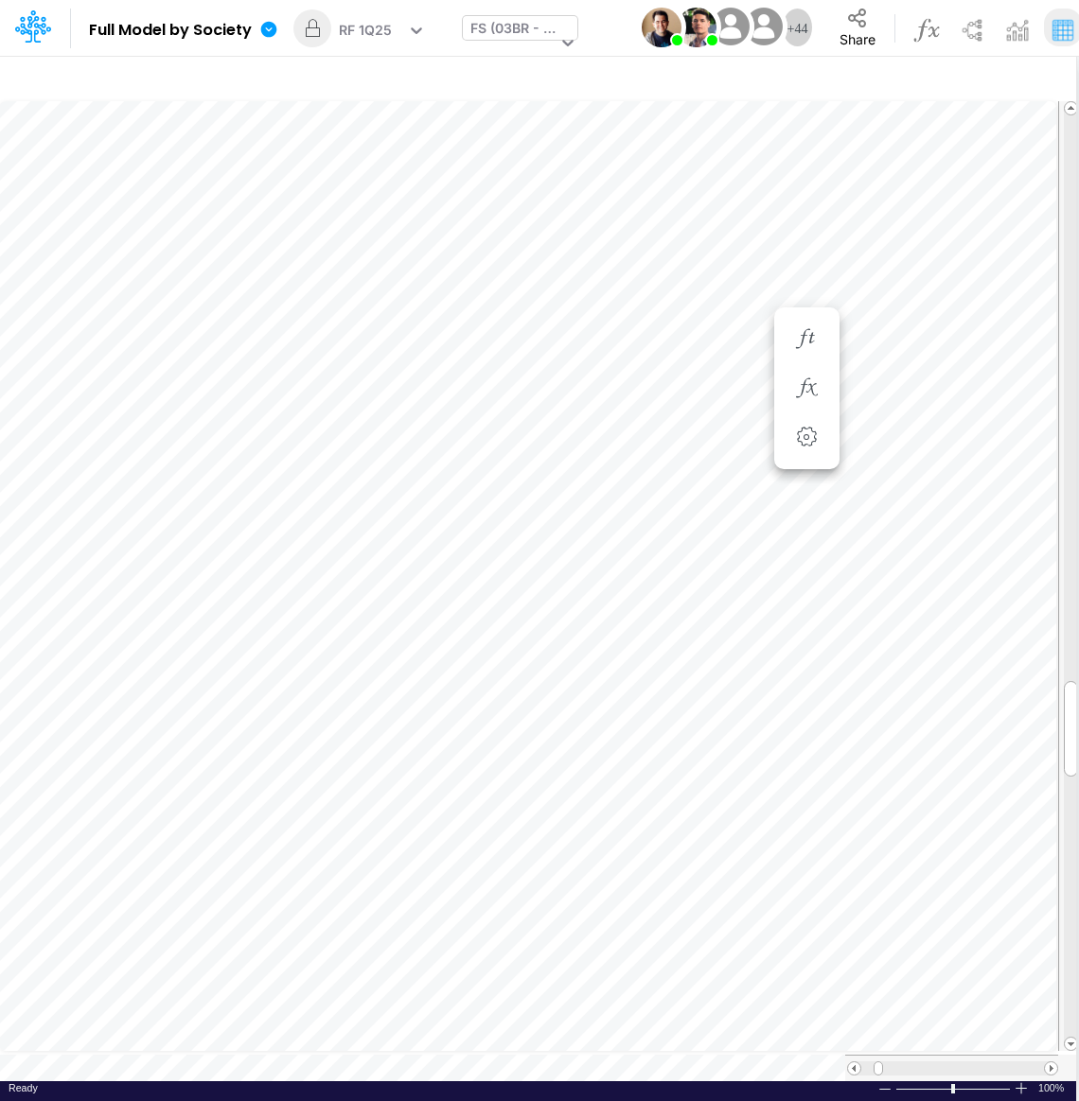
scroll to position [9, 2]
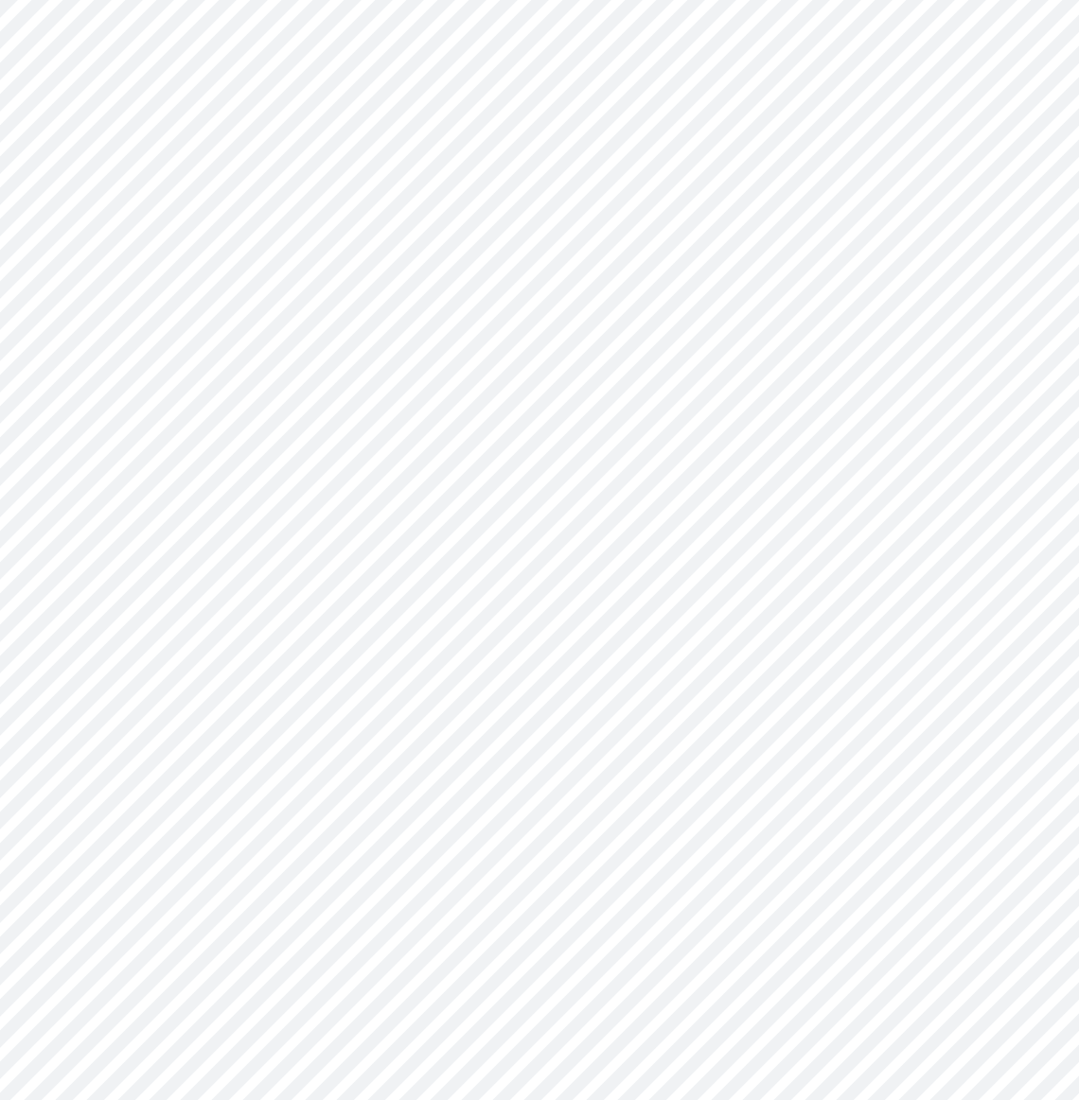
type input "BS (01BR - IP)"
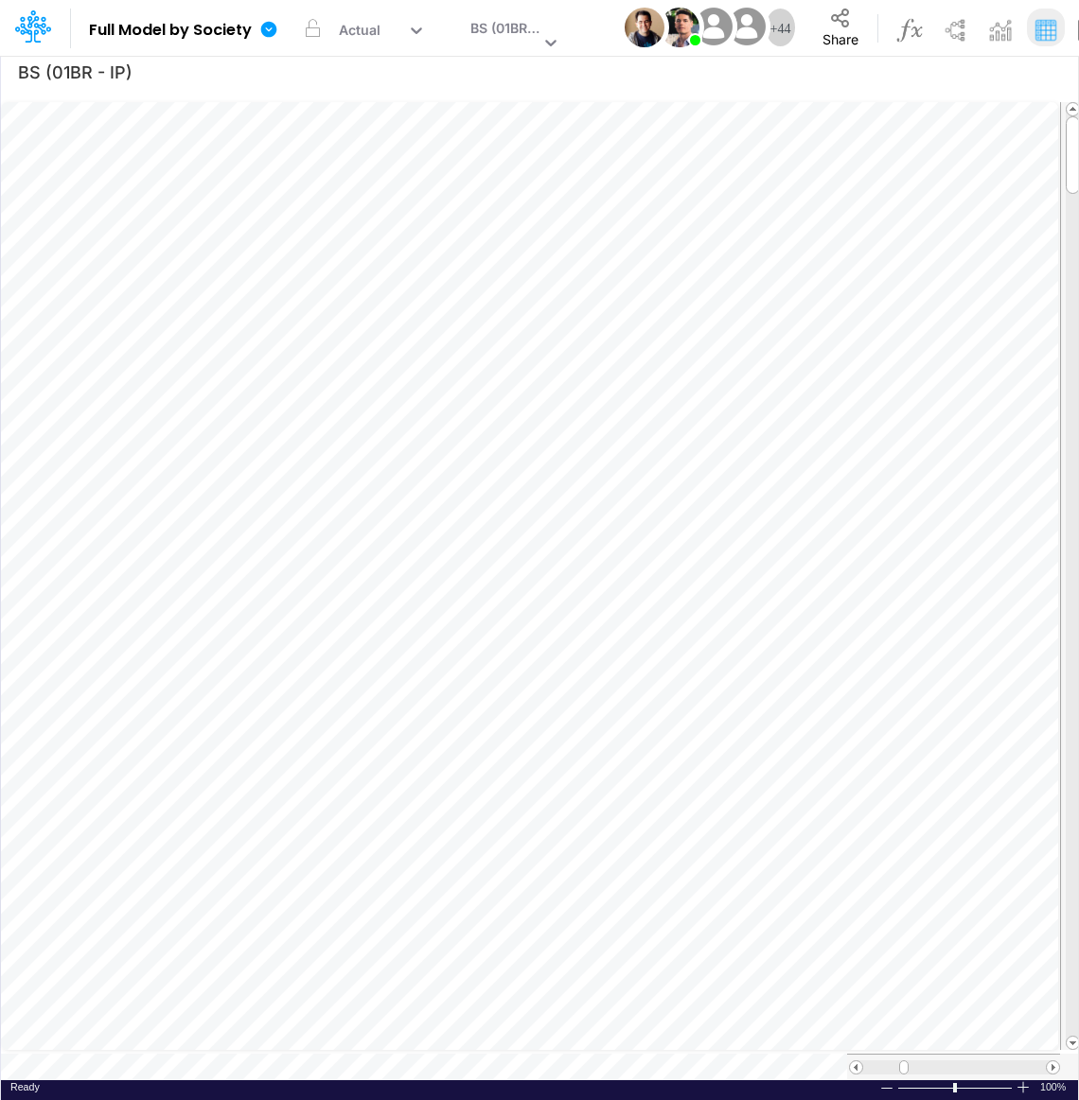
scroll to position [9, 2]
click at [497, 23] on div "BS (01BR - IP)" at bounding box center [504, 30] width 69 height 25
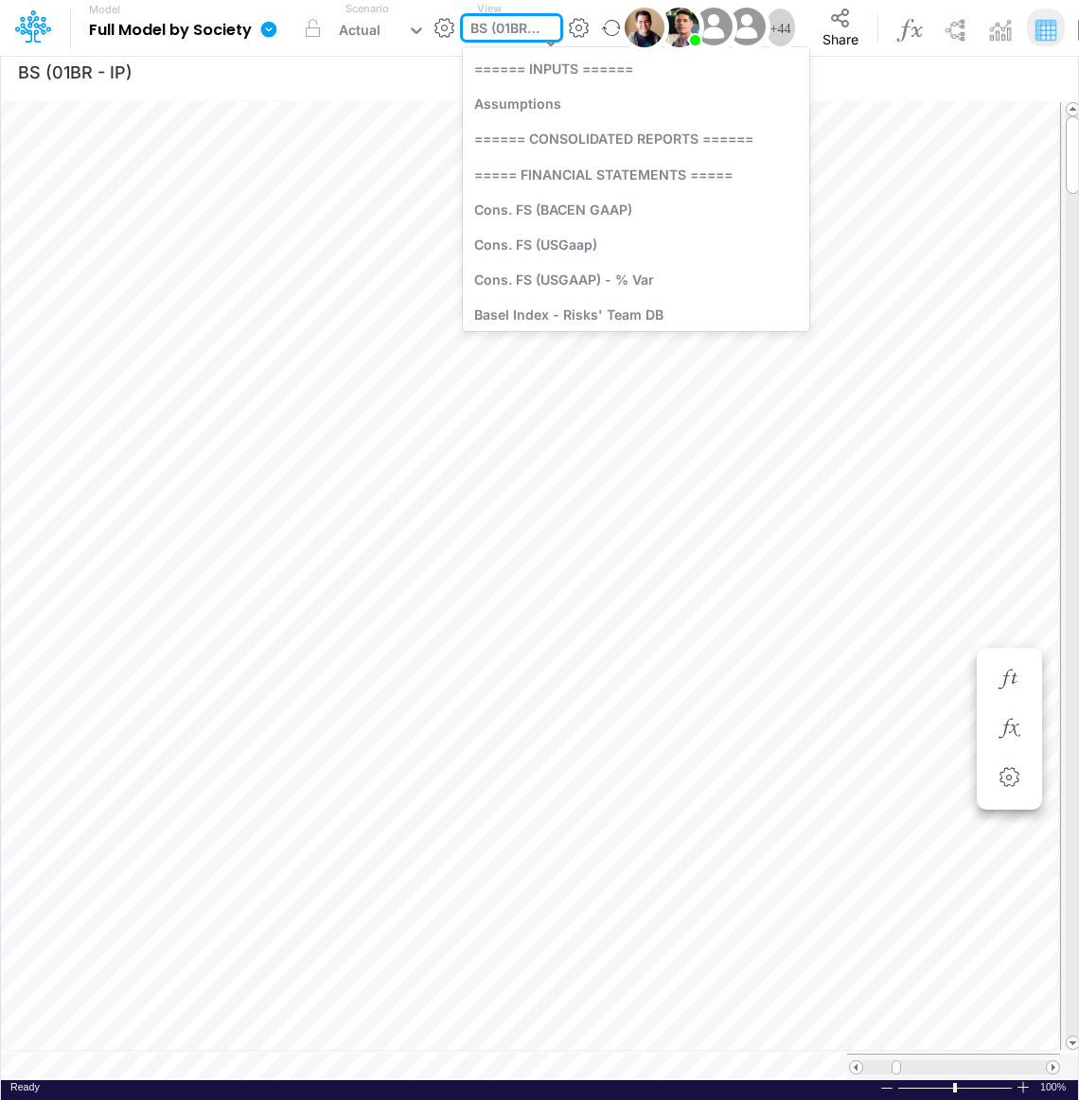
scroll to position [1136, 0]
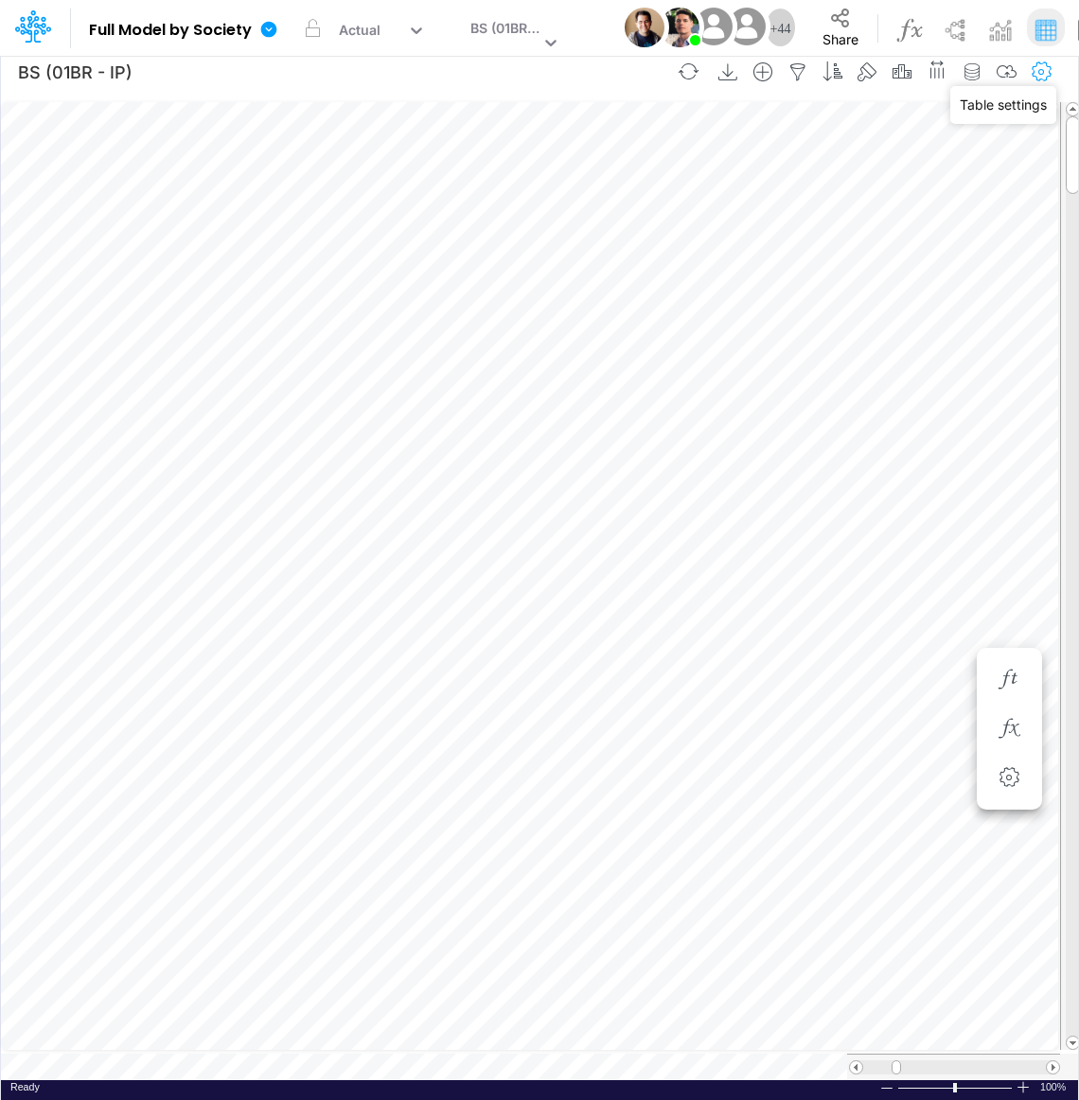
click at [1042, 73] on icon "button" at bounding box center [1042, 72] width 28 height 20
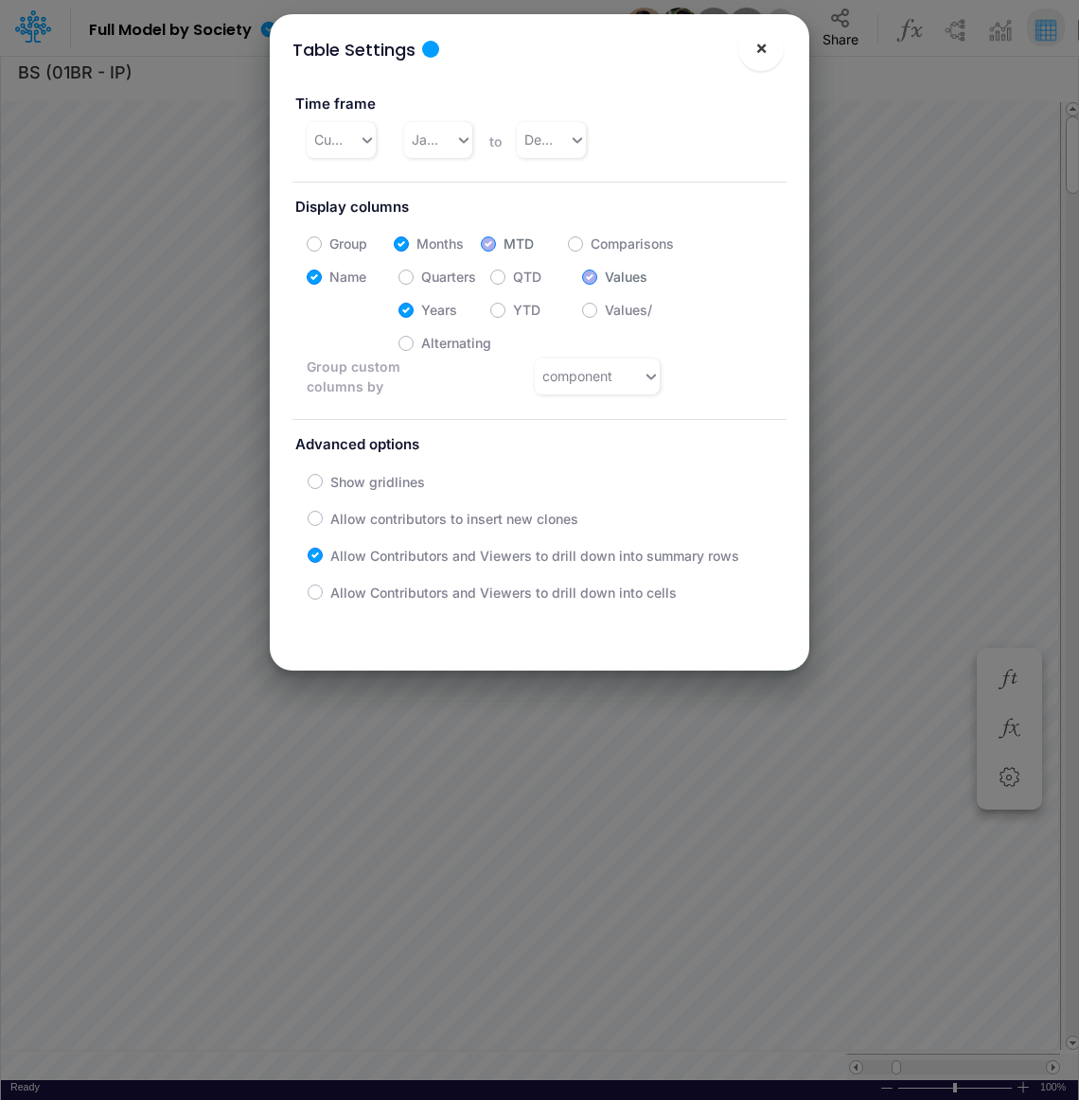
click at [751, 49] on button "×" at bounding box center [760, 48] width 45 height 45
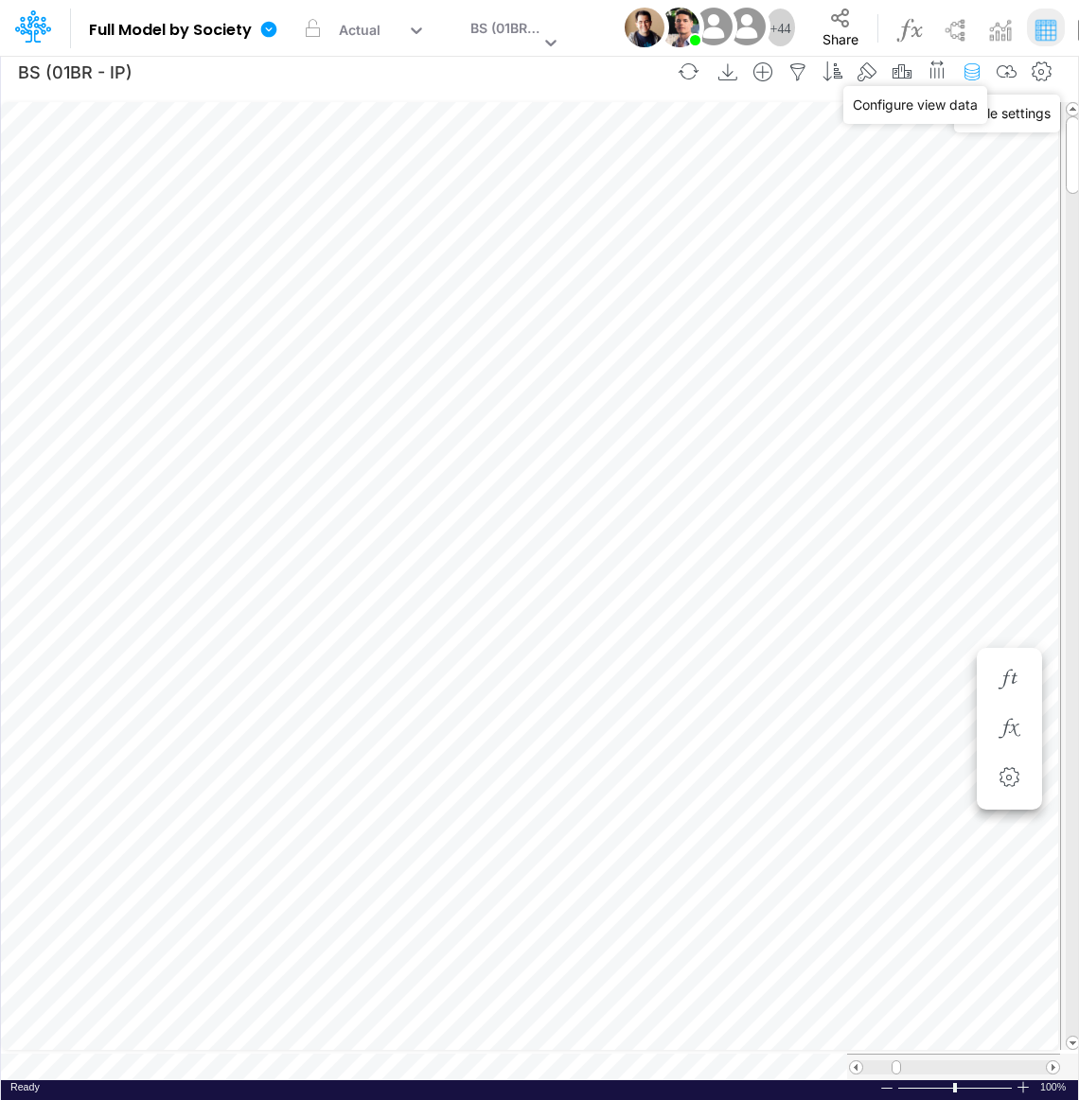
click at [976, 69] on icon "button" at bounding box center [972, 72] width 28 height 20
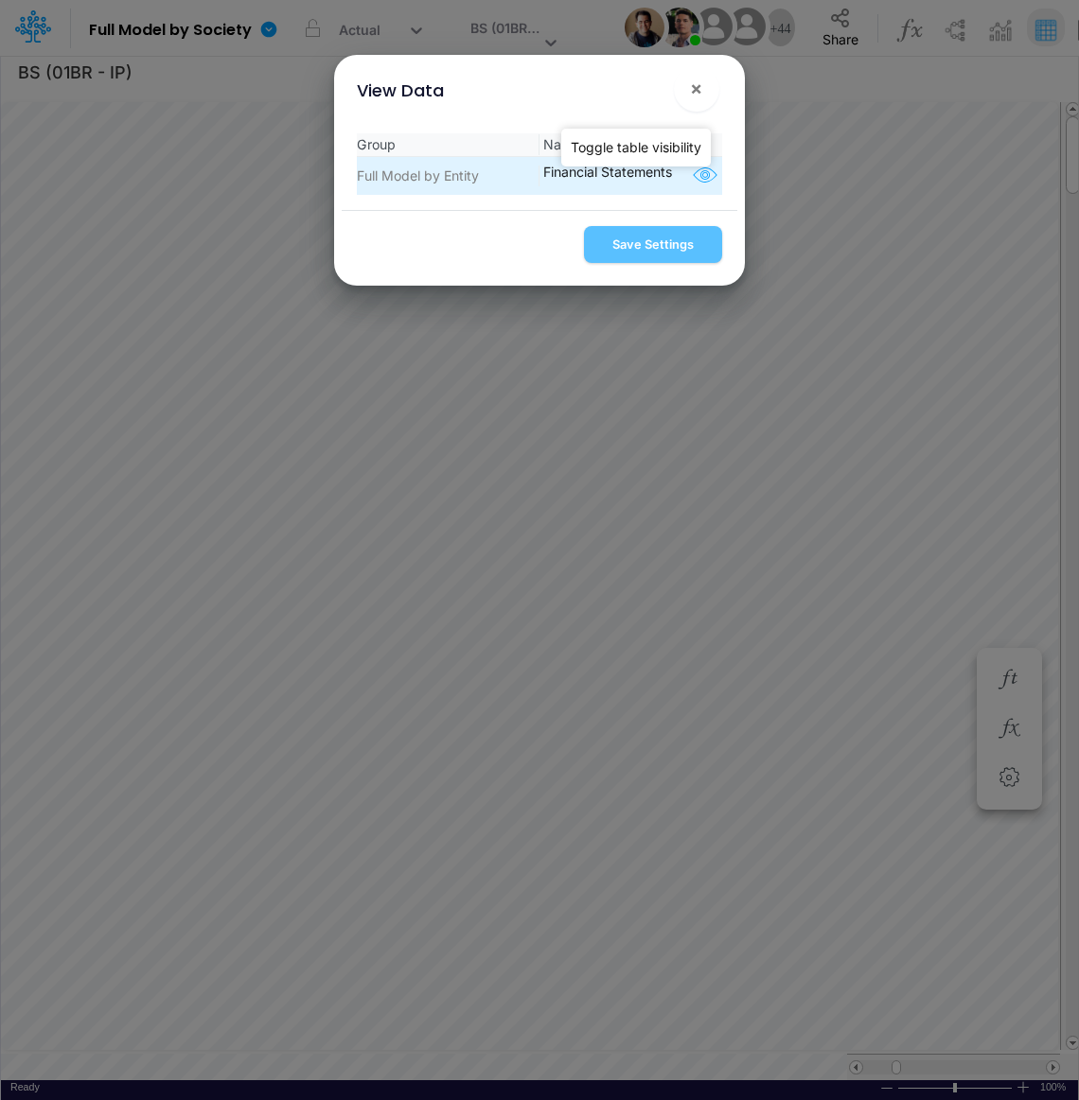
click at [707, 170] on icon "button" at bounding box center [705, 176] width 28 height 25
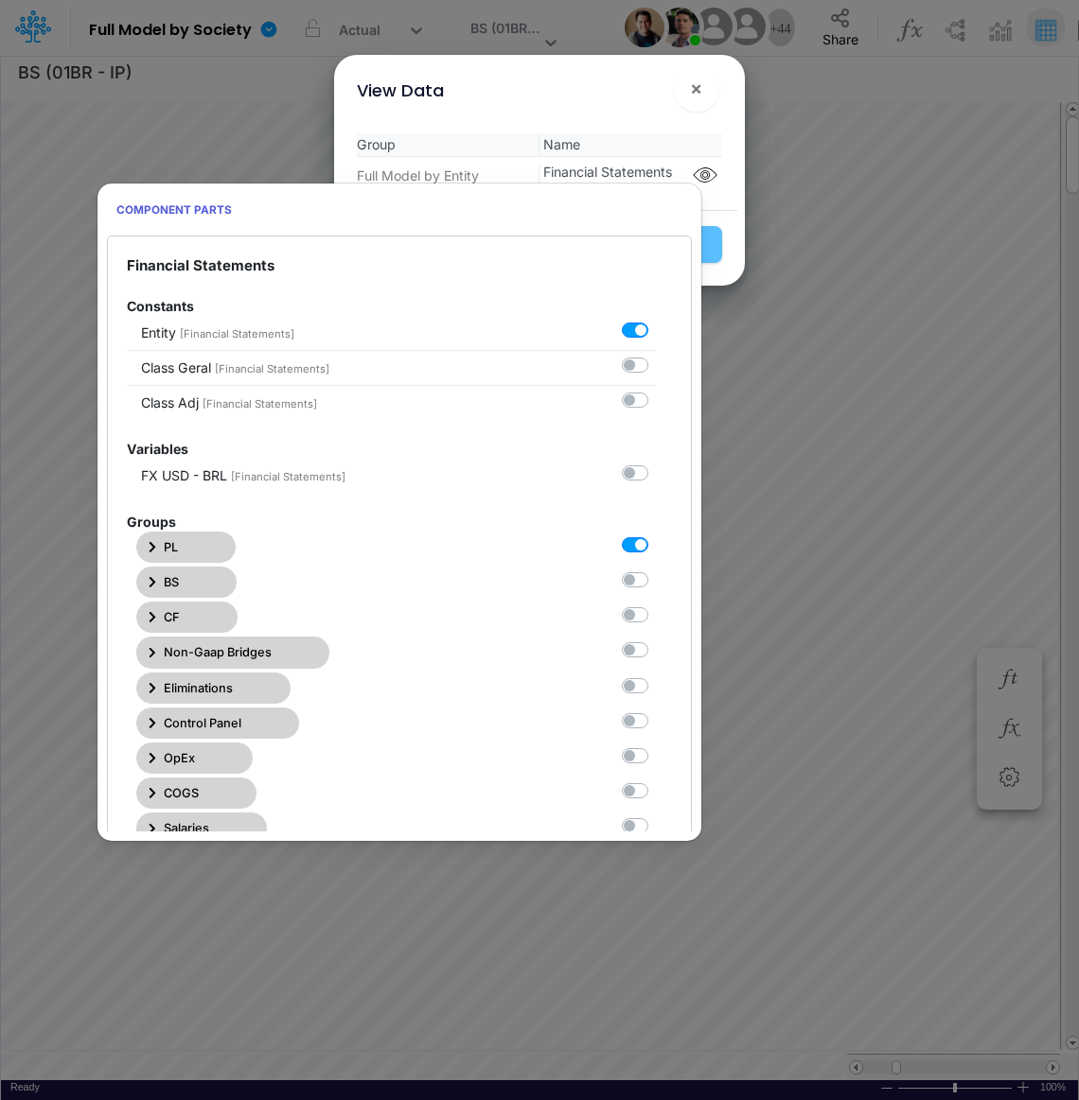
click at [656, 571] on label at bounding box center [656, 571] width 0 height 0
click at [656, 579] on Statements1 "checkbox" at bounding box center [662, 577] width 12 height 12
checkbox Statements1 "true"
click at [656, 535] on label at bounding box center [656, 535] width 0 height 0
click at [656, 547] on Statements0 "checkbox" at bounding box center [662, 541] width 12 height 12
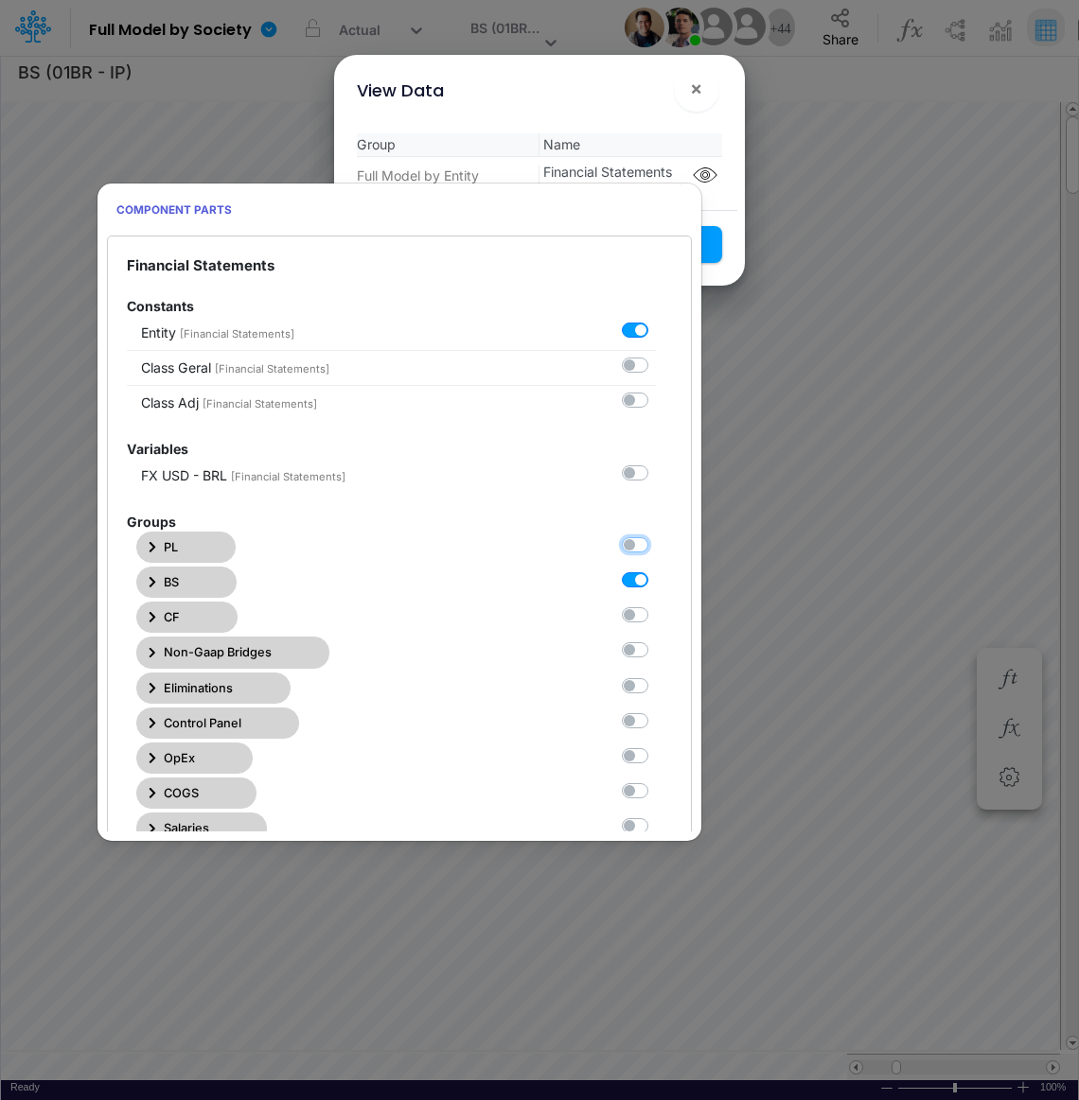
checkbox Statements0 "false"
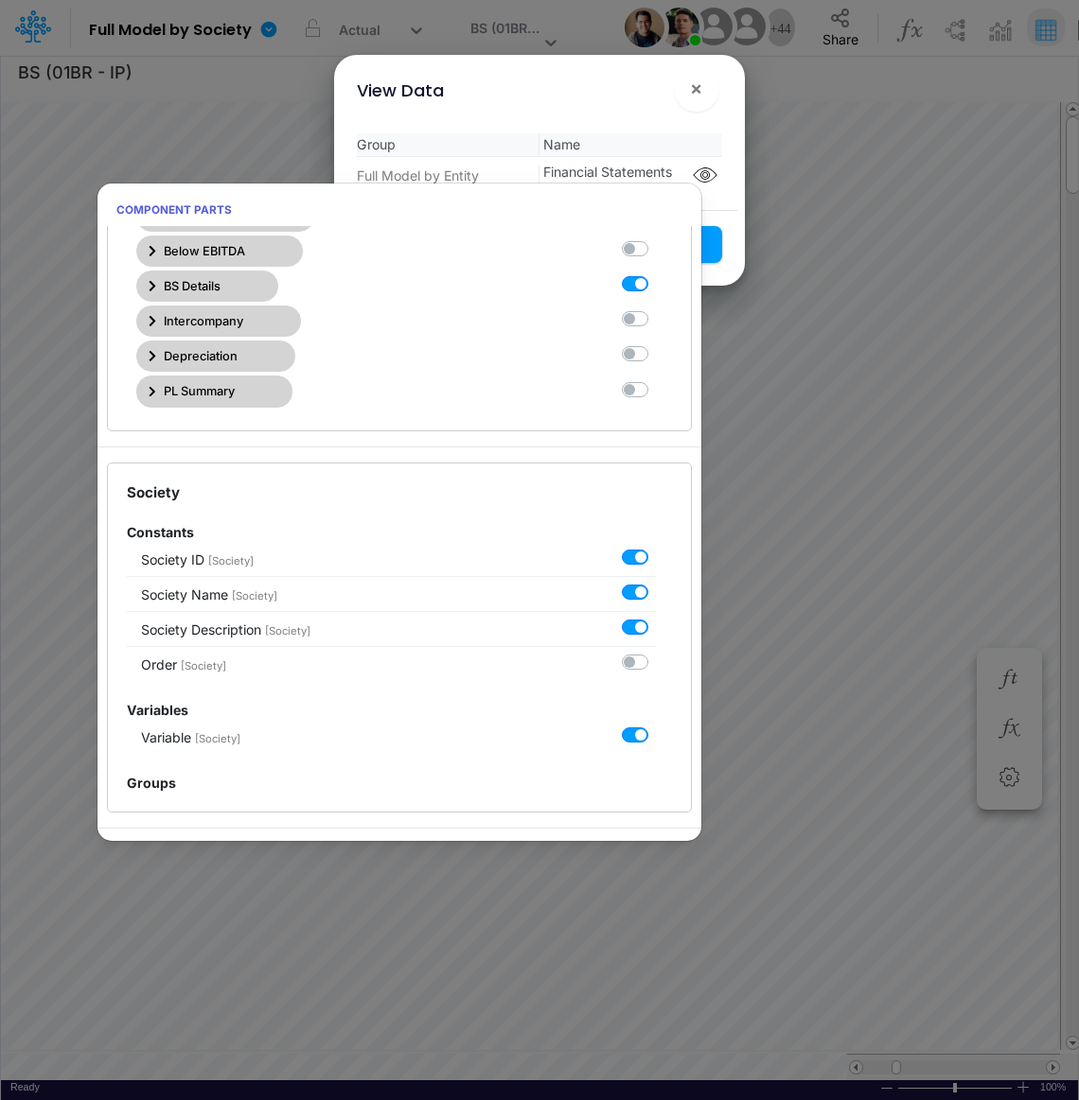
scroll to position [0, 0]
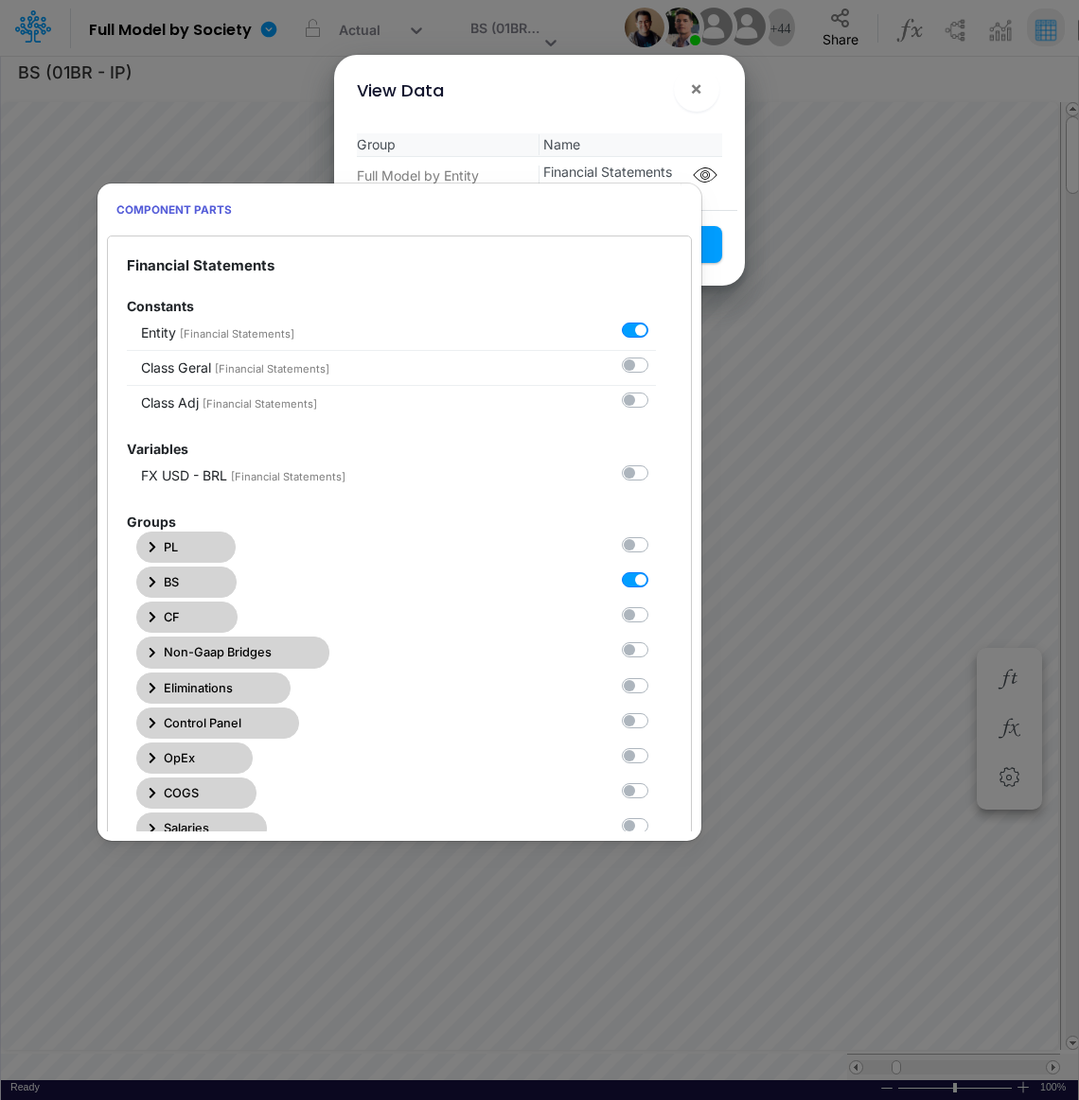
click at [721, 206] on div "Group Name Full Model by Entity Financial Statements" at bounding box center [539, 164] width 395 height 92
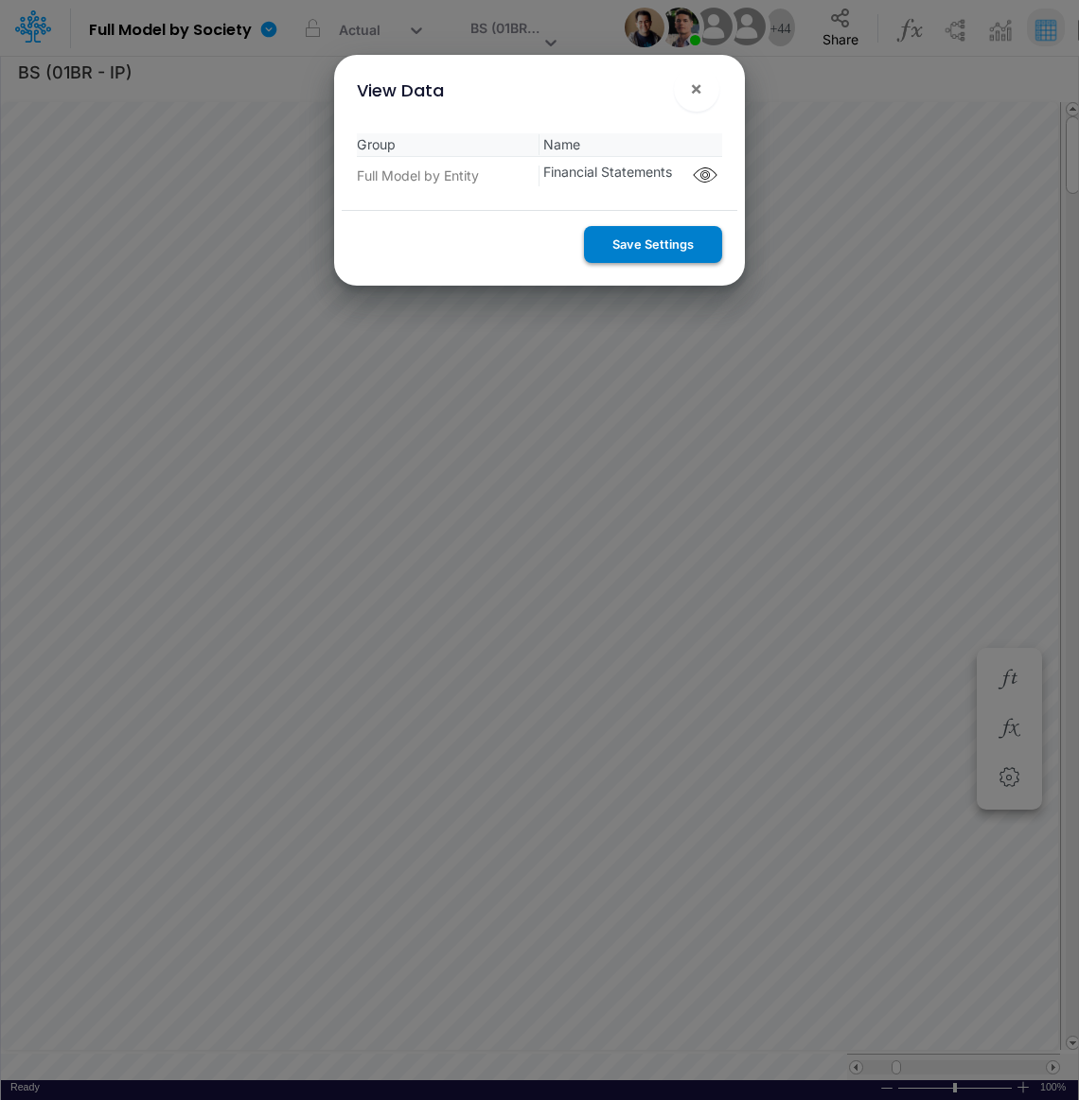
click at [655, 256] on button "Save Settings" at bounding box center [653, 244] width 138 height 37
click at [694, 92] on span "×" at bounding box center [696, 88] width 12 height 23
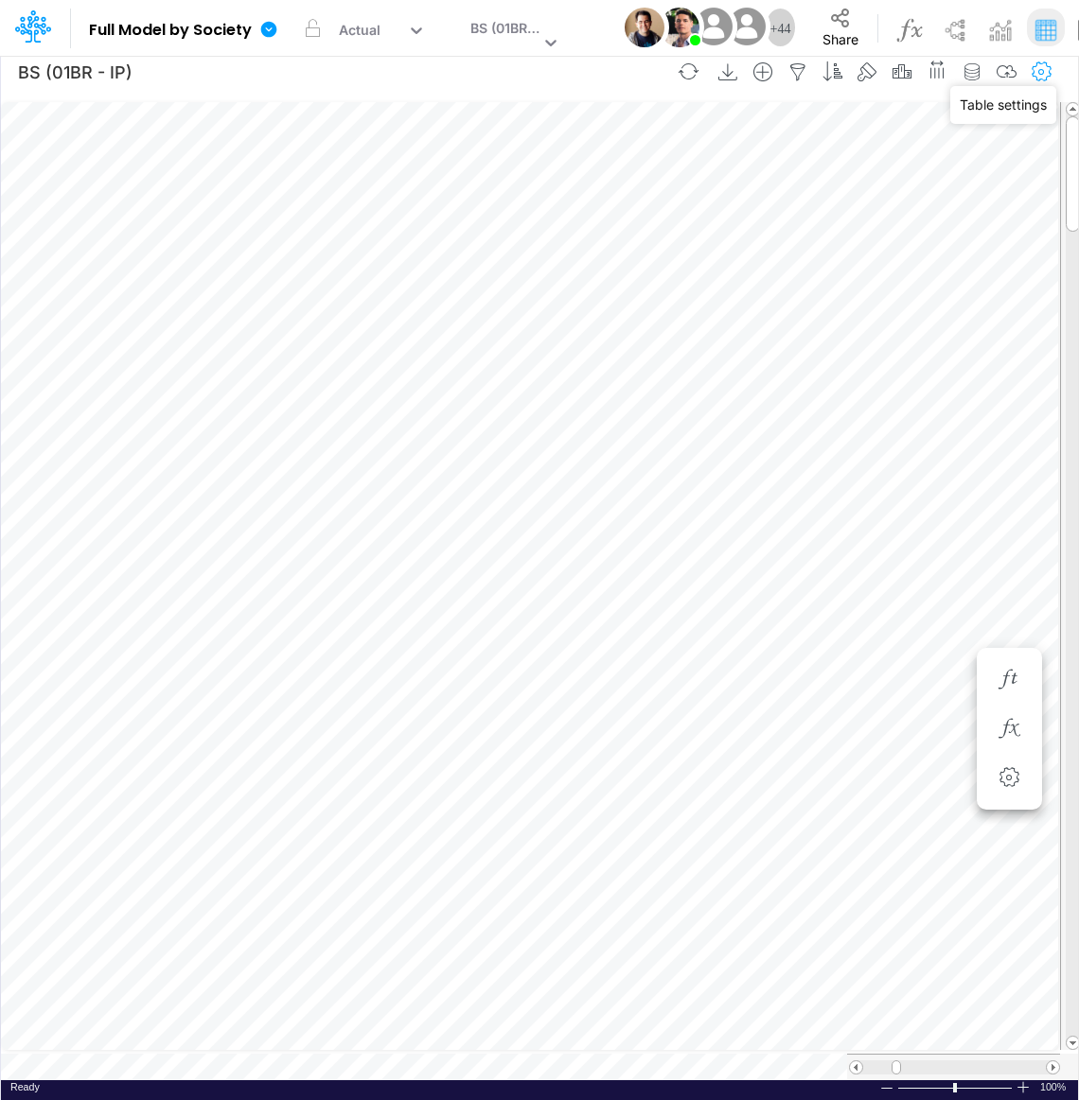
click at [1044, 68] on icon "button" at bounding box center [1042, 72] width 28 height 20
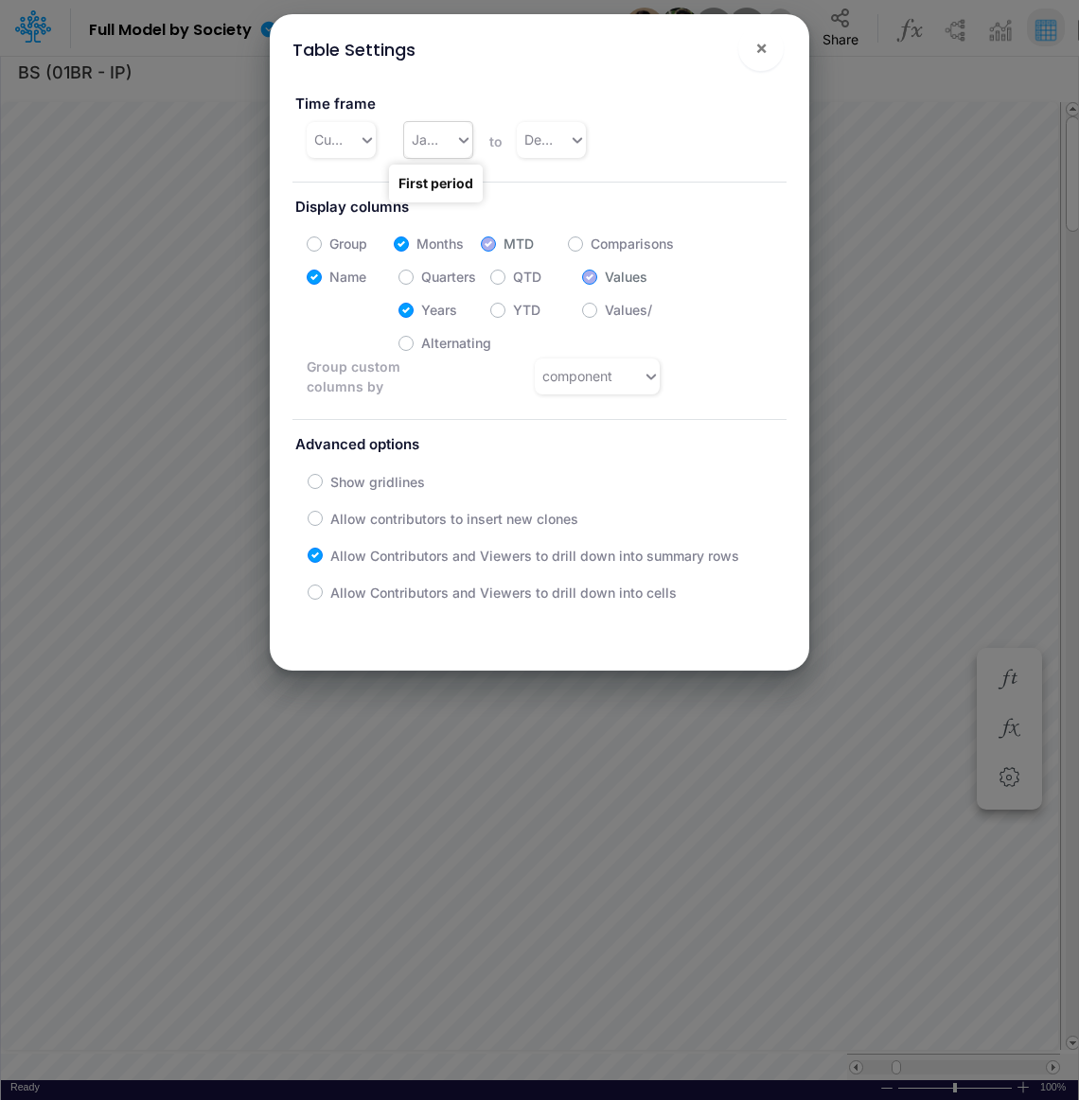
click at [444, 138] on input "text" at bounding box center [445, 140] width 2 height 20
type input "j"
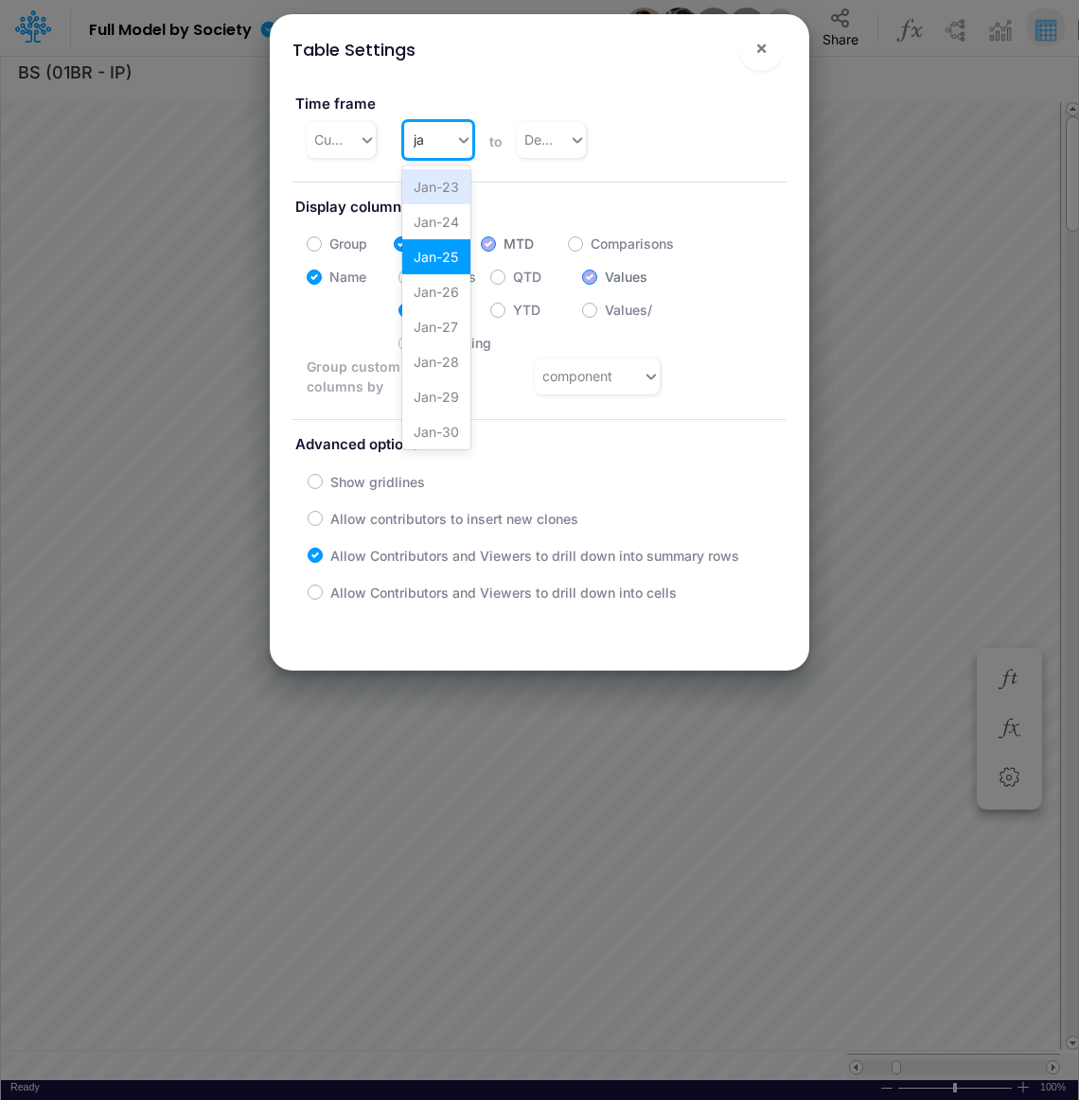
type input "j"
type input "dec-23"
click at [447, 188] on div "Dec-23" at bounding box center [437, 186] width 70 height 35
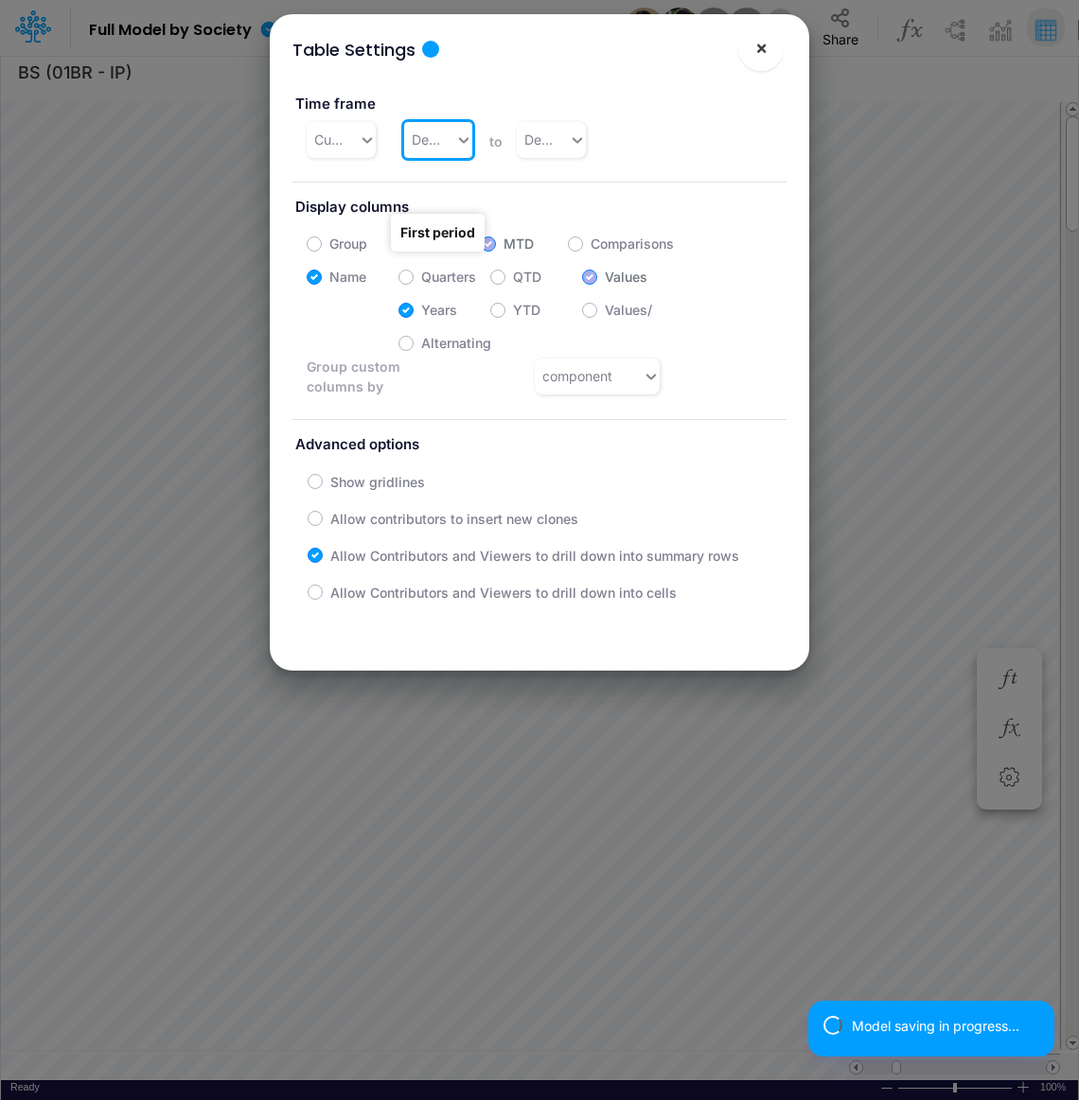
click at [764, 51] on span "×" at bounding box center [761, 47] width 12 height 23
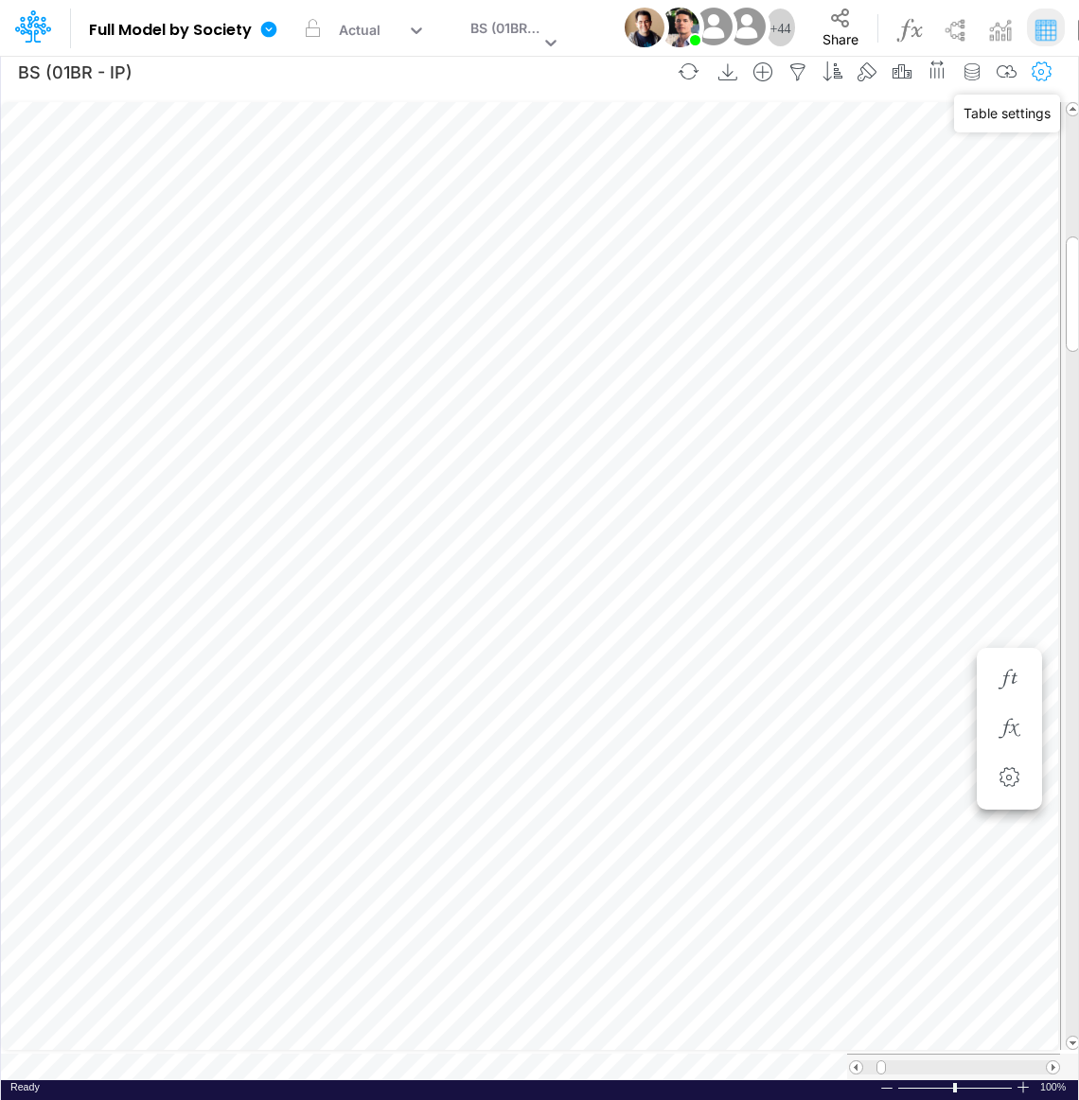
click at [1034, 70] on icon "button" at bounding box center [1042, 72] width 28 height 20
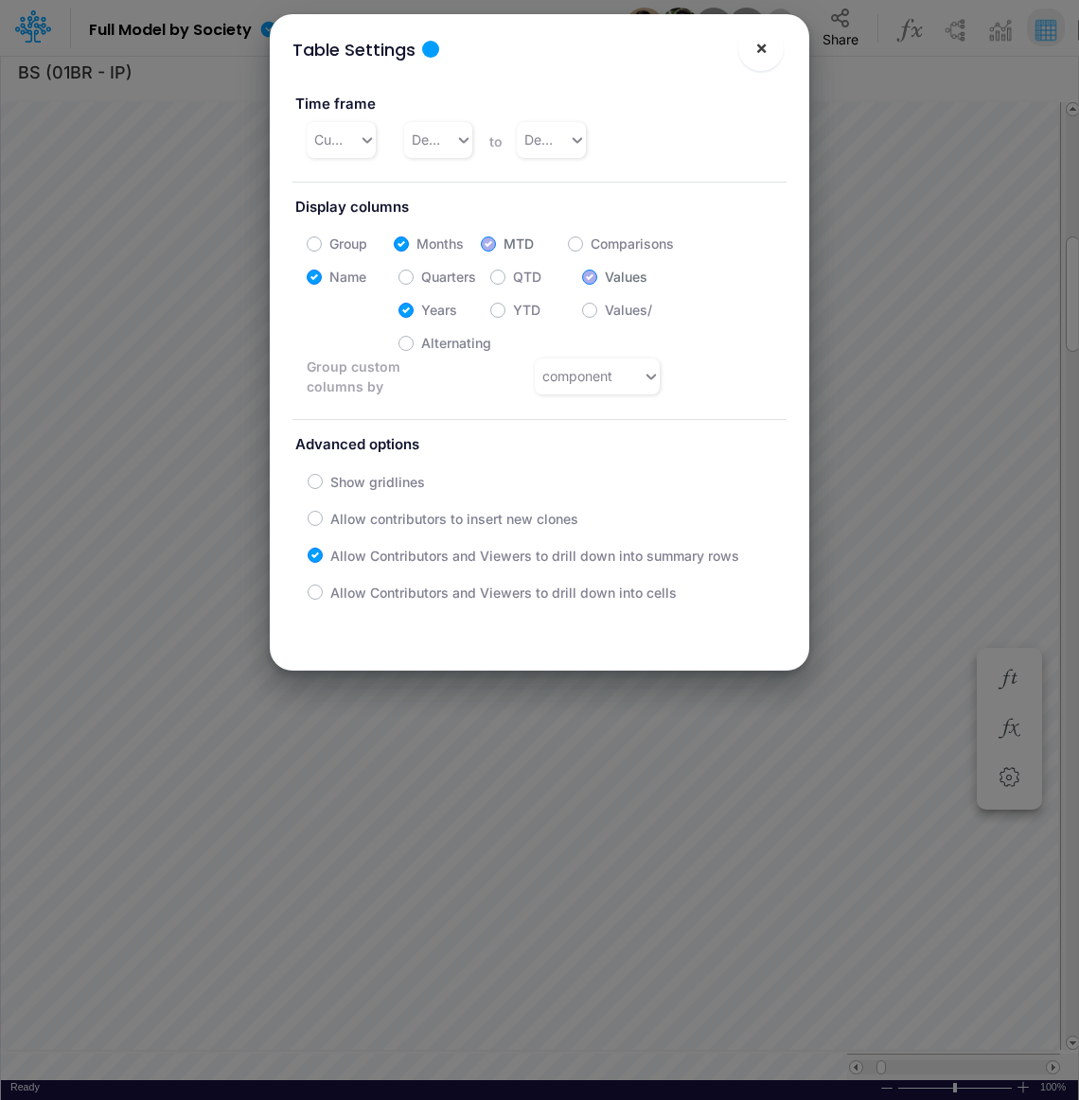
click at [766, 47] on button "×" at bounding box center [760, 48] width 45 height 45
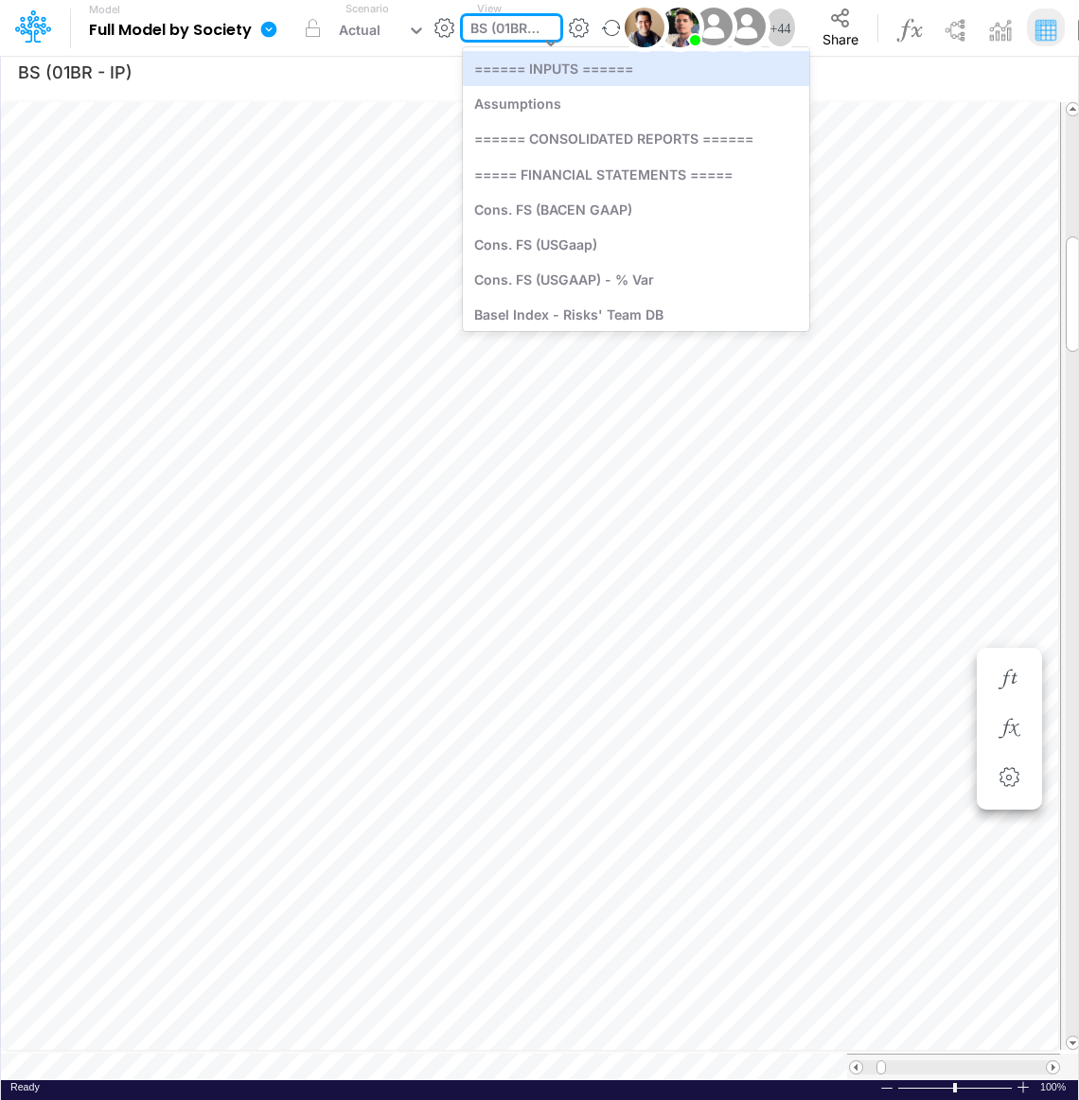
click at [489, 31] on div "BS (01BR - IP)" at bounding box center [504, 30] width 69 height 25
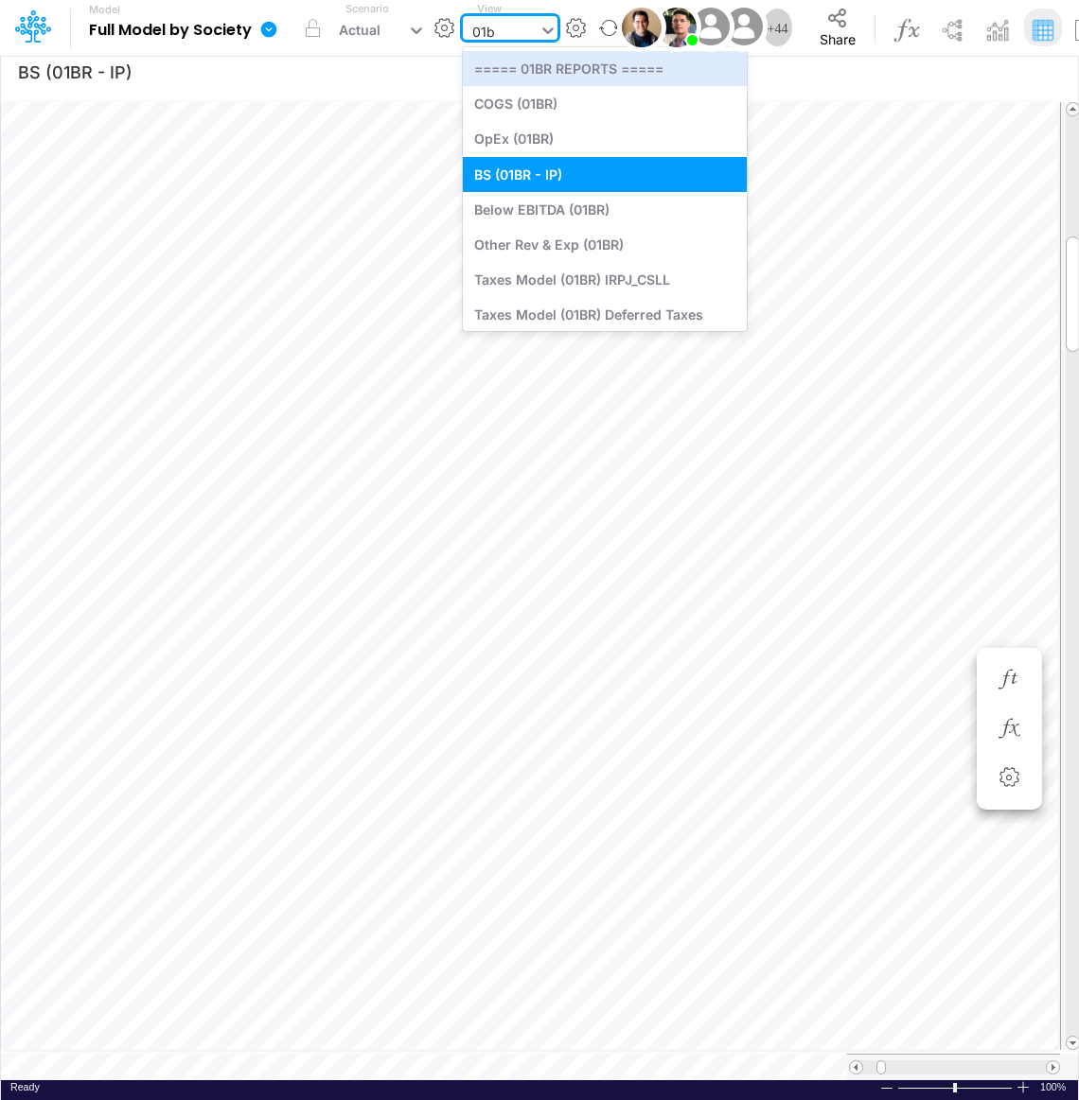
type input "01br"
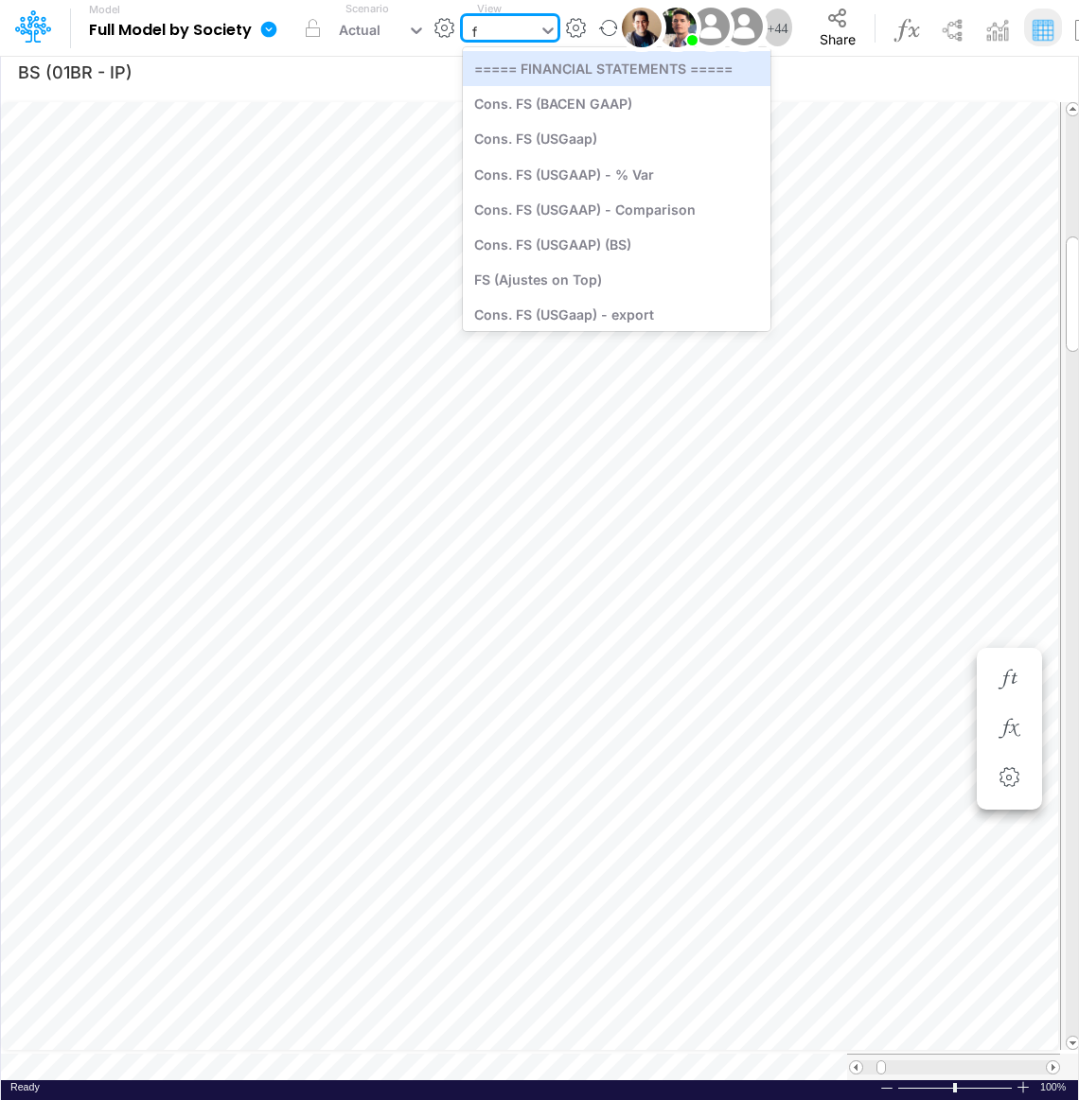
type input "fs"
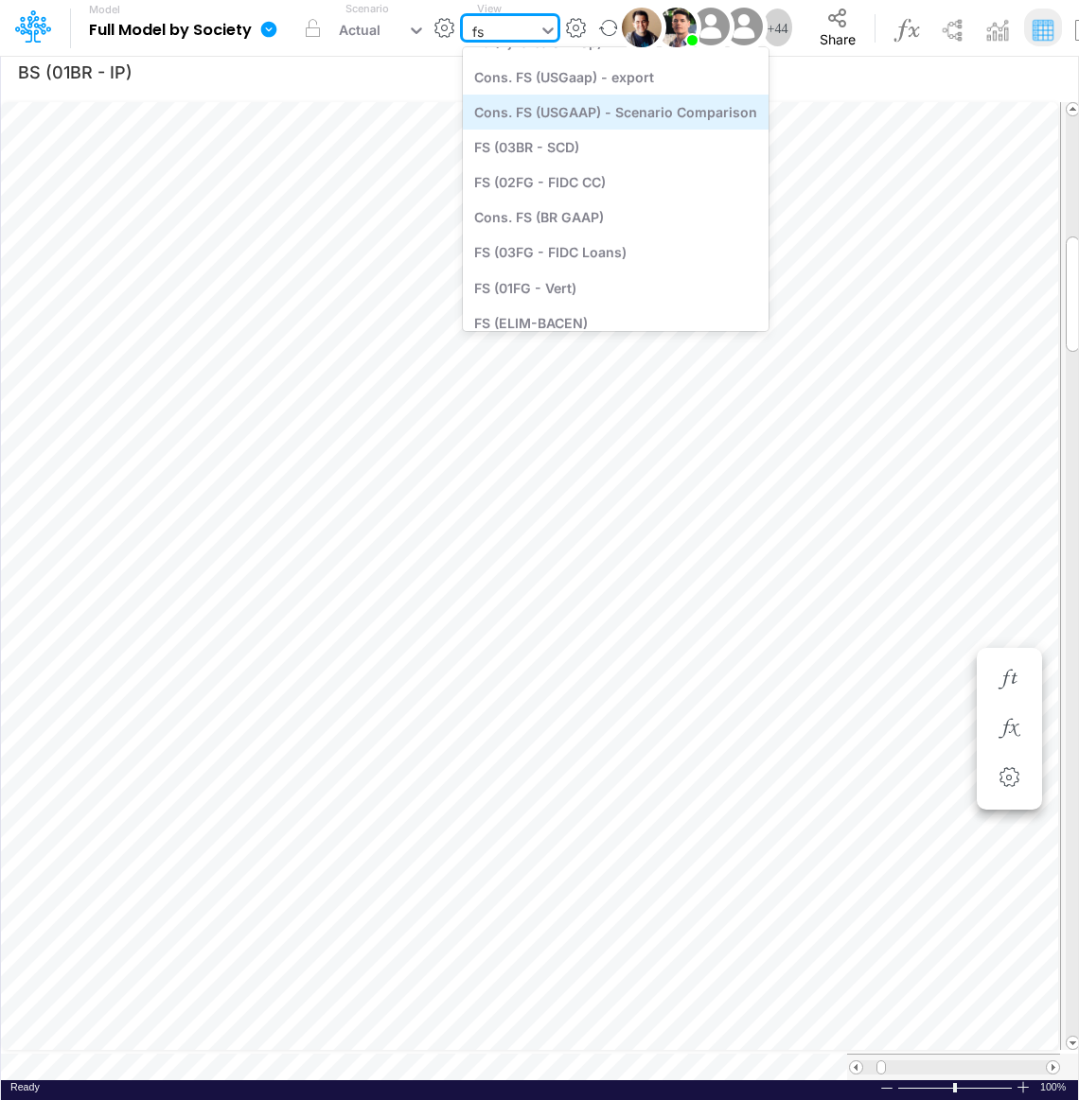
scroll to position [213, 0]
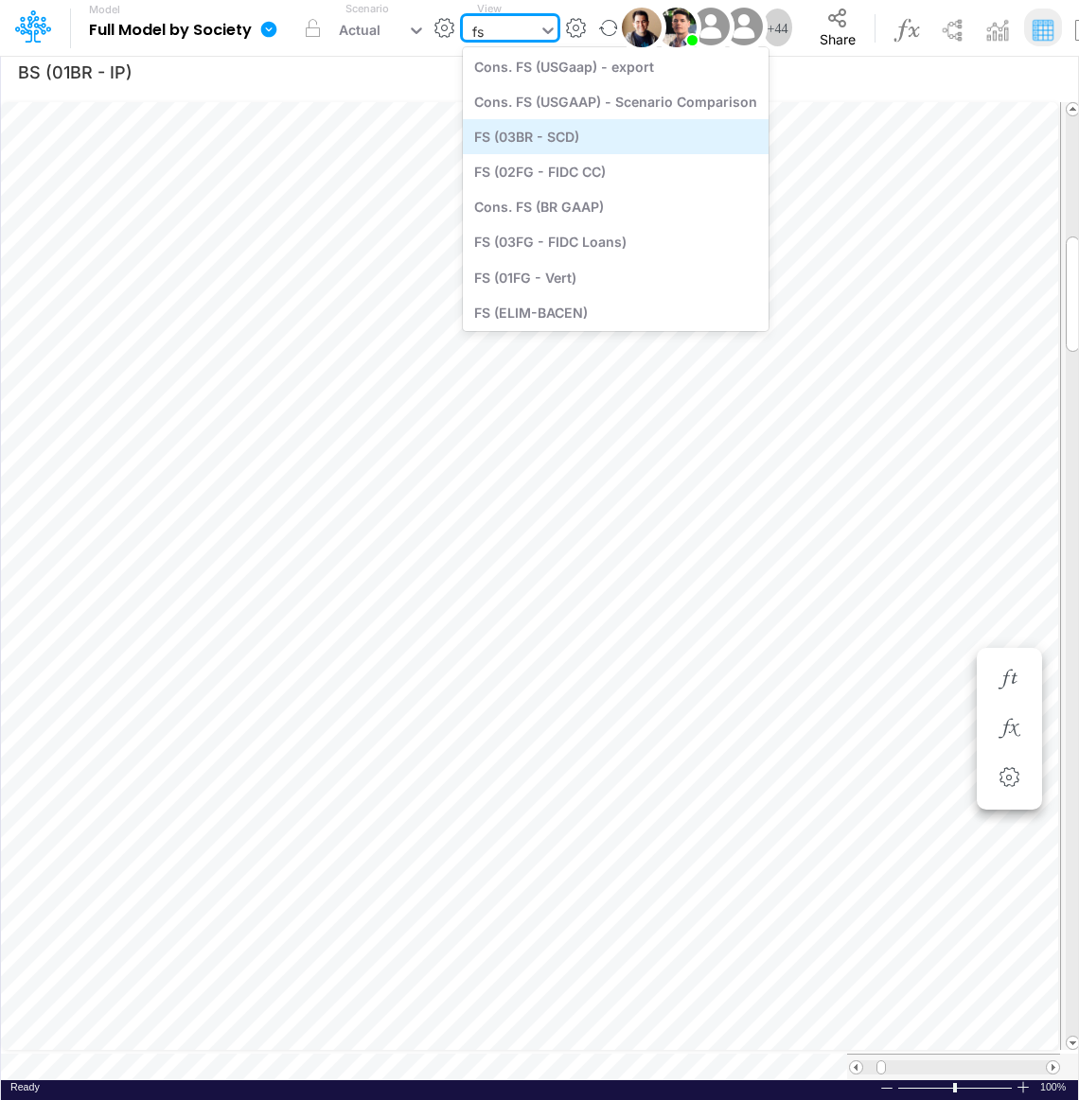
click at [612, 147] on div "FS (03BR - SCD)" at bounding box center [616, 136] width 306 height 35
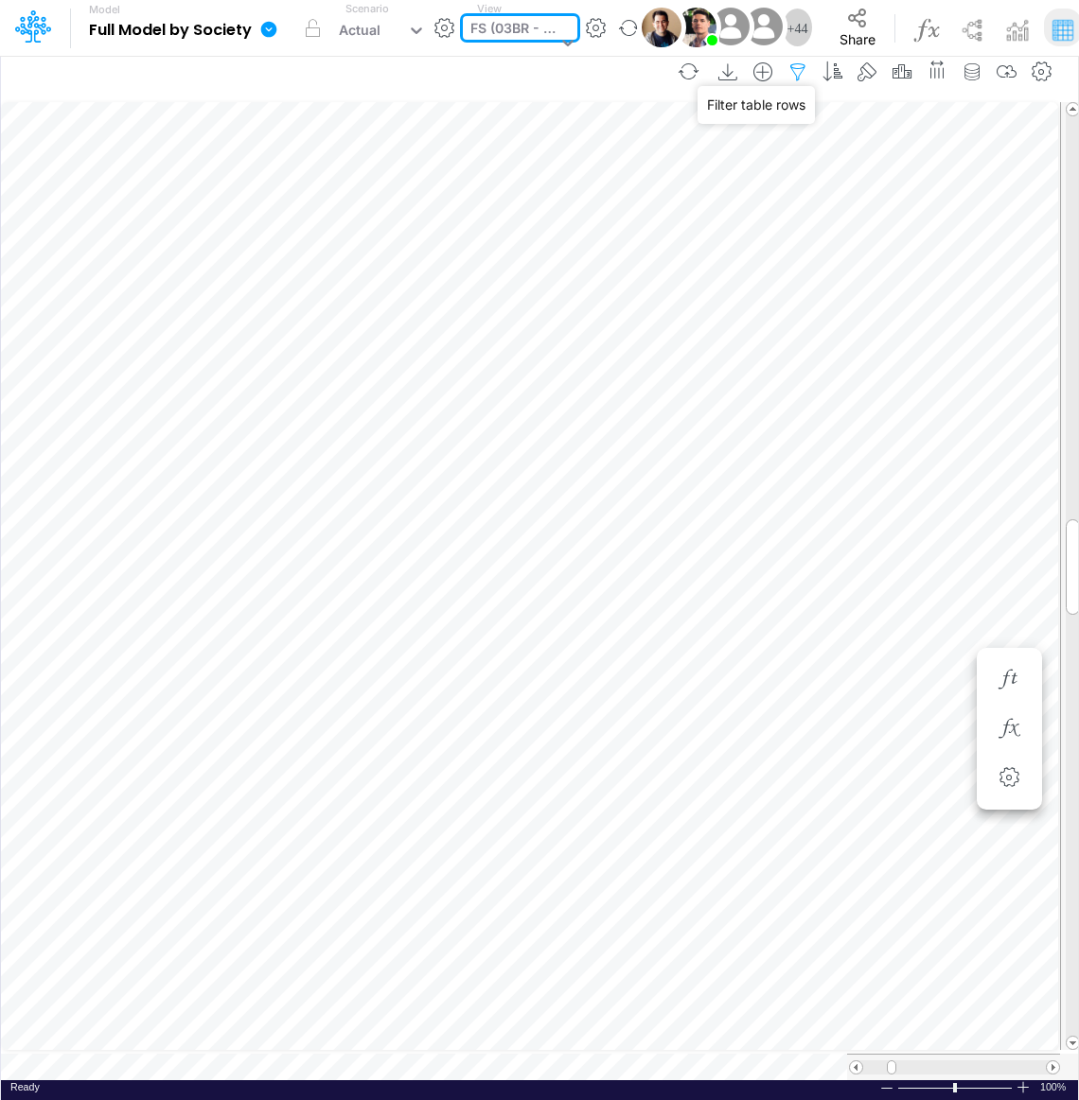
click at [802, 70] on icon "button" at bounding box center [797, 72] width 28 height 20
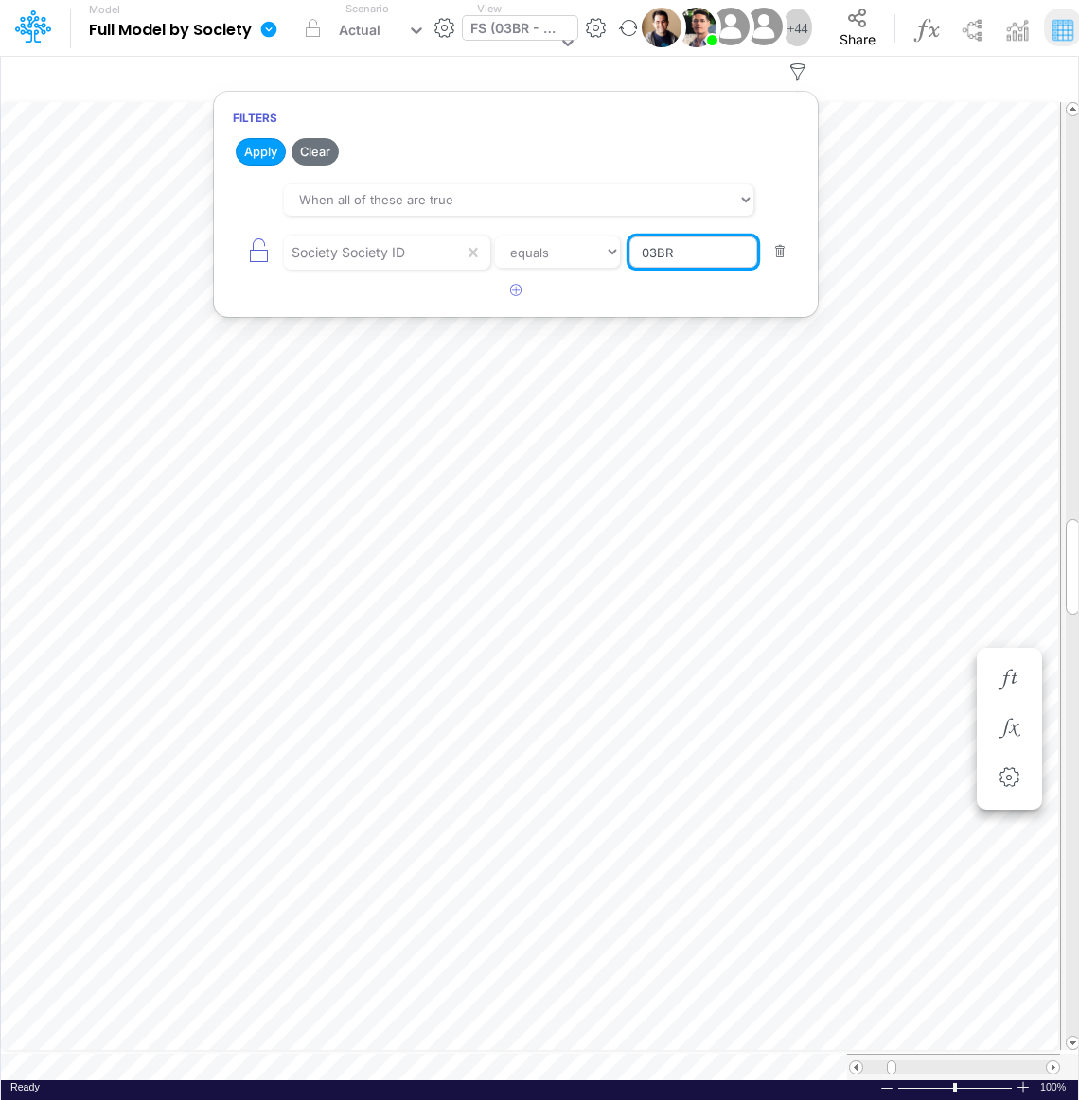
click at [693, 251] on input "03BR" at bounding box center [693, 253] width 128 height 32
type input "01BR"
click at [263, 155] on button "Apply" at bounding box center [261, 151] width 50 height 27
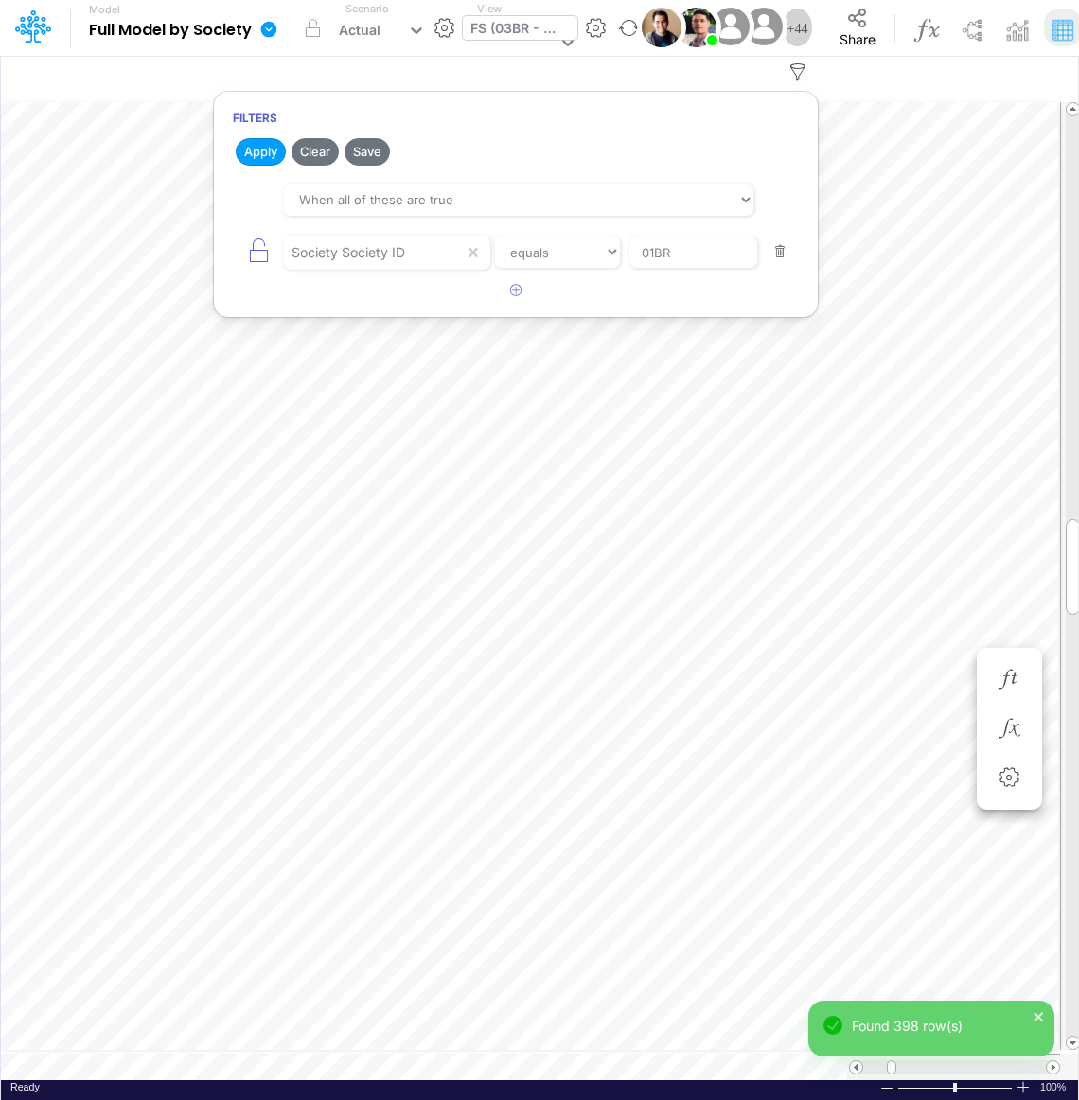
click at [508, 38] on div "FS (03BR - SCD)" at bounding box center [513, 30] width 86 height 25
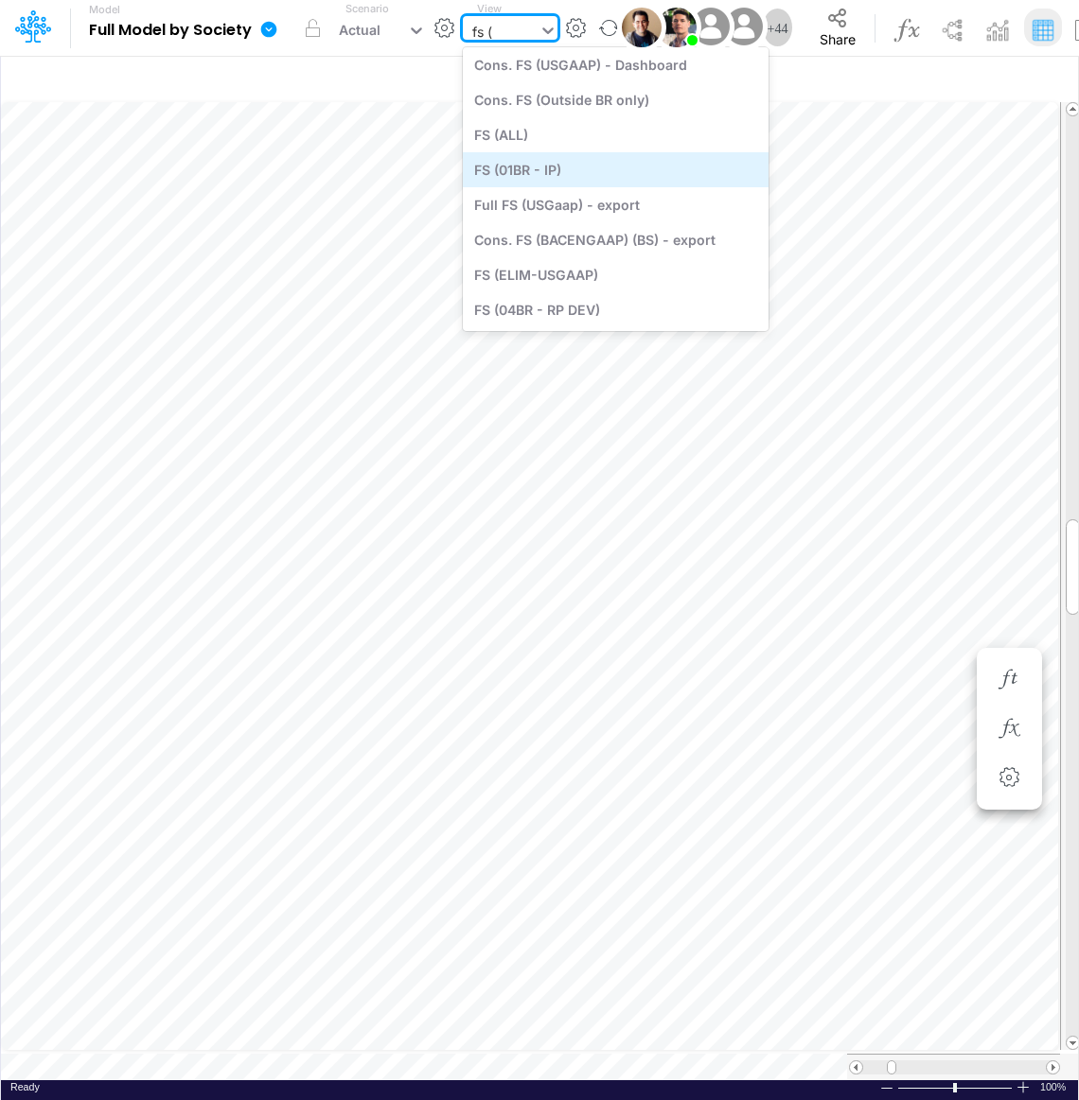
scroll to position [778, 0]
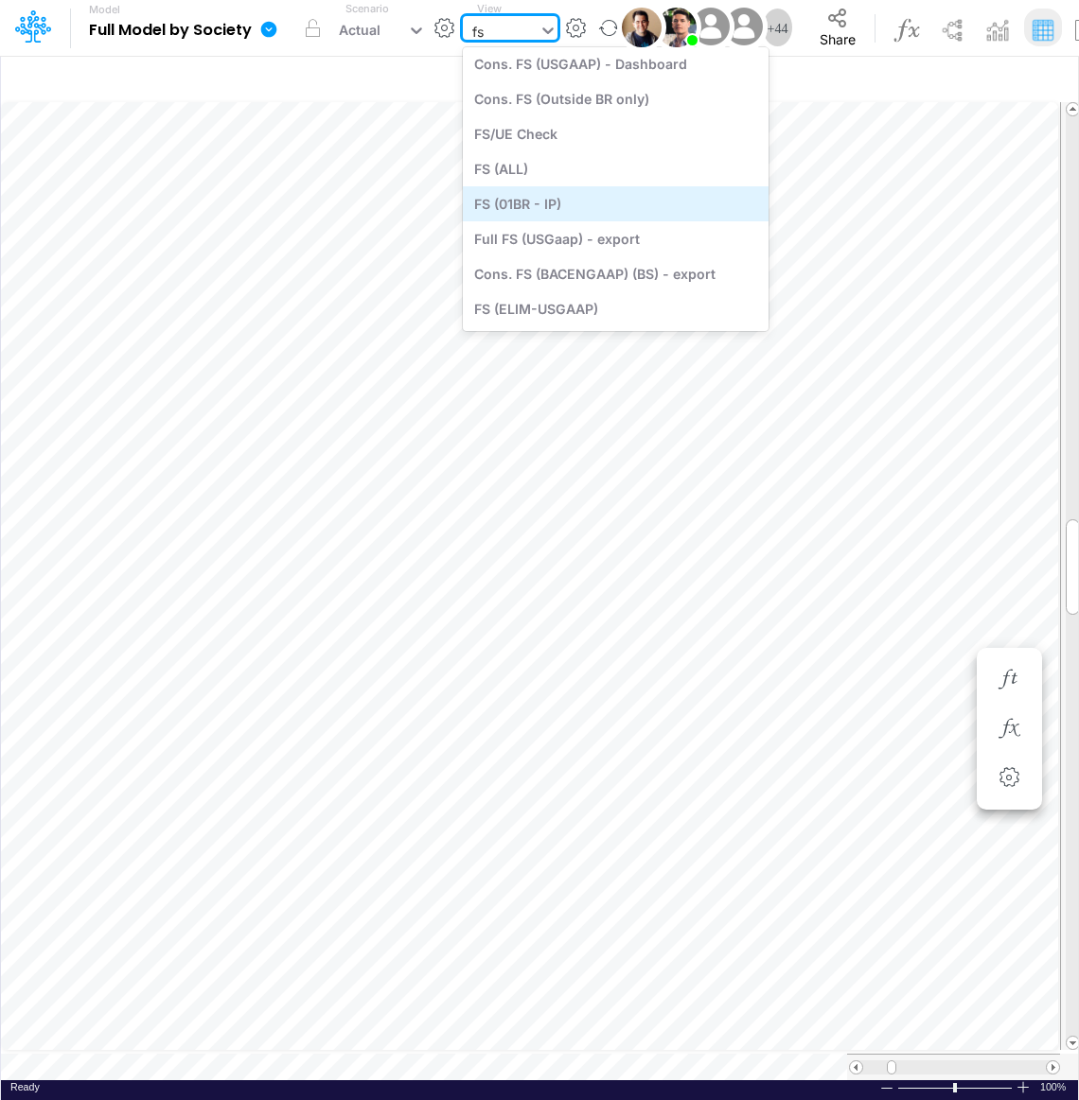
type input "f"
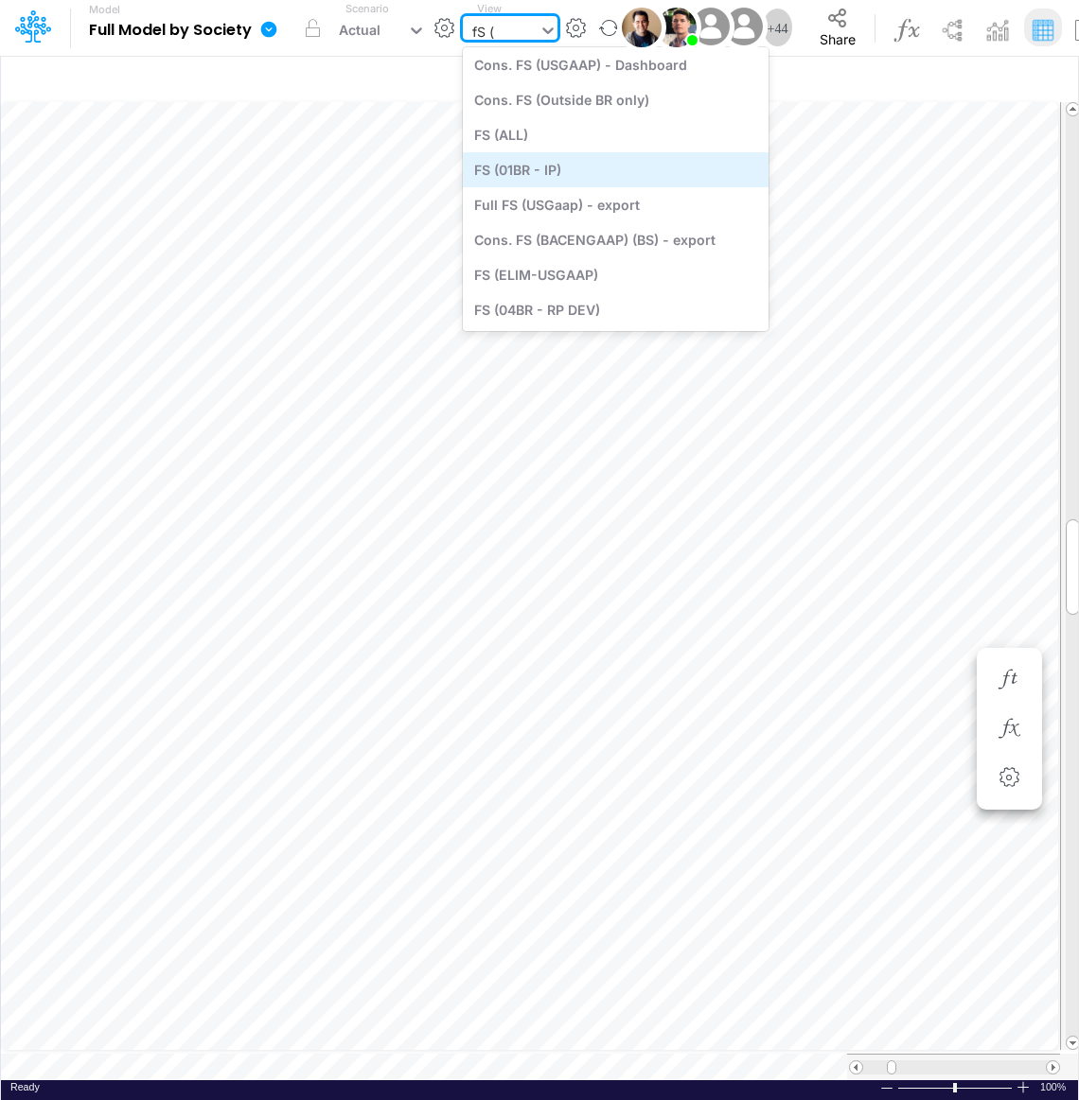
scroll to position [0, 0]
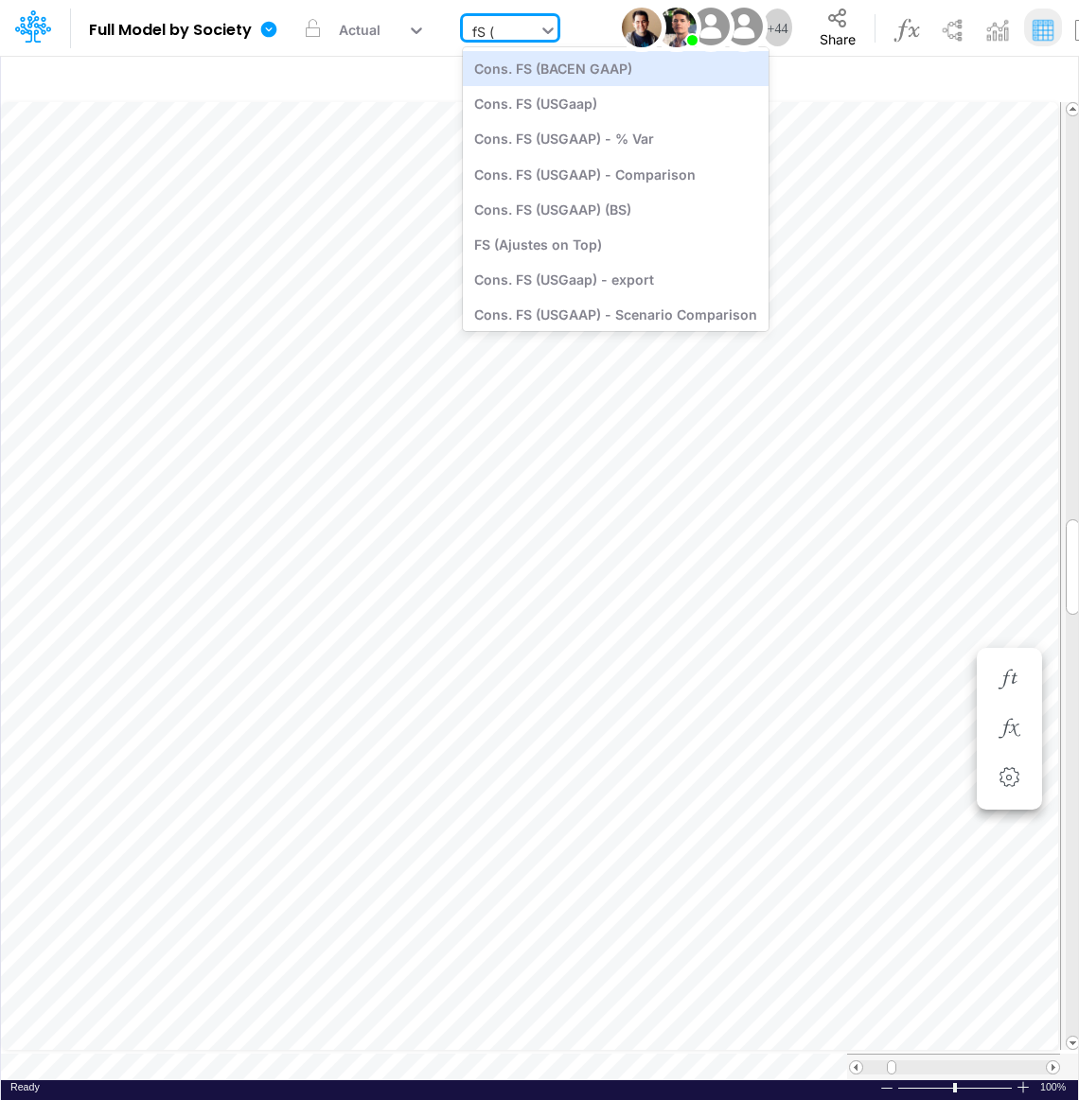
type input "fS ("
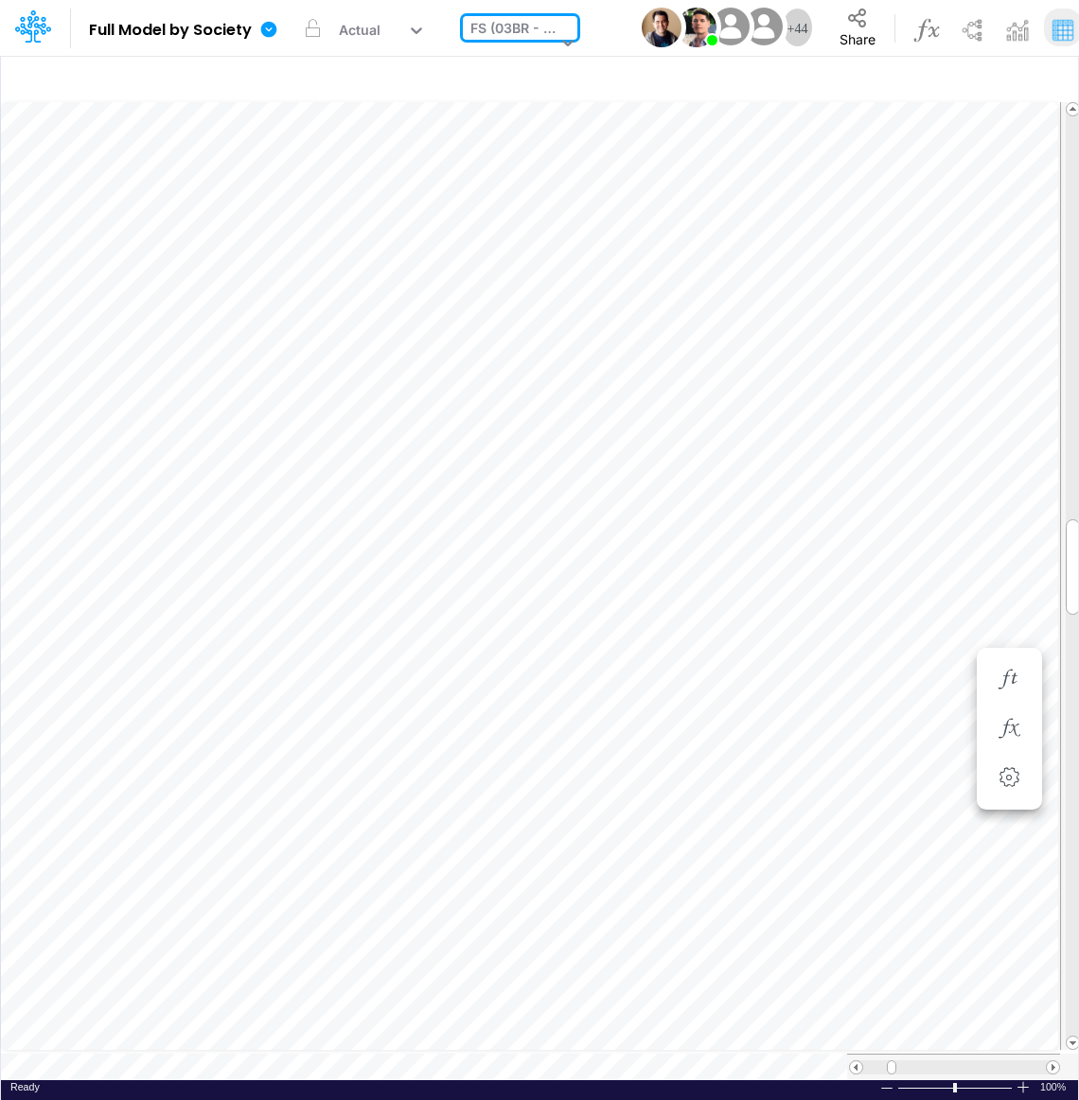
click at [526, 36] on div "FS (03BR - SCD)" at bounding box center [513, 30] width 86 height 25
click at [535, 31] on div "FS (03BR - SCD)" at bounding box center [513, 30] width 86 height 25
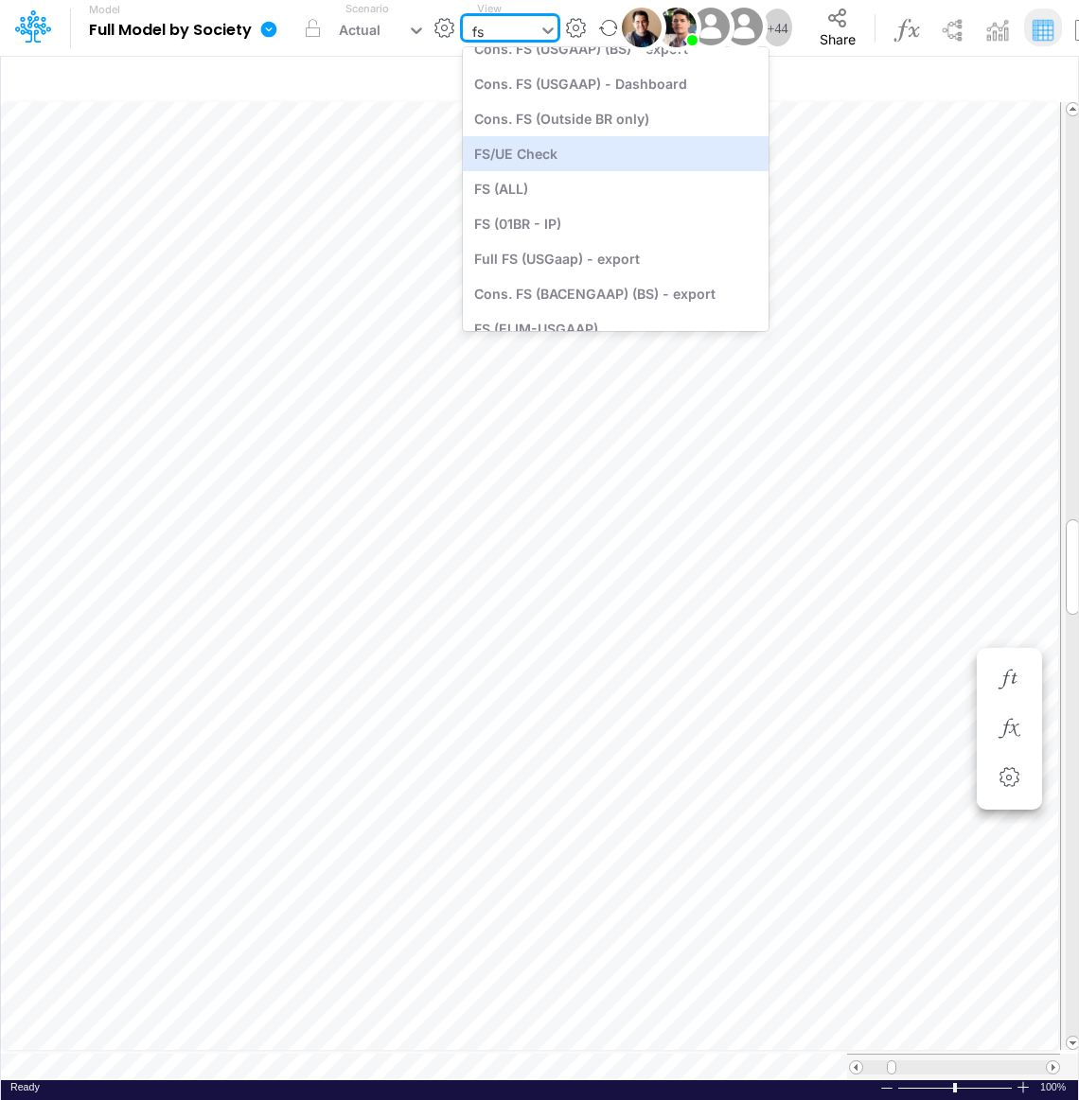
scroll to position [848, 0]
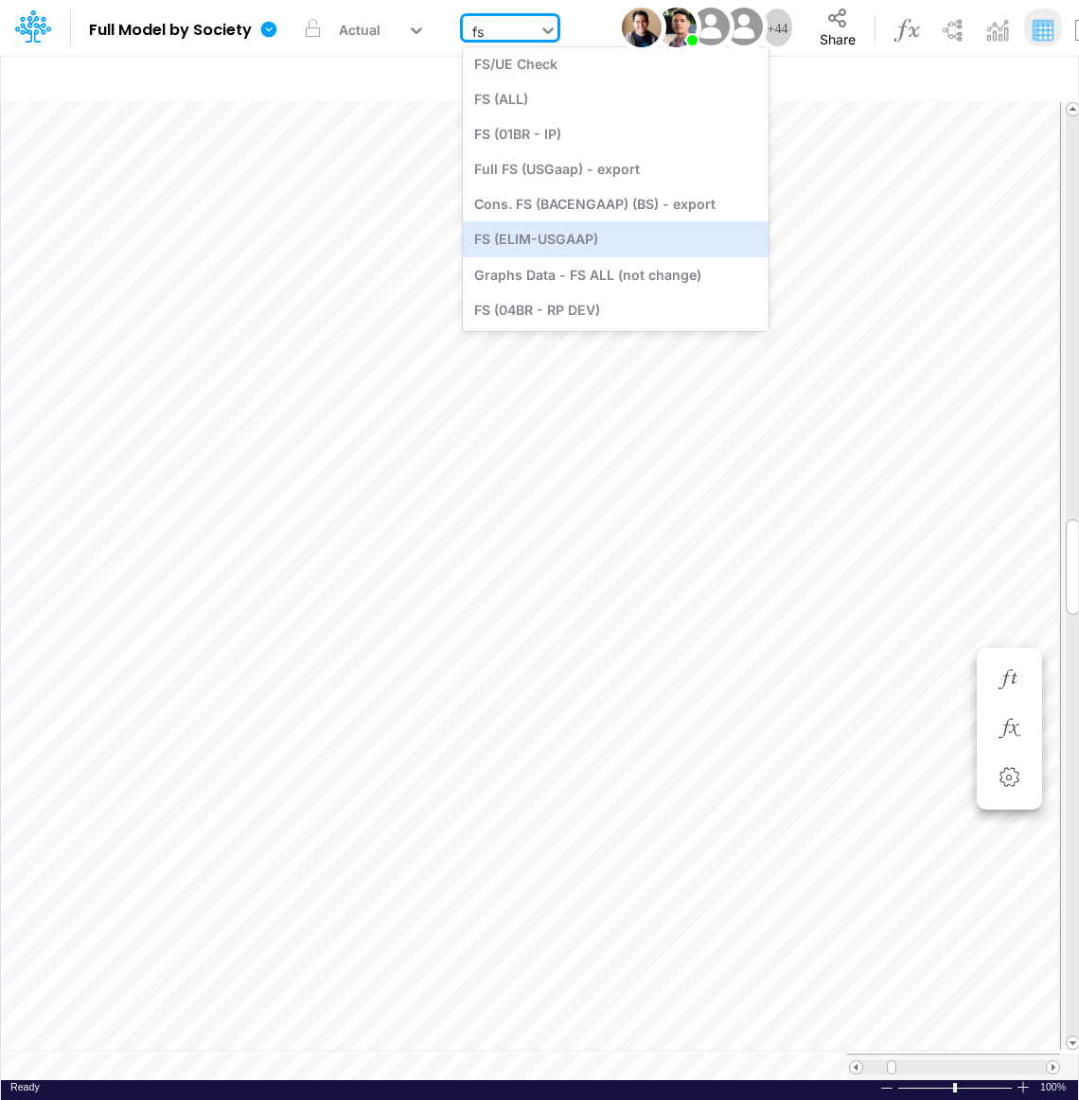
type input "fs"
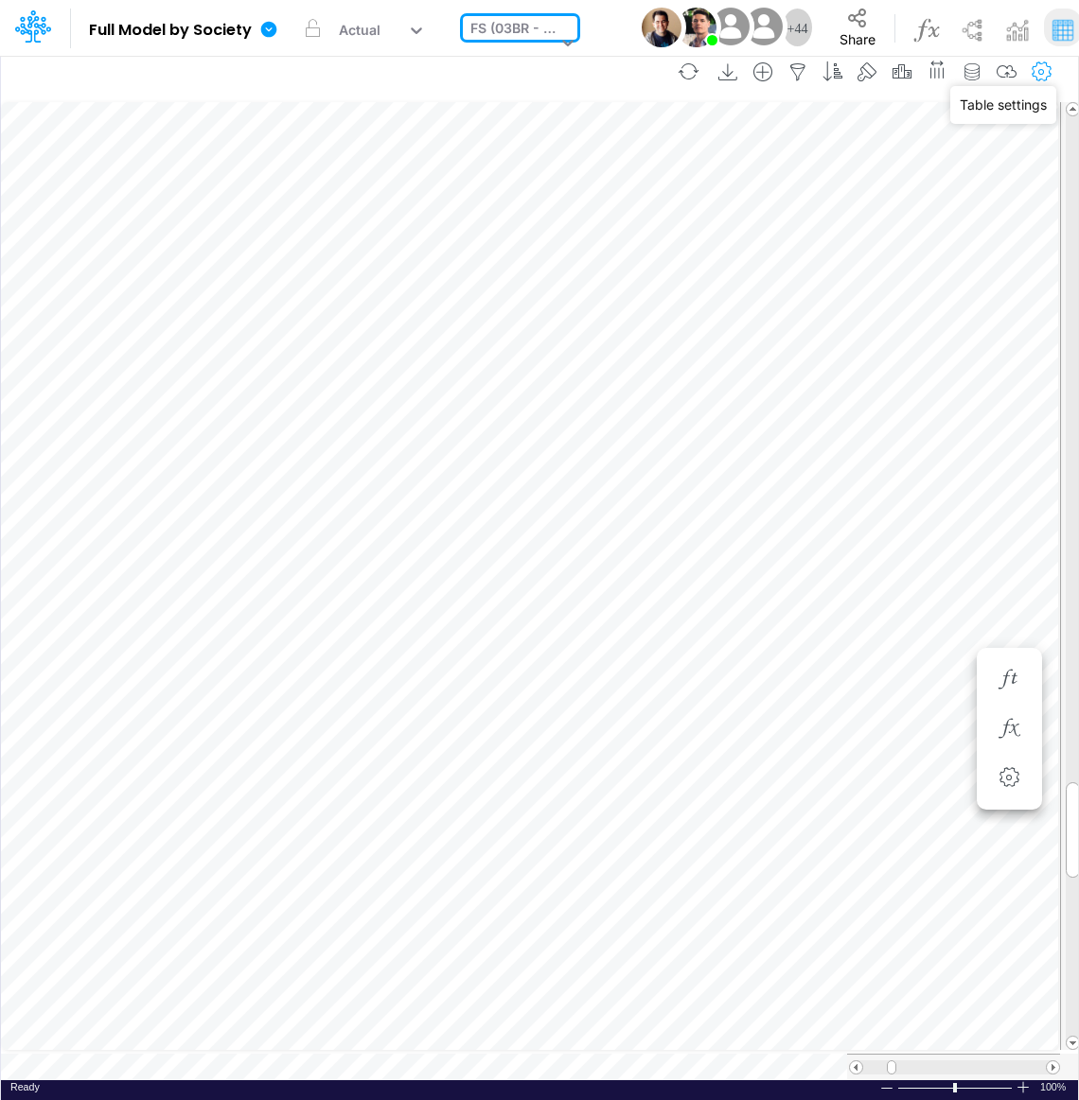
click at [1043, 77] on icon "button" at bounding box center [1042, 72] width 28 height 20
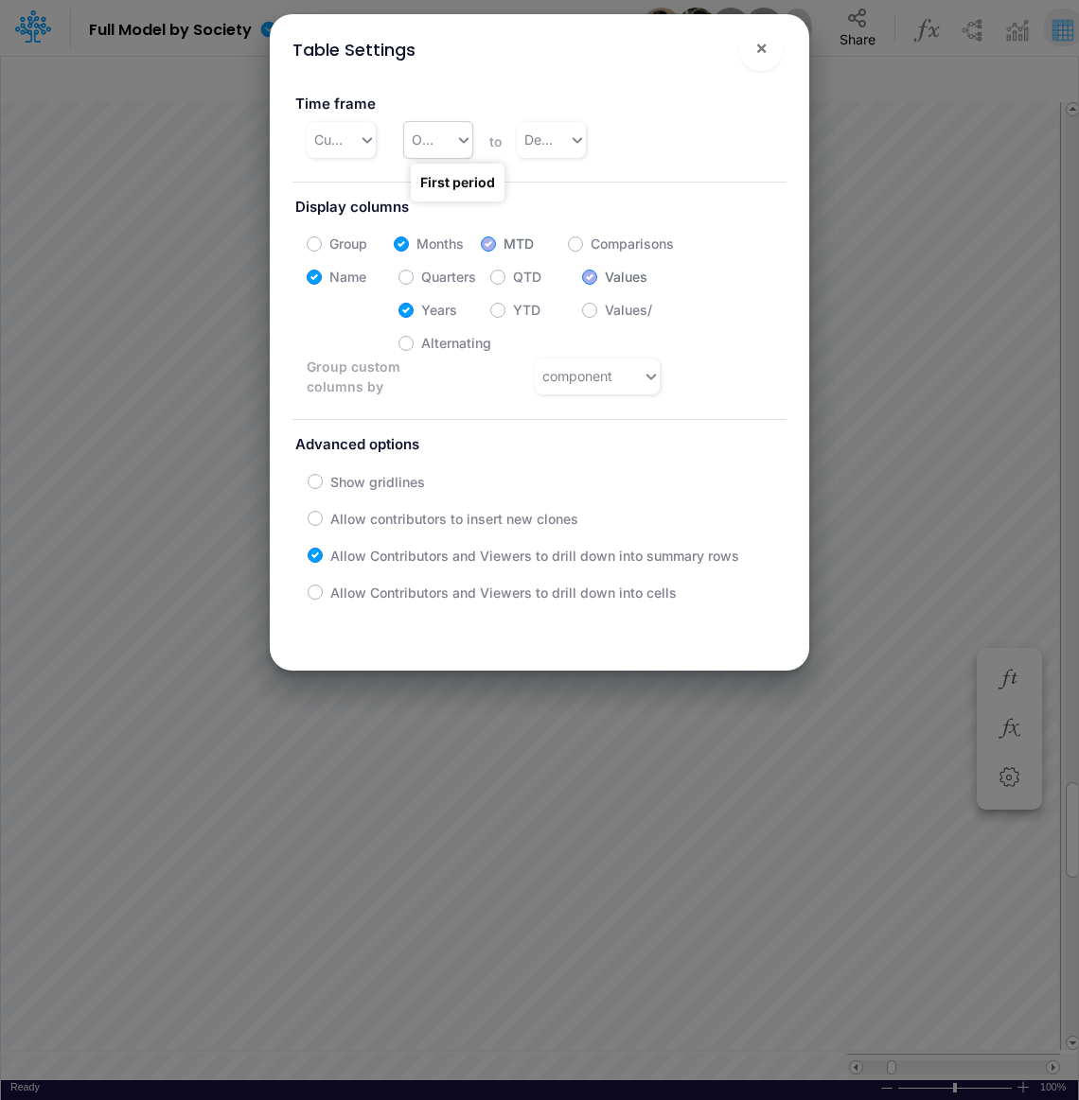
click at [458, 141] on icon at bounding box center [463, 140] width 17 height 19
type input "j"
type input "dec-23"
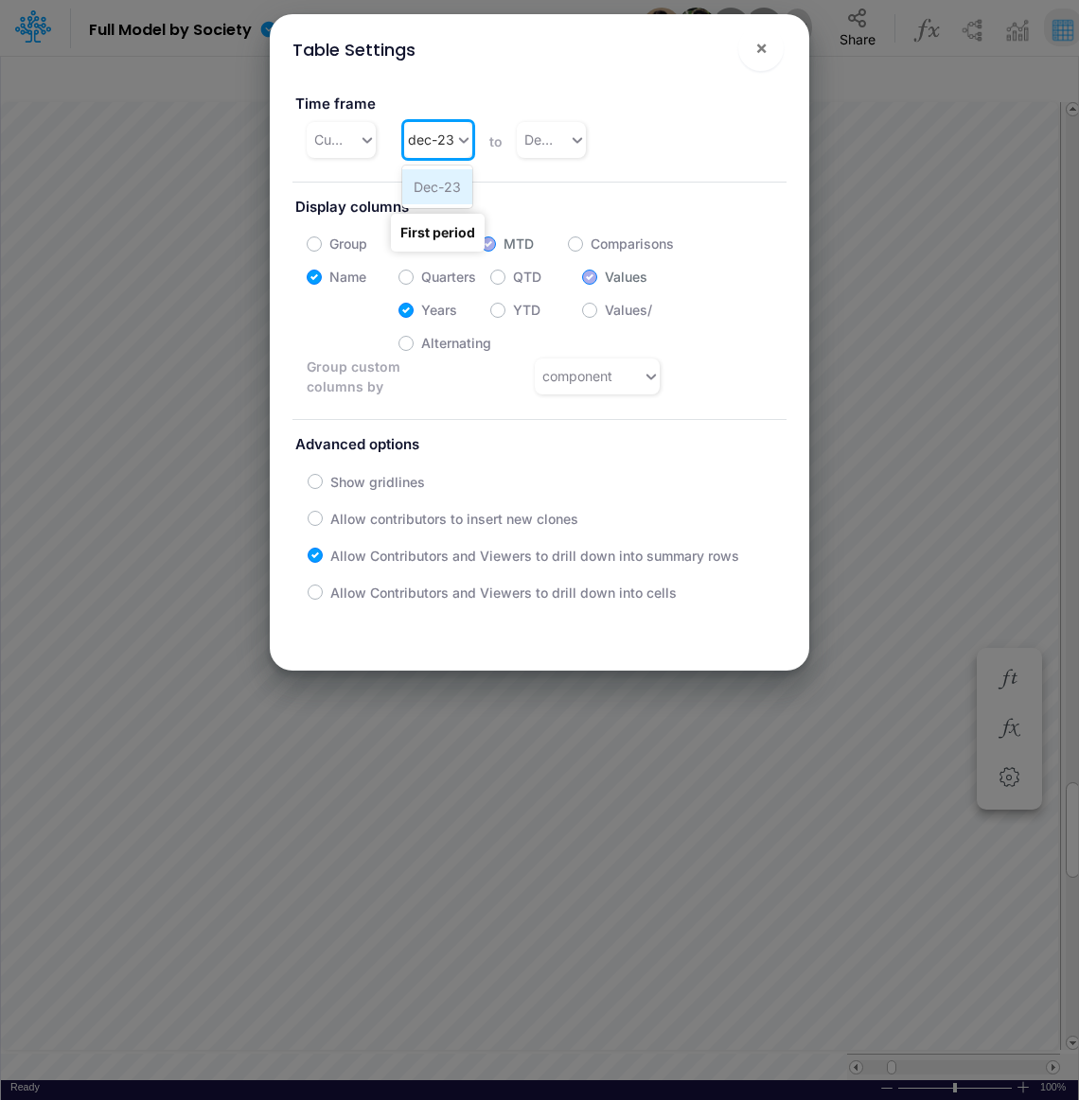
click at [417, 190] on div "Dec-23" at bounding box center [437, 186] width 70 height 35
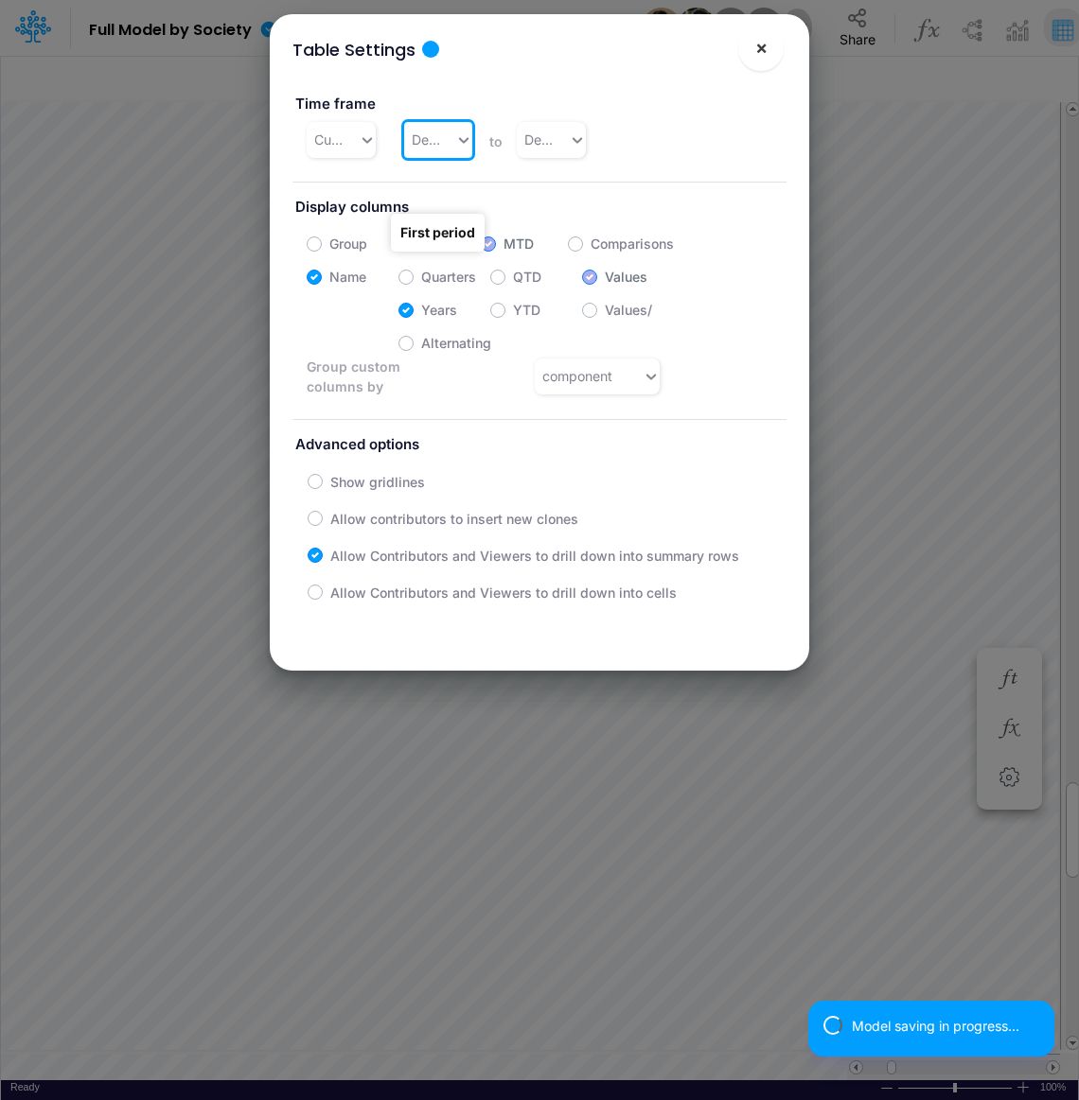
click at [767, 51] on button "×" at bounding box center [760, 48] width 45 height 45
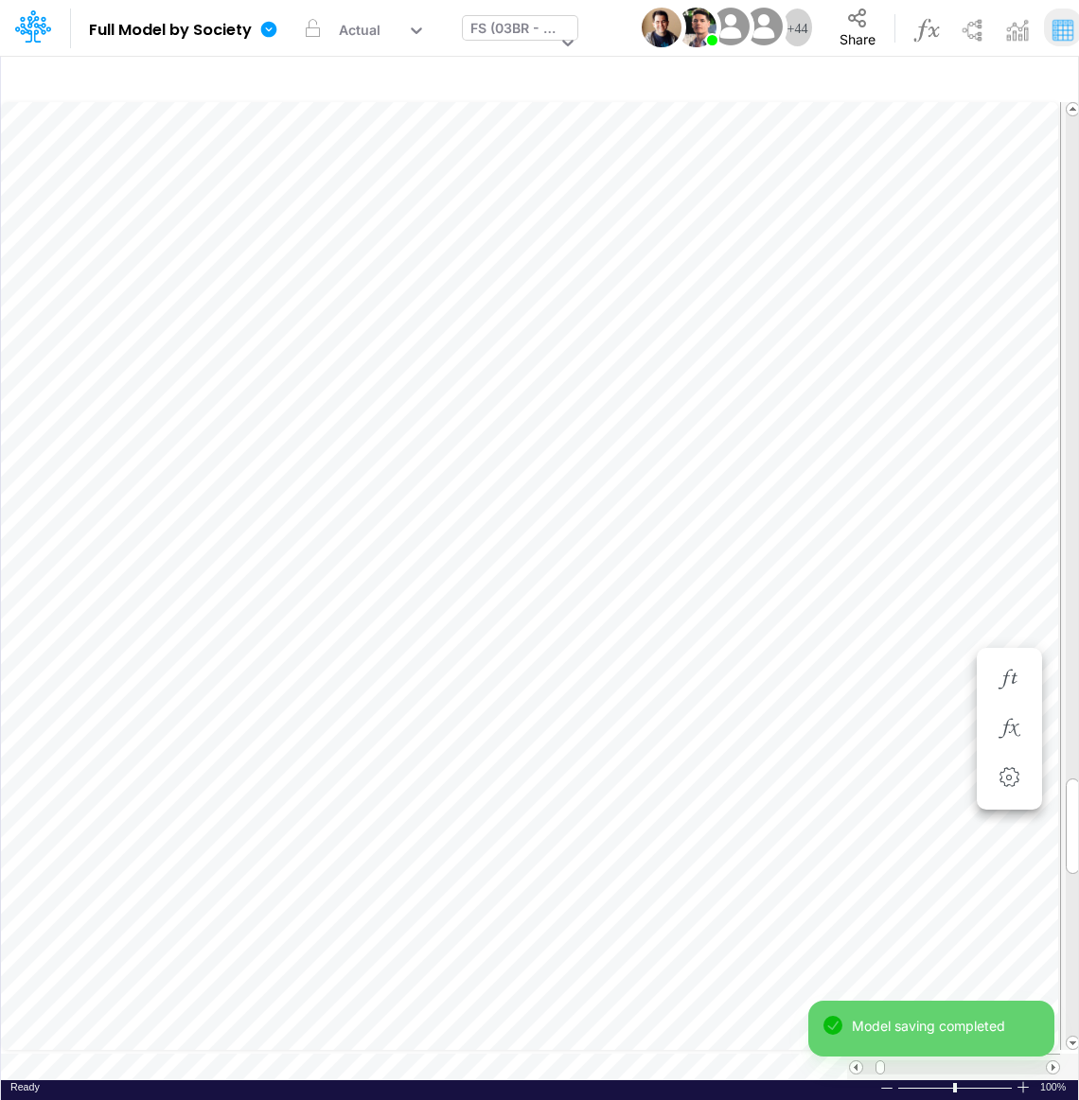
scroll to position [9, 2]
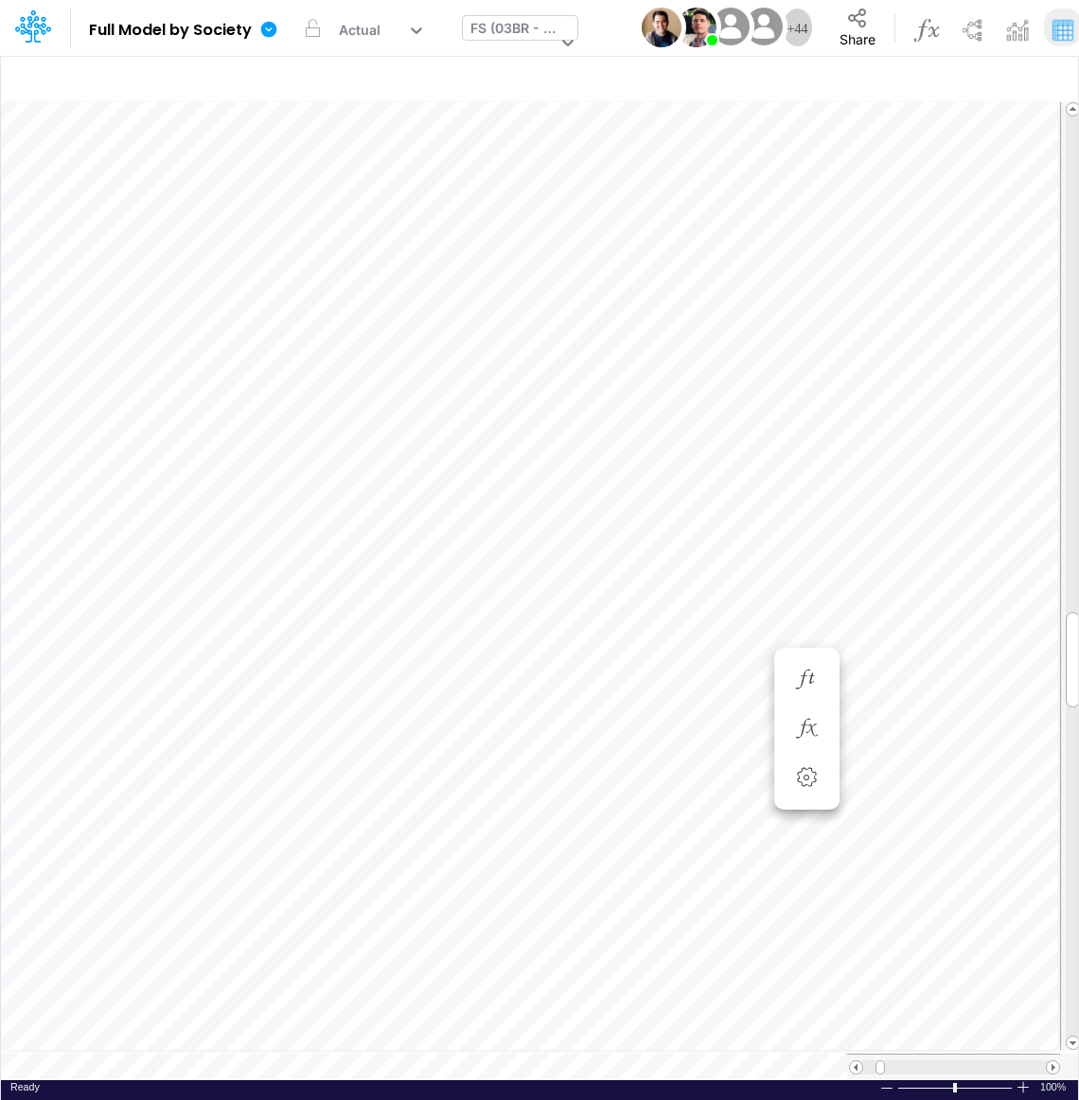
scroll to position [9, 2]
click at [807, 343] on button "button" at bounding box center [806, 359] width 35 height 38
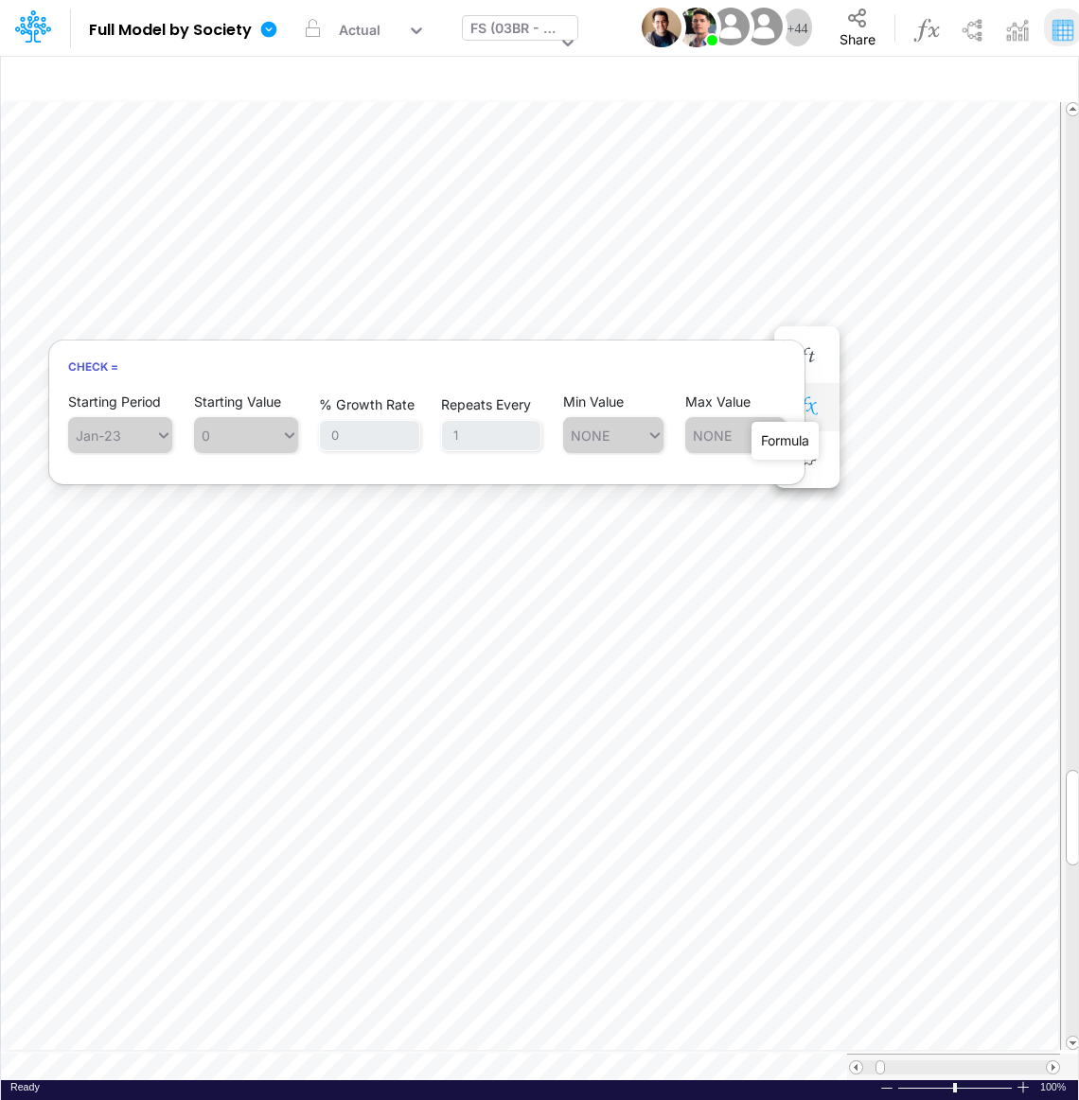
click at [808, 397] on icon "button" at bounding box center [806, 407] width 28 height 20
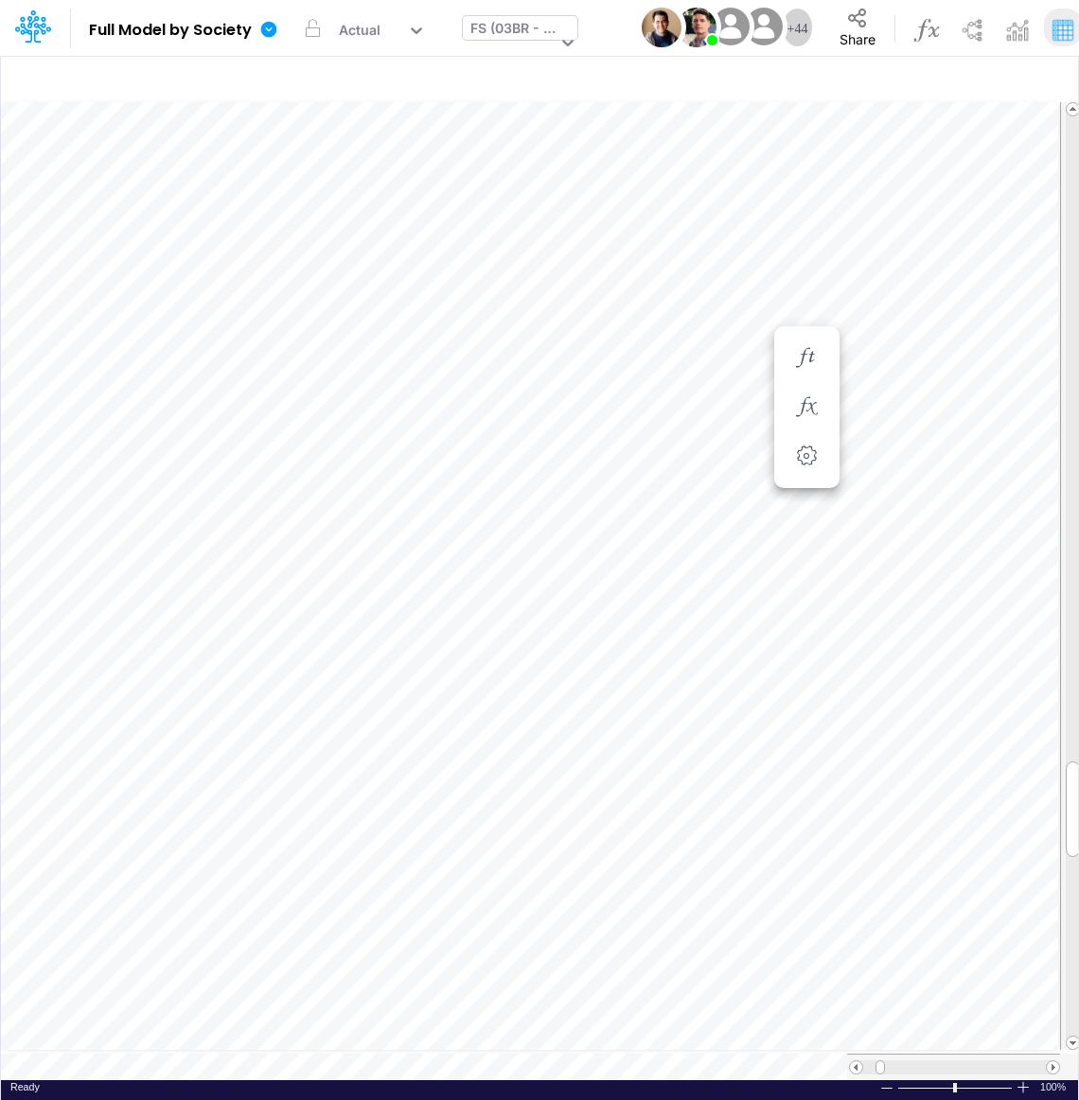
scroll to position [9, 2]
click at [800, 473] on li "Cash & Banks =" at bounding box center [806, 453] width 65 height 49
click at [806, 462] on icon "button" at bounding box center [806, 453] width 28 height 20
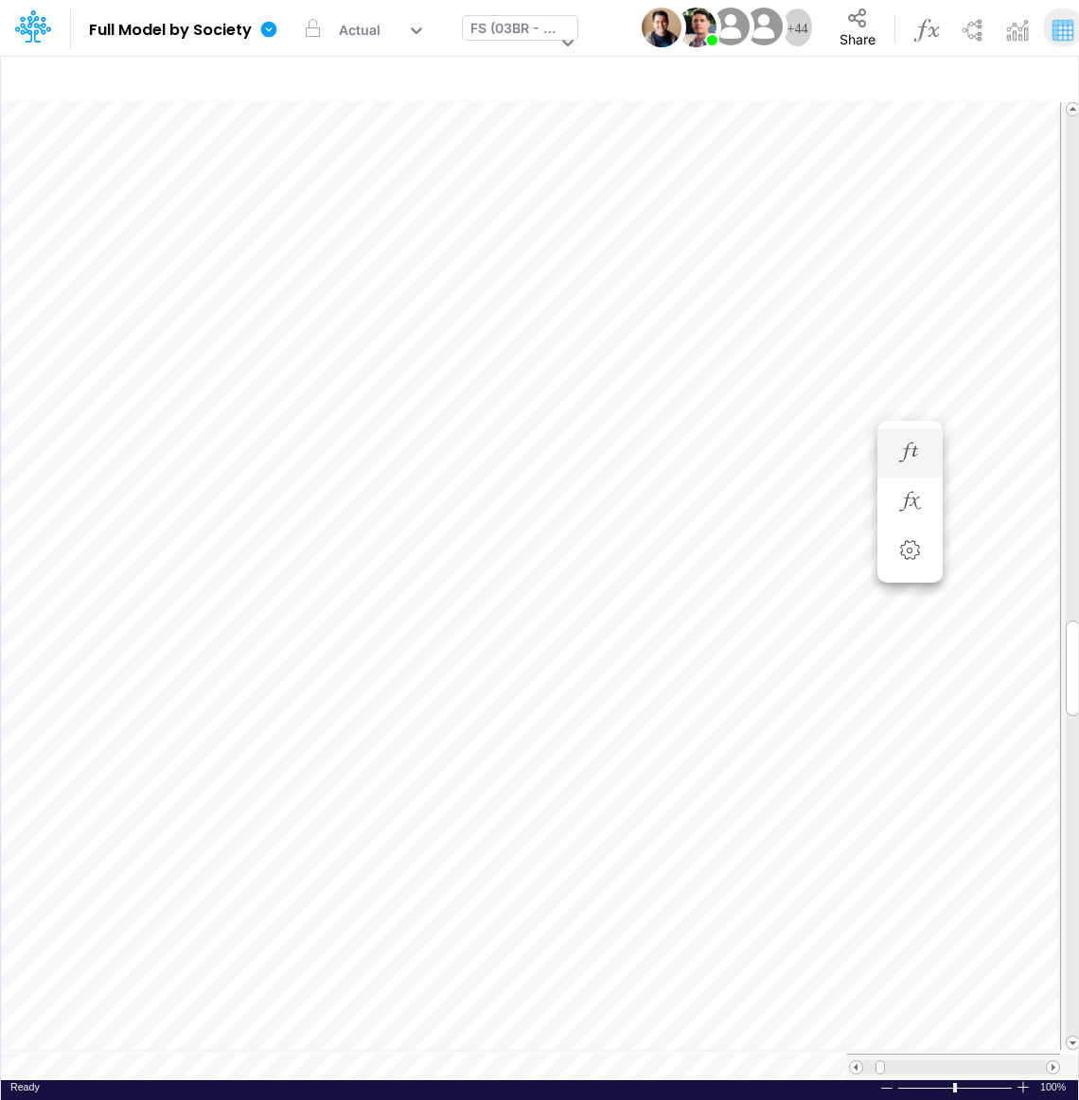
scroll to position [9, 2]
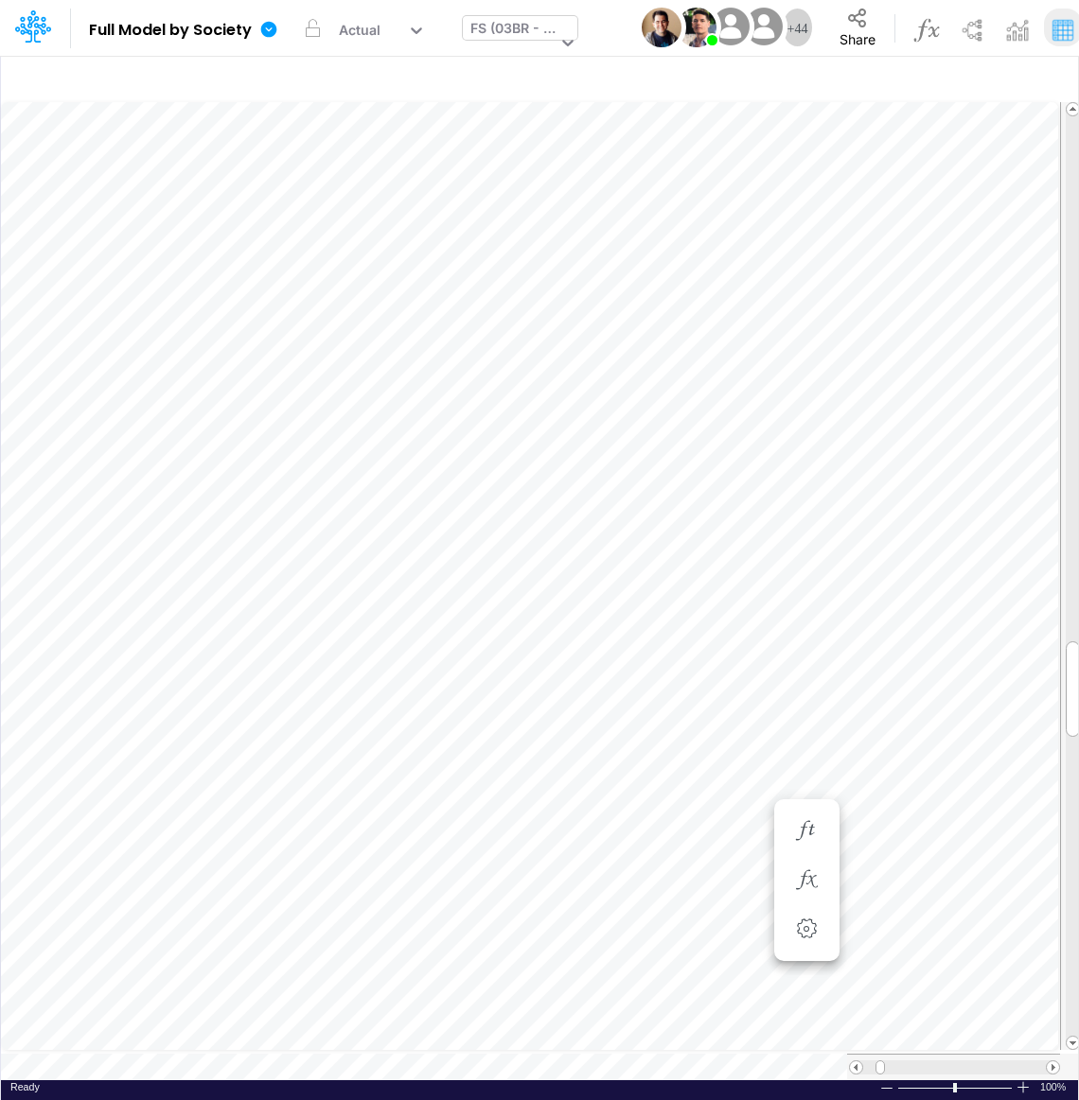
scroll to position [9, 2]
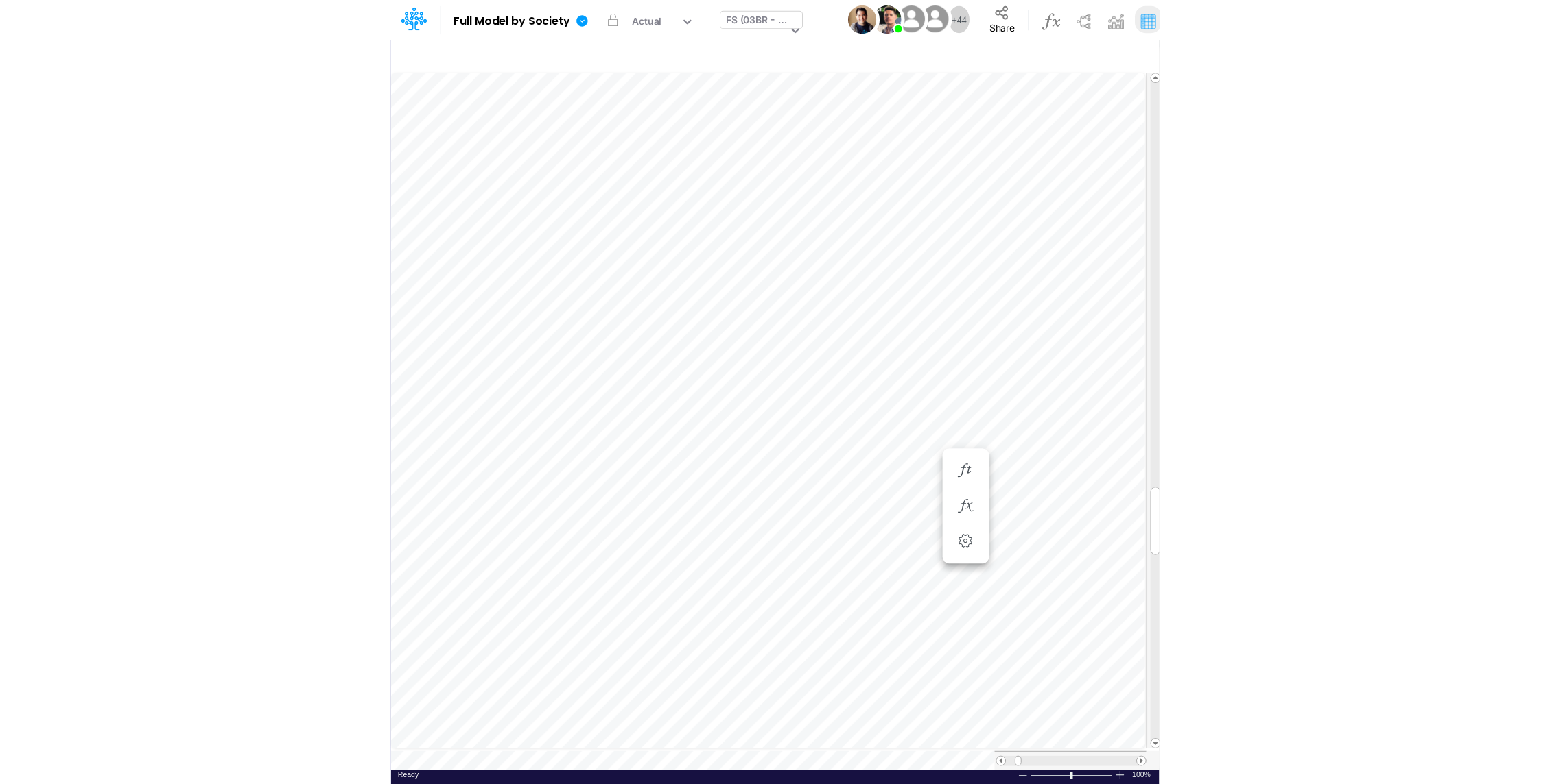
scroll to position [7, 1]
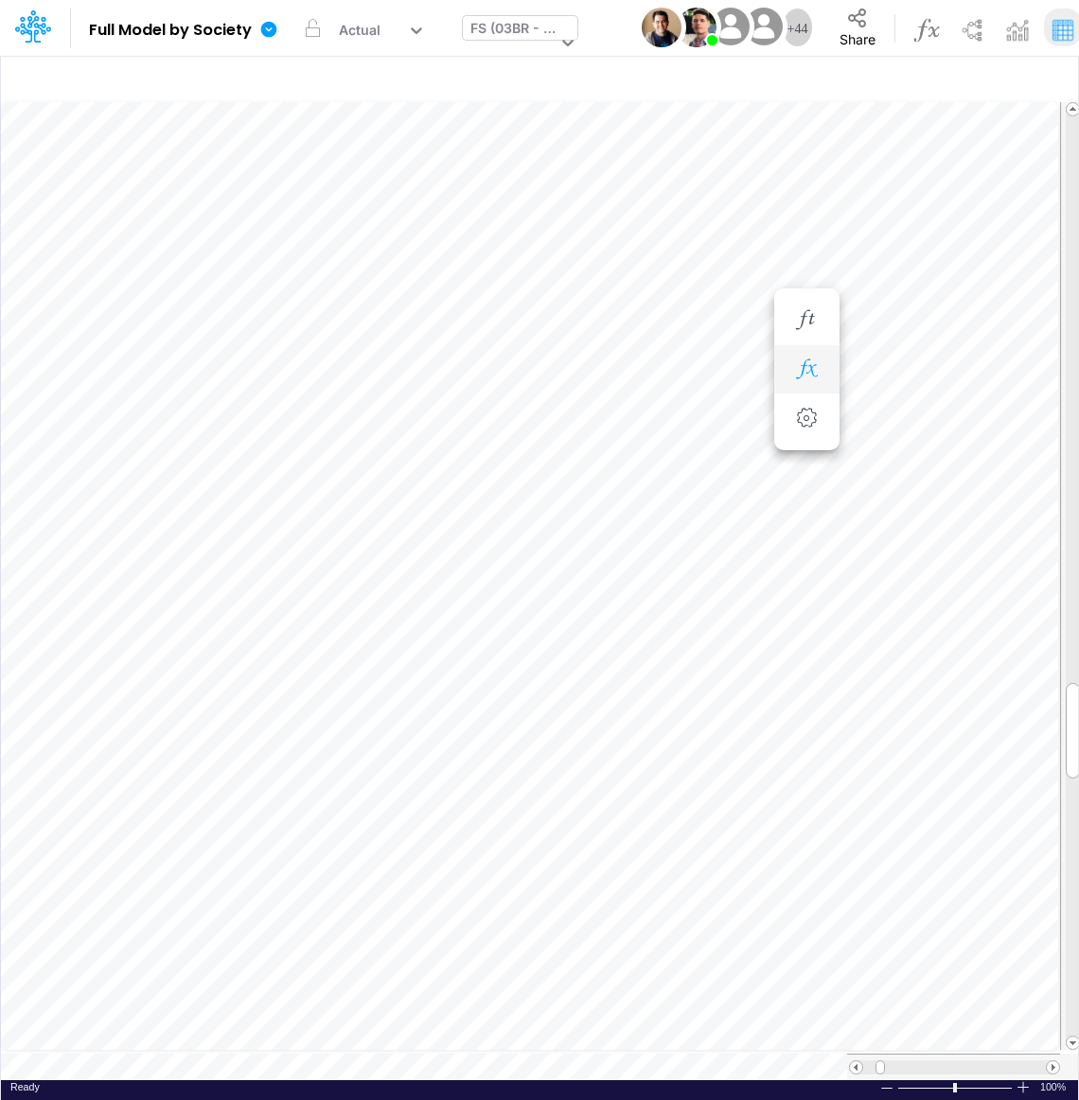
click at [806, 380] on button "button" at bounding box center [806, 370] width 35 height 38
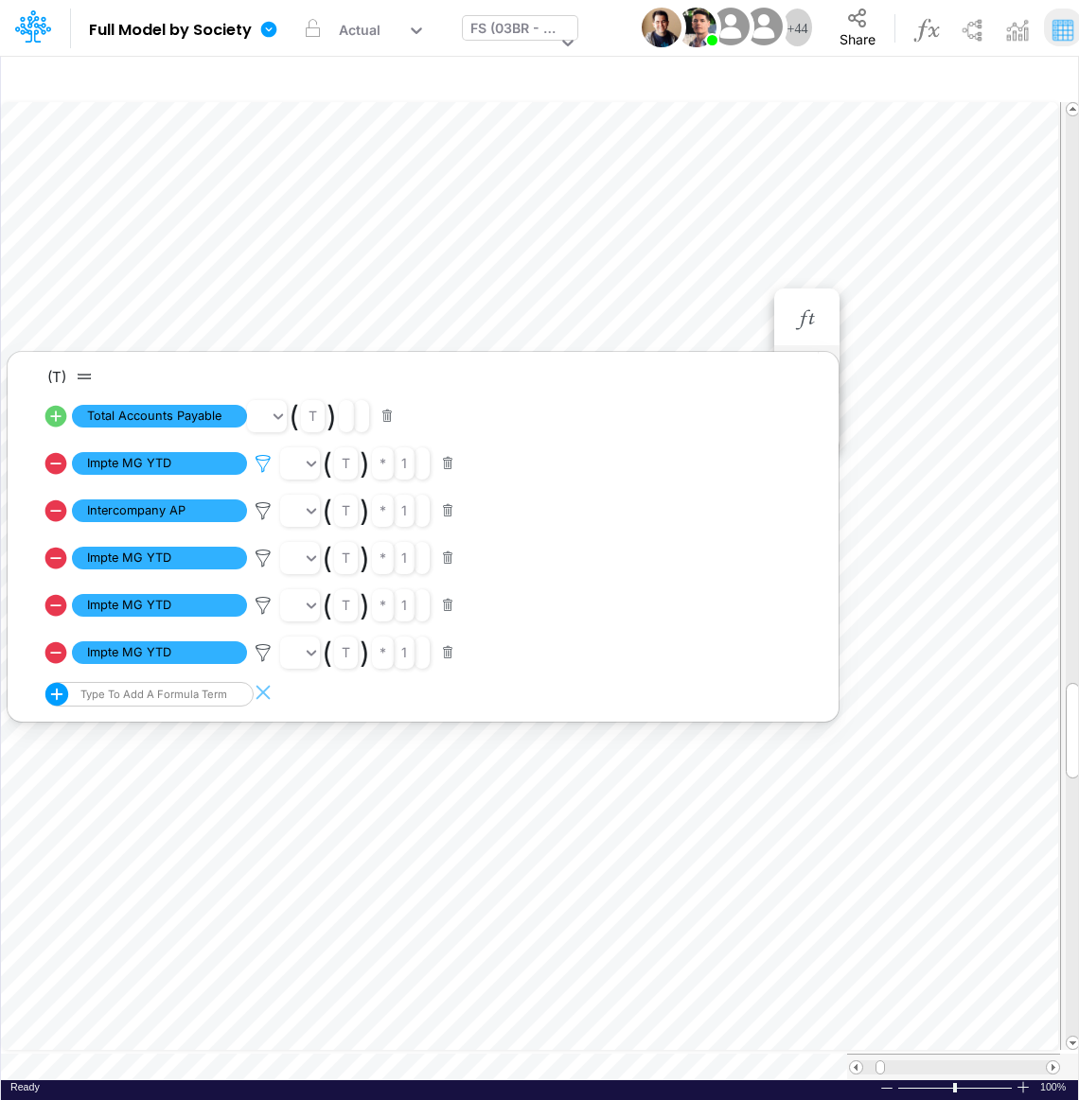
click at [254, 466] on icon at bounding box center [263, 464] width 28 height 20
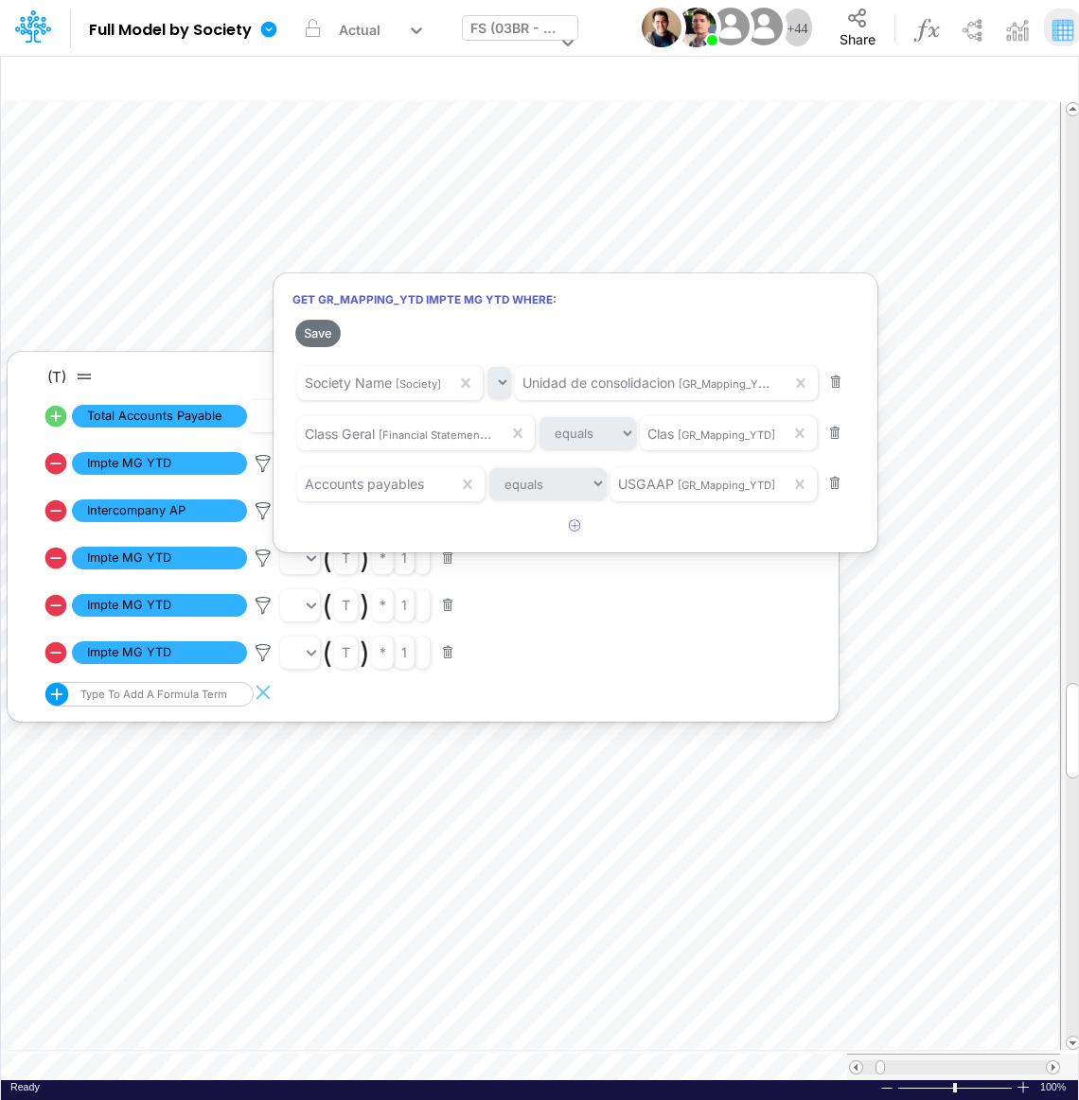
click at [255, 650] on div at bounding box center [539, 554] width 1079 height 1091
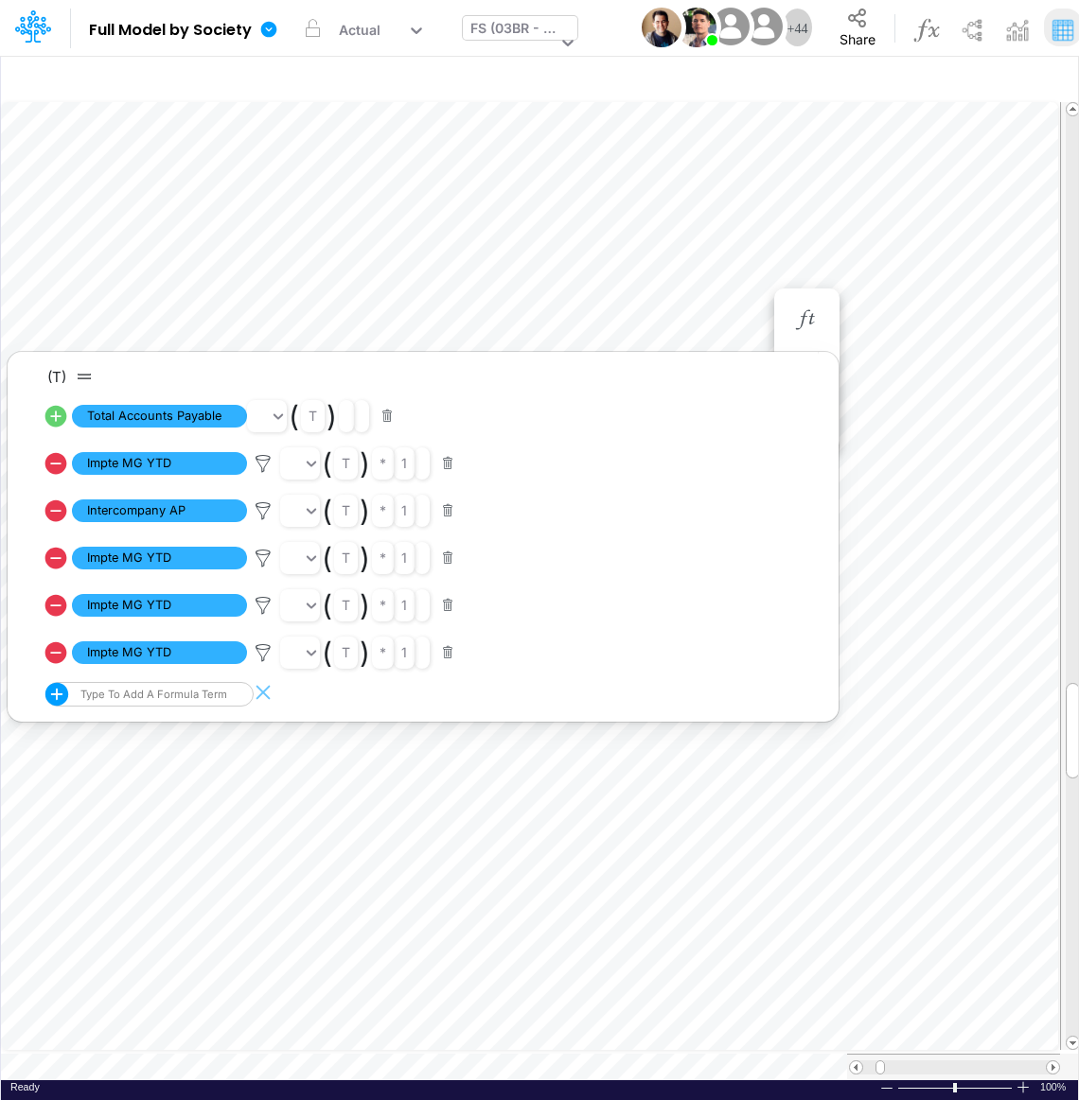
click at [255, 474] on icon at bounding box center [263, 464] width 28 height 20
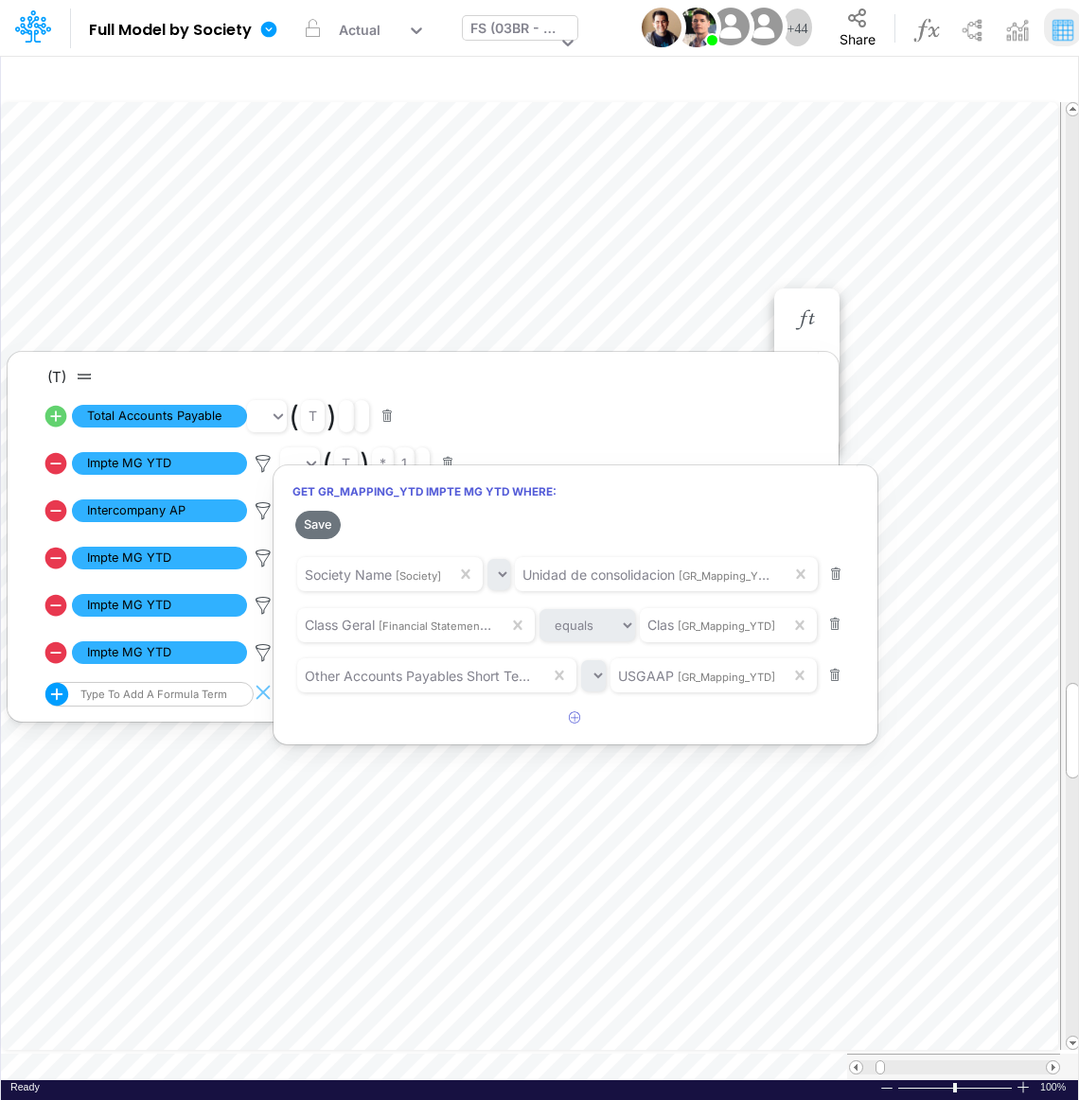
click at [260, 657] on div at bounding box center [539, 554] width 1079 height 1091
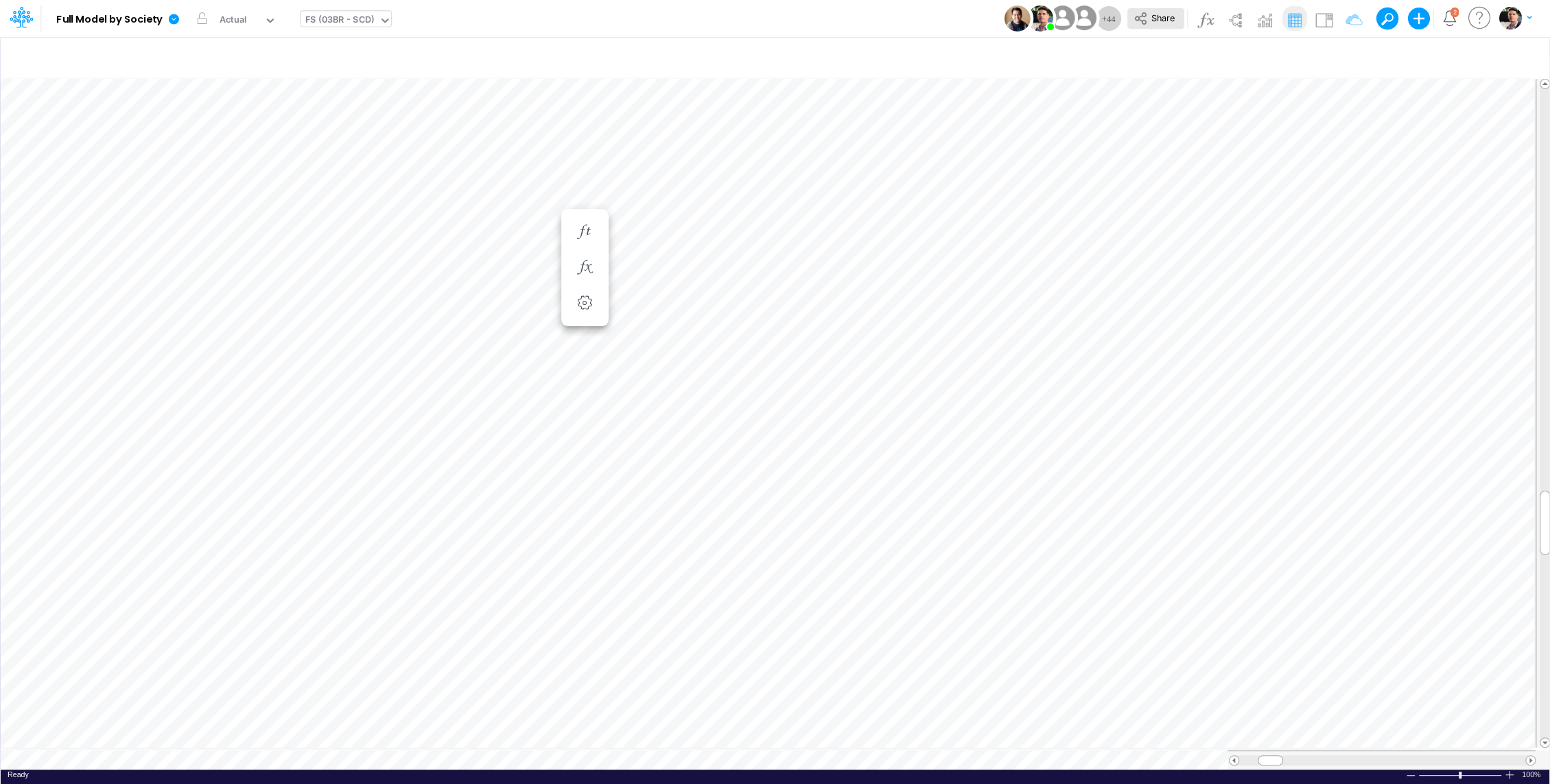
scroll to position [7, 1]
click at [782, 56] on icon "button" at bounding box center [1346, 58] width 20 height 14
click at [782, 193] on input "01BR" at bounding box center [1269, 188] width 93 height 23
type input "Template"
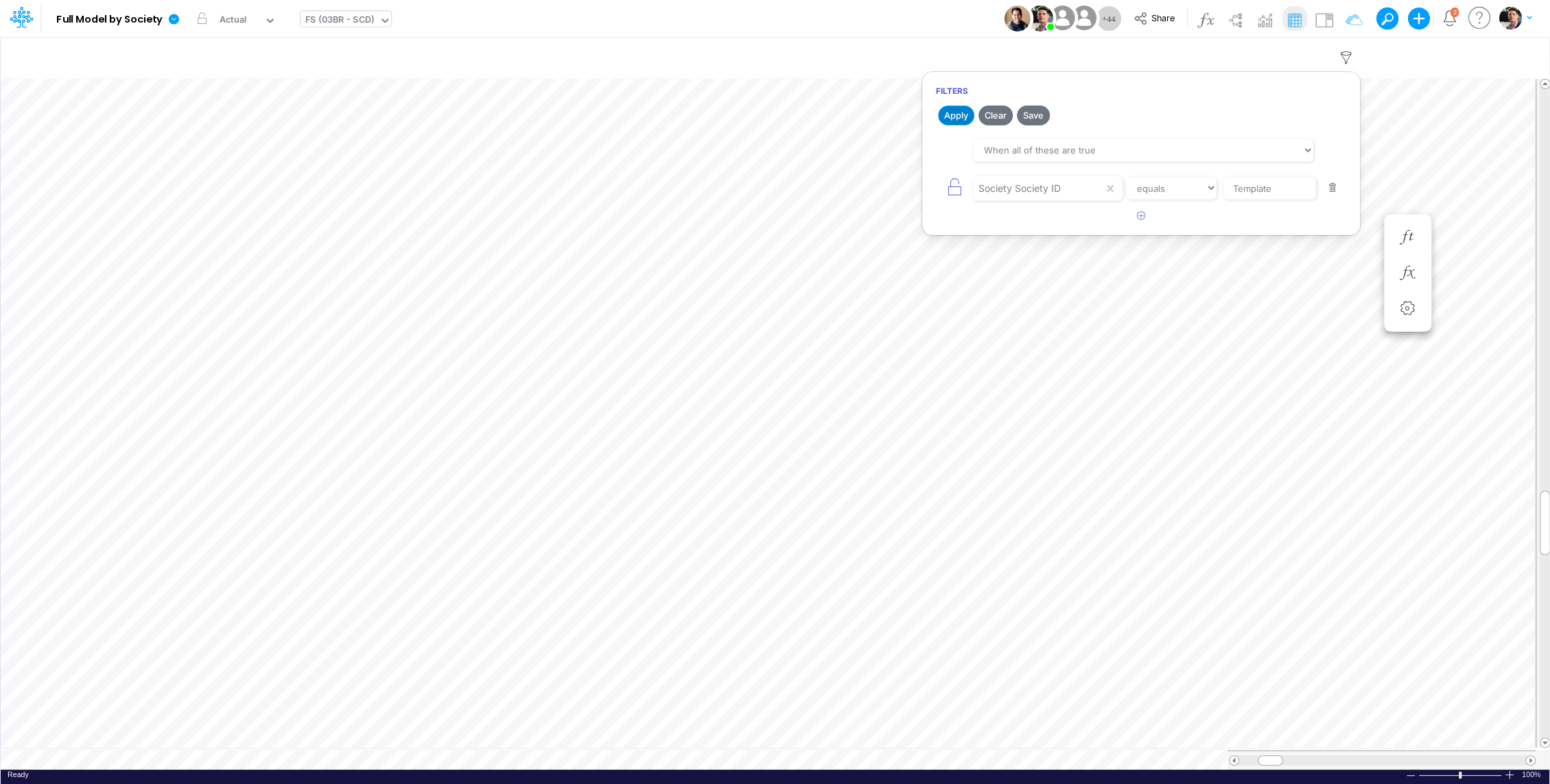
click at [782, 114] on button "Apply" at bounding box center [956, 115] width 36 height 20
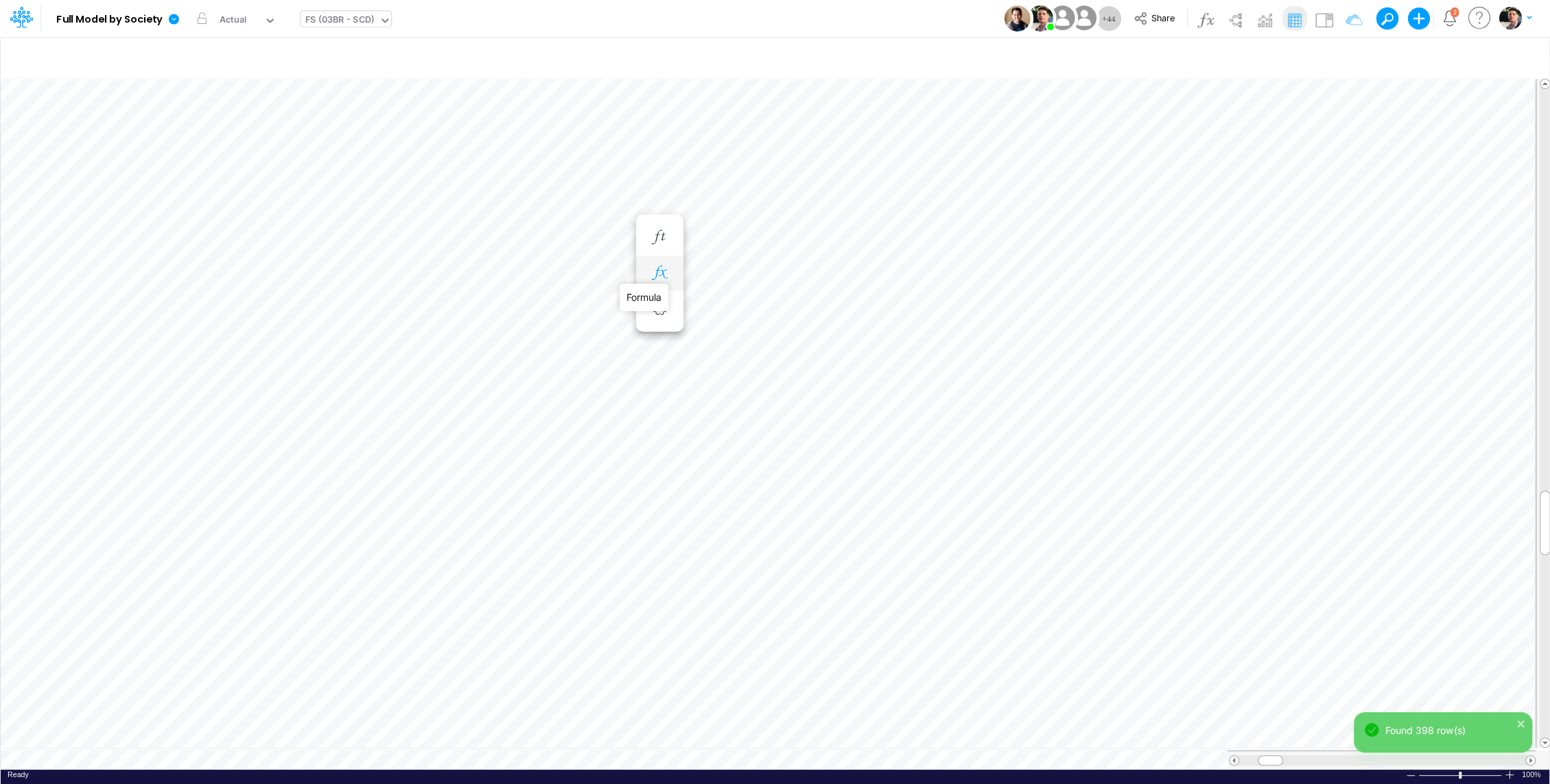
click at [660, 277] on icon "button" at bounding box center [659, 273] width 20 height 14
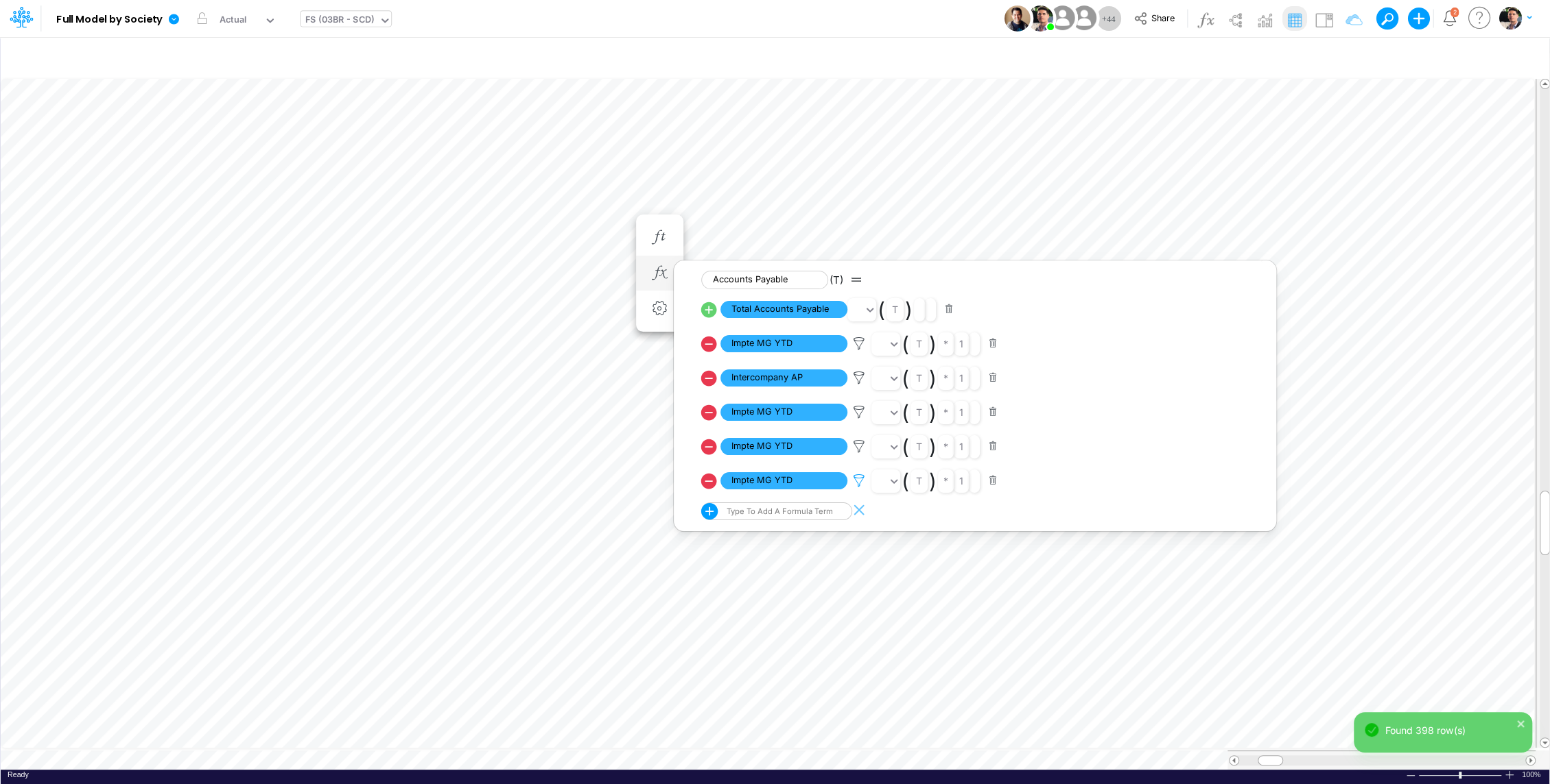
click at [782, 351] on icon at bounding box center [858, 344] width 20 height 14
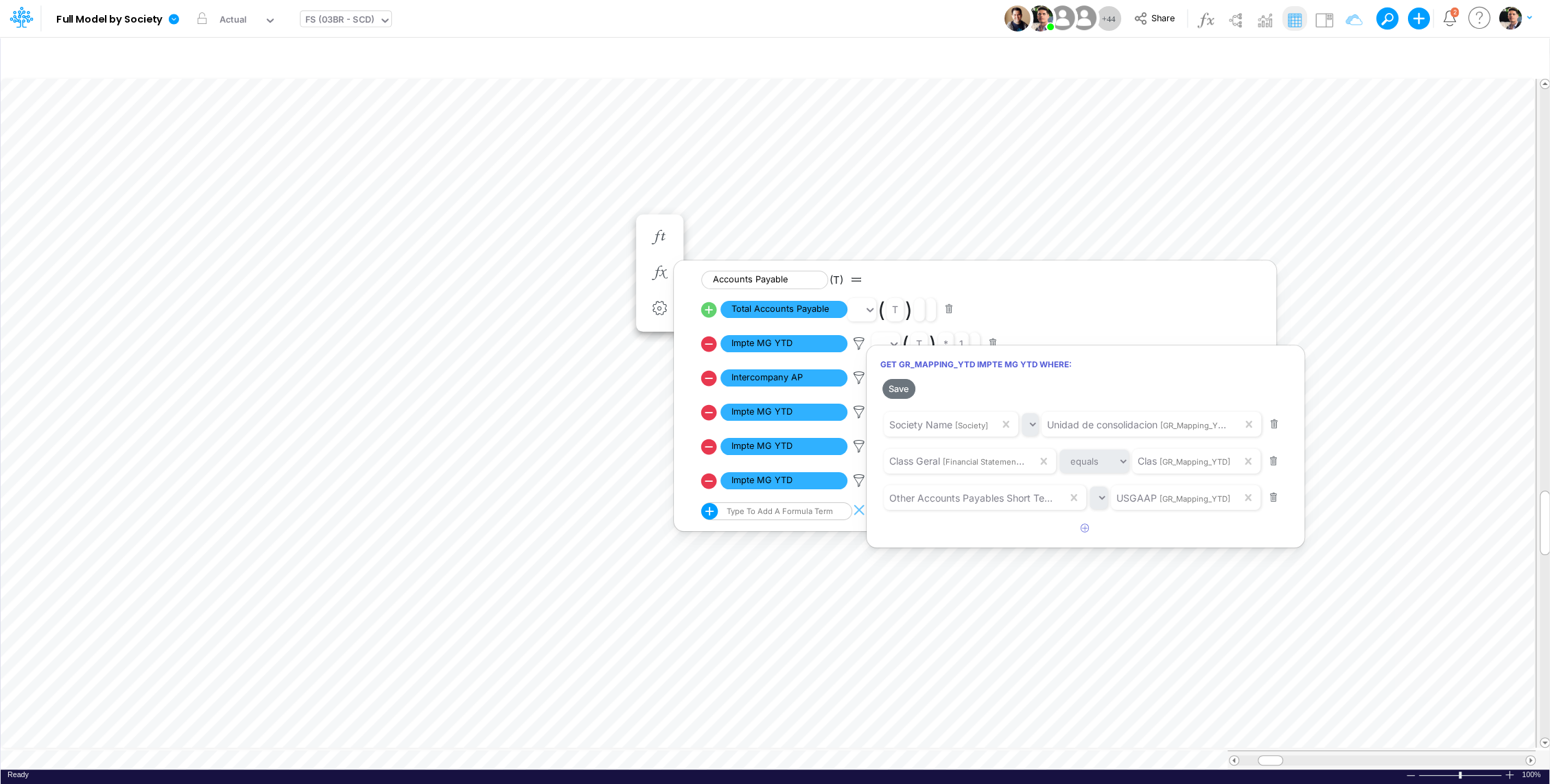
click at [782, 335] on div at bounding box center [775, 395] width 1550 height 777
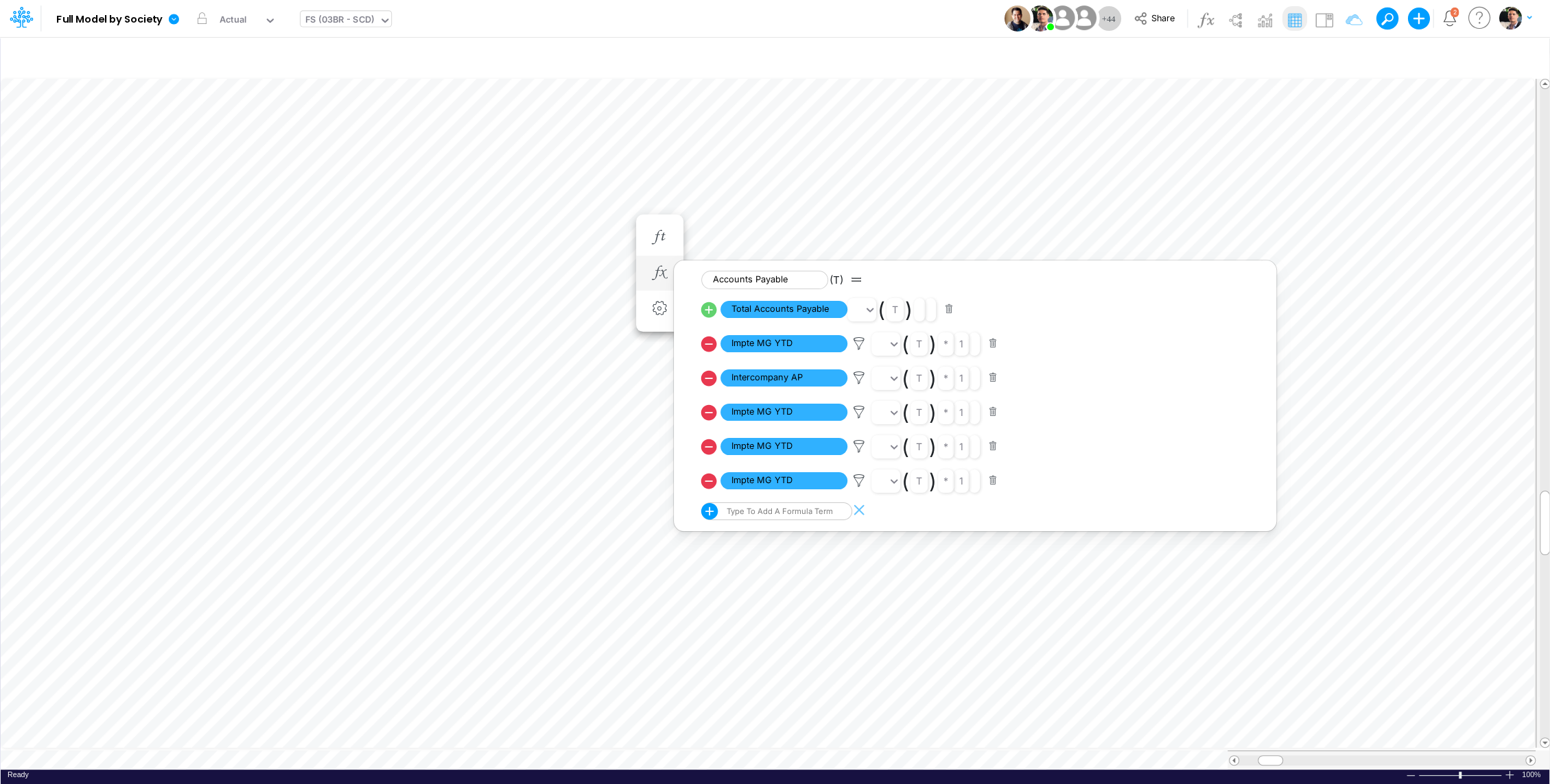
click at [782, 480] on button "button" at bounding box center [992, 481] width 27 height 19
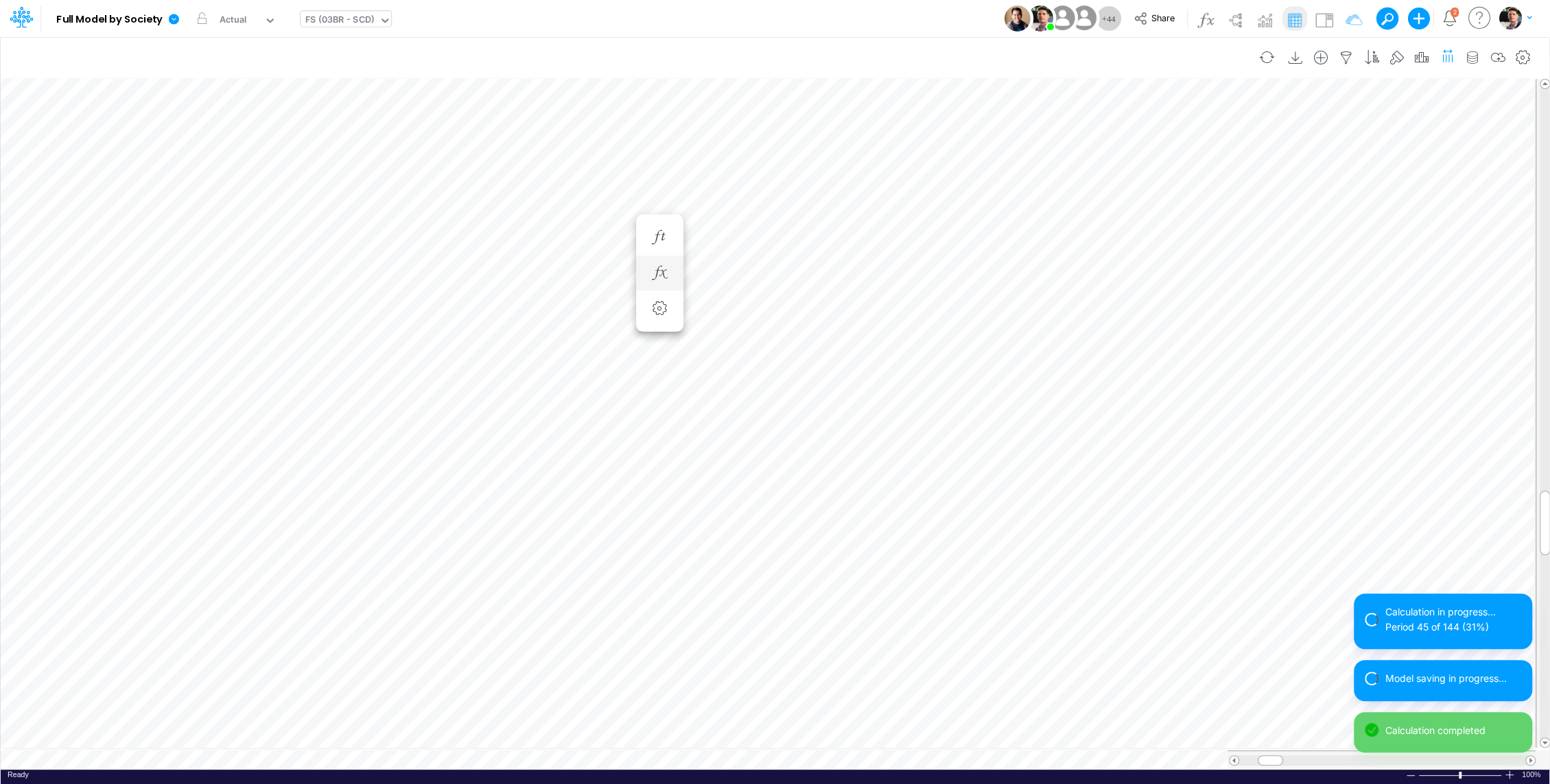
scroll to position [7, 1]
click at [782, 51] on icon "button" at bounding box center [1346, 58] width 20 height 14
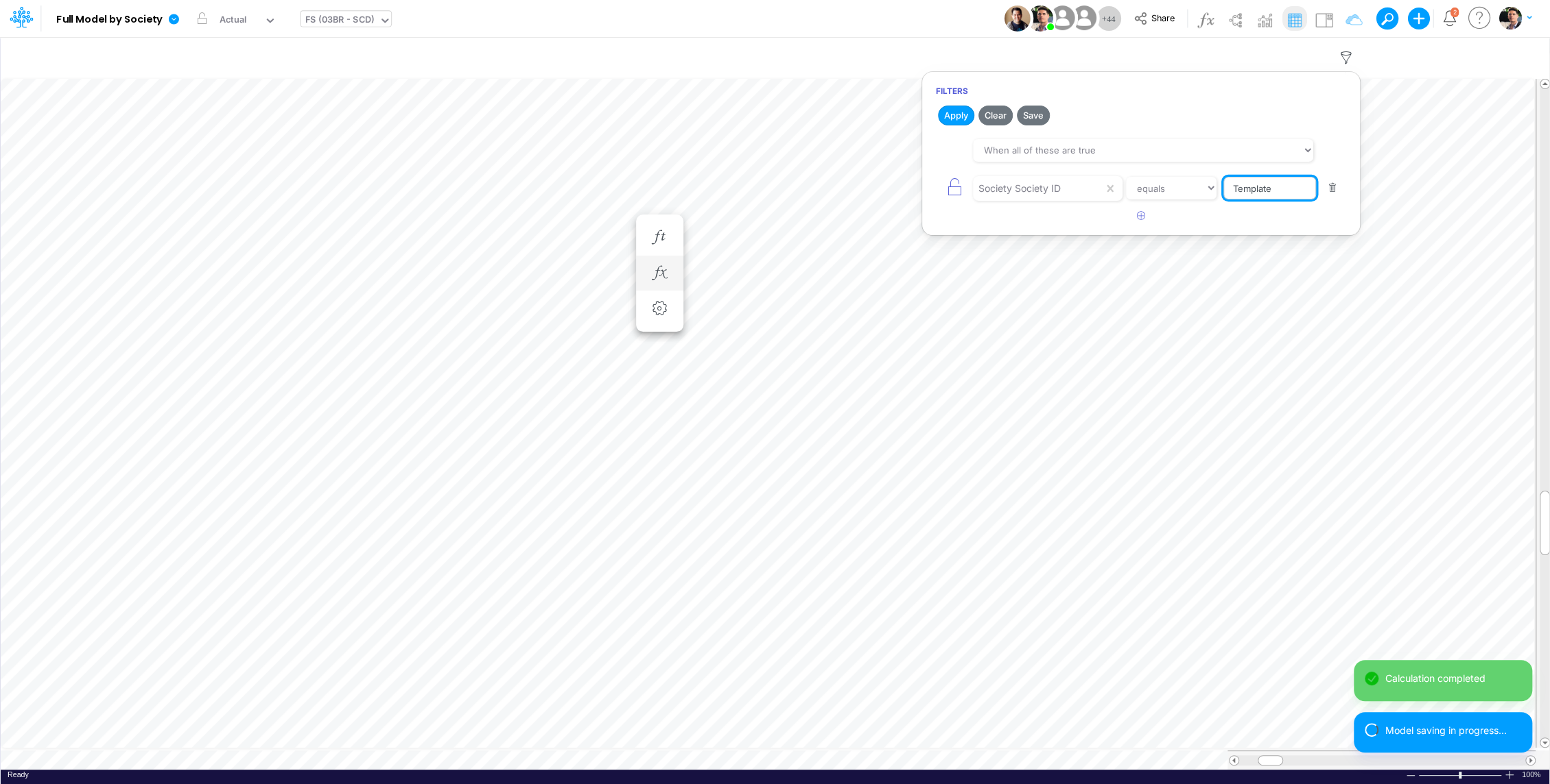
click at [782, 181] on input "Template" at bounding box center [1269, 188] width 93 height 23
click at [782, 190] on input "Template" at bounding box center [1269, 188] width 93 height 23
type input "01br"
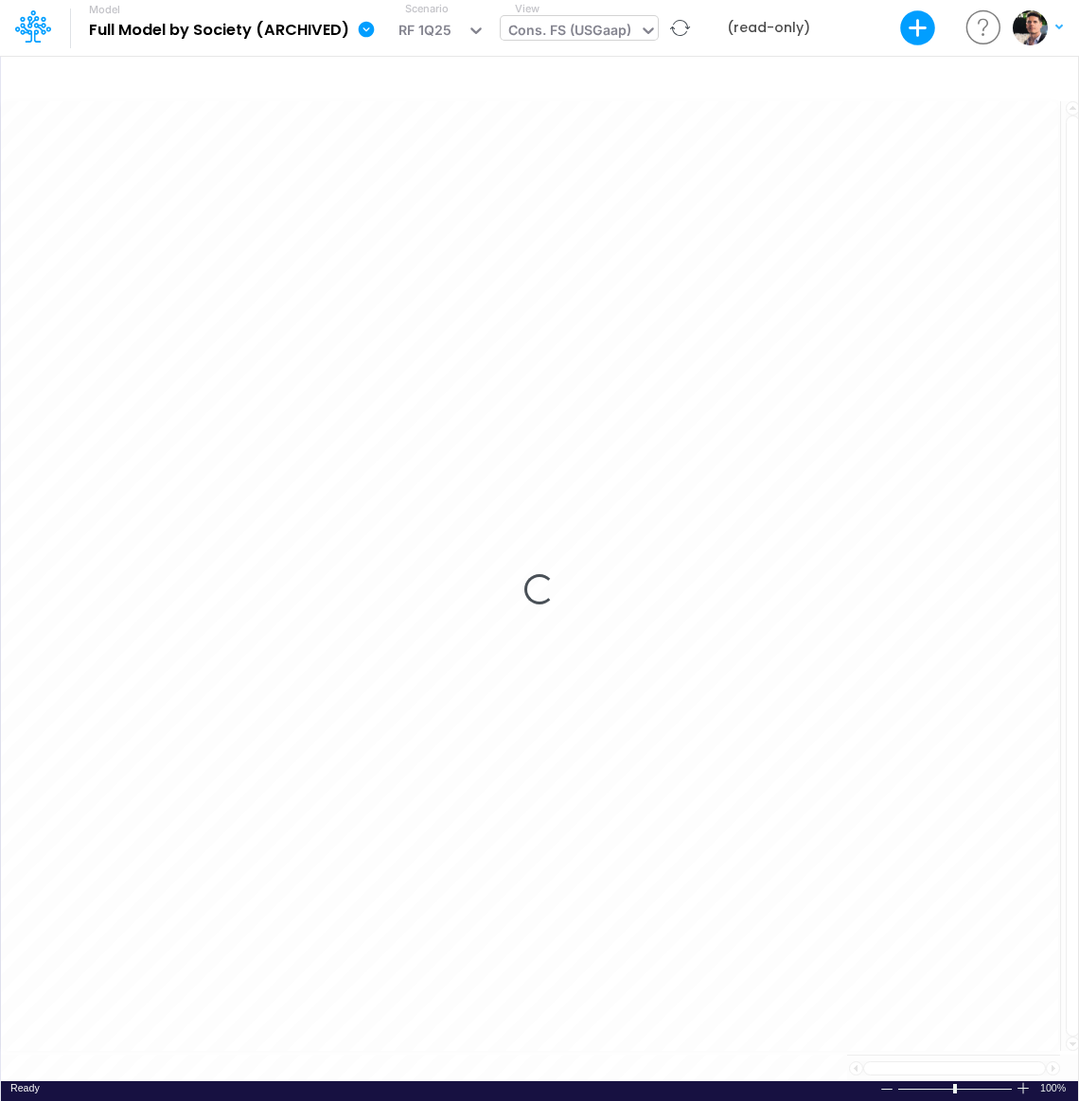
click at [582, 34] on div "Cons. FS (USGaap)" at bounding box center [569, 32] width 123 height 25
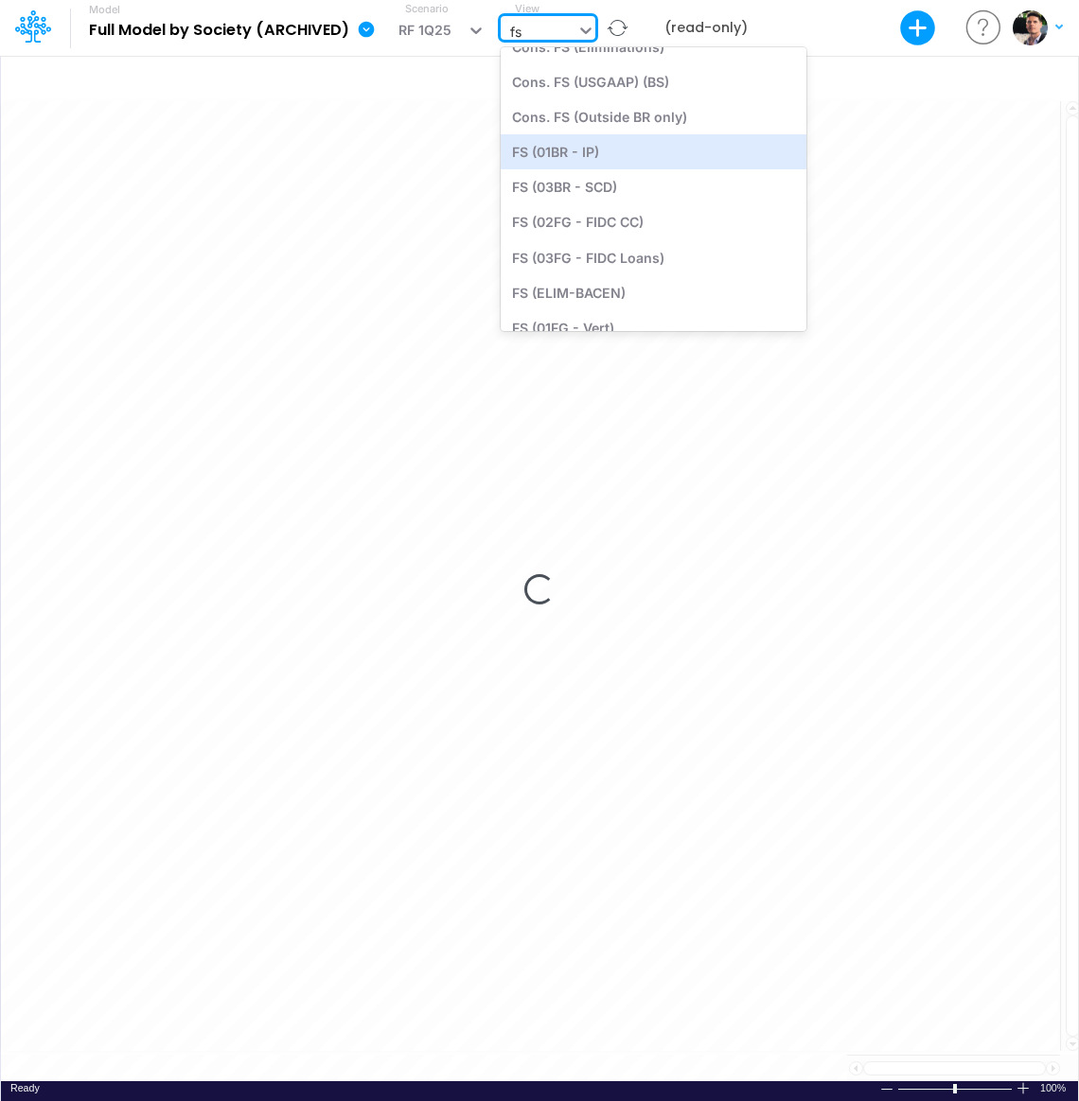
scroll to position [274, 0]
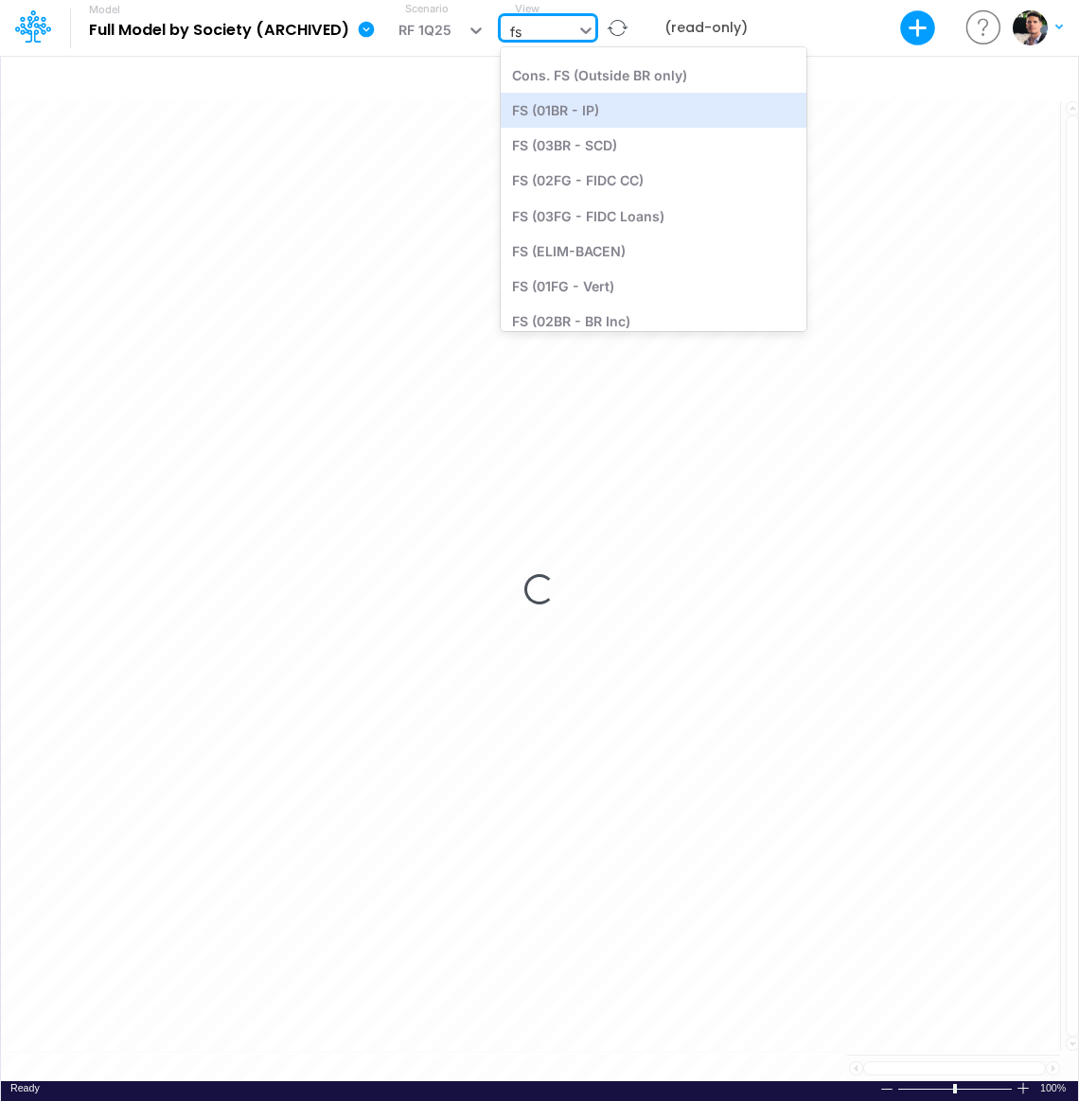
type input "fs"
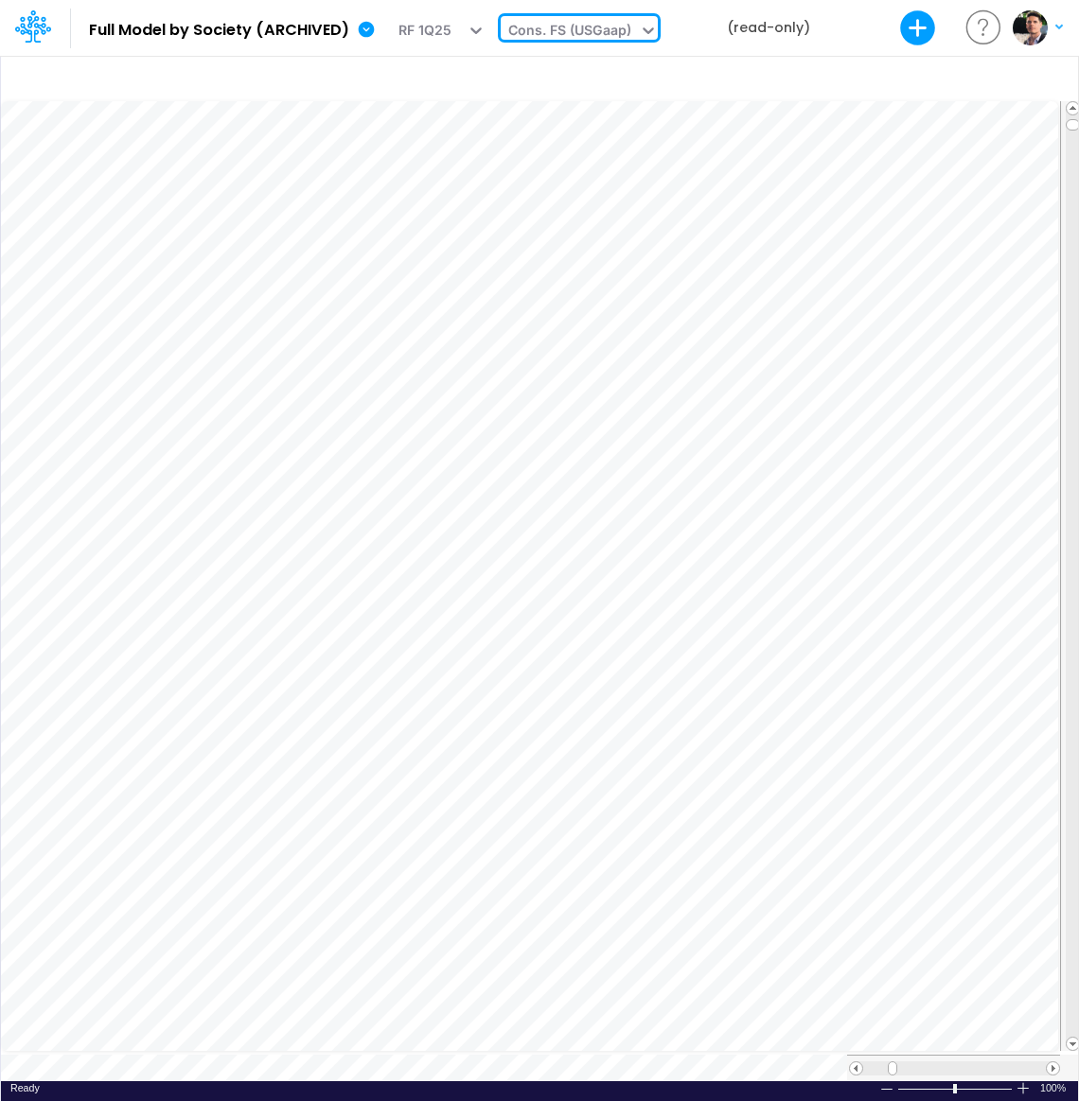
click at [587, 39] on div "Cons. FS (USGaap)" at bounding box center [569, 32] width 123 height 25
click at [605, 26] on div "Cons. FS (USGaap)" at bounding box center [569, 32] width 123 height 25
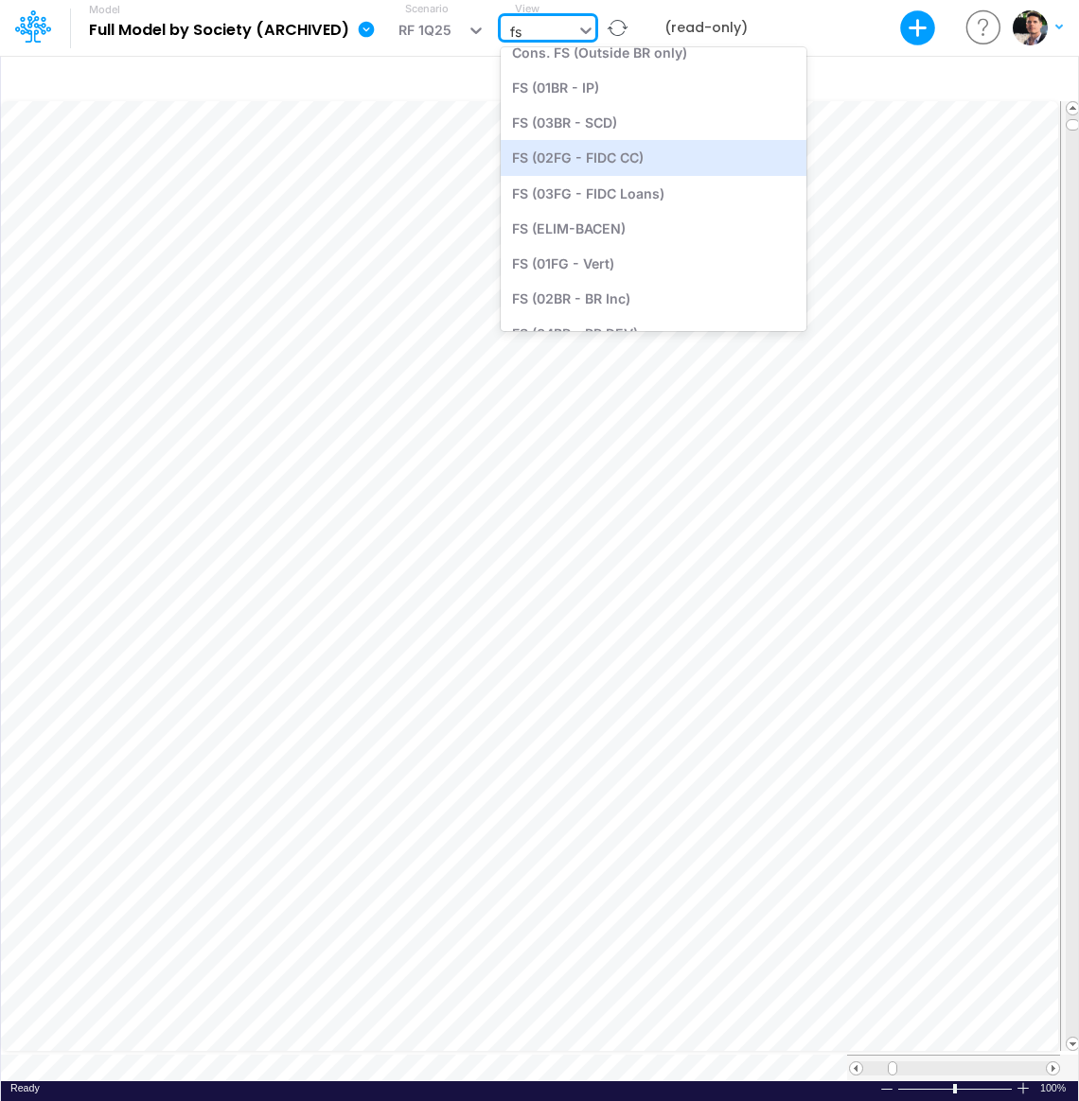
scroll to position [344, 0]
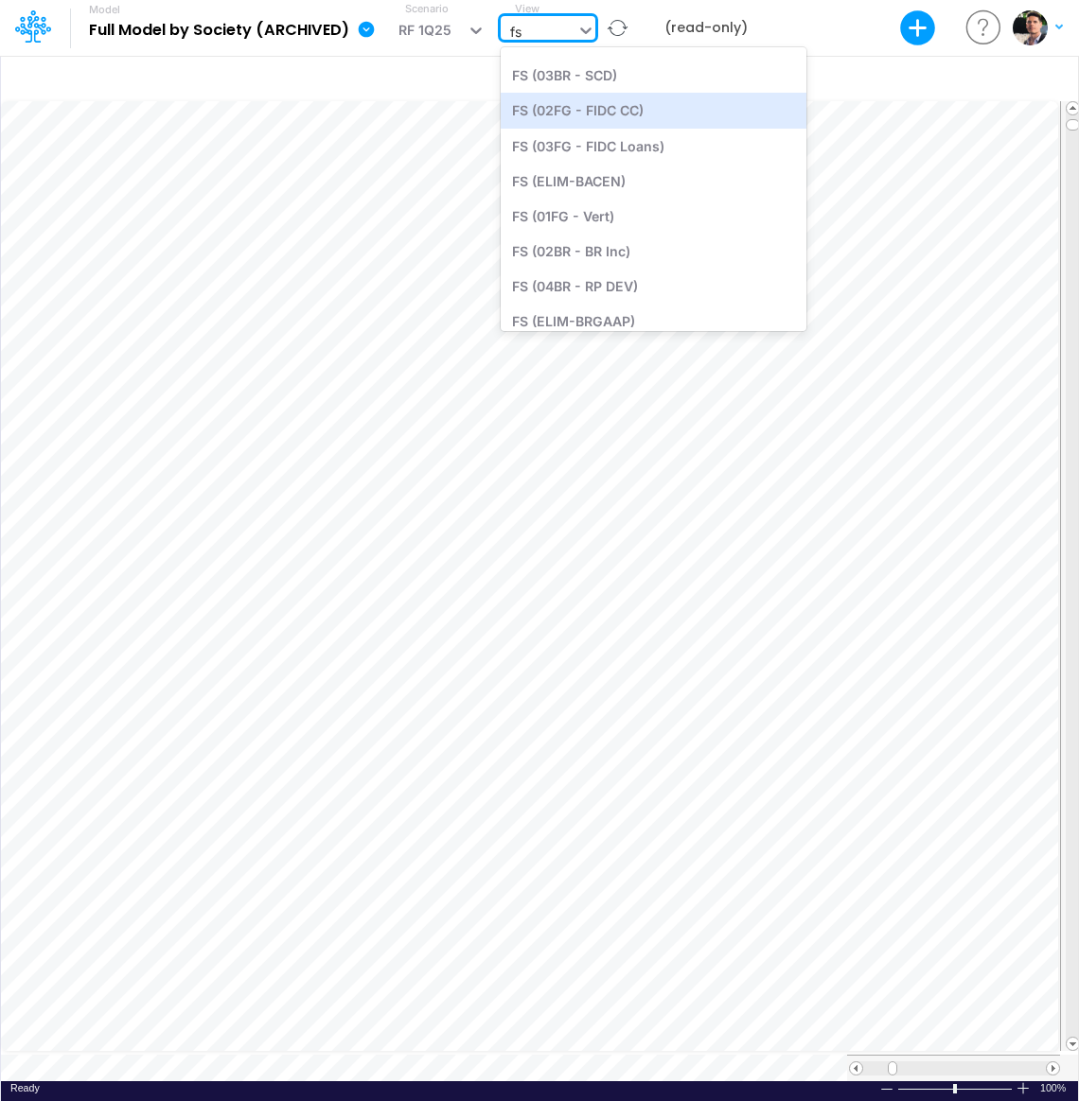
type input "fs"
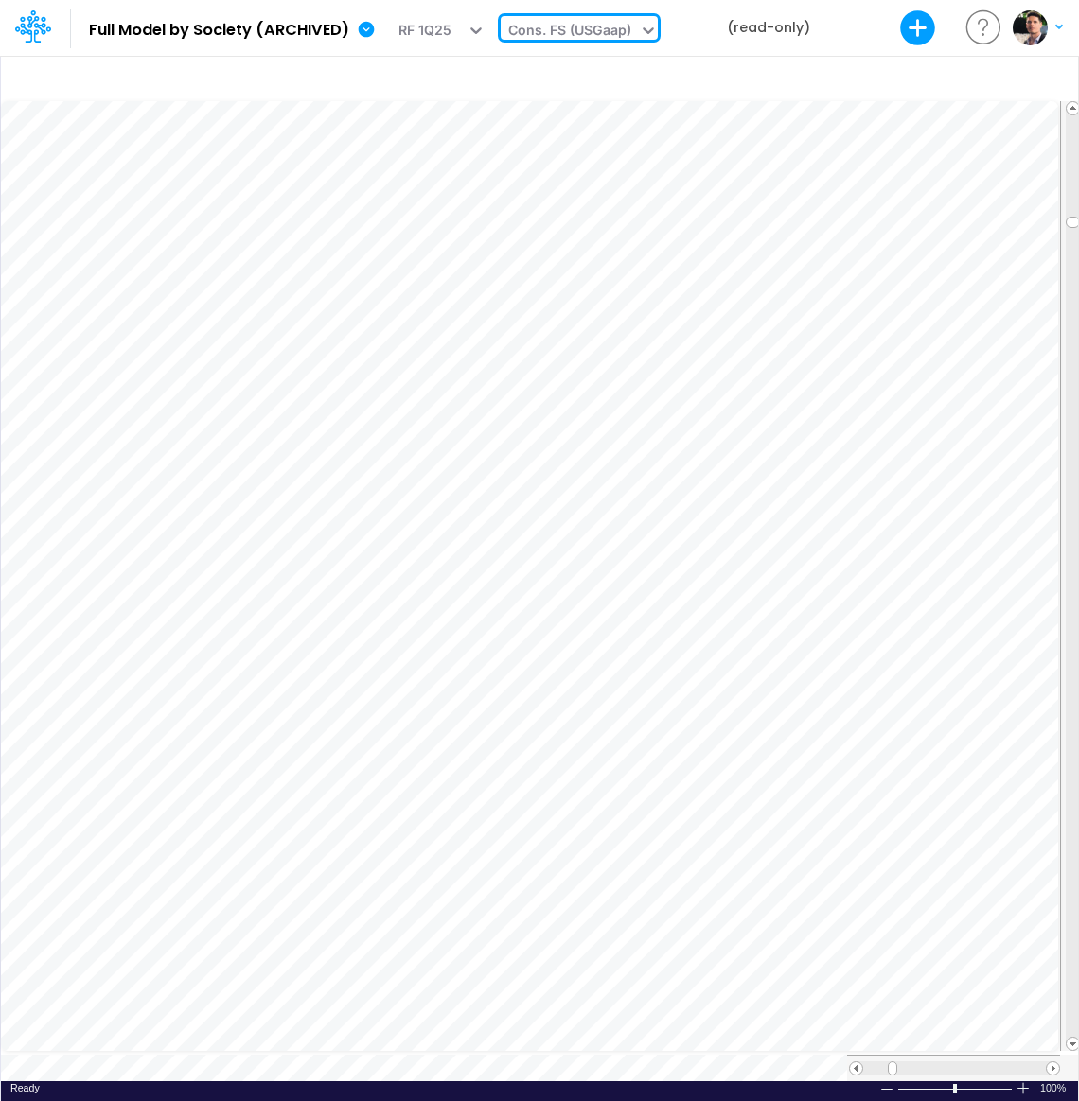
click at [607, 34] on div "Cons. FS (USGaap)" at bounding box center [569, 32] width 123 height 25
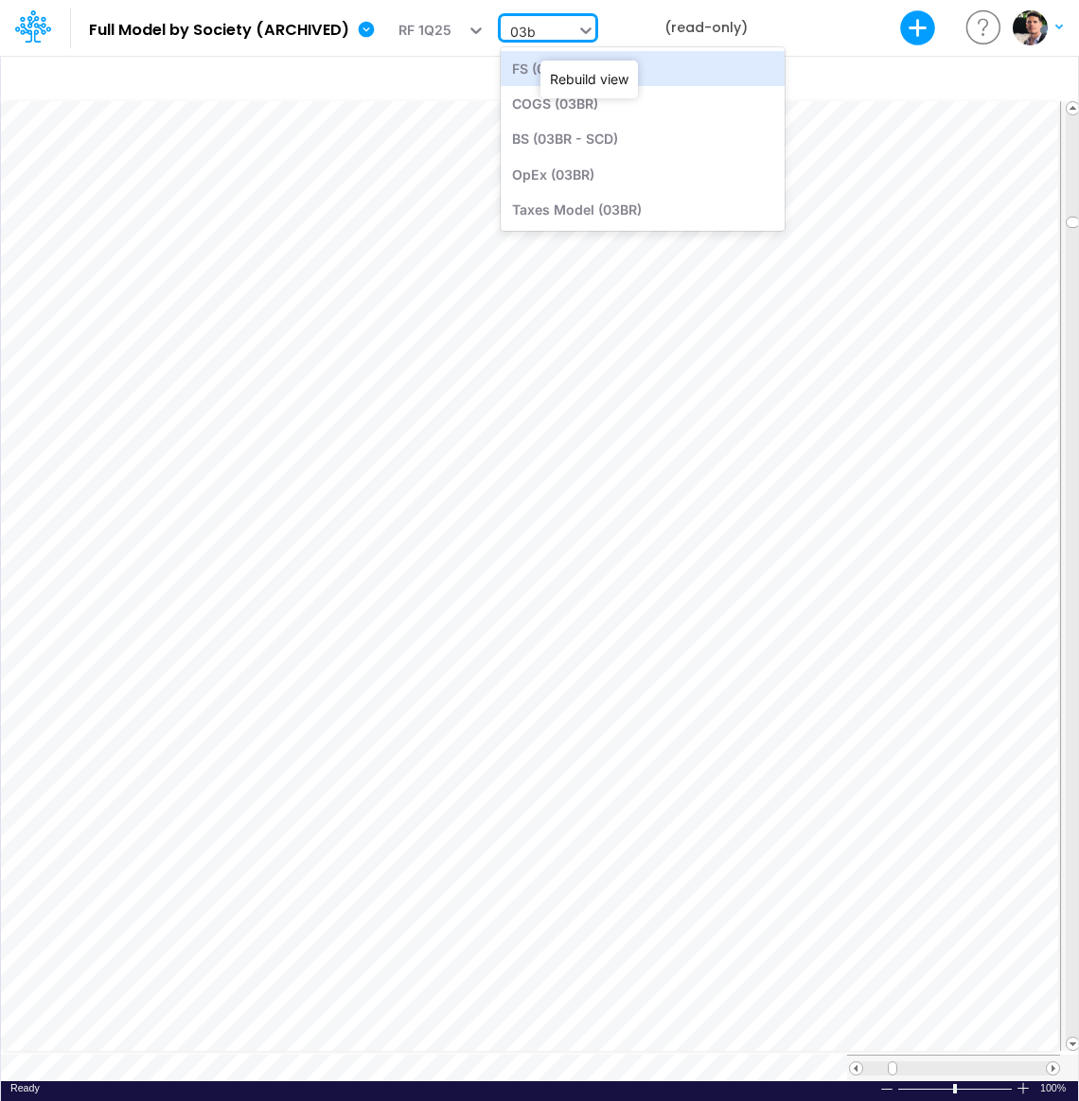
type input "03br"
click at [571, 72] on div "FS (03BR - SCD)" at bounding box center [643, 68] width 284 height 35
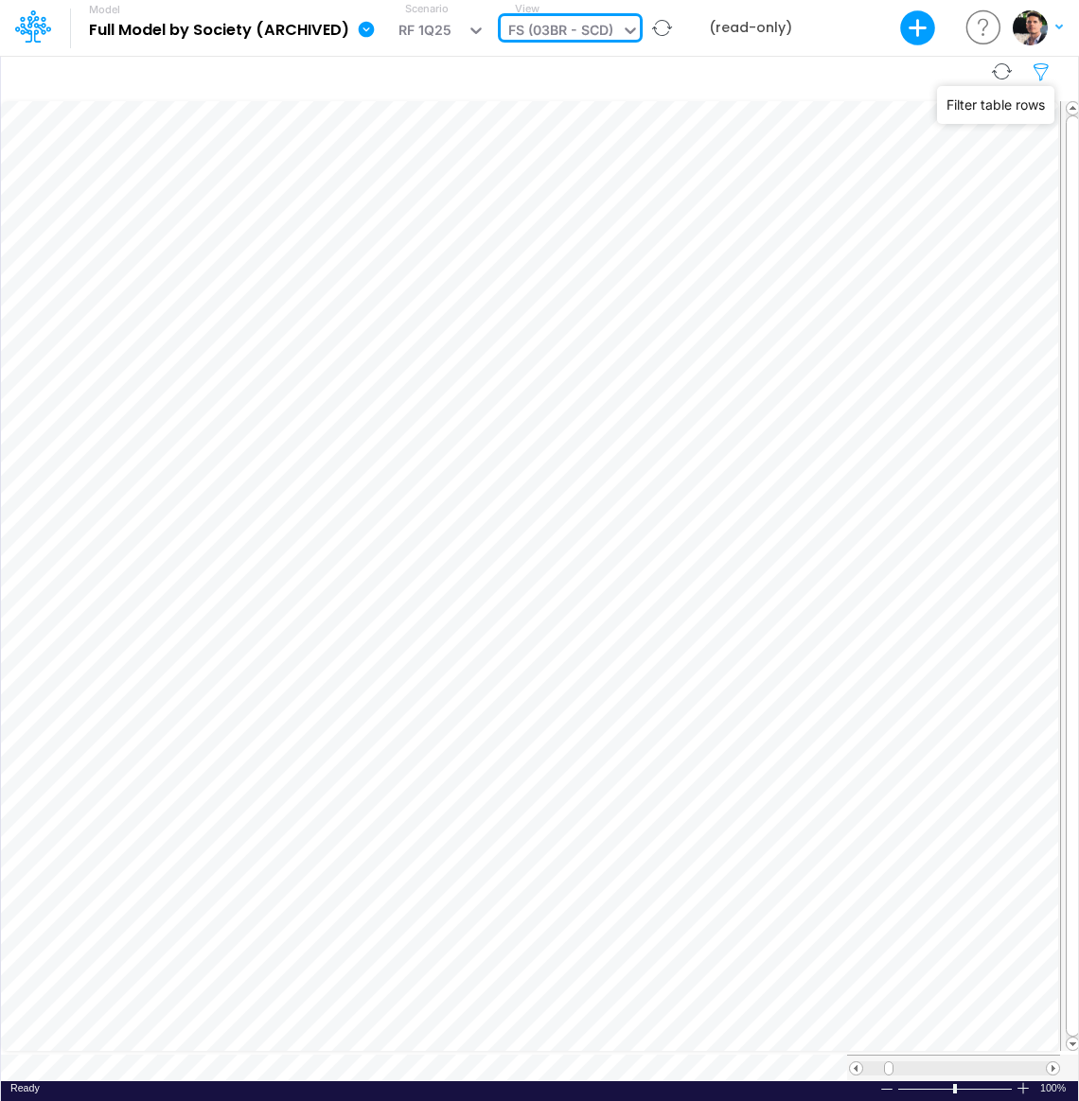
click at [1045, 76] on icon "button" at bounding box center [1042, 72] width 28 height 20
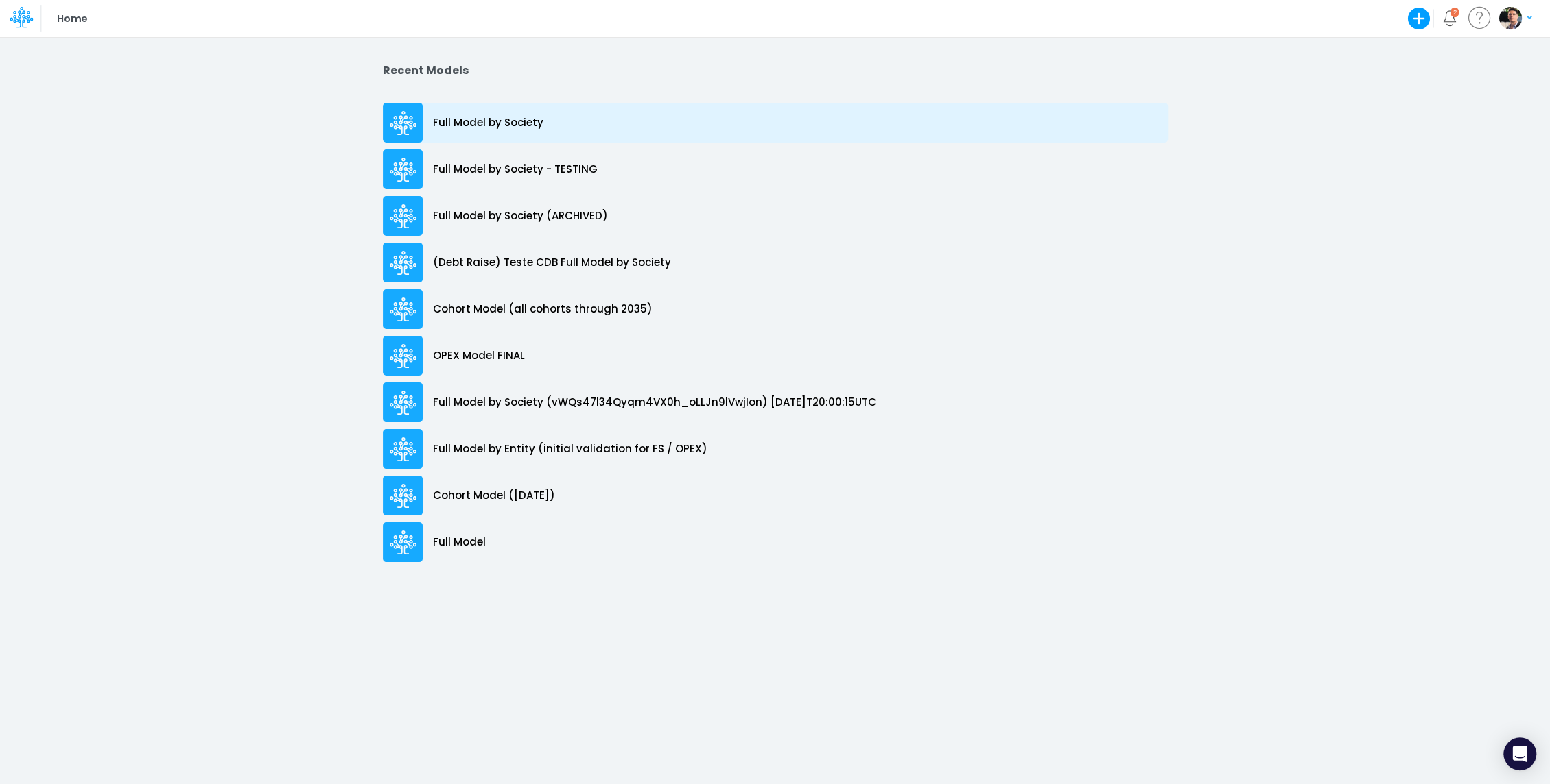
click at [505, 110] on div "Full Model by Society" at bounding box center [775, 122] width 784 height 40
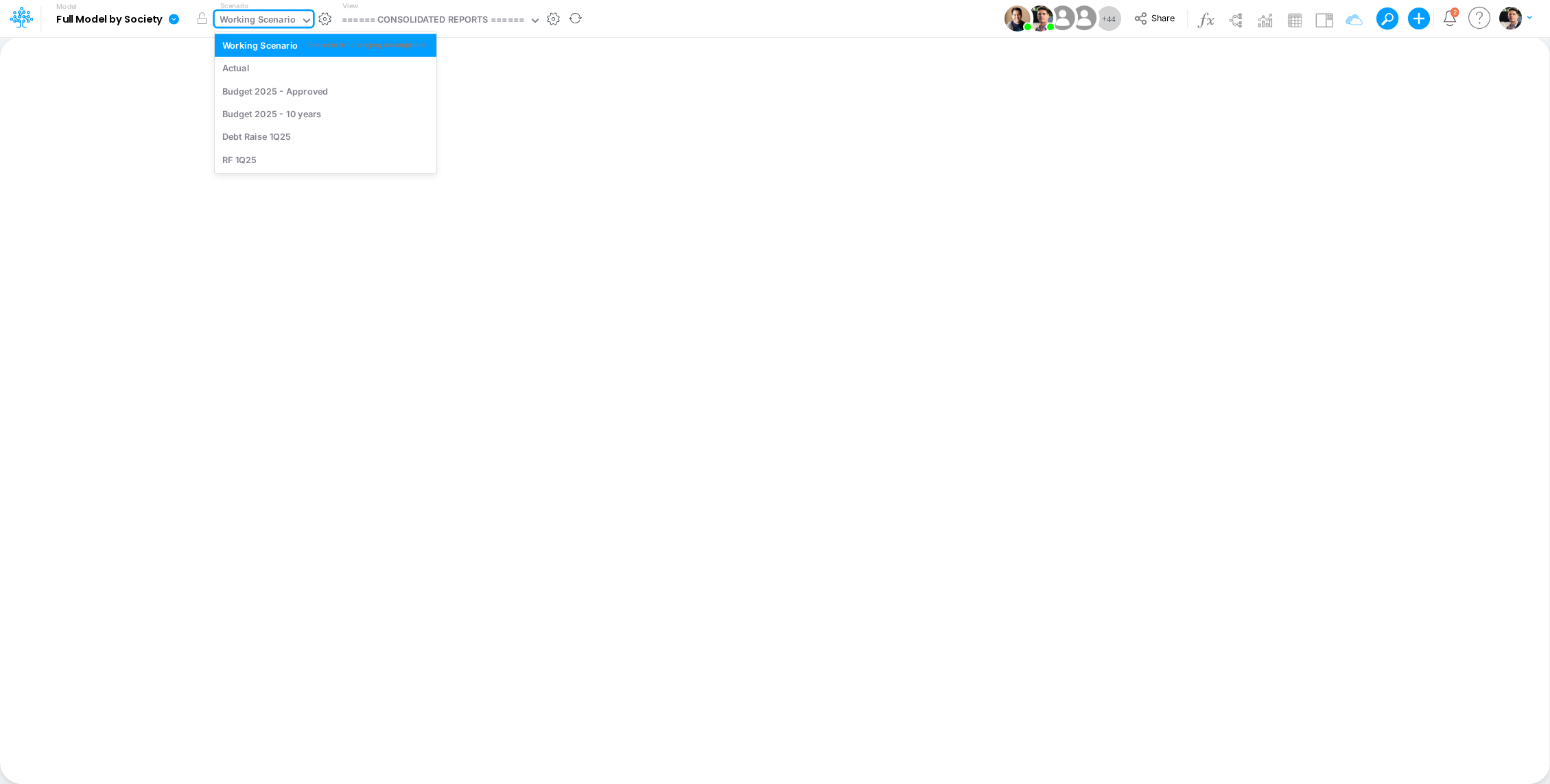
click at [254, 24] on div "Working Scenario" at bounding box center [257, 21] width 76 height 16
click at [249, 57] on div "Actual" at bounding box center [326, 68] width 222 height 22
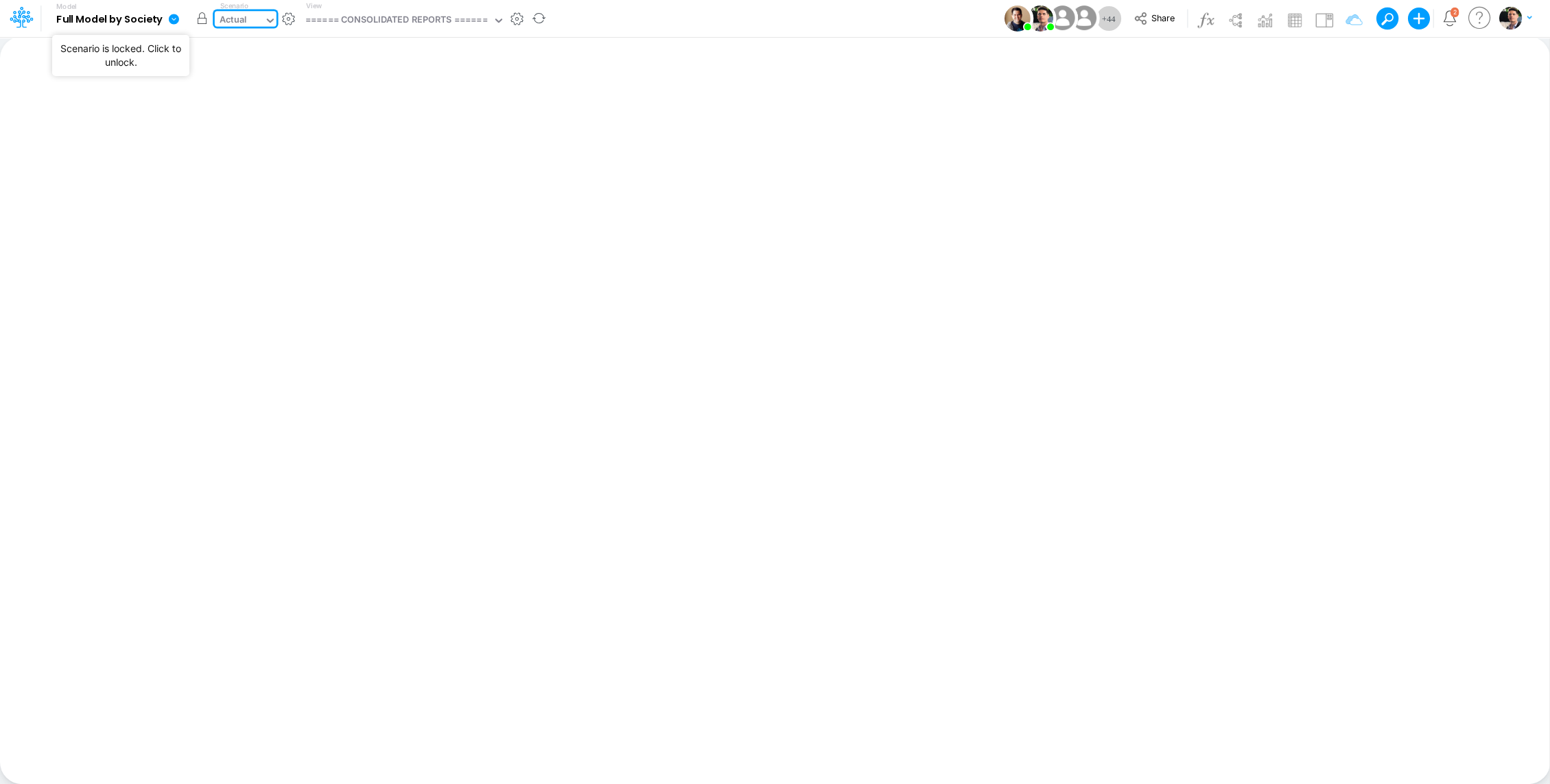
click at [203, 24] on button "button" at bounding box center [202, 19] width 25 height 25
click at [376, 26] on div "====== CONSOLIDATED REPORTS ======" at bounding box center [396, 21] width 182 height 16
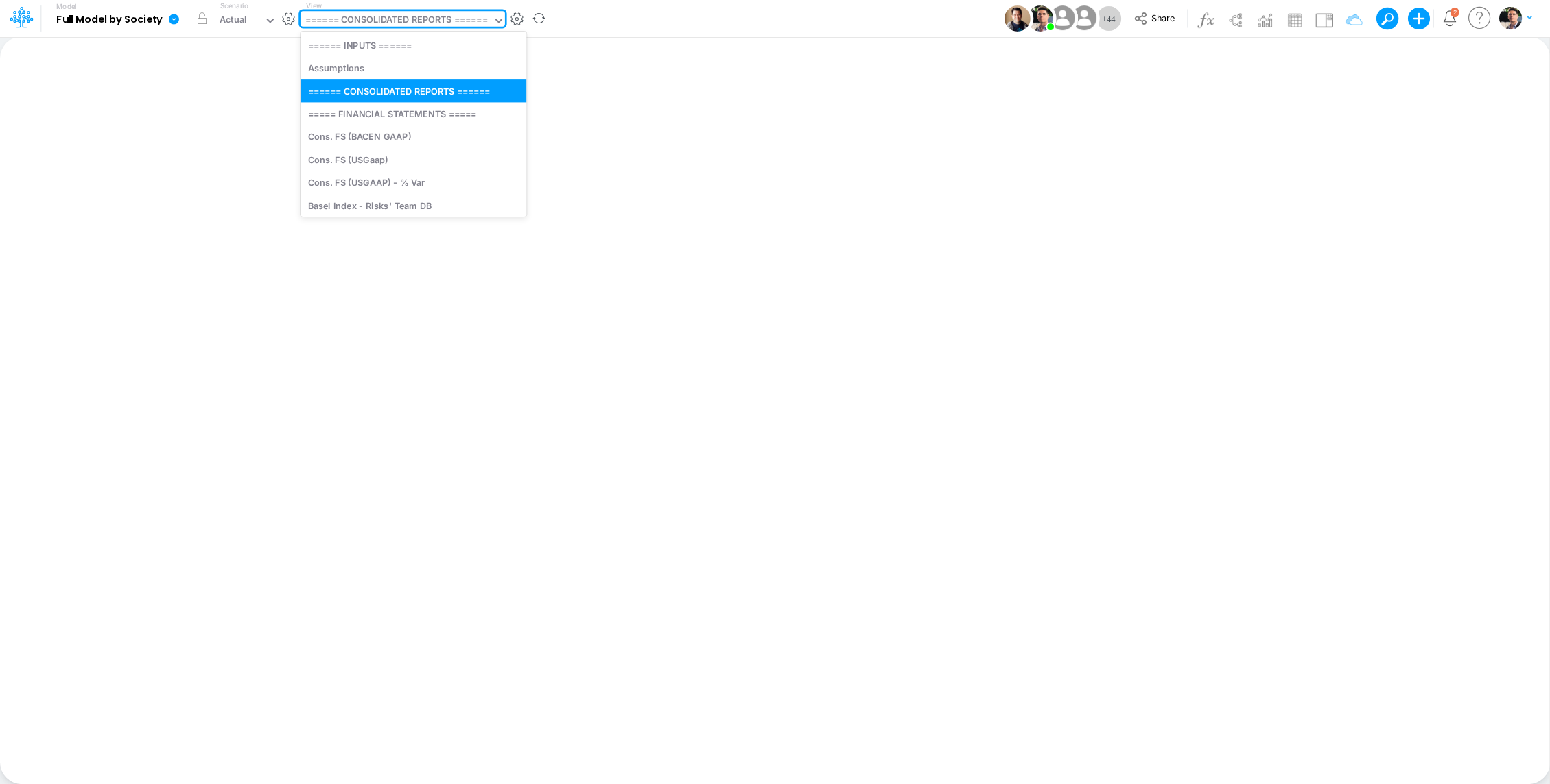
type input "bs"
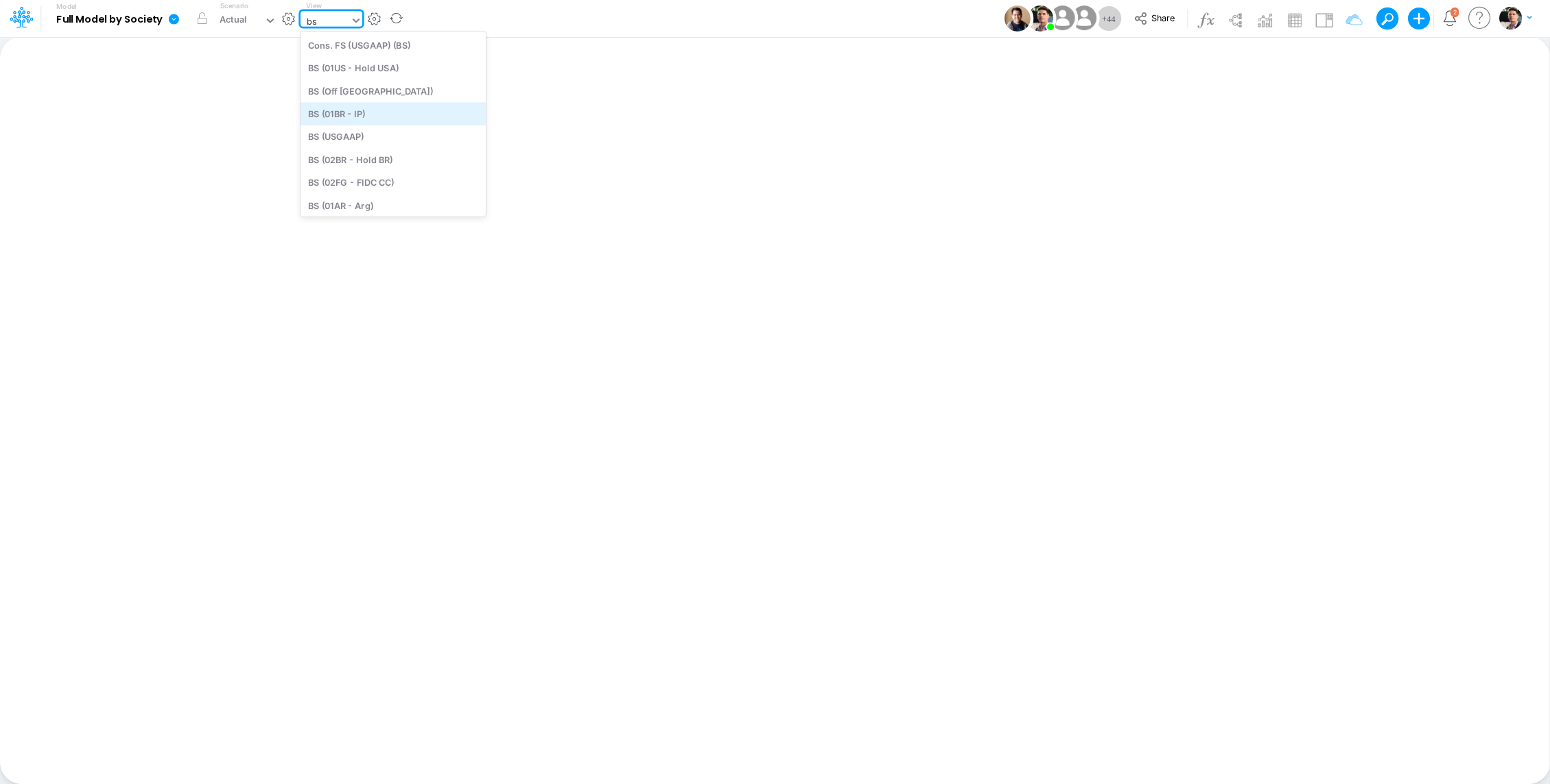
click at [377, 113] on div "BS (01BR - IP)" at bounding box center [392, 113] width 185 height 22
type input "BS (01BR - IP)"
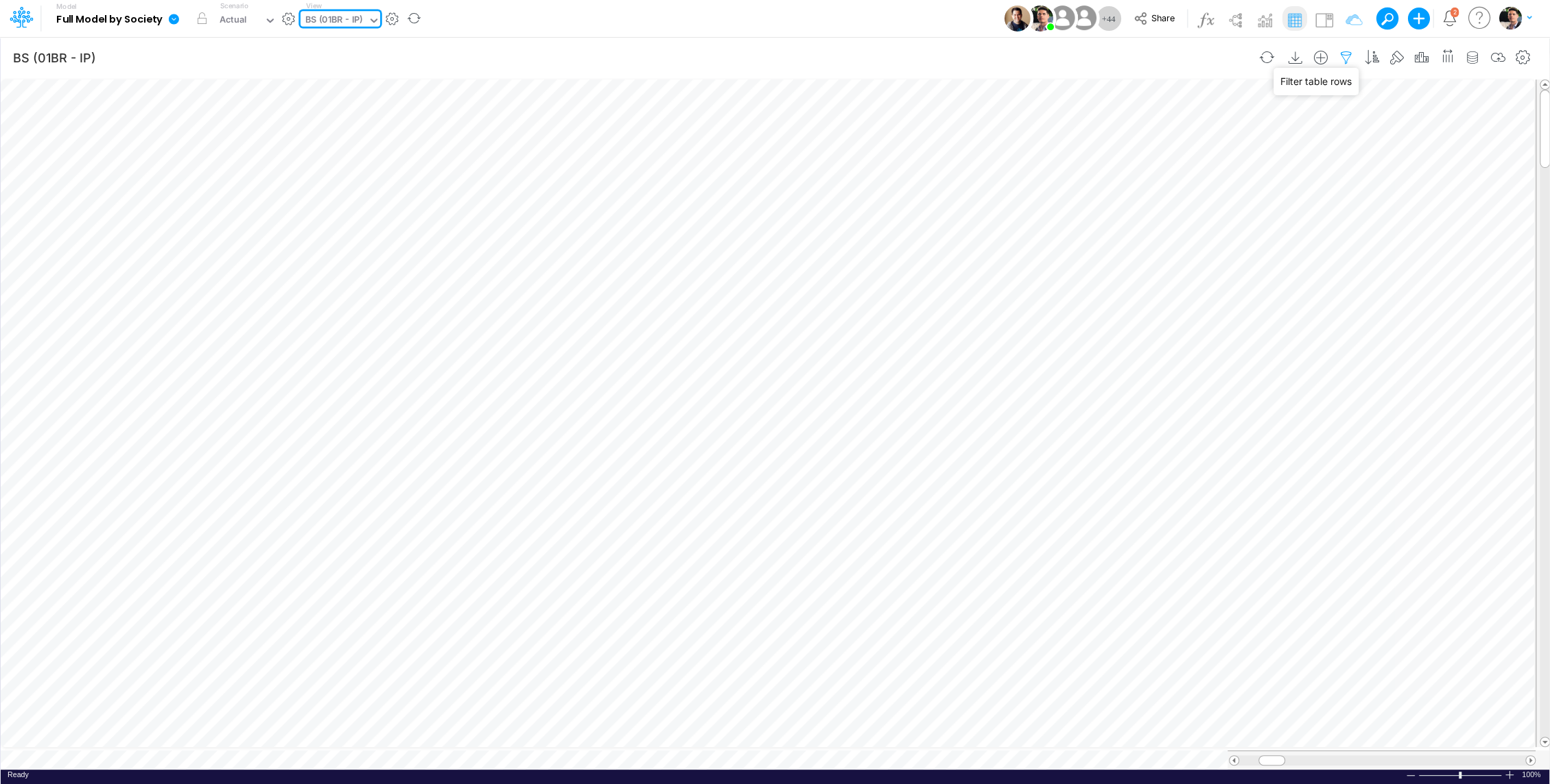
click at [1353, 59] on icon "button" at bounding box center [1346, 58] width 20 height 14
select select "tableSearchOR"
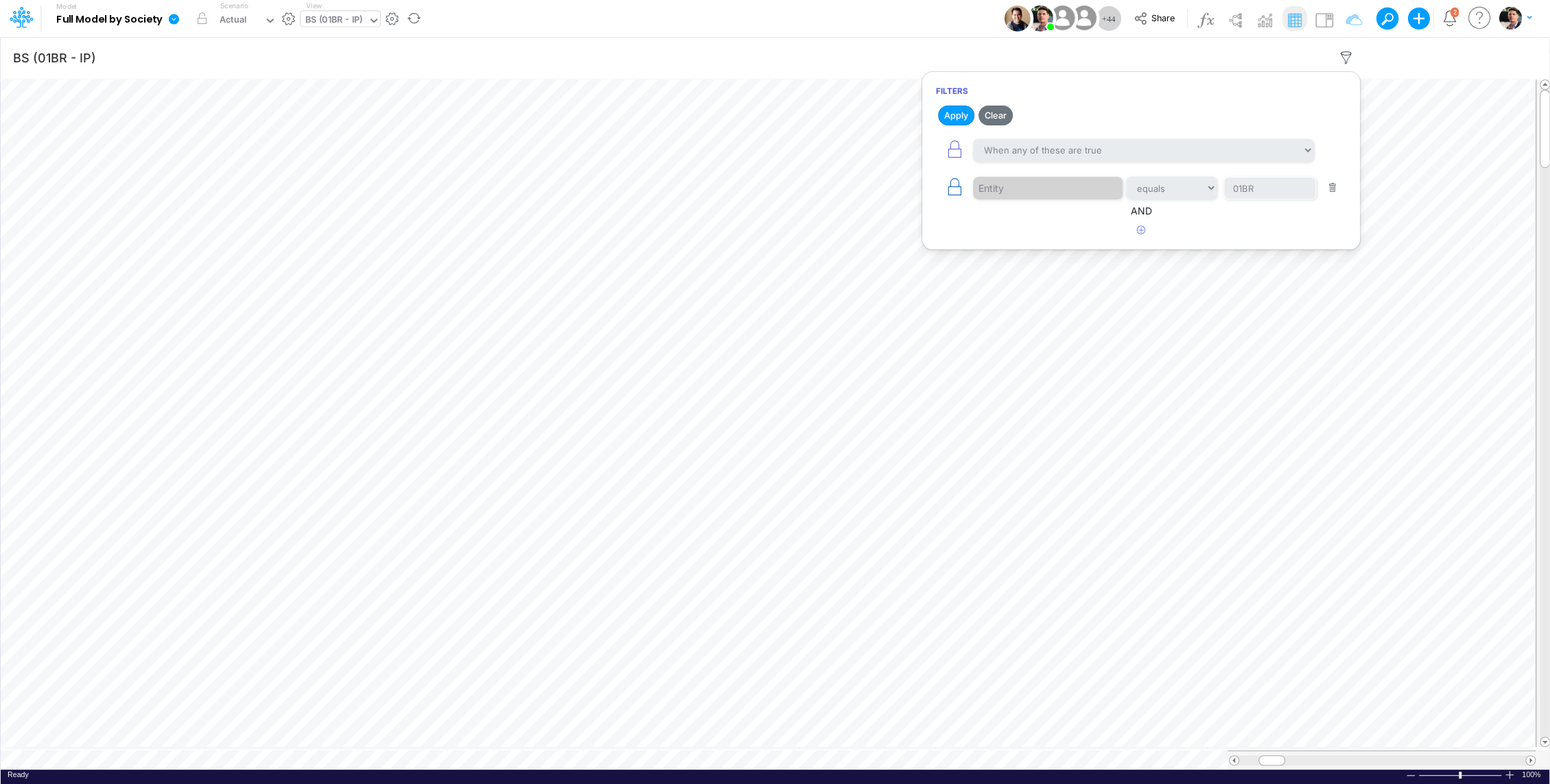
click at [950, 185] on icon "button" at bounding box center [954, 187] width 19 height 19
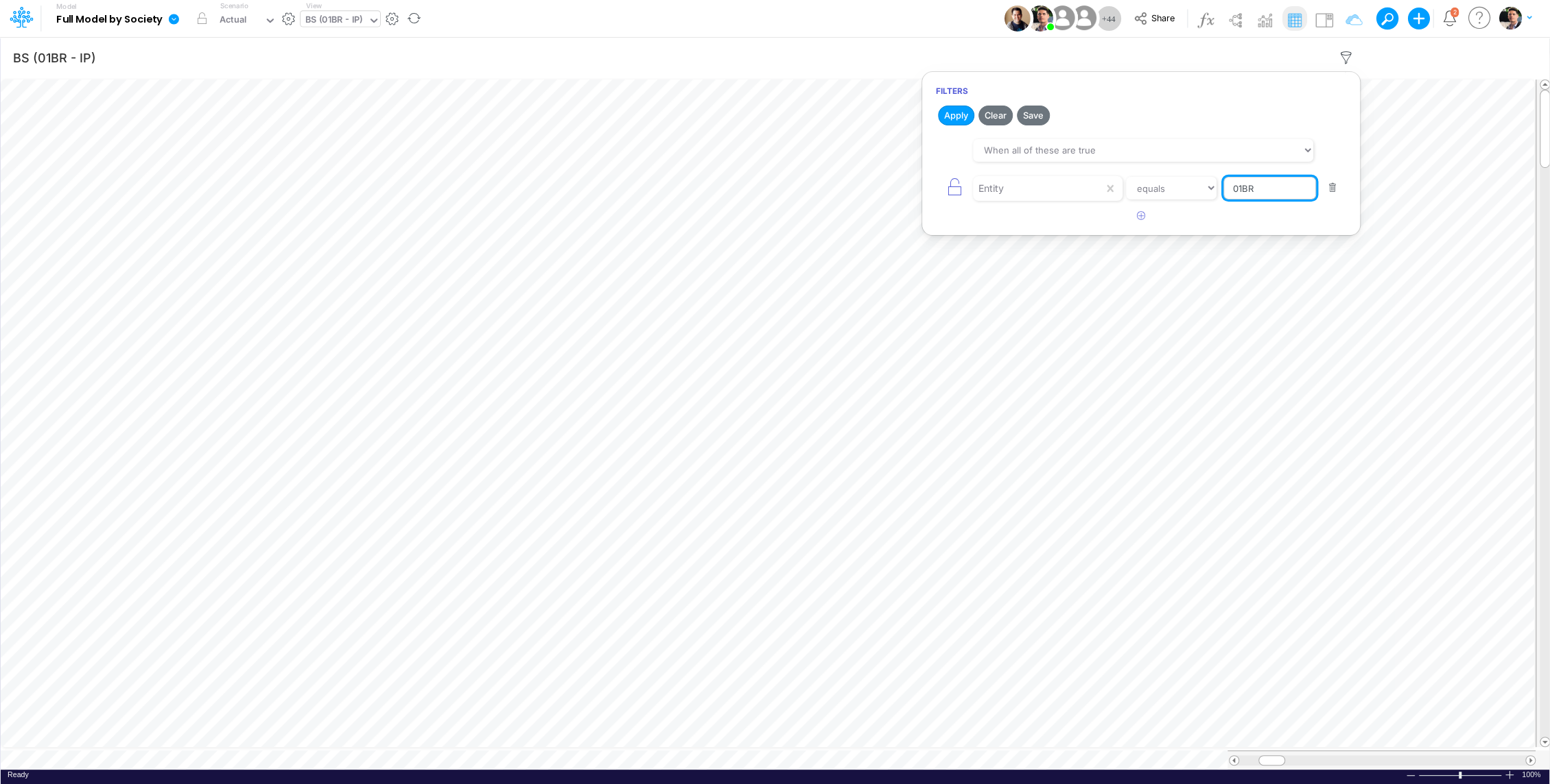
click at [1277, 198] on input "01BR" at bounding box center [1269, 188] width 93 height 23
drag, startPoint x: 1277, startPoint y: 198, endPoint x: 1190, endPoint y: 198, distance: 87.0
click at [1190, 198] on div "Entity equals not equal starts with ends with contains 01BR" at bounding box center [1141, 188] width 410 height 31
type input "Template"
click at [958, 115] on button "Apply" at bounding box center [956, 115] width 36 height 20
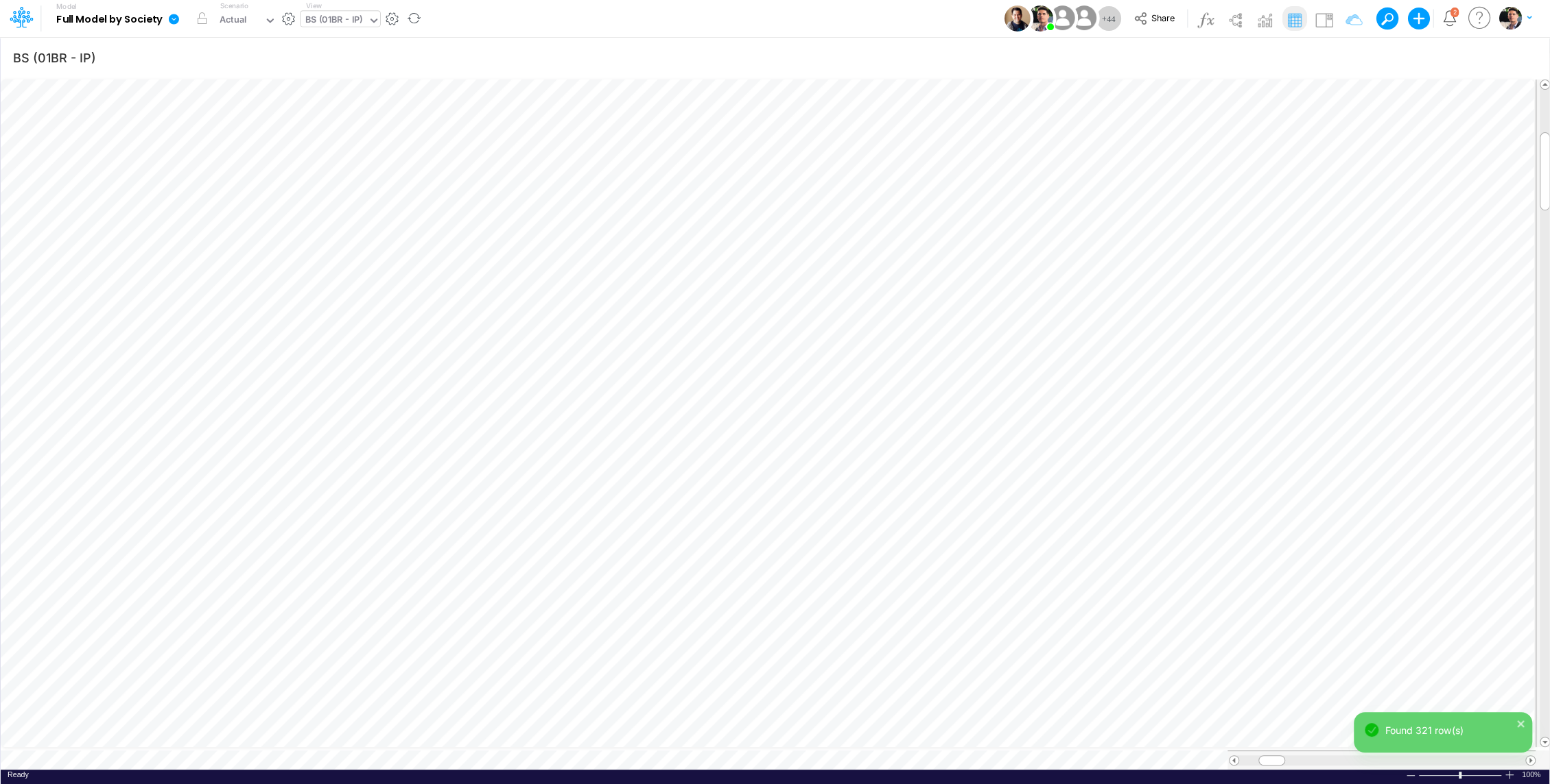
scroll to position [7, 1]
click at [658, 254] on icon "button" at bounding box center [657, 259] width 20 height 14
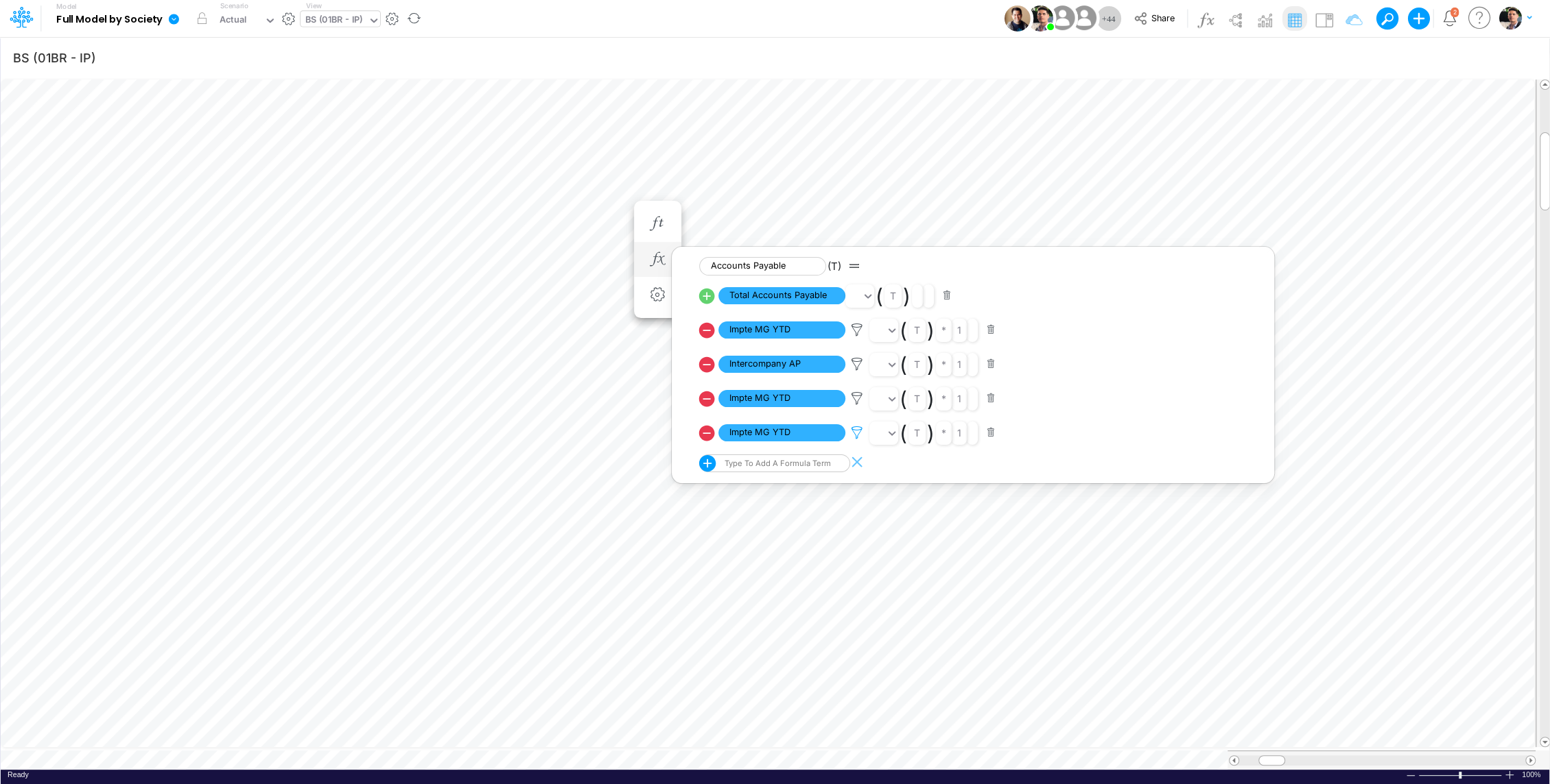
click at [856, 338] on icon at bounding box center [857, 330] width 20 height 14
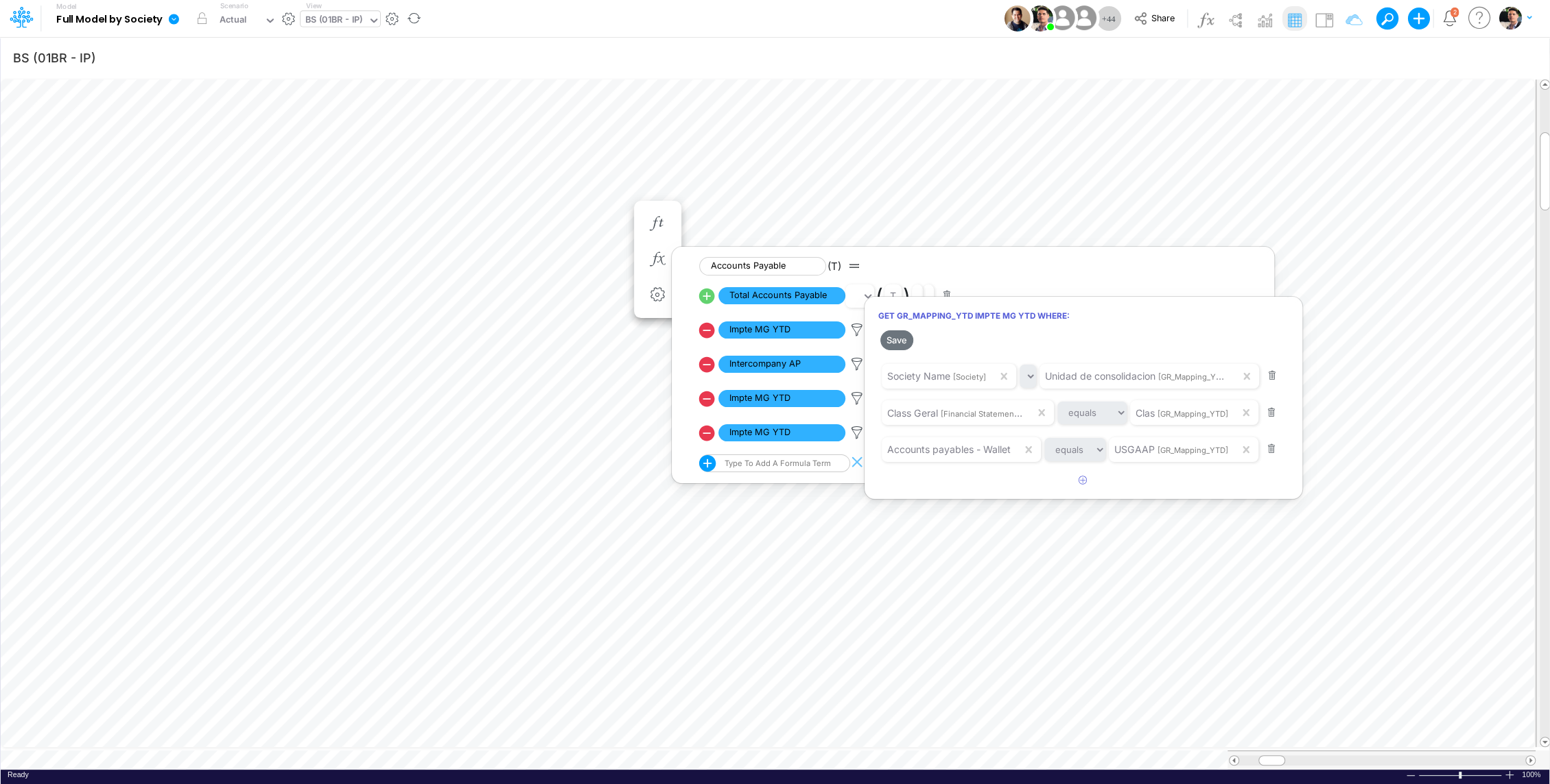
click at [588, 244] on div at bounding box center [775, 395] width 1550 height 777
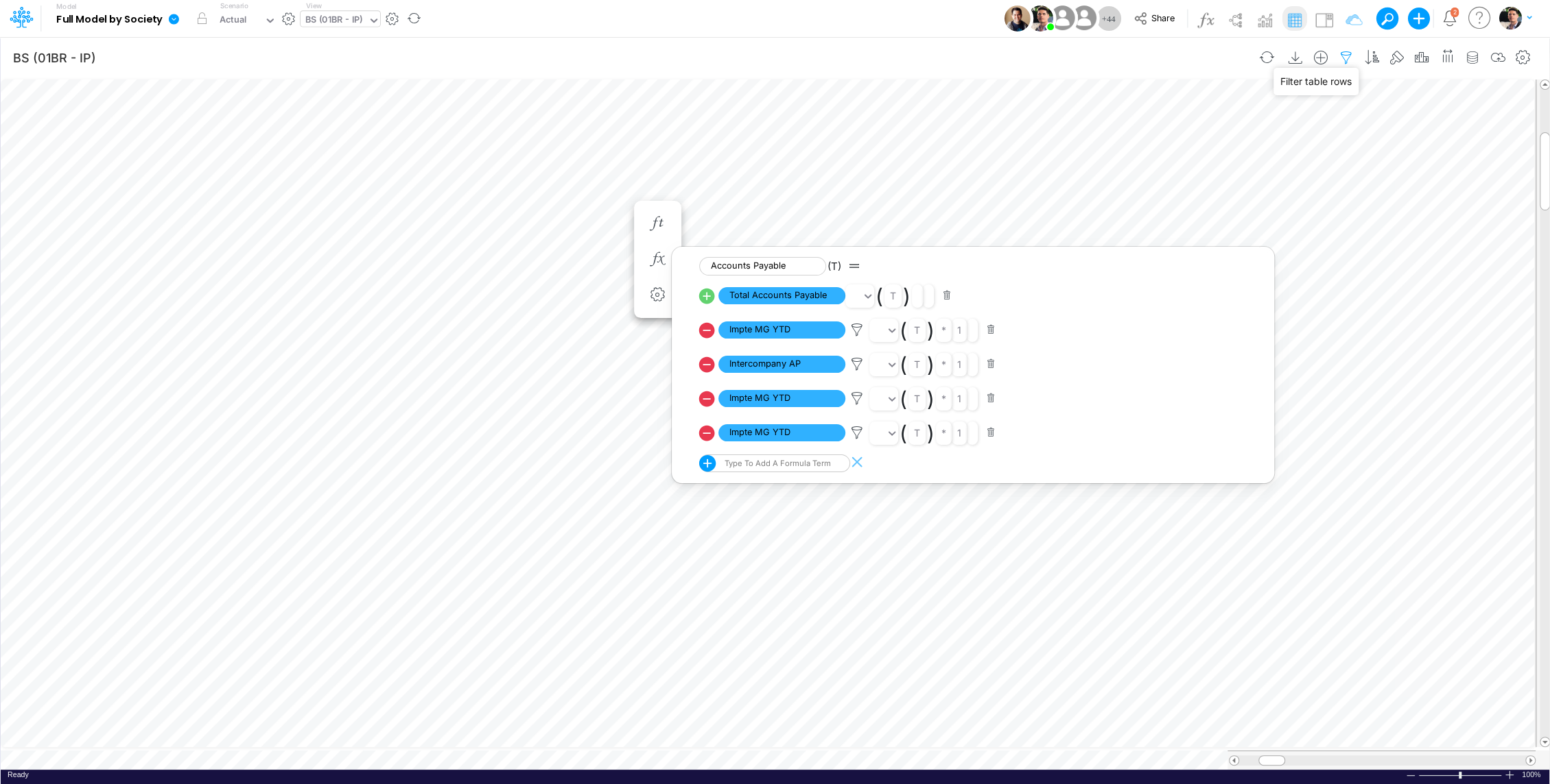
click at [1354, 54] on icon "button" at bounding box center [1346, 58] width 20 height 14
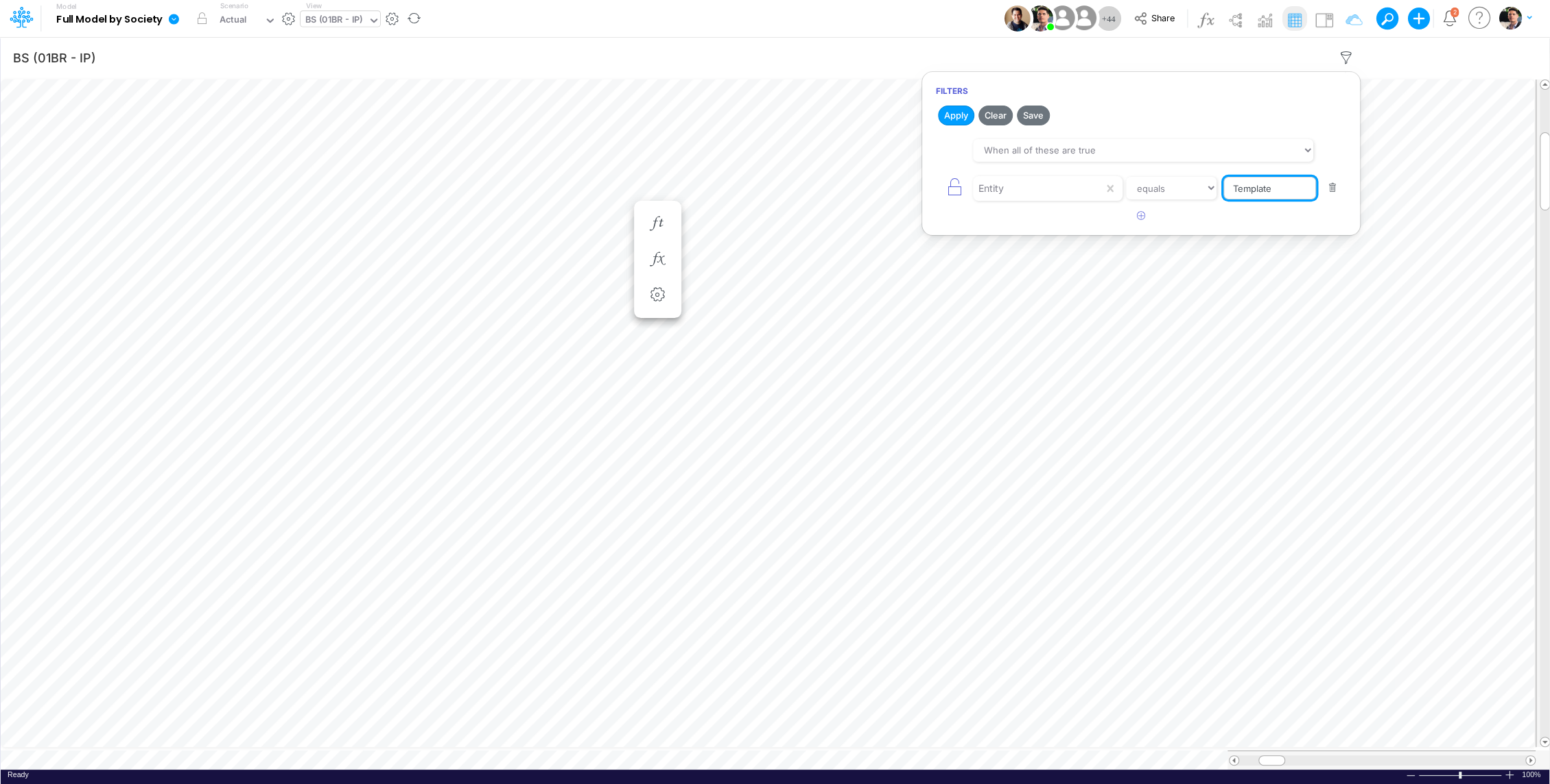
click at [1287, 187] on input "Template" at bounding box center [1269, 188] width 93 height 23
type input "T"
type input "01br"
click at [963, 106] on button "Apply" at bounding box center [956, 115] width 36 height 20
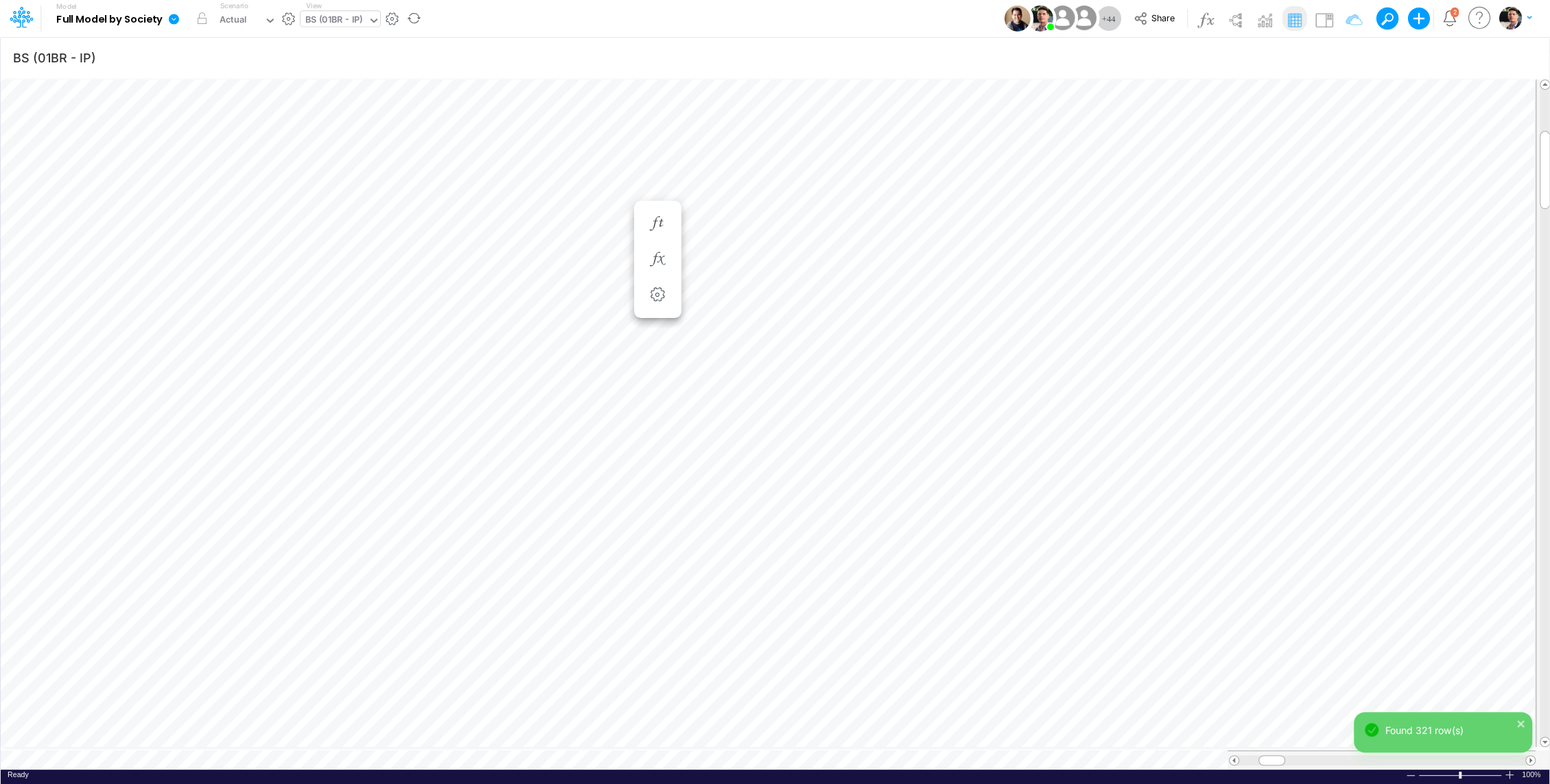
scroll to position [7, 1]
click at [737, 328] on icon "button" at bounding box center [731, 328] width 20 height 14
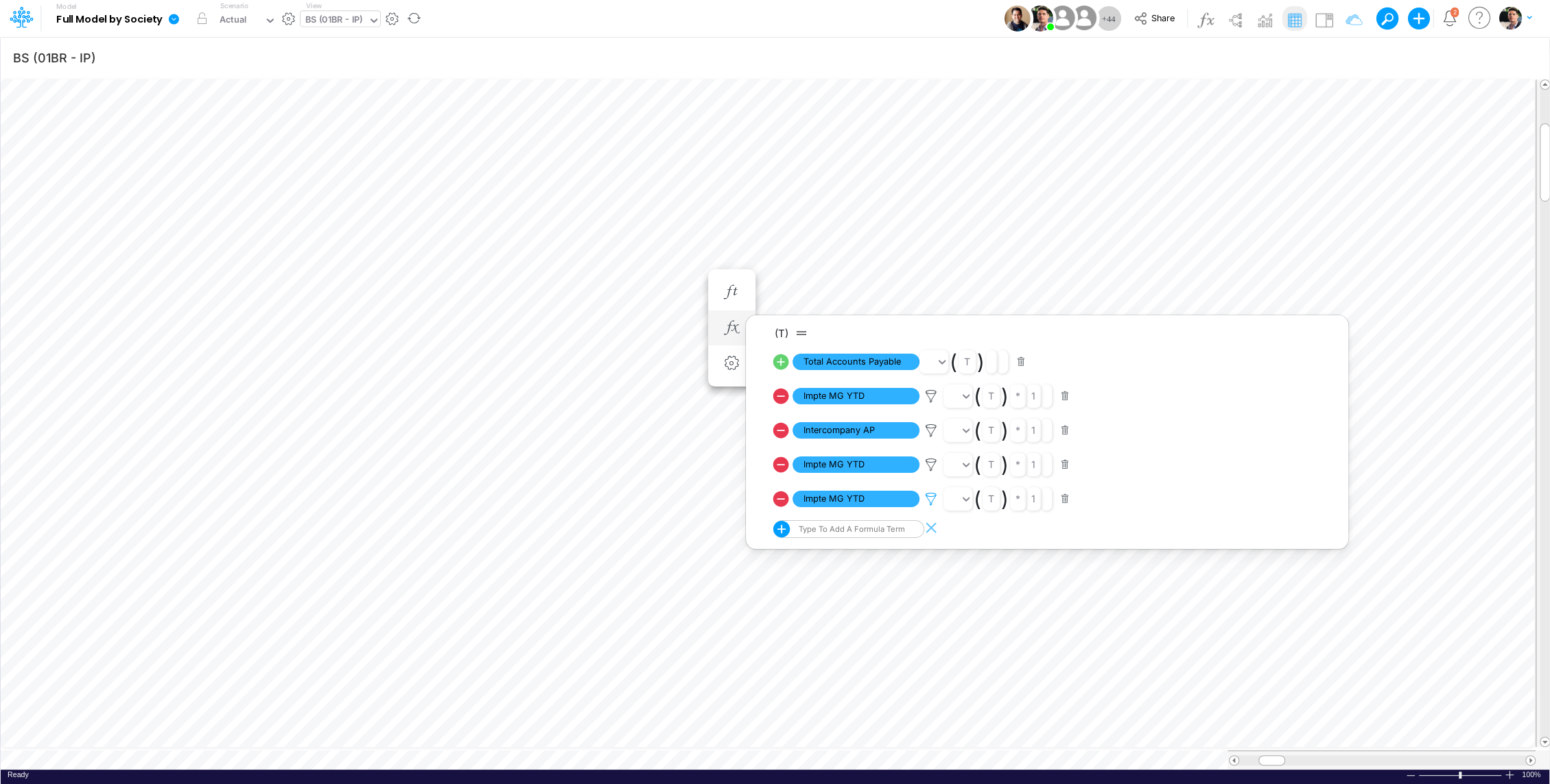
click at [929, 404] on icon at bounding box center [931, 396] width 20 height 14
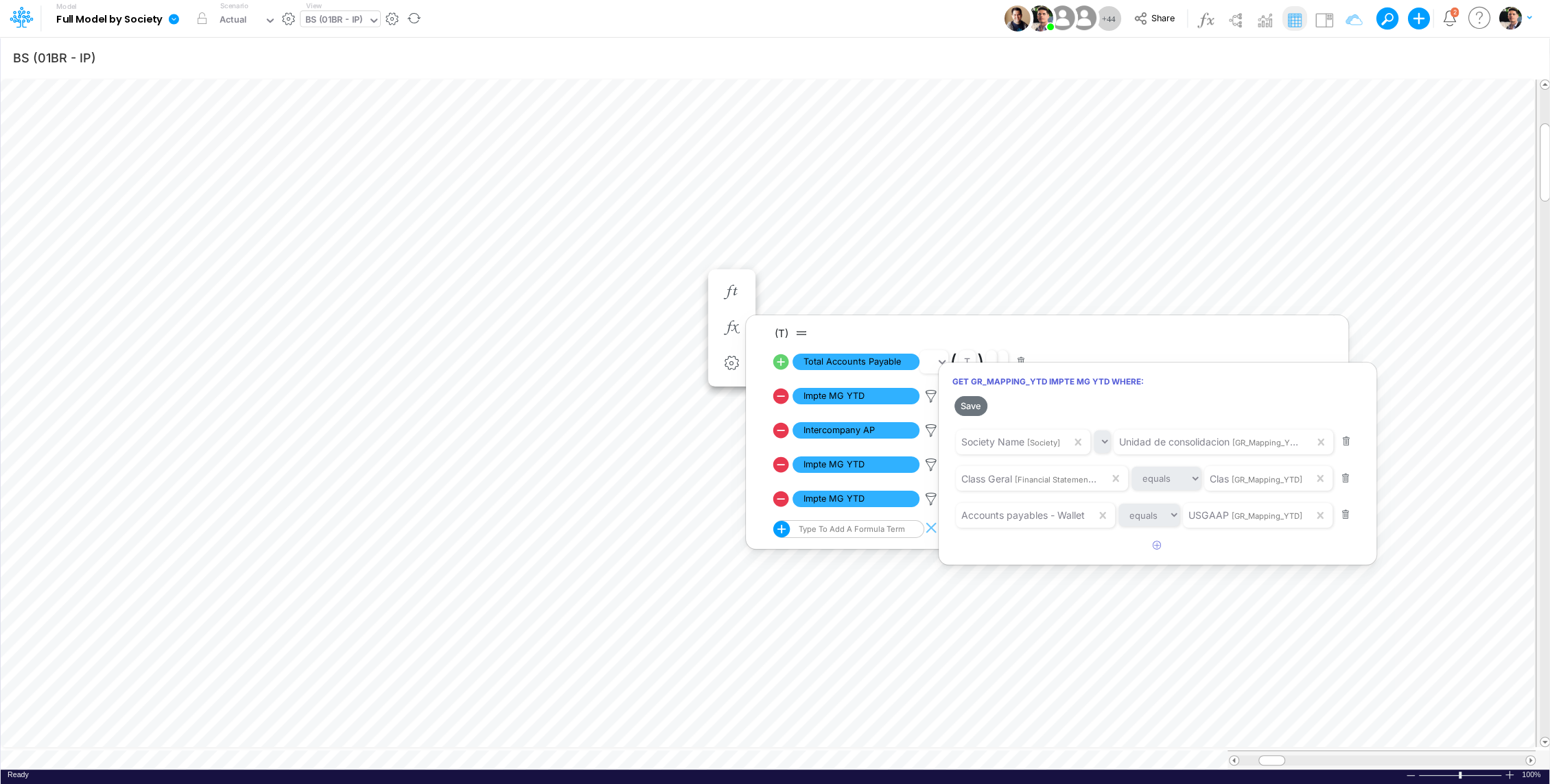
click at [929, 467] on div at bounding box center [775, 395] width 1550 height 777
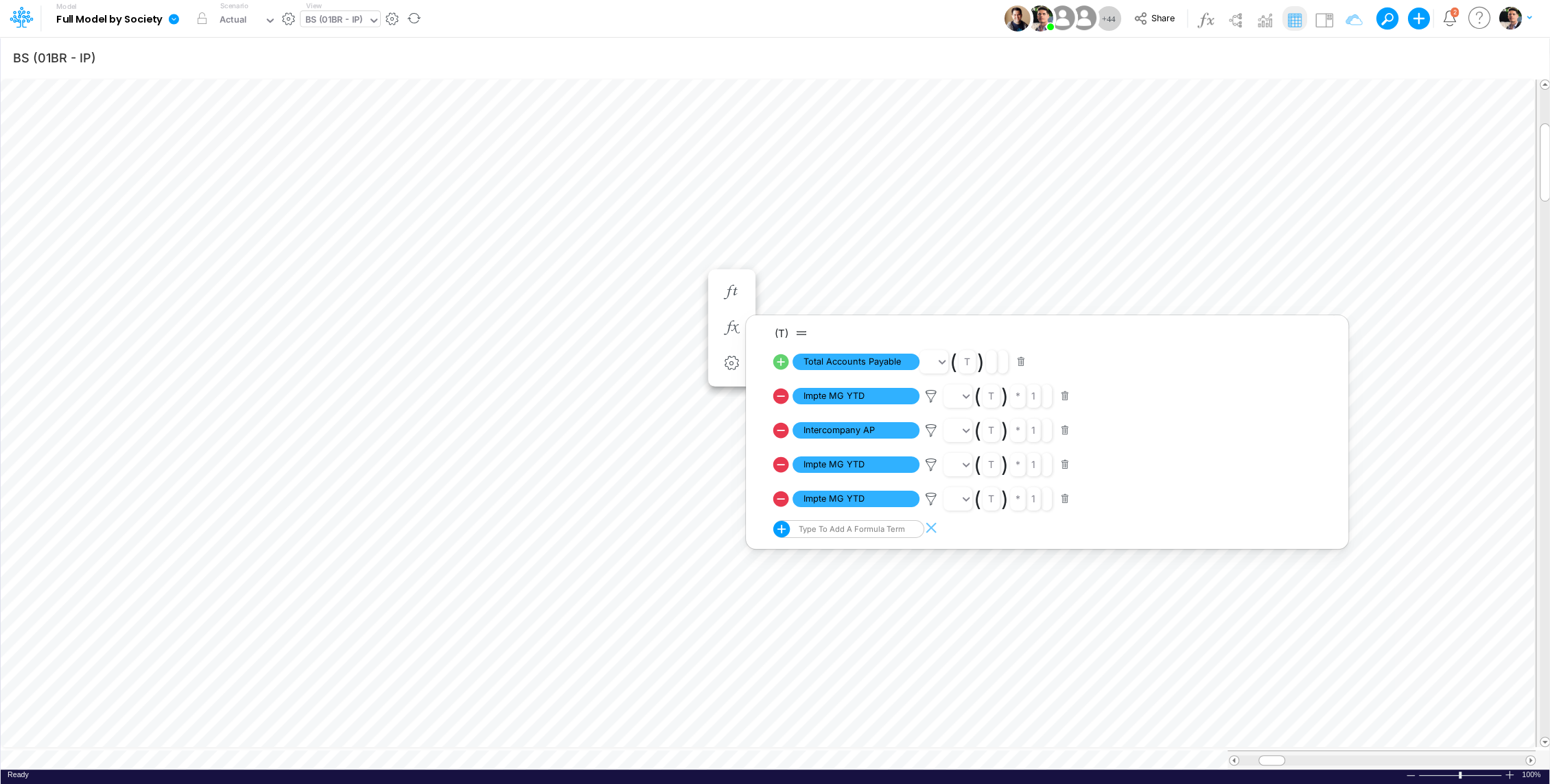
click at [929, 404] on icon at bounding box center [931, 396] width 20 height 14
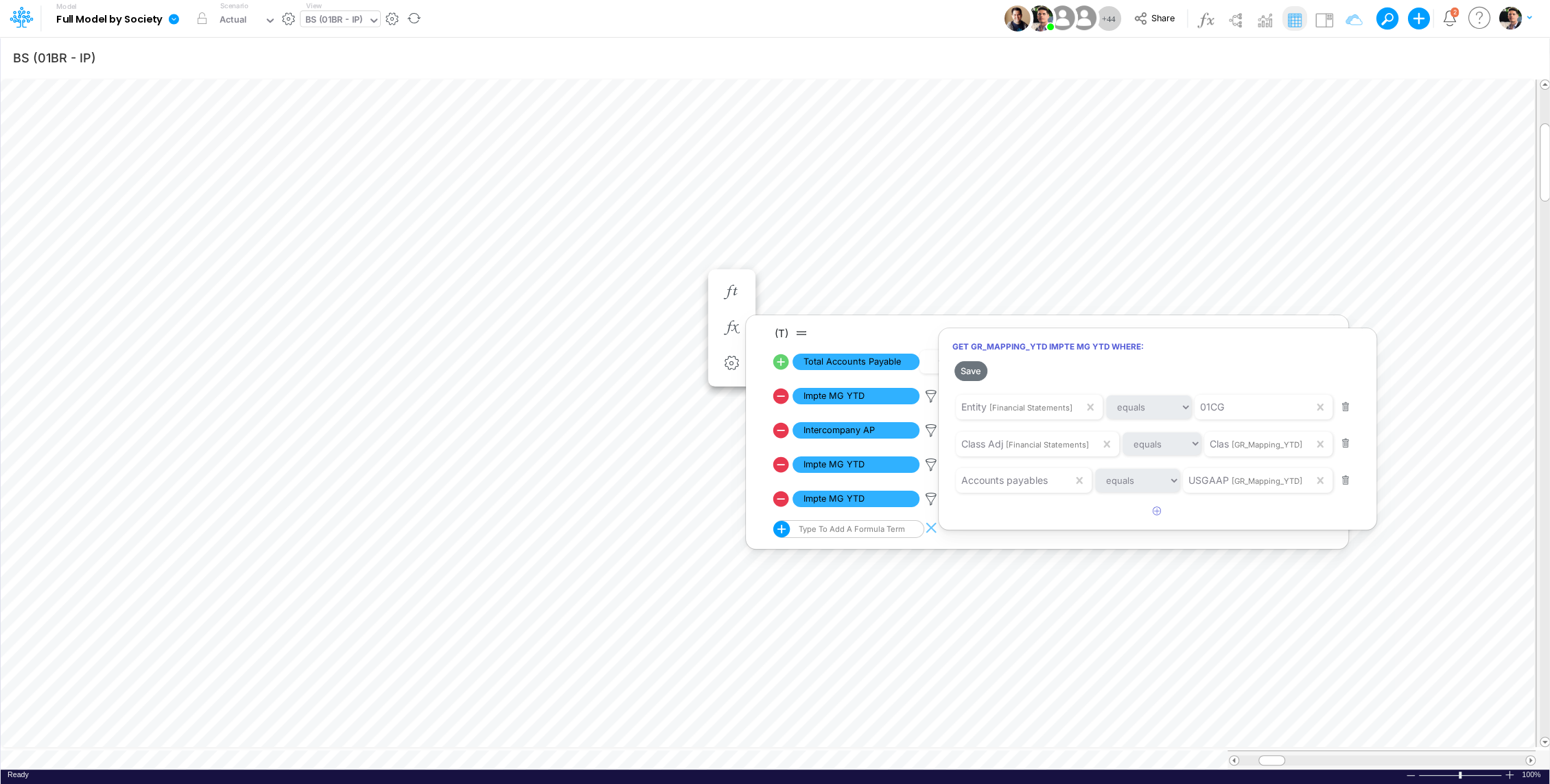
click at [929, 430] on div at bounding box center [775, 395] width 1550 height 777
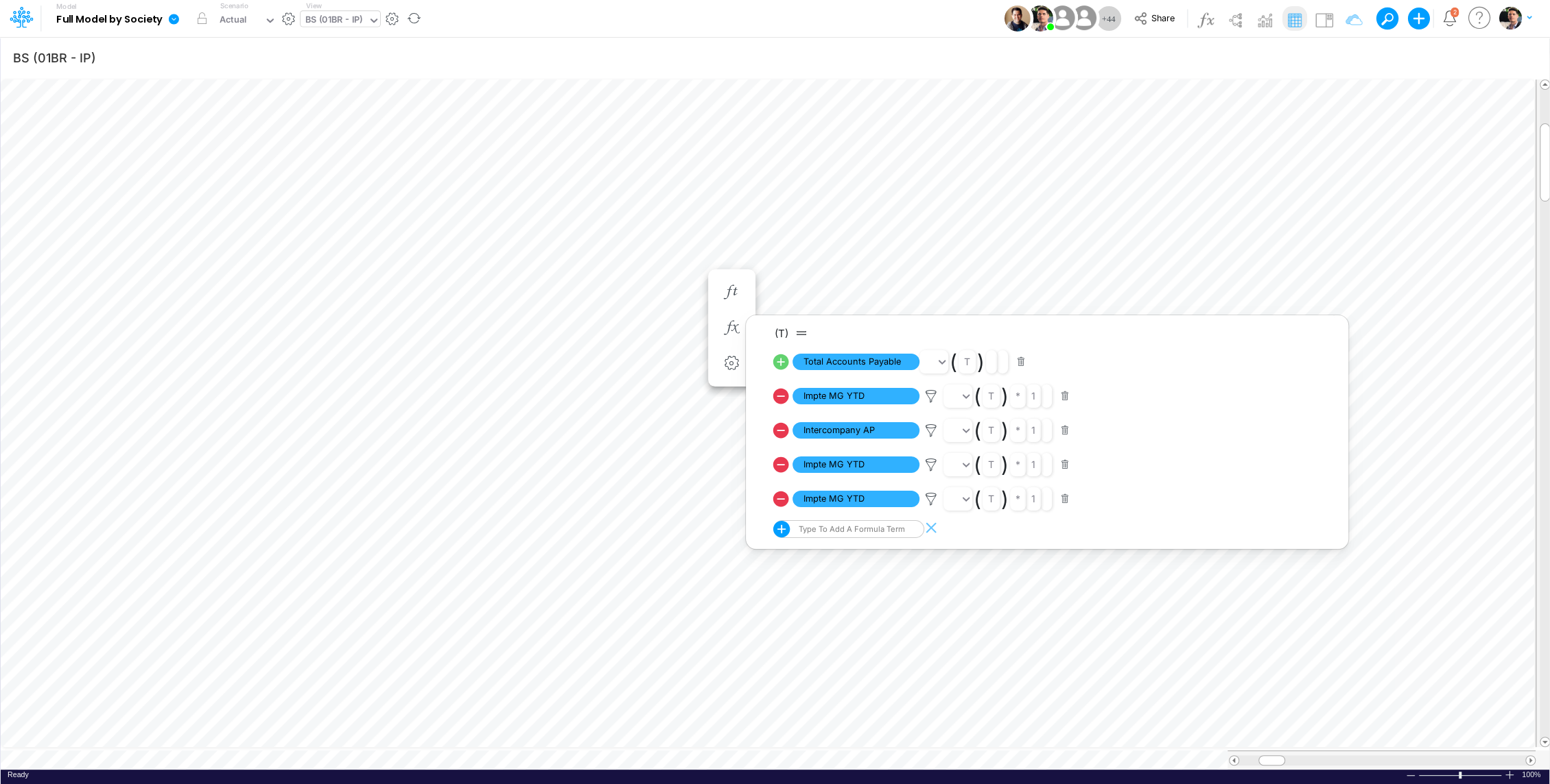
click at [929, 430] on icon at bounding box center [931, 431] width 20 height 14
click at [927, 392] on div at bounding box center [775, 395] width 1550 height 777
click at [927, 392] on icon at bounding box center [931, 396] width 20 height 14
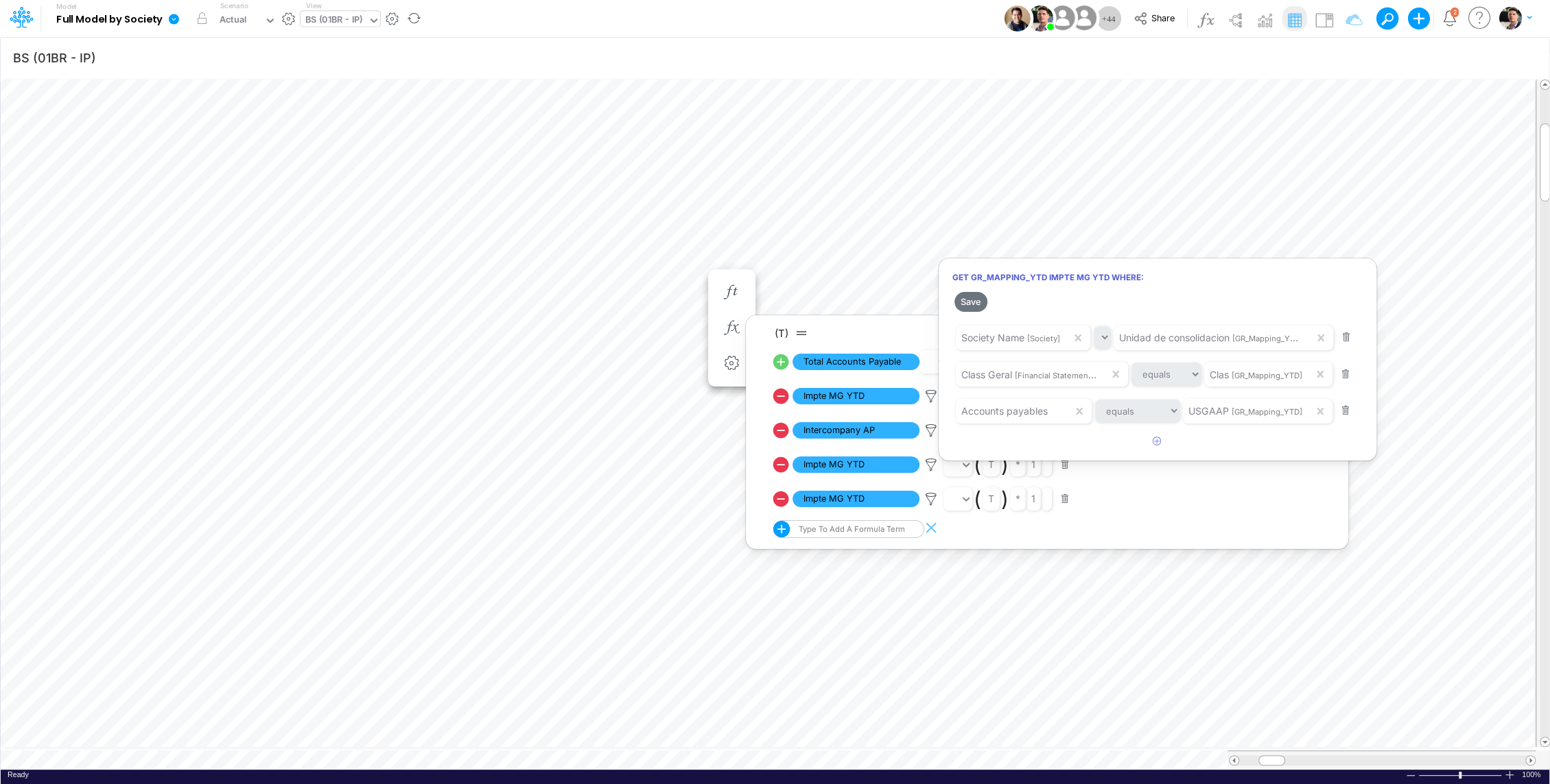
click at [585, 291] on div at bounding box center [775, 395] width 1550 height 777
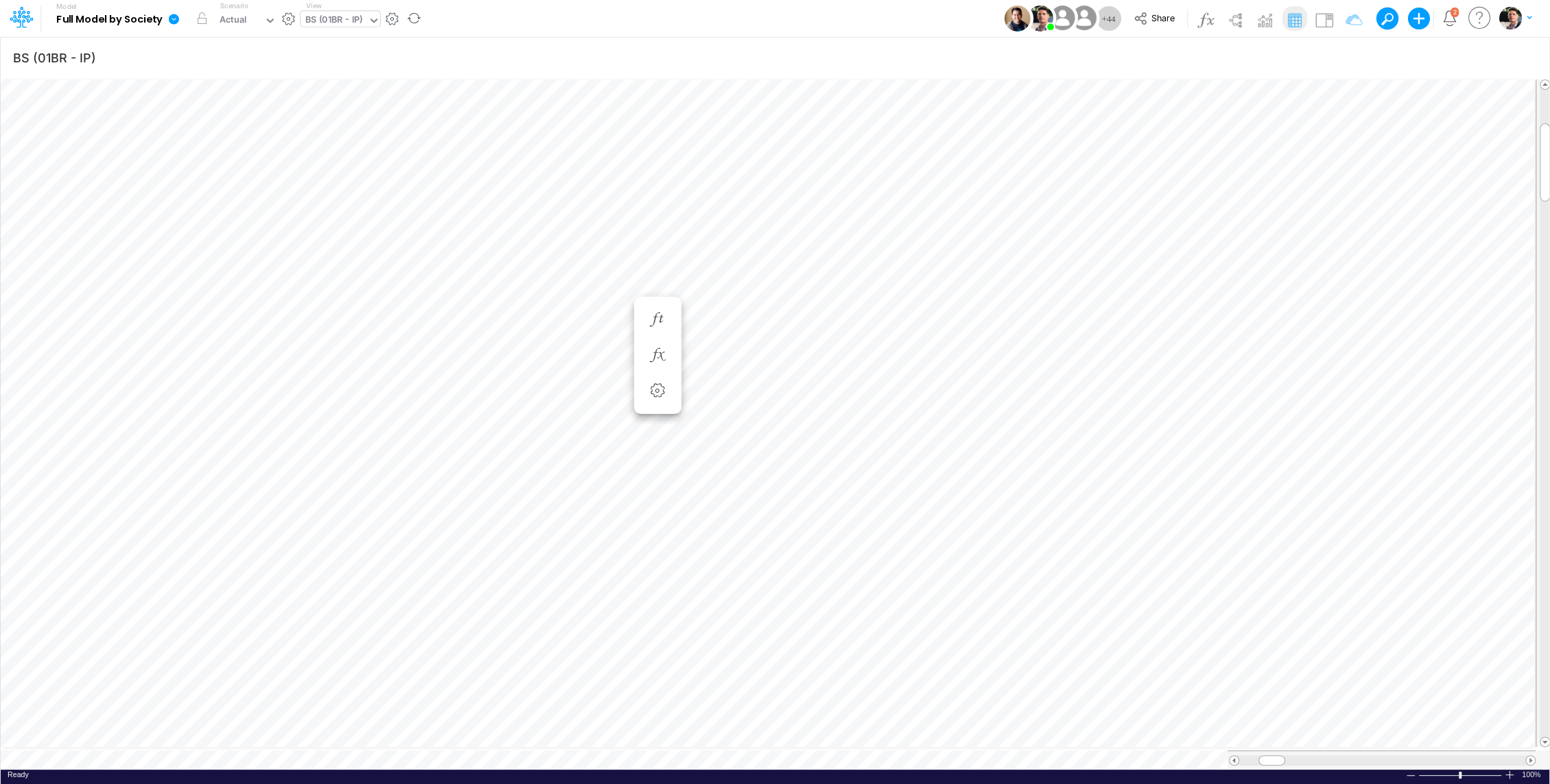
scroll to position [7, 1]
click at [656, 437] on icon "button" at bounding box center [657, 438] width 20 height 14
click at [858, 506] on icon at bounding box center [857, 506] width 20 height 14
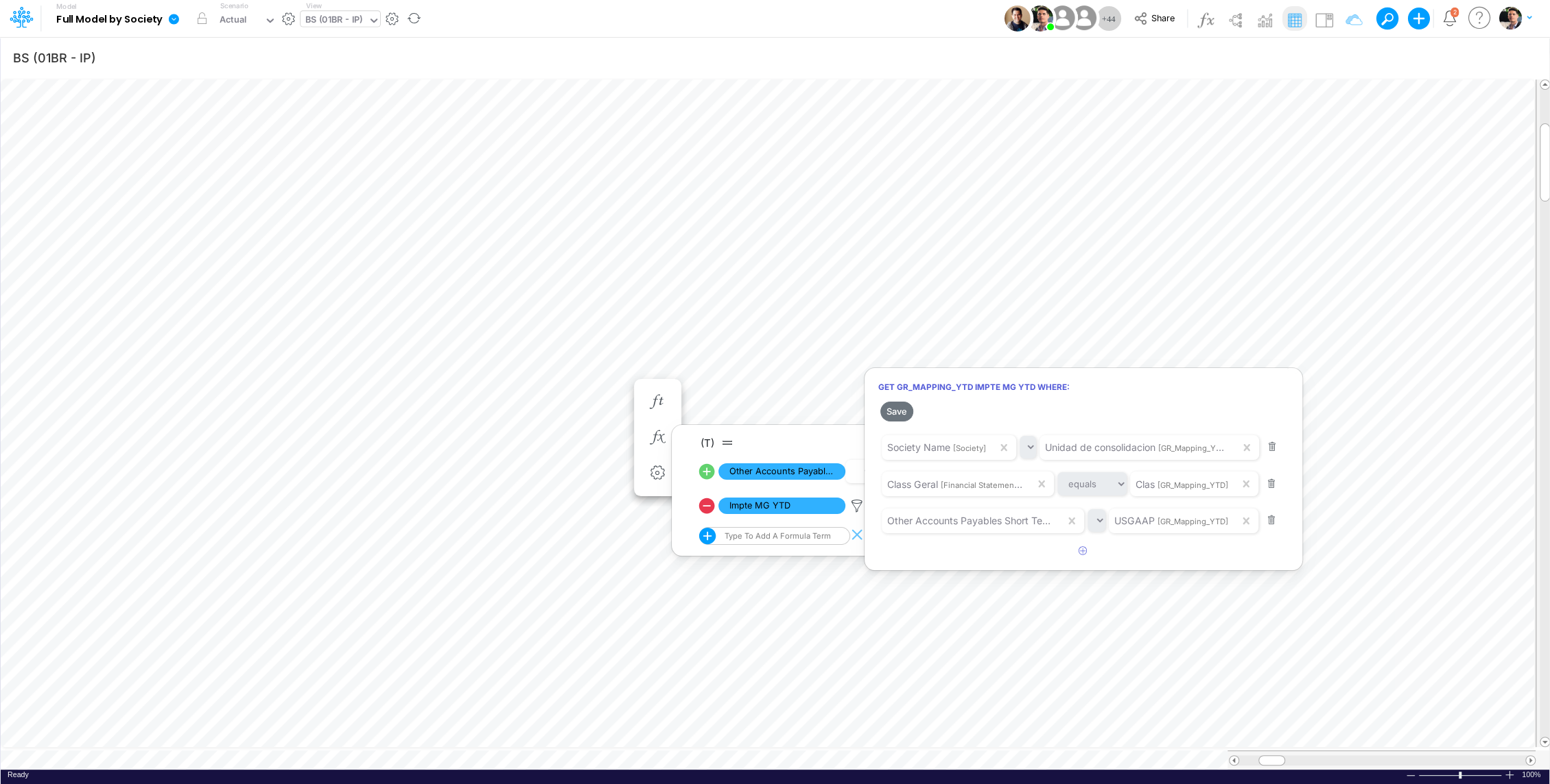
click at [341, 20] on div at bounding box center [775, 395] width 1550 height 777
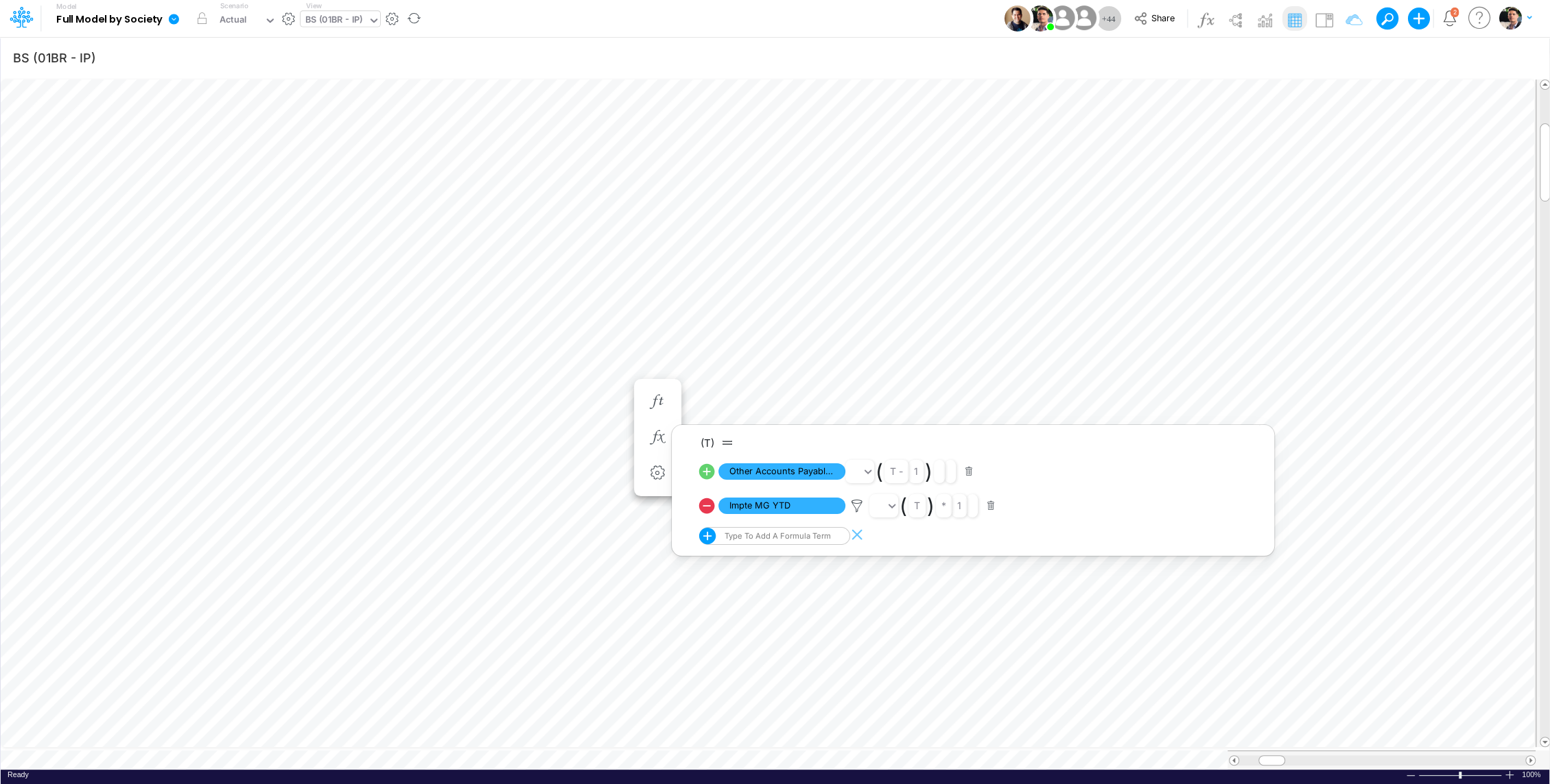
click at [341, 20] on div "BS (01BR - IP)" at bounding box center [333, 21] width 57 height 16
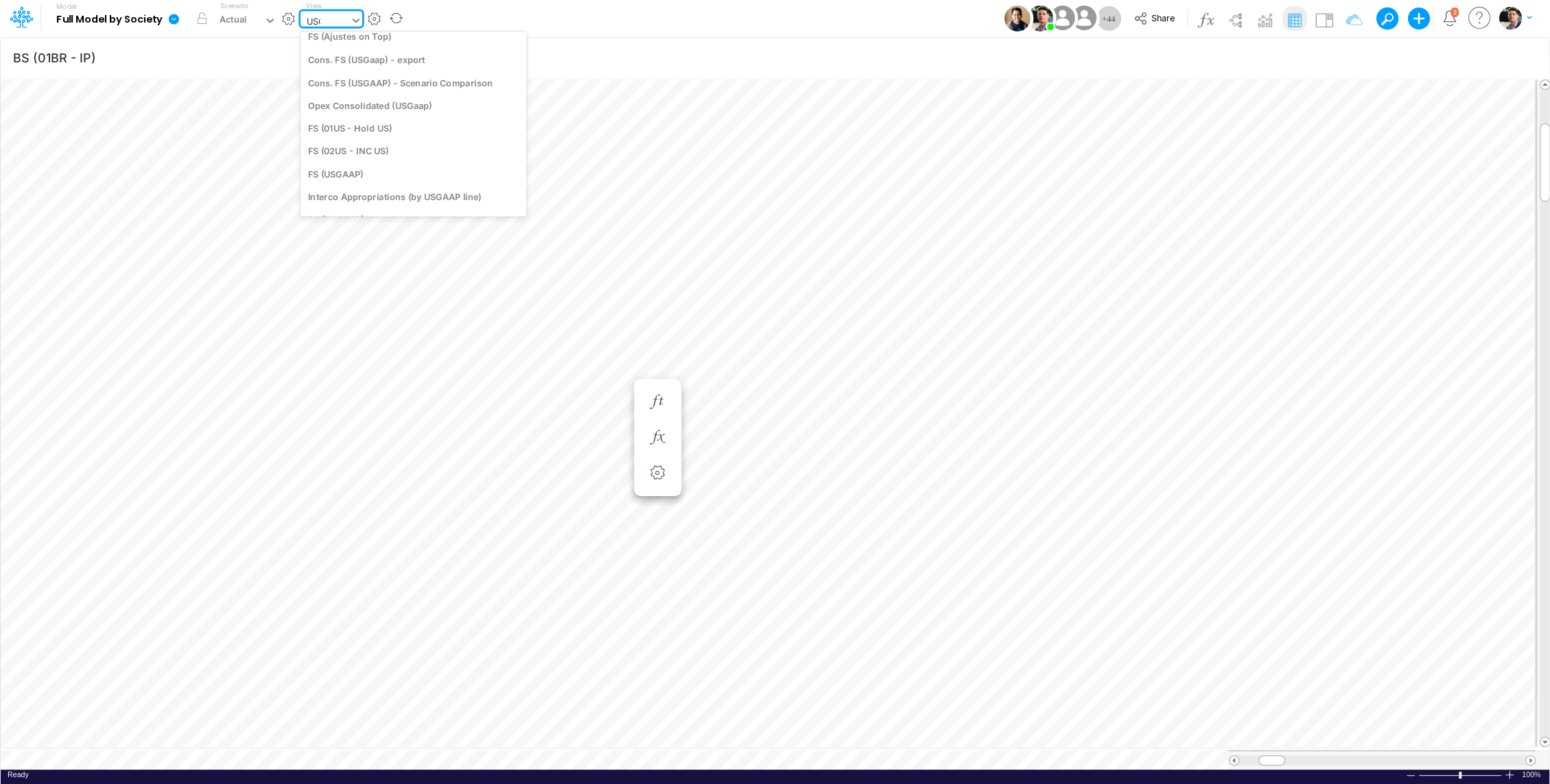
type input "USGA"
click at [385, 36] on div "Cons. FS (USGaap)" at bounding box center [399, 44] width 199 height 22
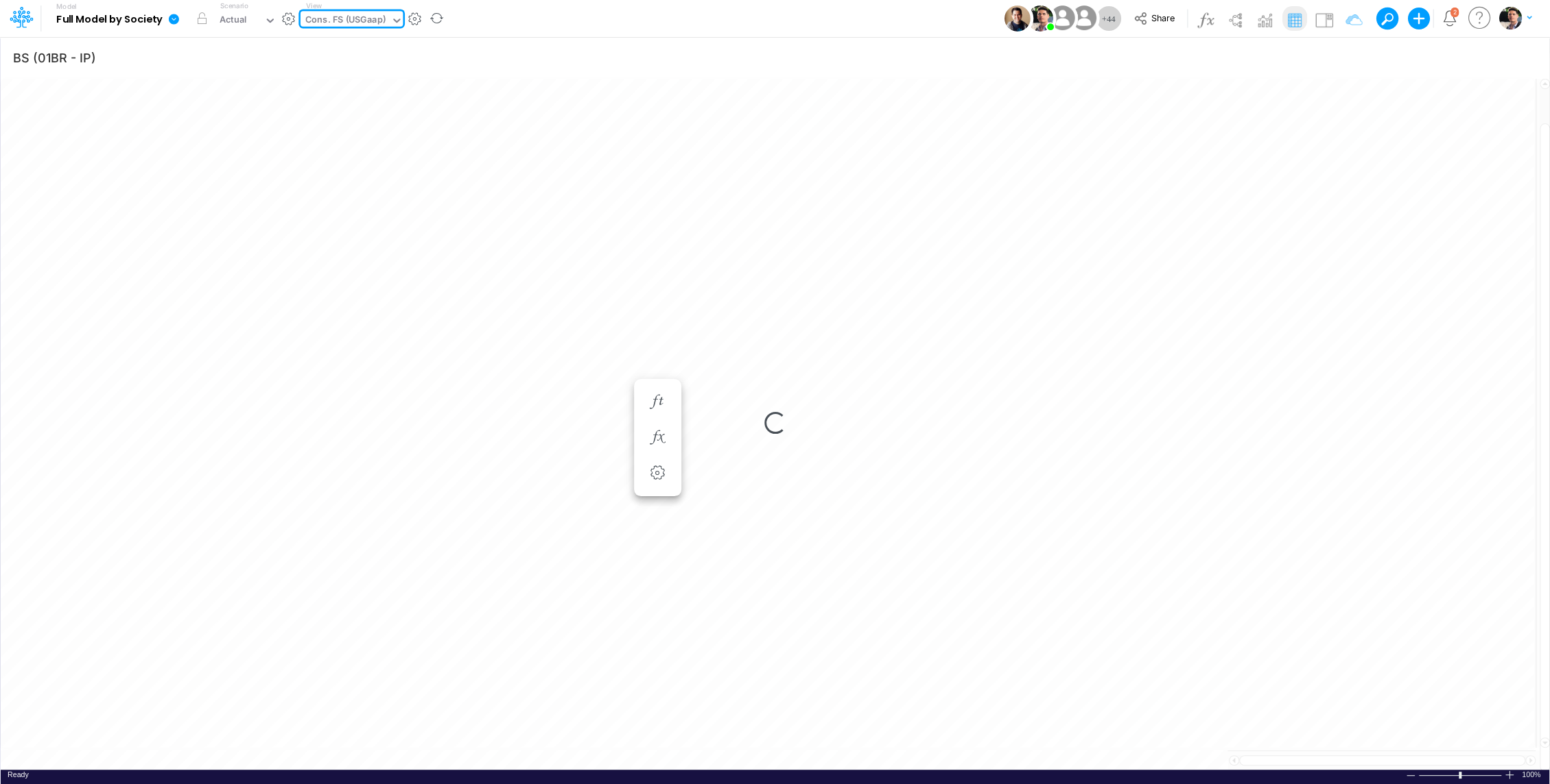
type input "Consolidated FS - USGAAP"
click at [386, 18] on div "Cons. FS (USGaap)" at bounding box center [345, 21] width 90 height 20
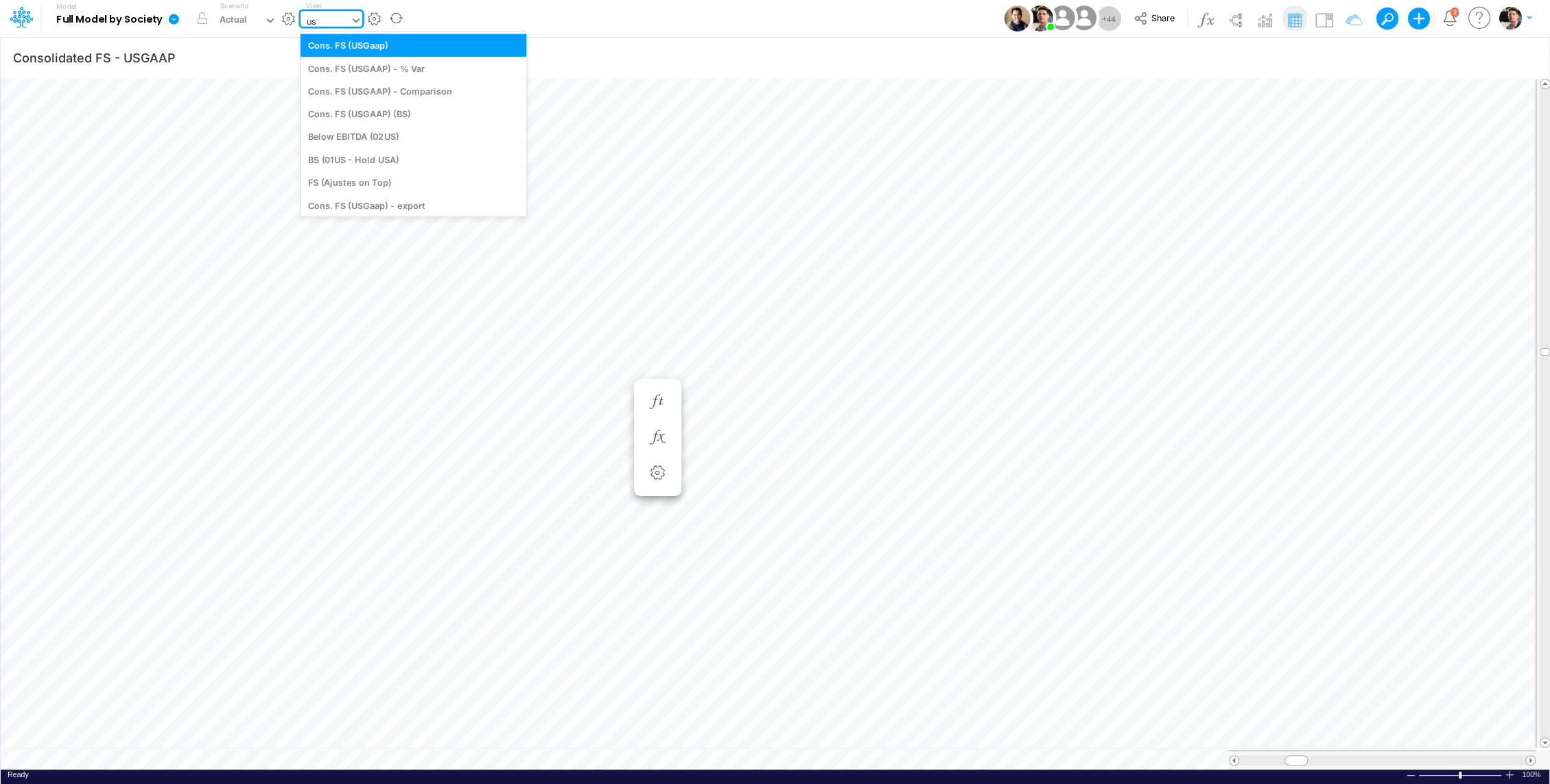
type input "usg"
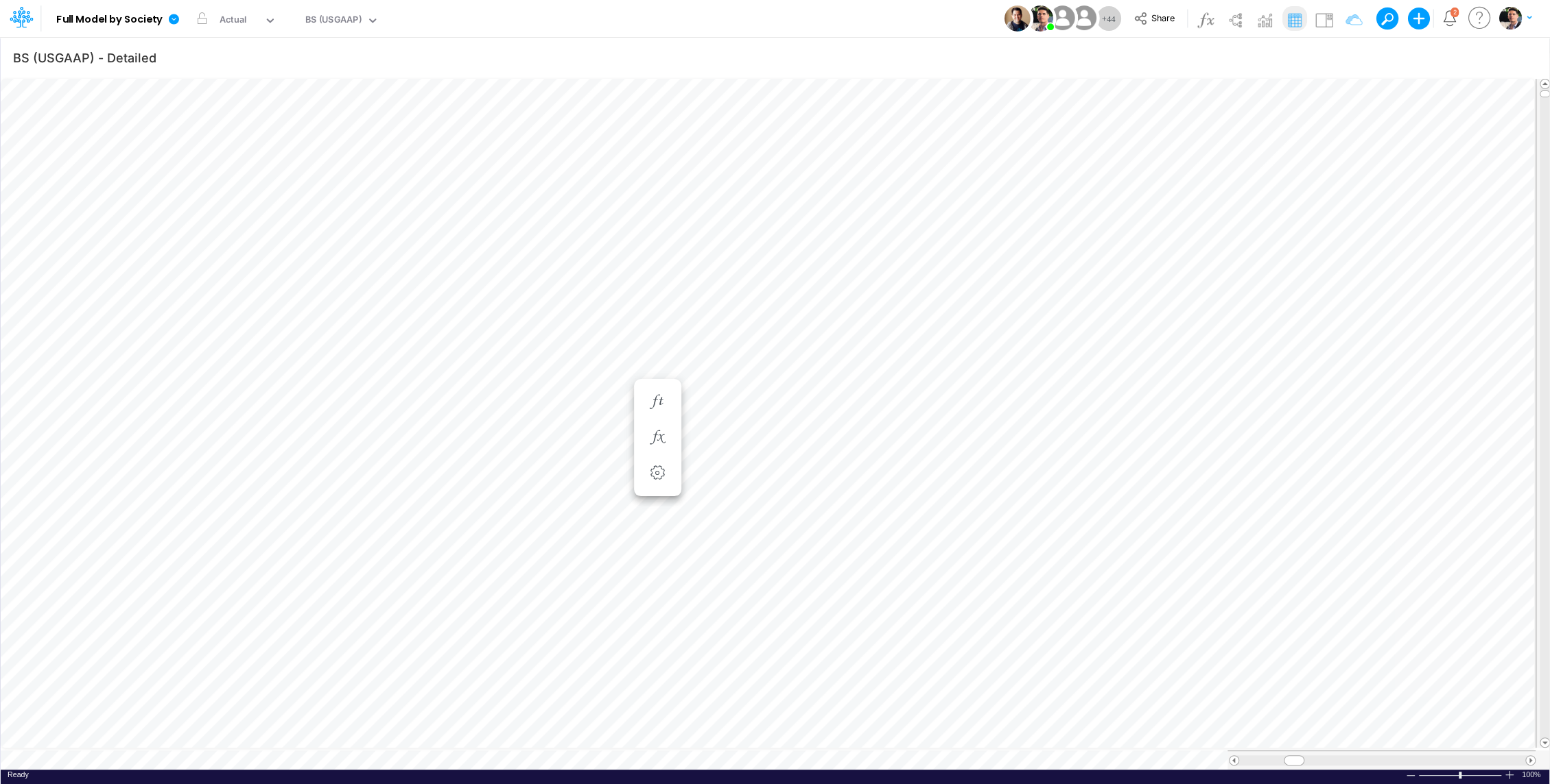
scroll to position [7, 0]
type input "BS (01BR - IP)"
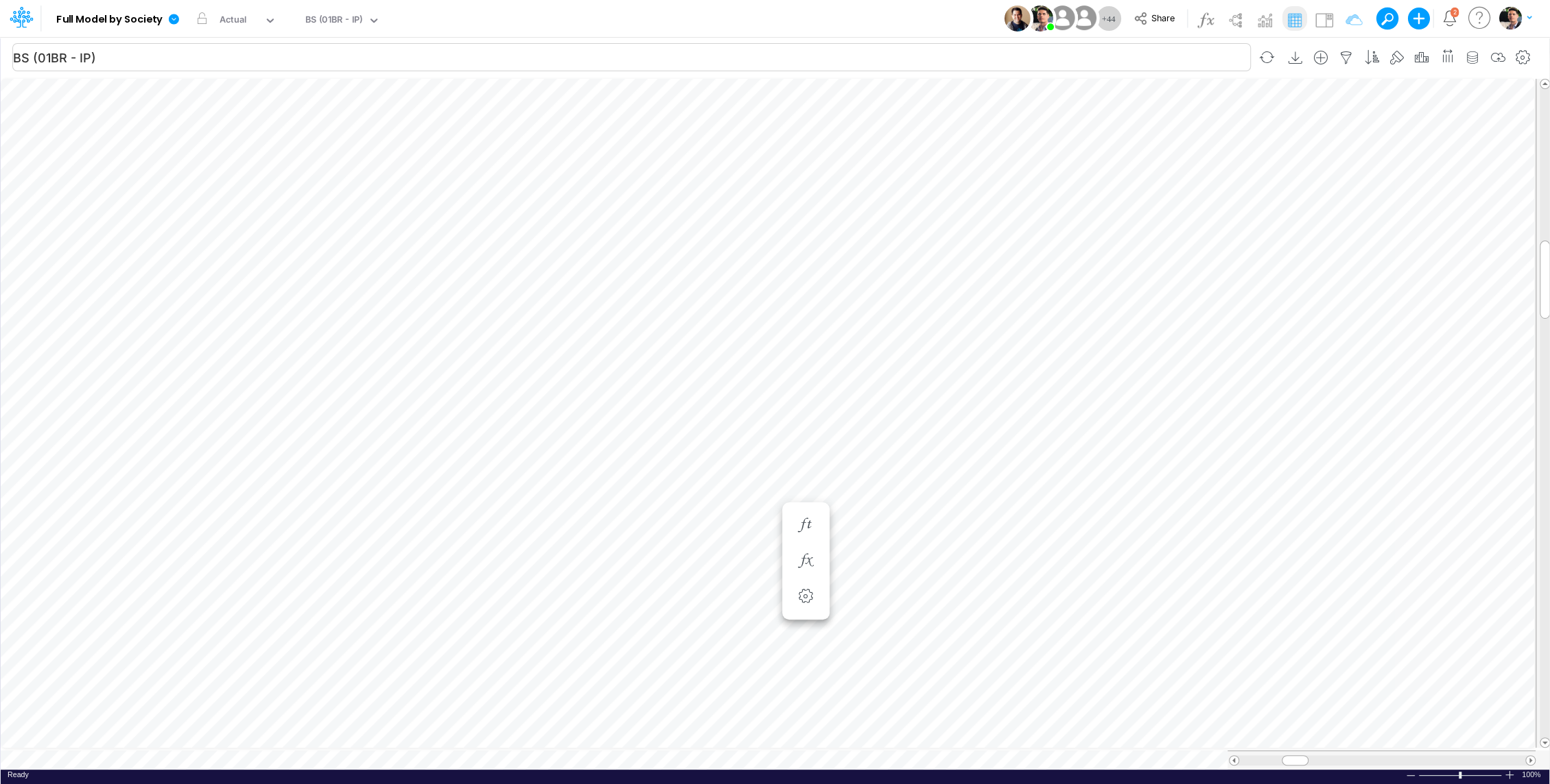
scroll to position [7, 1]
click at [734, 506] on button "button" at bounding box center [732, 499] width 25 height 28
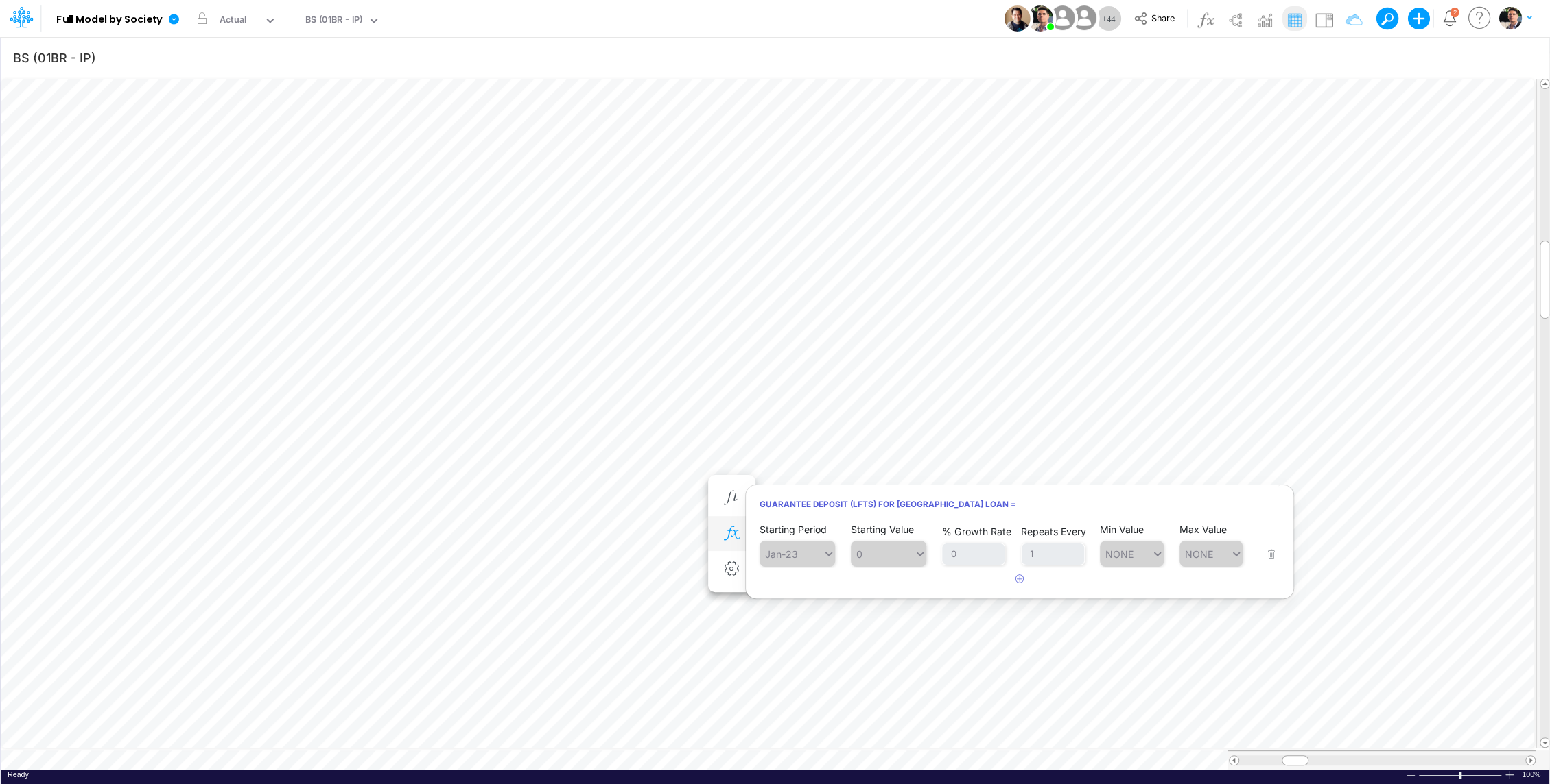
click at [732, 533] on icon "button" at bounding box center [731, 534] width 20 height 14
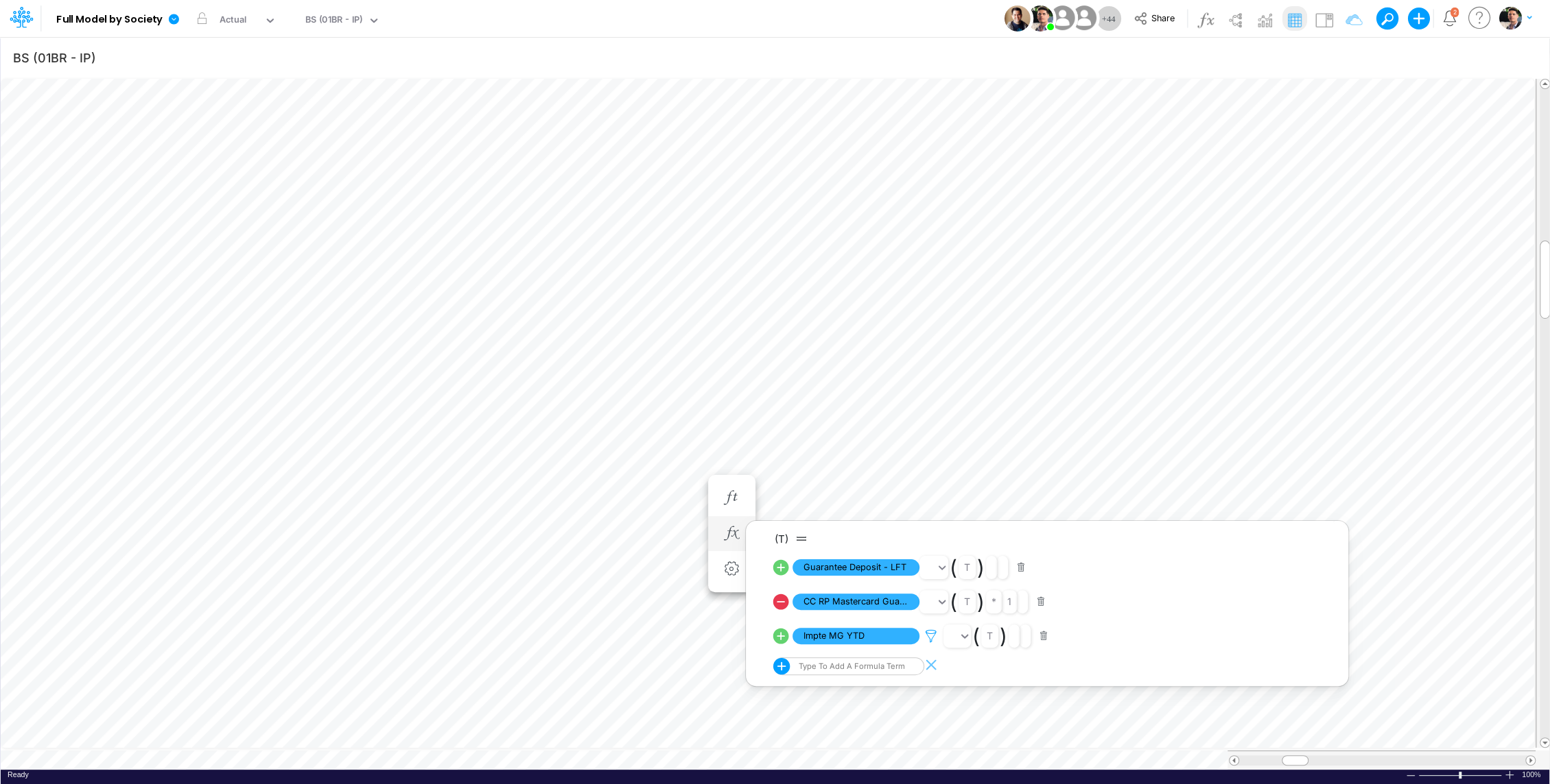
click at [930, 627] on div at bounding box center [931, 636] width 24 height 18
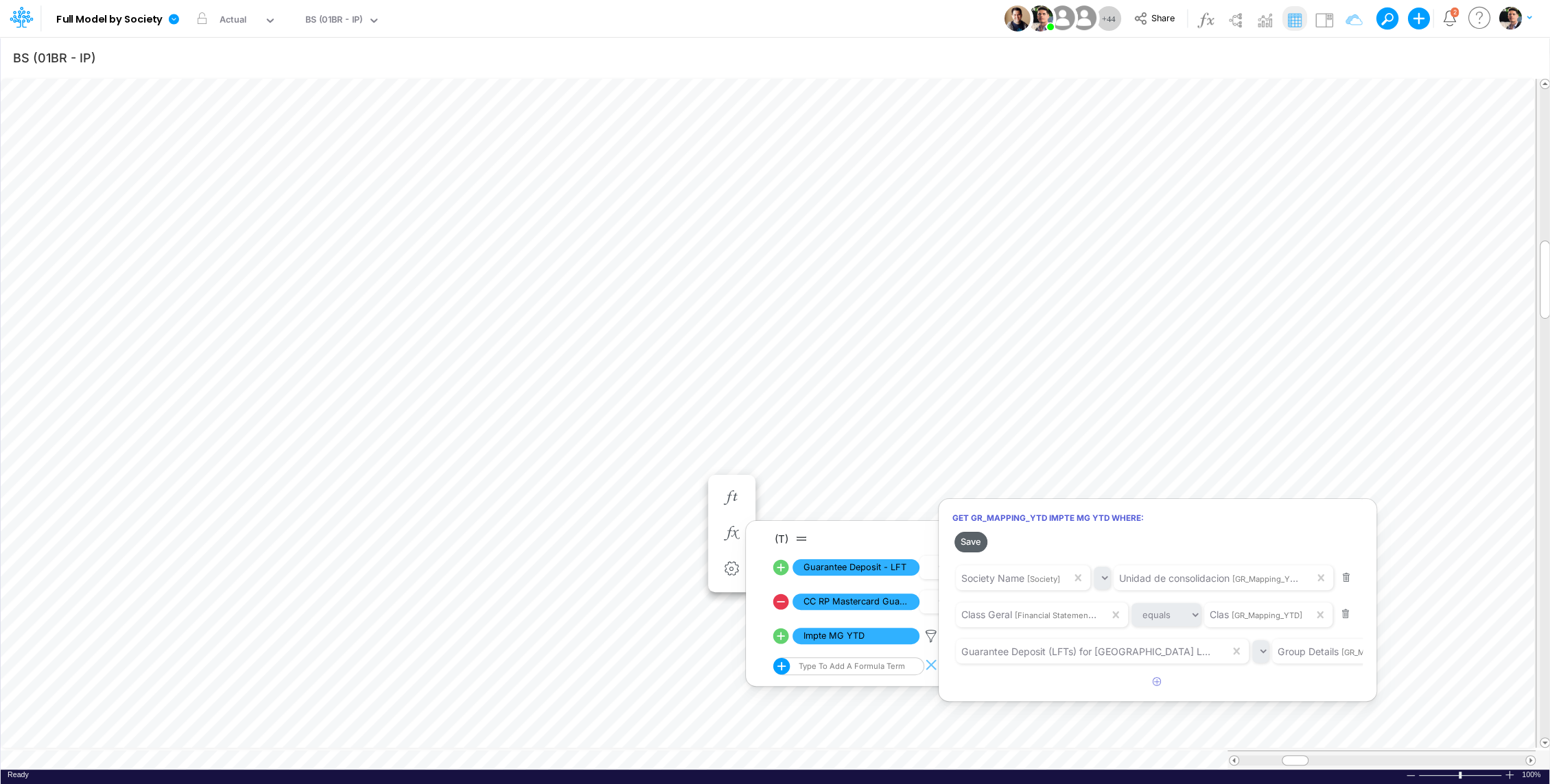
click at [972, 546] on button "Save" at bounding box center [970, 541] width 33 height 20
click at [932, 354] on div at bounding box center [775, 395] width 1550 height 777
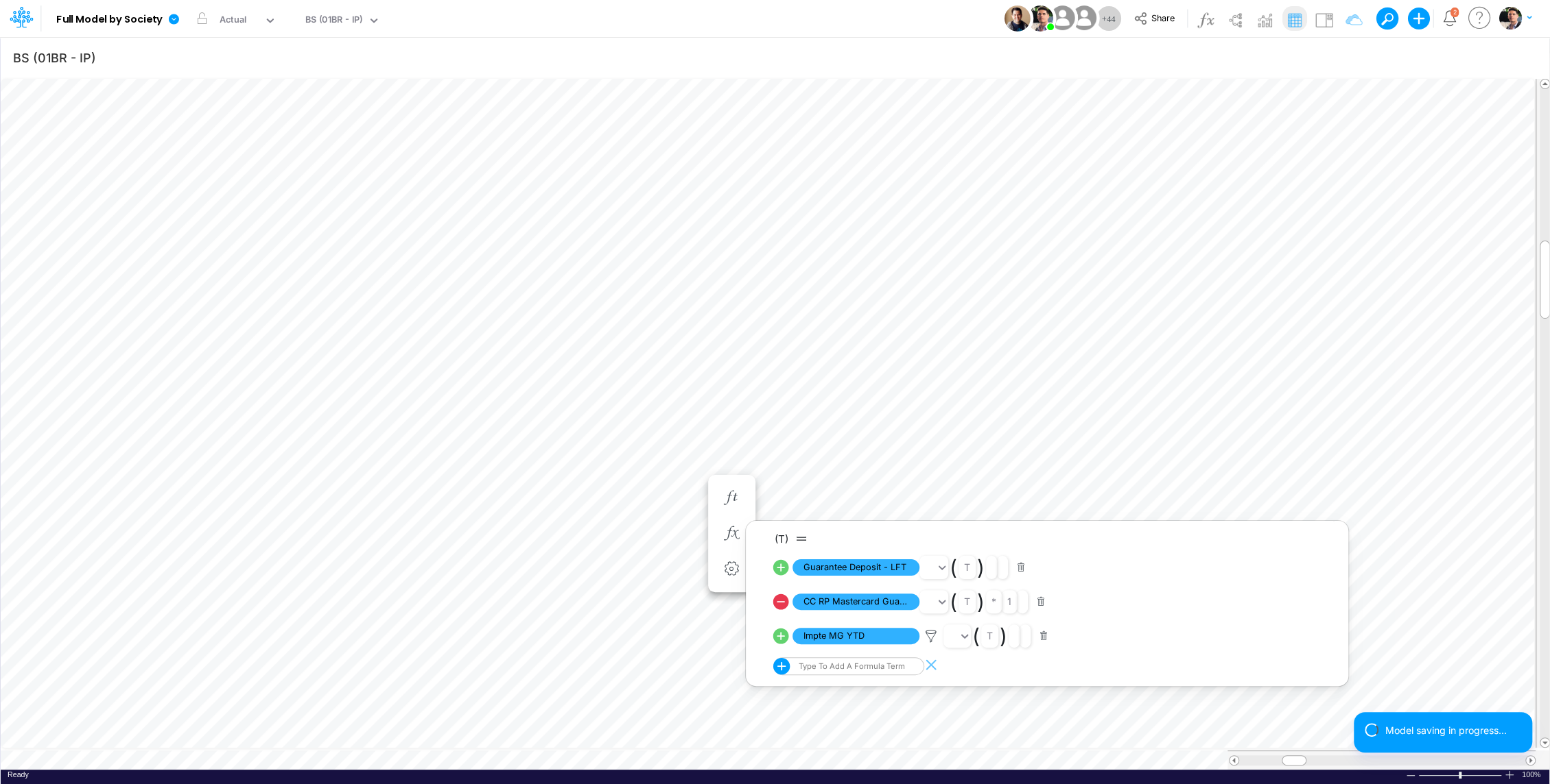
scroll to position [7, 1]
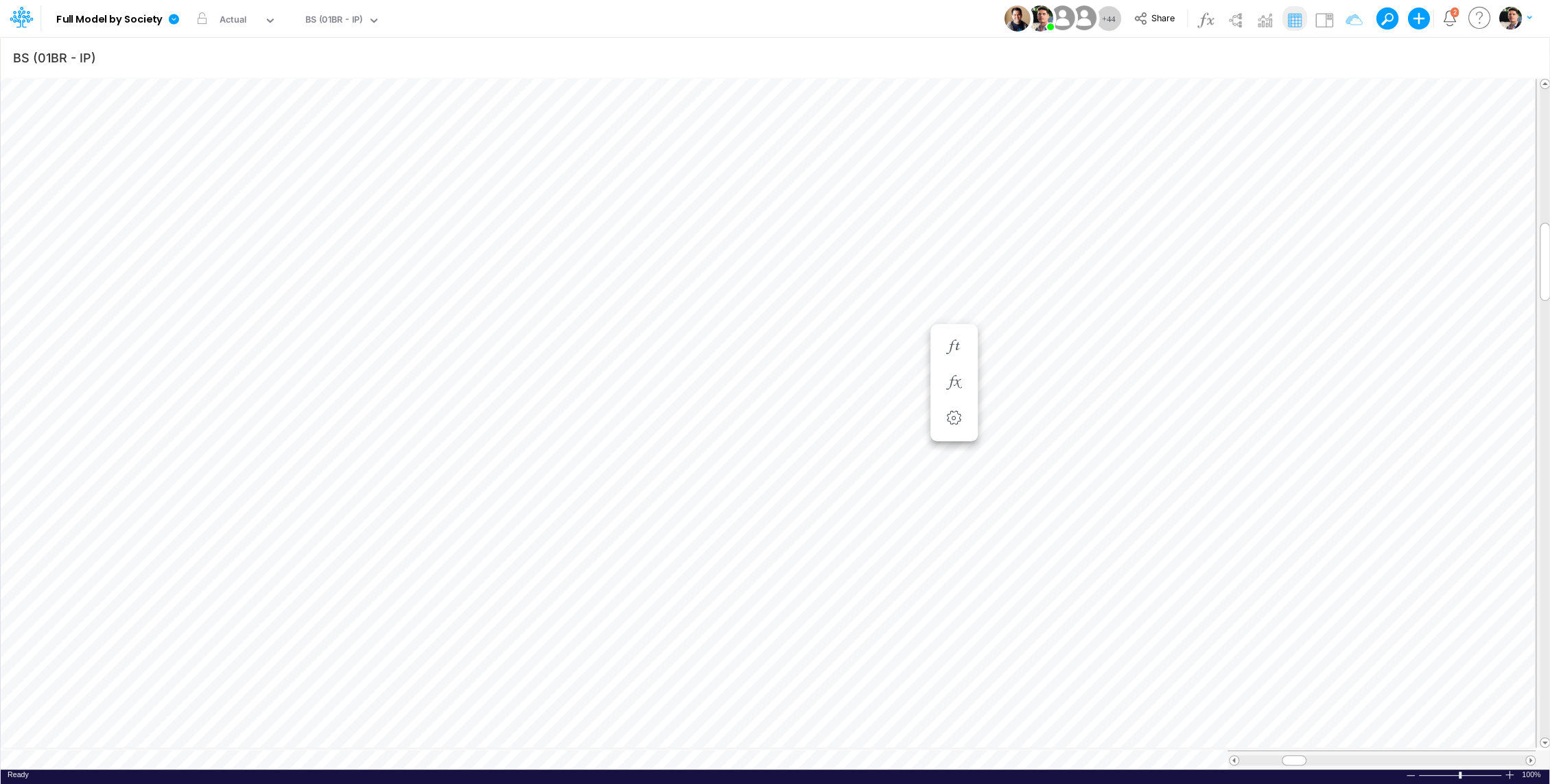
scroll to position [7, 1]
click at [800, 258] on icon "button" at bounding box center [805, 259] width 20 height 14
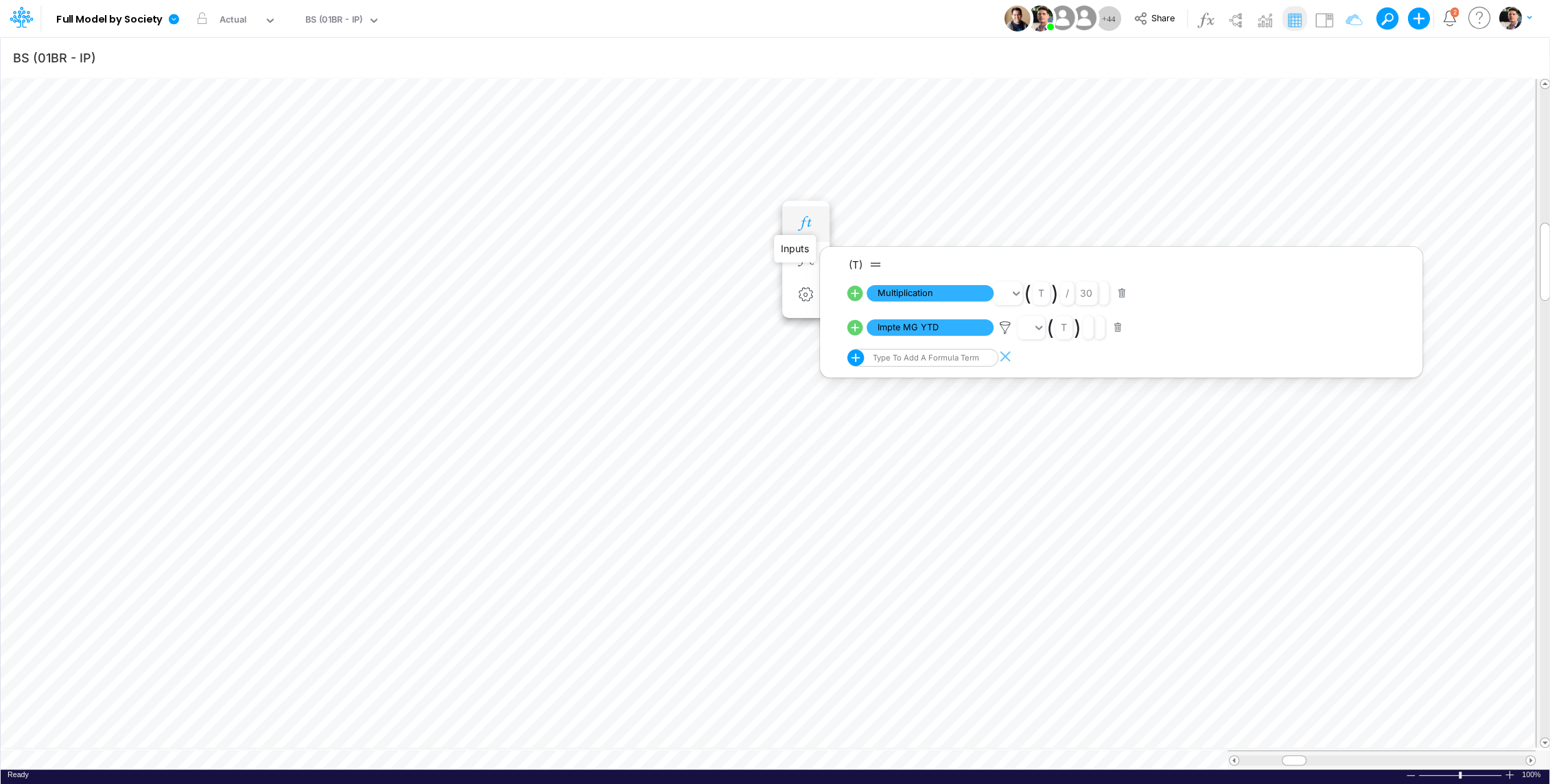
click at [804, 217] on icon "button" at bounding box center [805, 224] width 20 height 14
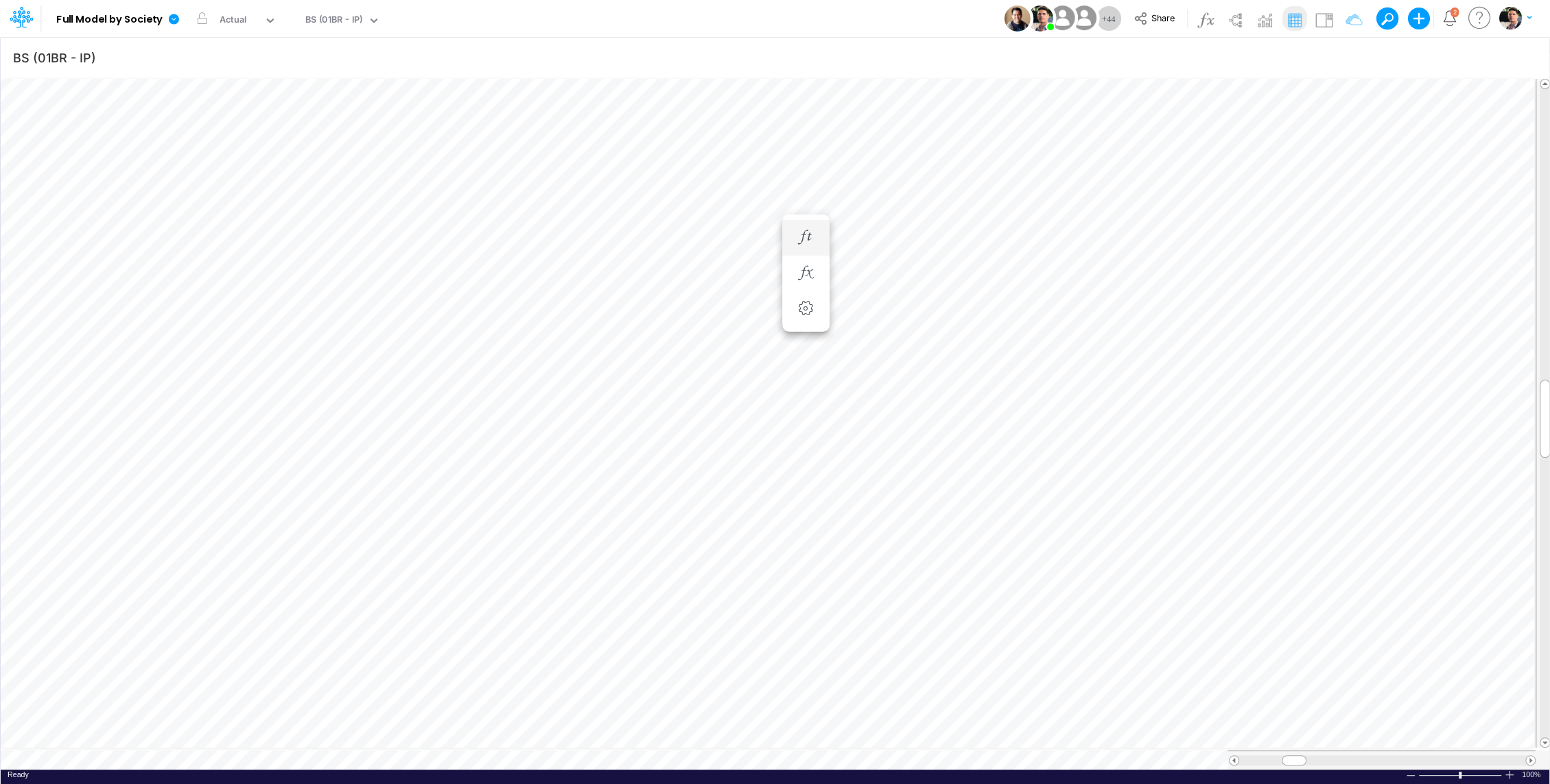
scroll to position [7, 1]
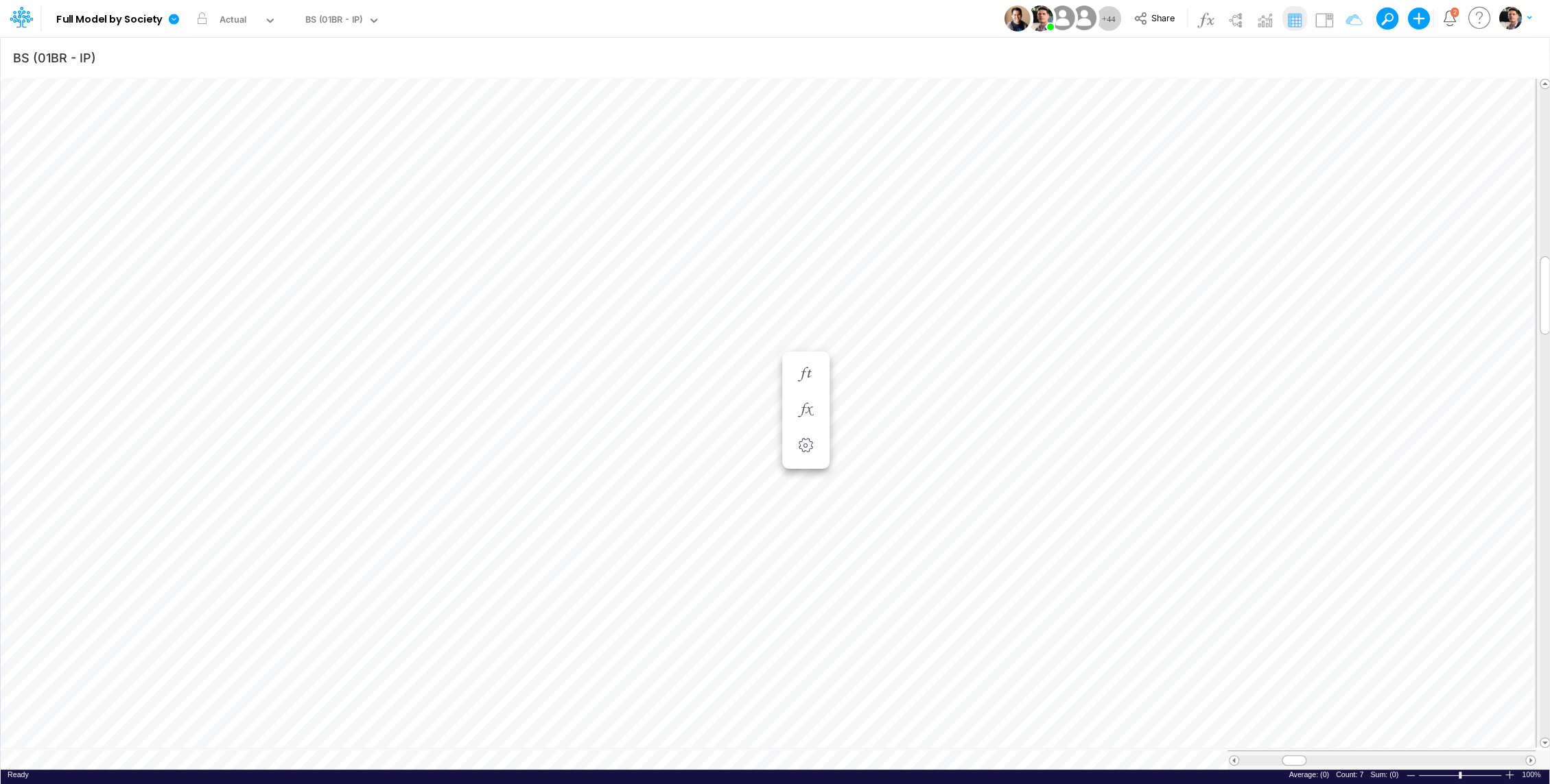
scroll to position [7, 1]
click at [821, 274] on body "Model Full Model by Society Edit model settings Duplicate Import QuickBooks Qui…" at bounding box center [775, 392] width 1550 height 784
click at [803, 301] on icon "button" at bounding box center [805, 301] width 20 height 14
click at [1007, 372] on icon at bounding box center [1005, 370] width 20 height 14
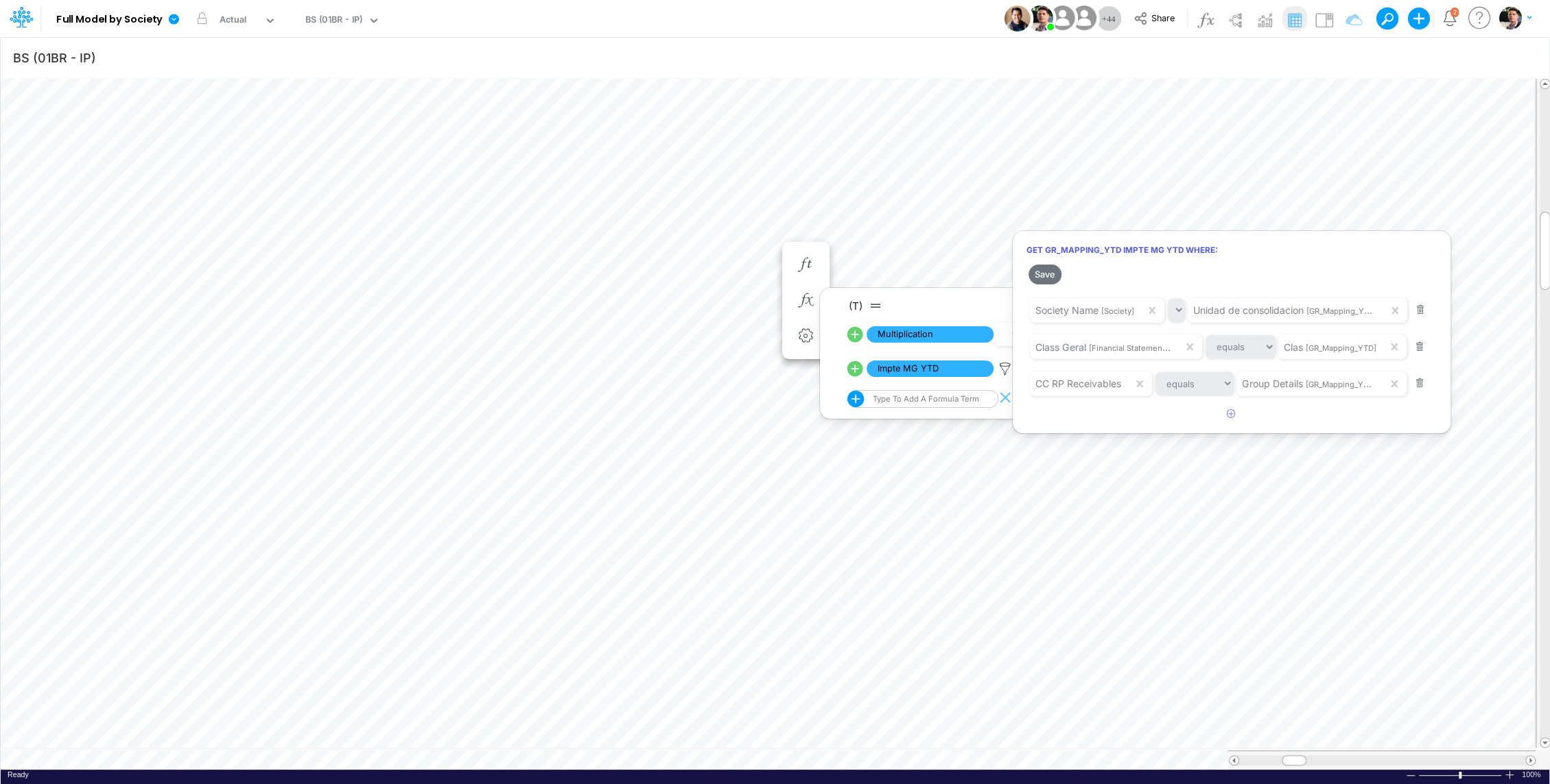
click at [347, 22] on div at bounding box center [775, 395] width 1550 height 777
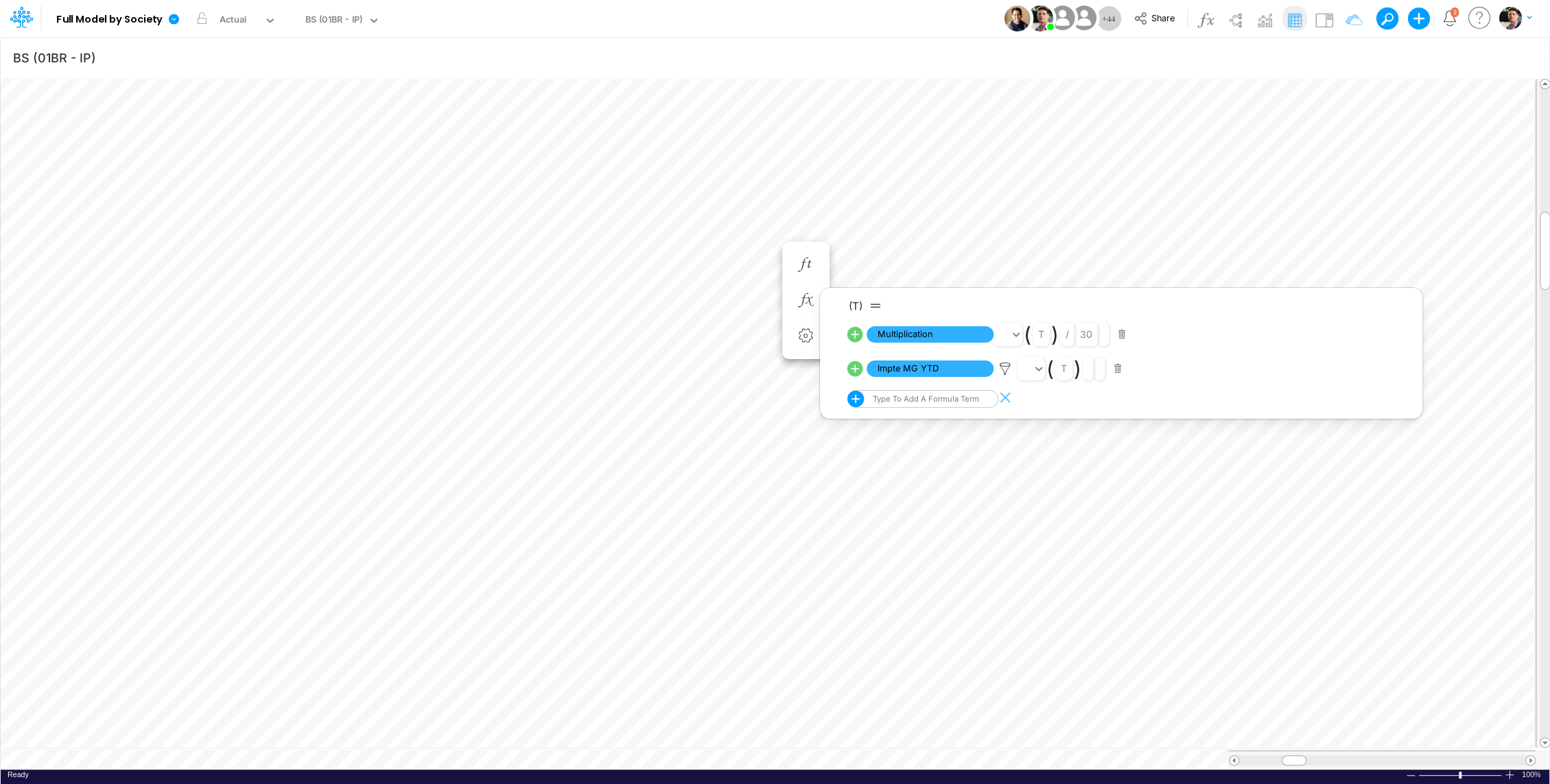
click at [347, 22] on div "BS (01BR - IP)" at bounding box center [333, 21] width 57 height 16
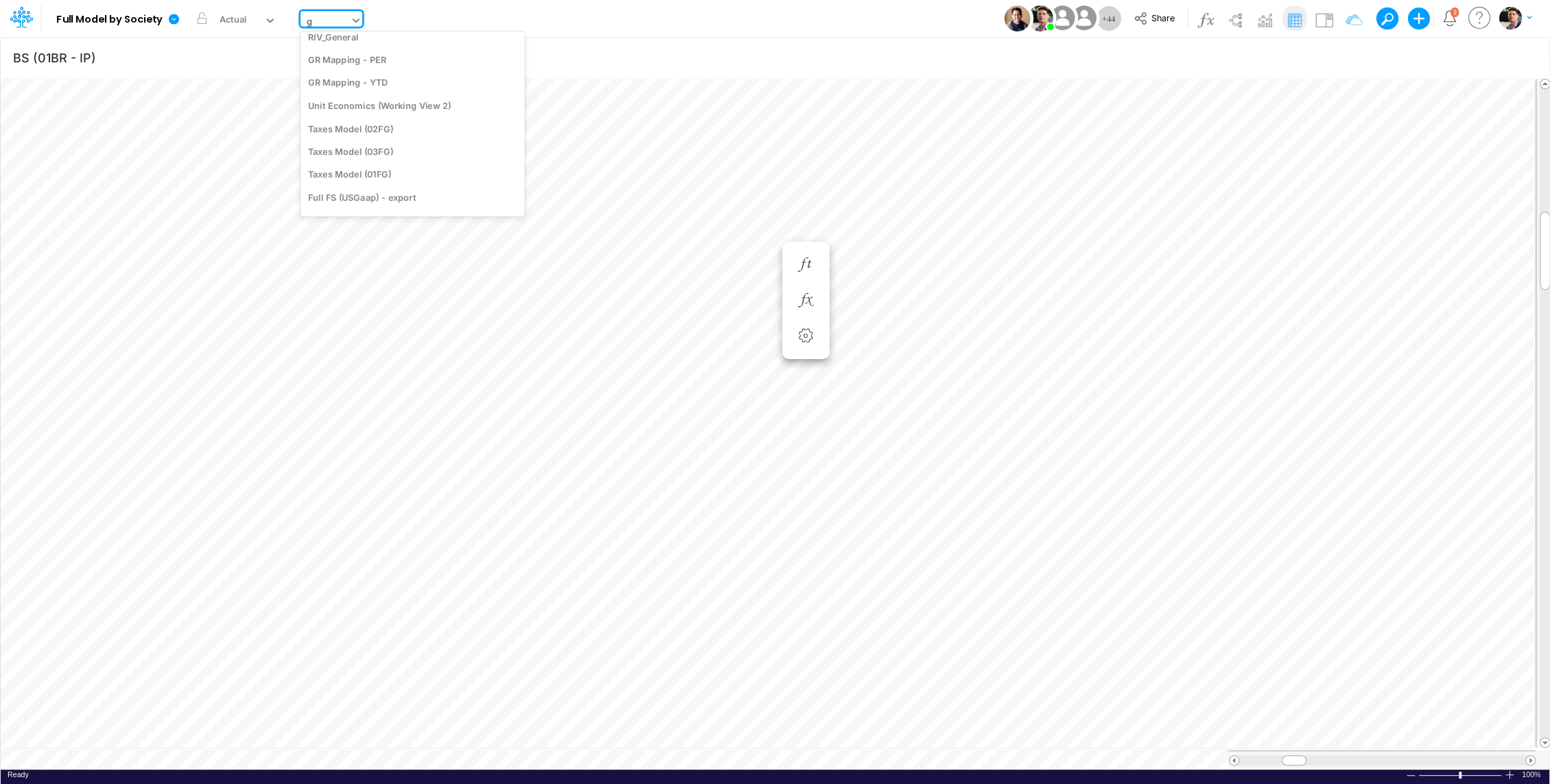
type input "gr"
click at [1351, 57] on icon "button" at bounding box center [1346, 58] width 20 height 14
select select "notEqual"
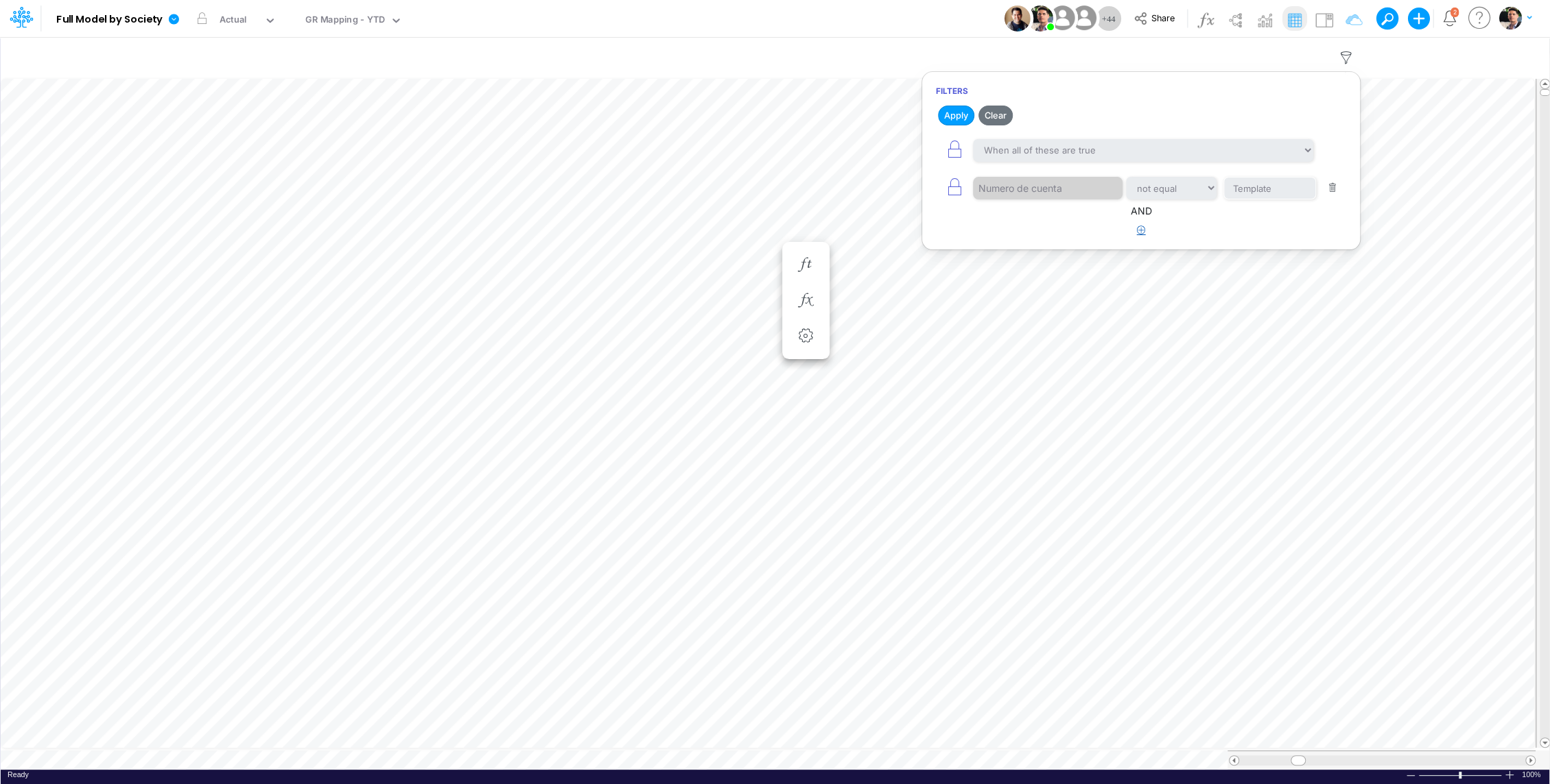
click at [1144, 230] on icon "button" at bounding box center [1141, 230] width 9 height 9
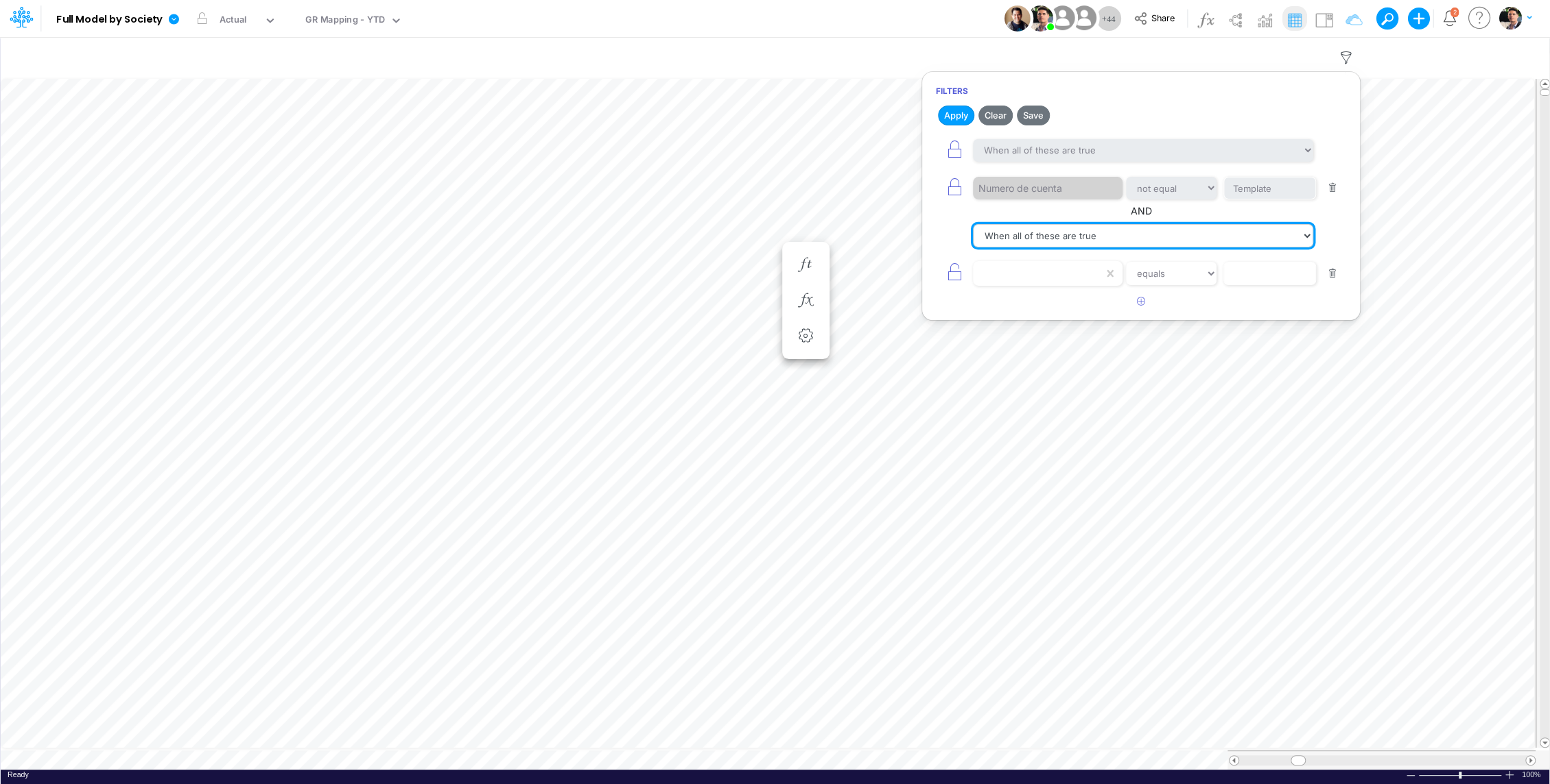
click at [1109, 234] on select "When all of these are true When any of these are true" at bounding box center [1143, 235] width 340 height 23
click at [1330, 274] on button "button" at bounding box center [1333, 274] width 27 height 19
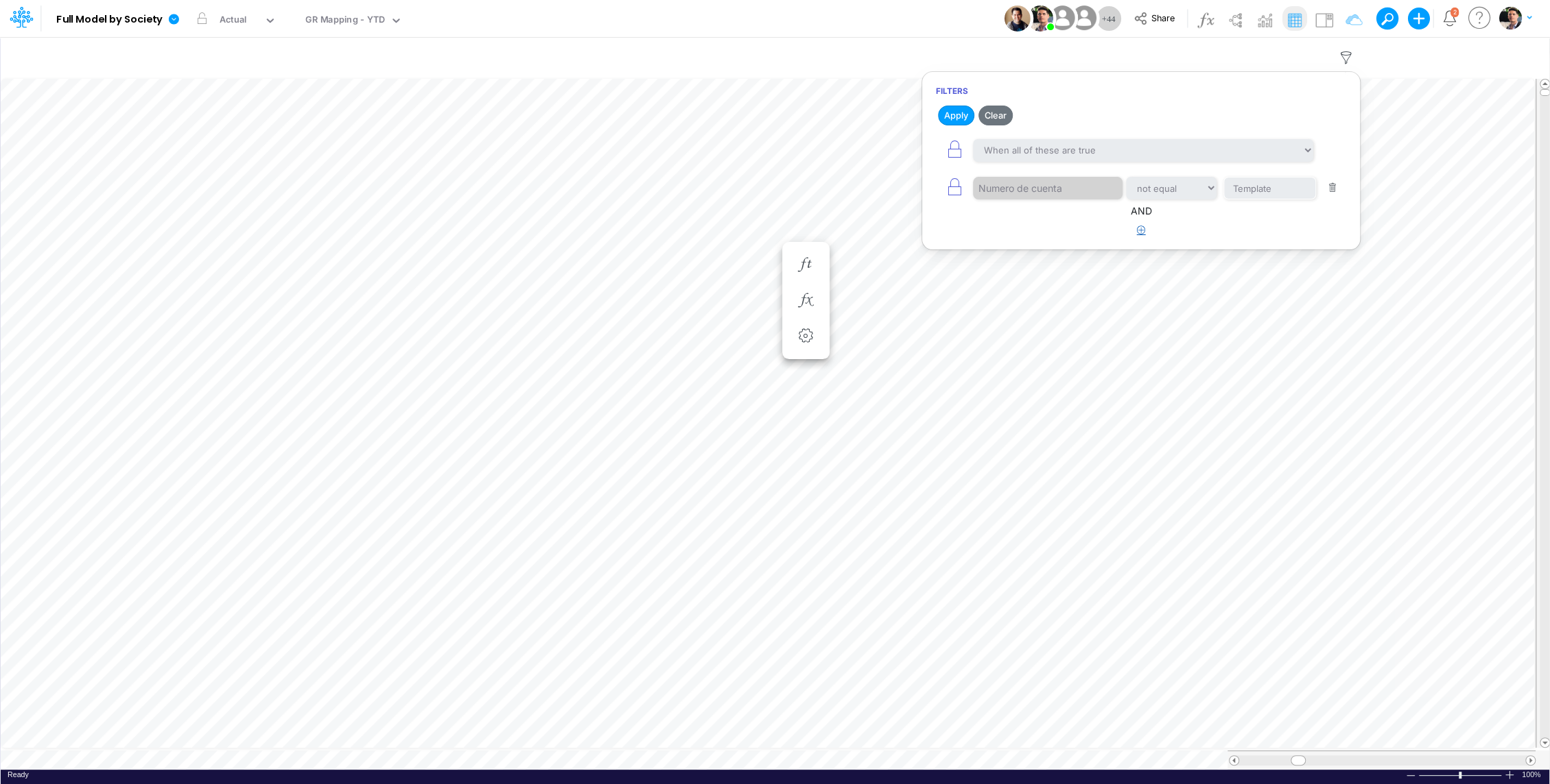
click at [1148, 236] on button "button" at bounding box center [1141, 230] width 27 height 22
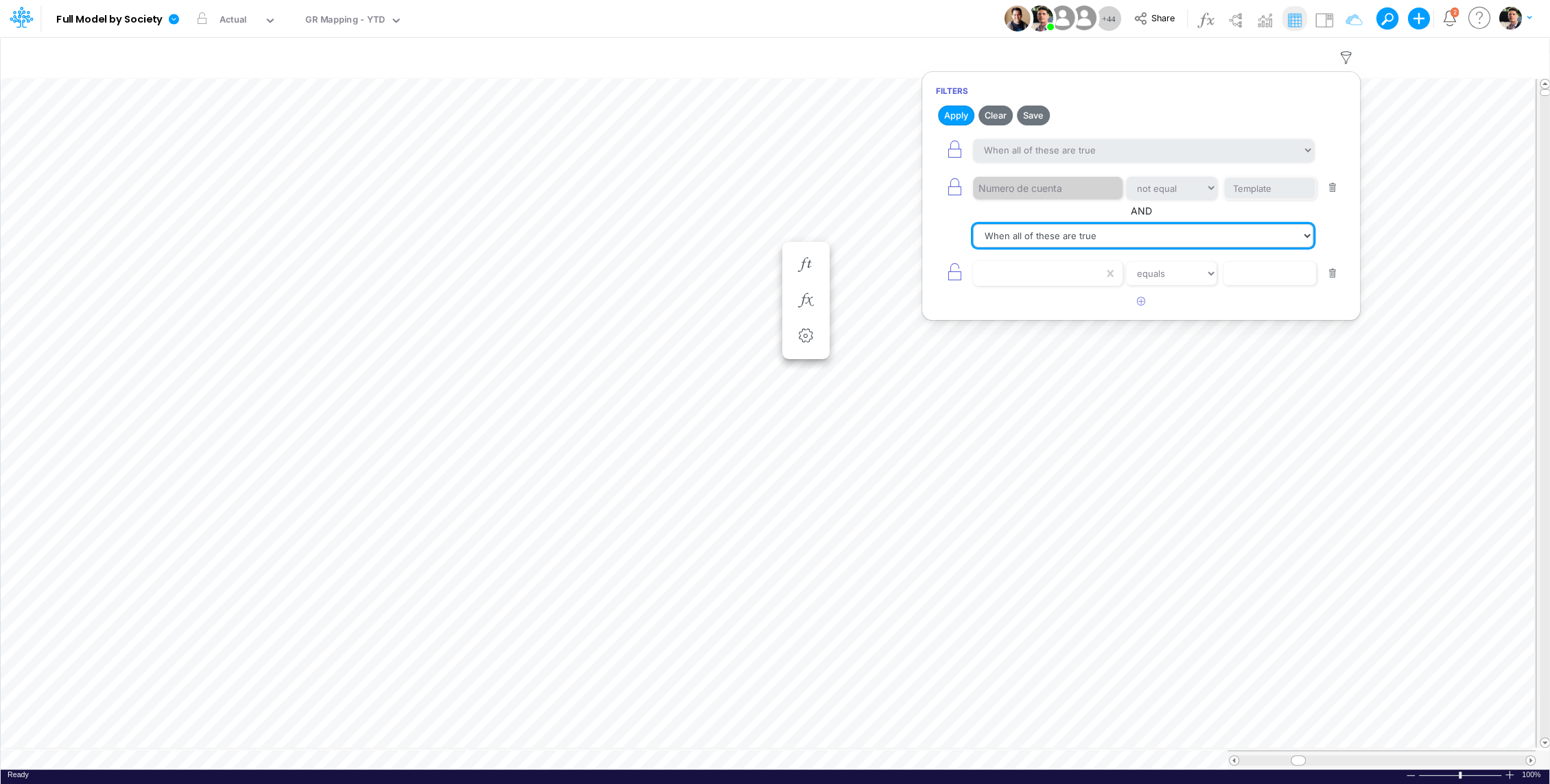
click at [1078, 235] on select "When all of these are true When any of these are true" at bounding box center [1143, 235] width 340 height 23
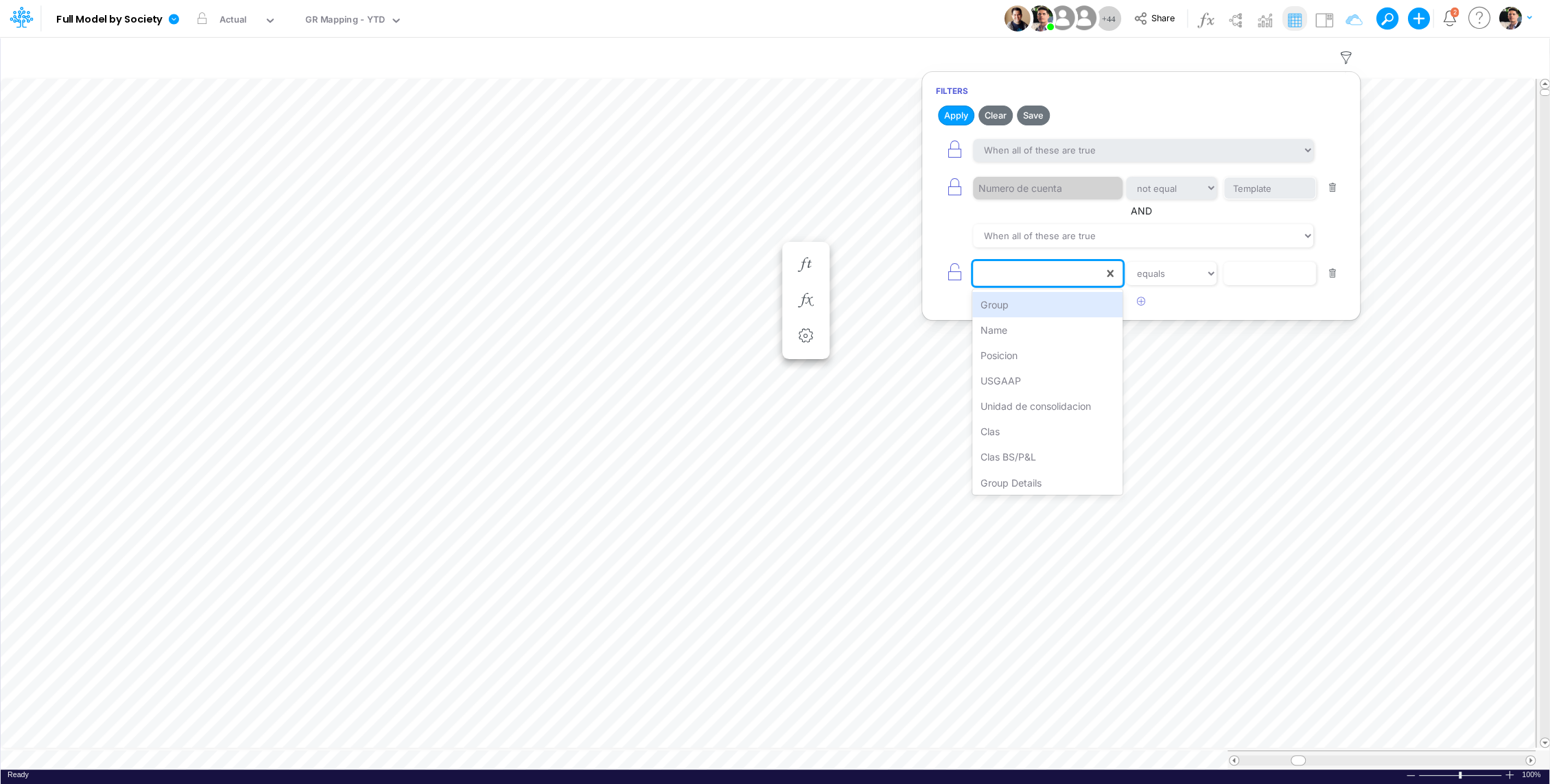
click at [1048, 274] on div at bounding box center [1038, 273] width 130 height 23
type input "usg"
click at [1275, 200] on input "text" at bounding box center [1269, 188] width 93 height 23
click at [1064, 274] on div "USGAAP" at bounding box center [1038, 273] width 130 height 23
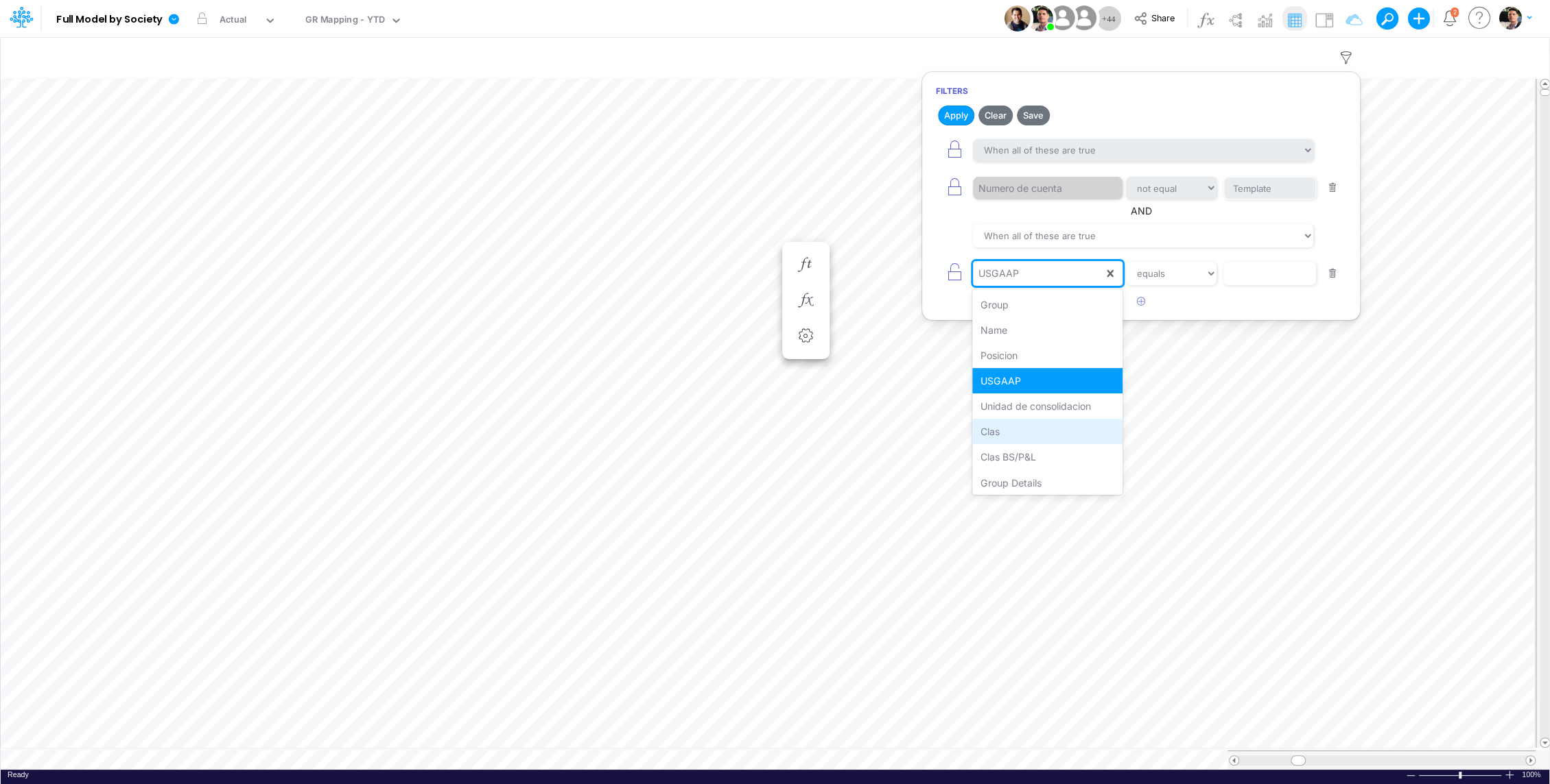
click at [1027, 430] on div "Clas" at bounding box center [1047, 431] width 150 height 25
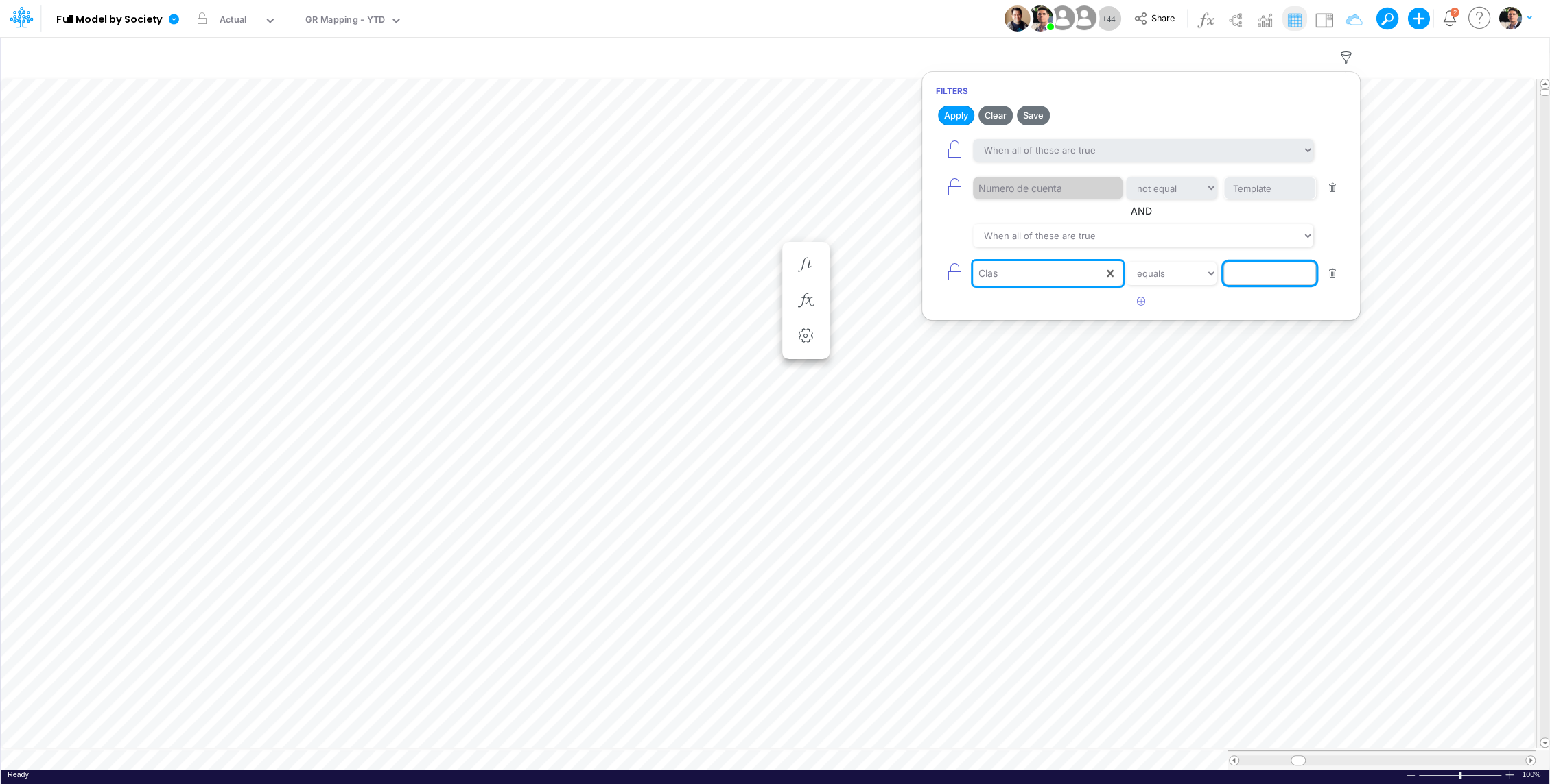
click at [1246, 200] on input "text" at bounding box center [1269, 188] width 93 height 23
type input "Geral"
click at [1142, 298] on icon "button" at bounding box center [1141, 301] width 9 height 9
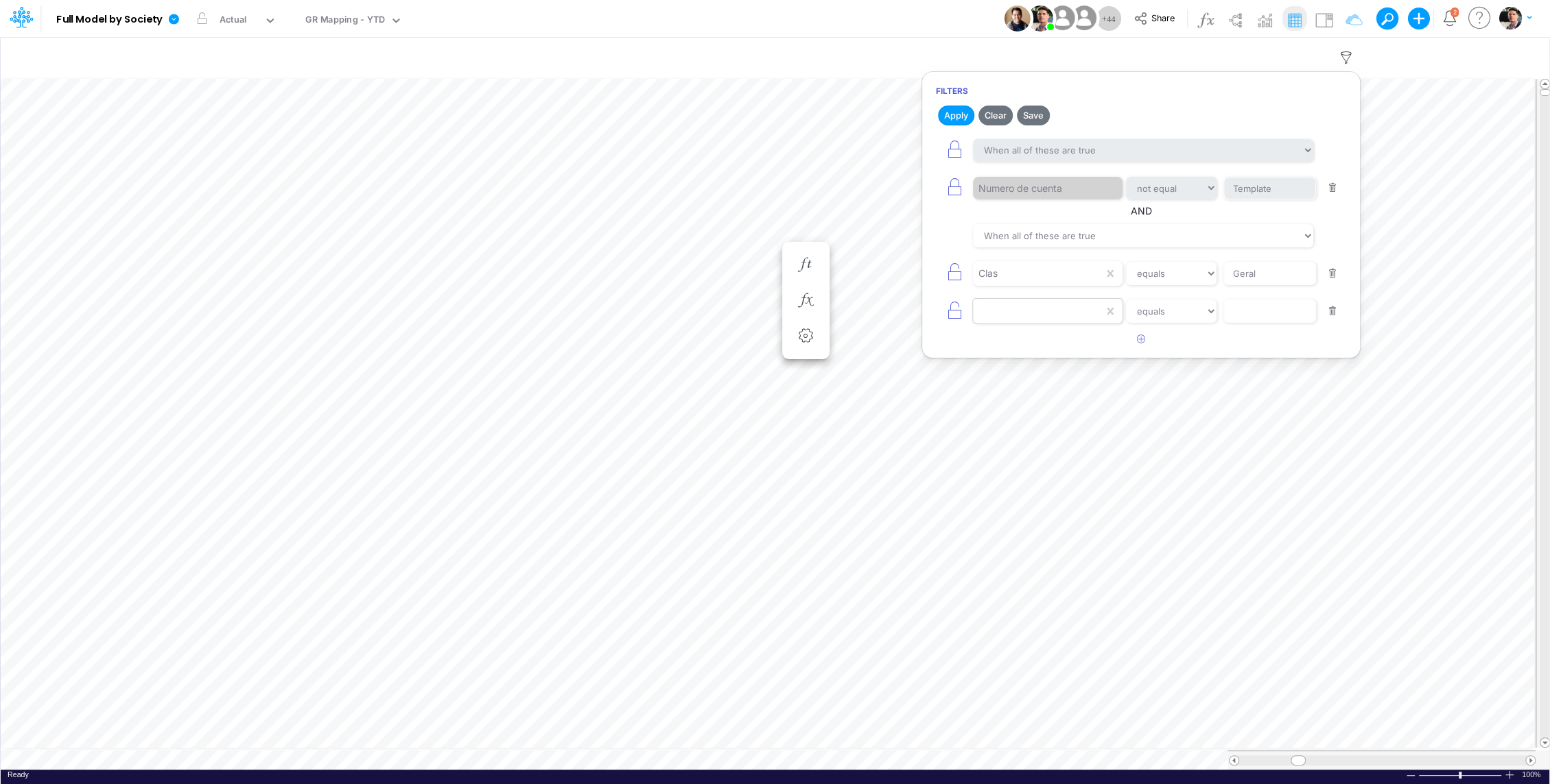
click at [1016, 285] on div at bounding box center [1038, 273] width 130 height 23
type input "uni"
click at [1274, 200] on input "text" at bounding box center [1269, 188] width 93 height 23
type input "Y1/01BR"
click at [954, 117] on button "Apply" at bounding box center [956, 115] width 36 height 20
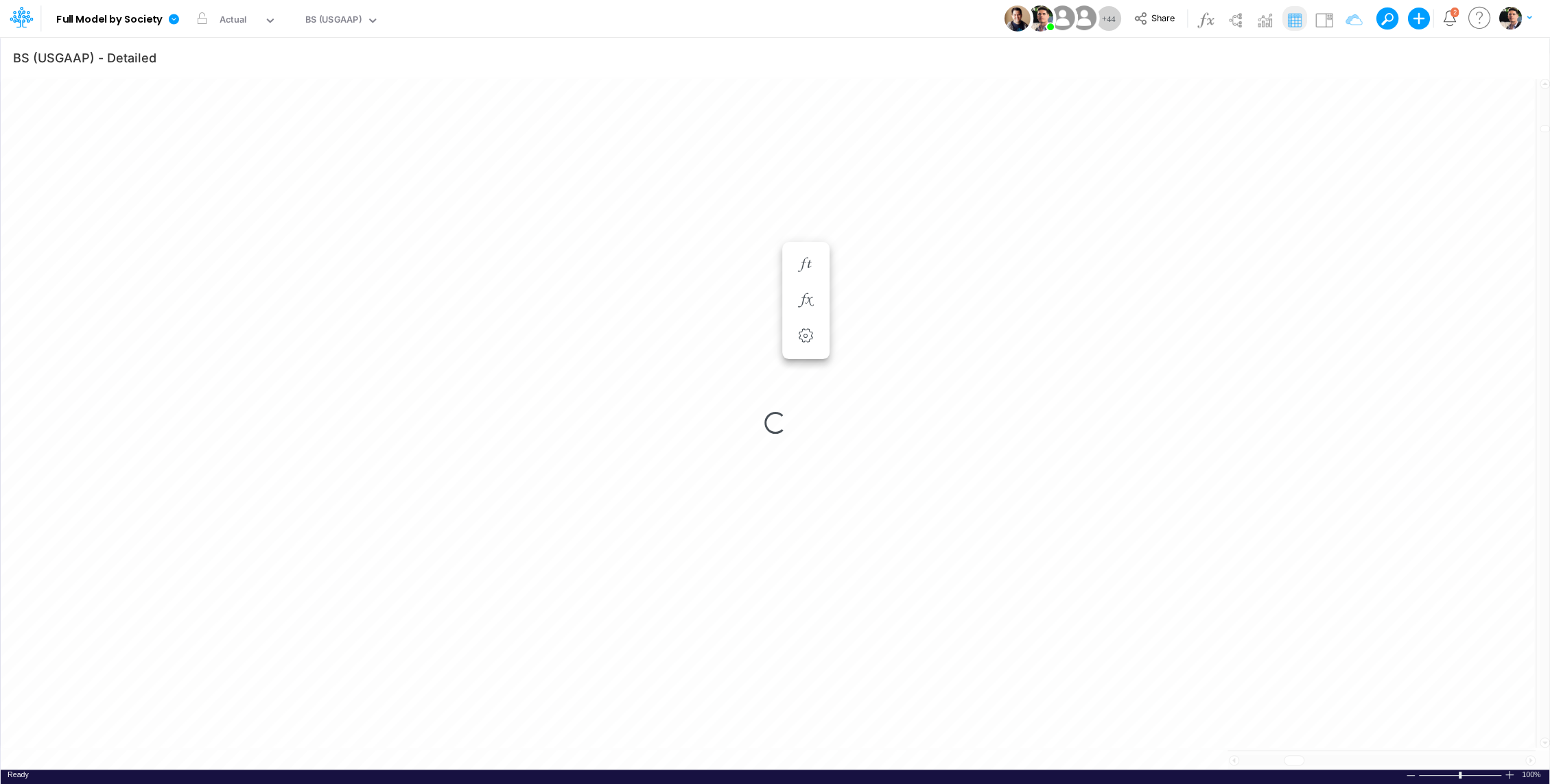
scroll to position [7, 0]
type input "BS (01BR - IP)"
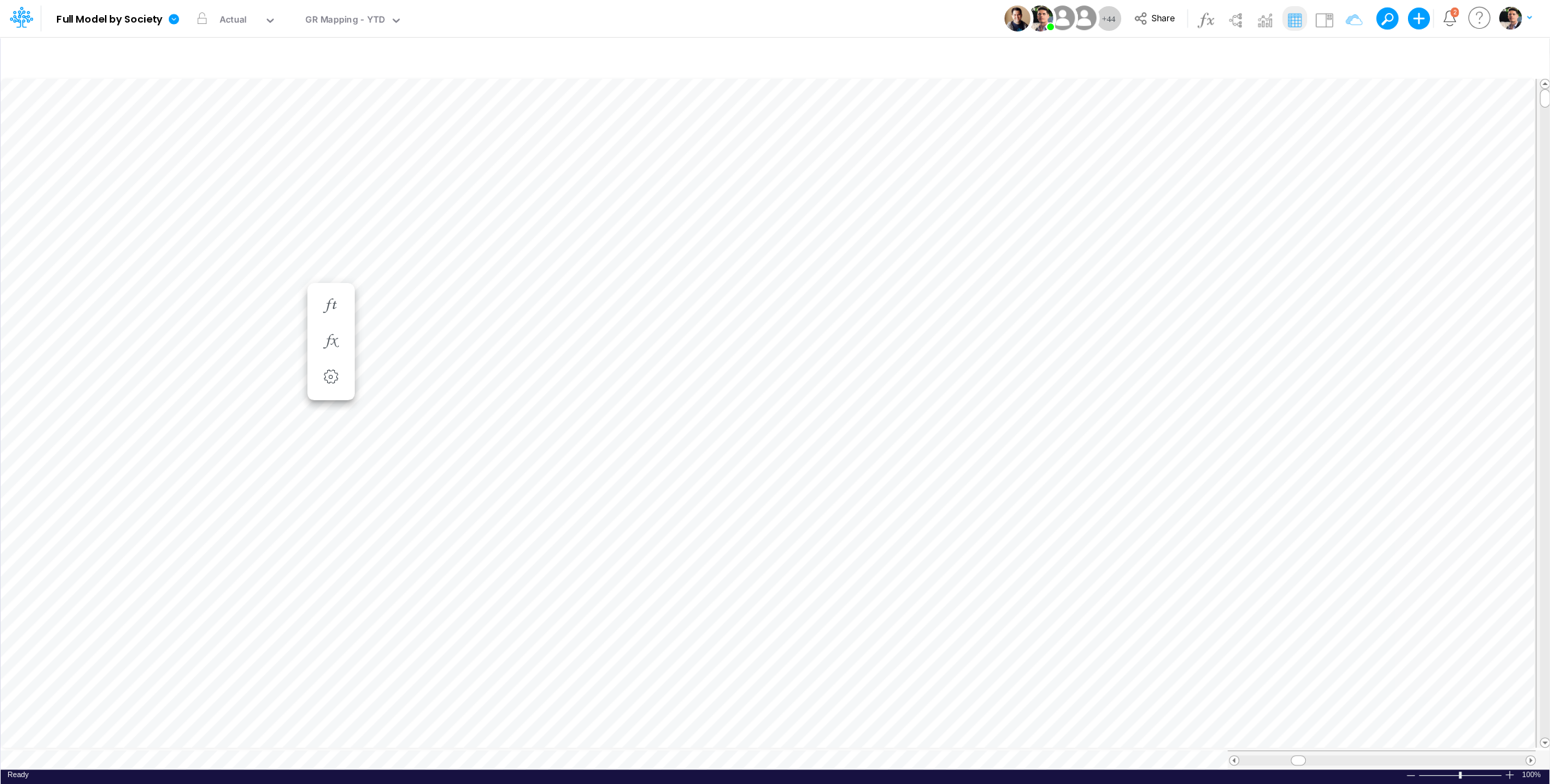
scroll to position [7, 0]
click at [1347, 57] on icon "button" at bounding box center [1346, 58] width 20 height 14
select select "notEqual"
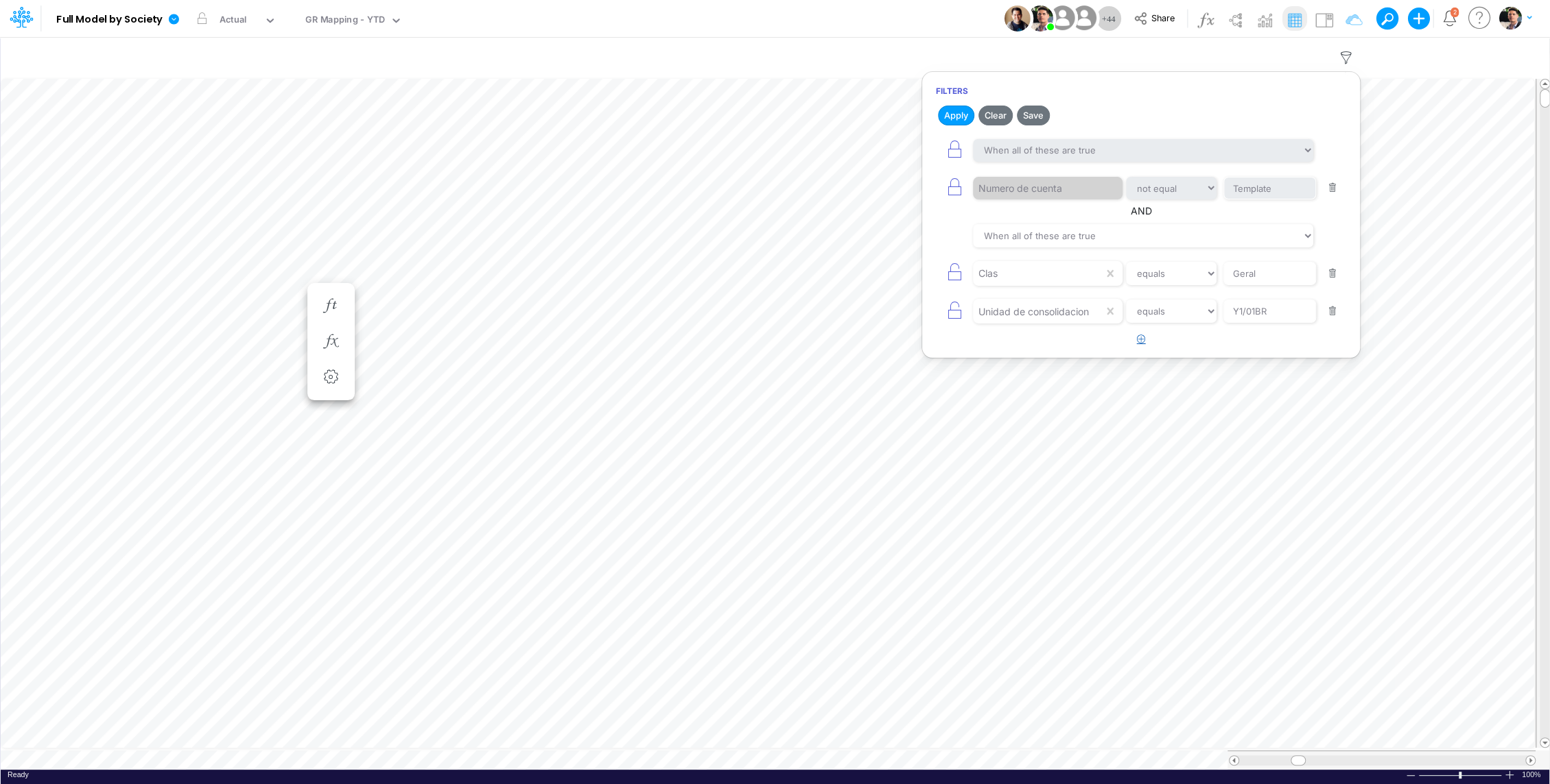
click at [1140, 337] on icon "button" at bounding box center [1141, 339] width 9 height 9
click at [1058, 285] on div at bounding box center [1038, 273] width 130 height 23
type input "us"
paste input "CC RP Receivables"
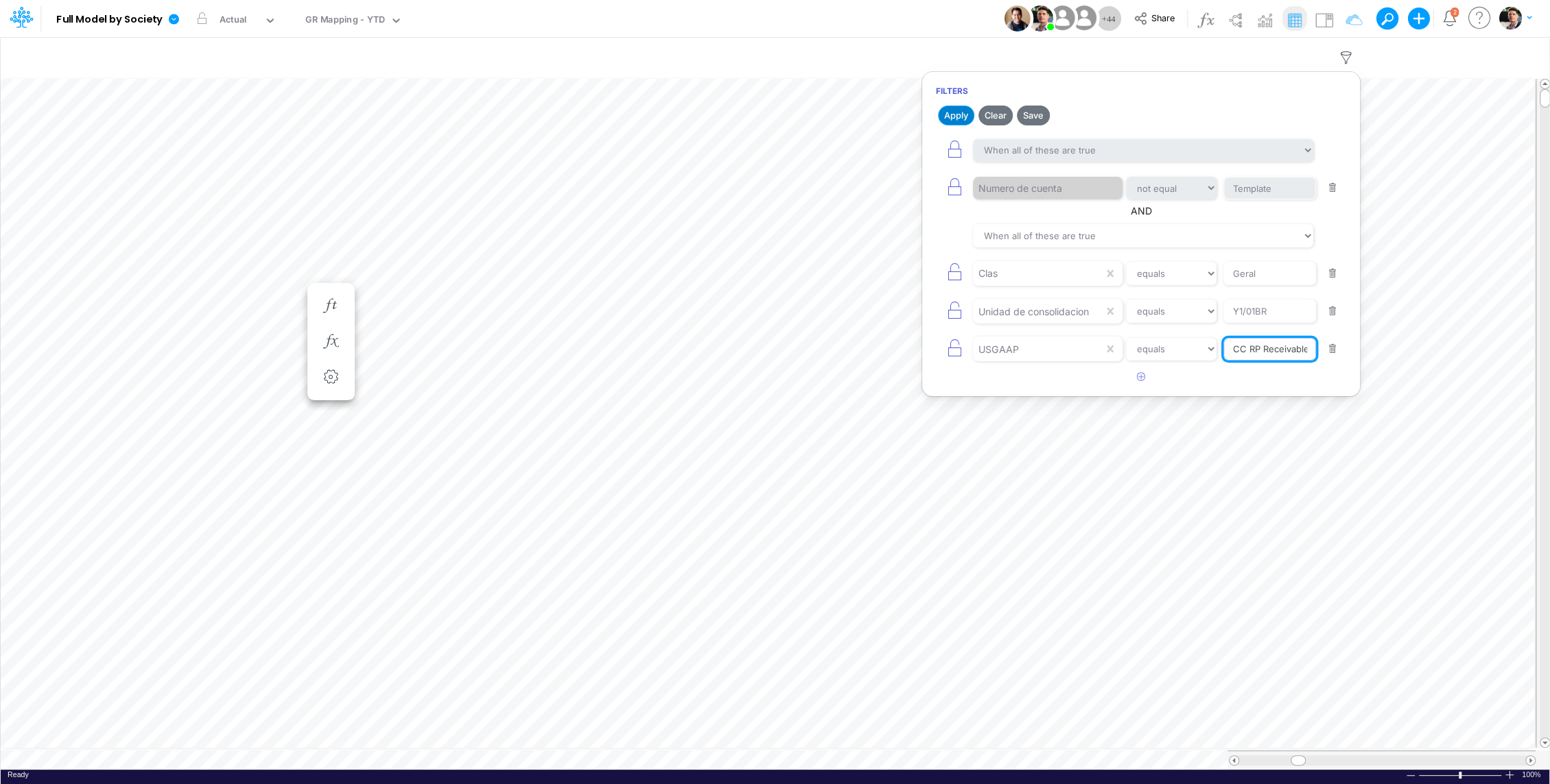
type input "CC RP Receivables"
click at [958, 116] on button "Apply" at bounding box center [956, 115] width 36 height 20
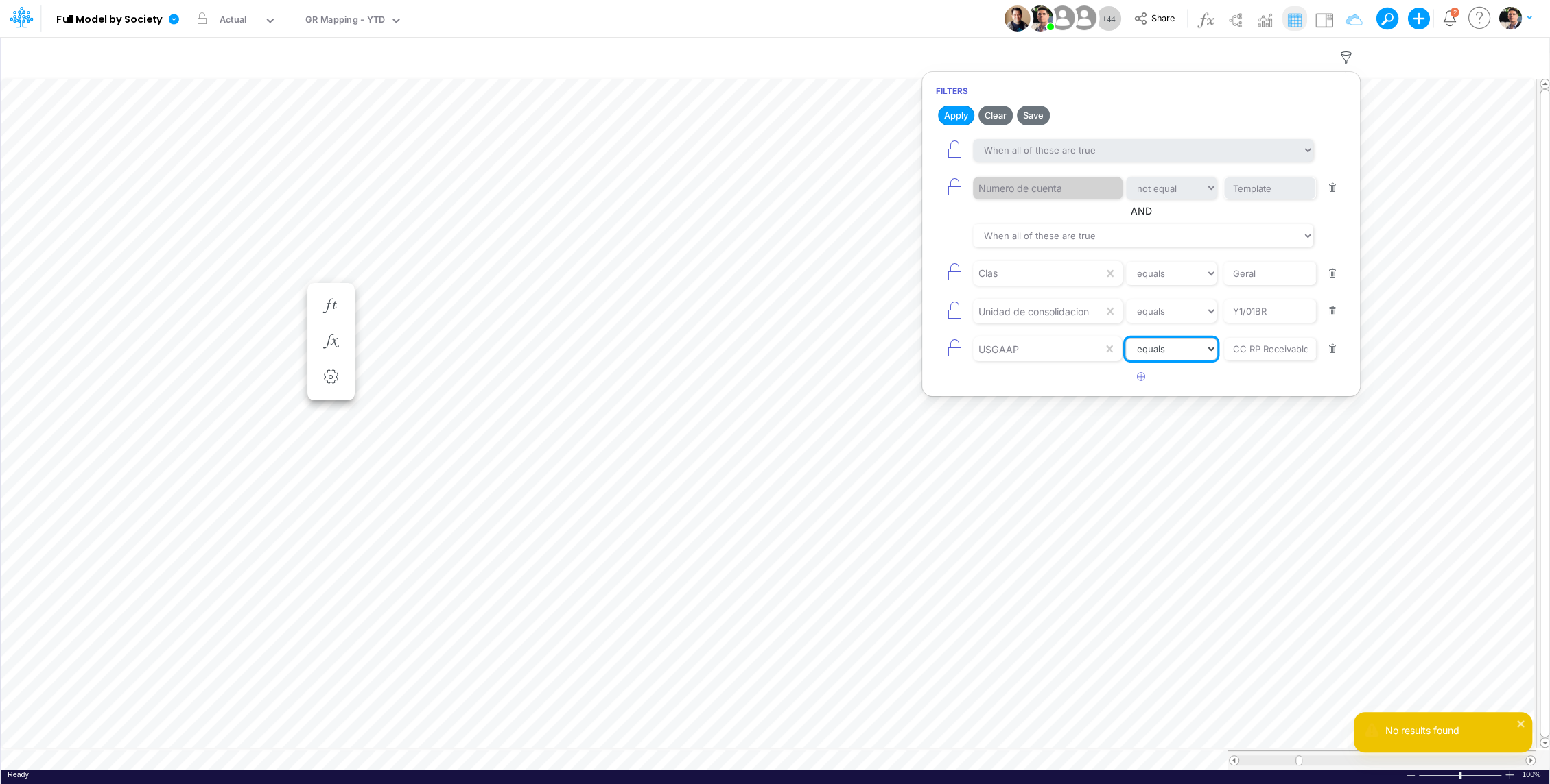
click at [1180, 344] on select "equals not equal starts with ends with contains" at bounding box center [1171, 349] width 92 height 23
select select "contains"
click at [959, 112] on button "Apply" at bounding box center [956, 115] width 36 height 20
click at [1334, 310] on button "button" at bounding box center [1333, 312] width 27 height 19
select select "contains"
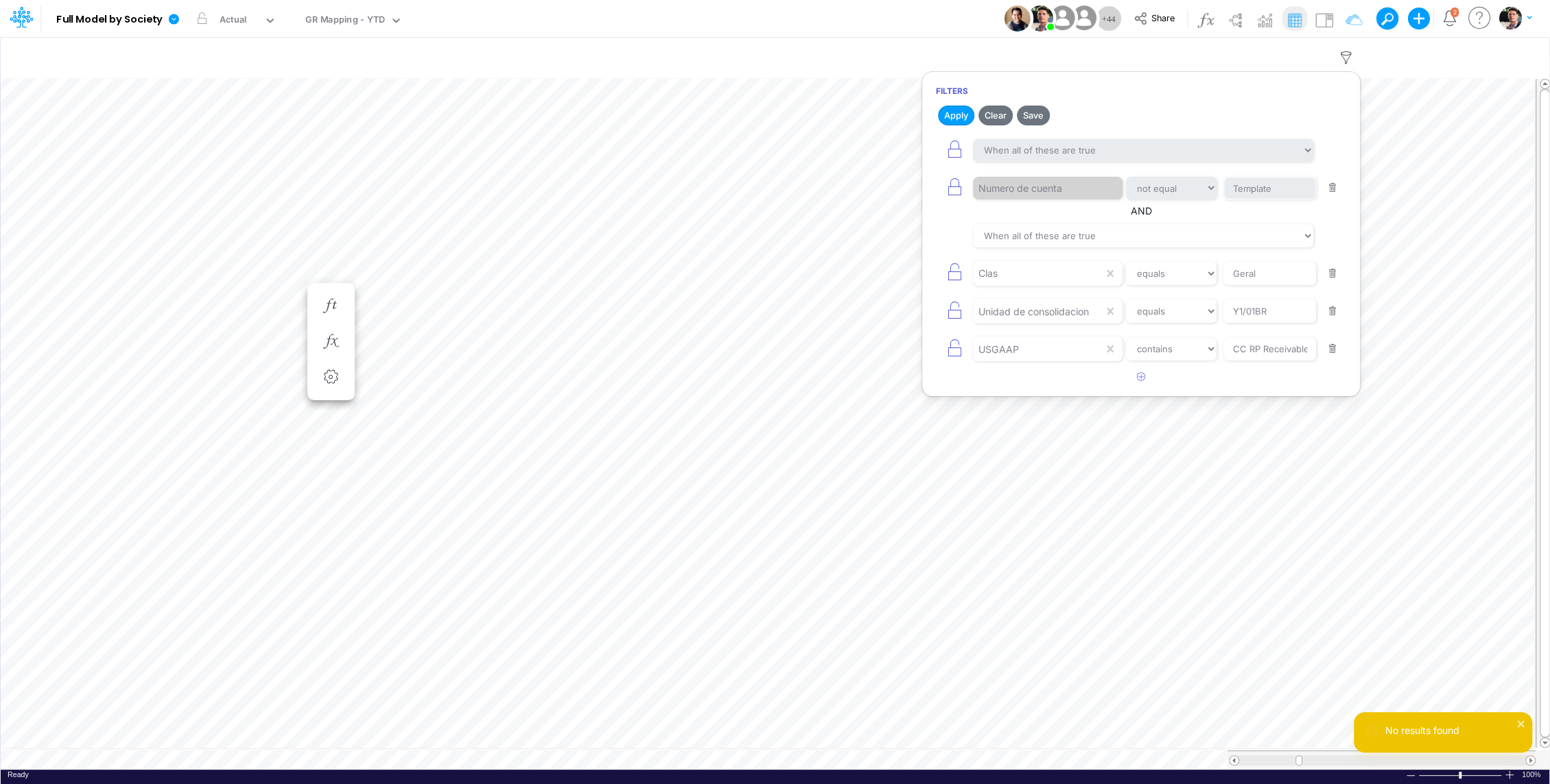
type input "CC RP Receivables"
click at [951, 106] on button "Apply" at bounding box center [956, 115] width 36 height 20
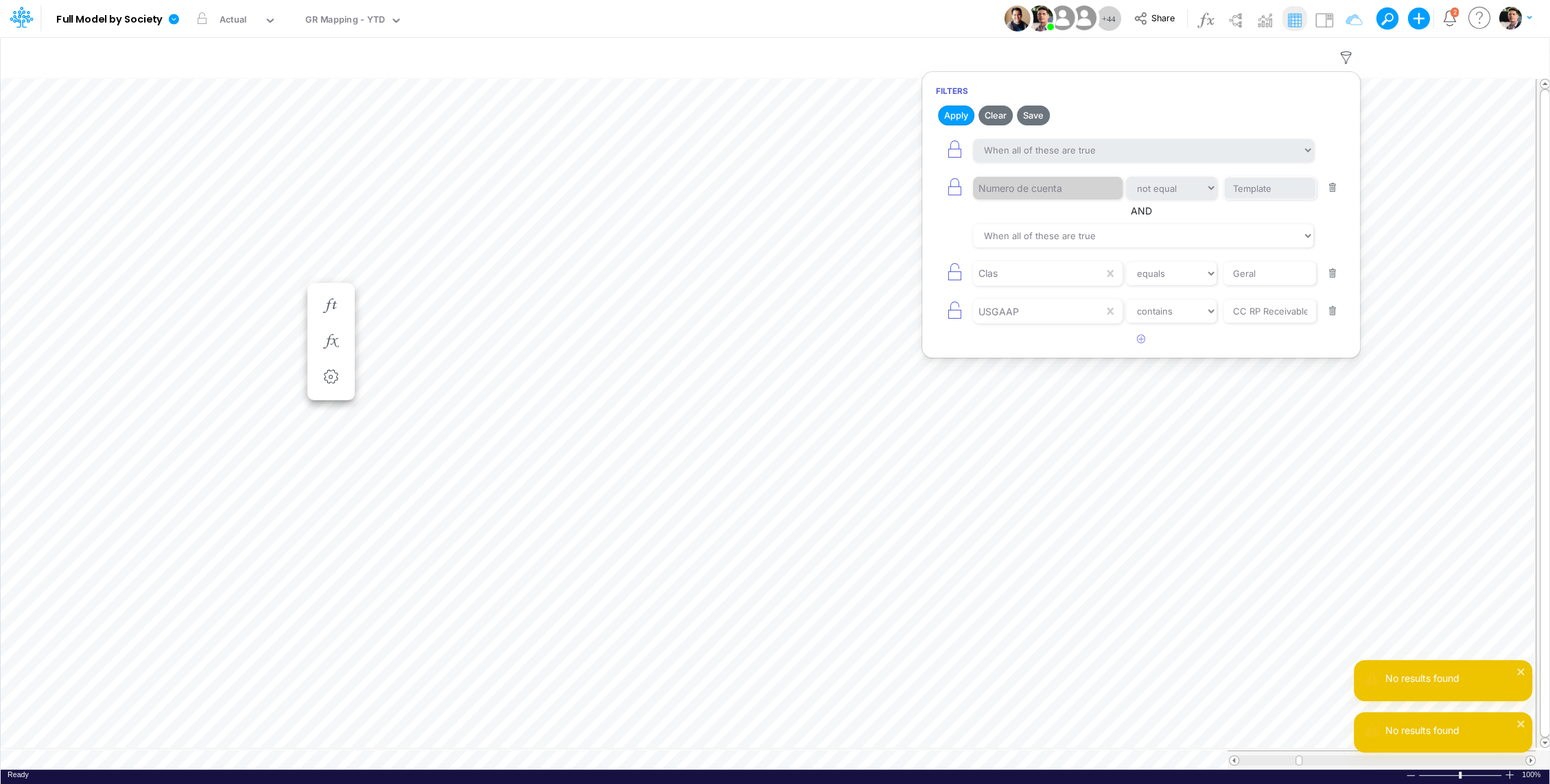
click at [1335, 270] on button "button" at bounding box center [1333, 274] width 27 height 19
select select "contains"
type input "CC RP Receivables"
click at [956, 111] on button "Apply" at bounding box center [956, 115] width 36 height 20
click at [1348, 58] on icon "button" at bounding box center [1346, 58] width 20 height 14
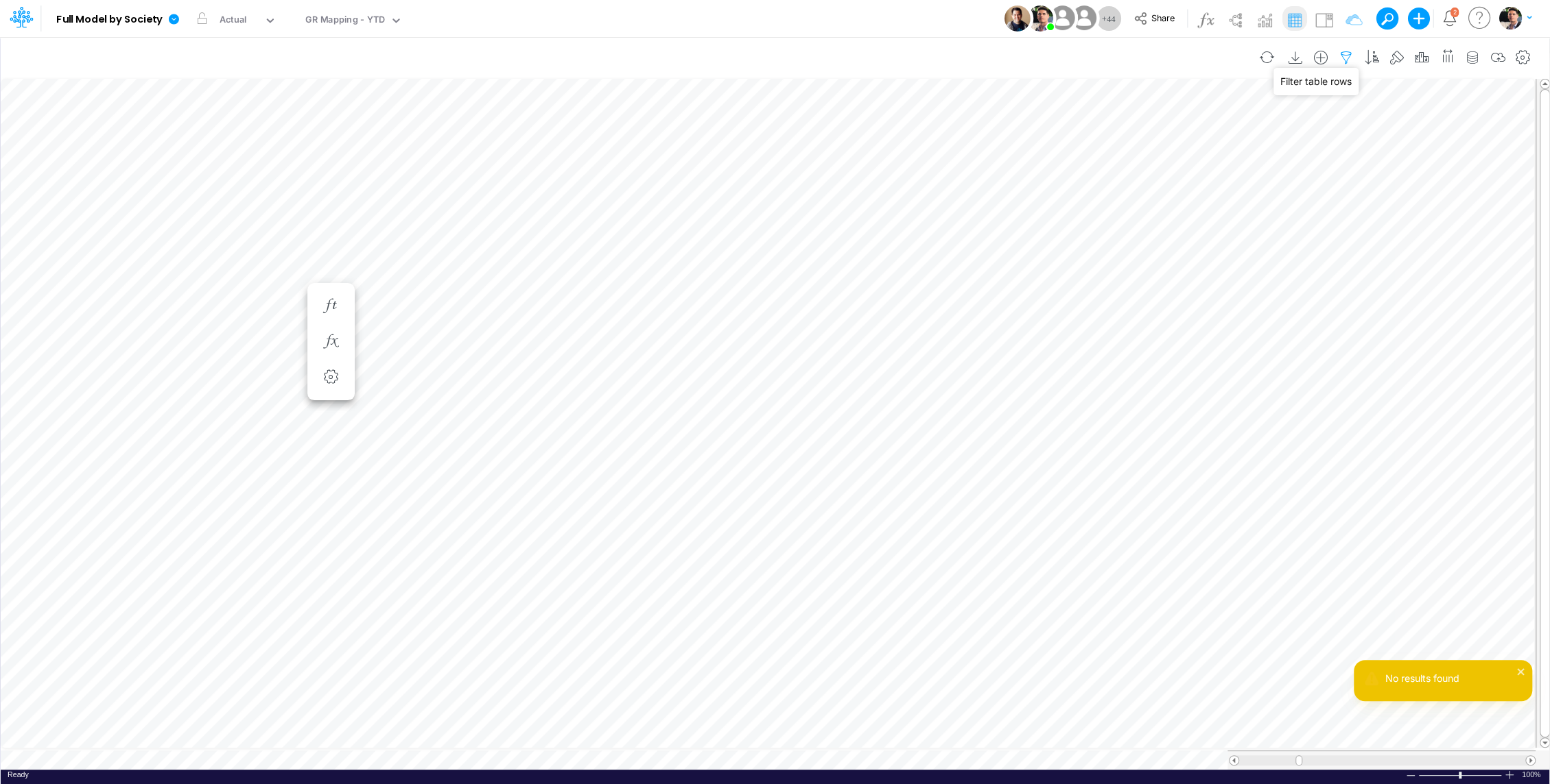
click at [1348, 55] on icon "button" at bounding box center [1346, 58] width 20 height 14
select select "notEqual"
select select "contains"
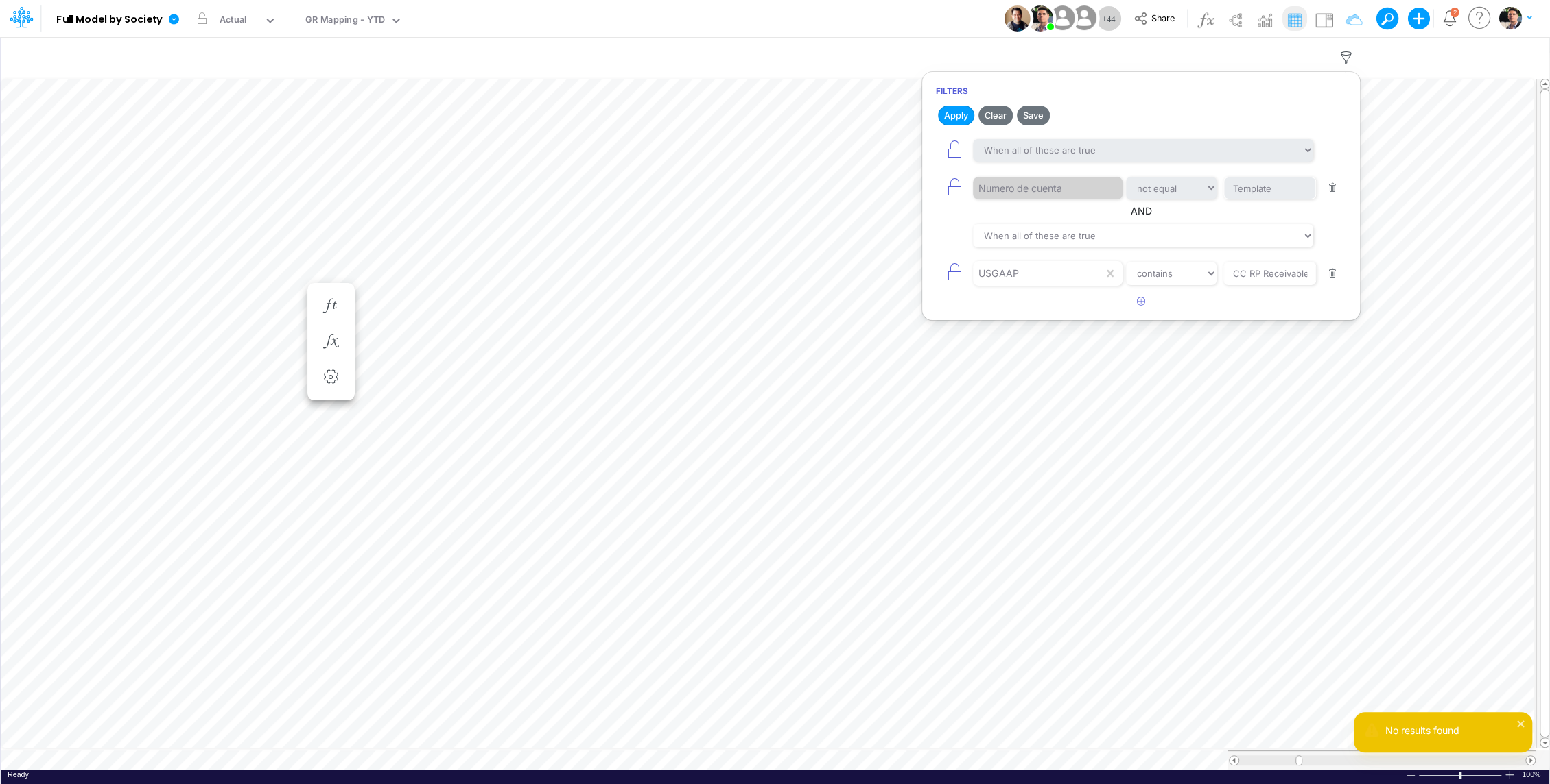
click at [1331, 264] on button "button" at bounding box center [1333, 274] width 27 height 19
click at [958, 109] on button "Apply" at bounding box center [956, 115] width 36 height 20
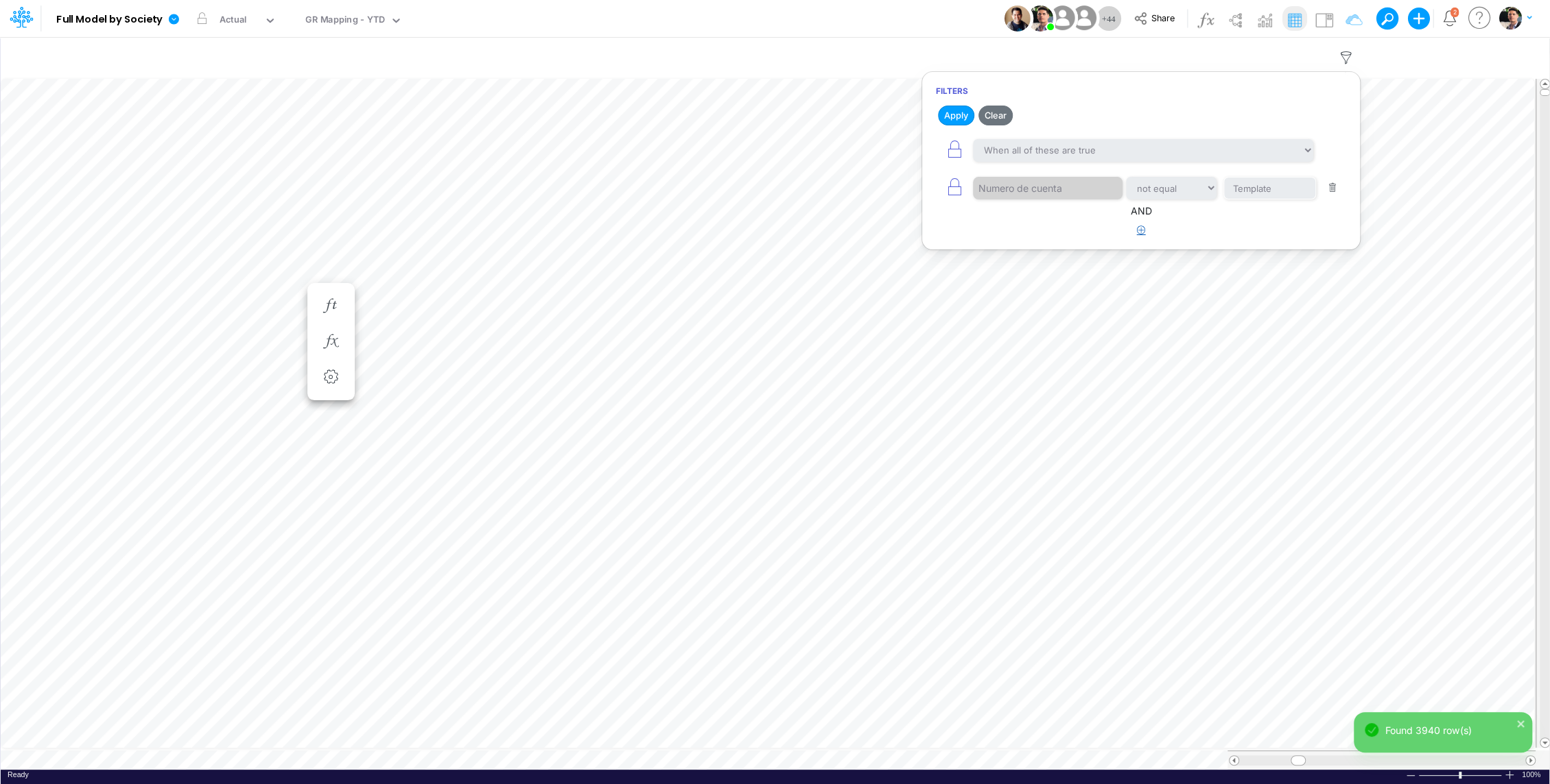
click at [1139, 233] on button "button" at bounding box center [1141, 230] width 27 height 22
click at [1037, 274] on div at bounding box center [1038, 273] width 130 height 23
type input "u"
click at [955, 225] on div "When all of these are true When any of these are true" at bounding box center [1141, 235] width 410 height 31
click at [1022, 272] on div at bounding box center [1038, 273] width 130 height 23
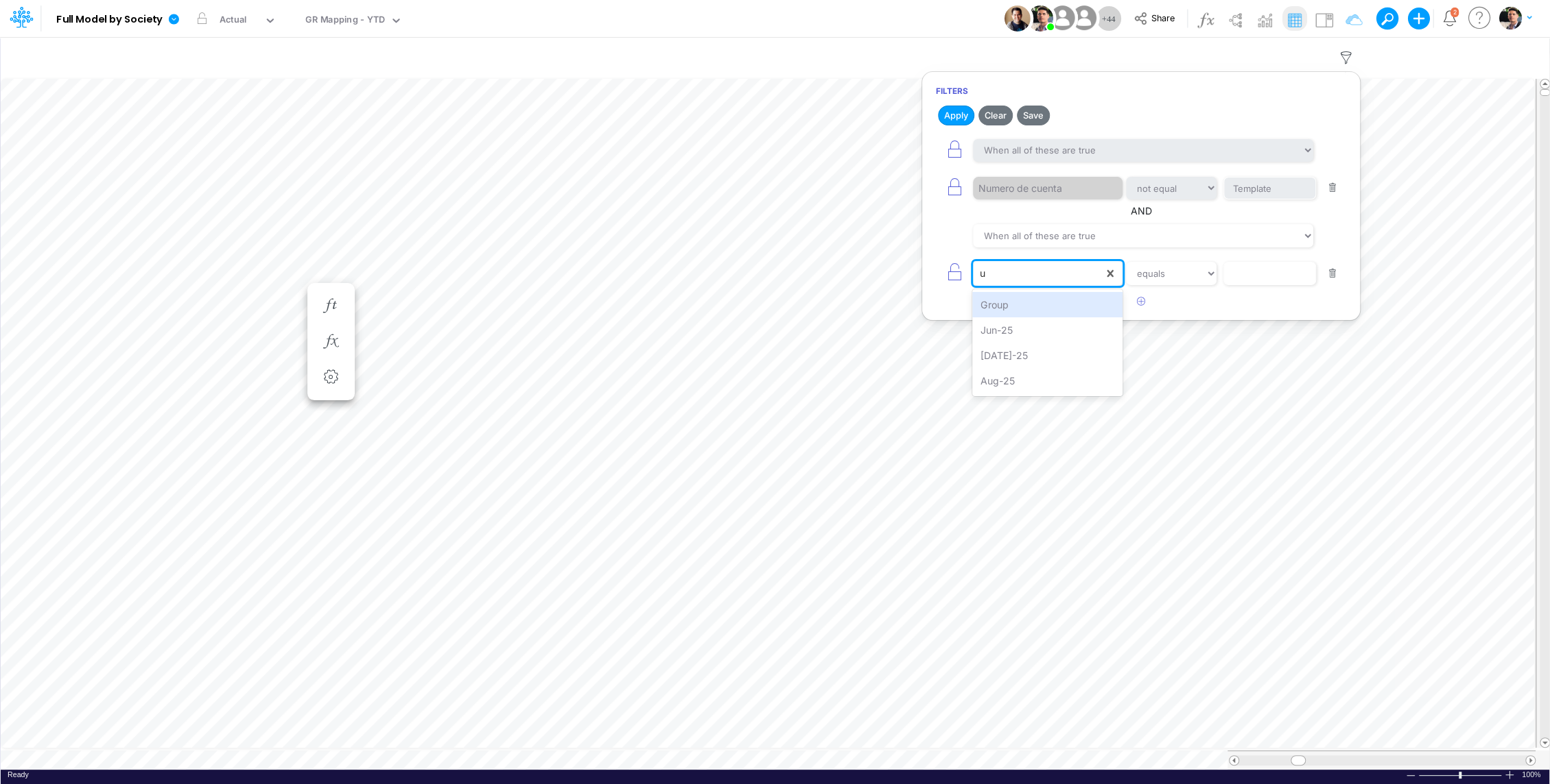
type input "us"
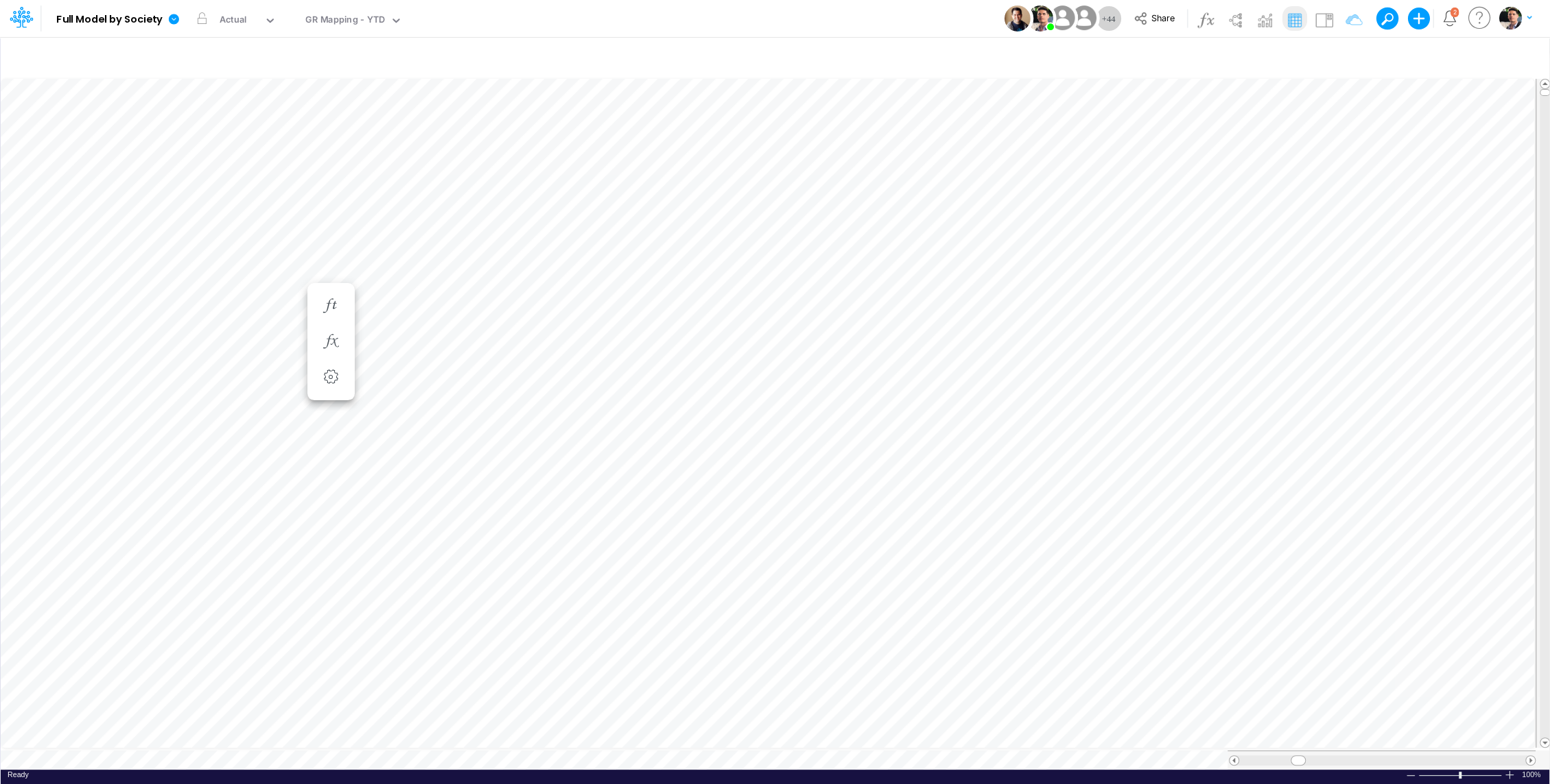
scroll to position [7, 1]
click at [1349, 53] on icon "button" at bounding box center [1346, 58] width 20 height 14
select select "notEqual"
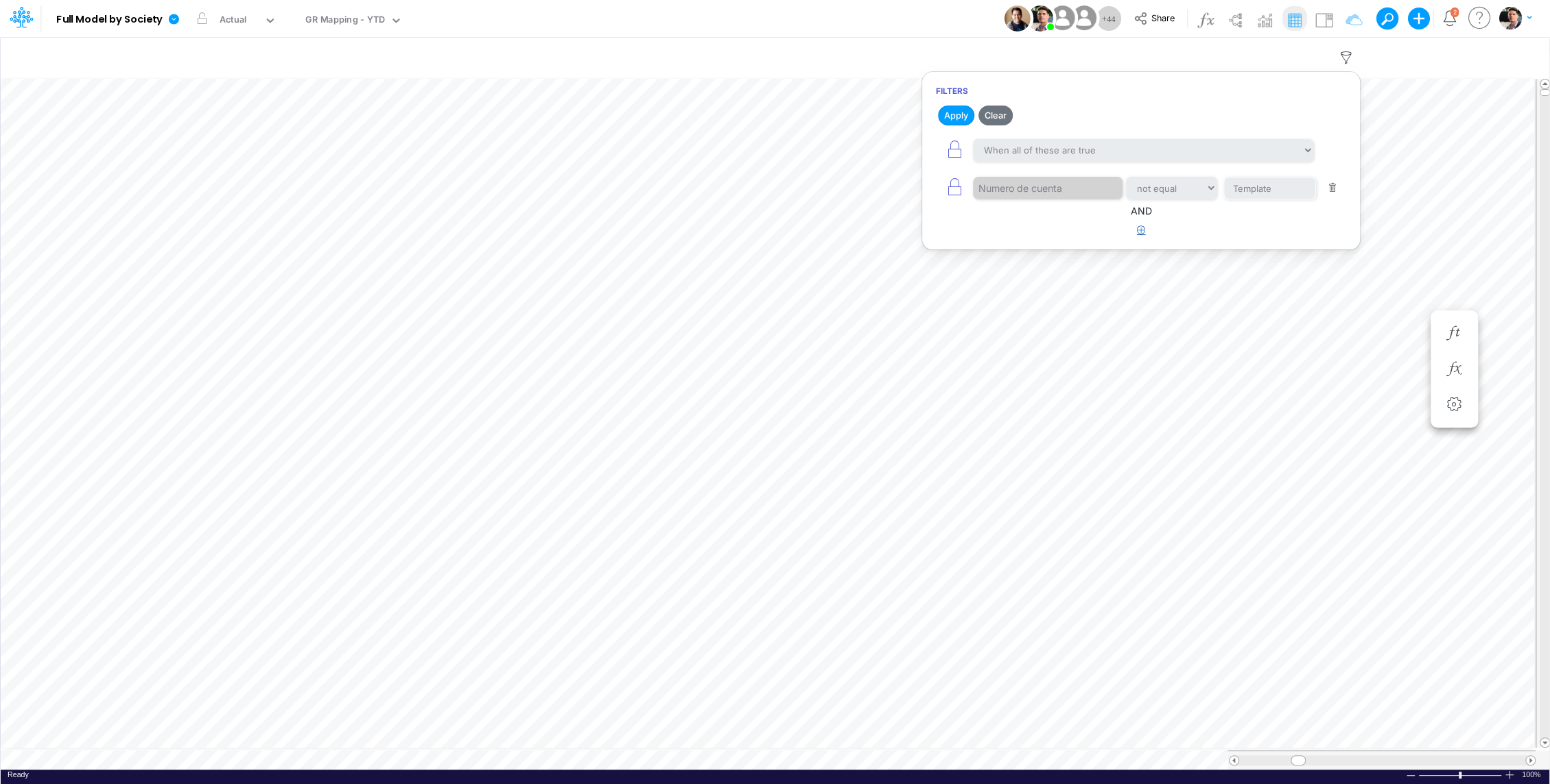
click at [1142, 231] on icon "button" at bounding box center [1141, 230] width 9 height 9
click at [1029, 274] on div at bounding box center [1038, 273] width 130 height 23
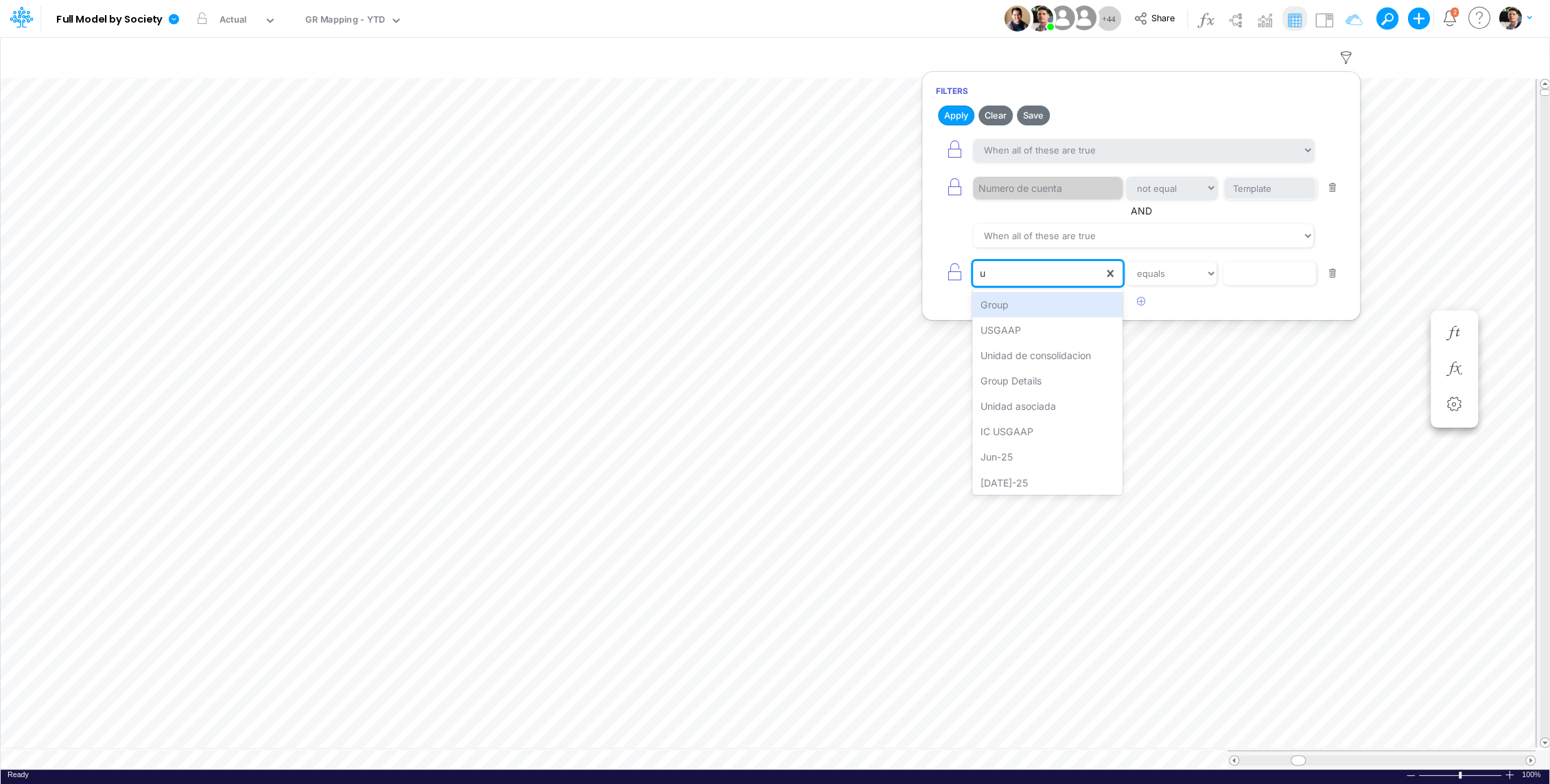
type input "us"
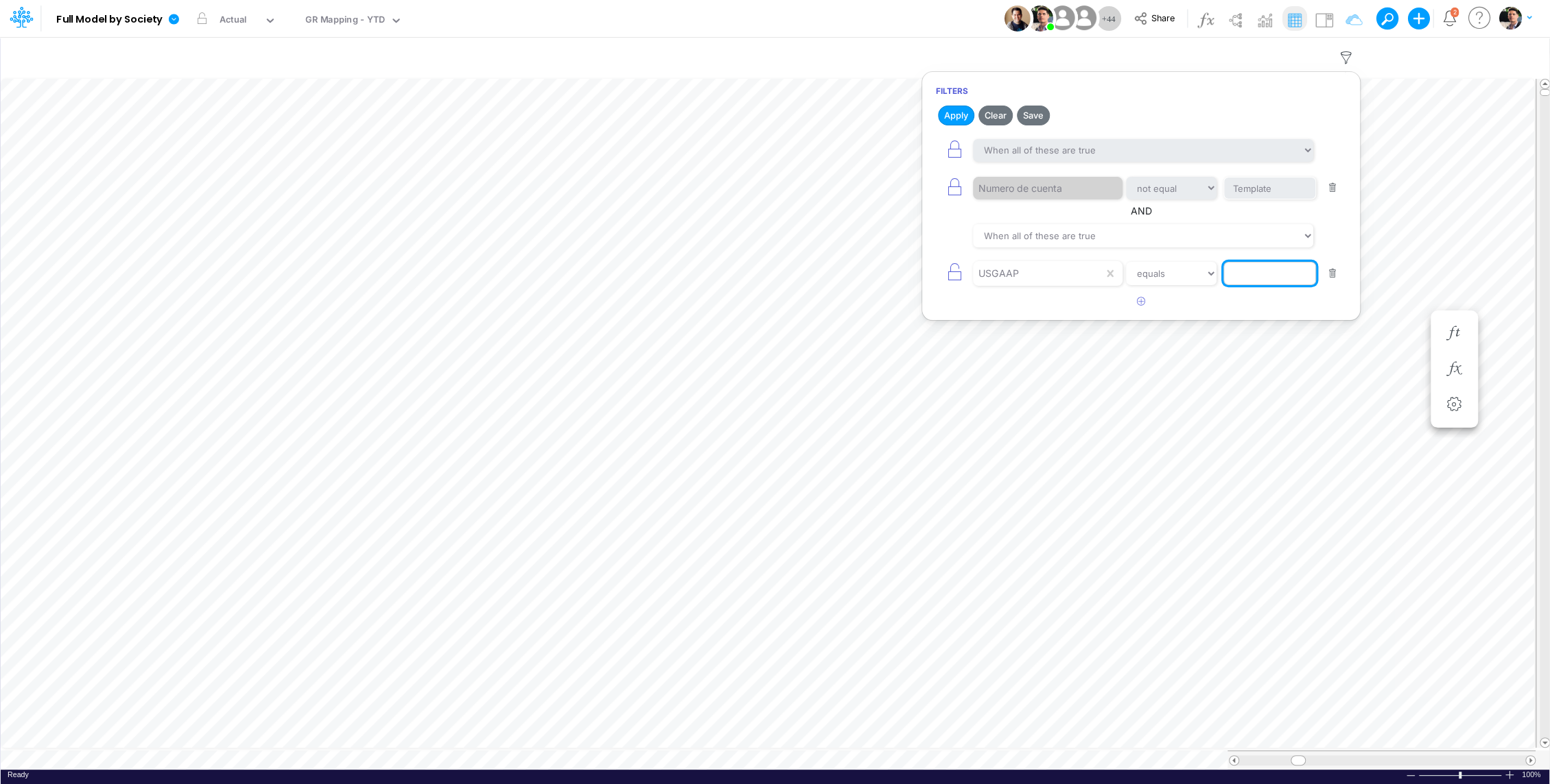
click at [1257, 200] on input "text" at bounding box center [1269, 188] width 93 height 23
paste input "CC RP Receivables"
click at [956, 114] on button "Apply" at bounding box center [956, 115] width 36 height 20
click at [1256, 200] on input "CC RP Receivables" at bounding box center [1269, 188] width 93 height 23
type input "C"
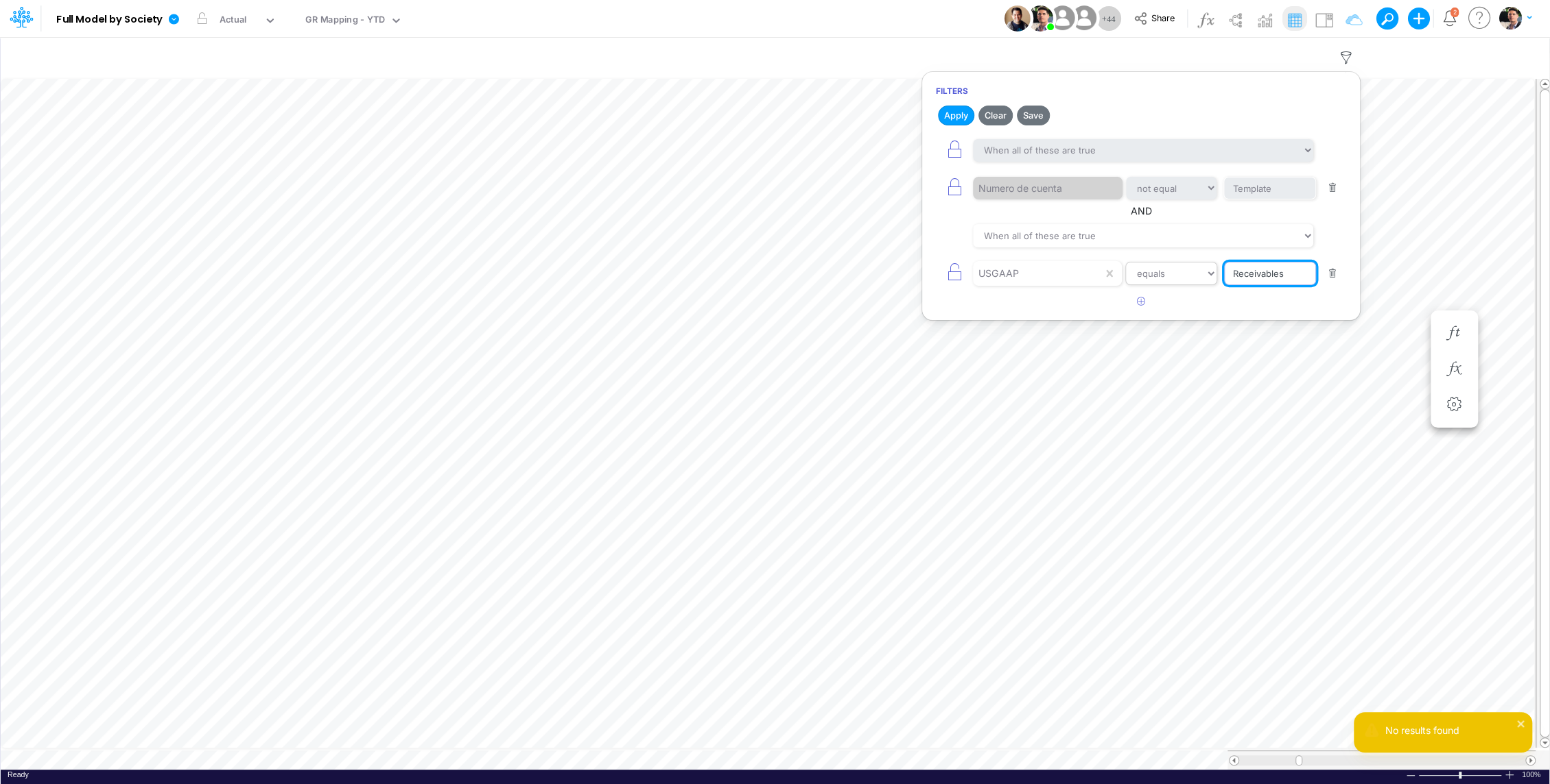
type input "Receivables"
click at [1193, 262] on select "equals not equal starts with ends with contains" at bounding box center [1171, 273] width 92 height 23
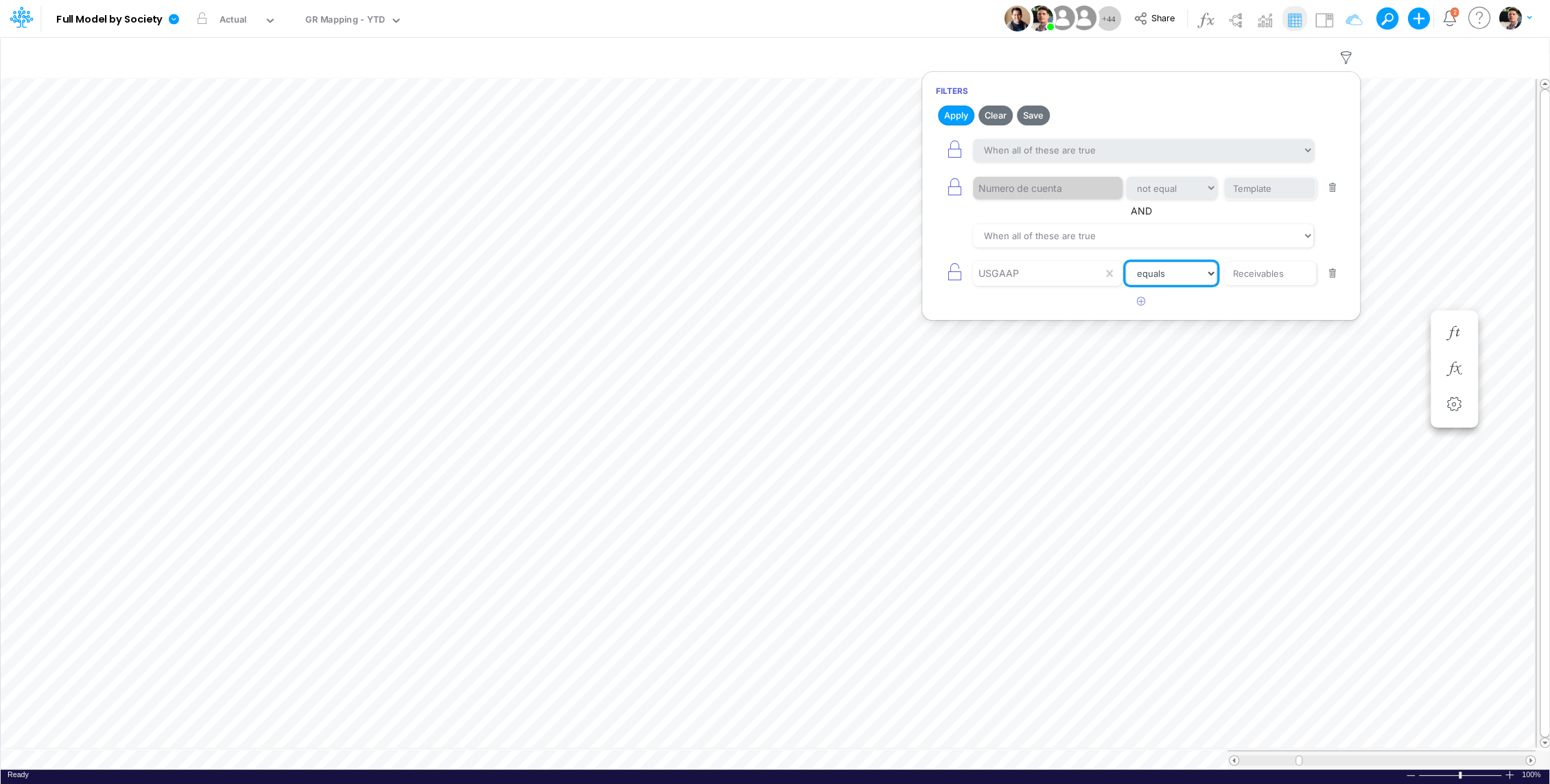
select select "contains"
click at [968, 105] on h2 "Apply Clear Save" at bounding box center [1141, 115] width 438 height 25
click at [950, 115] on button "Apply" at bounding box center [956, 115] width 36 height 20
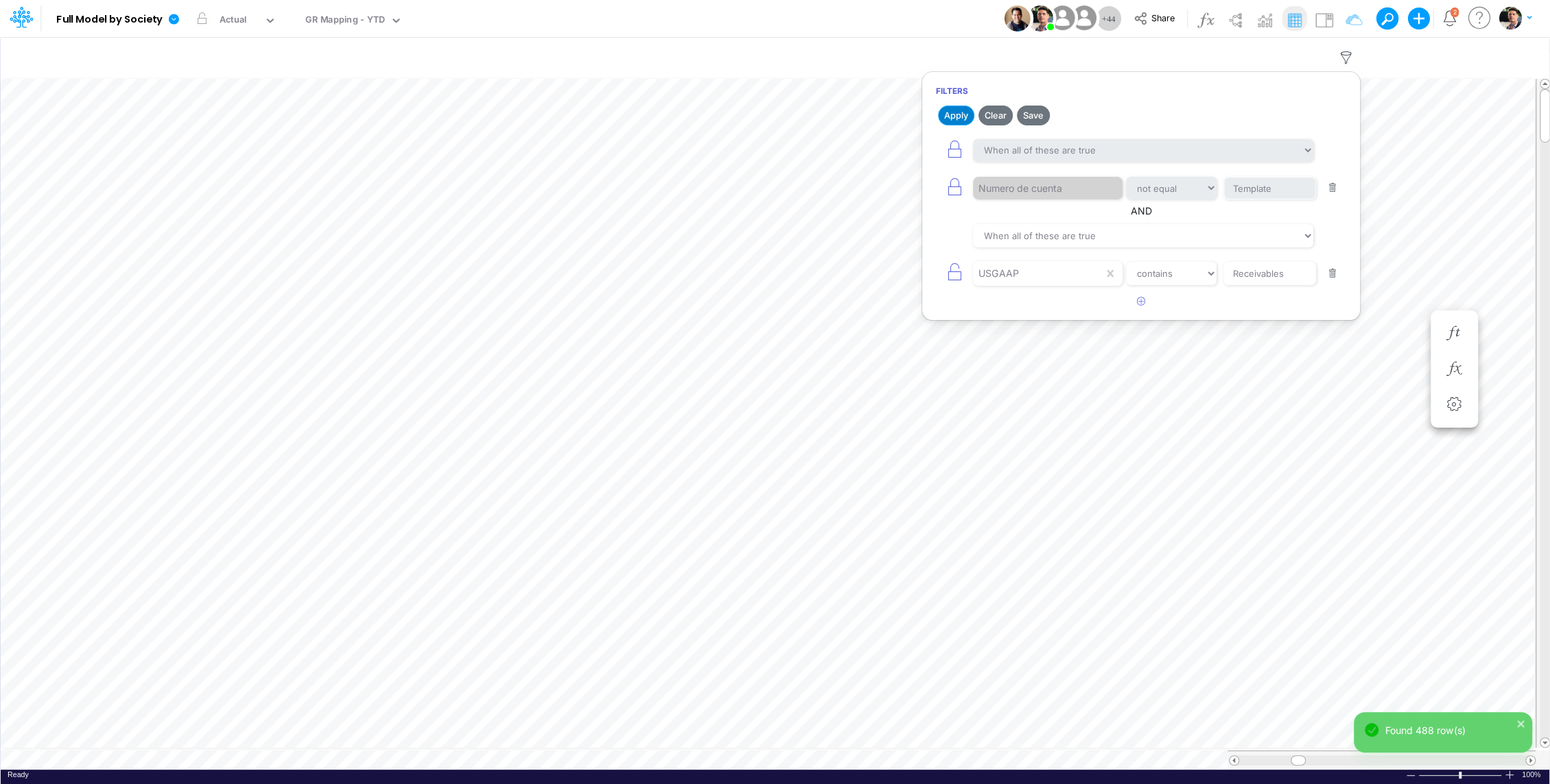
type input "BS (01BR - IP)"
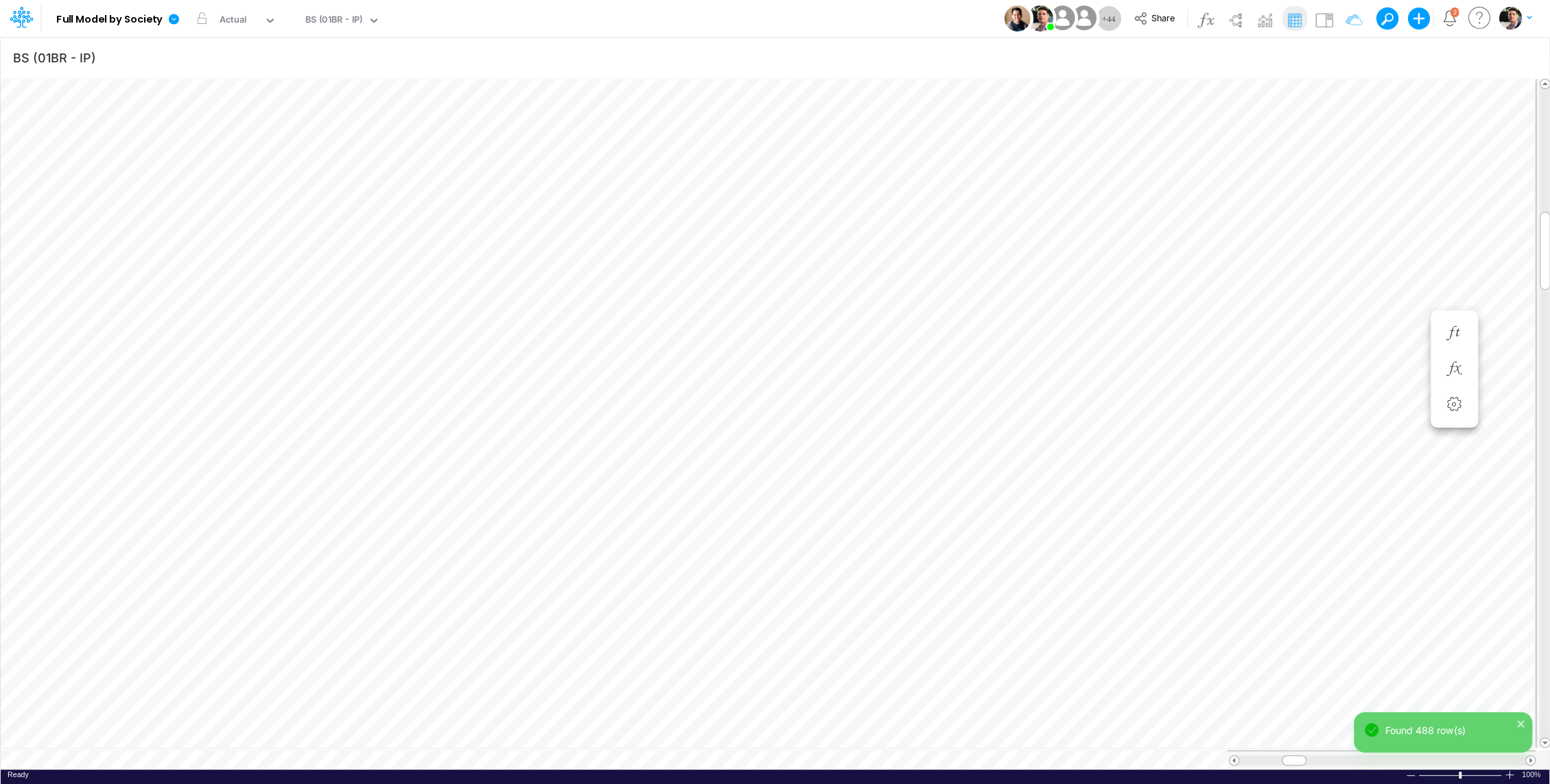
scroll to position [7, 1]
click at [734, 312] on icon "button" at bounding box center [731, 306] width 20 height 14
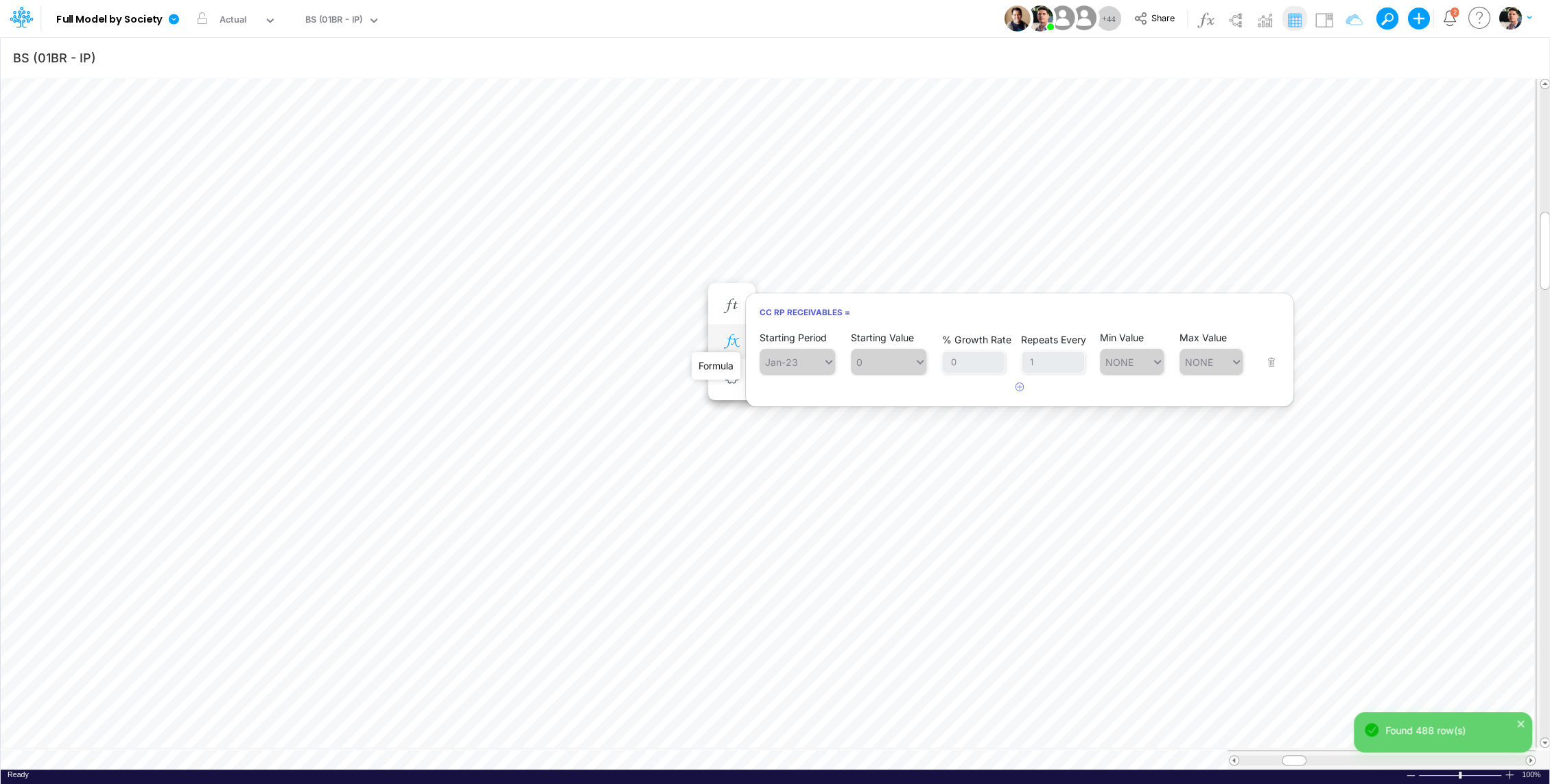
click at [721, 341] on icon "button" at bounding box center [731, 342] width 20 height 14
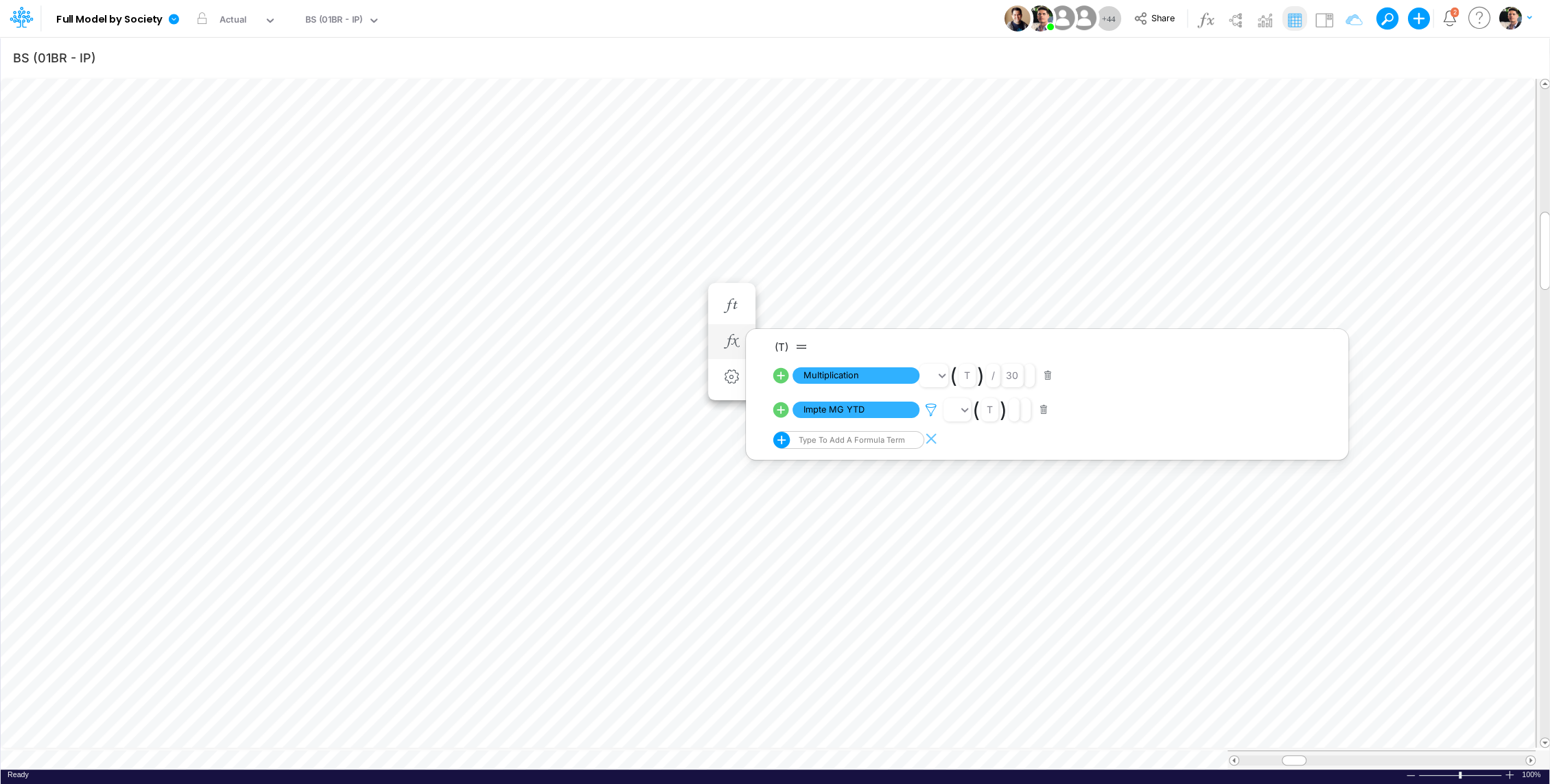
click at [934, 411] on icon at bounding box center [931, 410] width 20 height 14
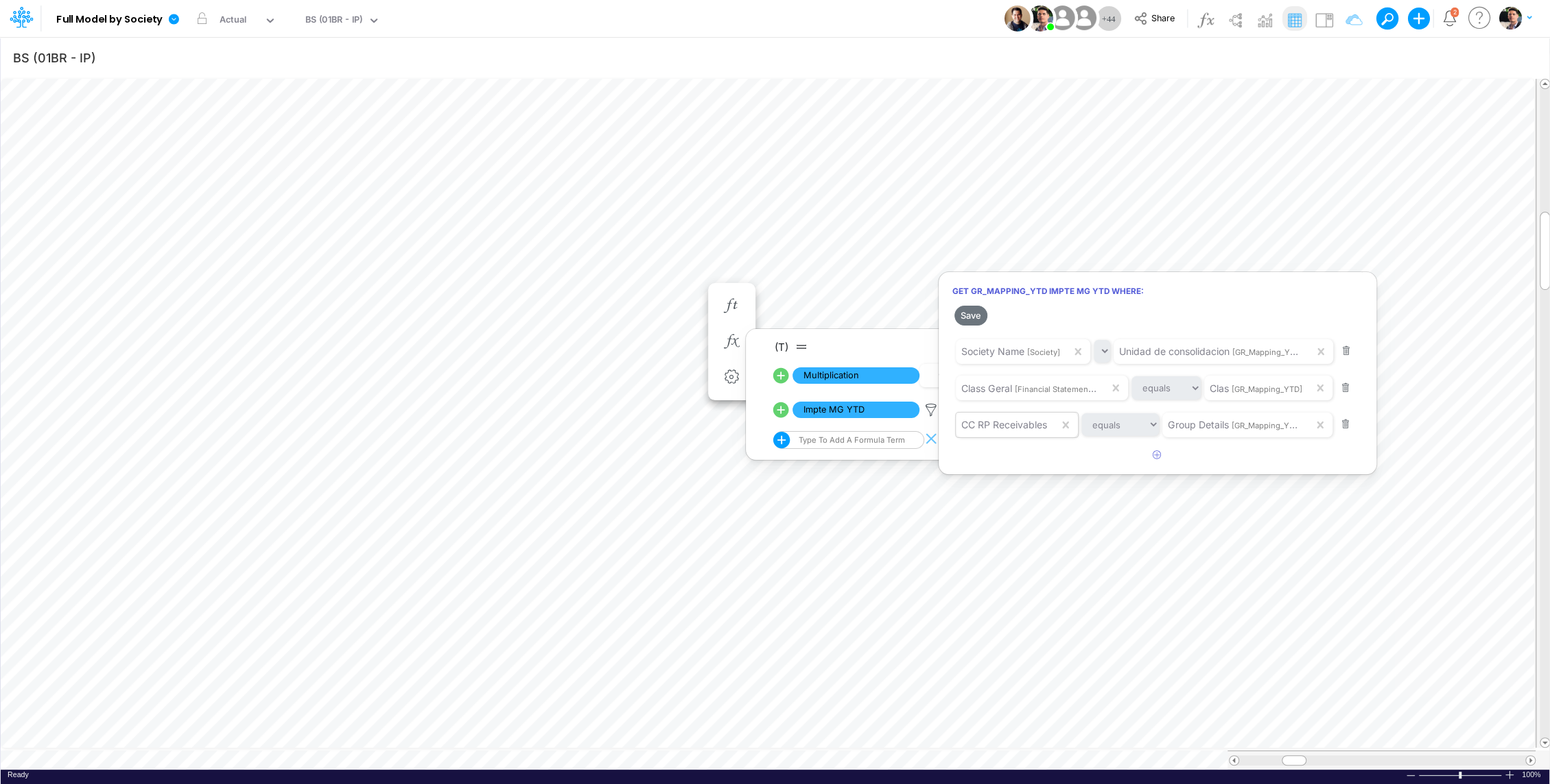
click at [964, 425] on span "CC RP Receivables" at bounding box center [1004, 425] width 86 height 12
drag, startPoint x: 958, startPoint y: 425, endPoint x: 1003, endPoint y: 423, distance: 45.0
click at [1000, 423] on div "CC RP Receivables" at bounding box center [1007, 425] width 103 height 23
click at [553, 324] on div at bounding box center [775, 395] width 1550 height 777
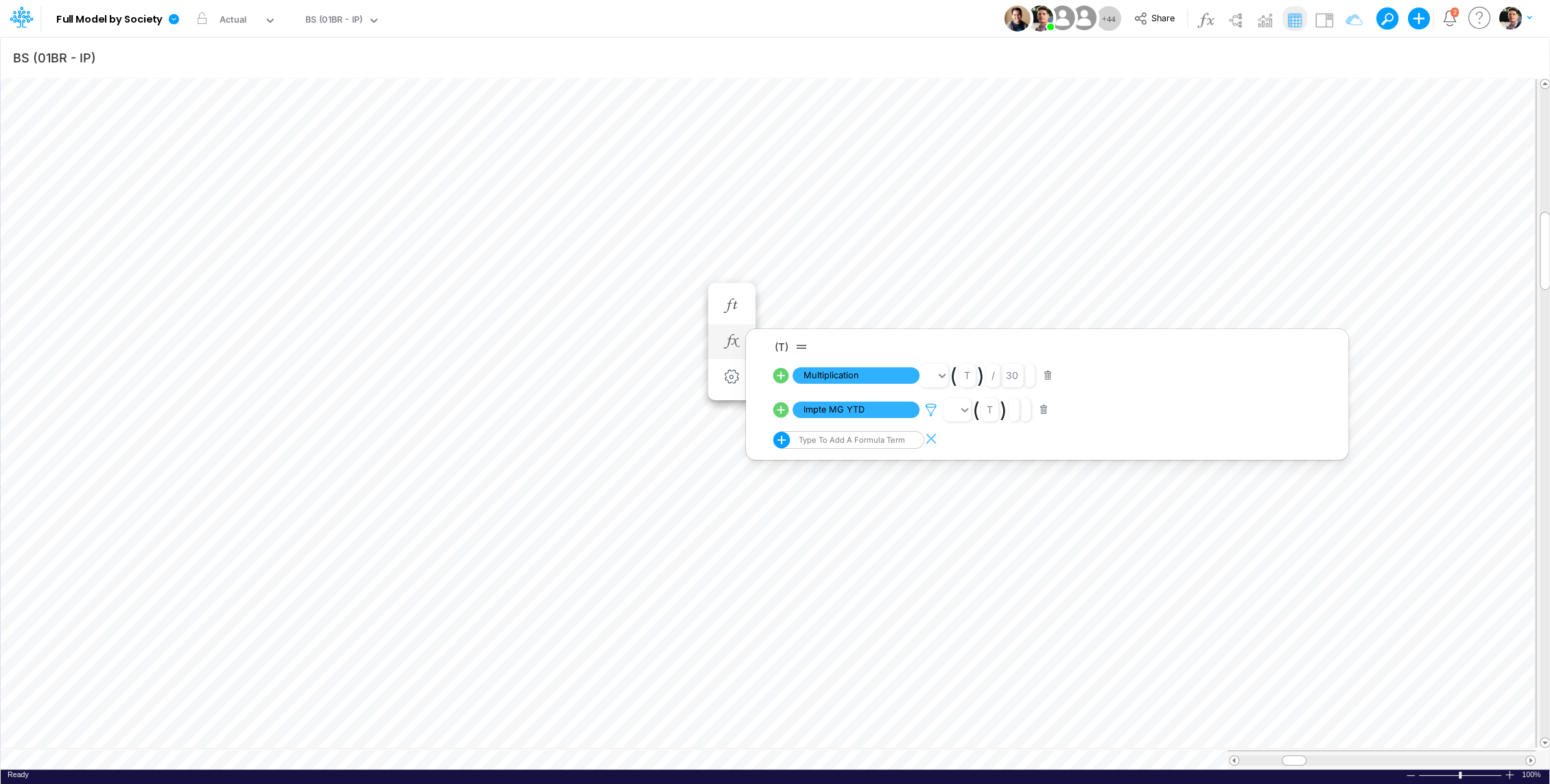
click at [932, 417] on div at bounding box center [931, 410] width 24 height 18
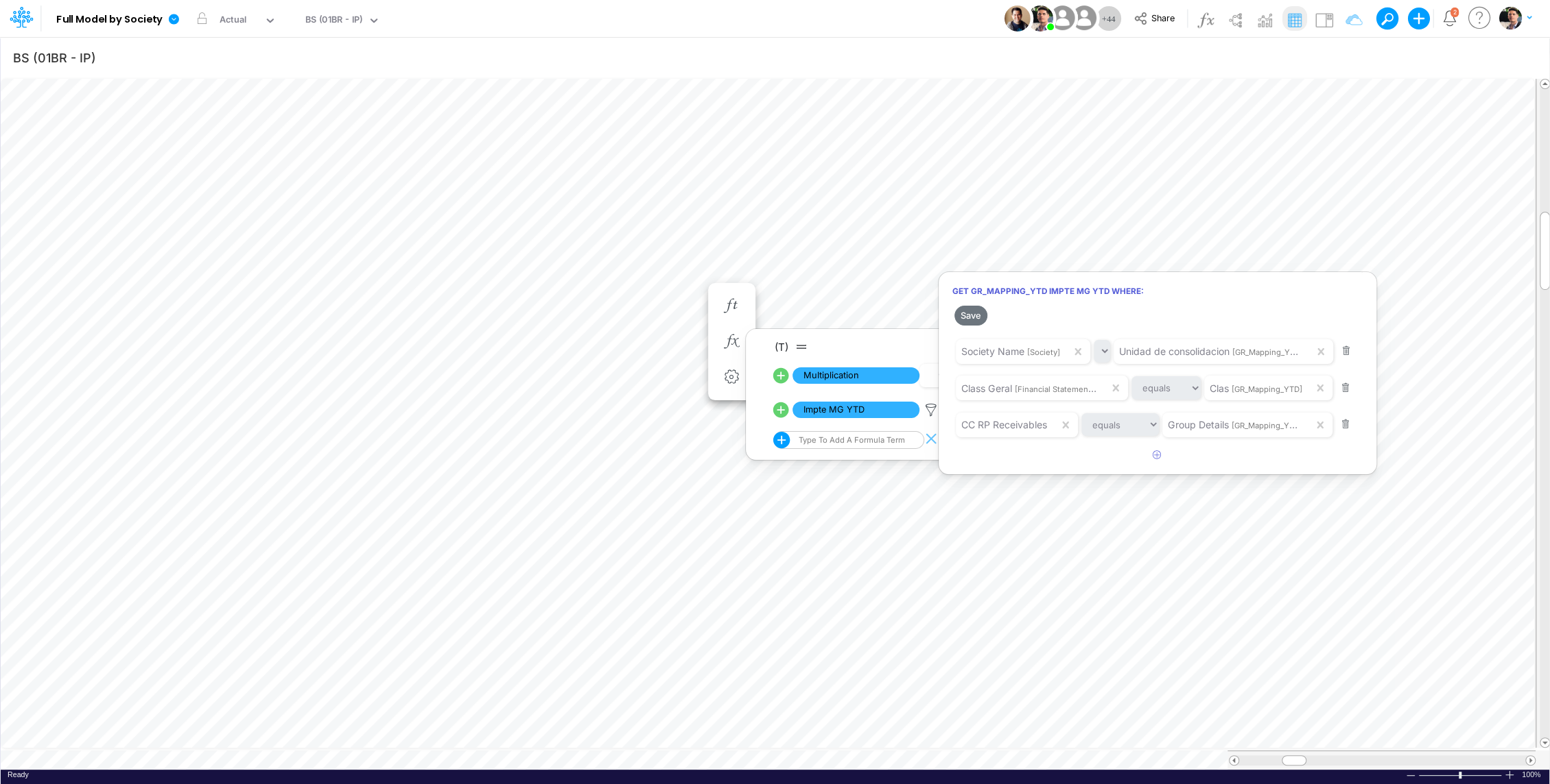
click at [565, 753] on div at bounding box center [775, 395] width 1550 height 777
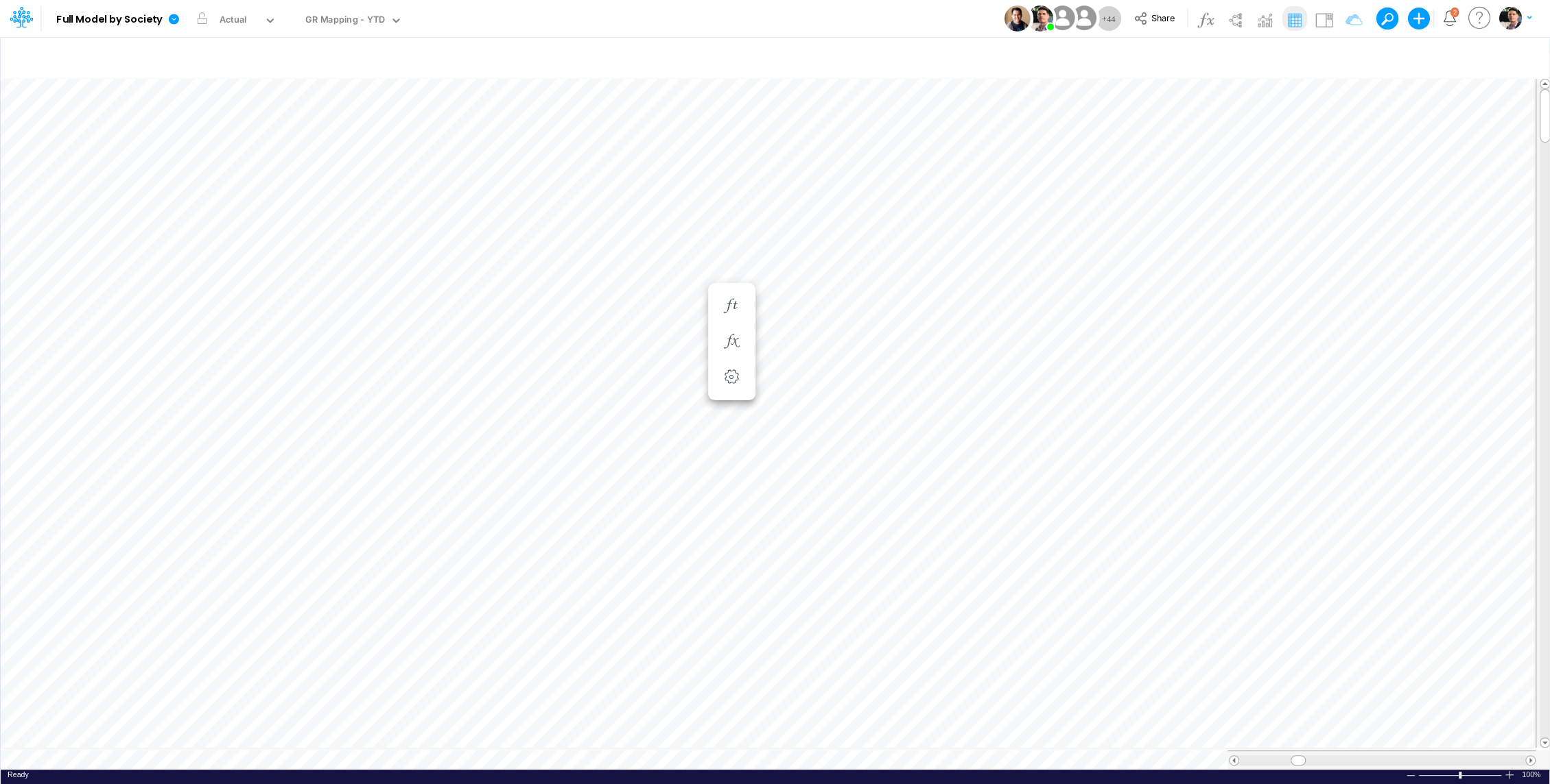
scroll to position [7, 1]
click at [1351, 52] on icon "button" at bounding box center [1346, 58] width 20 height 14
select select "notEqual"
select select "contains"
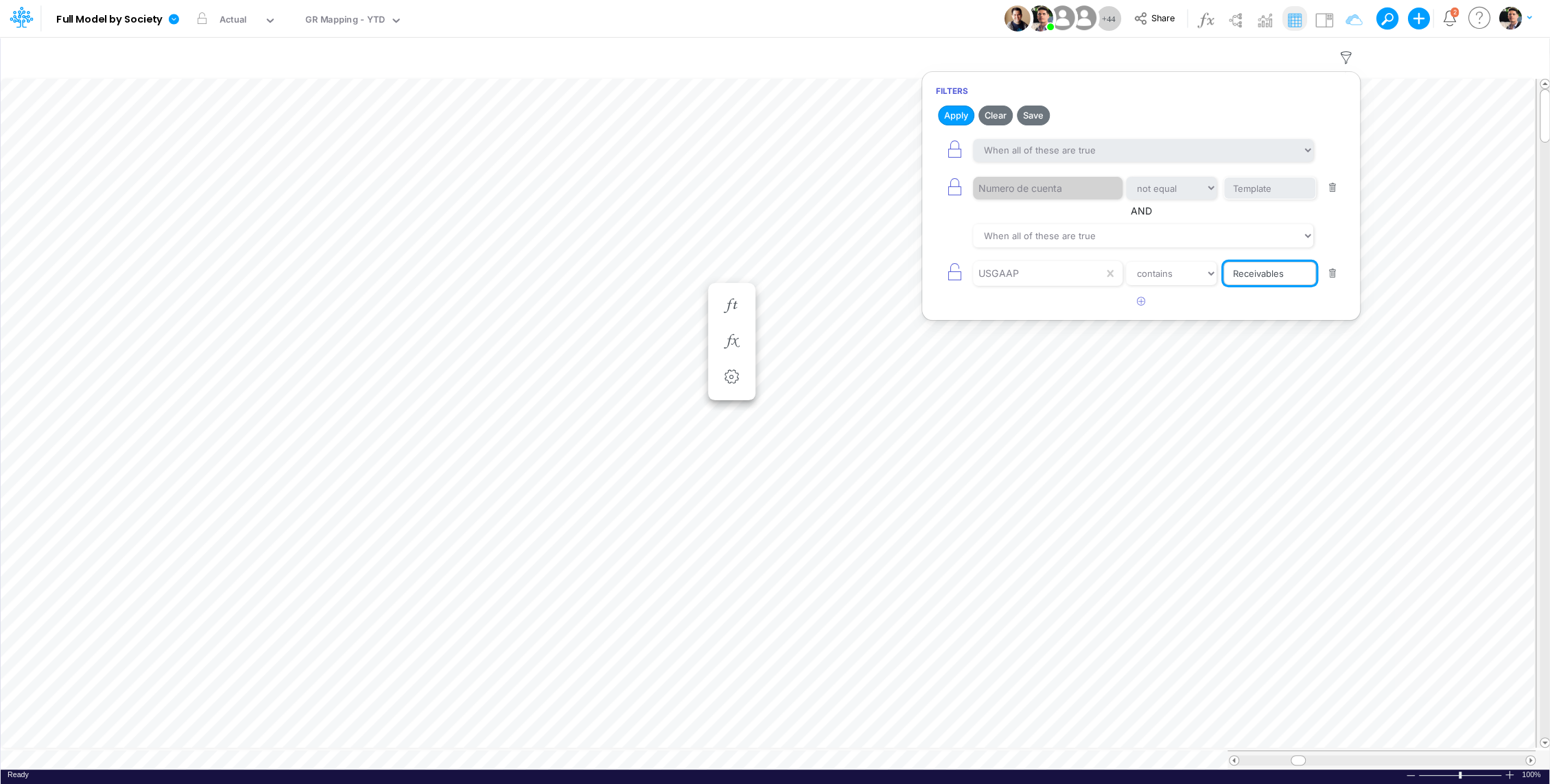
click at [1243, 200] on input "Receivables" at bounding box center [1269, 188] width 93 height 23
type input "c"
type input "CC RP"
click at [953, 119] on button "Apply" at bounding box center [956, 115] width 36 height 20
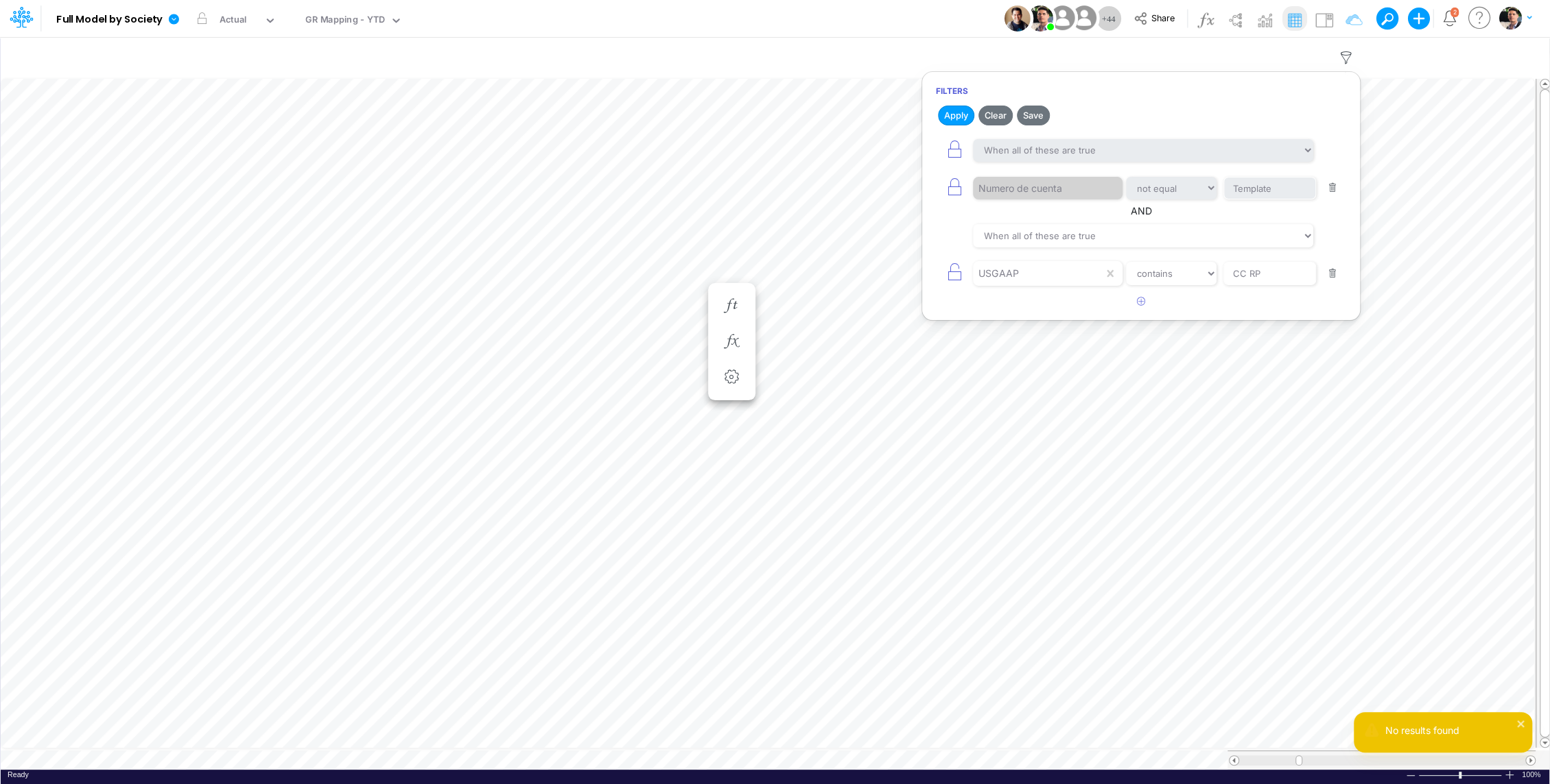
click at [1333, 185] on button "button" at bounding box center [1333, 188] width 27 height 19
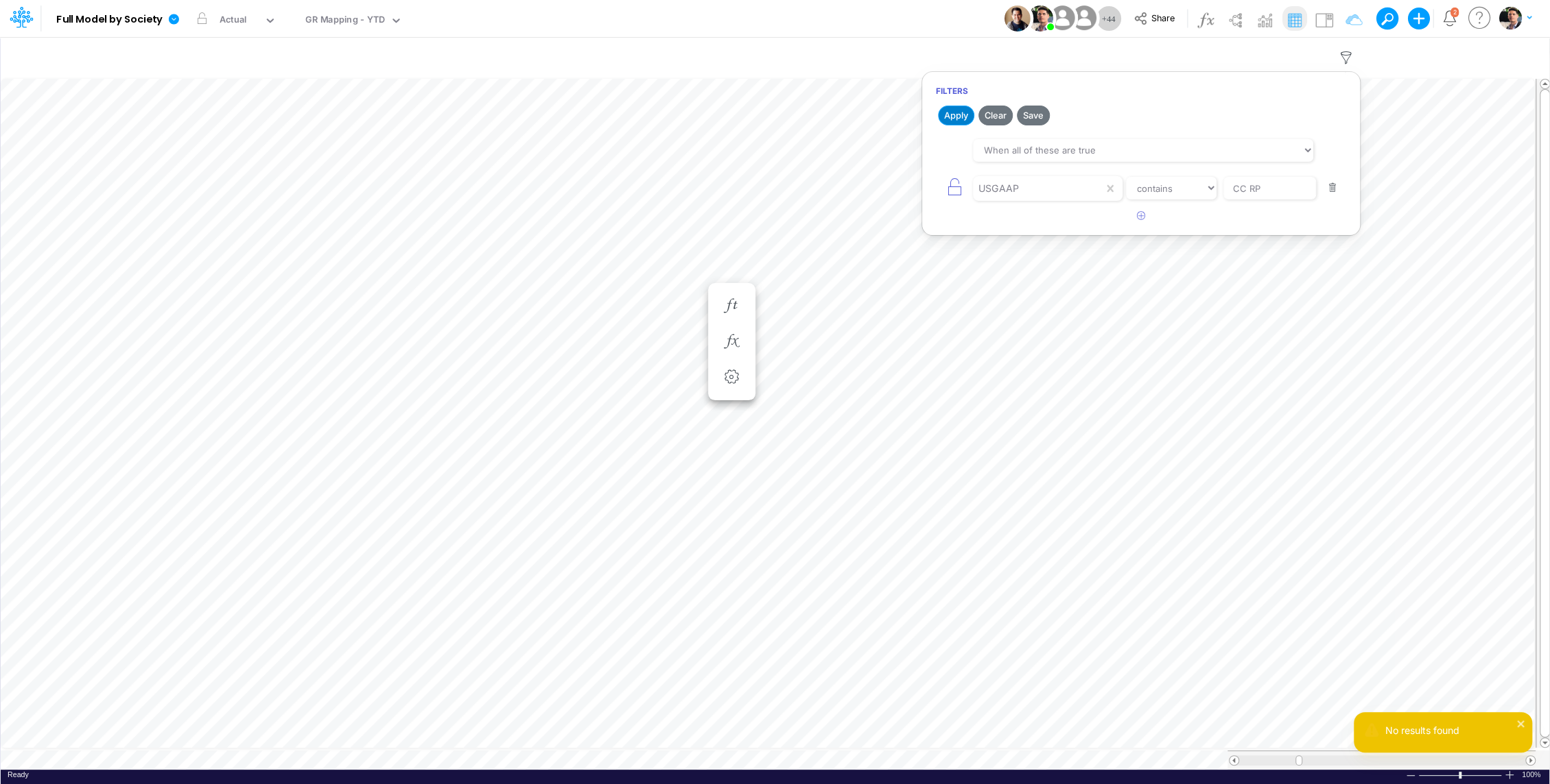
click at [950, 117] on button "Apply" at bounding box center [956, 115] width 36 height 20
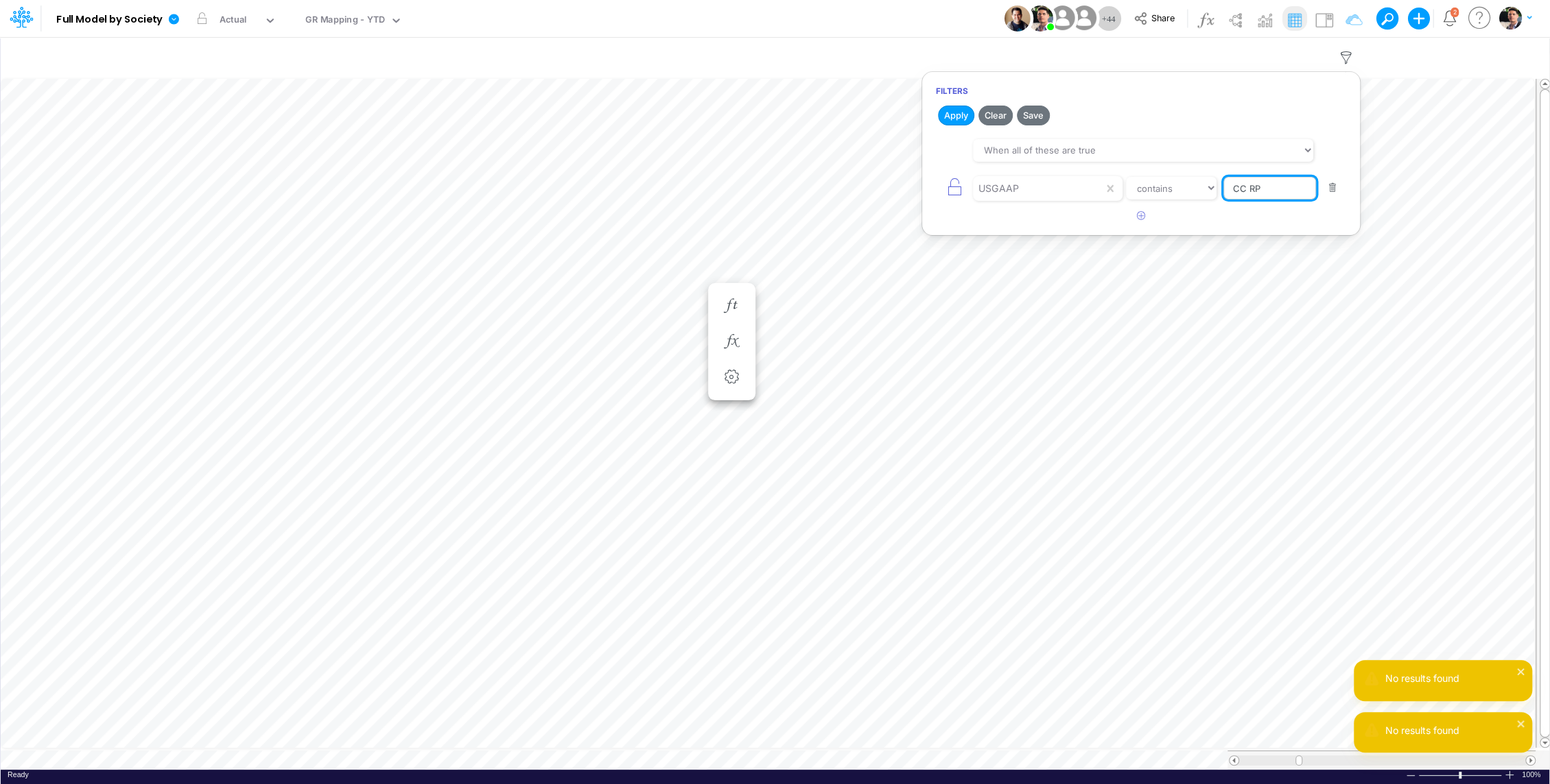
click at [1269, 191] on input "CC RP" at bounding box center [1269, 188] width 93 height 23
drag, startPoint x: 1269, startPoint y: 191, endPoint x: 1217, endPoint y: 191, distance: 52.0
click at [1217, 191] on div "USGAAP equals not equal starts with ends with contains CC RP" at bounding box center [1141, 188] width 410 height 31
type input "Accounts Receivable"
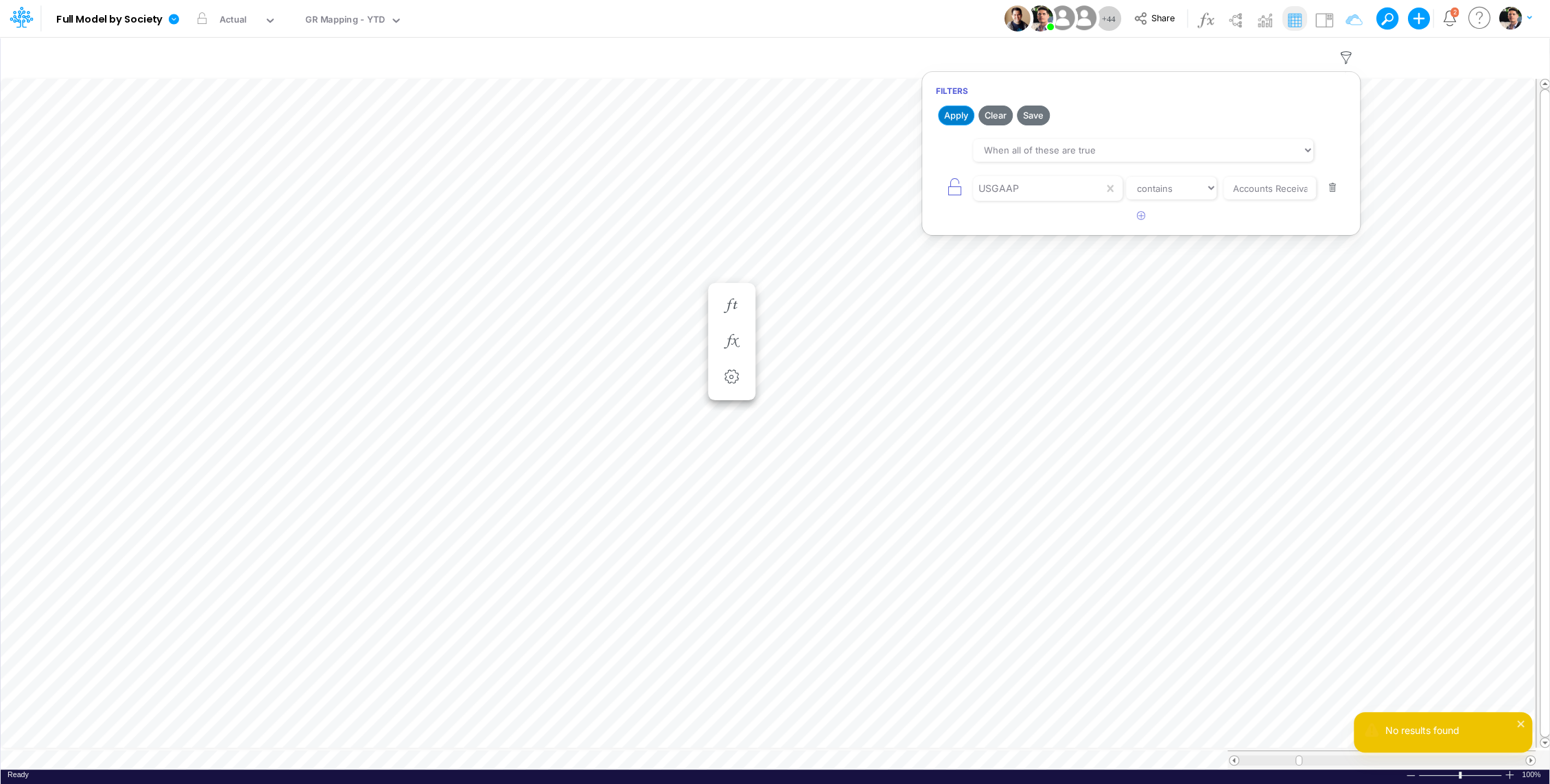
click at [953, 111] on button "Apply" at bounding box center [956, 115] width 36 height 20
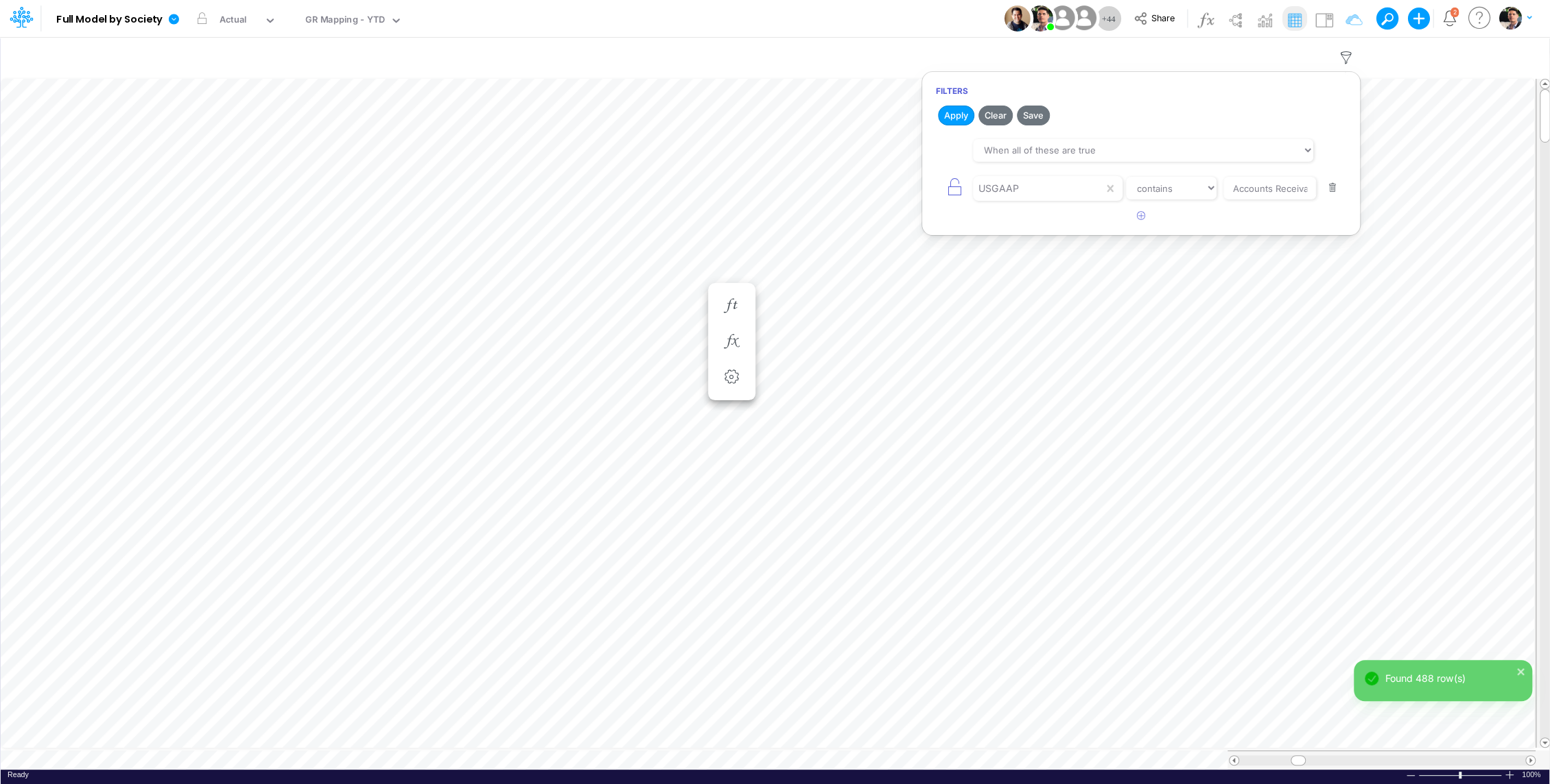
type input "BS (01BR - IP)"
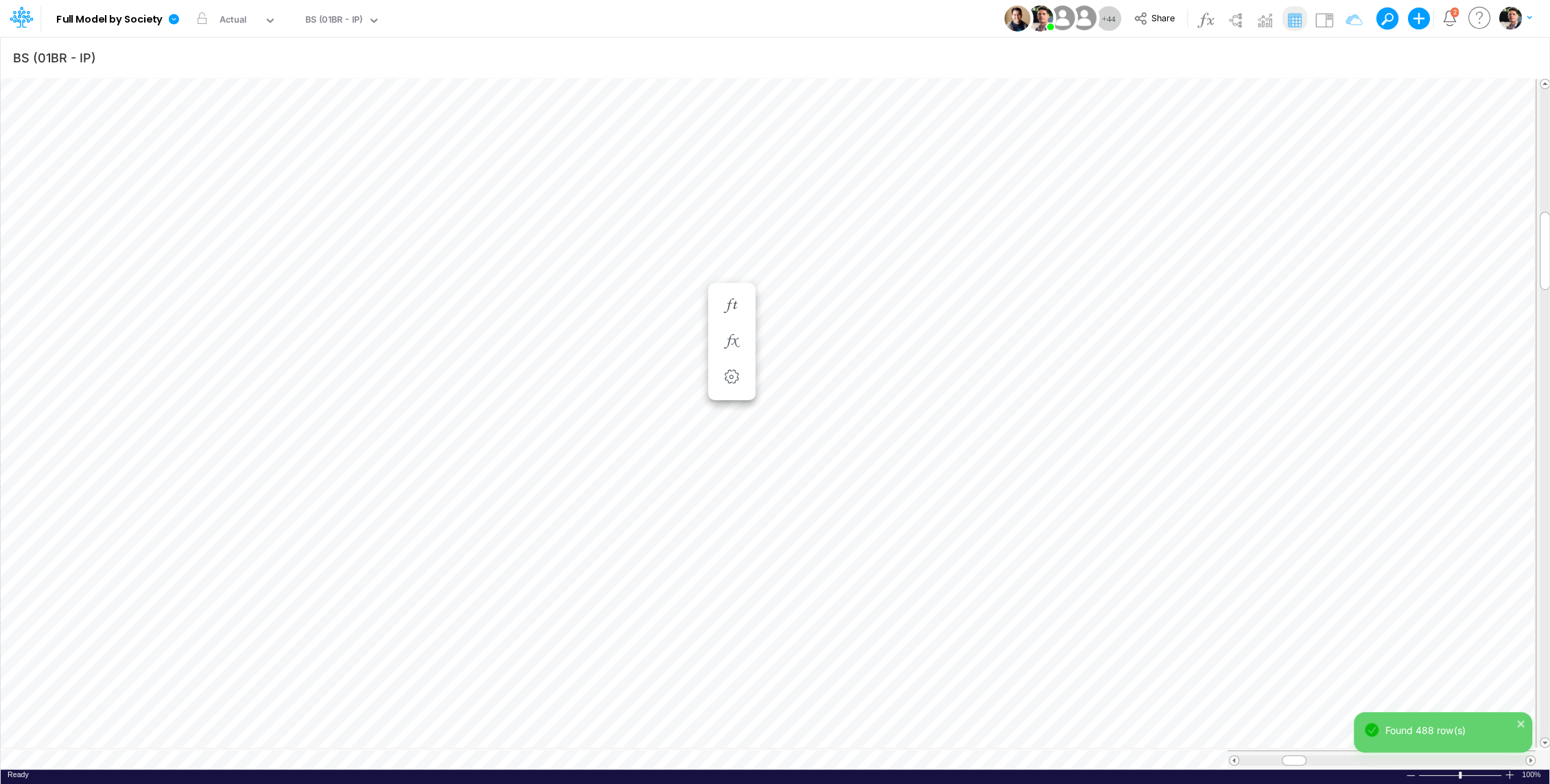
scroll to position [7, 1]
click at [724, 339] on icon "button" at bounding box center [731, 342] width 20 height 14
click at [935, 406] on icon at bounding box center [931, 410] width 20 height 14
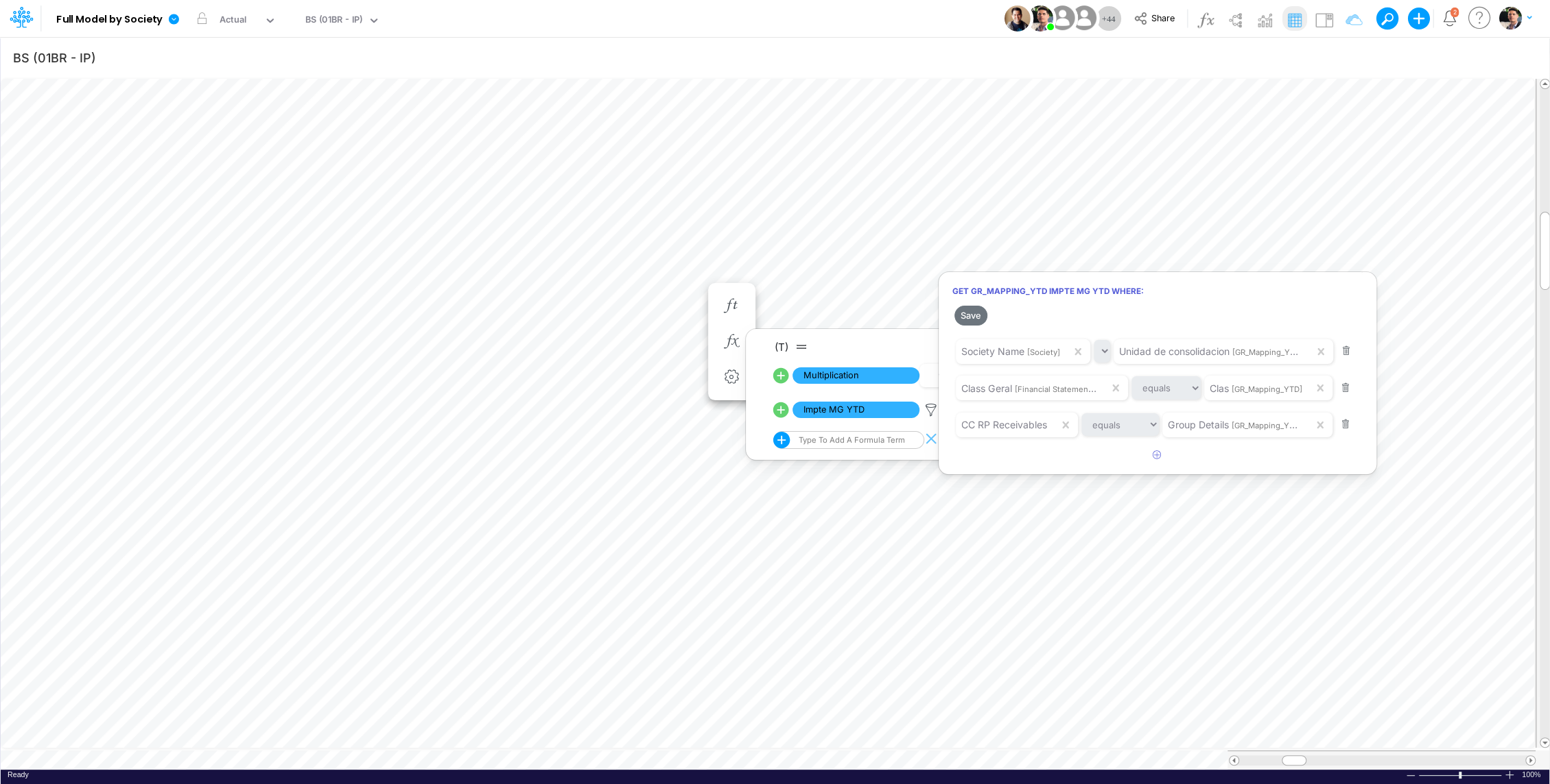
click at [565, 754] on div at bounding box center [775, 395] width 1550 height 777
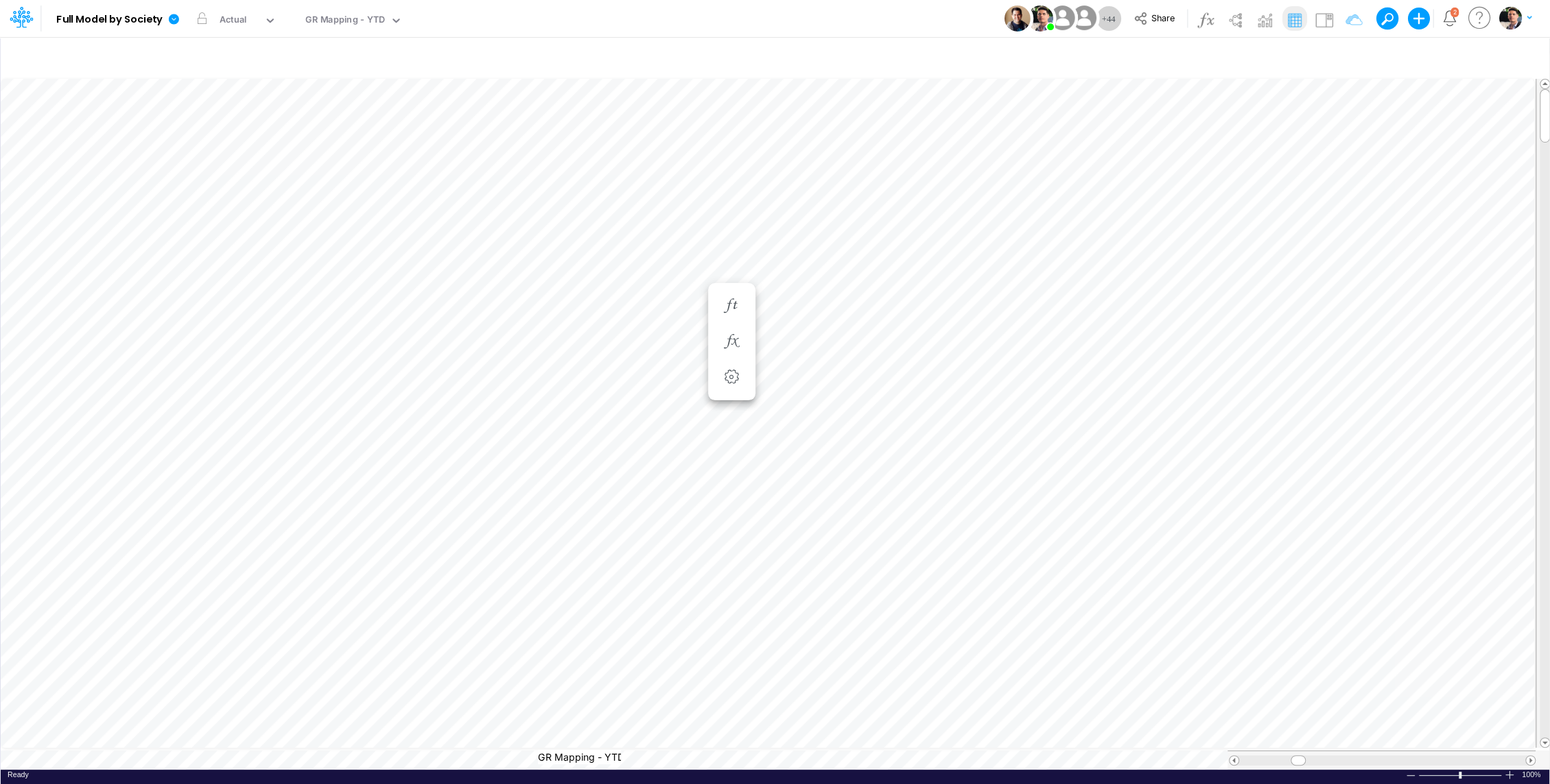
scroll to position [0, 3]
click at [1346, 59] on icon "button" at bounding box center [1346, 58] width 20 height 14
select select "contains"
click at [1110, 188] on icon at bounding box center [1110, 188] width 14 height 14
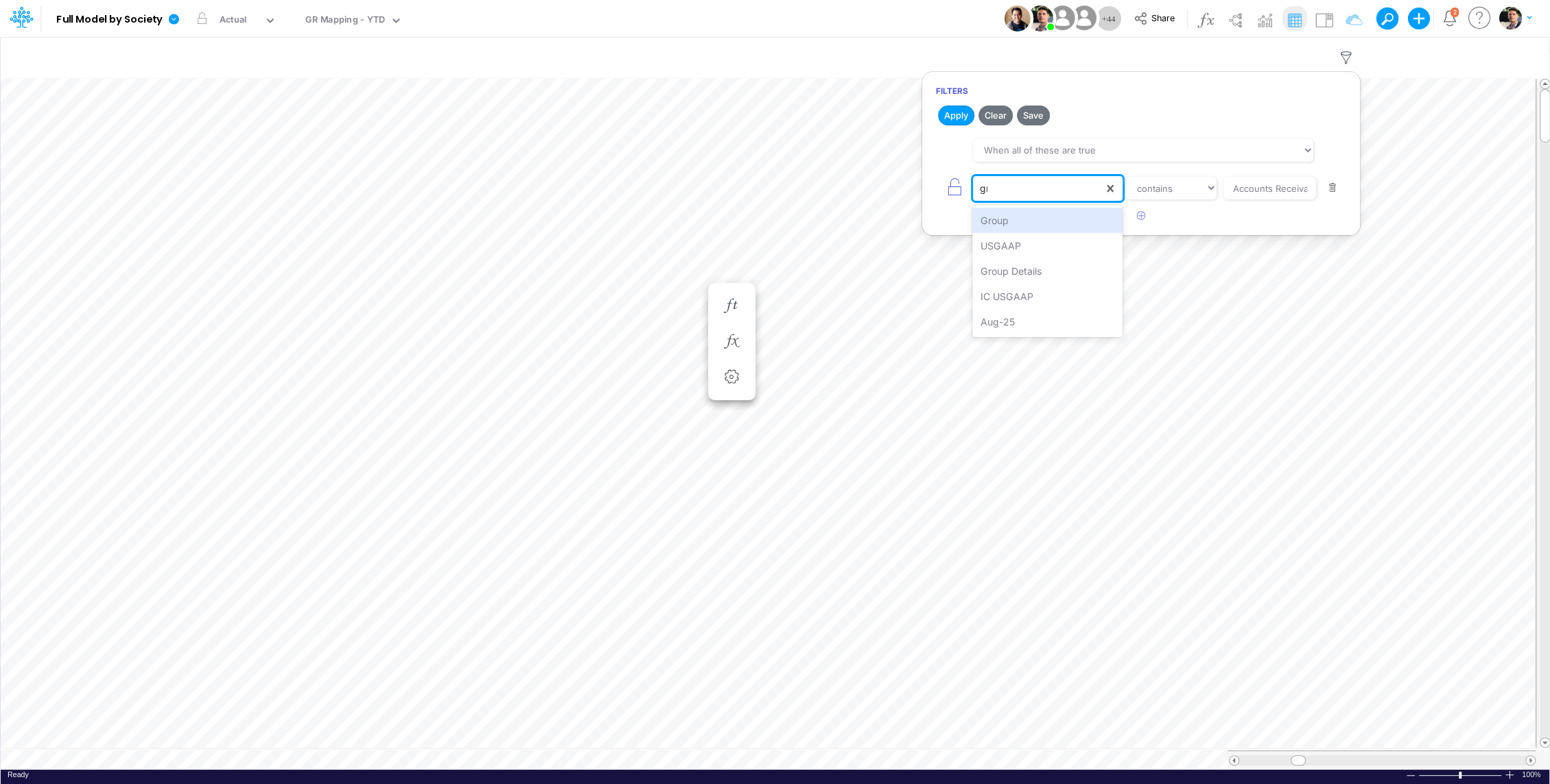
type input "gro"
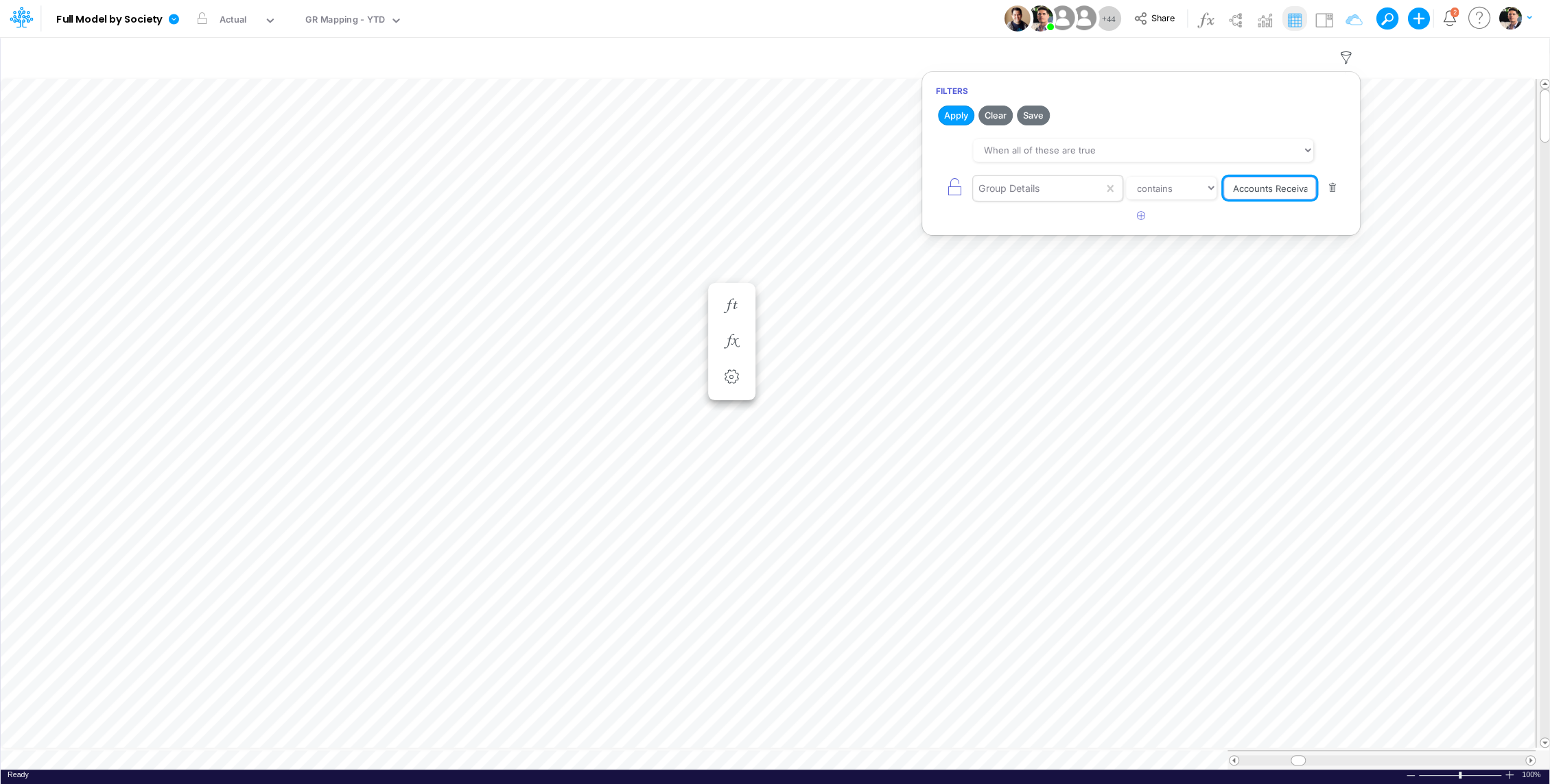
paste input "CC RP Receivables"
type input "CC RP Receivables"
click at [960, 114] on button "Apply" at bounding box center [956, 115] width 36 height 20
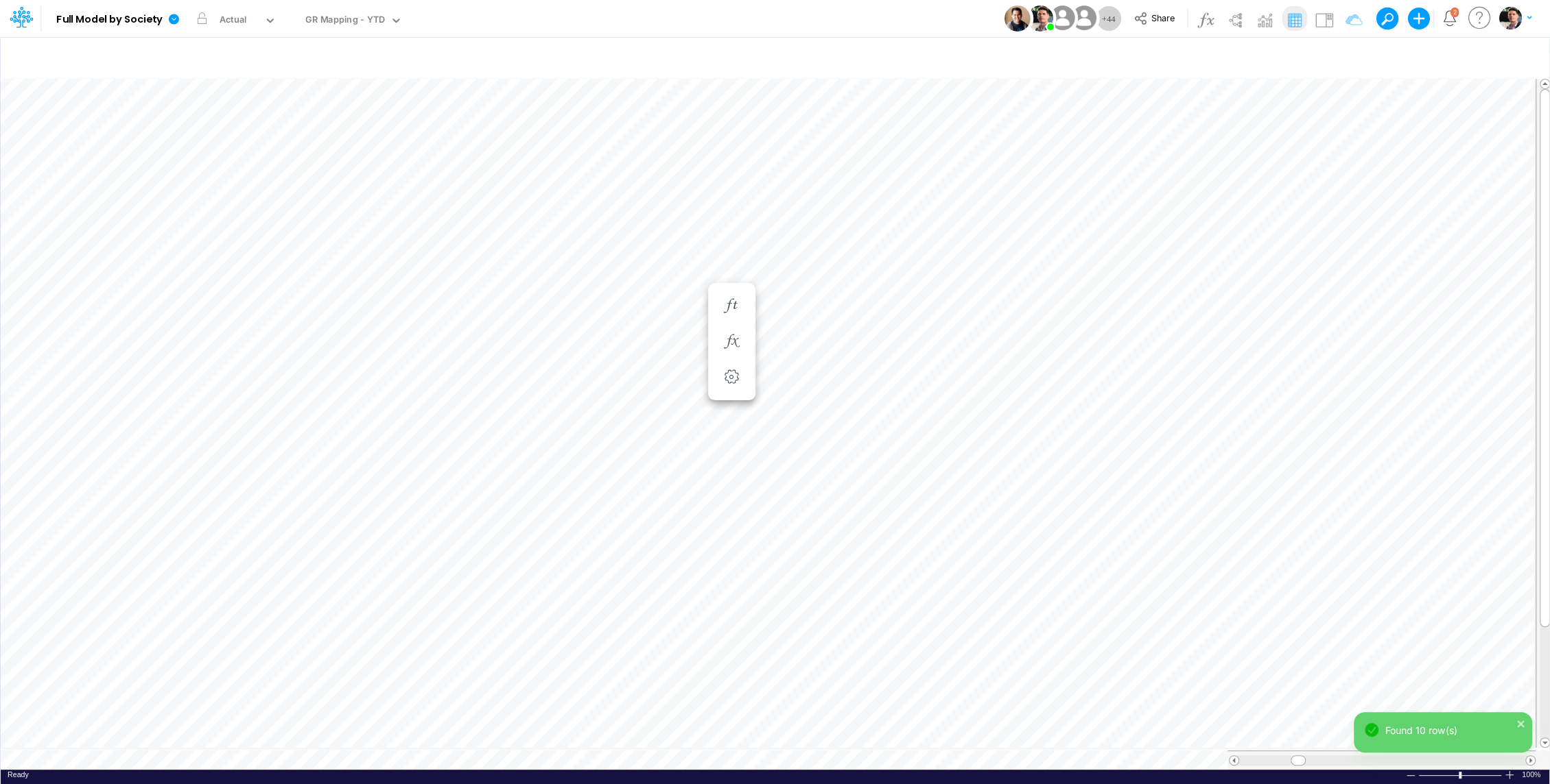
scroll to position [7, 1]
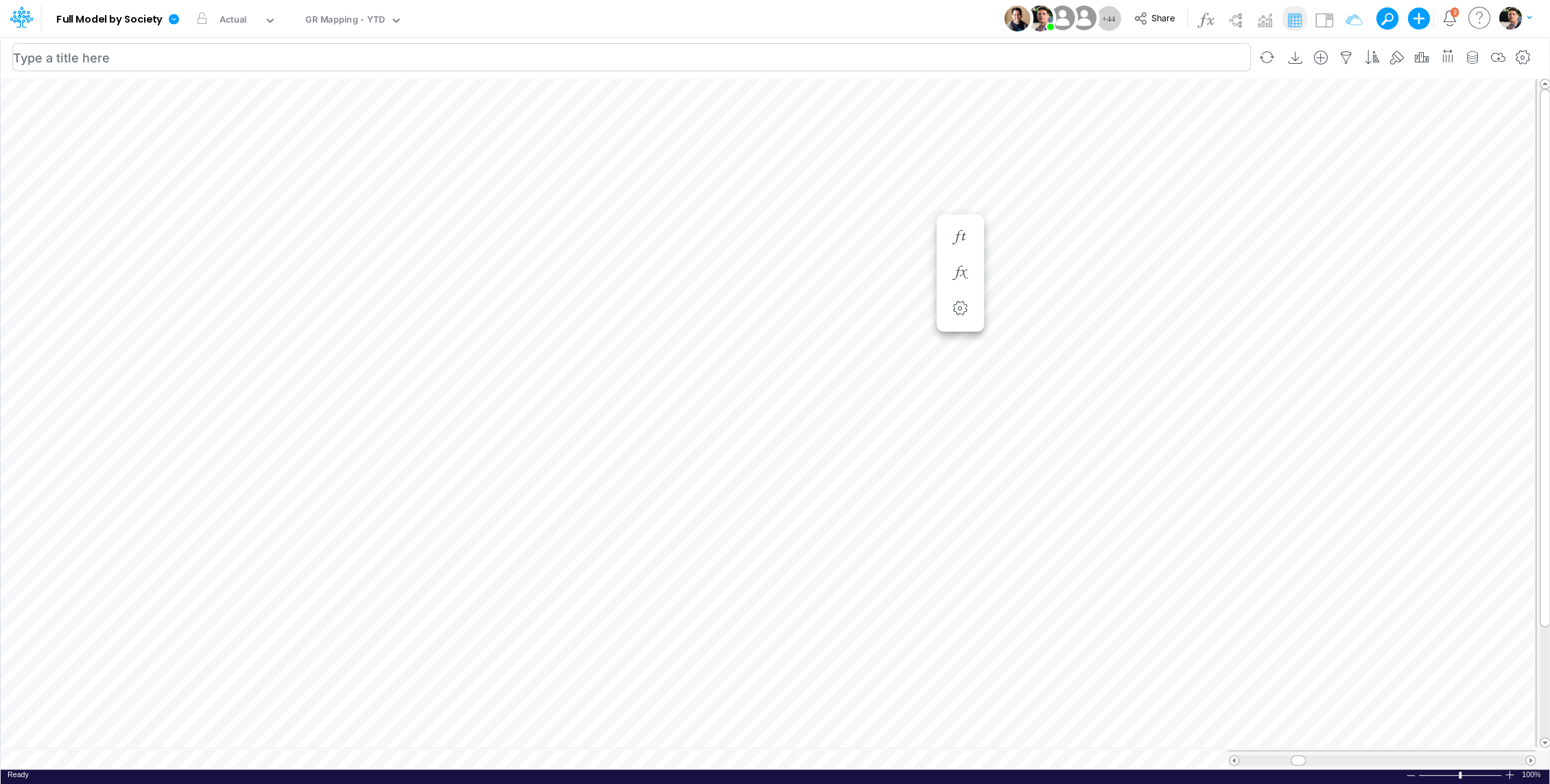
scroll to position [7, 1]
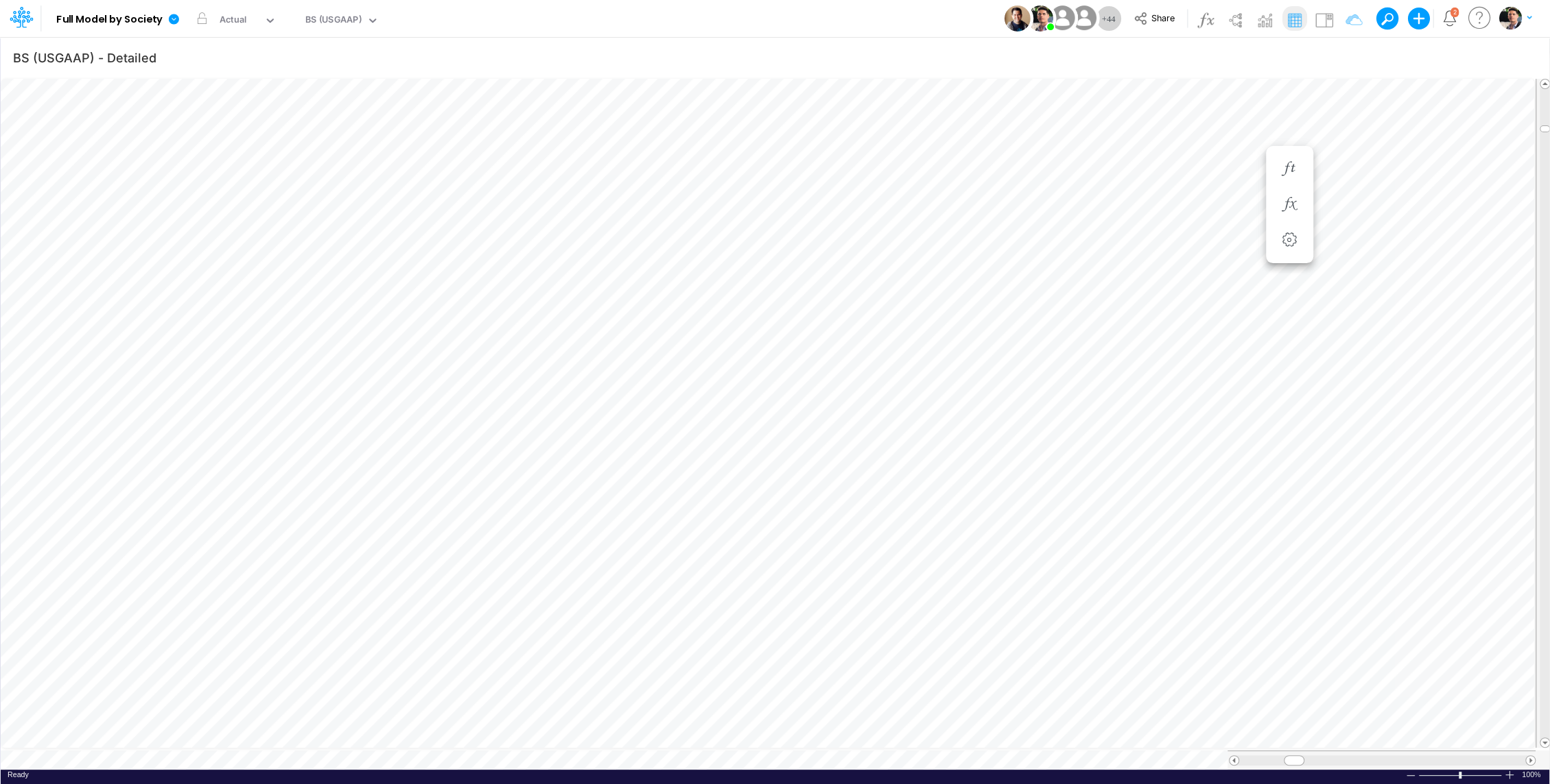
type input "BS (01BR - IP)"
click at [806, 373] on icon "button" at bounding box center [805, 370] width 20 height 14
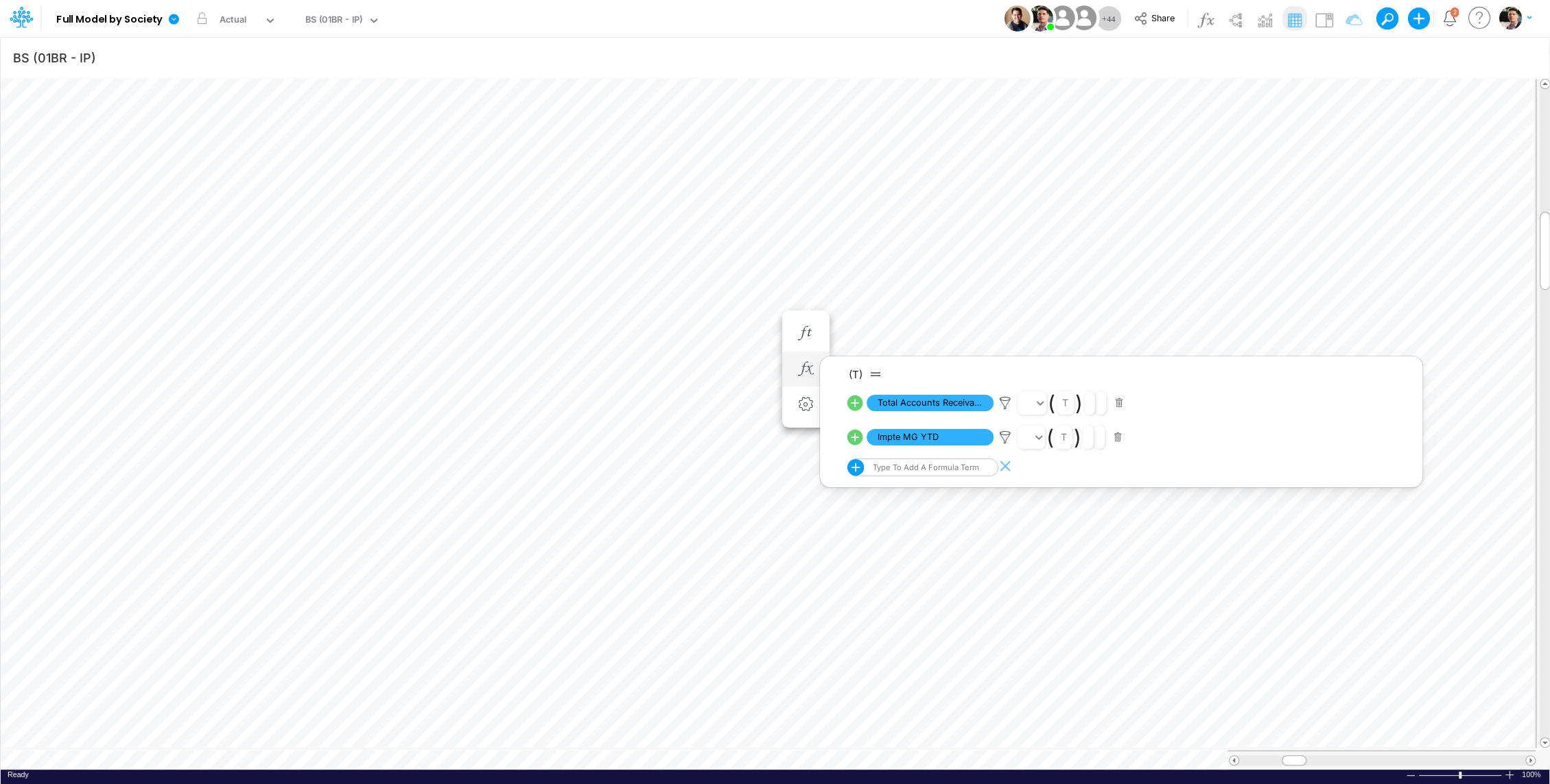
click at [1008, 427] on li "Impte MG YTD ( t )" at bounding box center [1131, 437] width 568 height 34
click at [1007, 436] on icon at bounding box center [1005, 438] width 20 height 14
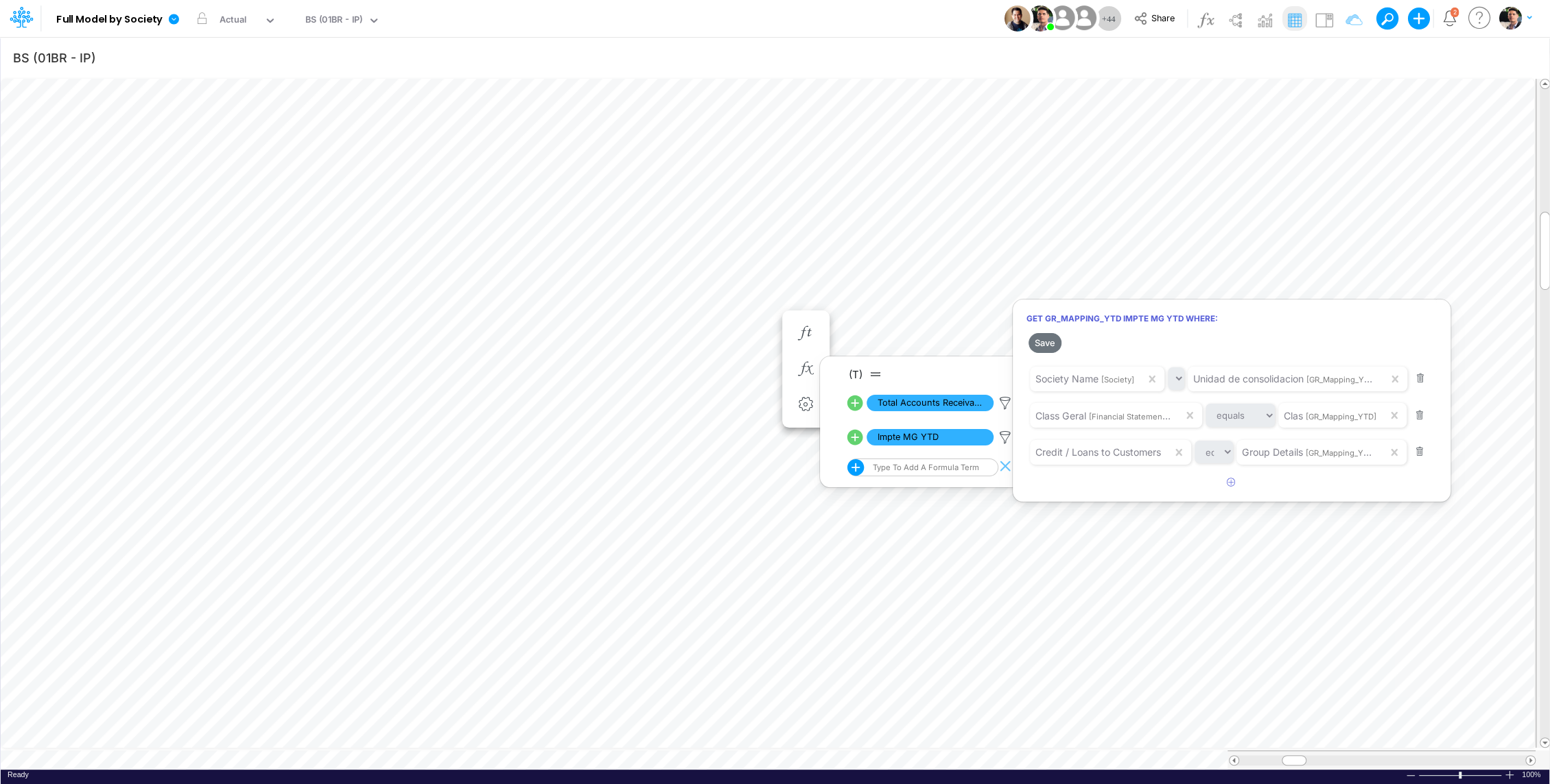
click at [592, 747] on div at bounding box center [775, 395] width 1550 height 777
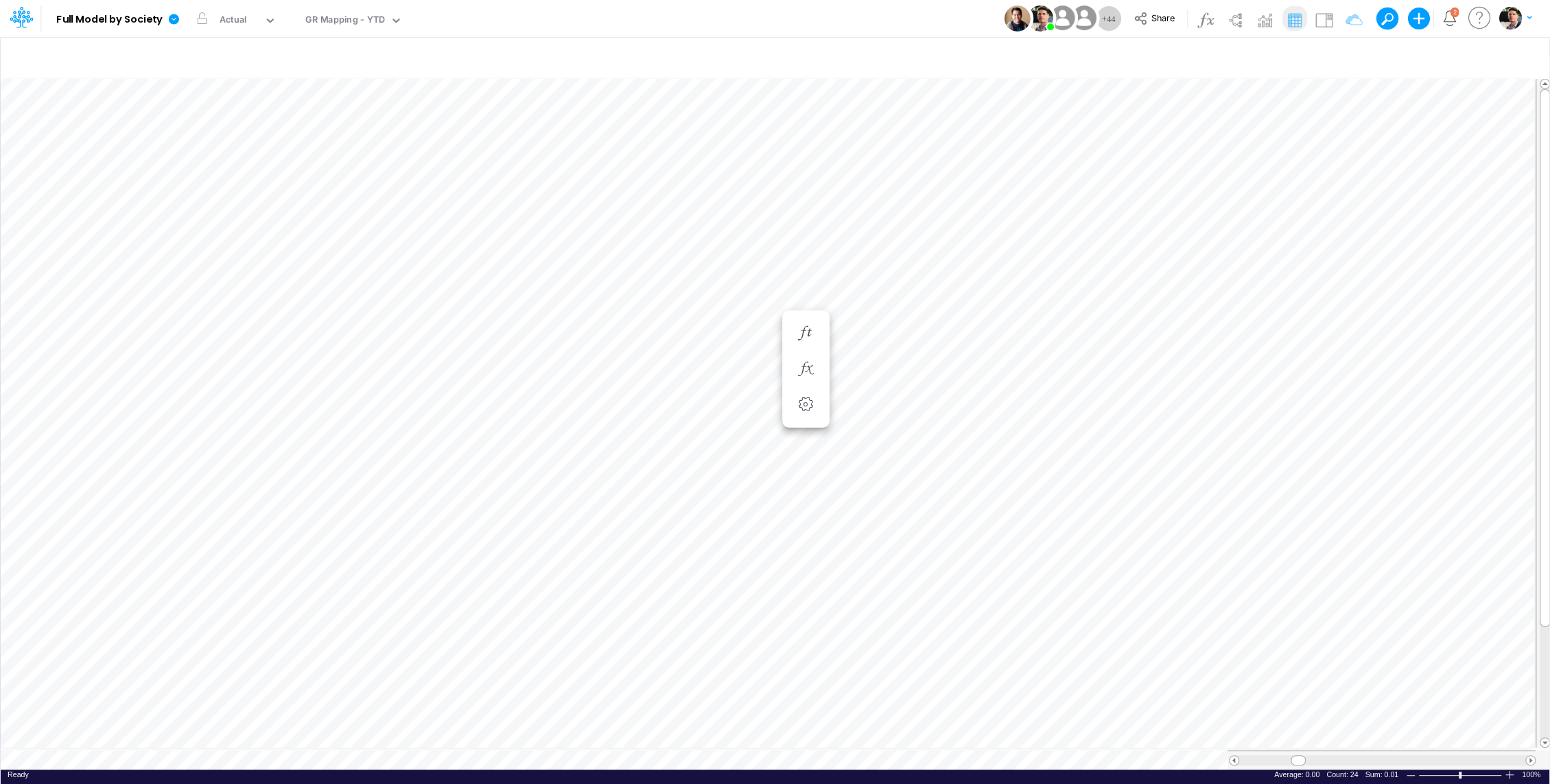
scroll to position [7, 1]
click at [1350, 51] on icon "button" at bounding box center [1346, 58] width 20 height 14
select select "contains"
click at [1268, 199] on div "Group Details equals not equal starts with ends with contains CC RP Receivables" at bounding box center [1141, 188] width 410 height 31
click at [1266, 187] on input "CC RP Receivables" at bounding box center [1269, 188] width 93 height 23
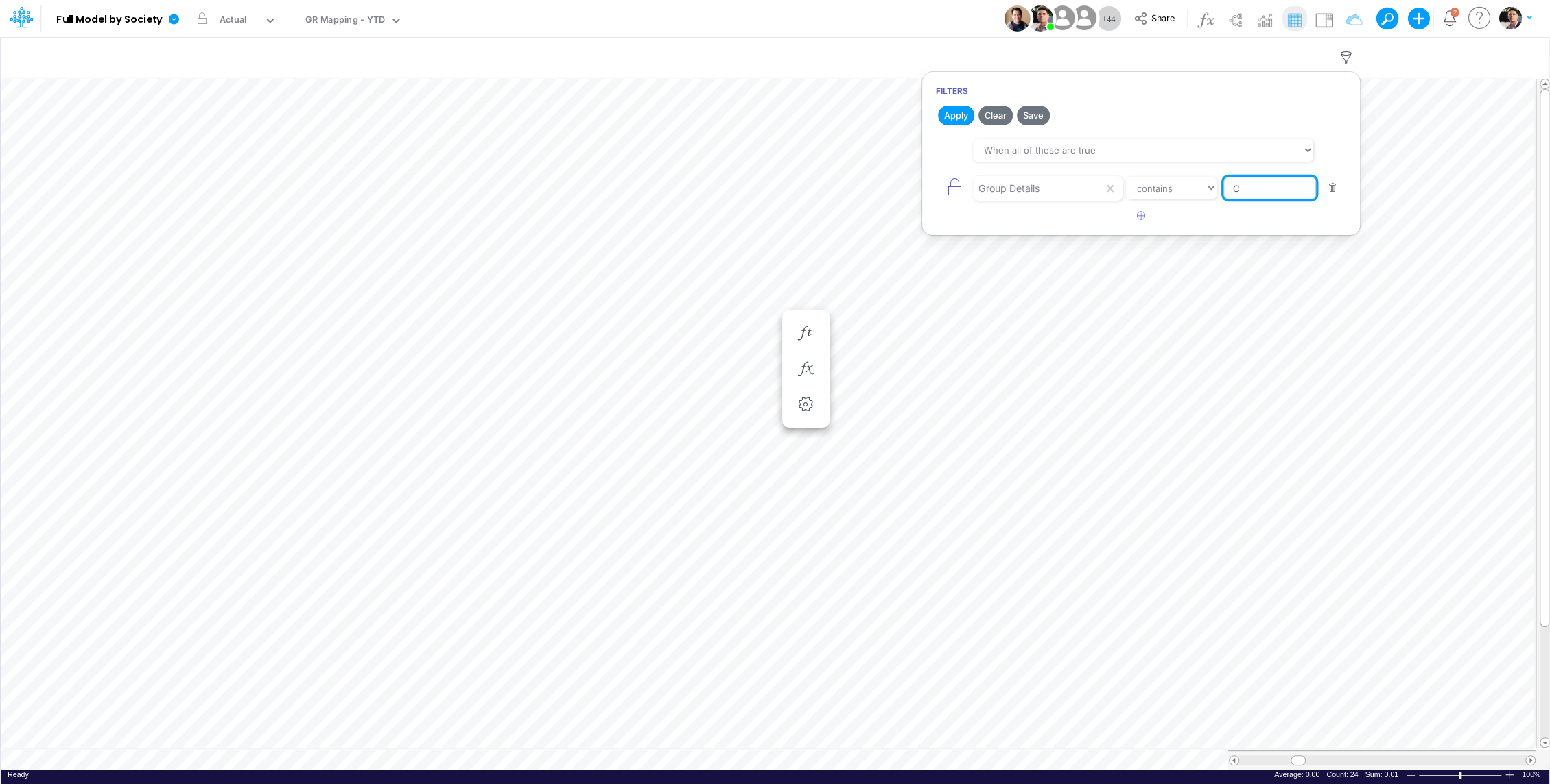
scroll to position [0, 0]
type input "Credit / Loans"
click at [952, 116] on button "Apply" at bounding box center [956, 115] width 36 height 20
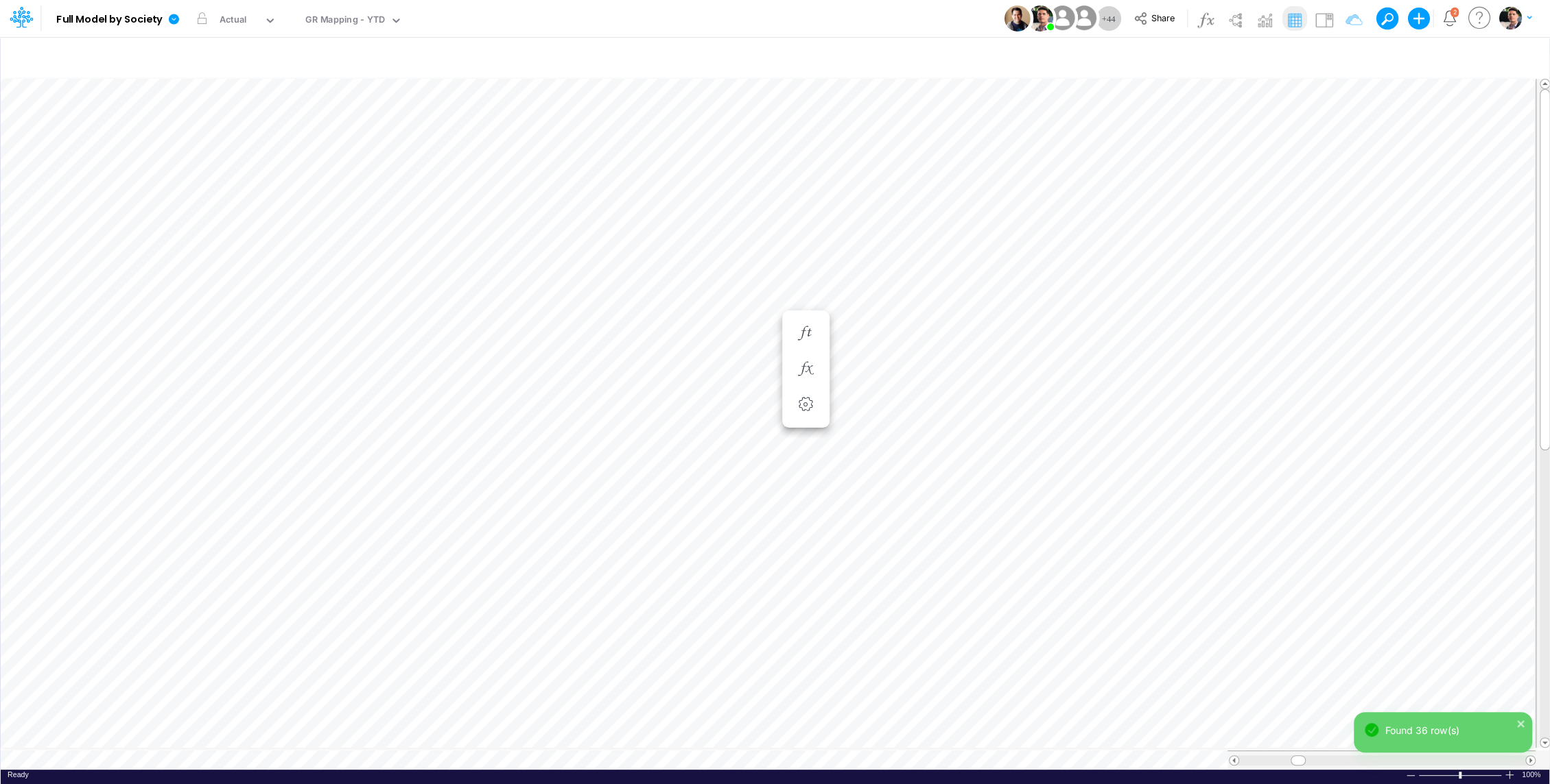
scroll to position [7, 1]
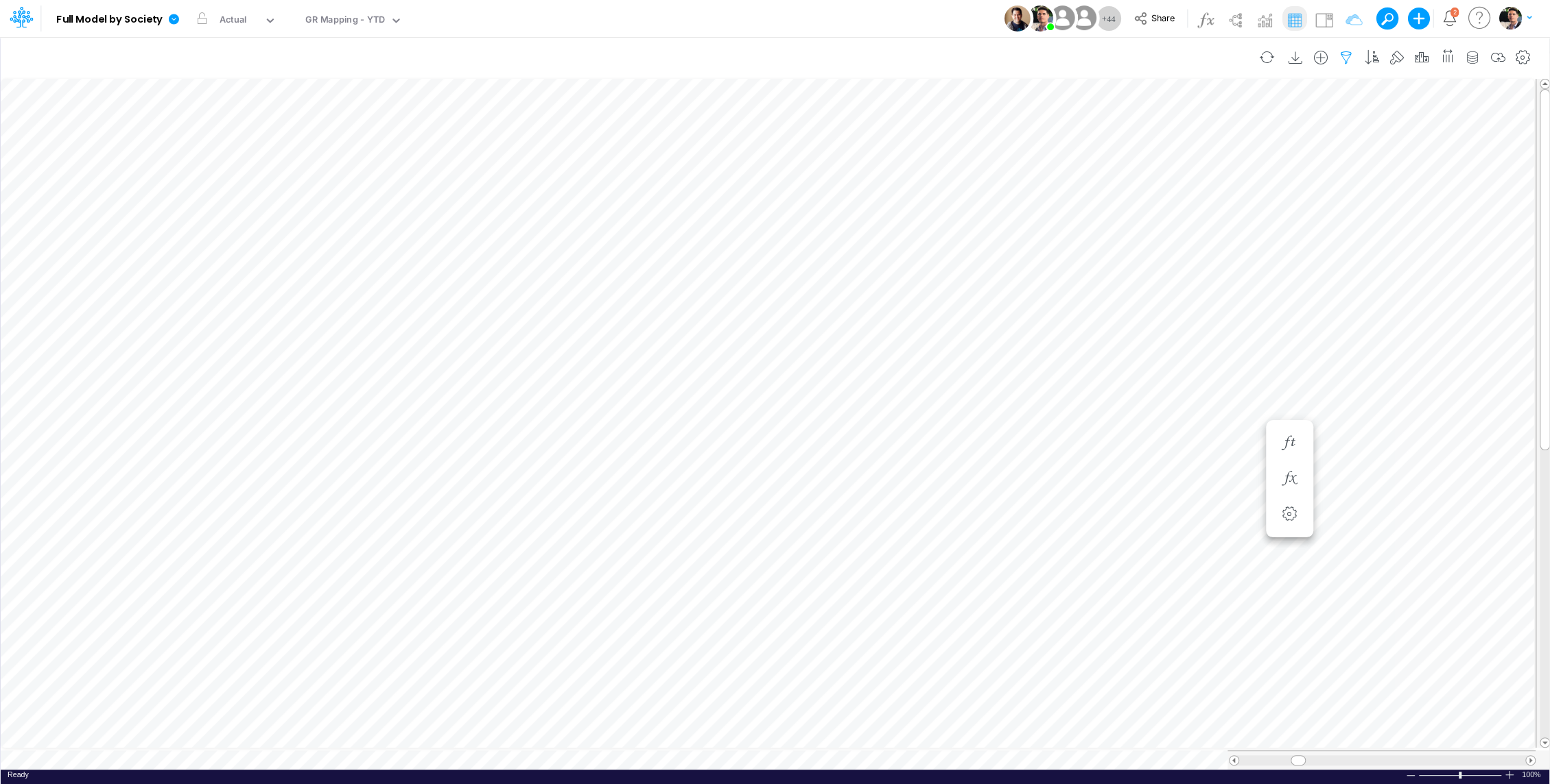
click at [1354, 57] on icon "button" at bounding box center [1346, 58] width 20 height 14
select select "contains"
click at [1142, 213] on icon "button" at bounding box center [1141, 215] width 9 height 9
click at [1078, 200] on div at bounding box center [1038, 188] width 130 height 23
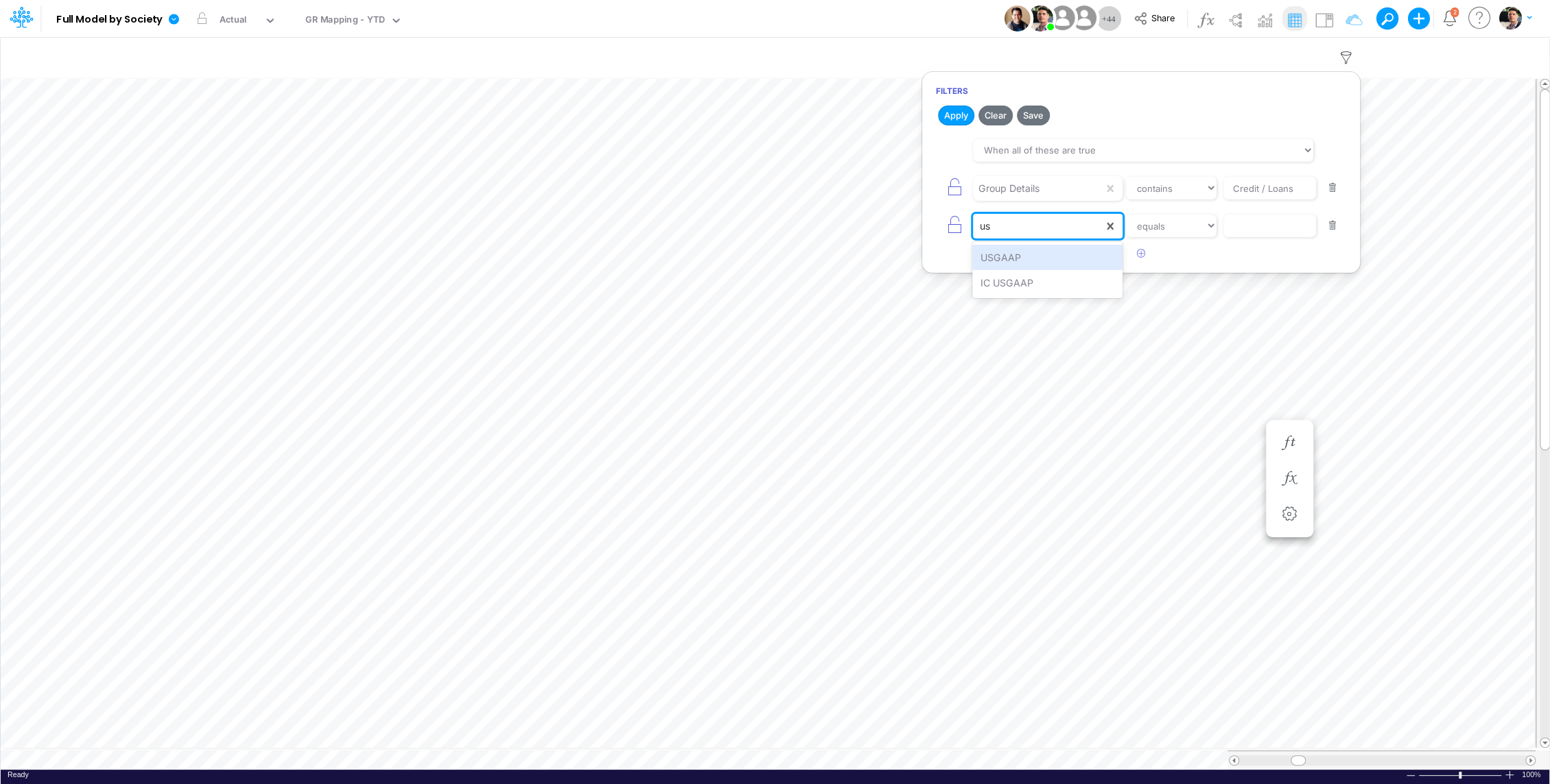
type input "u"
type input "uni"
type input "Y1/01BR"
click at [953, 114] on button "Apply" at bounding box center [956, 115] width 36 height 20
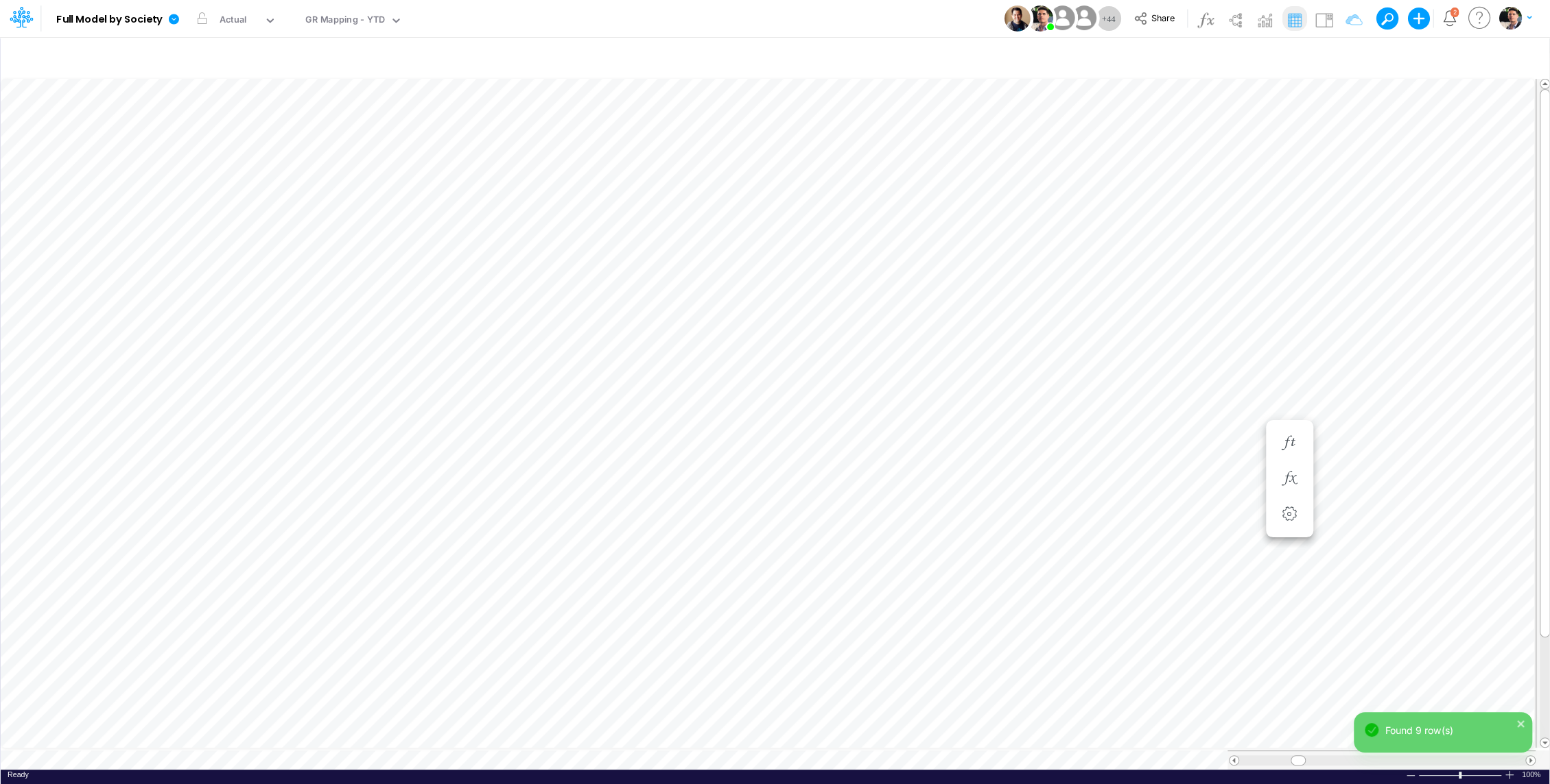
scroll to position [7, 1]
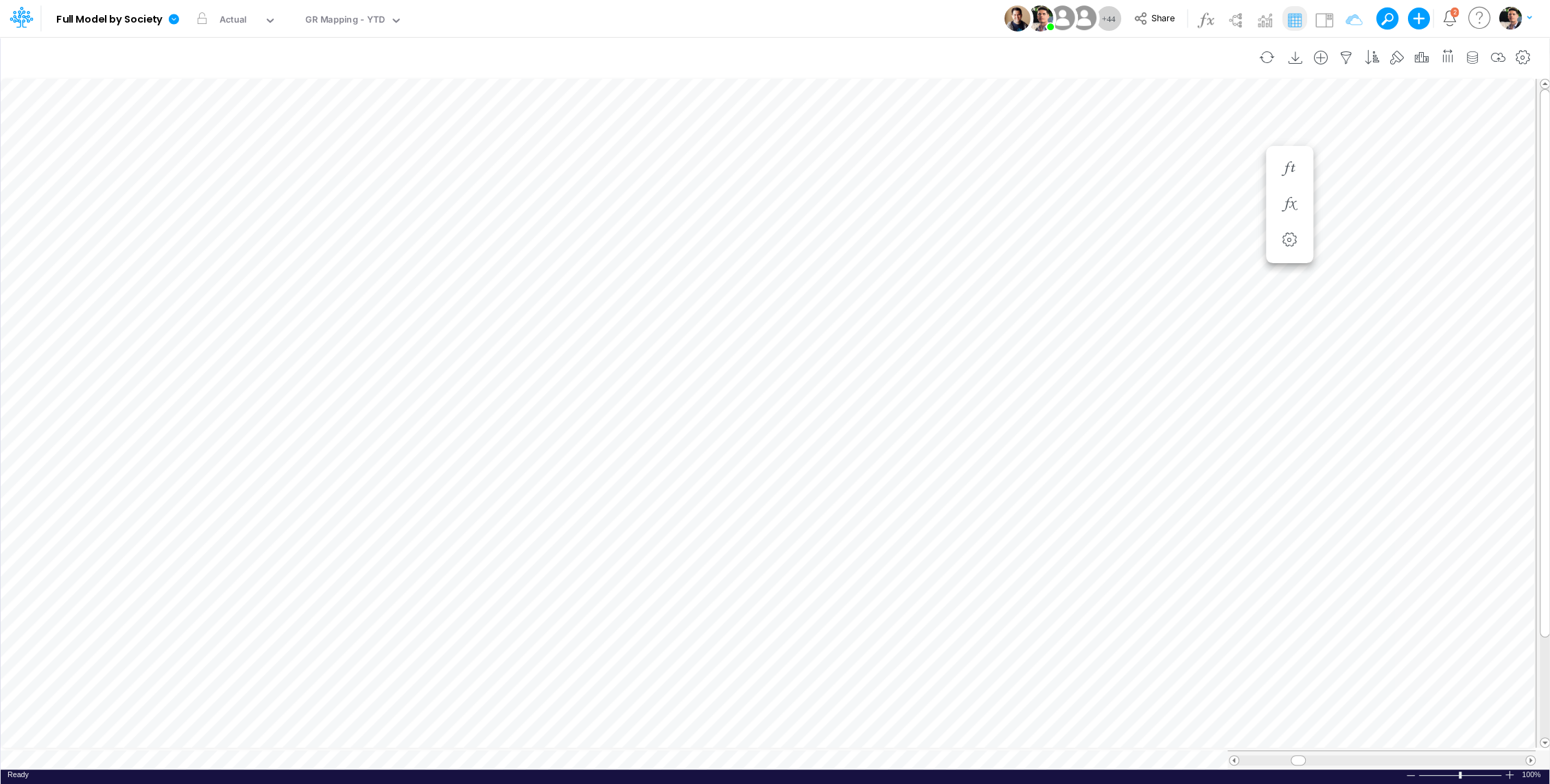
scroll to position [7, 1]
type input "BS (01BR - IP)"
click at [808, 648] on icon "button" at bounding box center [805, 649] width 20 height 14
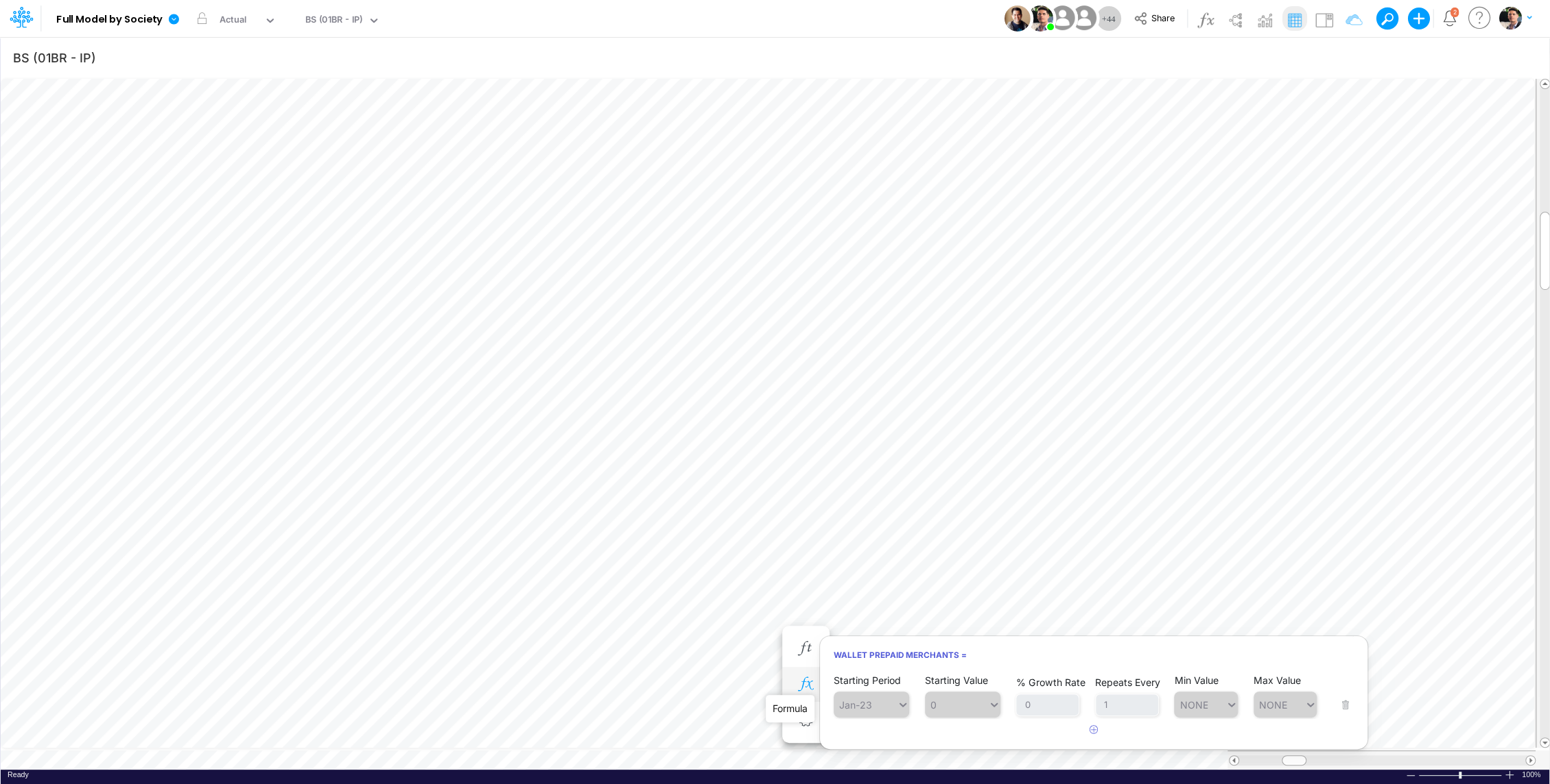
click at [803, 682] on icon "button" at bounding box center [805, 685] width 20 height 14
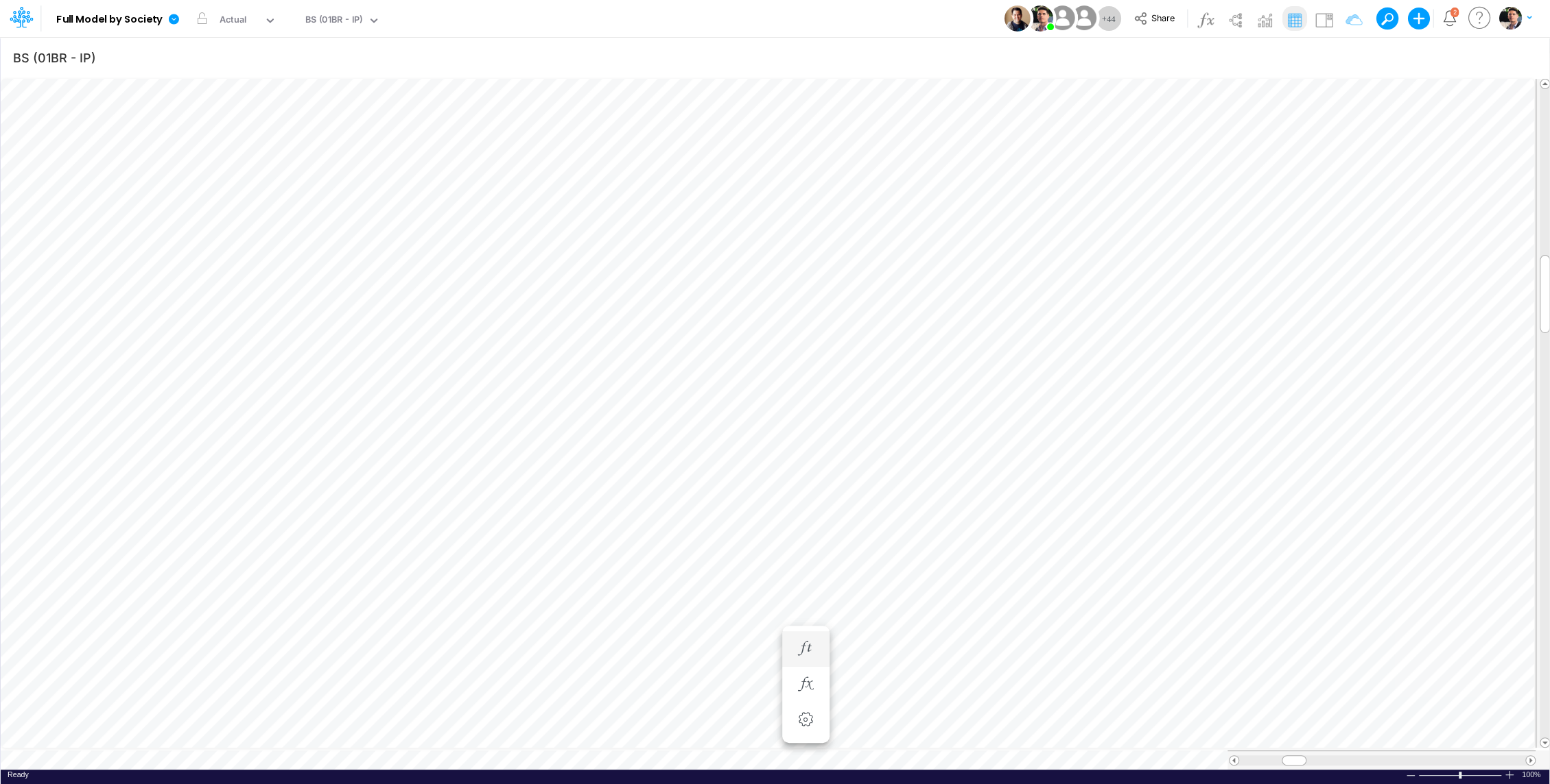
scroll to position [7, 1]
click at [811, 362] on icon "button" at bounding box center [805, 356] width 20 height 14
click at [929, 389] on span "Wallet Prepaid Merchants" at bounding box center [929, 390] width 127 height 17
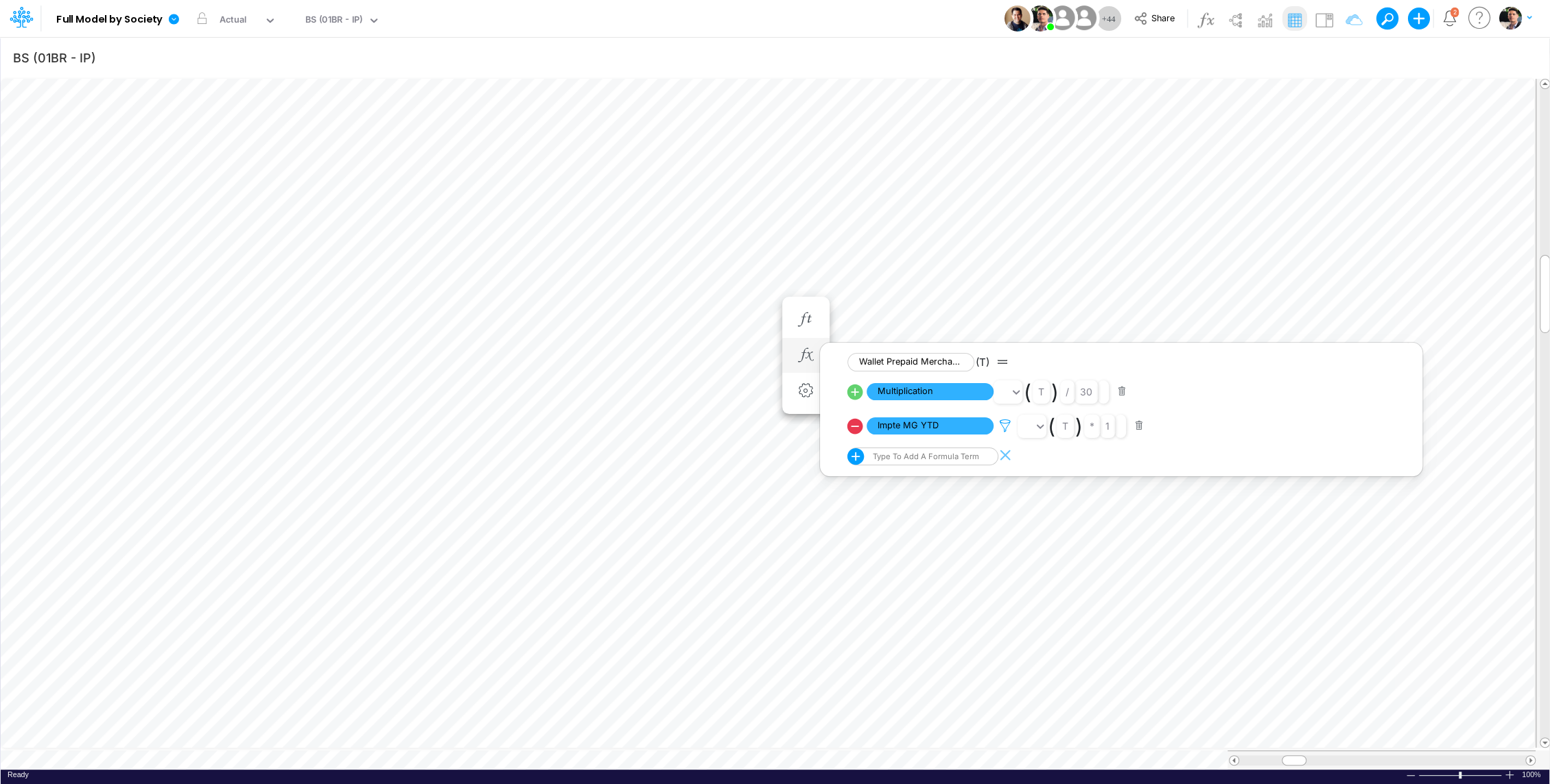
click at [1009, 422] on icon at bounding box center [1005, 426] width 20 height 14
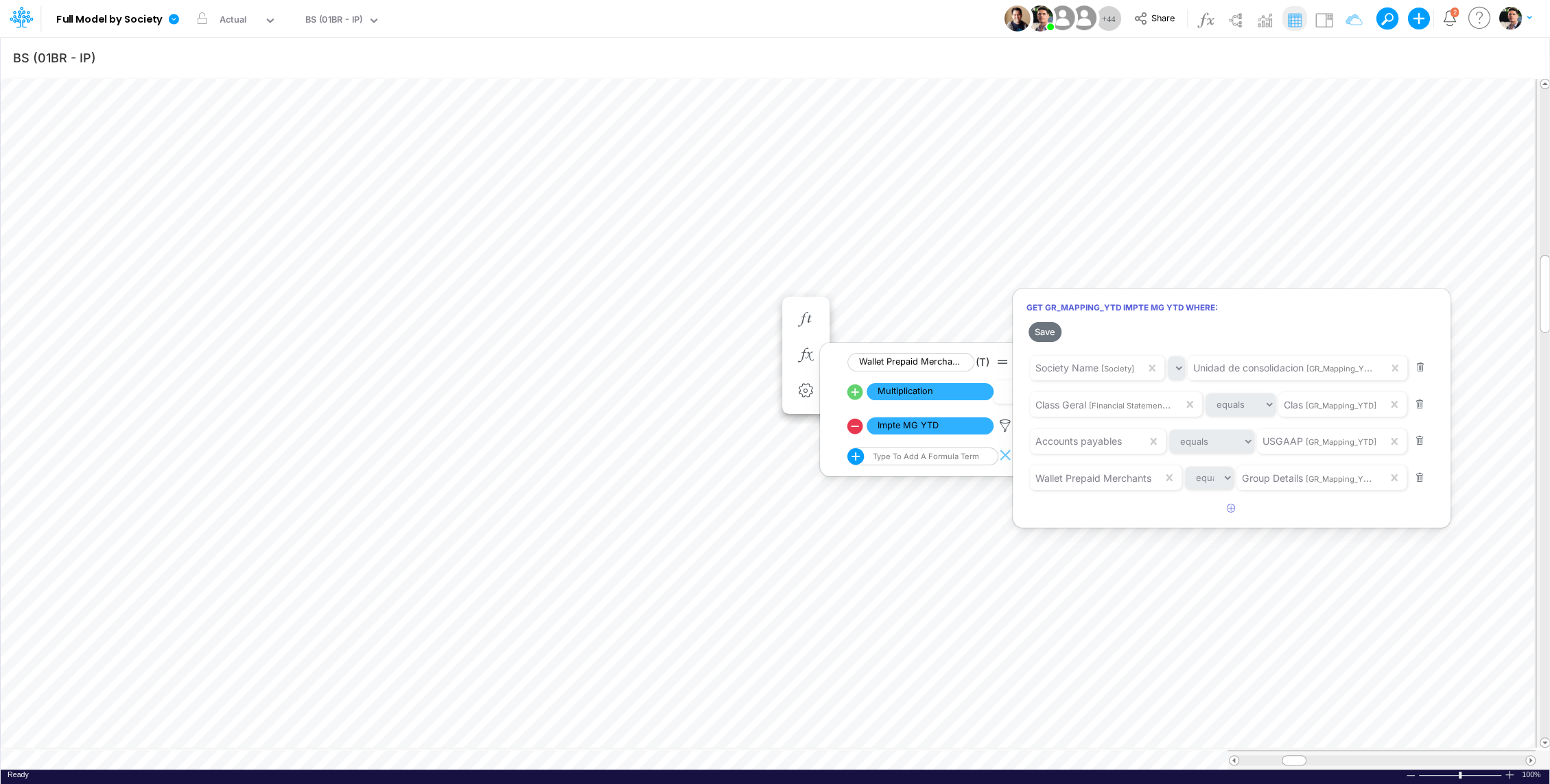
click at [181, 285] on div at bounding box center [775, 395] width 1550 height 777
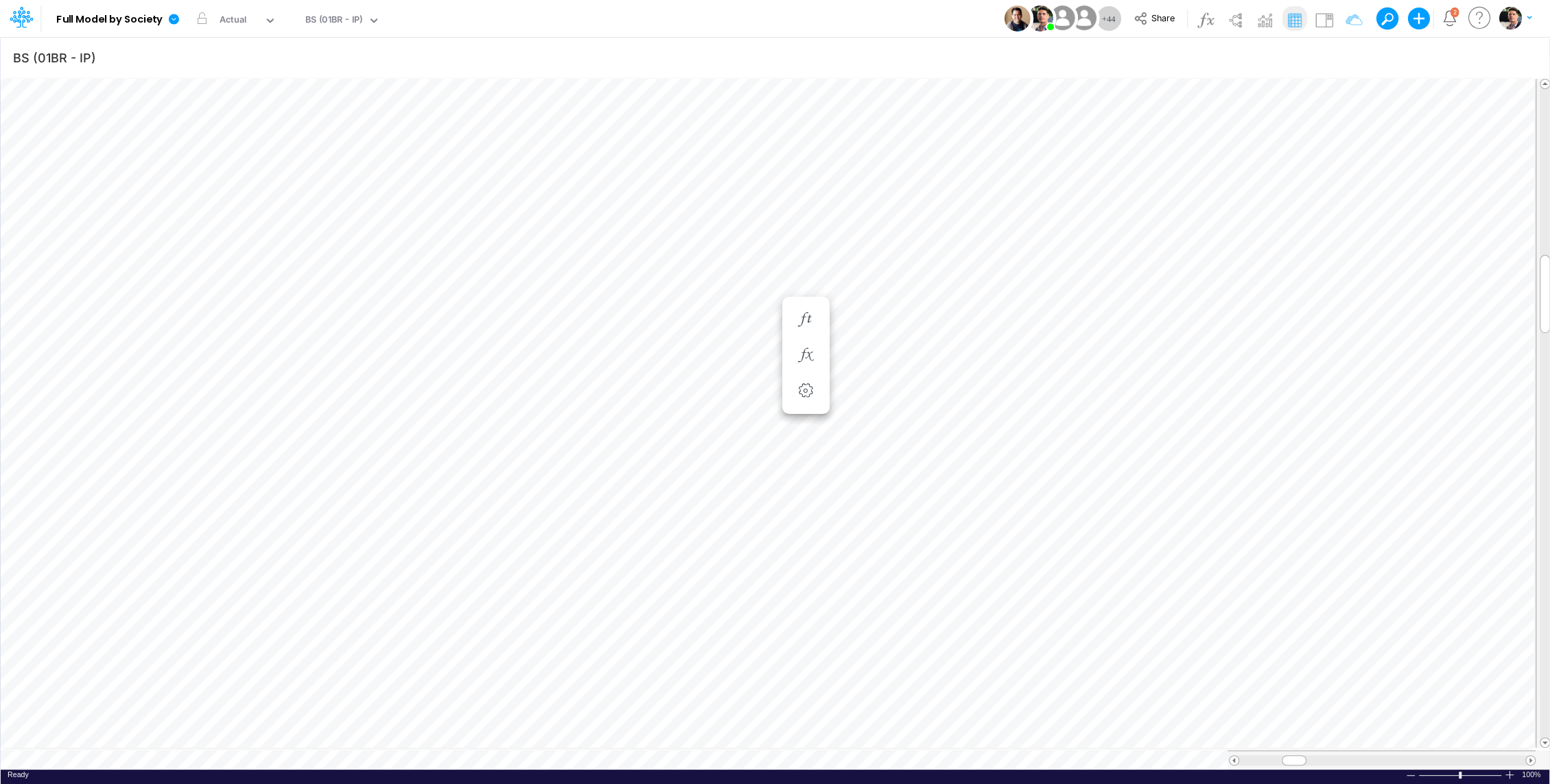
scroll to position [7, 1]
click at [1345, 55] on icon "button" at bounding box center [1346, 58] width 20 height 14
select select "contains"
click at [1296, 193] on input "Credit / Loans" at bounding box center [1269, 188] width 93 height 23
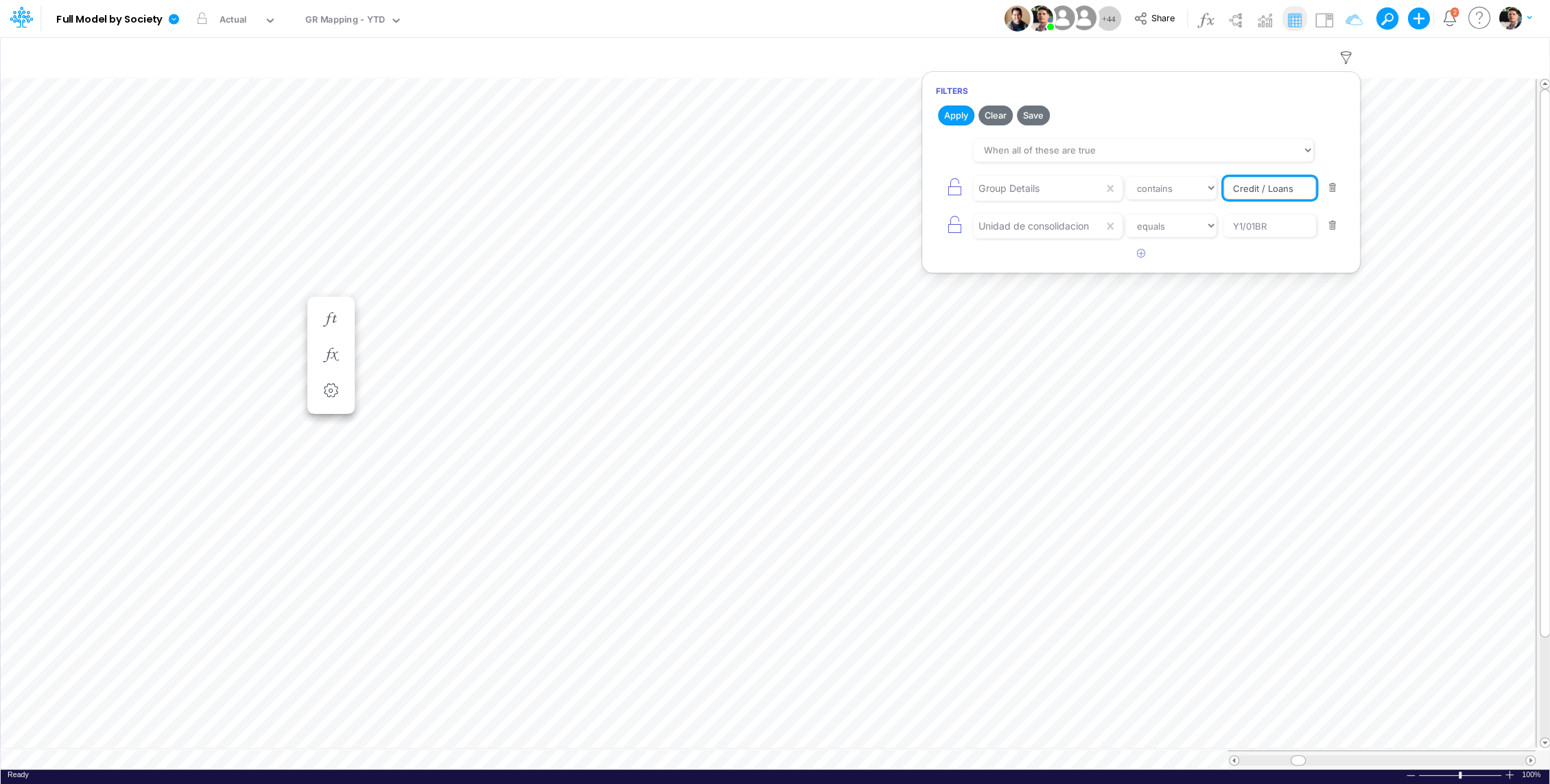
click at [1296, 193] on input "Credit / Loans" at bounding box center [1269, 188] width 93 height 23
type input "C"
paste input "Wallet Prepaid Merchants"
click at [958, 112] on button "Apply" at bounding box center [956, 115] width 36 height 20
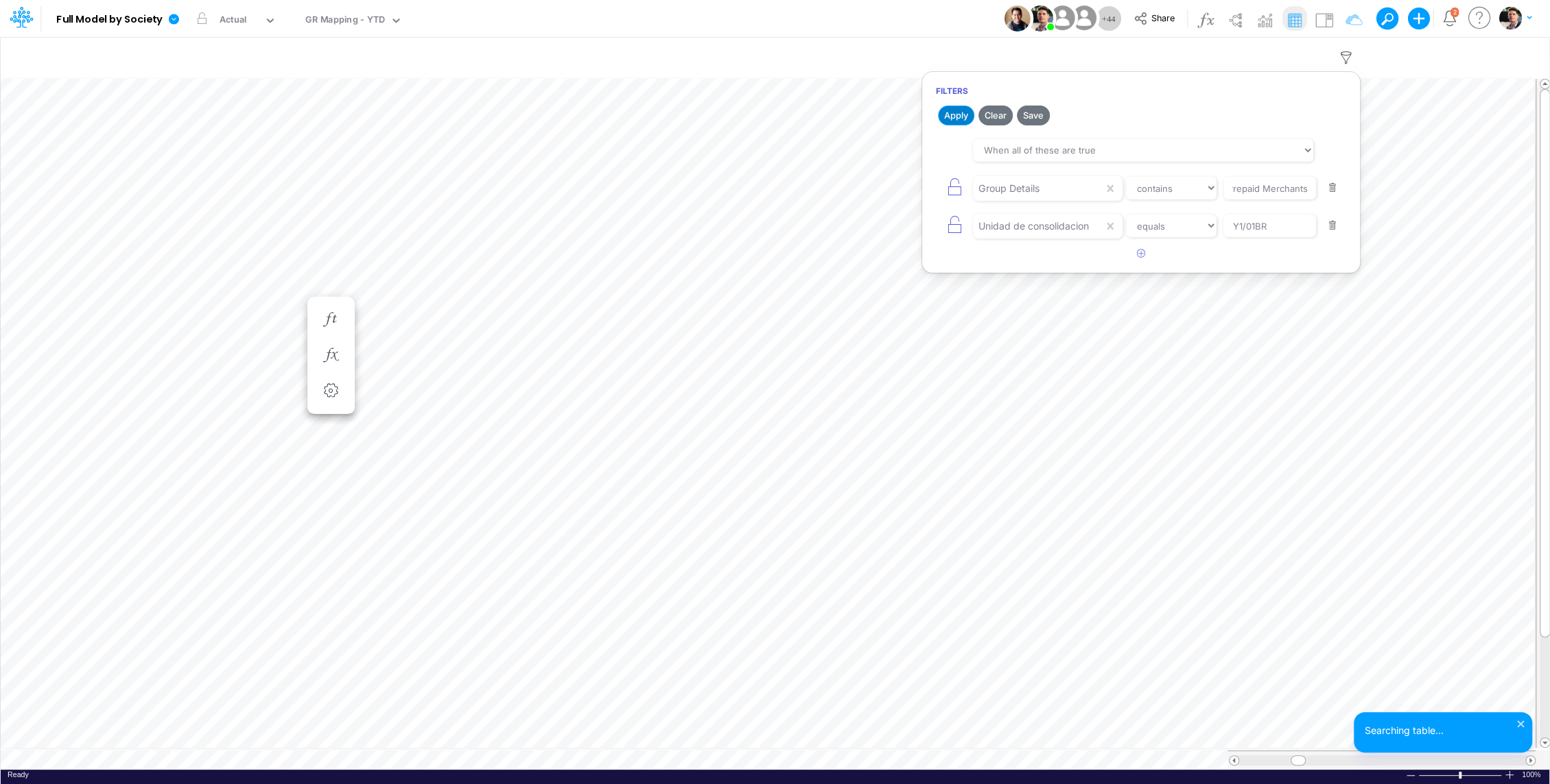
scroll to position [0, 0]
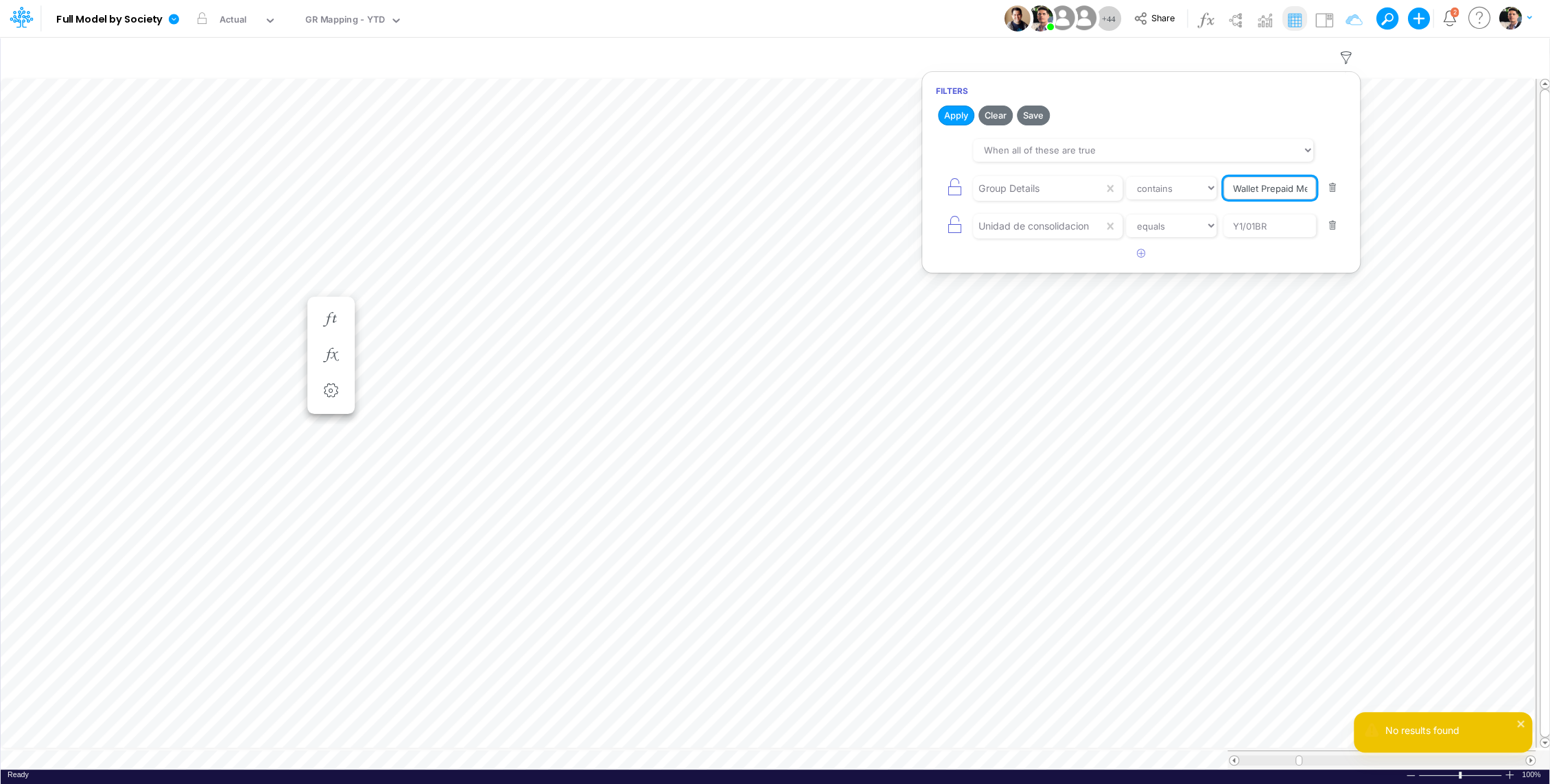
click at [1284, 194] on input "Wallet Prepaid Merchants" at bounding box center [1269, 188] width 93 height 23
click at [1266, 196] on input "Wallet Prepaid Merchants" at bounding box center [1269, 188] width 93 height 23
click at [1281, 182] on input "Wallet Prepaid Merchants" at bounding box center [1269, 188] width 93 height 23
type input "Wallet Prepaid Merchants"
click at [953, 117] on button "Apply" at bounding box center [956, 115] width 36 height 20
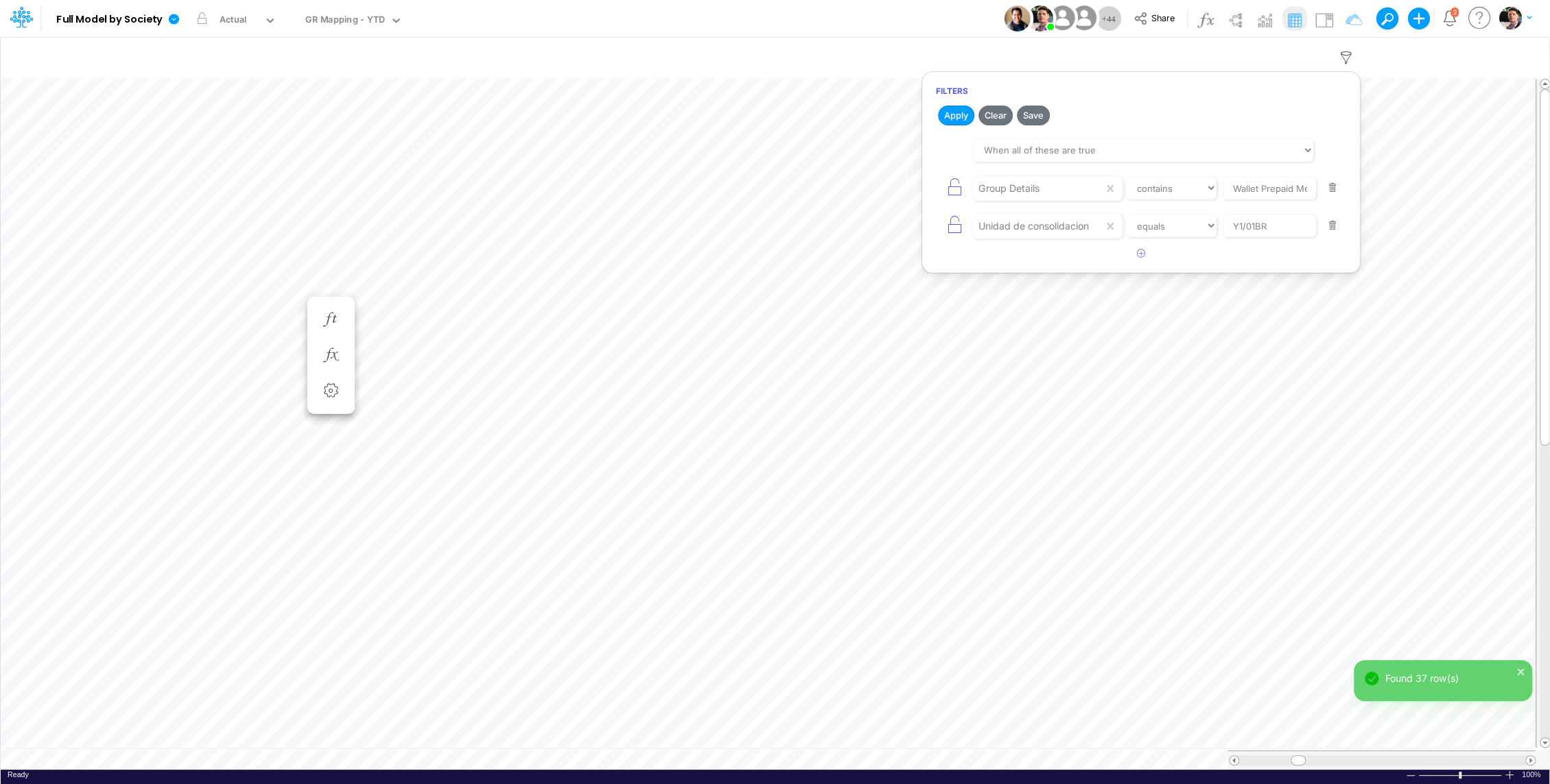
scroll to position [7, 1]
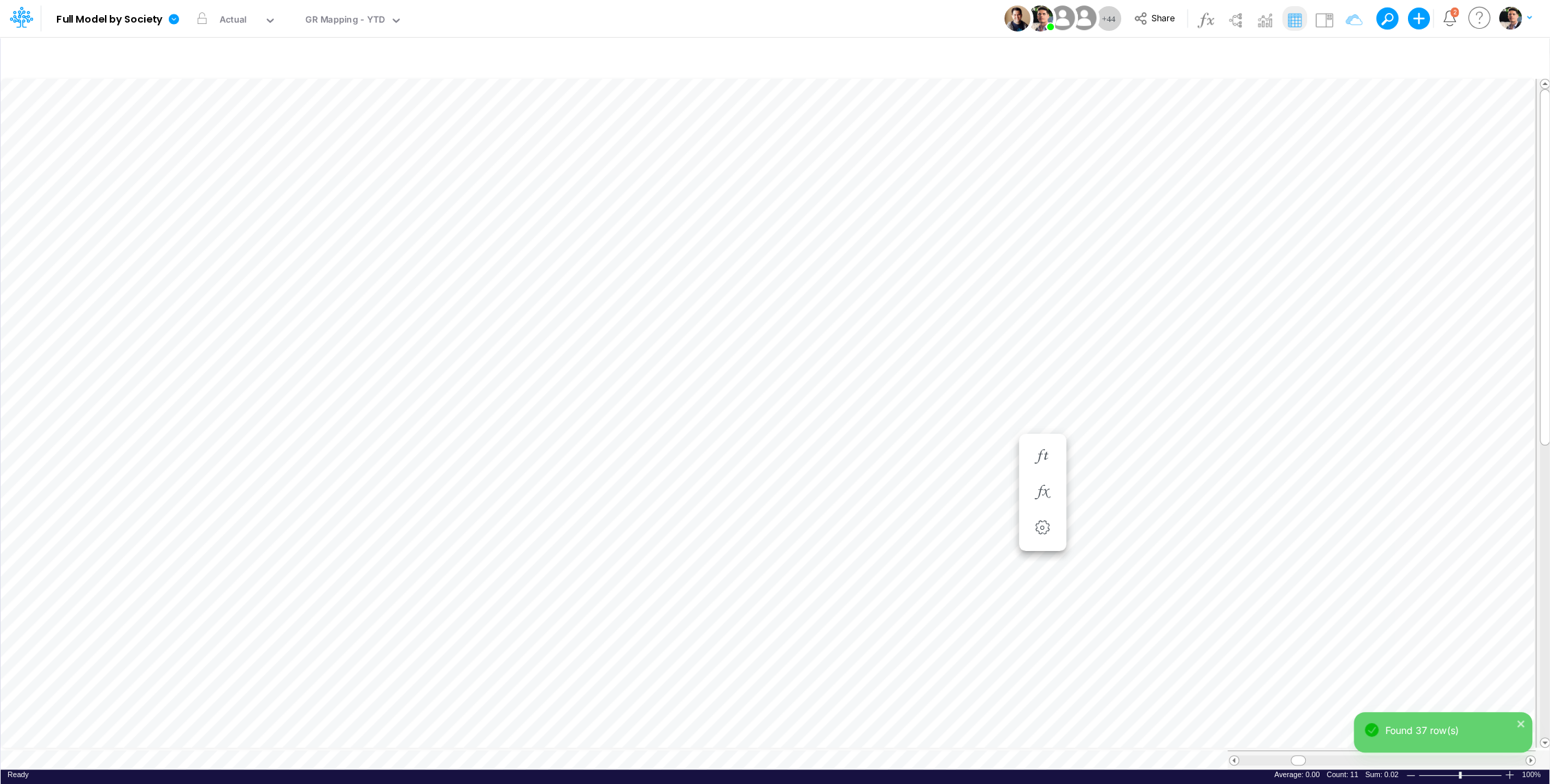
scroll to position [7, 1]
type input "BS (01BR - IP)"
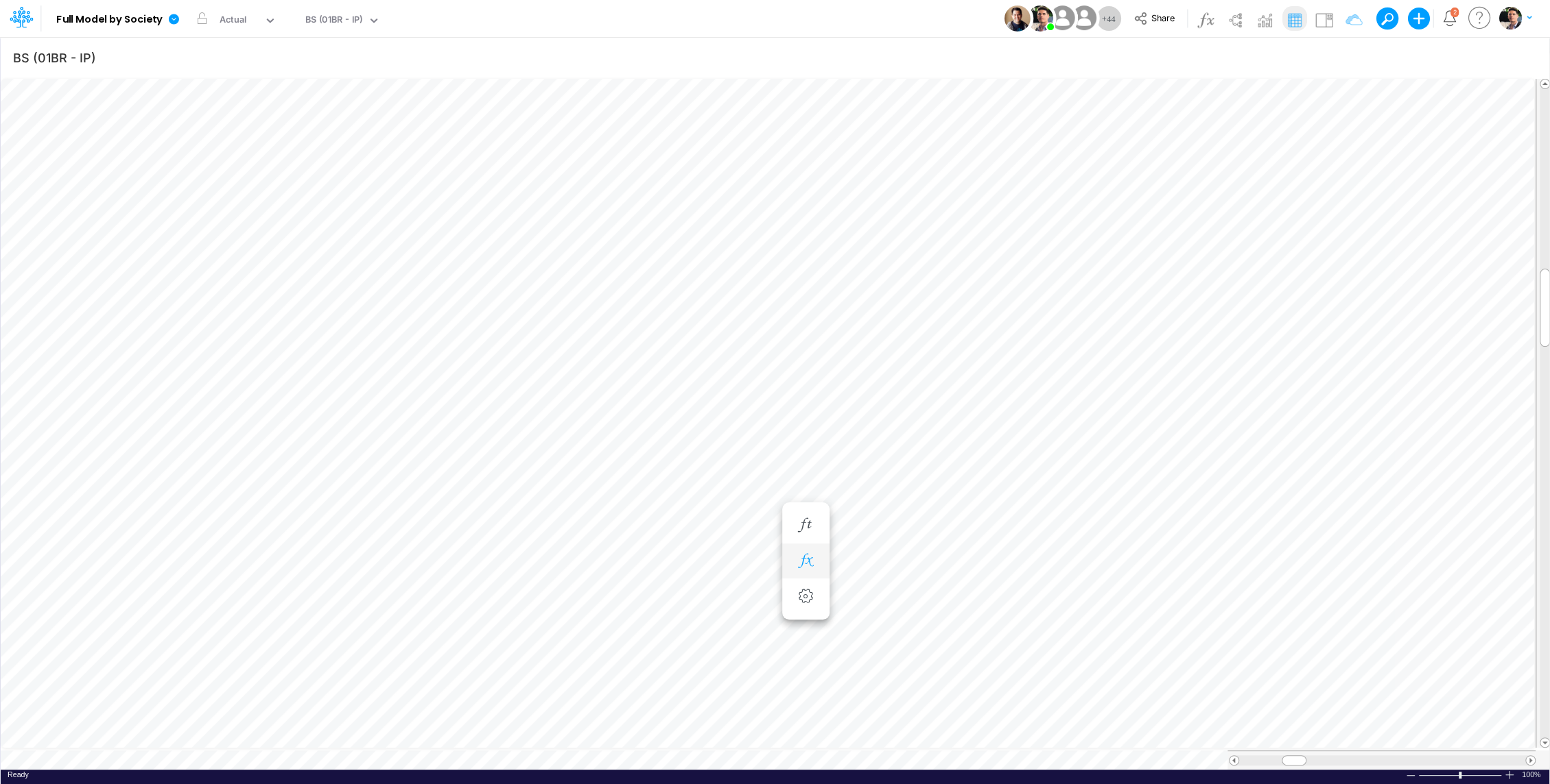
click at [812, 551] on button "button" at bounding box center [805, 562] width 25 height 28
click at [1006, 627] on icon at bounding box center [1005, 630] width 20 height 14
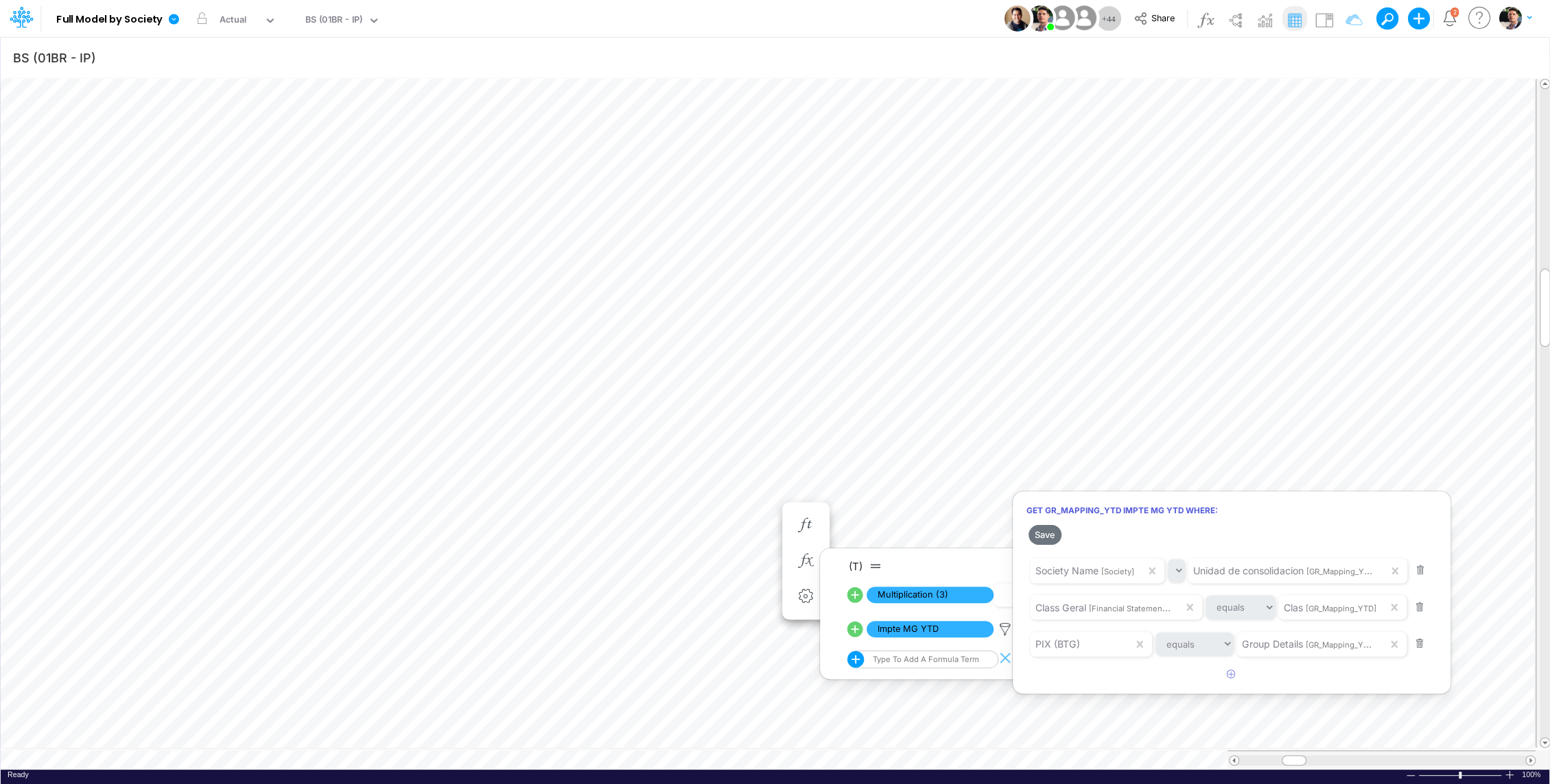
click at [841, 416] on div at bounding box center [775, 395] width 1550 height 777
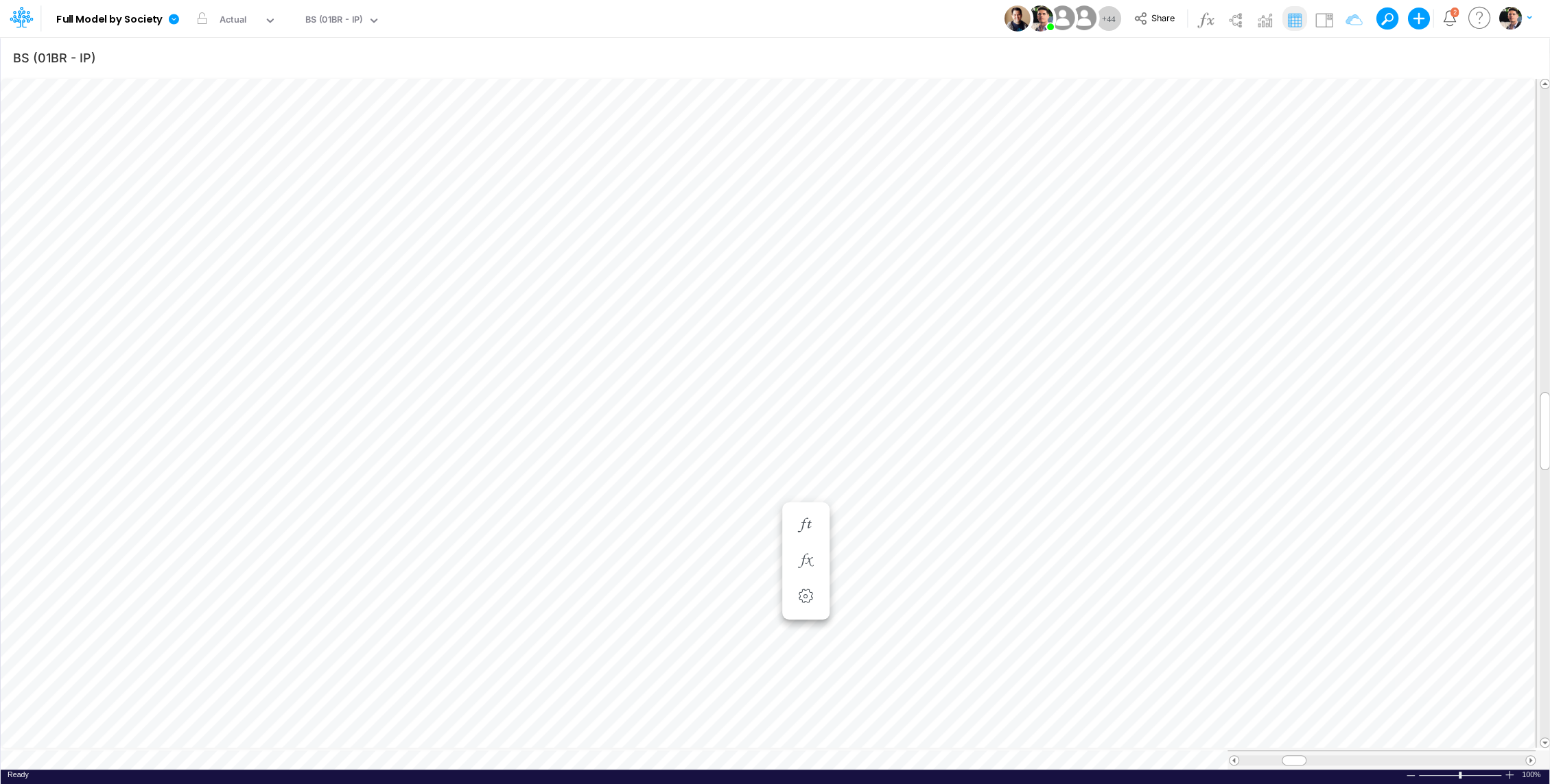
scroll to position [7, 1]
click at [805, 293] on icon "button" at bounding box center [805, 301] width 20 height 14
click at [1002, 364] on icon at bounding box center [1005, 370] width 20 height 14
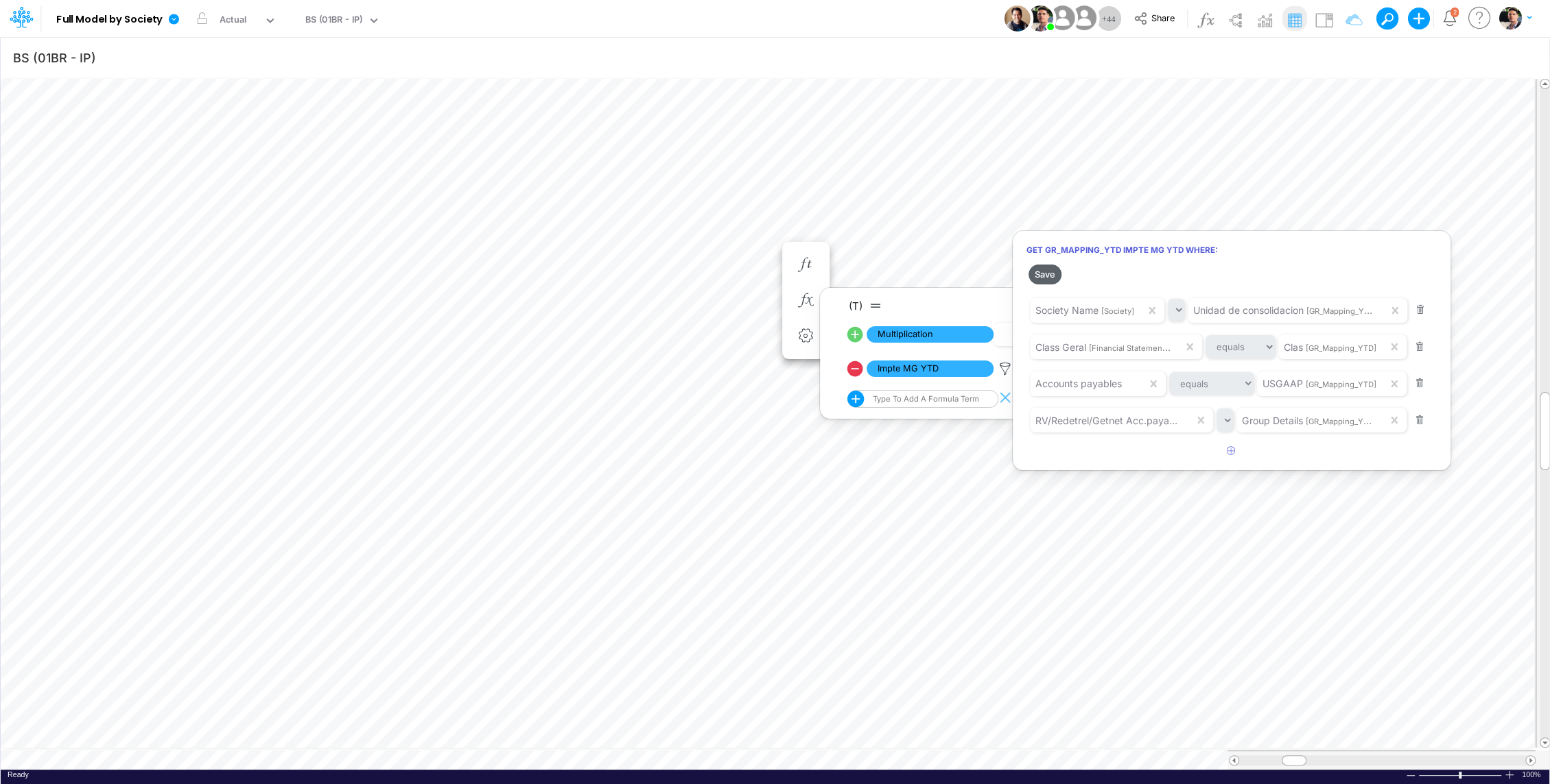
click at [1041, 274] on button "Save" at bounding box center [1044, 274] width 33 height 20
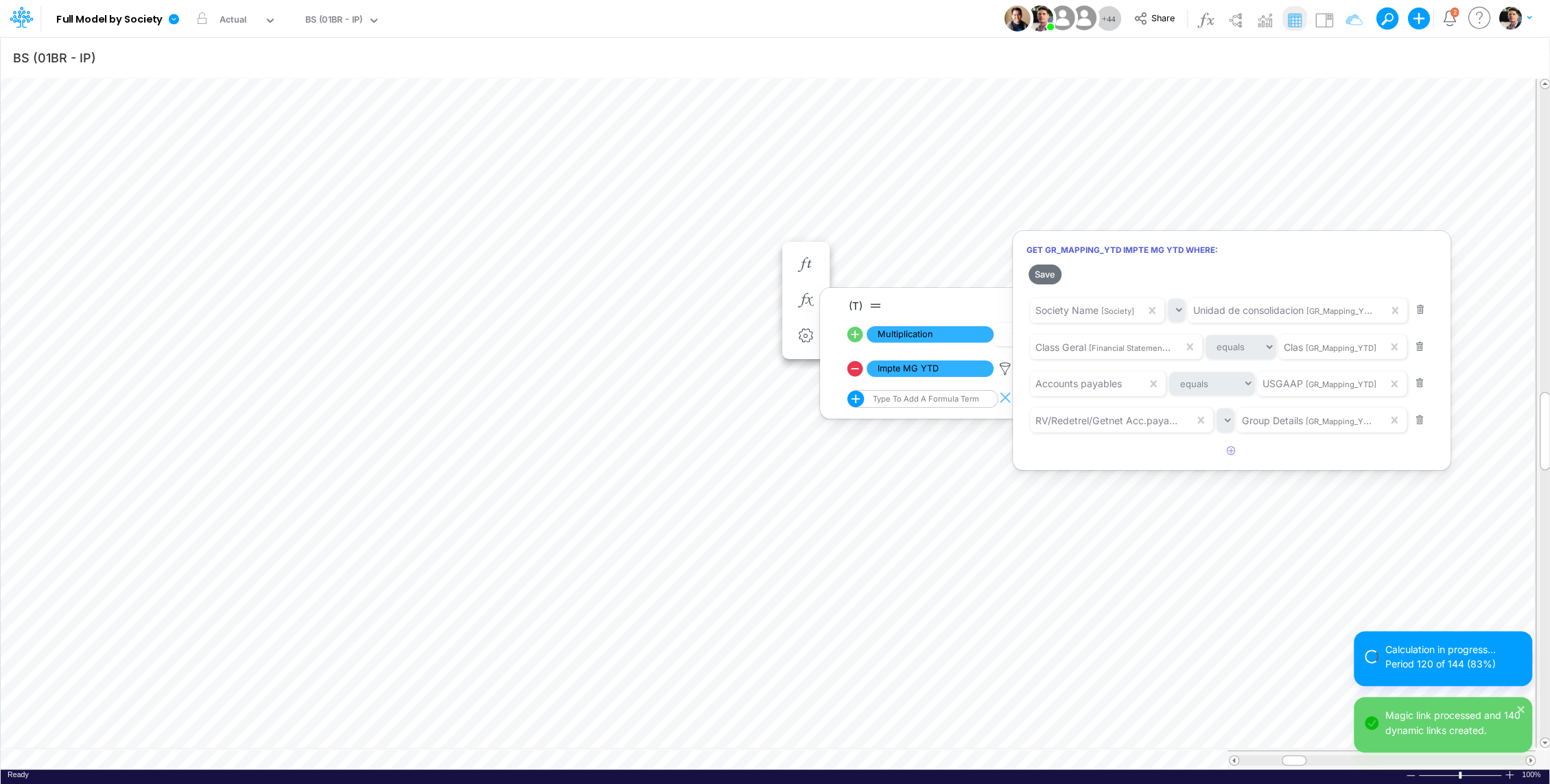
click at [168, 235] on div at bounding box center [775, 395] width 1550 height 777
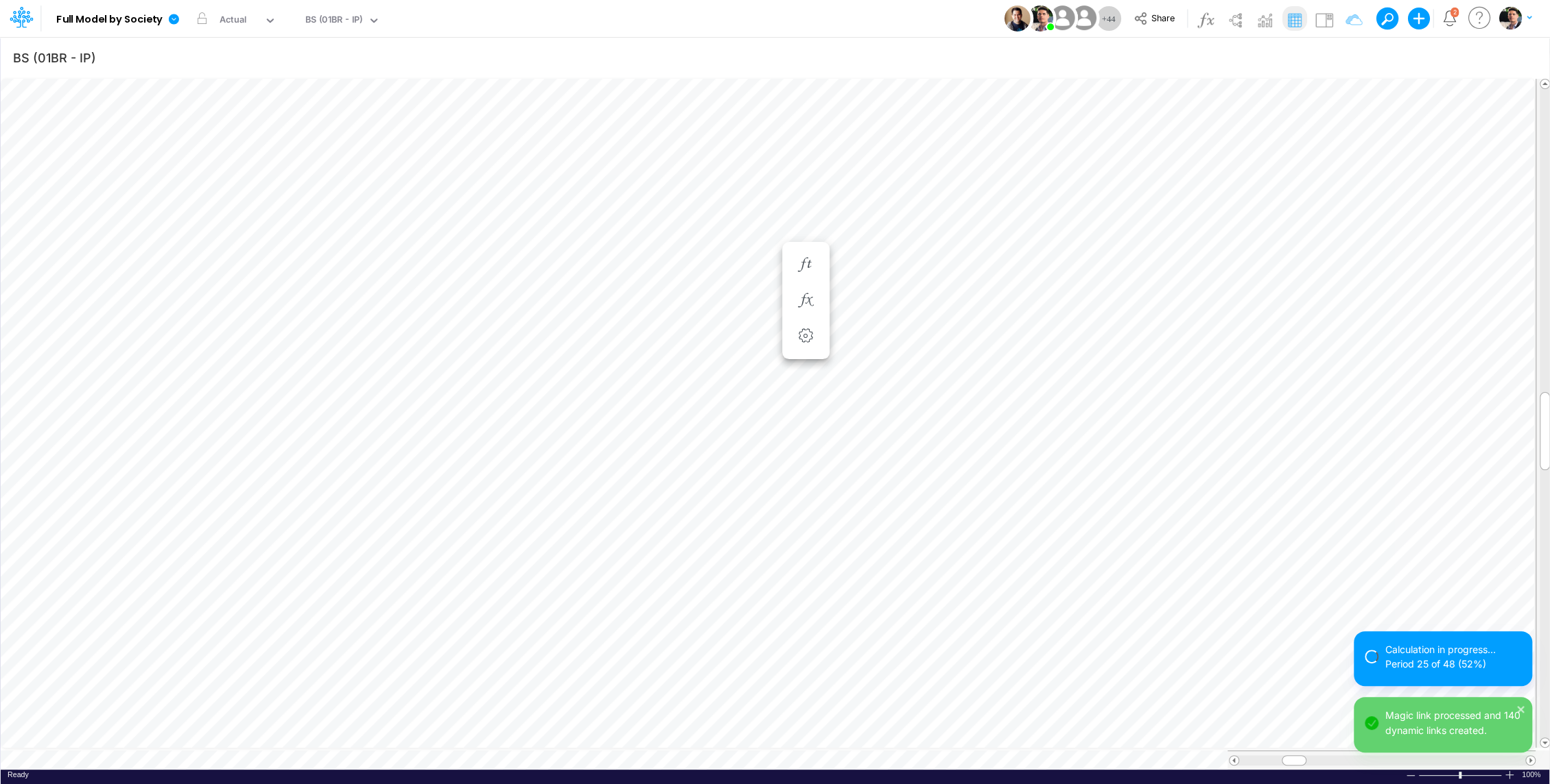
scroll to position [7, 1]
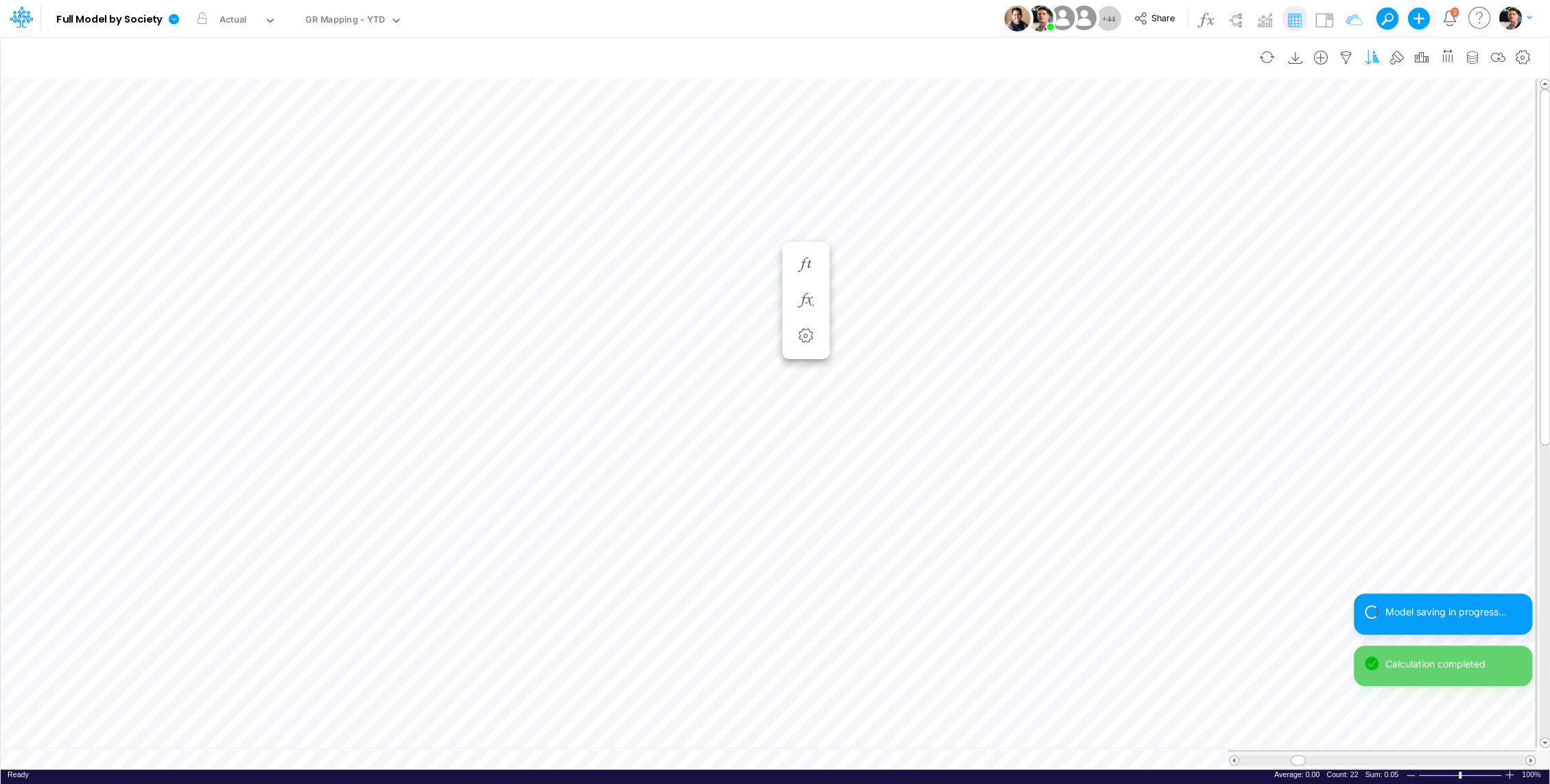
scroll to position [7, 1]
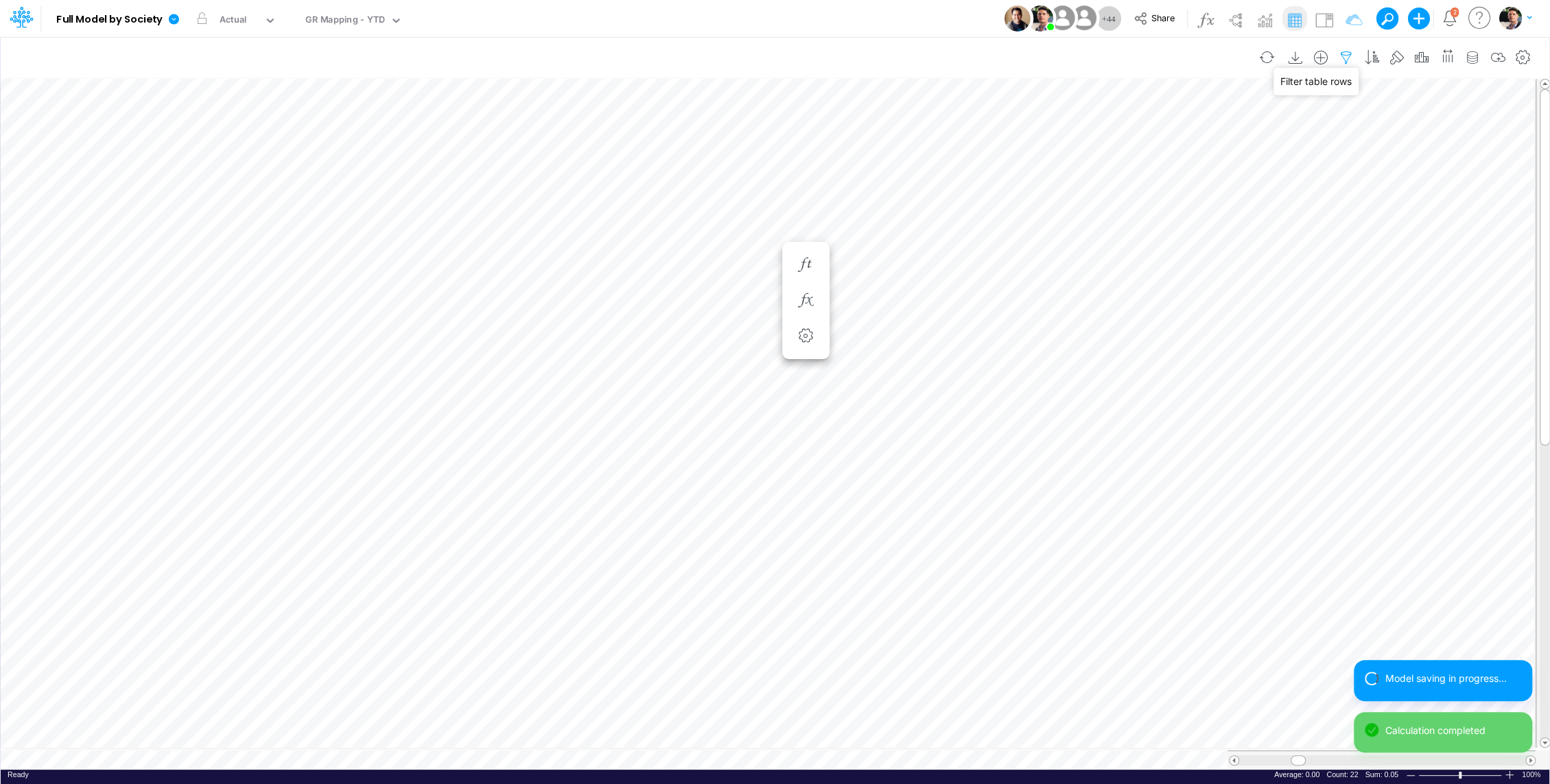
click at [1342, 58] on icon "button" at bounding box center [1346, 58] width 20 height 14
select select "contains"
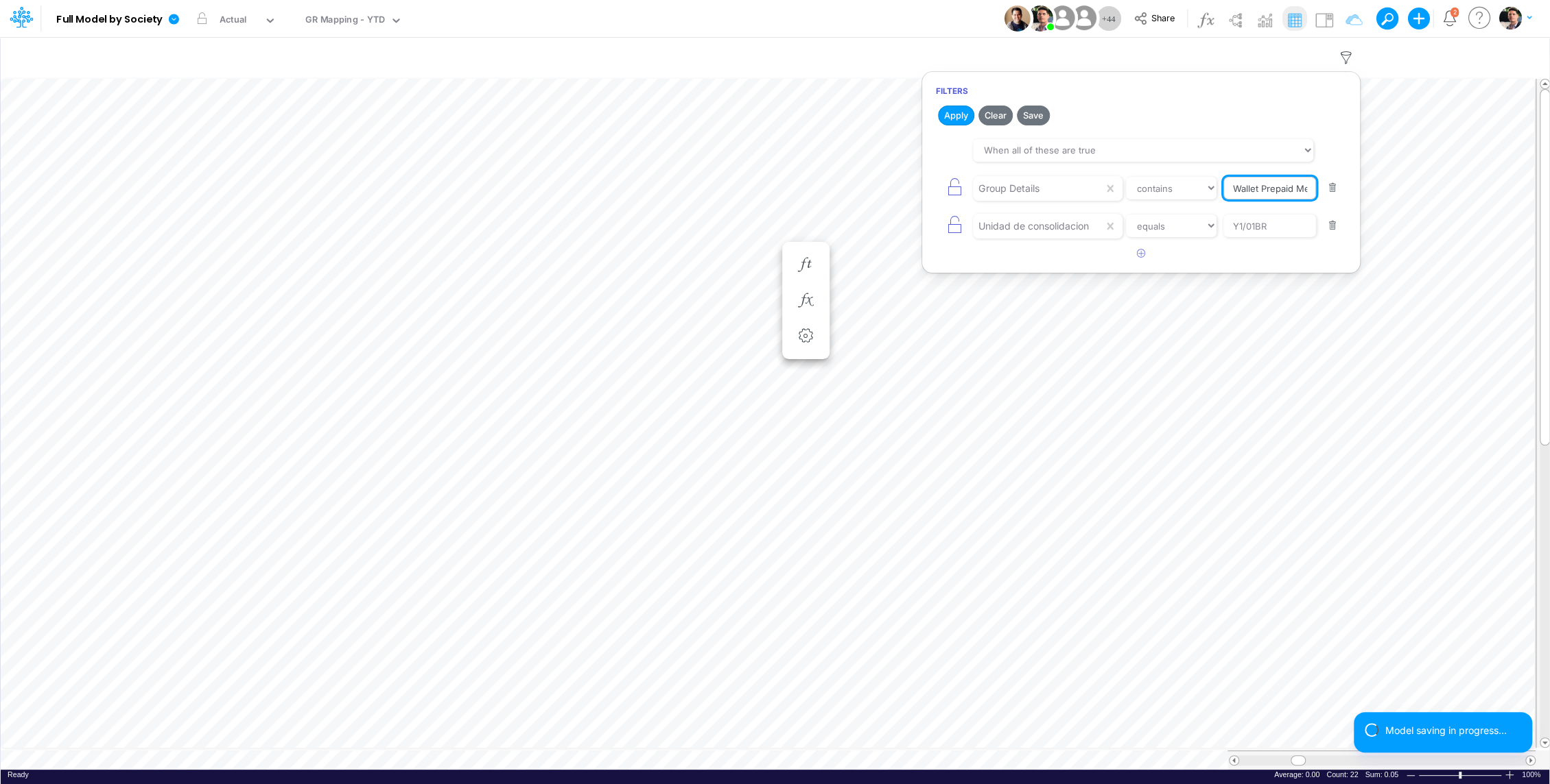
click at [1235, 192] on input "Wallet Prepaid Merchants" at bounding box center [1269, 188] width 93 height 23
click at [1232, 186] on input "Wallet Prepaid Merchants" at bounding box center [1269, 188] width 93 height 23
paste input "RV/Redetrel/Getnet Acc.payable"
type input "RV/Redetrel/Getnet Acc.payable"
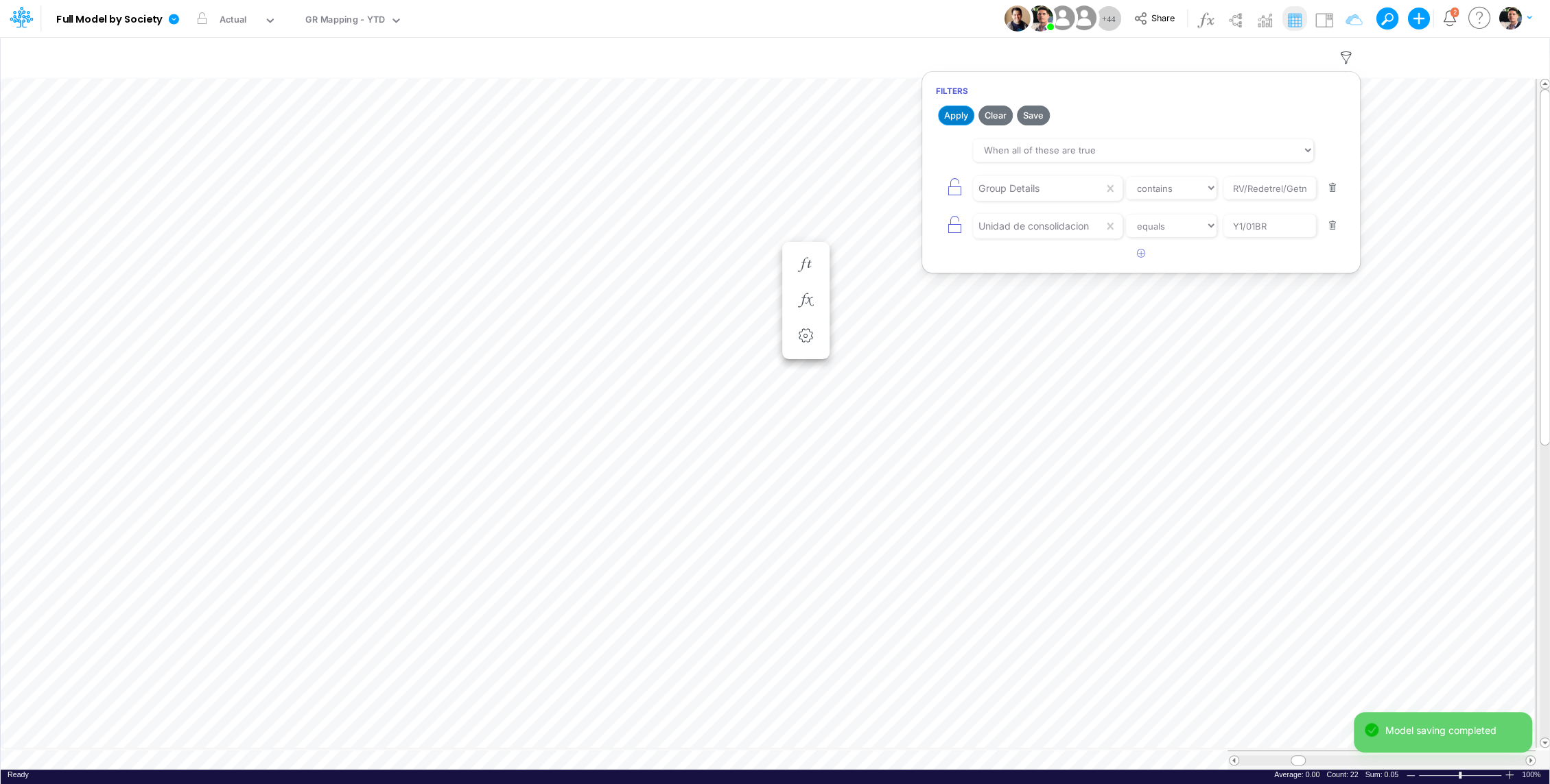
click at [956, 112] on button "Apply" at bounding box center [956, 115] width 36 height 20
click at [1348, 57] on icon "button" at bounding box center [1346, 58] width 20 height 14
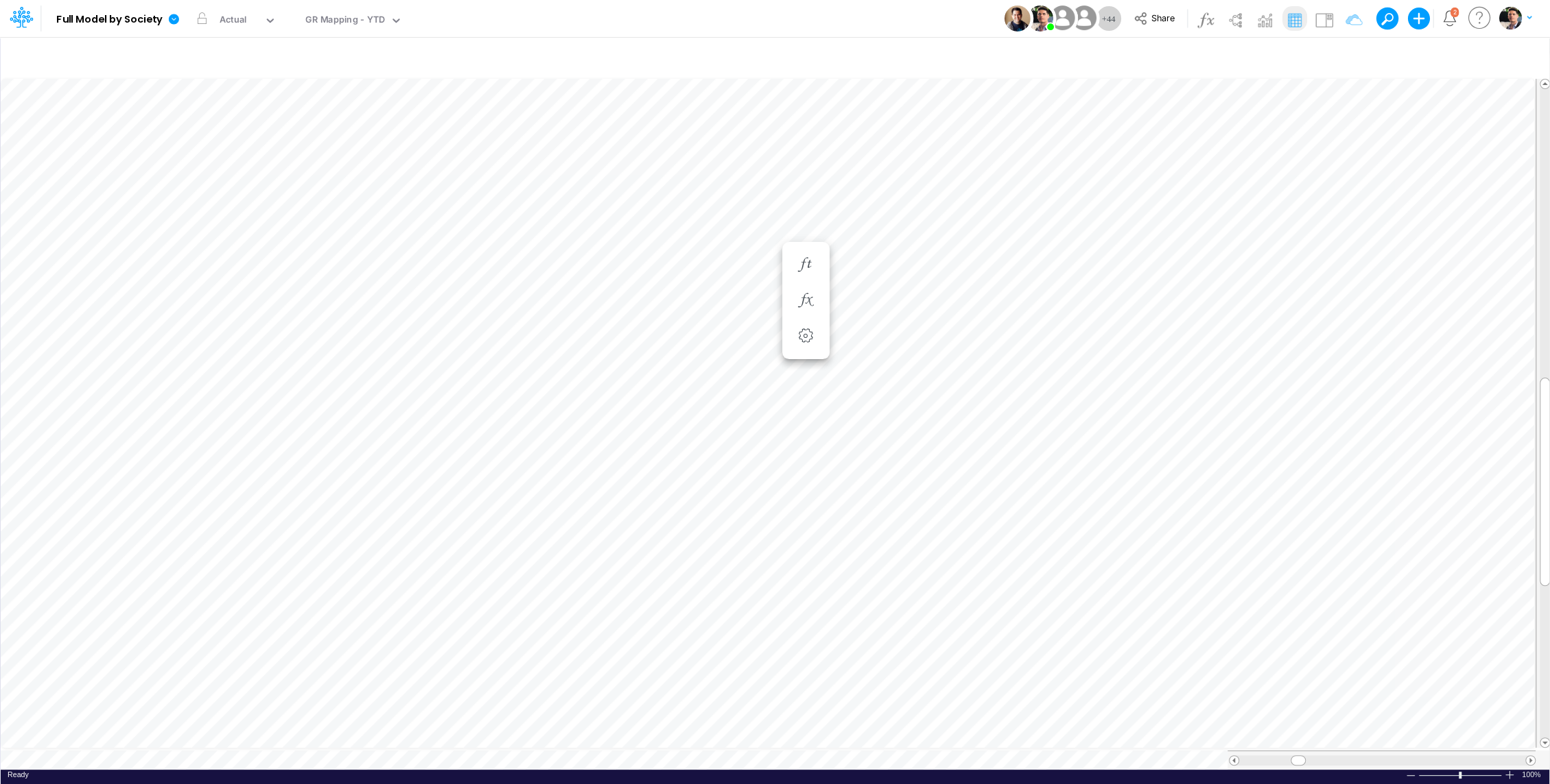
scroll to position [7, 1]
click at [1351, 56] on icon "button" at bounding box center [1346, 58] width 20 height 14
select select "contains"
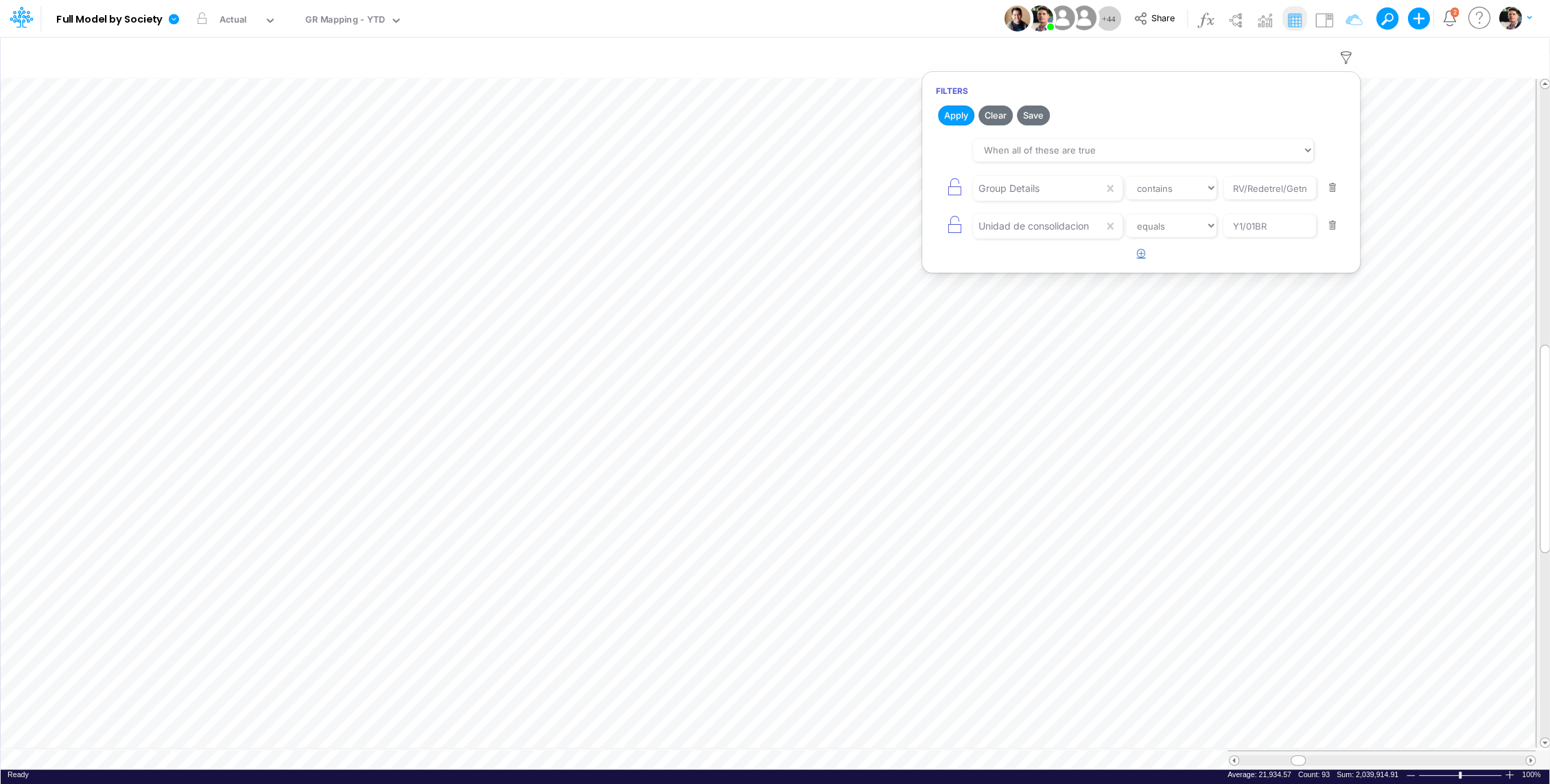
click at [1143, 249] on icon "button" at bounding box center [1141, 253] width 9 height 9
click at [1022, 200] on div at bounding box center [1038, 188] width 130 height 23
type input "cl"
type input "Geral"
click at [958, 112] on button "Apply" at bounding box center [956, 115] width 36 height 20
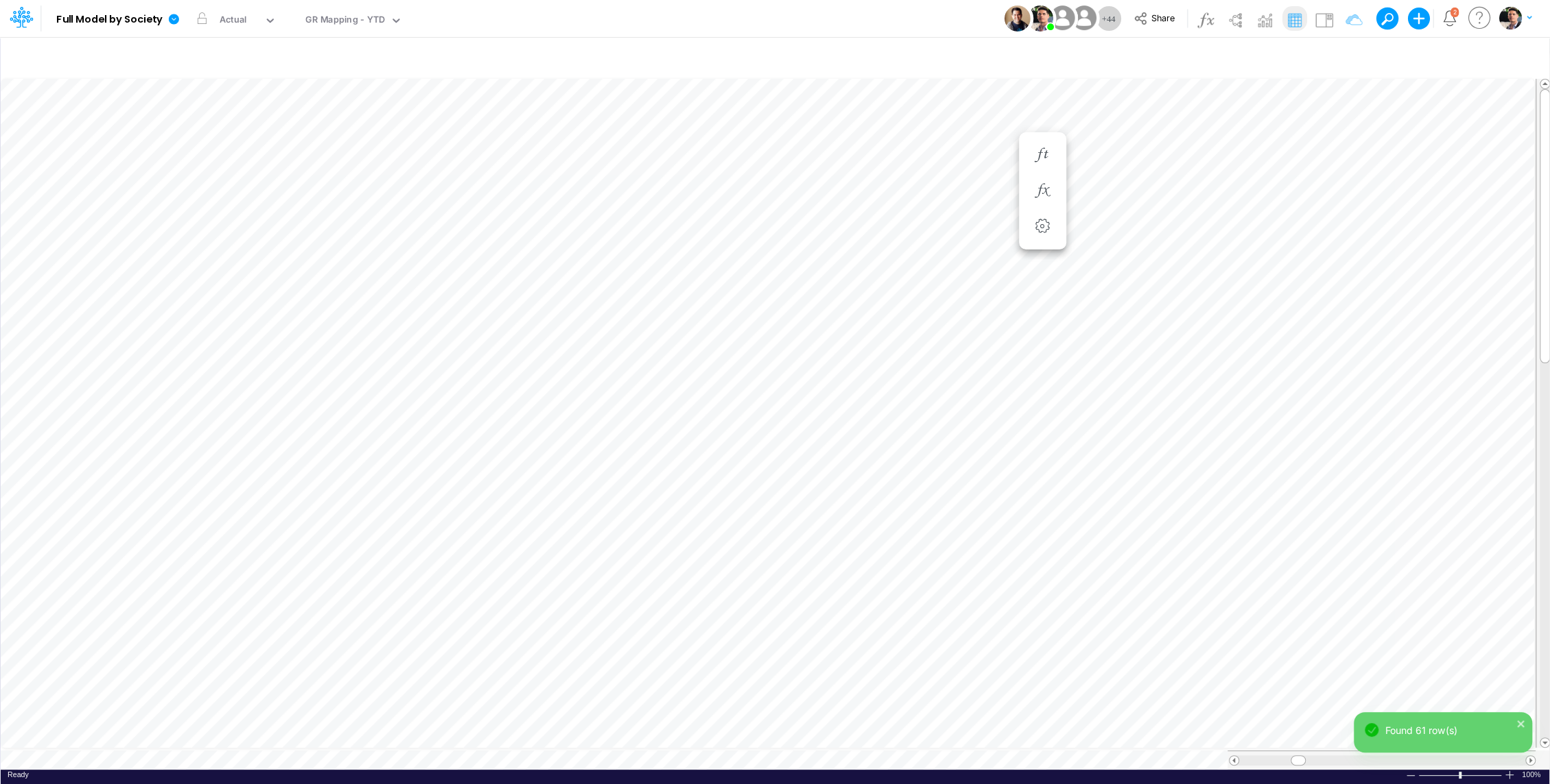
scroll to position [7, 1]
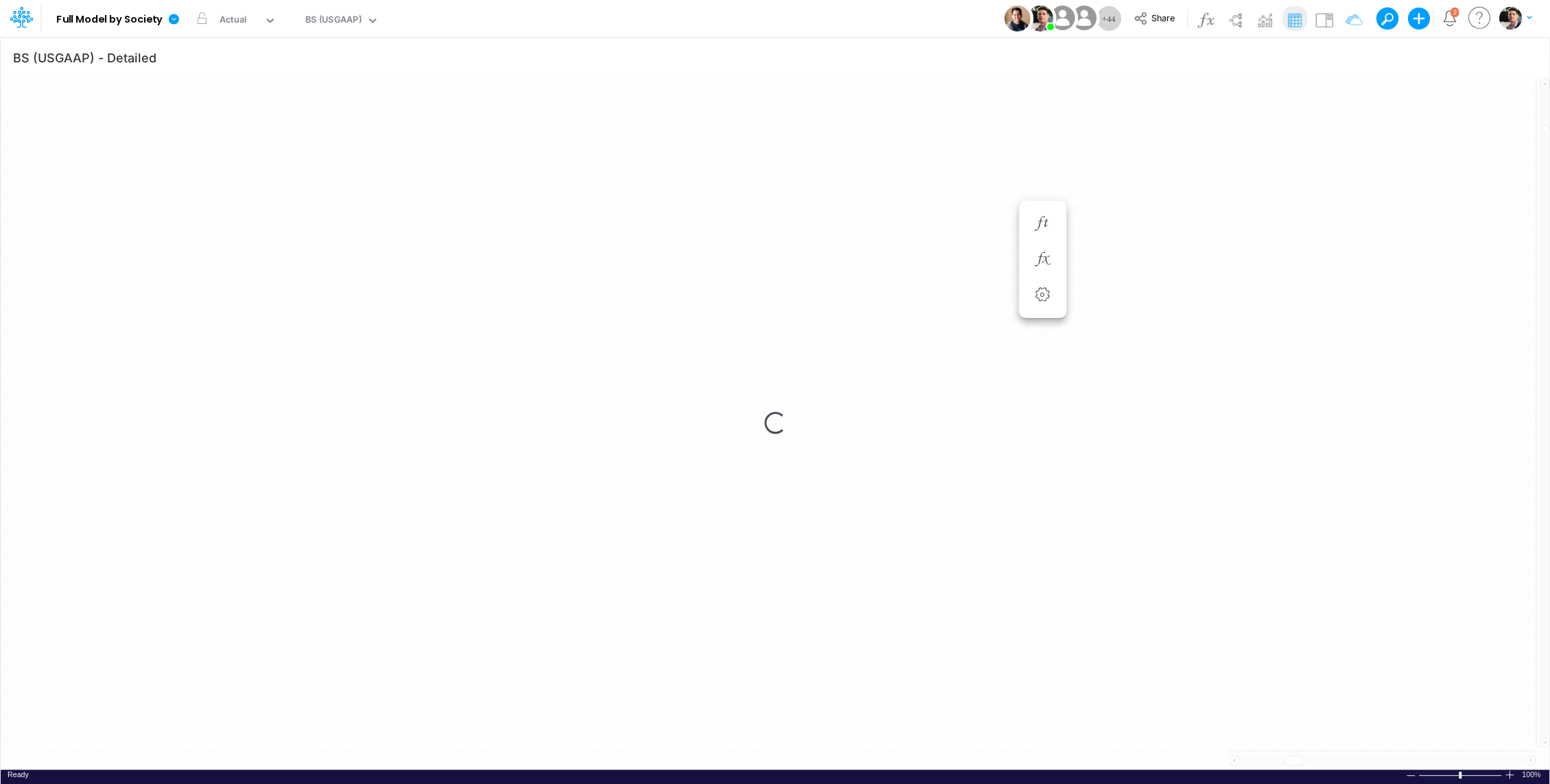
scroll to position [7, 0]
type input "BS (01BR - IP)"
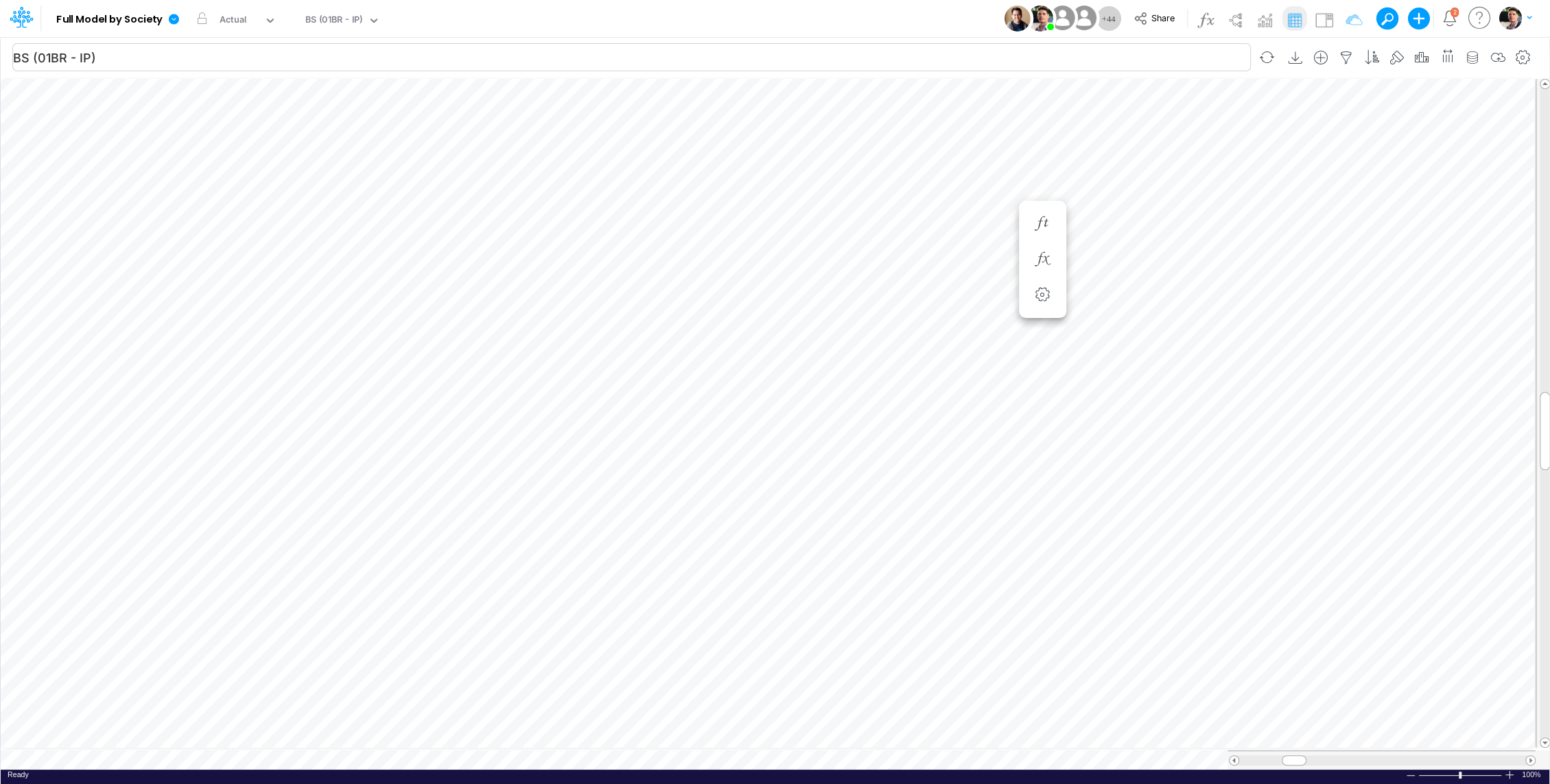
scroll to position [7, 1]
click at [809, 287] on icon "button" at bounding box center [805, 287] width 20 height 14
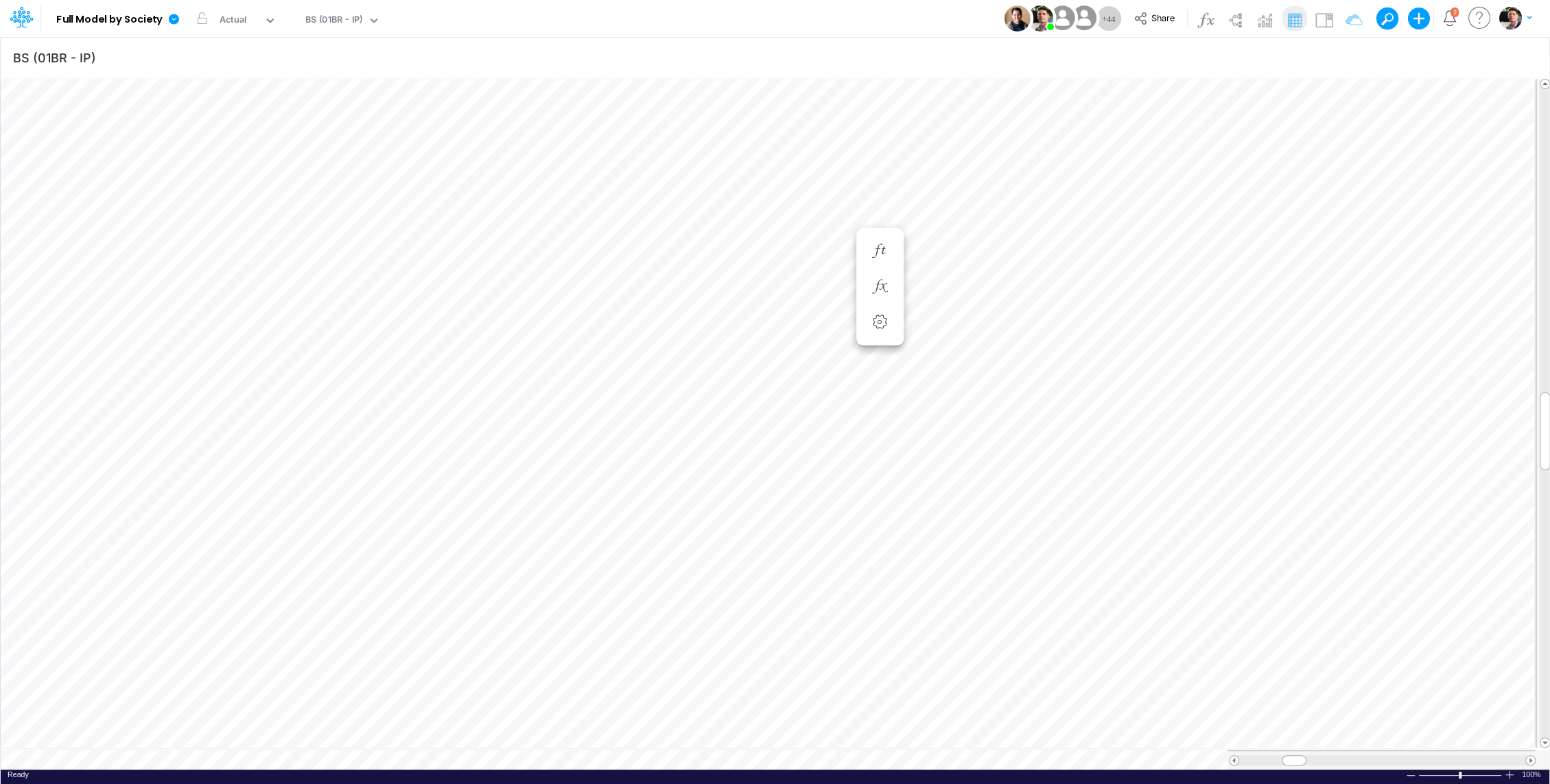
scroll to position [7, 1]
click at [811, 283] on icon "button" at bounding box center [805, 287] width 20 height 14
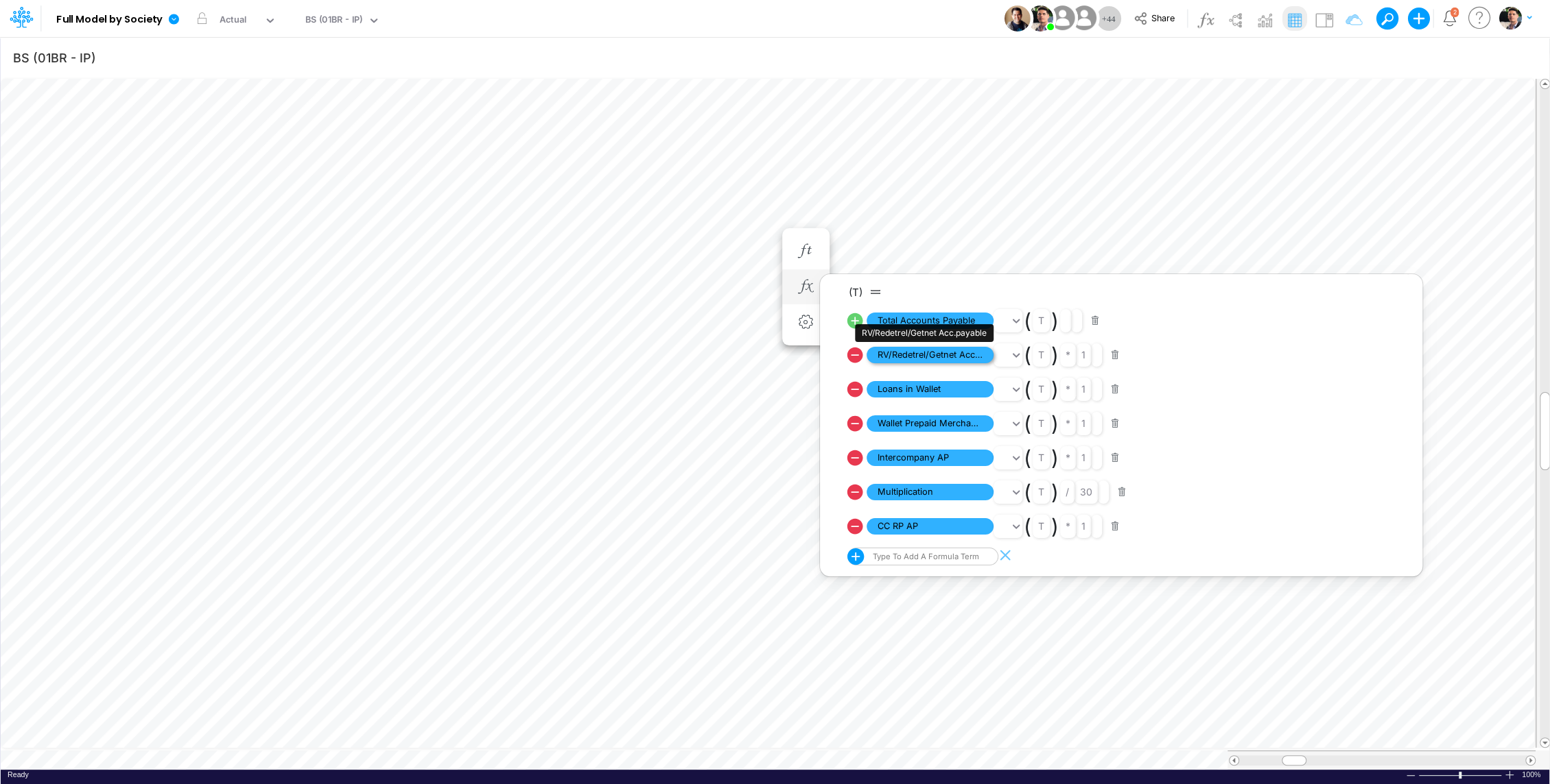
click at [905, 351] on span "RV/Redetrel/Getnet Acc.payable" at bounding box center [929, 356] width 127 height 17
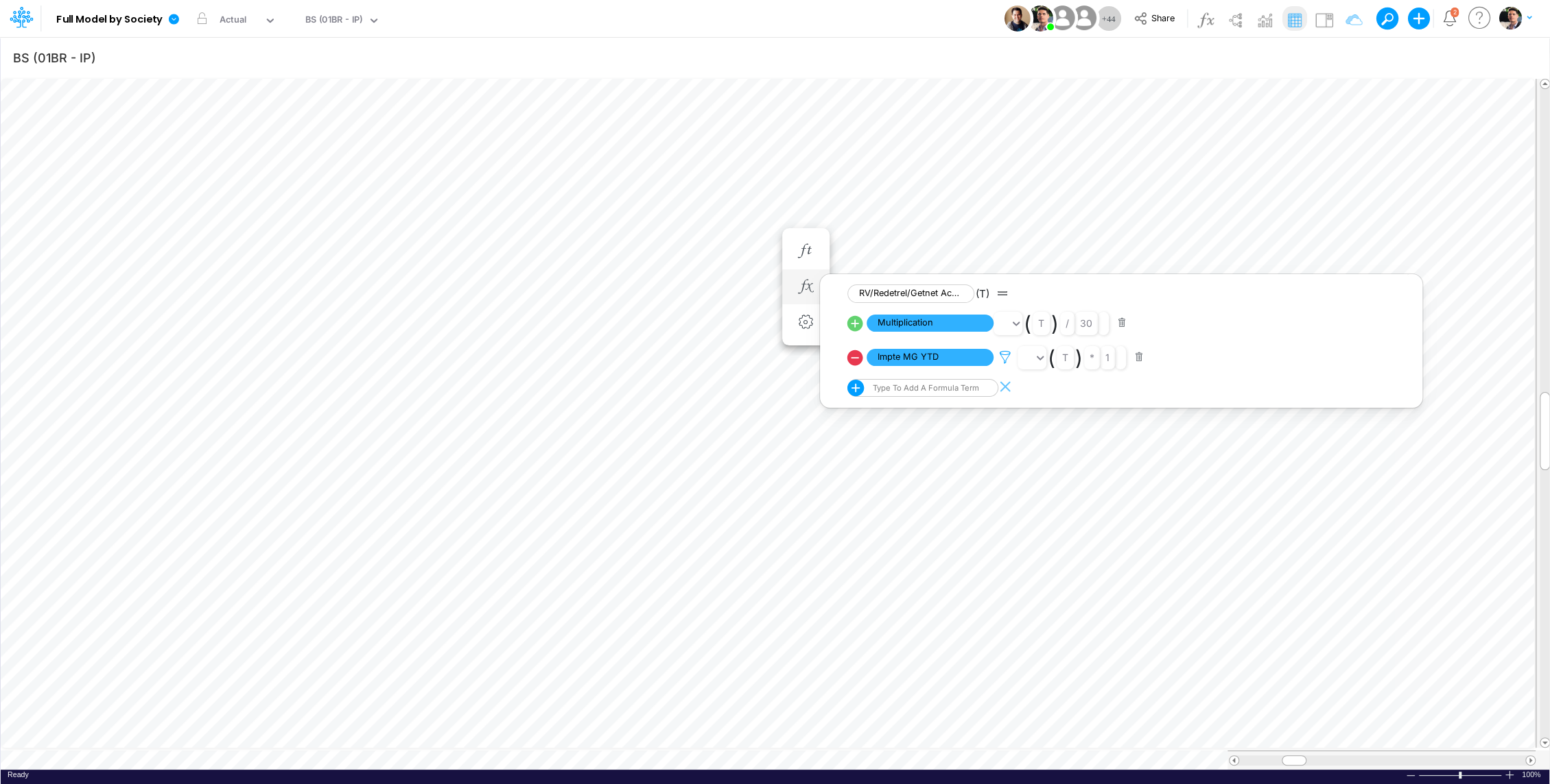
click at [1003, 357] on icon at bounding box center [1005, 358] width 20 height 14
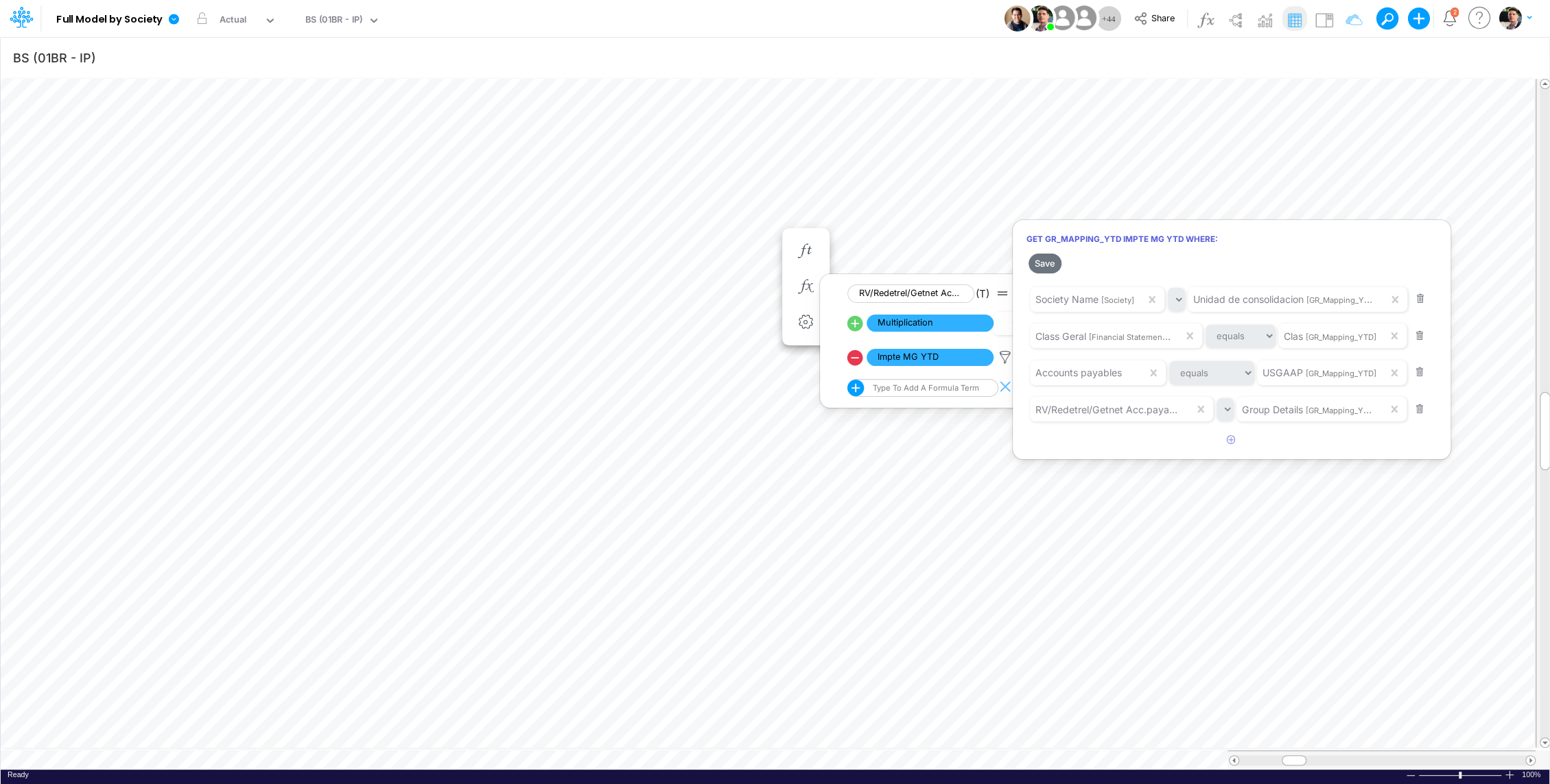
click at [742, 259] on div at bounding box center [775, 395] width 1550 height 777
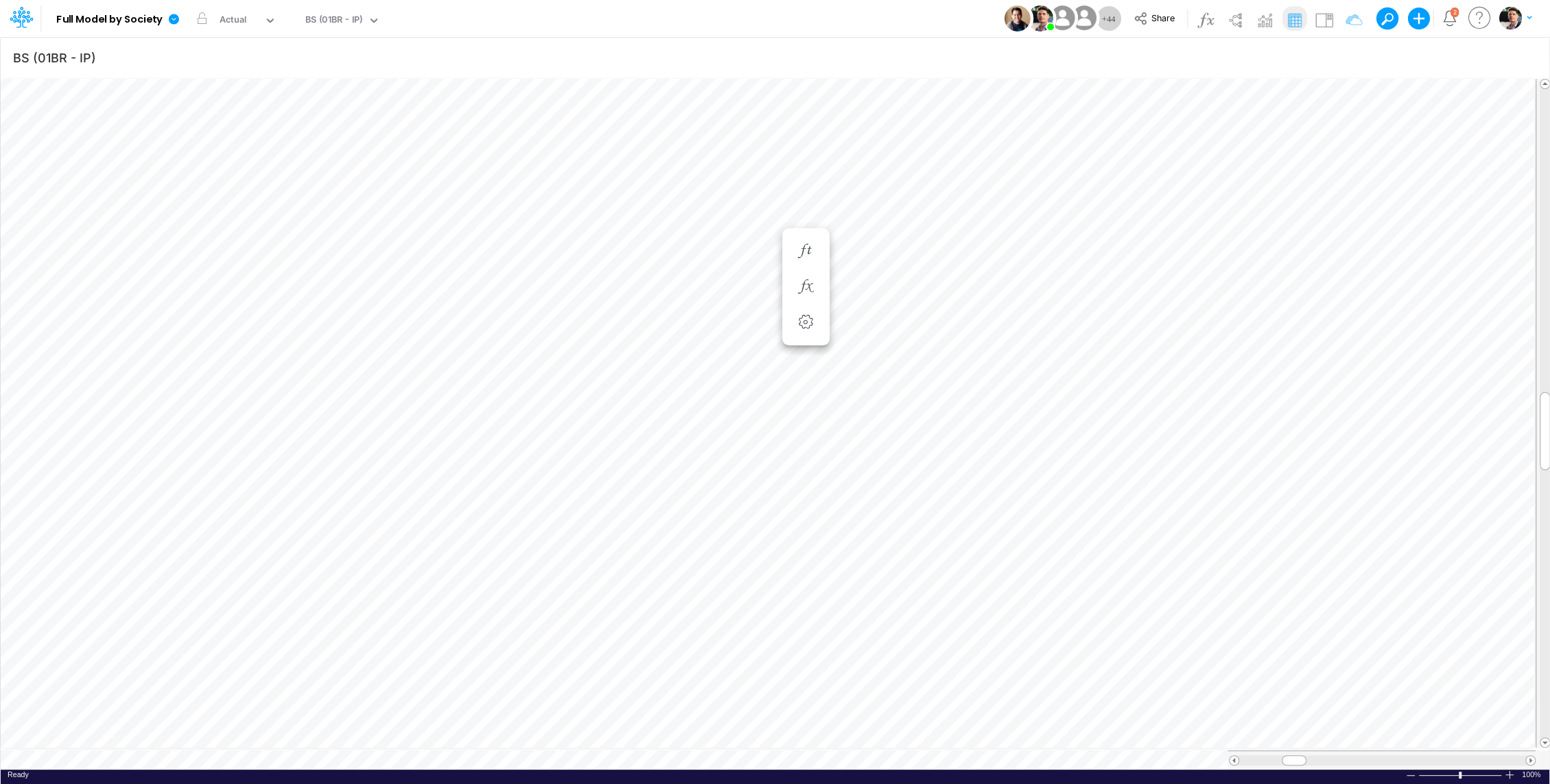
scroll to position [7, 1]
click at [818, 283] on li at bounding box center [805, 287] width 47 height 36
click at [808, 290] on icon "button" at bounding box center [805, 287] width 20 height 14
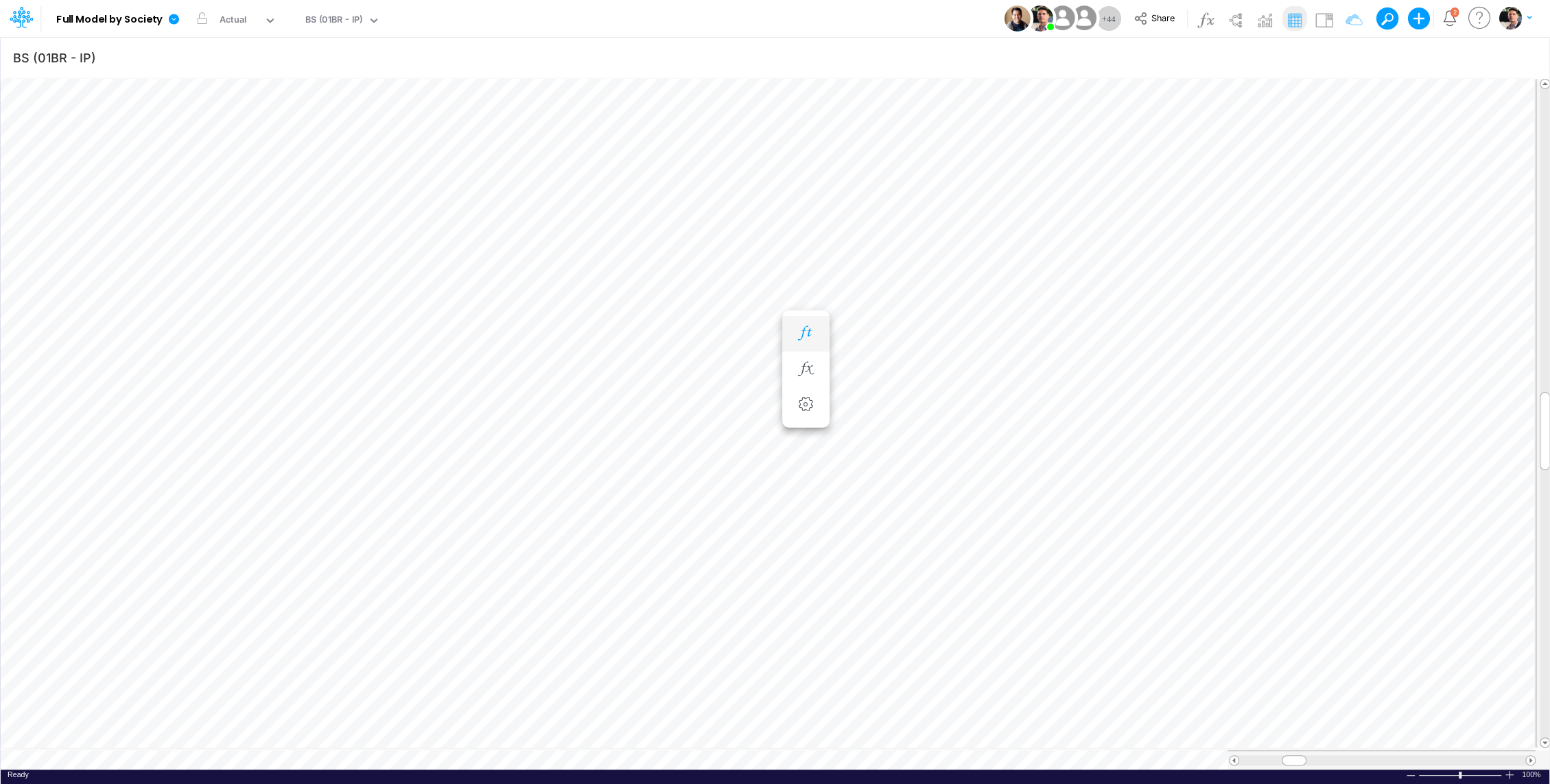
click at [805, 336] on icon "button" at bounding box center [805, 333] width 20 height 14
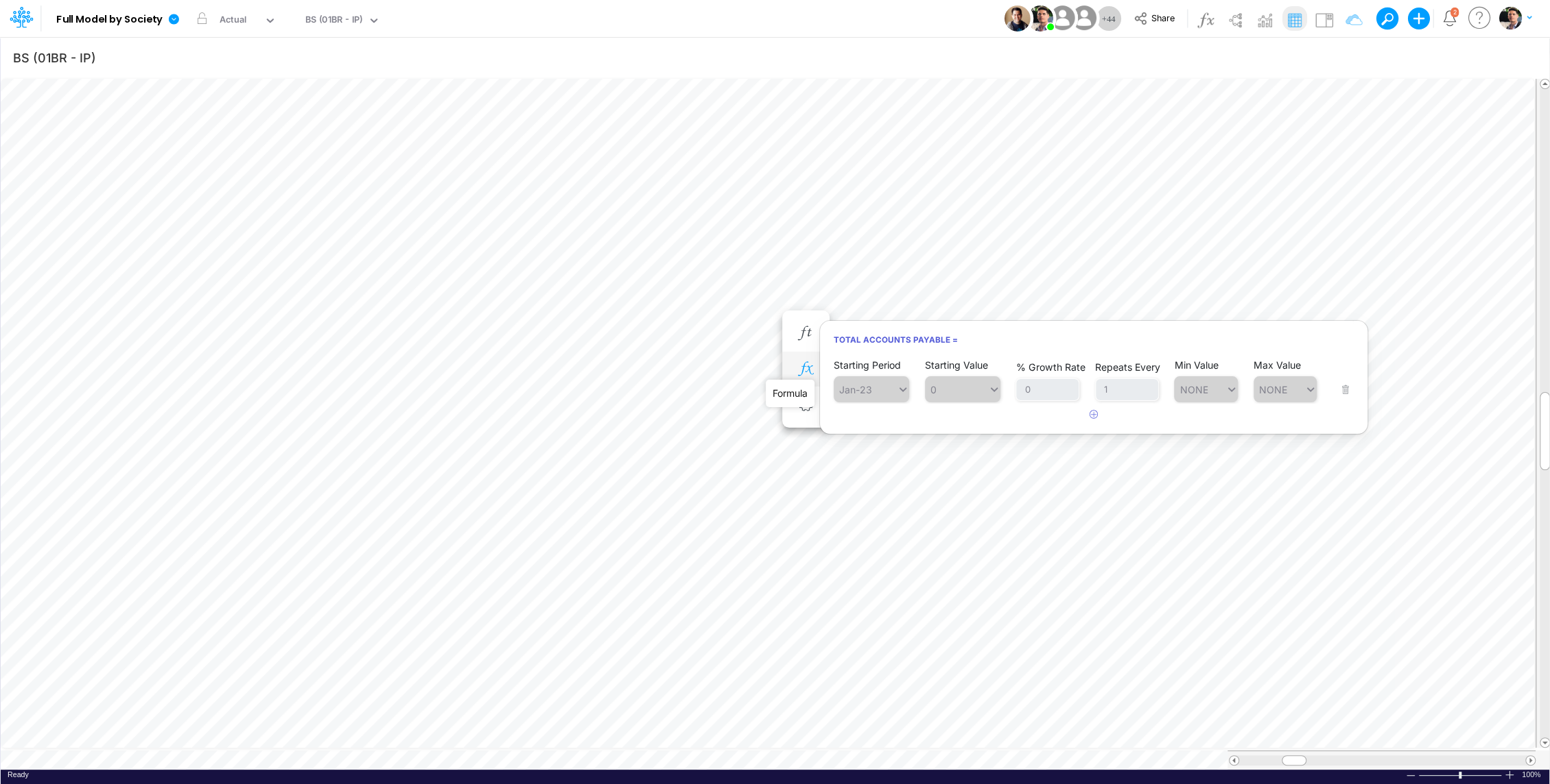
click at [808, 365] on icon "button" at bounding box center [805, 370] width 20 height 14
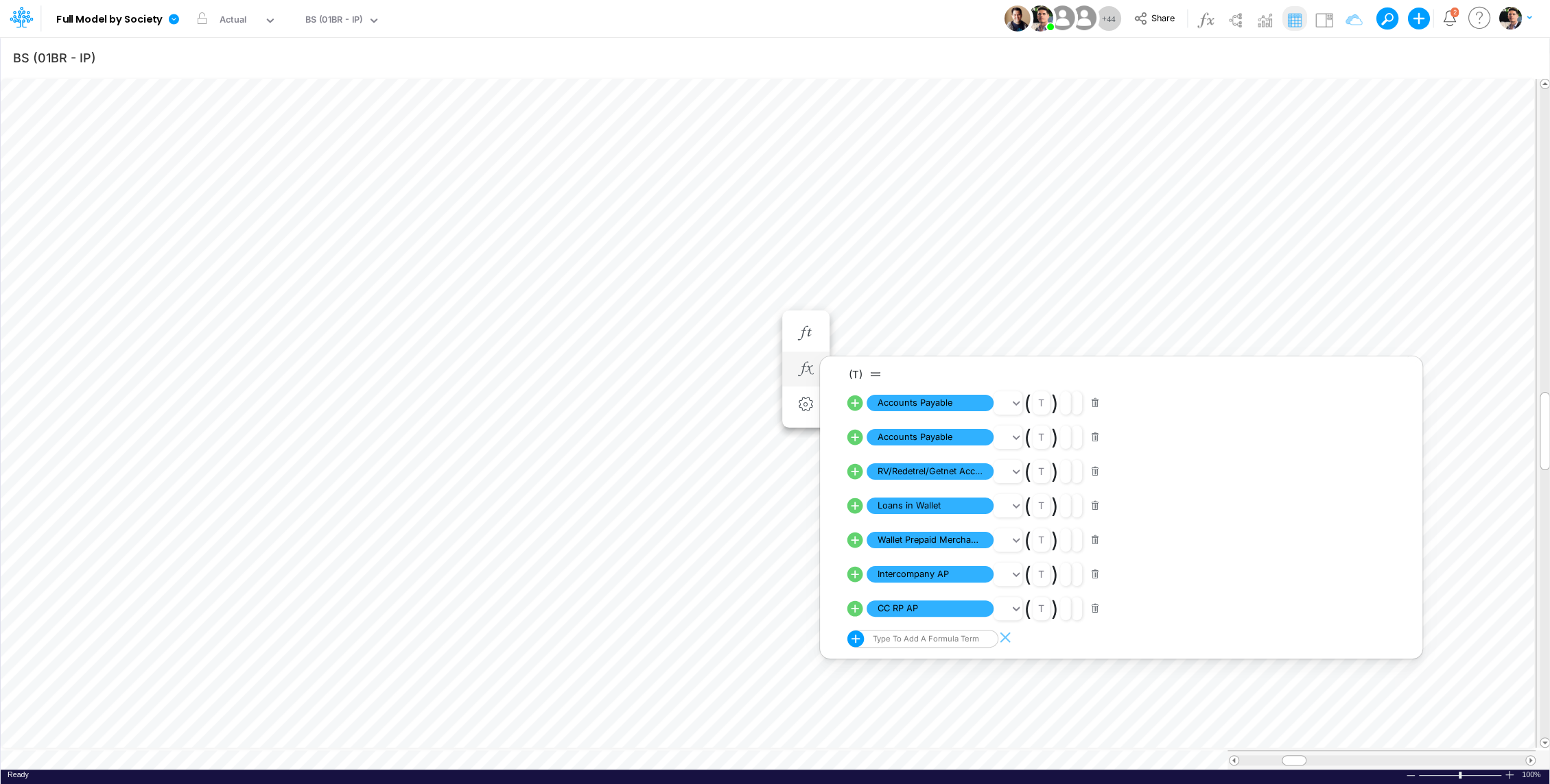
click at [855, 403] on icon at bounding box center [855, 404] width 16 height 16
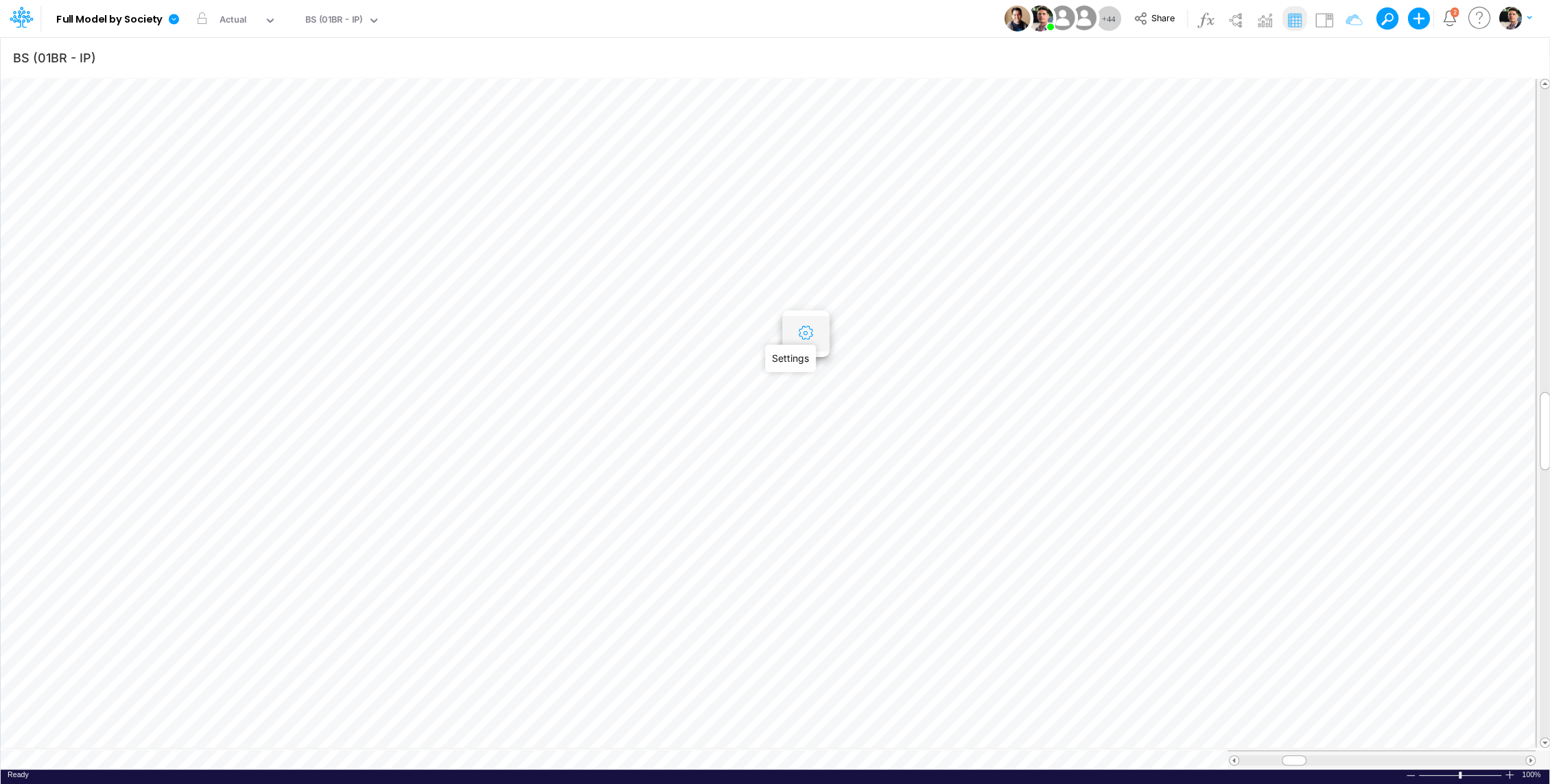
click at [803, 333] on icon "button" at bounding box center [805, 333] width 20 height 14
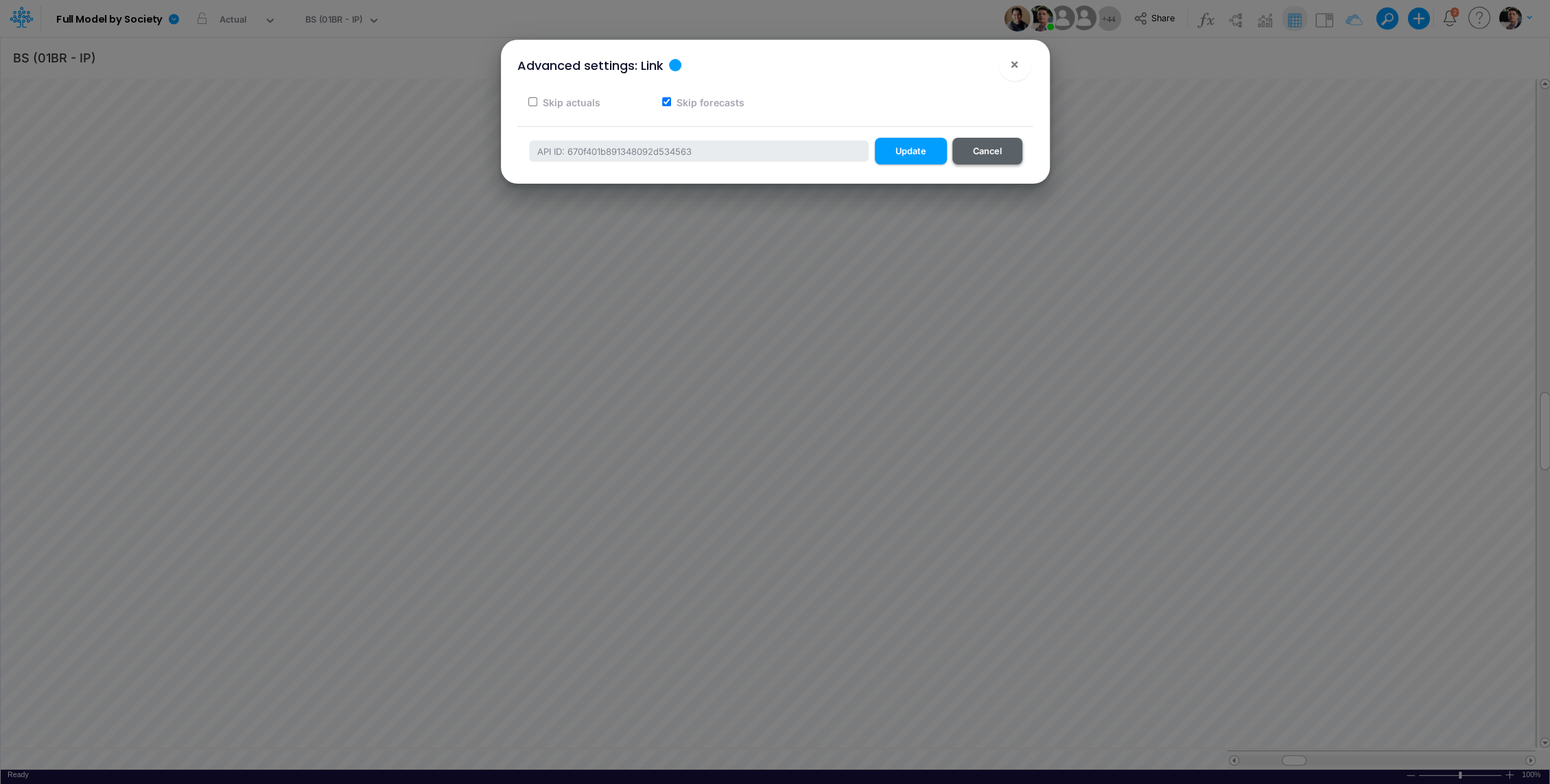
click at [1001, 154] on button "Cancel" at bounding box center [987, 151] width 70 height 27
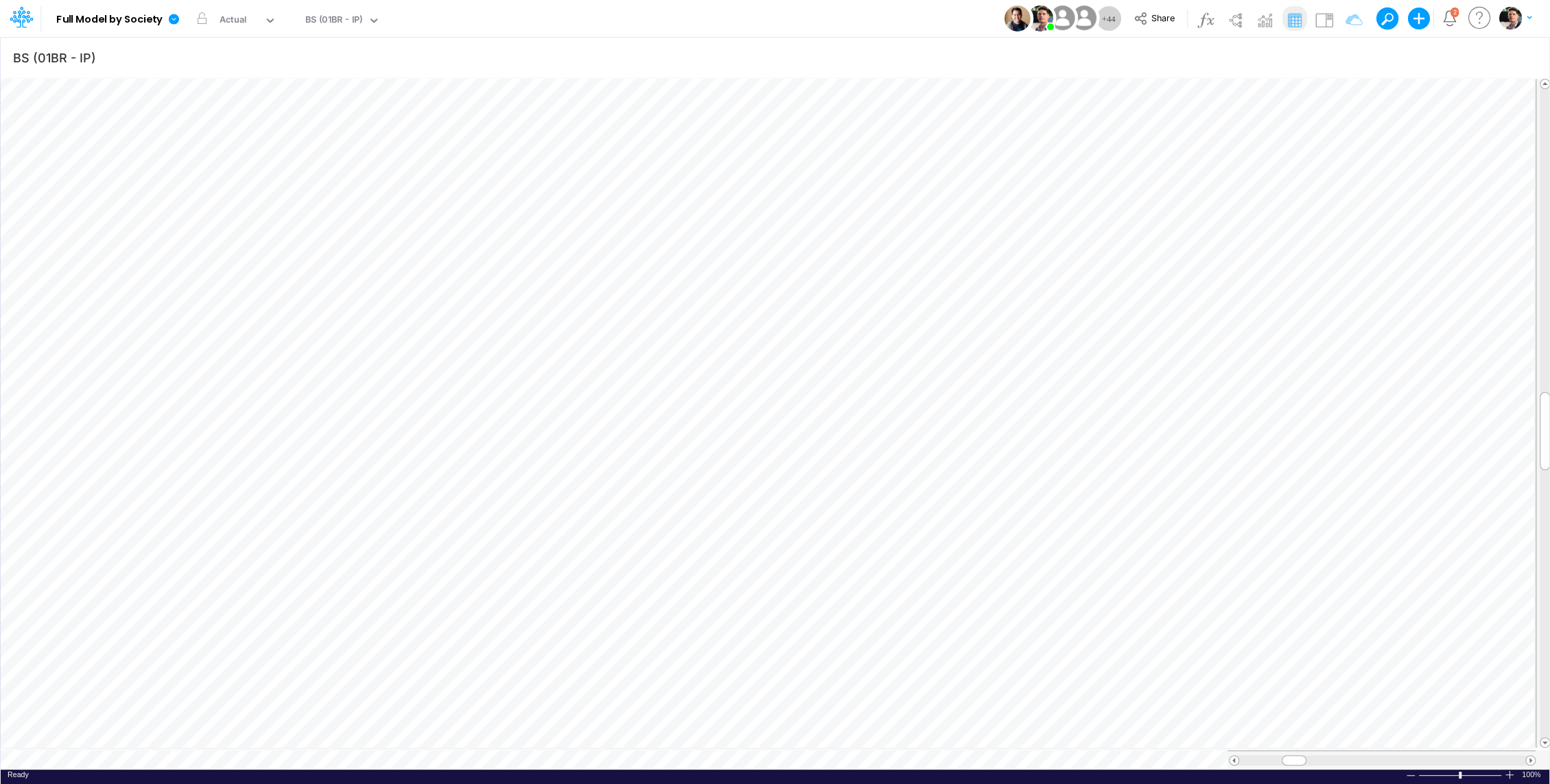
scroll to position [7, 1]
click at [880, 337] on icon "button" at bounding box center [879, 333] width 20 height 14
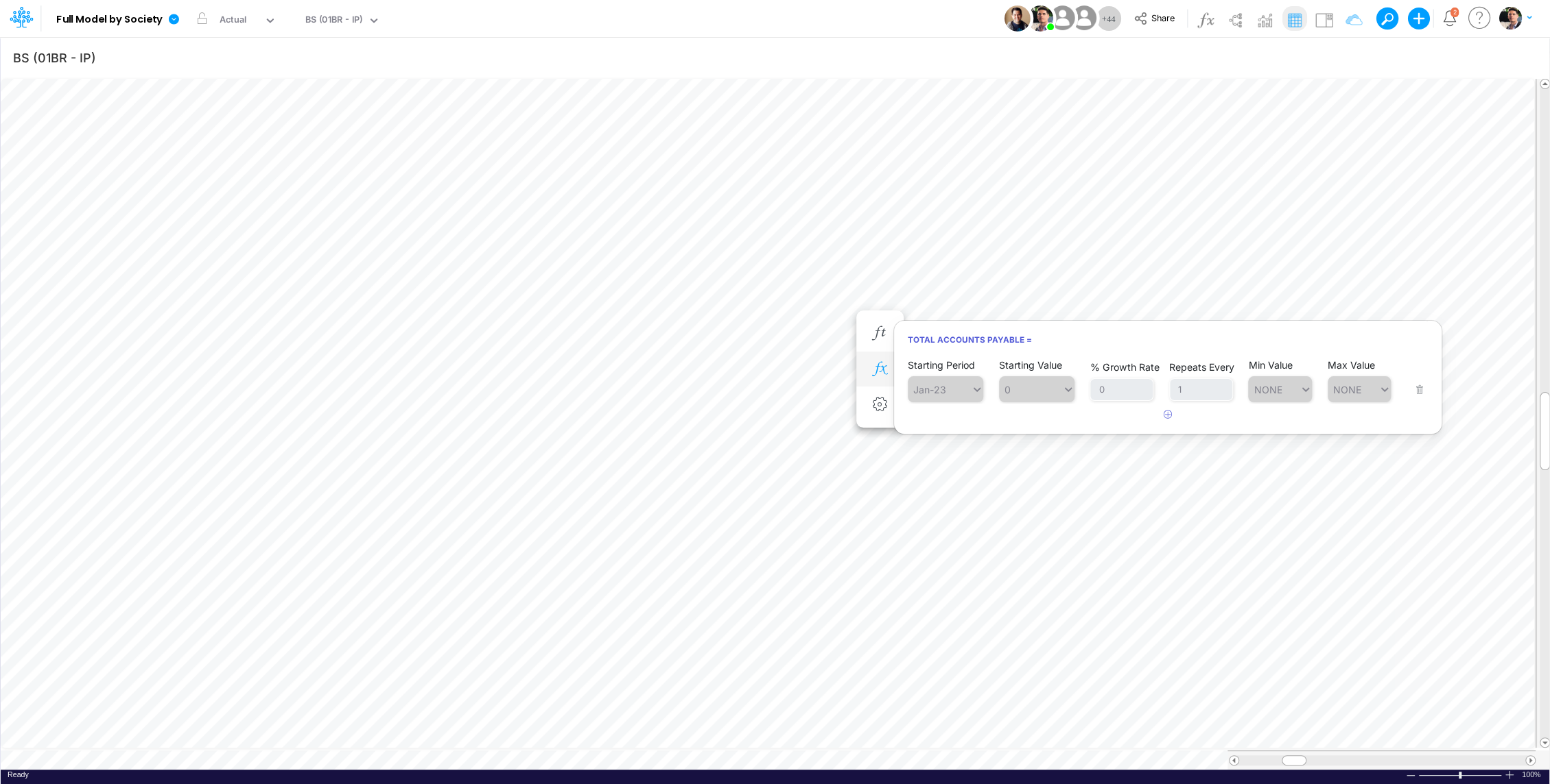
click at [879, 363] on icon "button" at bounding box center [879, 370] width 20 height 14
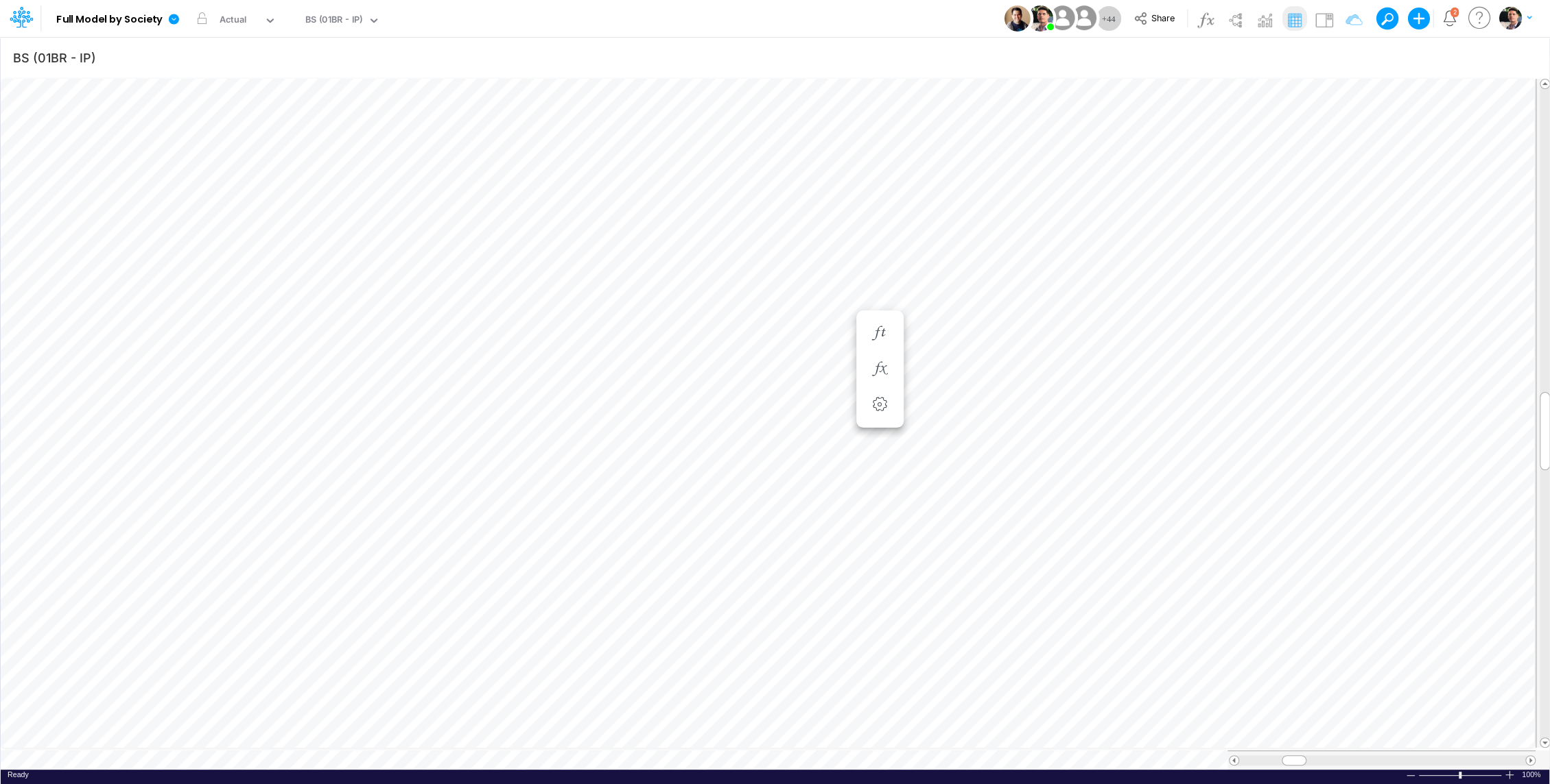
scroll to position [7, 1]
click at [960, 571] on icon "button" at bounding box center [953, 575] width 20 height 14
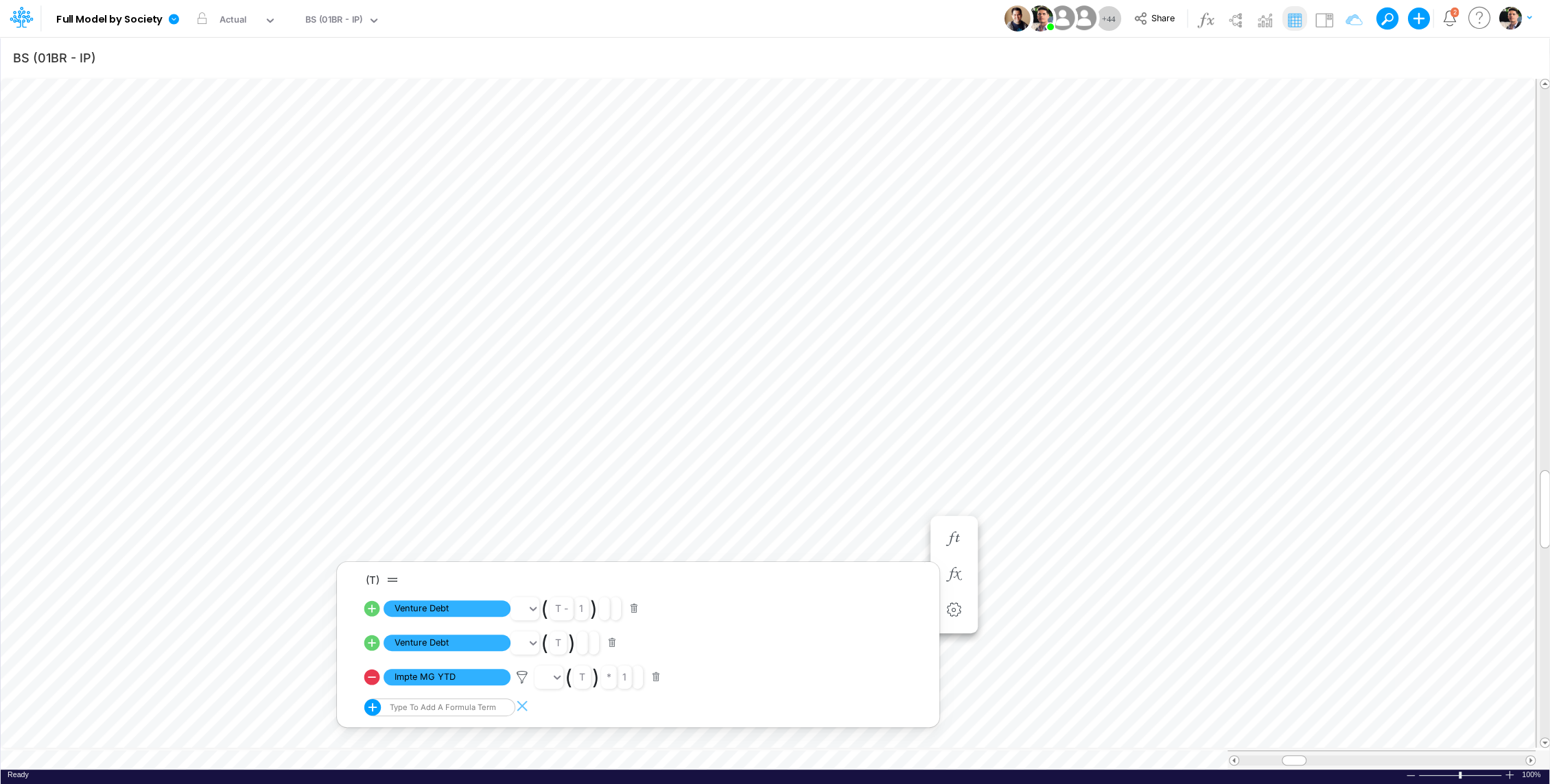
scroll to position [7, 1]
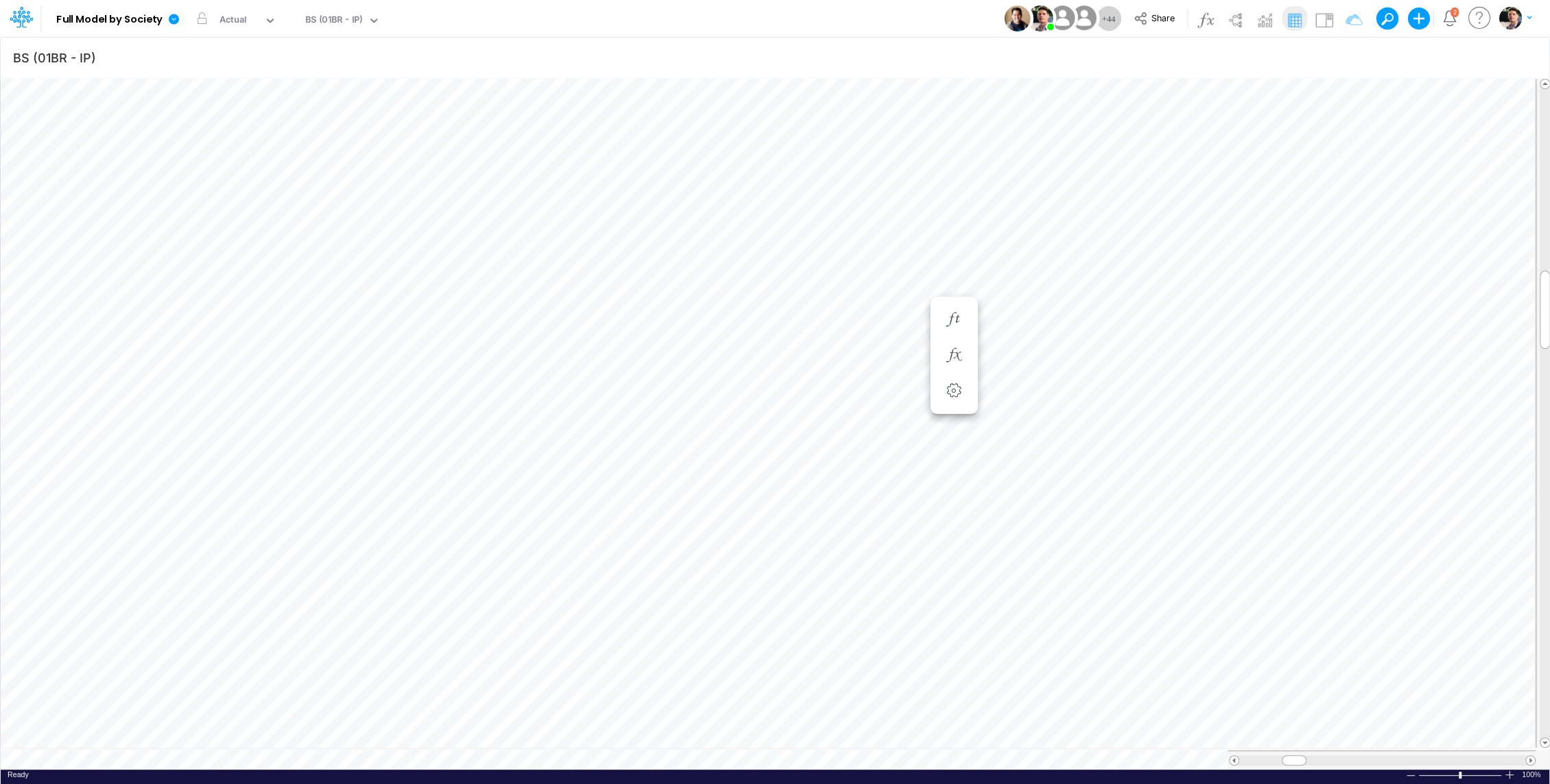
scroll to position [7, 1]
click at [803, 293] on icon "button" at bounding box center [805, 301] width 20 height 14
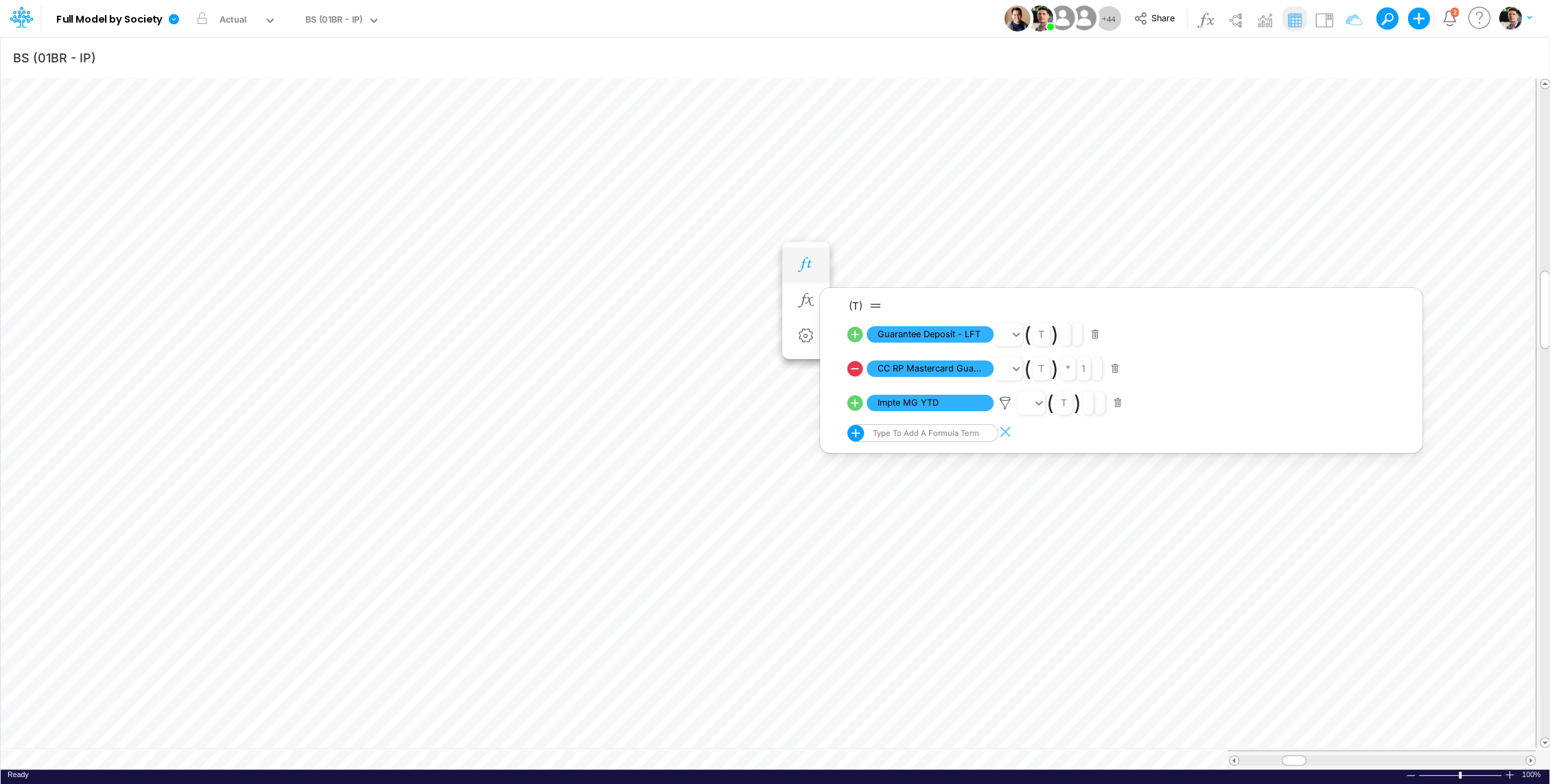
click at [803, 271] on icon "button" at bounding box center [805, 265] width 20 height 14
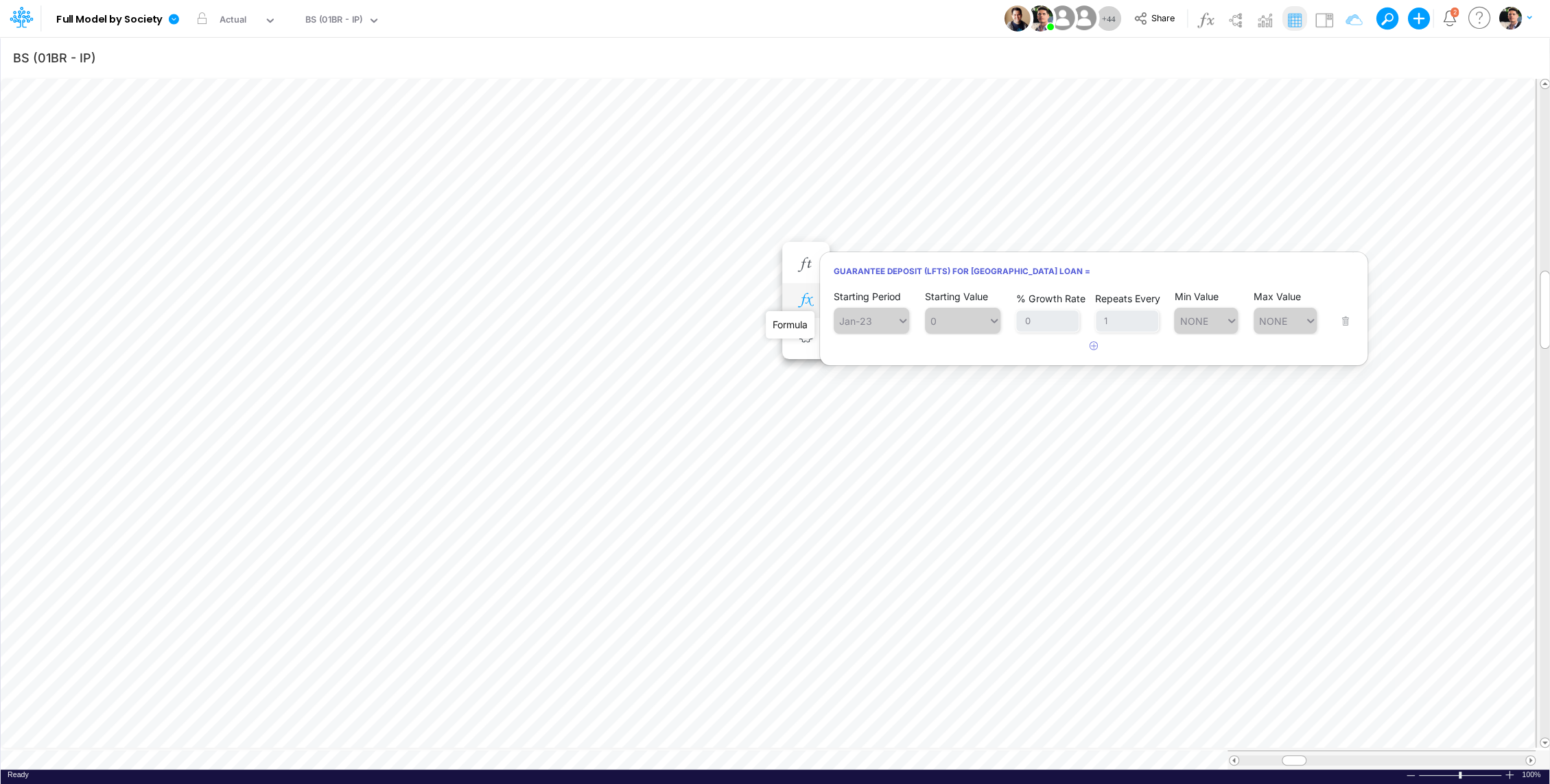
click at [805, 299] on icon "button" at bounding box center [805, 301] width 20 height 14
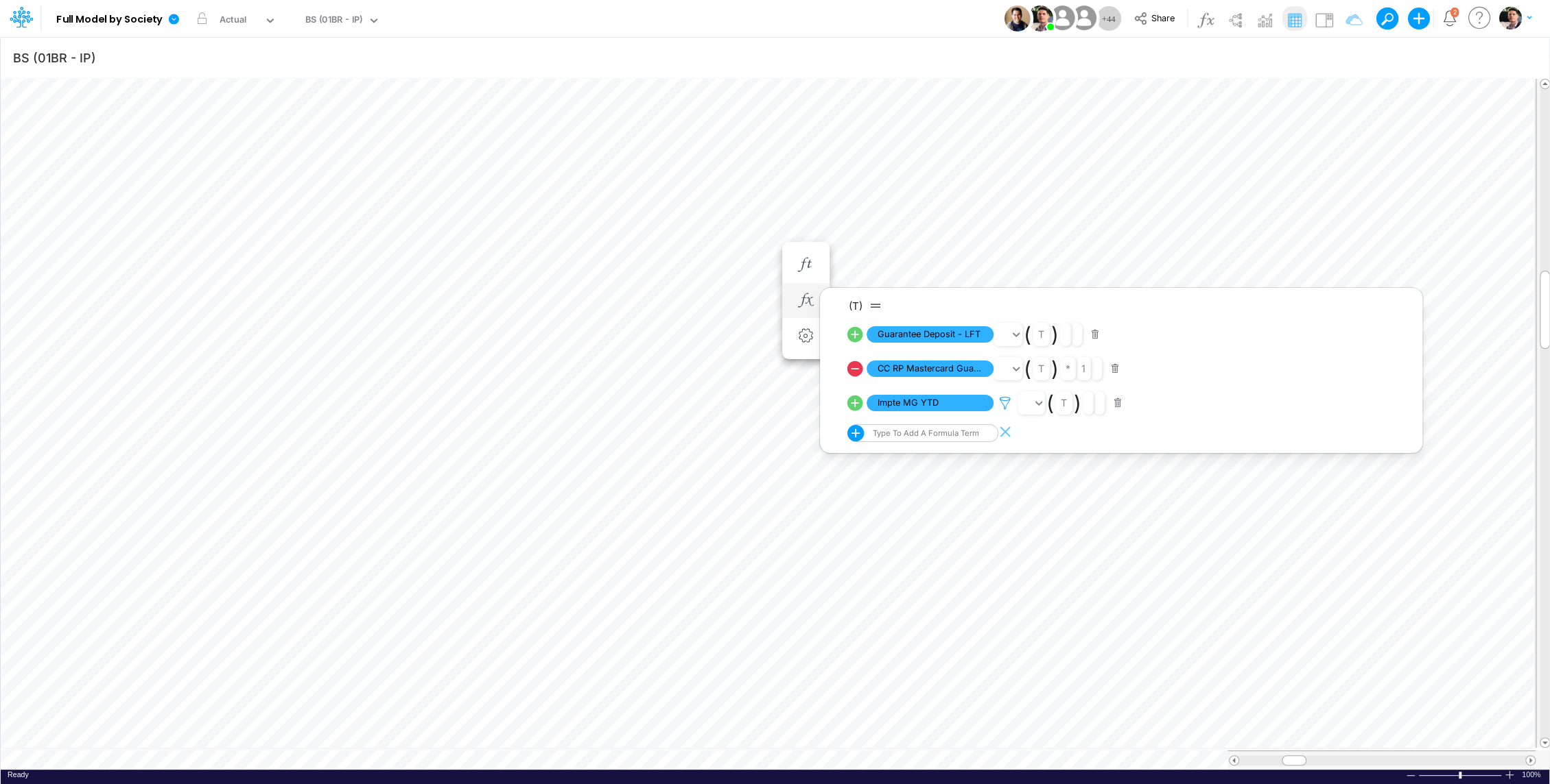
click at [1006, 408] on icon at bounding box center [1005, 404] width 20 height 14
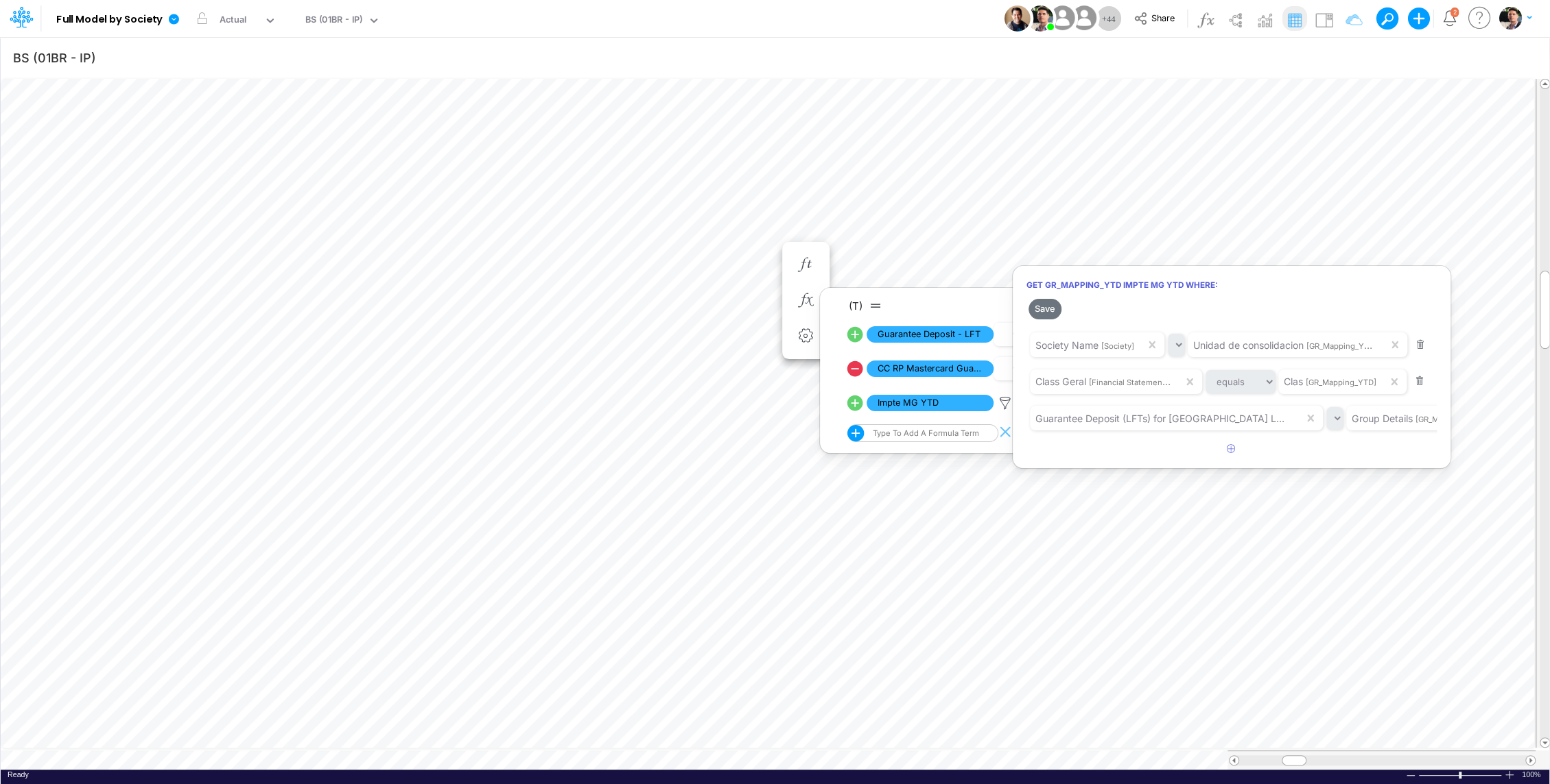
click at [748, 262] on div at bounding box center [775, 395] width 1550 height 777
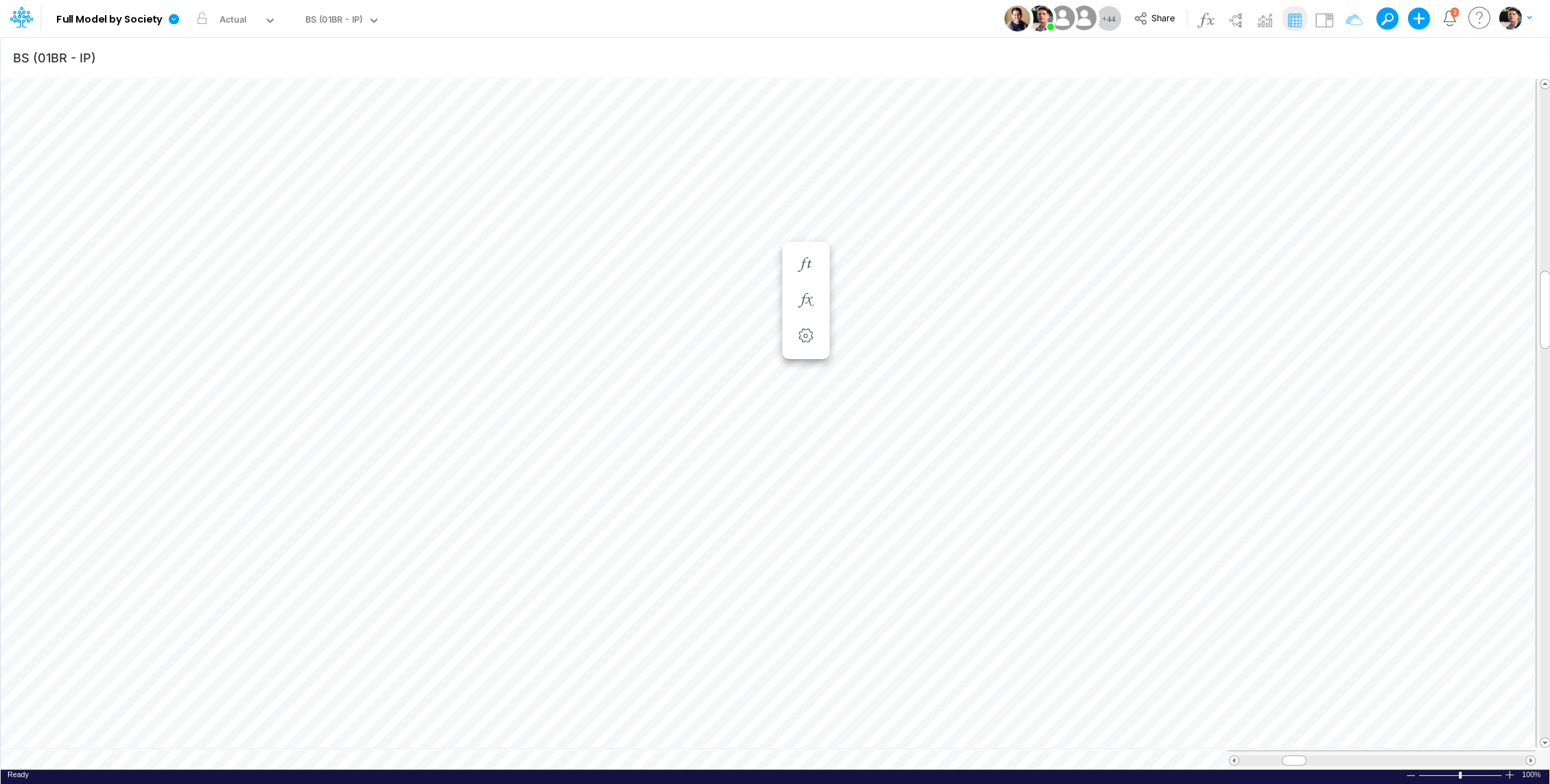
scroll to position [7, 1]
click at [810, 322] on icon "button" at bounding box center [805, 328] width 20 height 14
click at [1008, 361] on icon at bounding box center [1005, 362] width 20 height 14
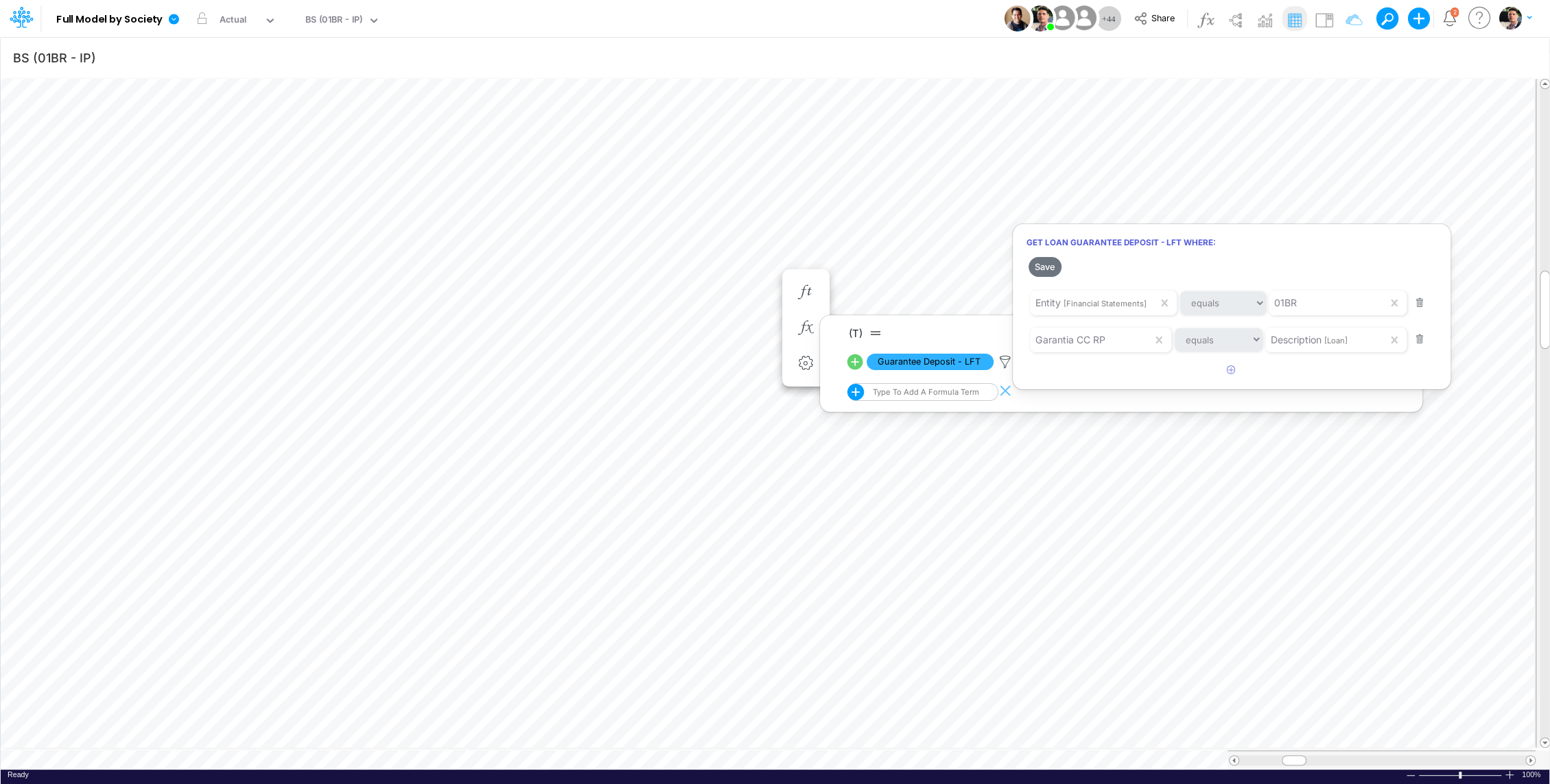
click at [796, 239] on div at bounding box center [775, 395] width 1550 height 777
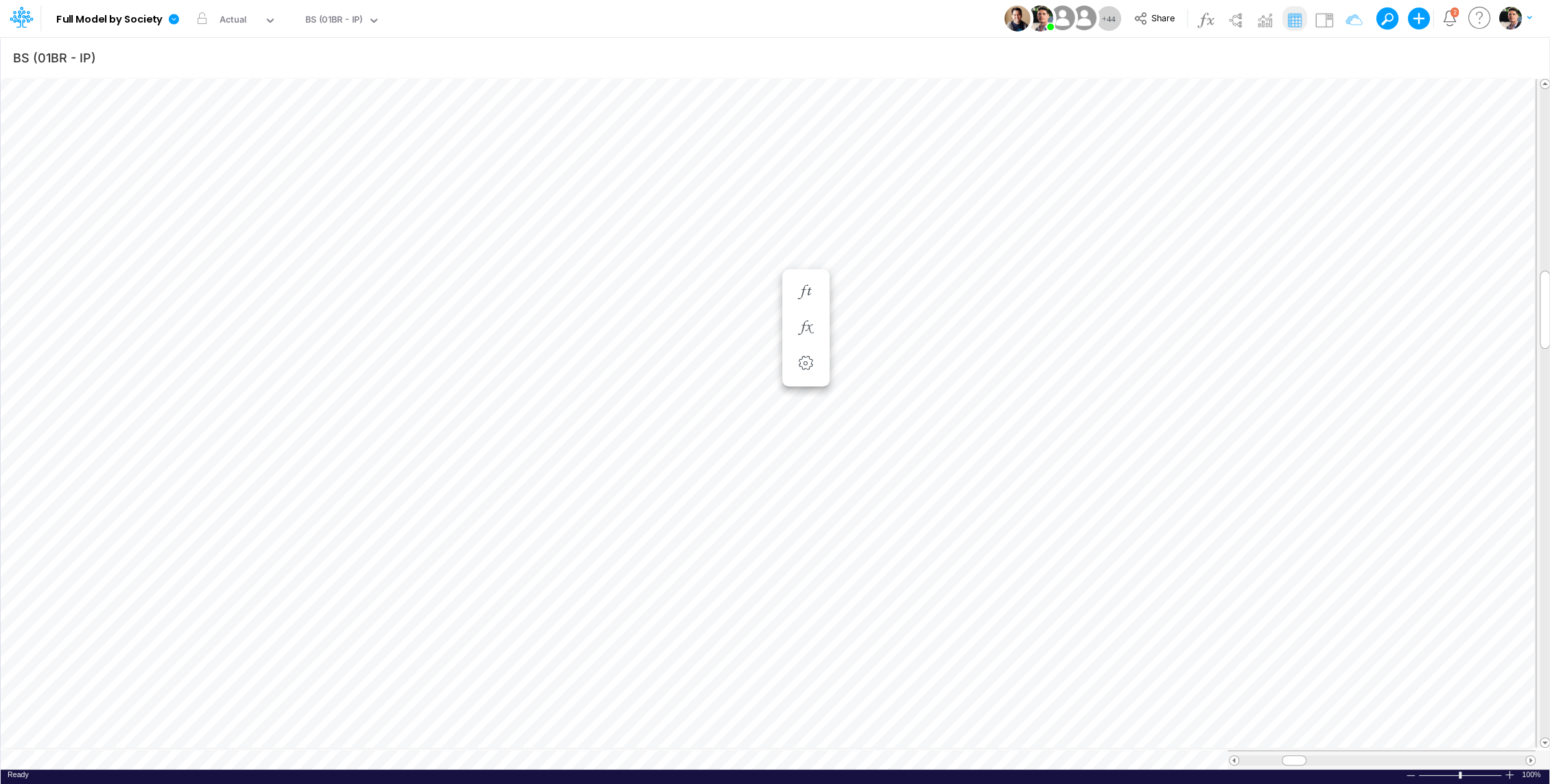
scroll to position [7, 1]
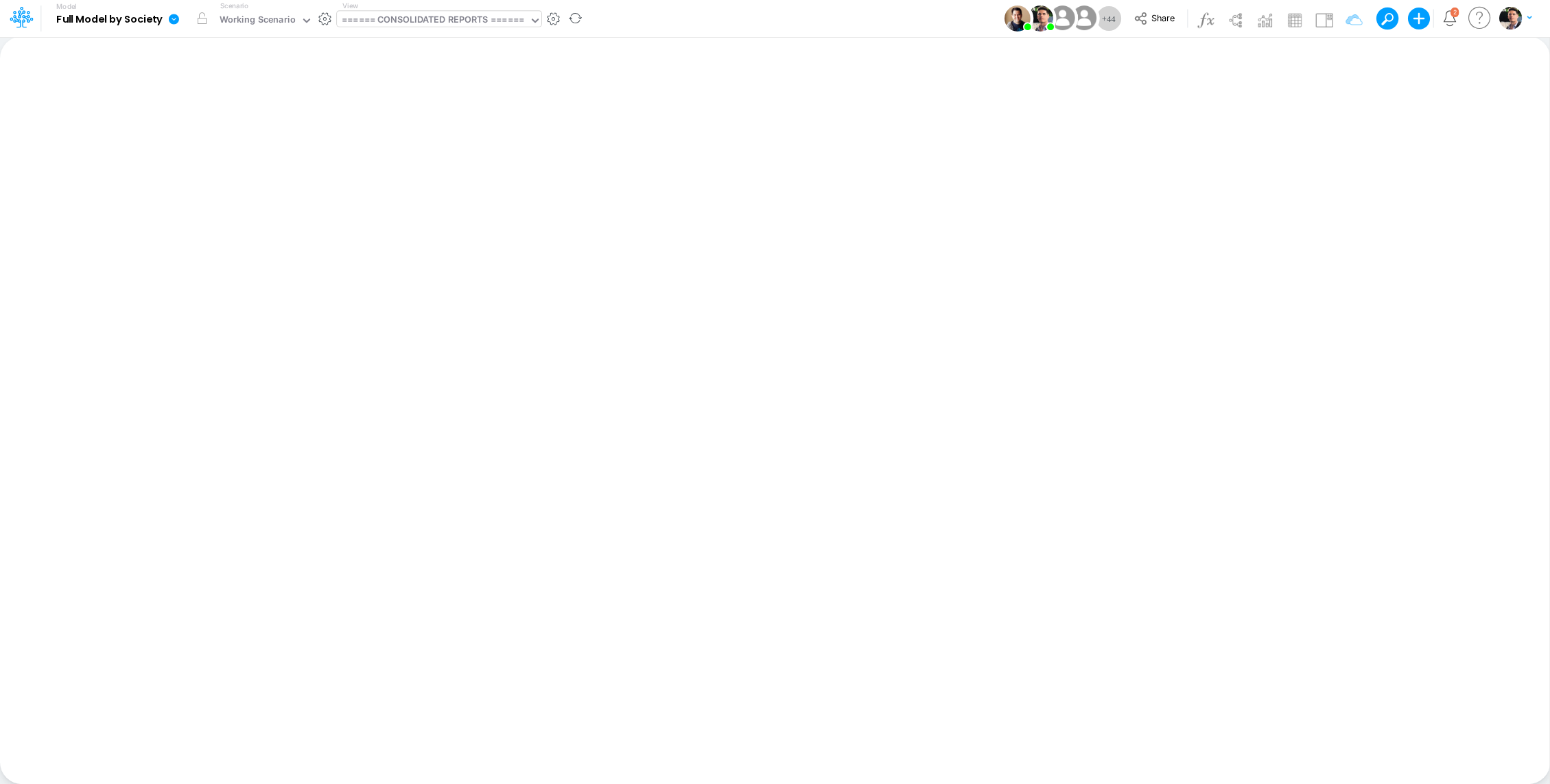
click at [422, 21] on div "====== CONSOLIDATED REPORTS ======" at bounding box center [433, 21] width 183 height 16
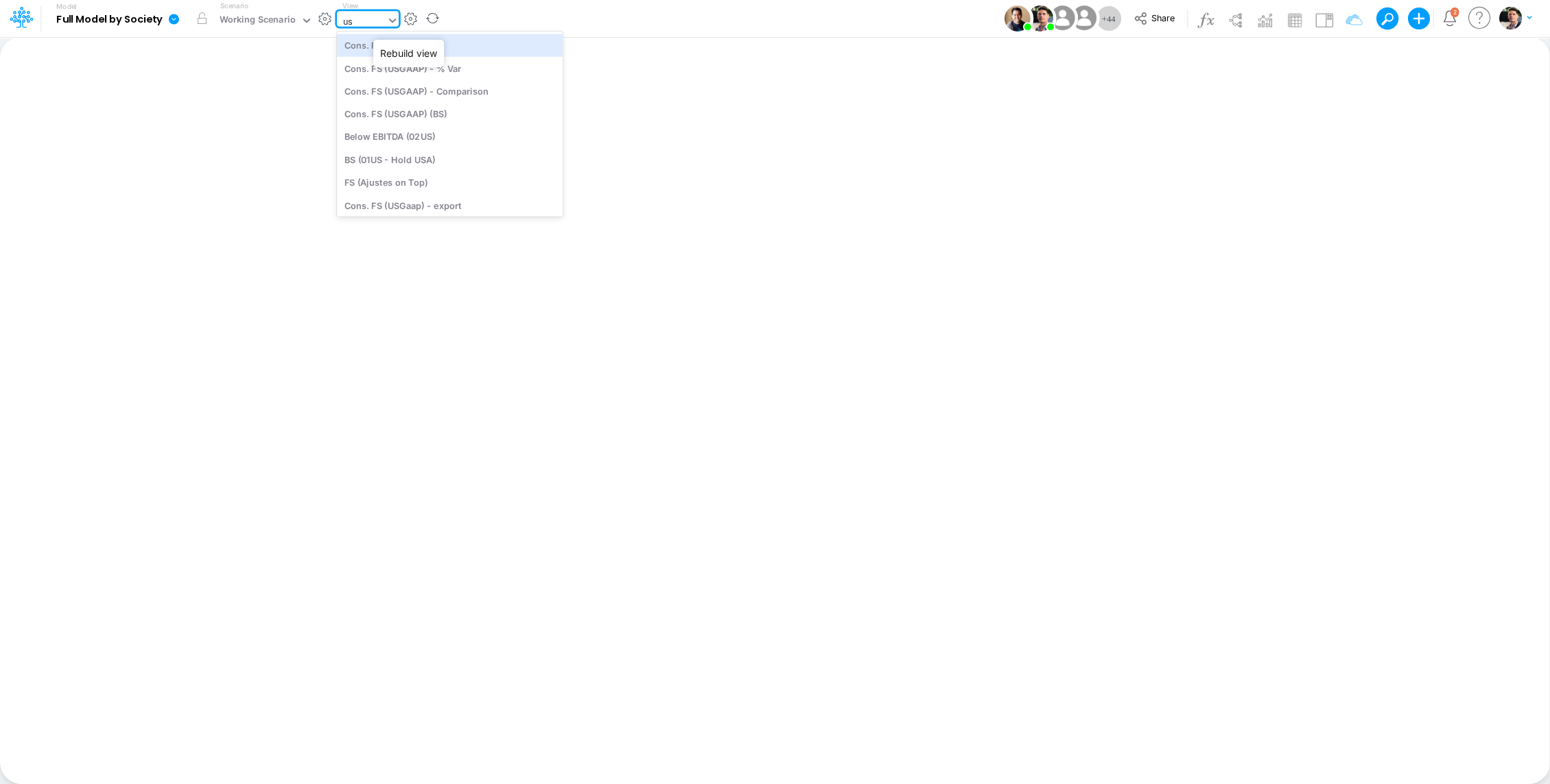
type input "u"
type input "01br"
click at [408, 109] on div "BS (01BR - IP)" at bounding box center [429, 113] width 185 height 22
type input "BS (01BR - IP)"
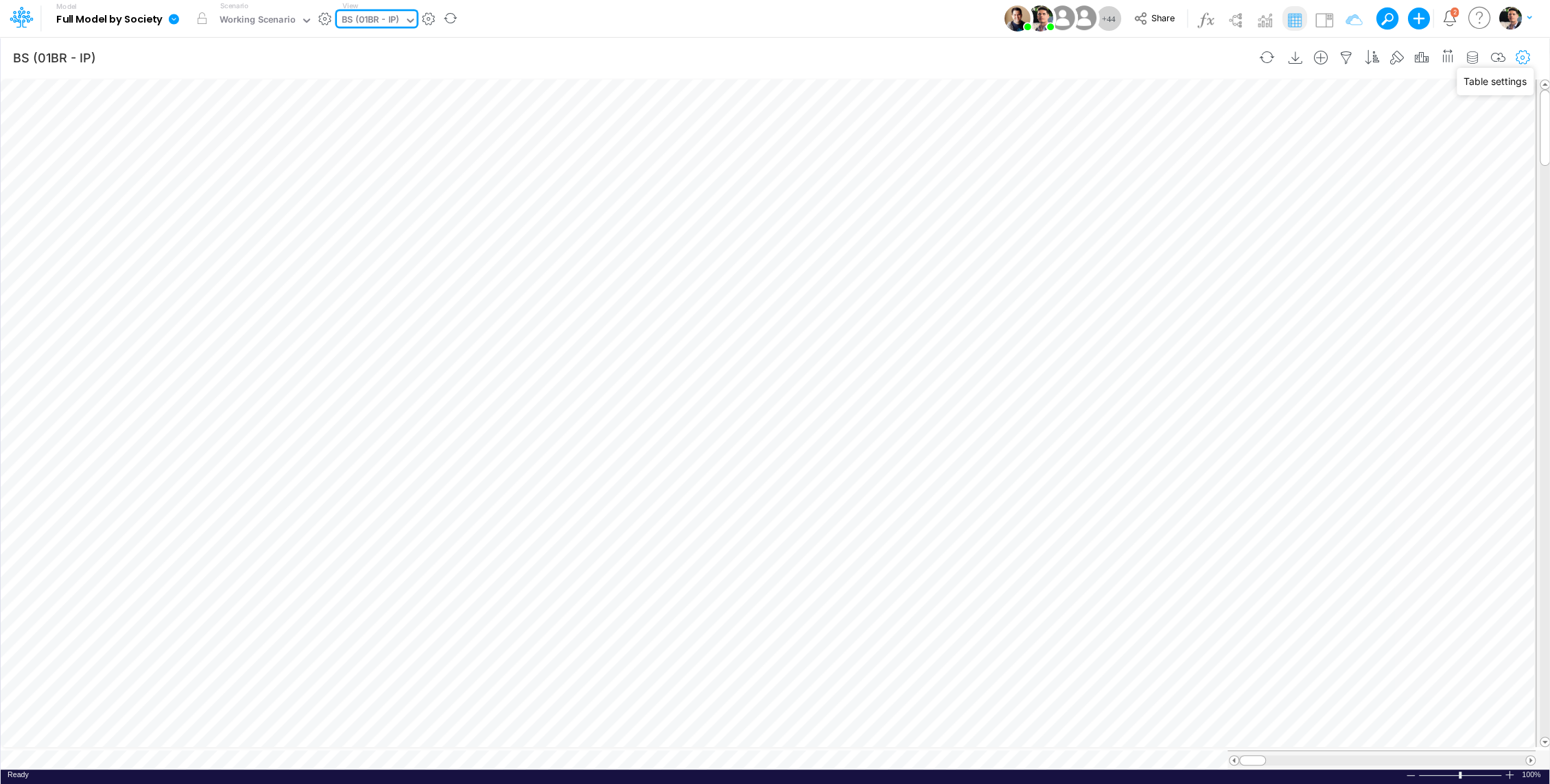
click at [1521, 57] on icon "button" at bounding box center [1522, 58] width 20 height 14
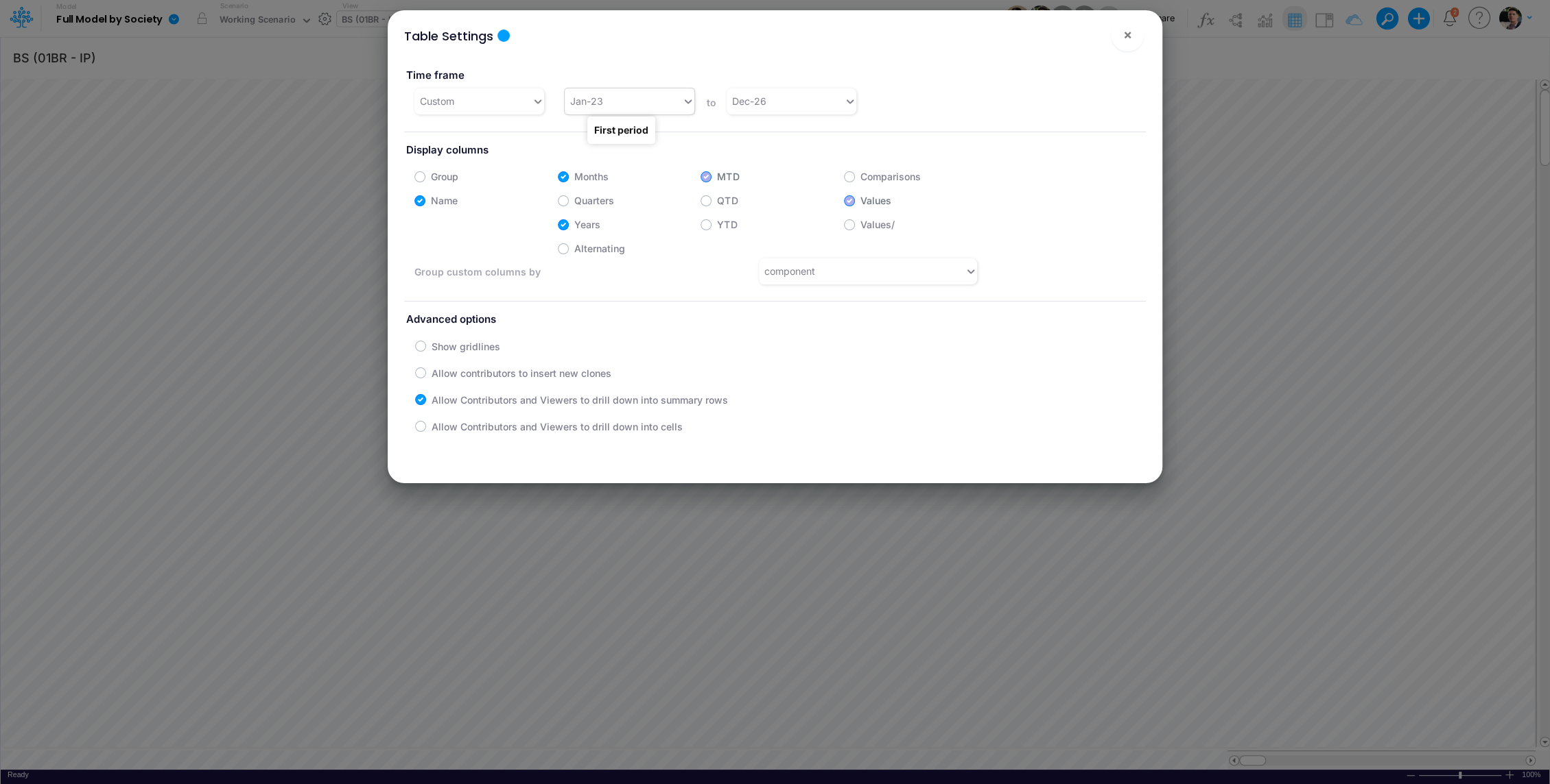
click at [588, 101] on div "Jan-23" at bounding box center [586, 101] width 33 height 14
type input "d"
type input "j"
type input "o"
type input "jan-25"
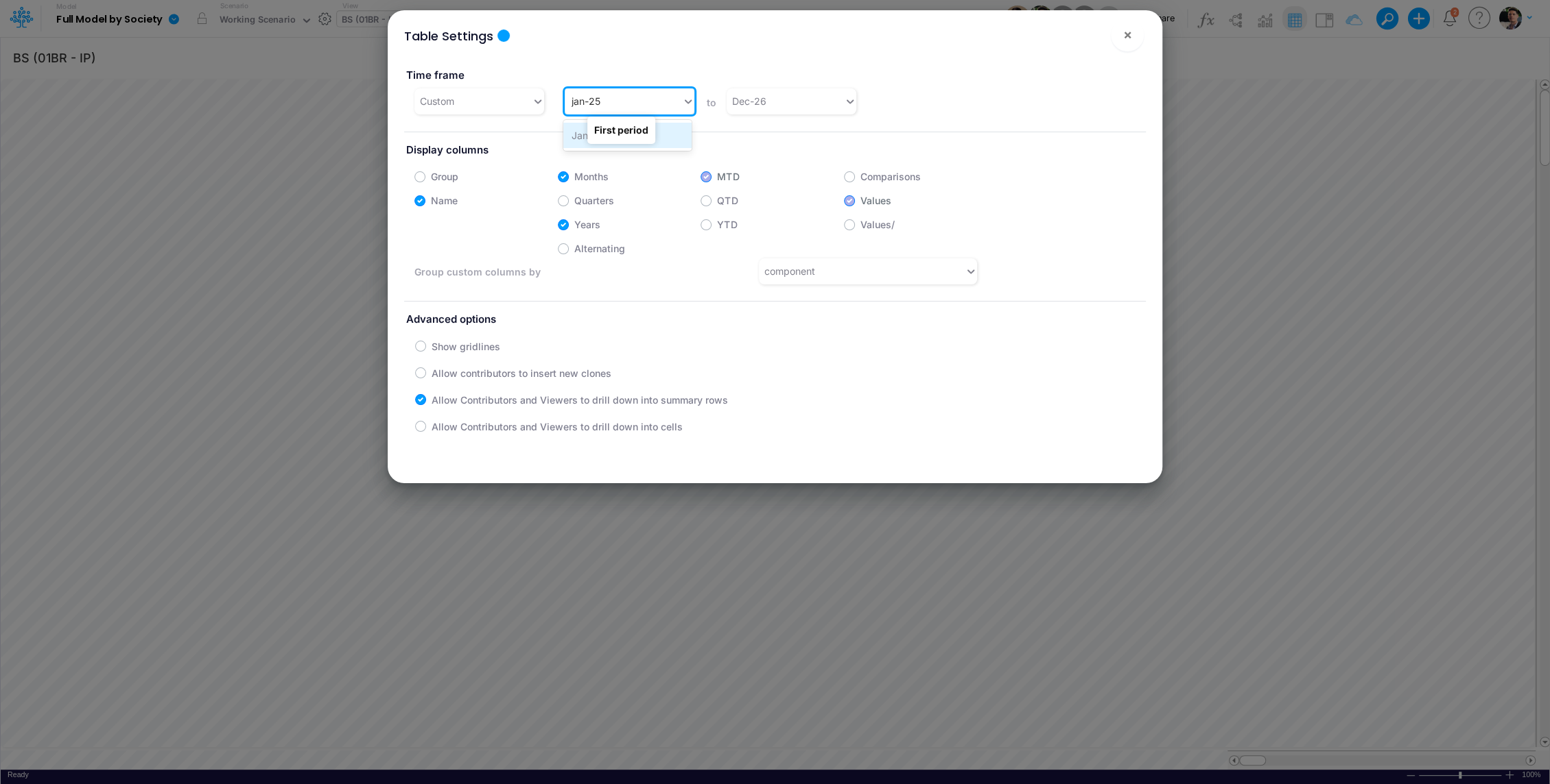
click at [568, 143] on div "Jan-25" at bounding box center [627, 135] width 128 height 25
click at [1131, 27] on span "×" at bounding box center [1127, 34] width 9 height 17
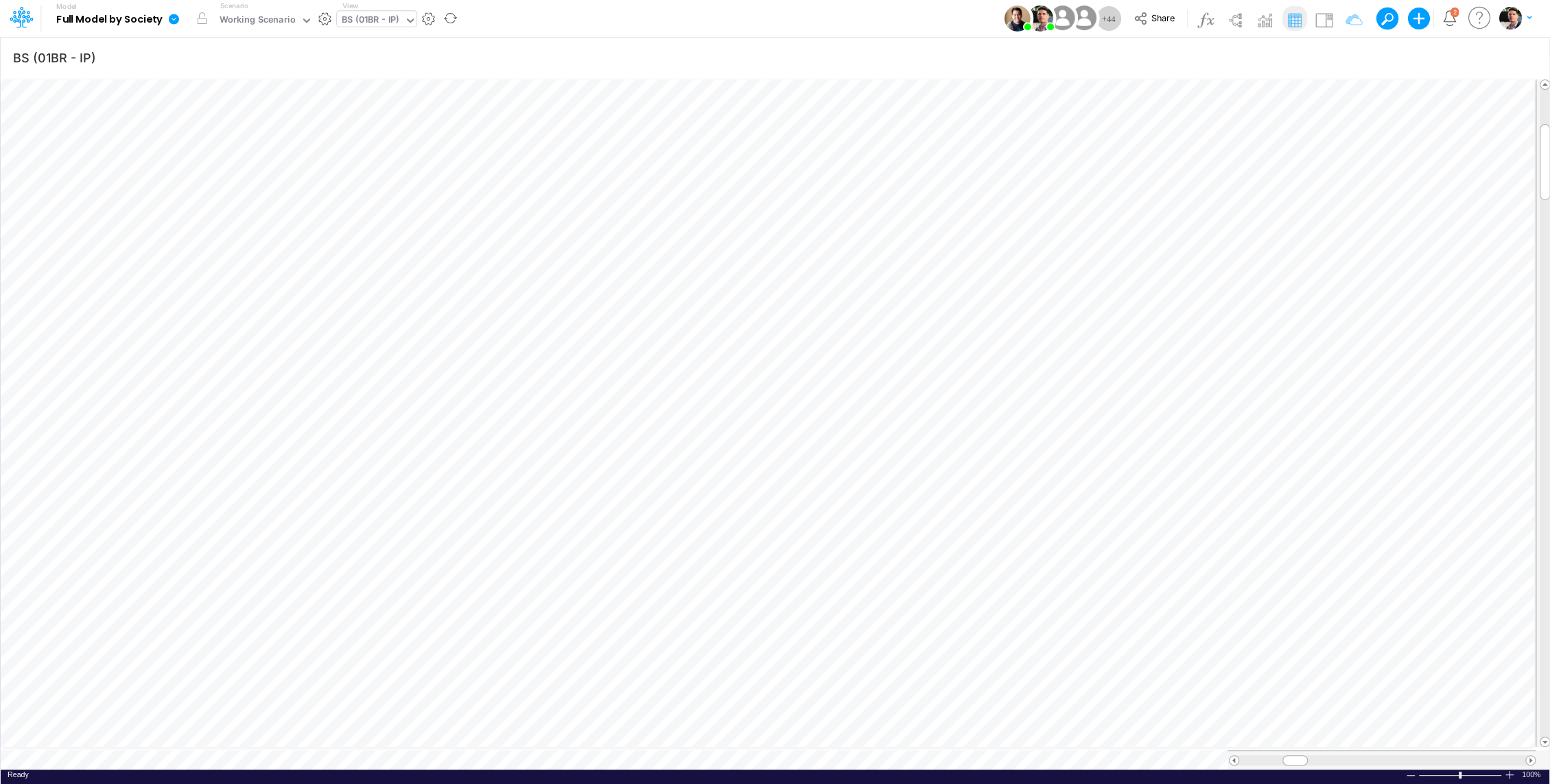
scroll to position [7, 1]
click at [743, 275] on button "button" at bounding box center [732, 279] width 25 height 28
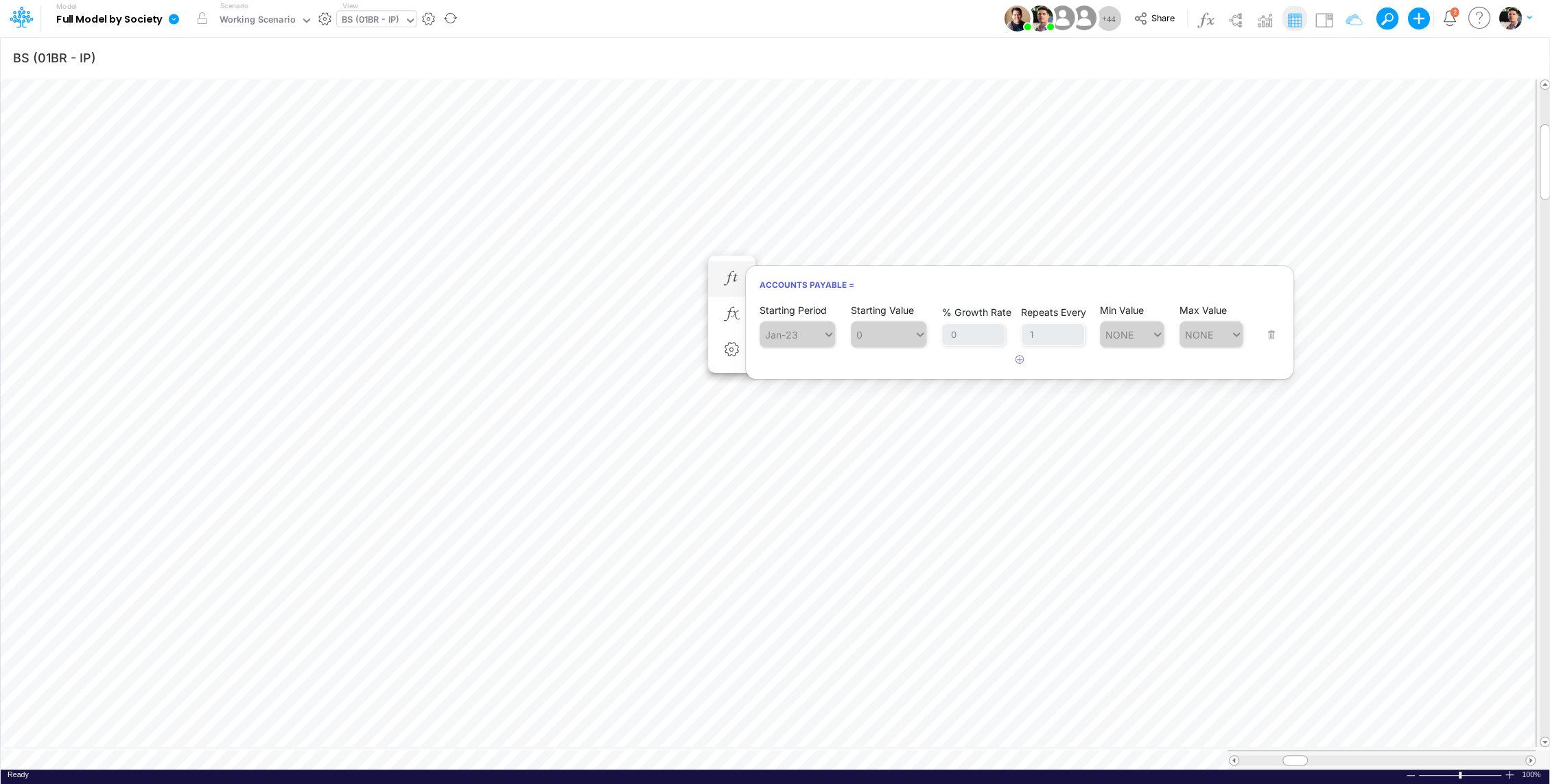
click at [745, 314] on div "Accounts Payable = Starting Period Jan-23 Starting Value 0 % Growth Rate 0 Repe…" at bounding box center [1019, 322] width 549 height 114
click at [724, 308] on icon "button" at bounding box center [731, 314] width 20 height 14
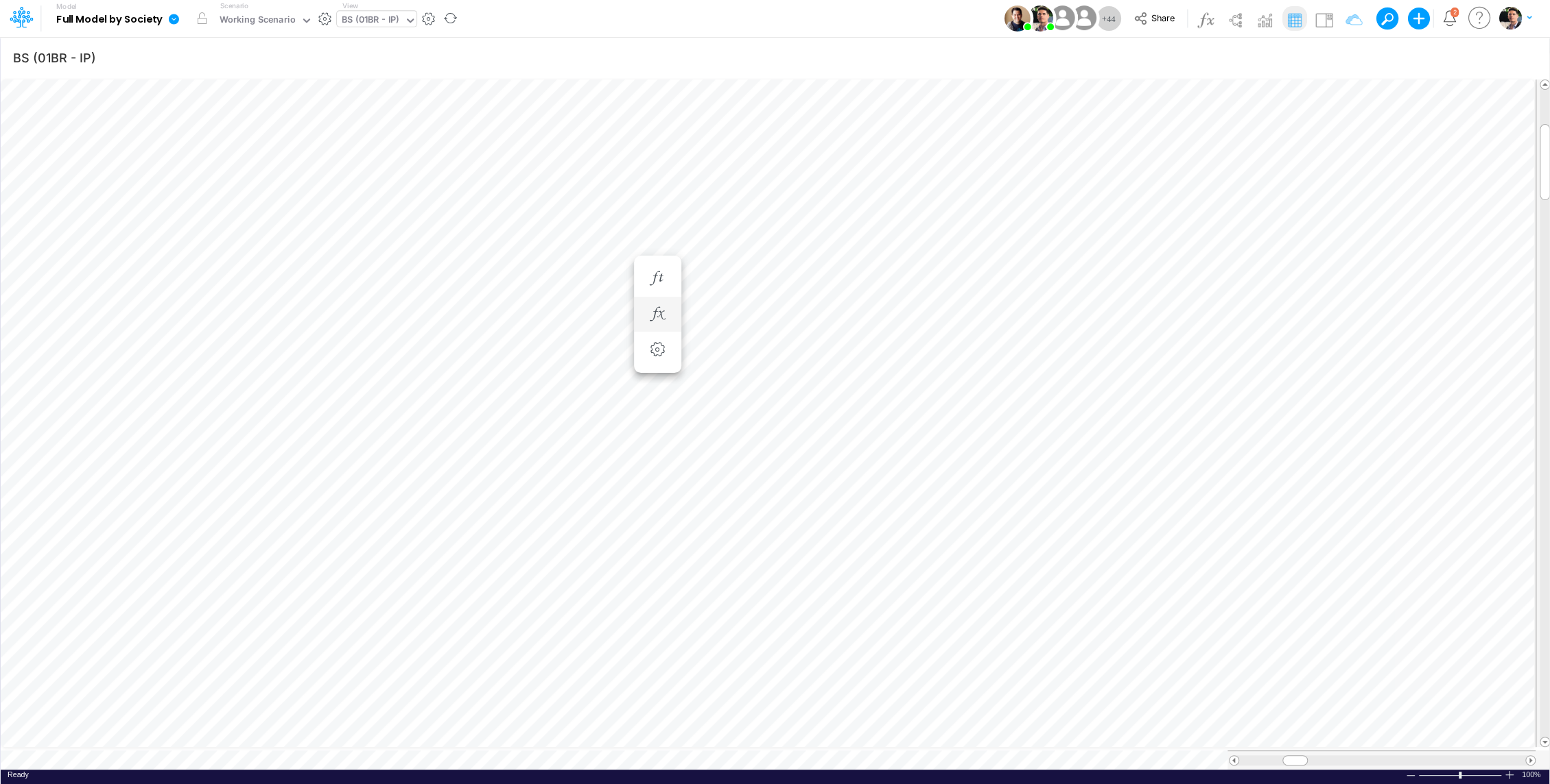
click at [668, 304] on div at bounding box center [657, 314] width 25 height 28
click at [655, 304] on button "button" at bounding box center [657, 314] width 25 height 28
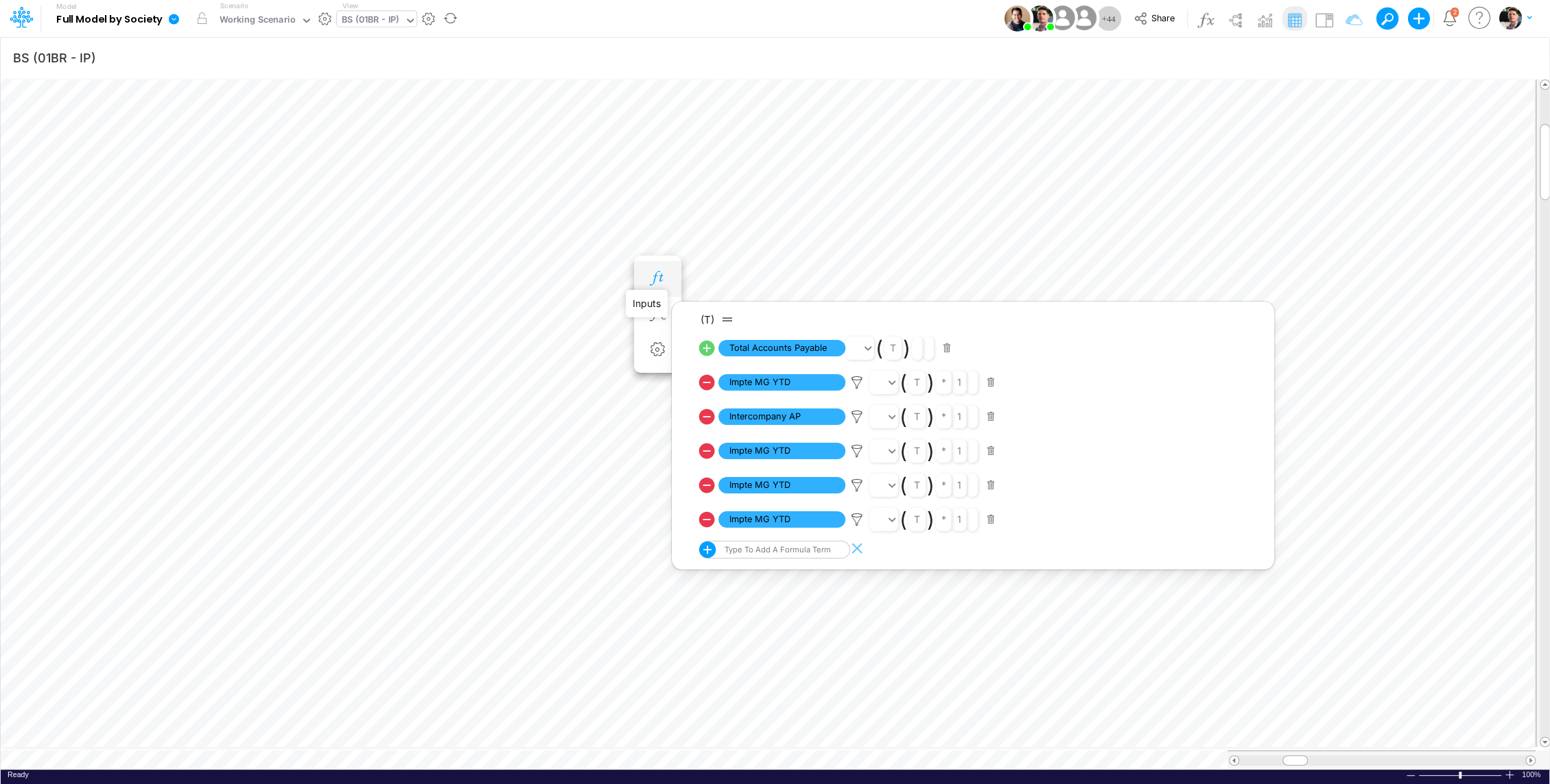
click at [658, 274] on icon "button" at bounding box center [657, 279] width 20 height 14
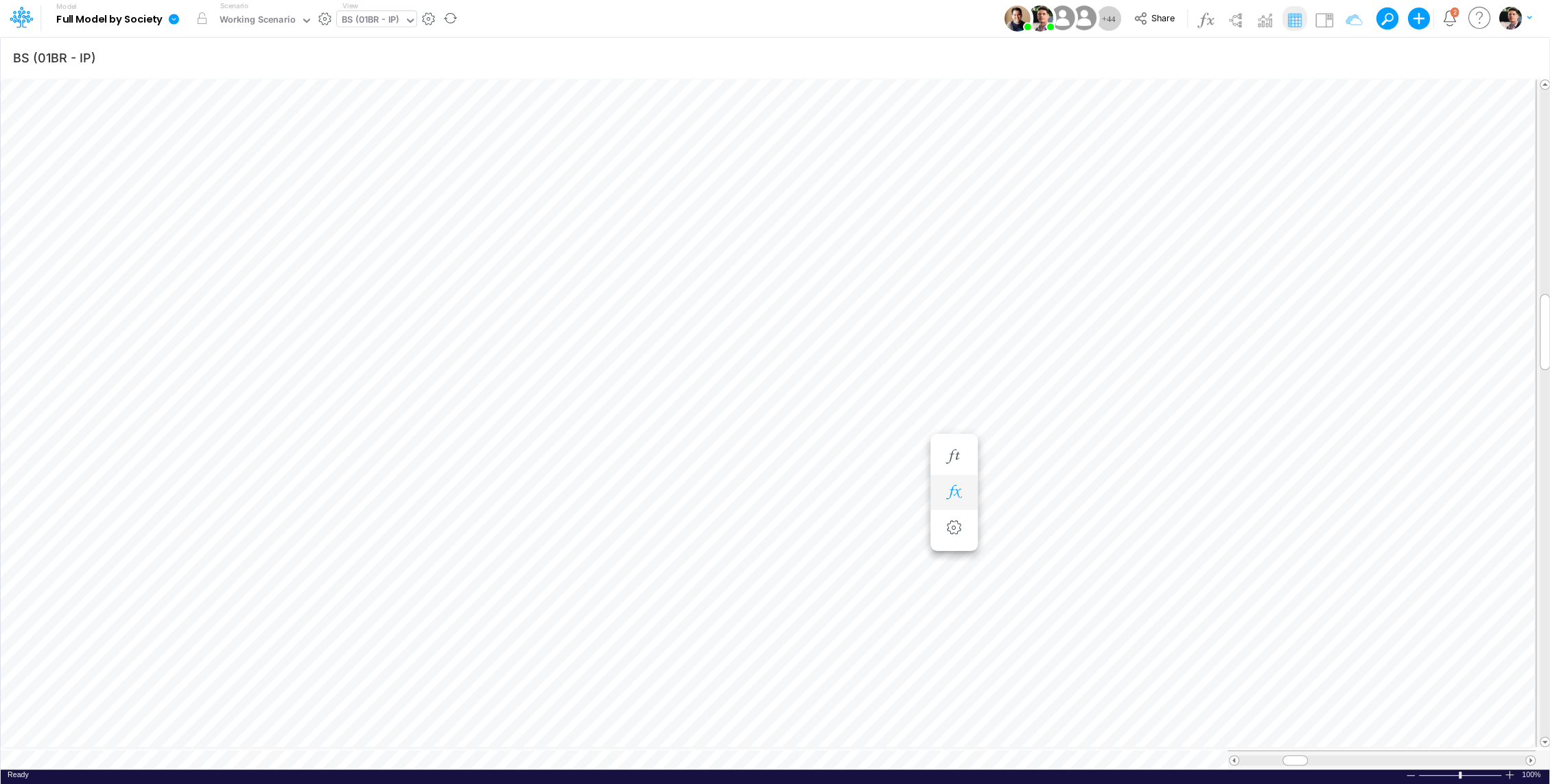
click at [954, 488] on icon "button" at bounding box center [953, 493] width 20 height 14
click at [436, 518] on span "Multiplication (5)" at bounding box center [447, 527] width 127 height 17
click at [376, 25] on div "BS (01BR - IP)" at bounding box center [370, 21] width 57 height 16
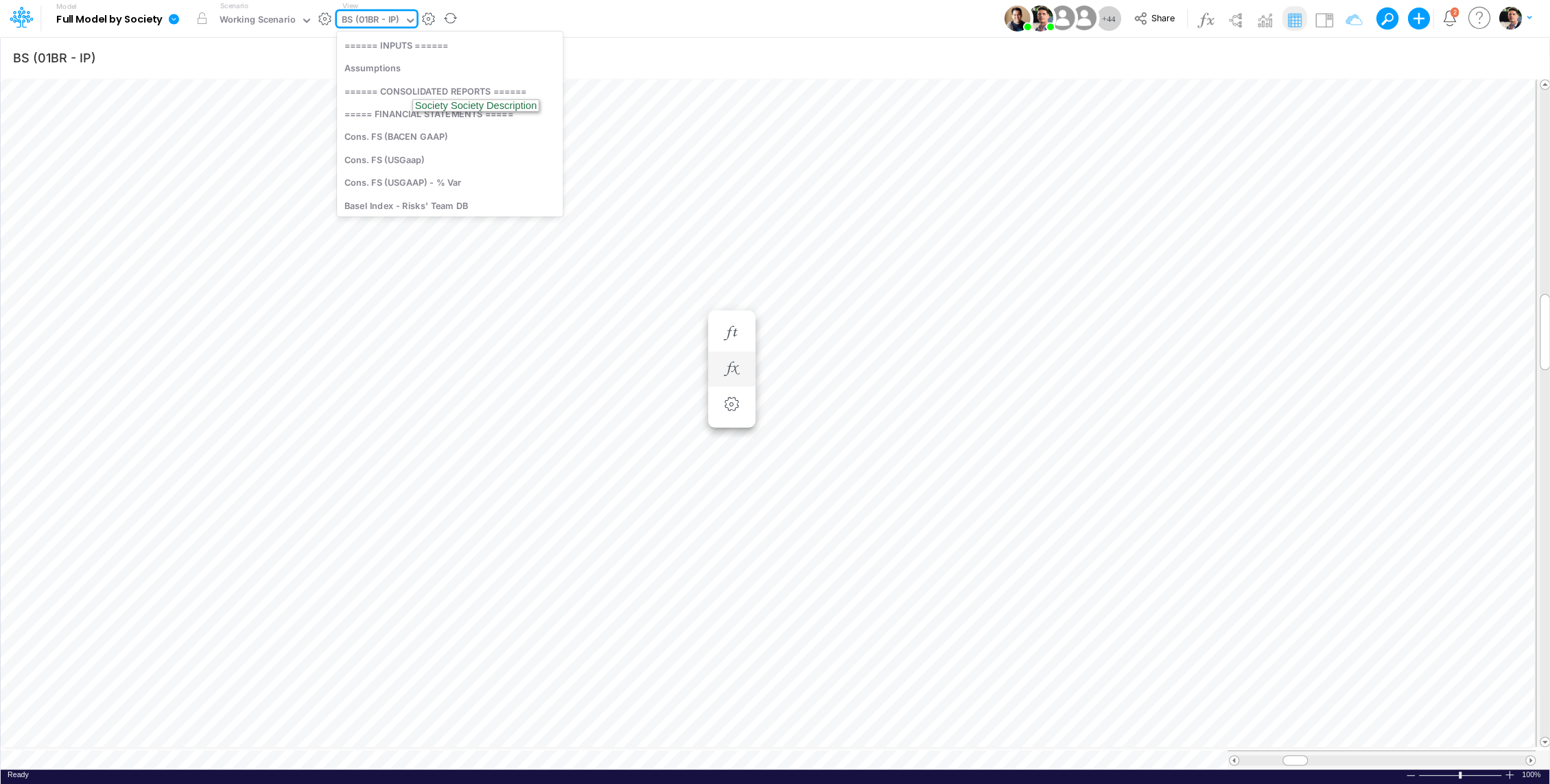
scroll to position [823, 0]
type input "usg"
click at [402, 46] on div "Cons. FS (USGaap)" at bounding box center [436, 44] width 199 height 22
type input "Consolidated FS - USGAAP"
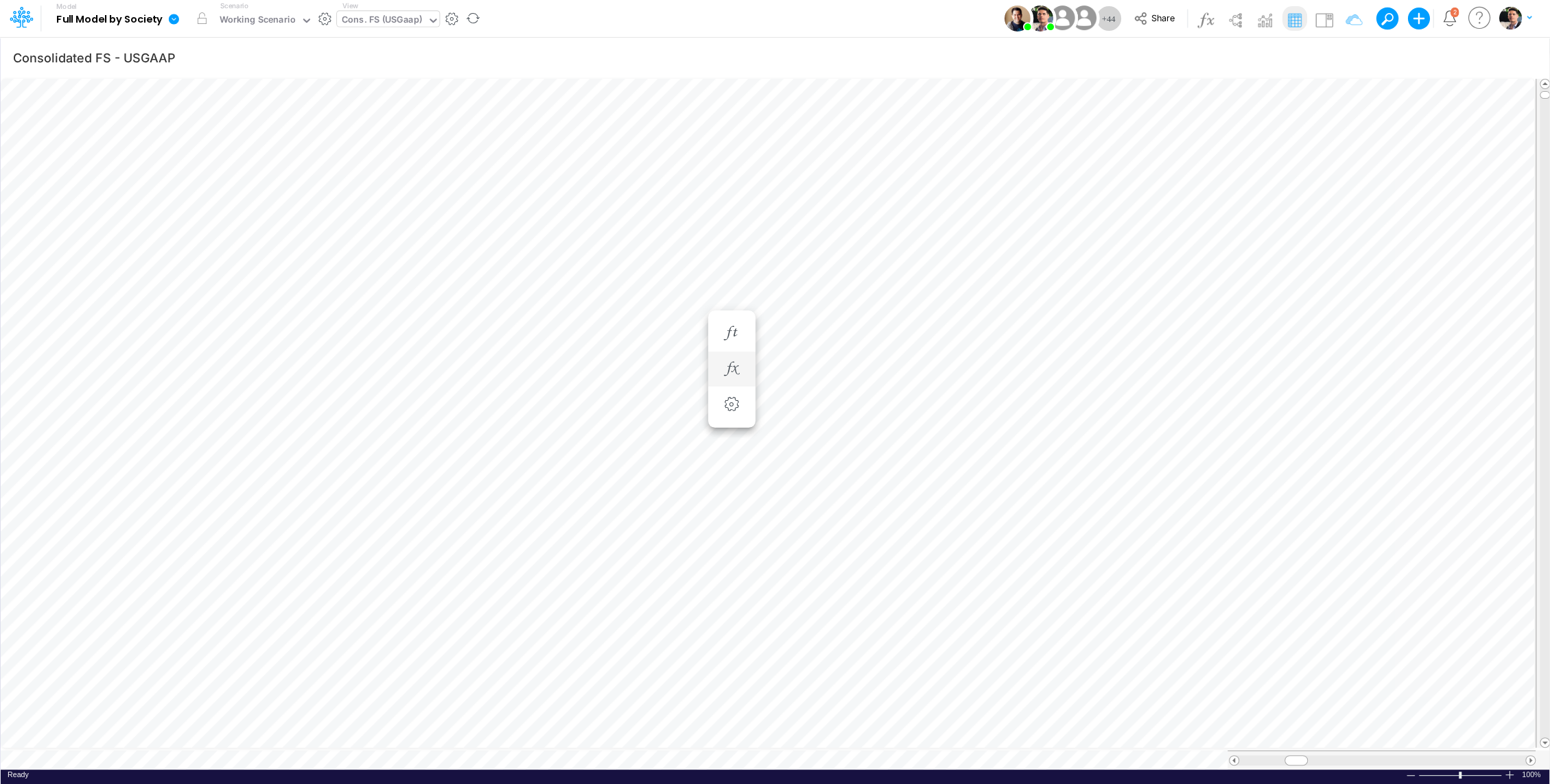
scroll to position [7, 1]
